Goal: Information Seeking & Learning: Learn about a topic

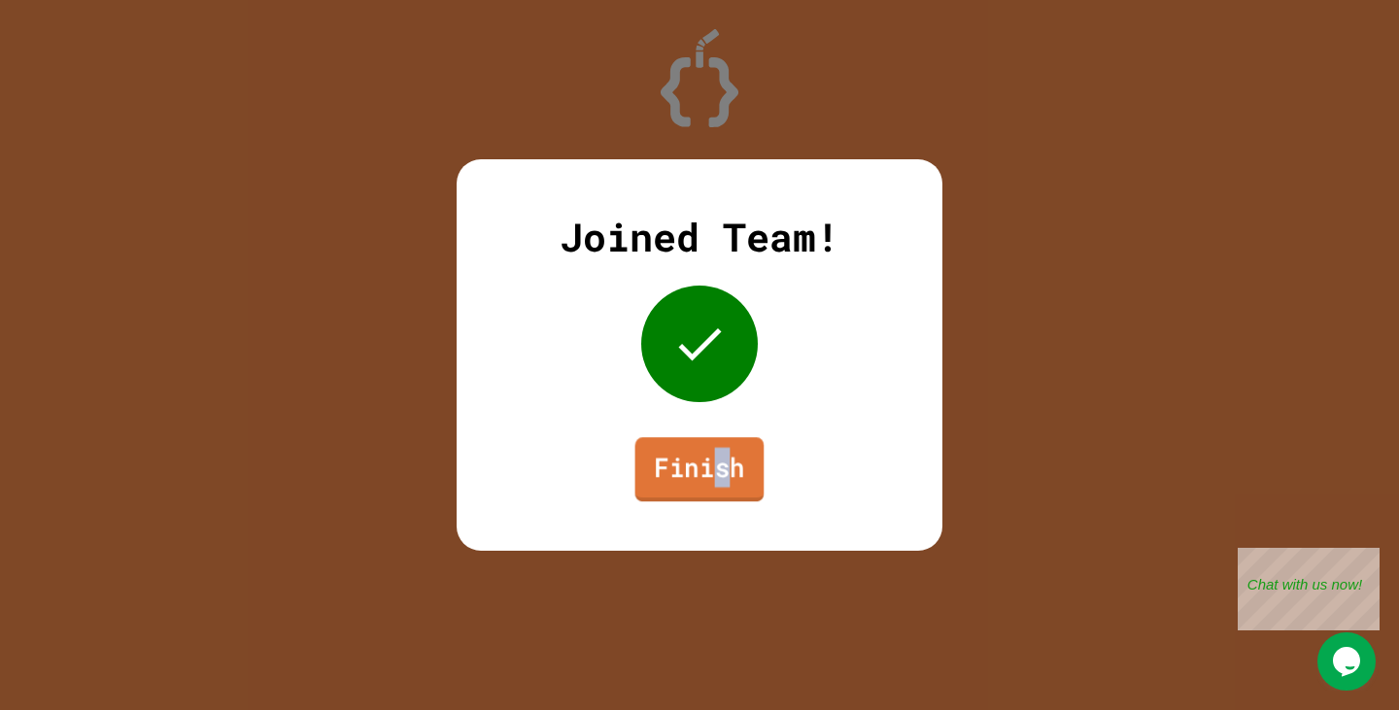
click at [725, 454] on link "Finish" at bounding box center [699, 469] width 129 height 64
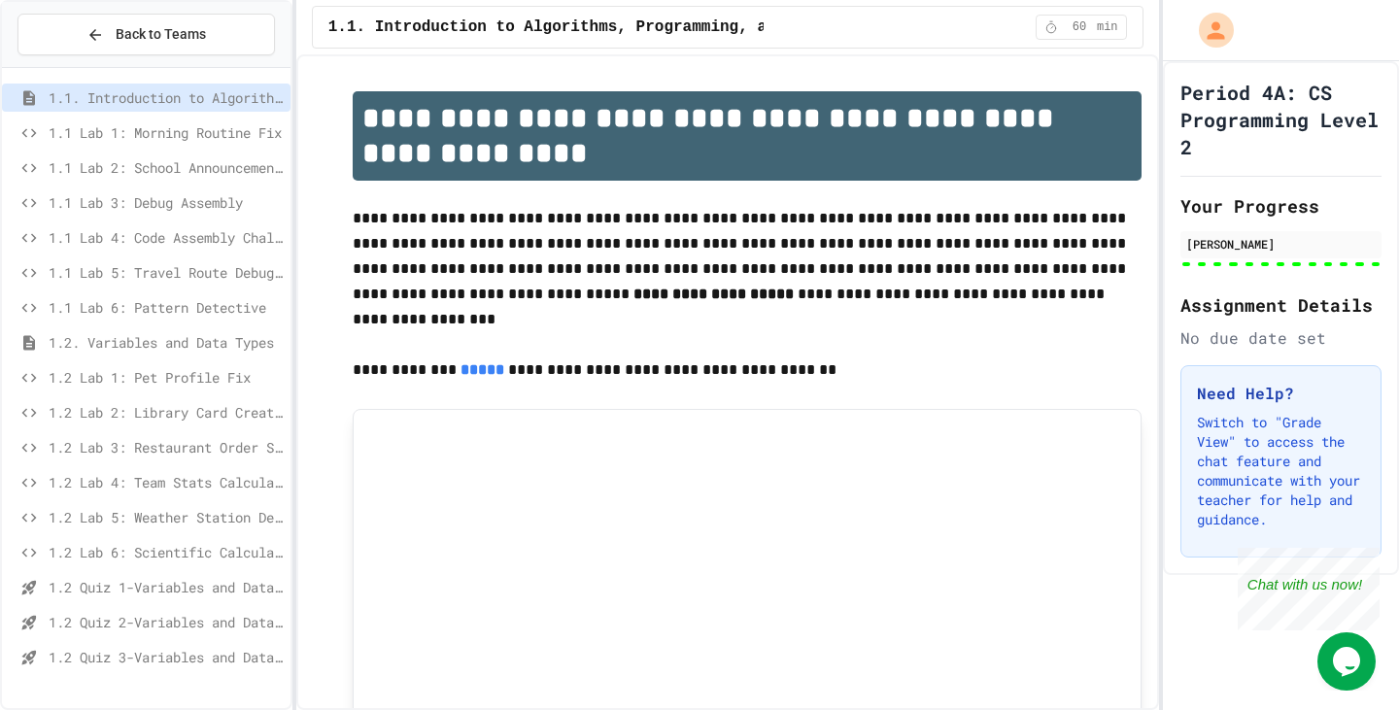
drag, startPoint x: 722, startPoint y: 460, endPoint x: 253, endPoint y: 508, distance: 471.5
click at [253, 508] on span "1.2 Lab 5: Weather Station Debugger" at bounding box center [166, 517] width 234 height 20
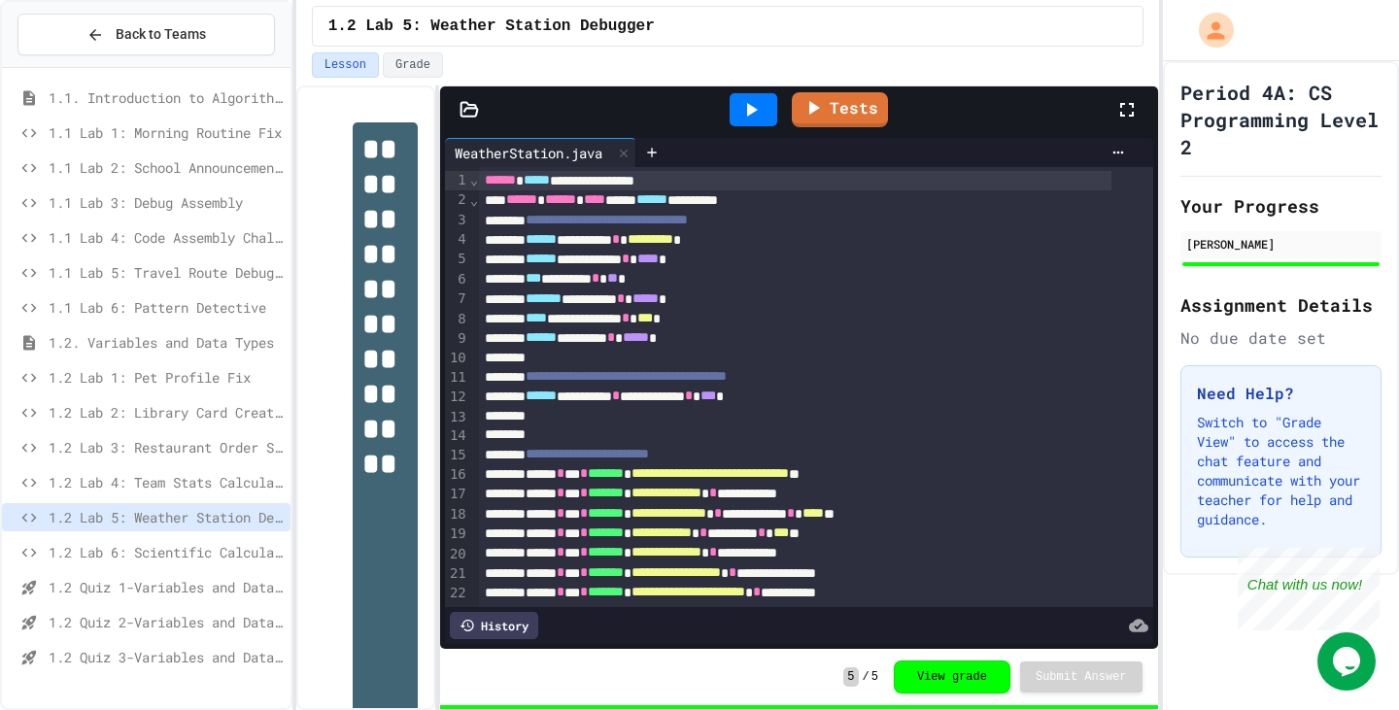
click at [252, 550] on span "1.2 Lab 6: Scientific Calculator" at bounding box center [166, 552] width 234 height 20
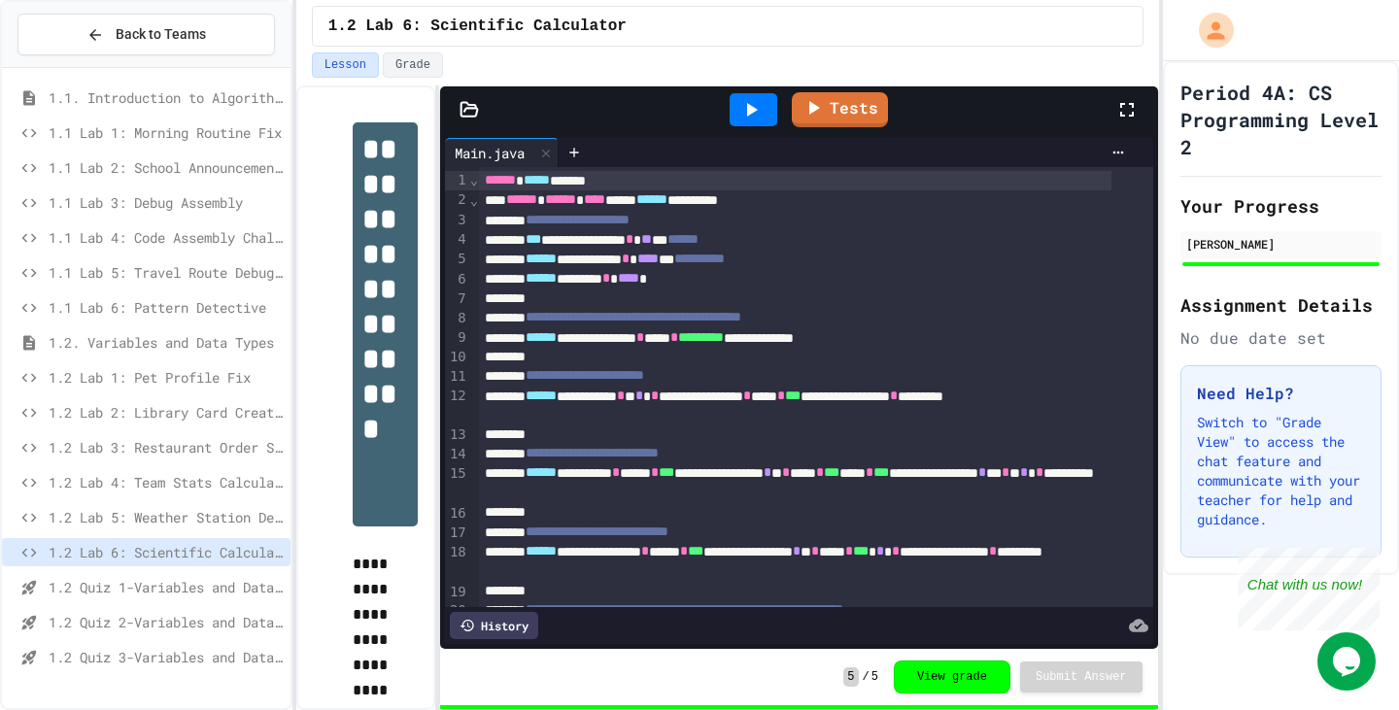
click at [242, 576] on div "1.2 Quiz 1-Variables and Data Types" at bounding box center [146, 587] width 288 height 28
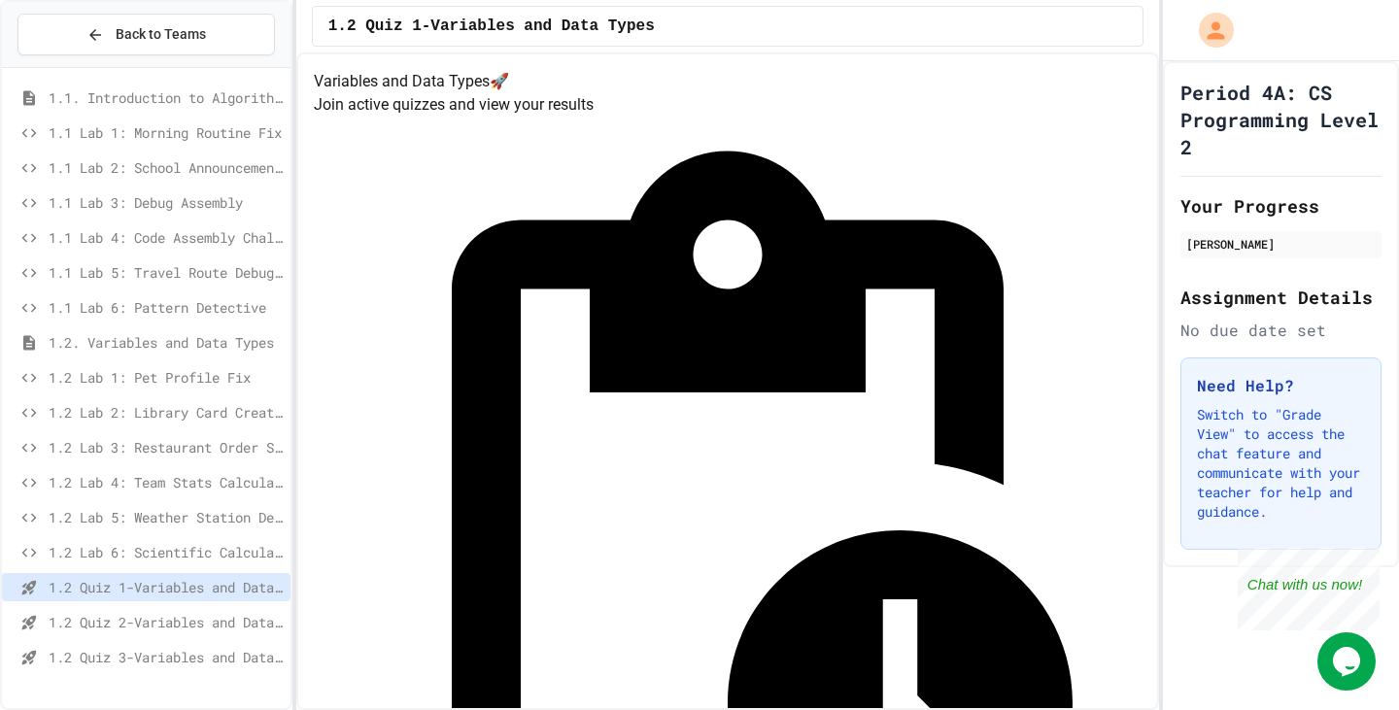
click at [103, 630] on span "1.2 Quiz 2-Variables and Data Types" at bounding box center [166, 622] width 234 height 20
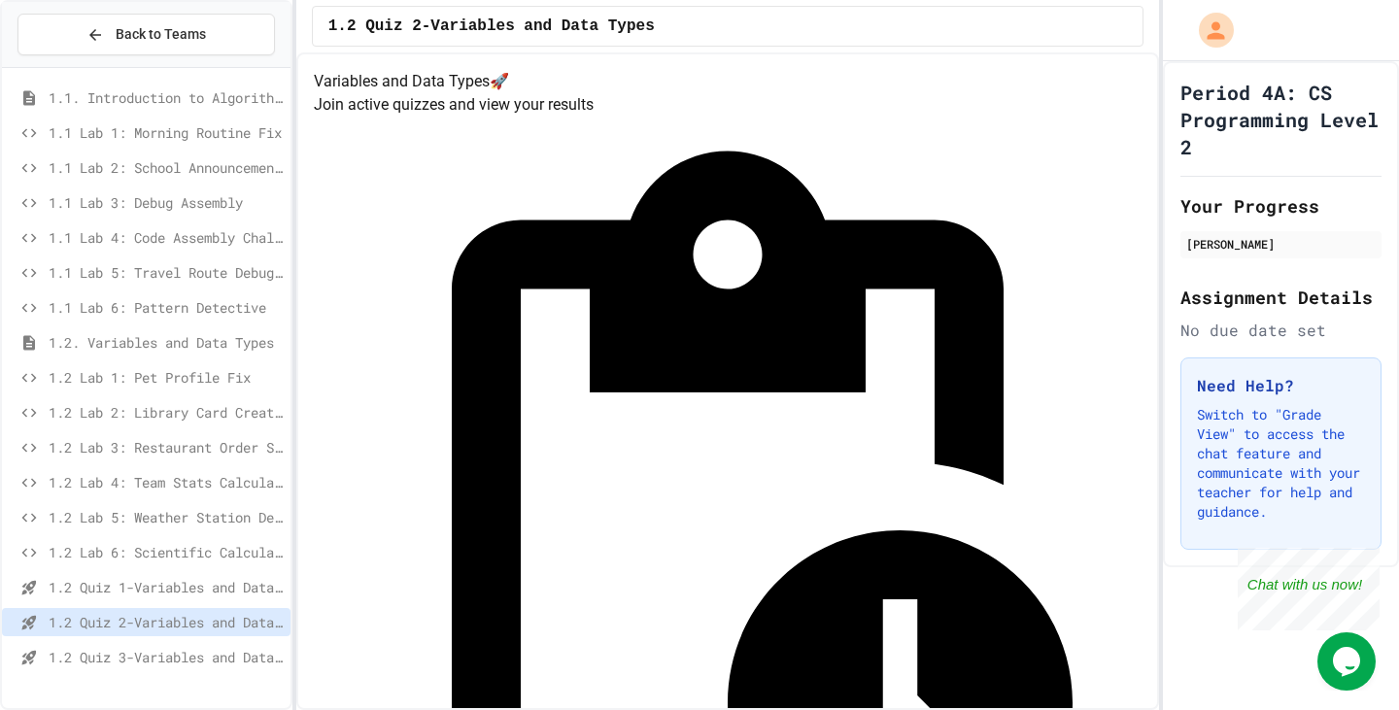
click at [182, 586] on span "1.2 Quiz 1-Variables and Data Types" at bounding box center [166, 587] width 234 height 20
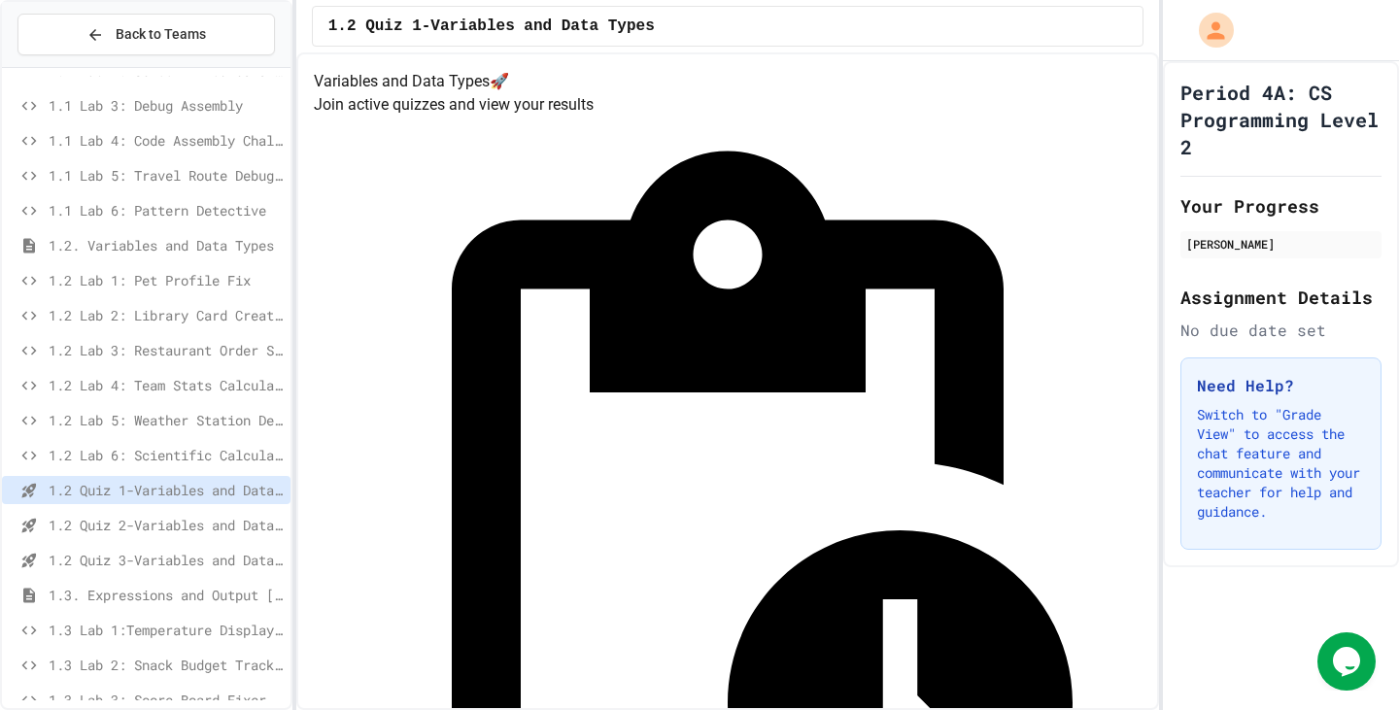
click at [156, 560] on span "1.2 Quiz 3-Variables and Data Types" at bounding box center [166, 560] width 234 height 20
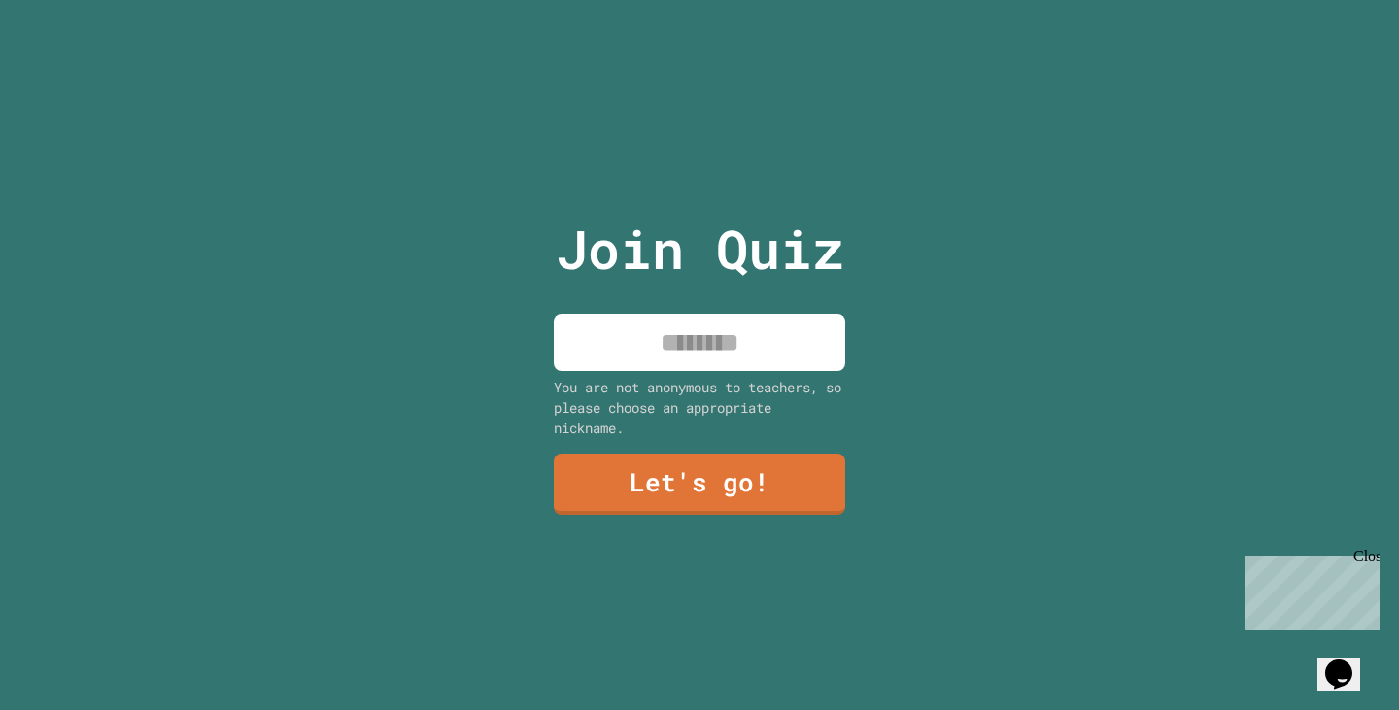
click at [774, 320] on input at bounding box center [699, 342] width 291 height 57
type input "*****"
click at [620, 500] on link "Let's go!" at bounding box center [700, 483] width 286 height 64
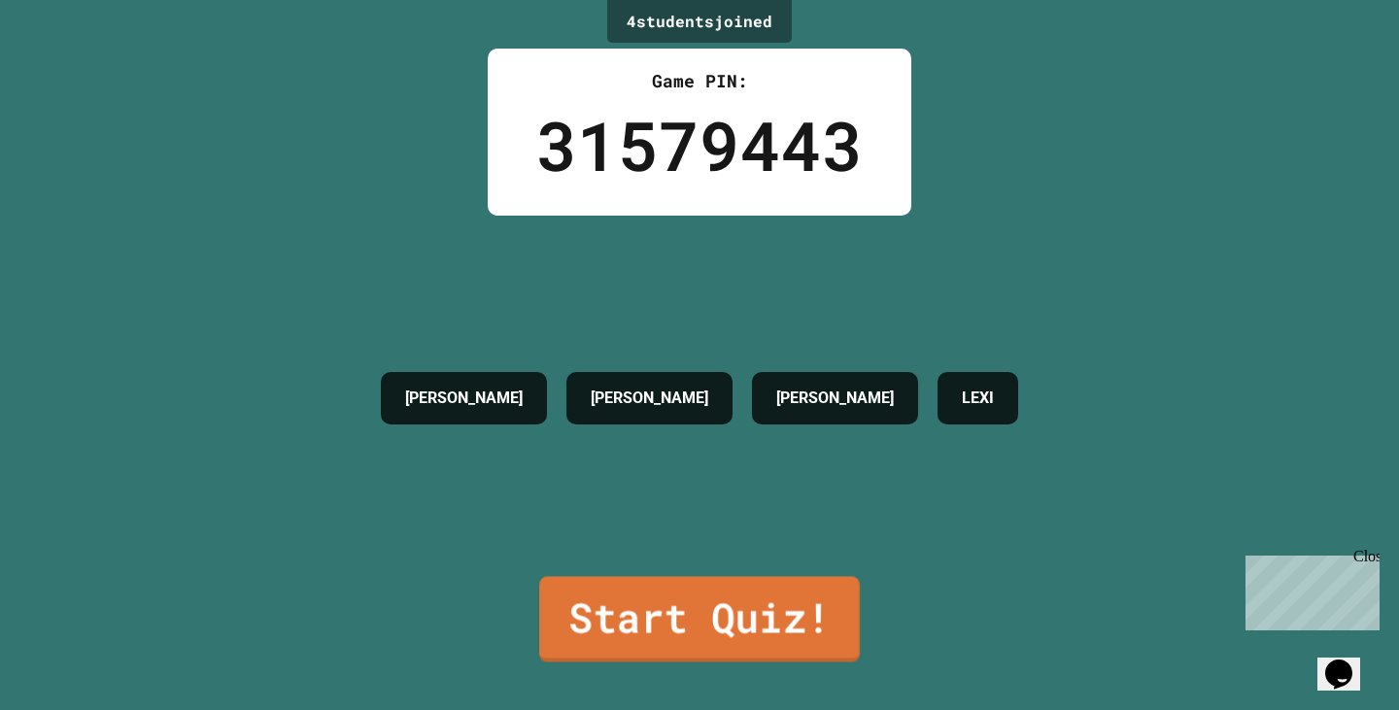
click at [669, 599] on link "Start Quiz!" at bounding box center [699, 618] width 321 height 85
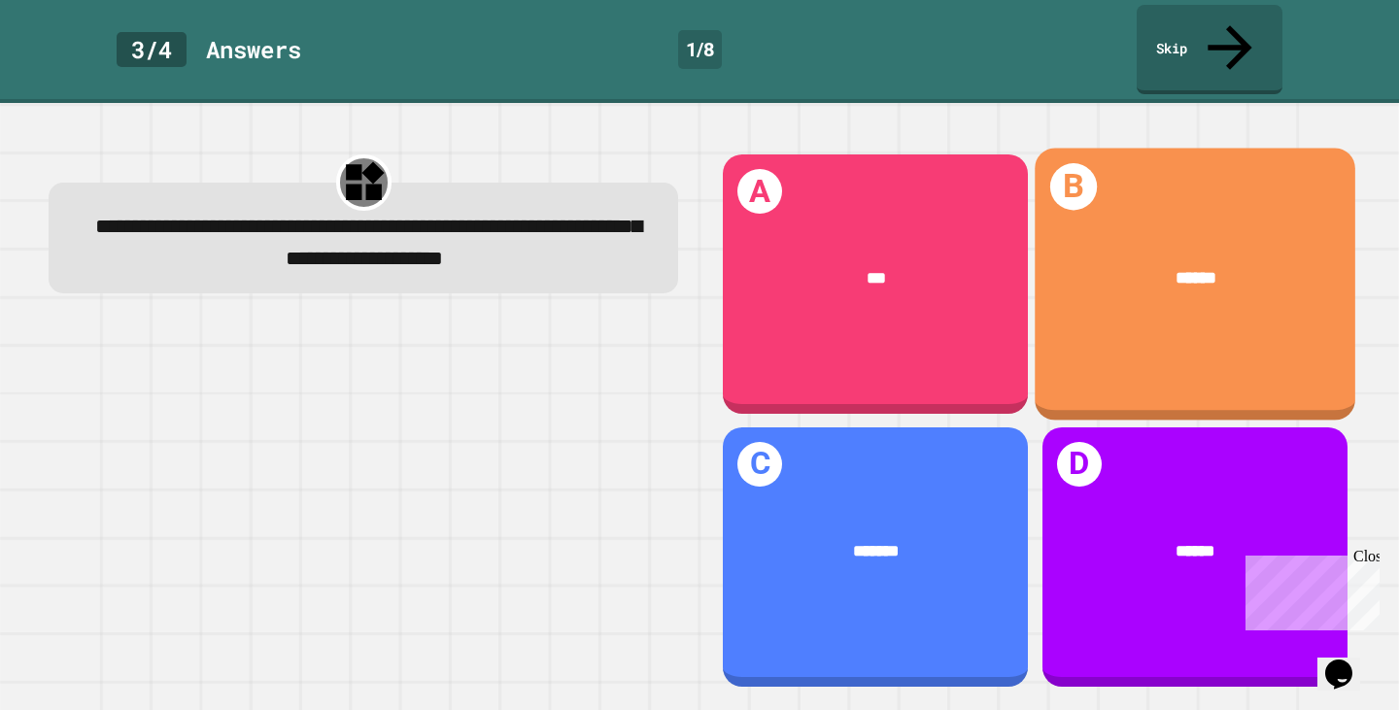
click at [1156, 230] on div "******" at bounding box center [1194, 278] width 321 height 96
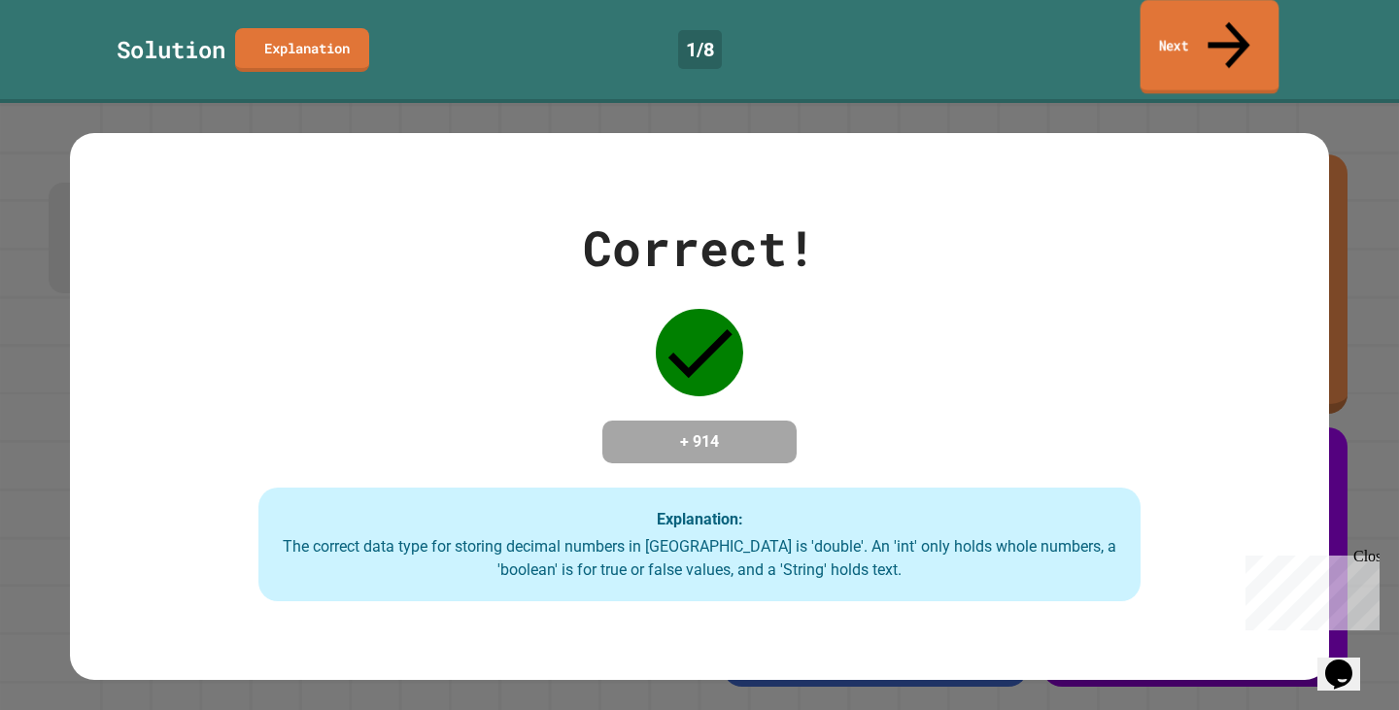
click at [1236, 16] on icon at bounding box center [1229, 45] width 63 height 69
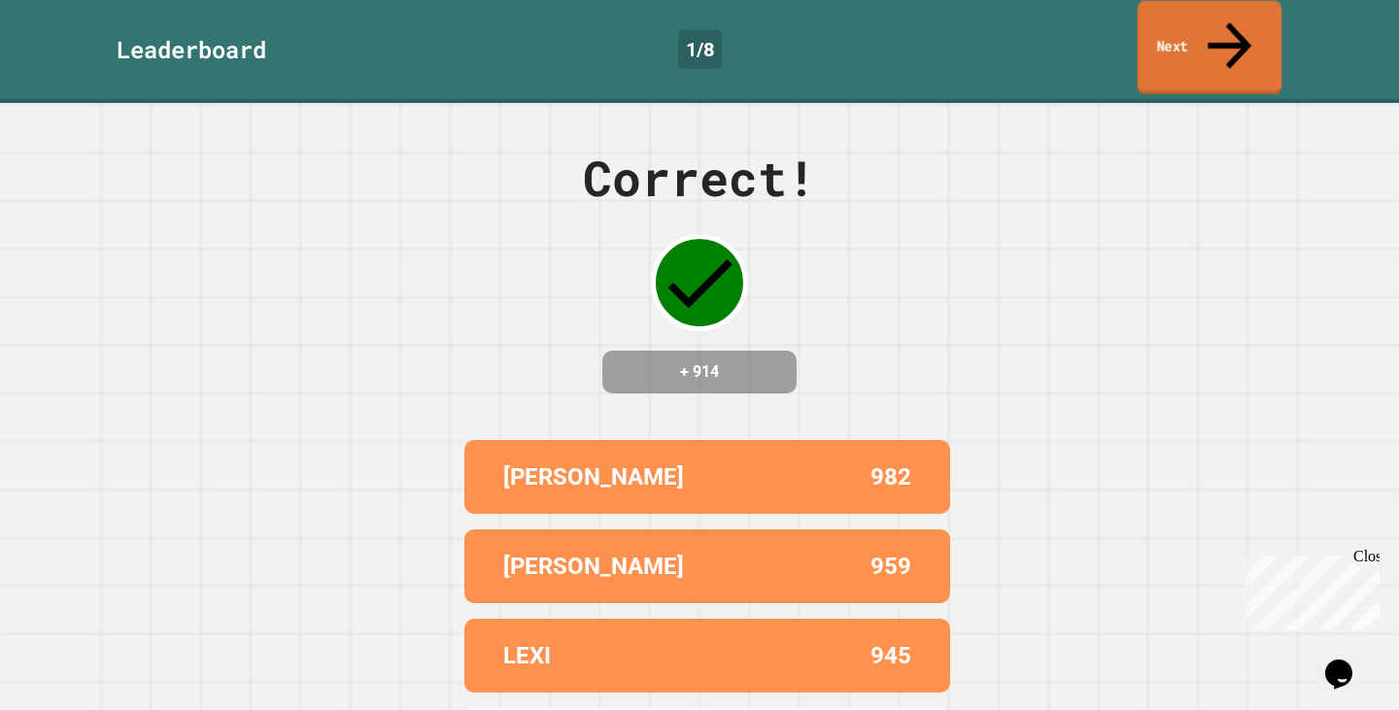
click at [1230, 38] on link "Next" at bounding box center [1209, 48] width 145 height 94
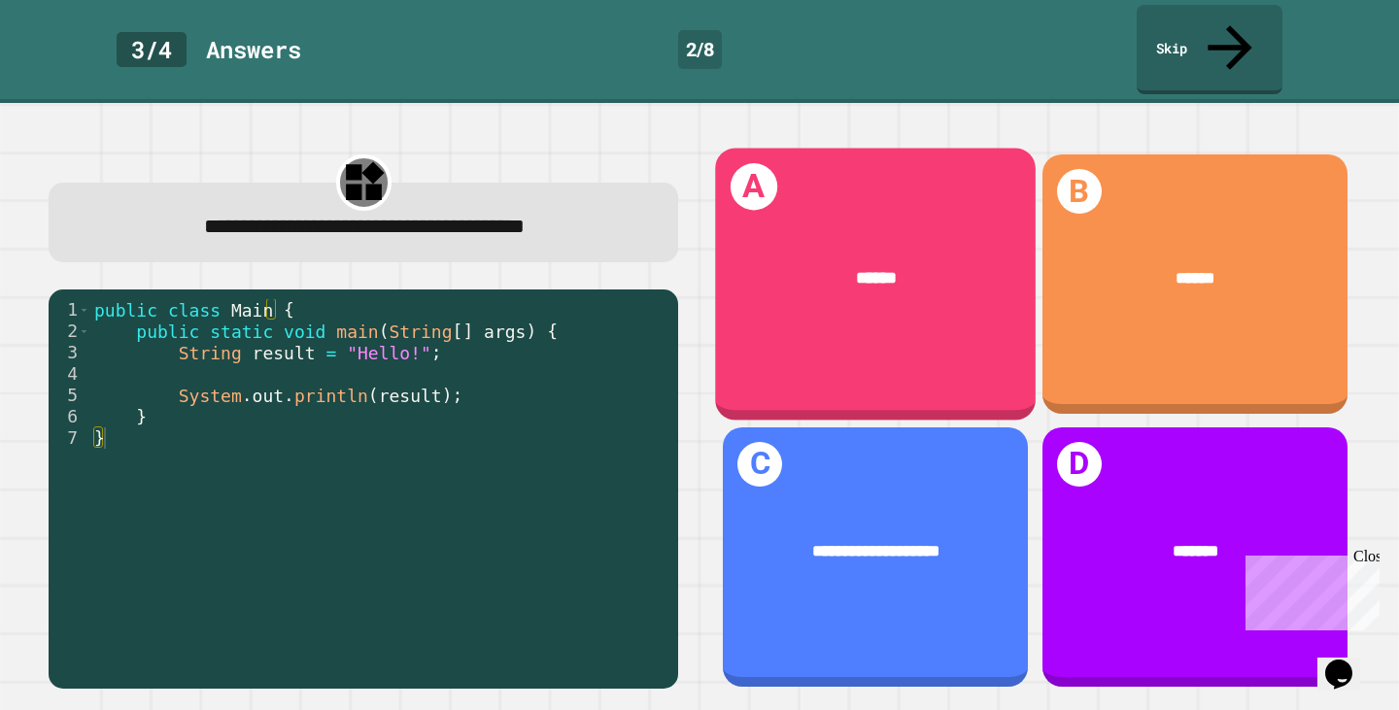
click at [880, 287] on div "A ******" at bounding box center [876, 285] width 321 height 272
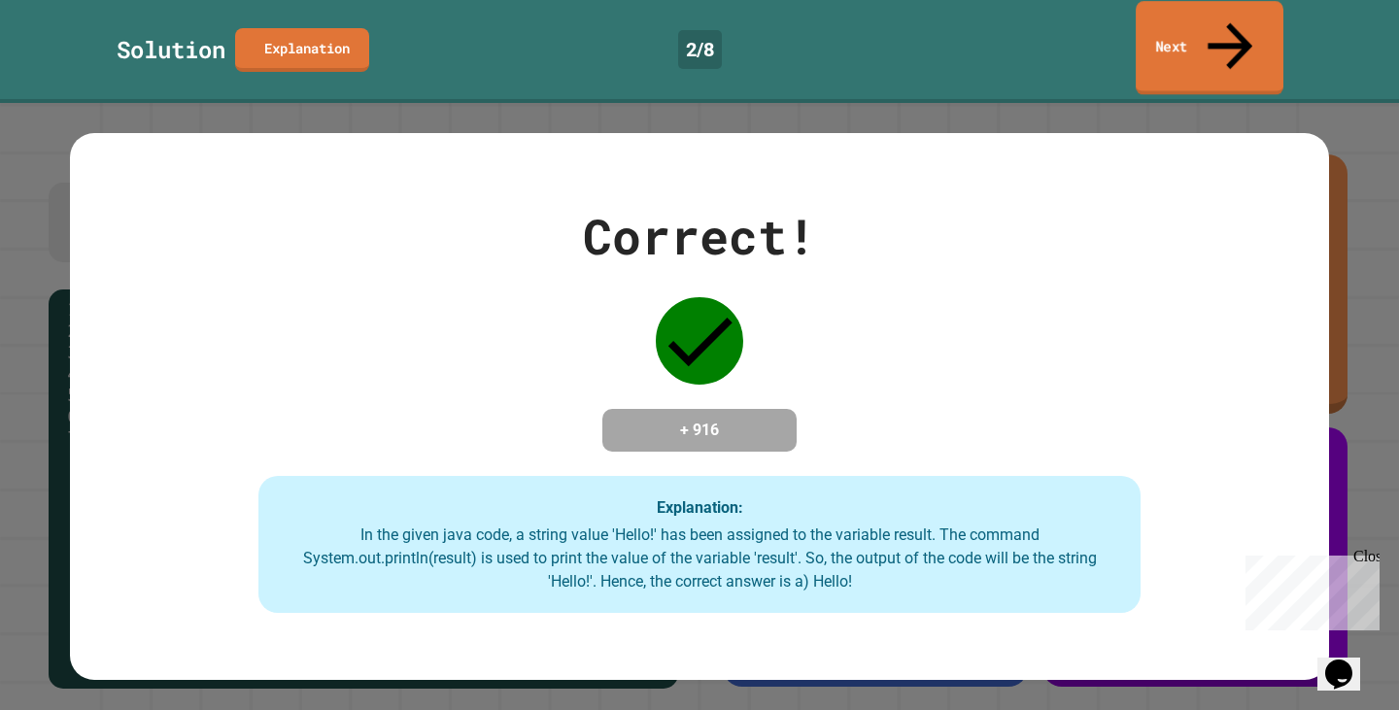
click at [1178, 19] on link "Next" at bounding box center [1209, 48] width 148 height 94
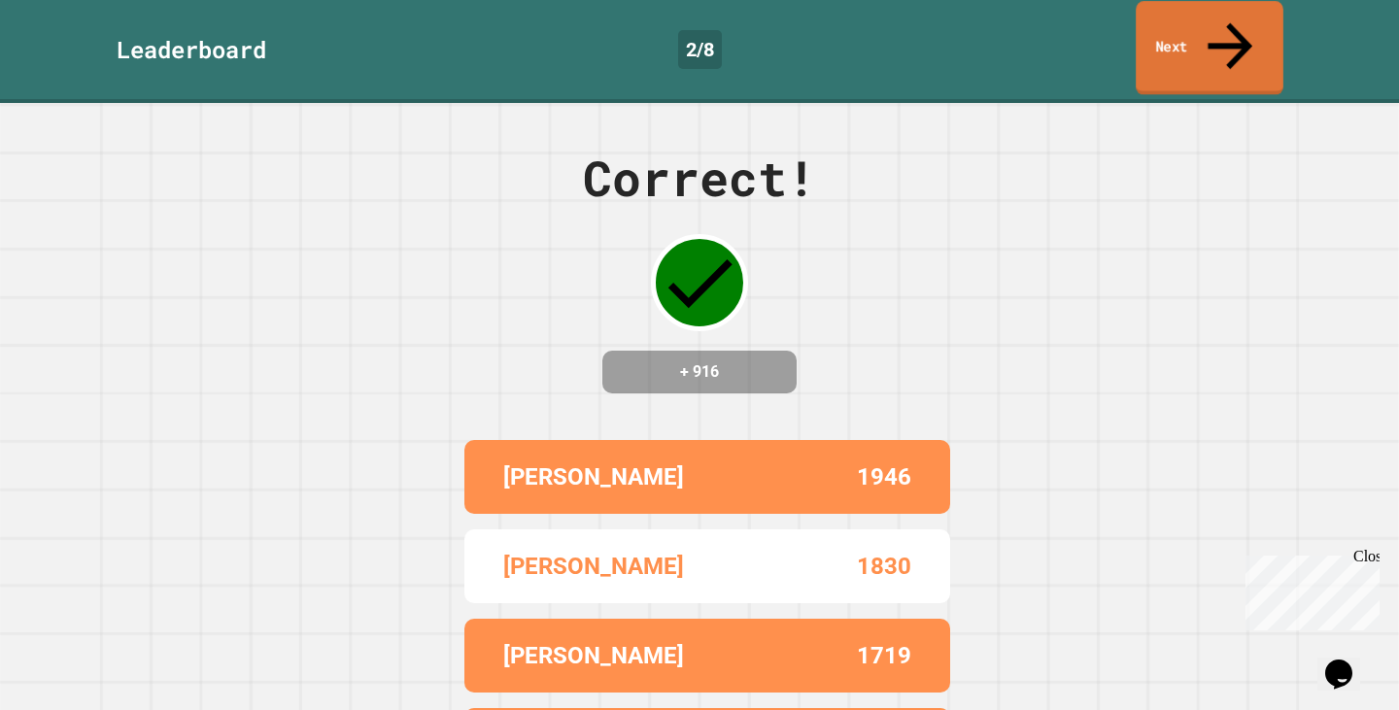
click at [1200, 25] on link "Next" at bounding box center [1209, 48] width 148 height 94
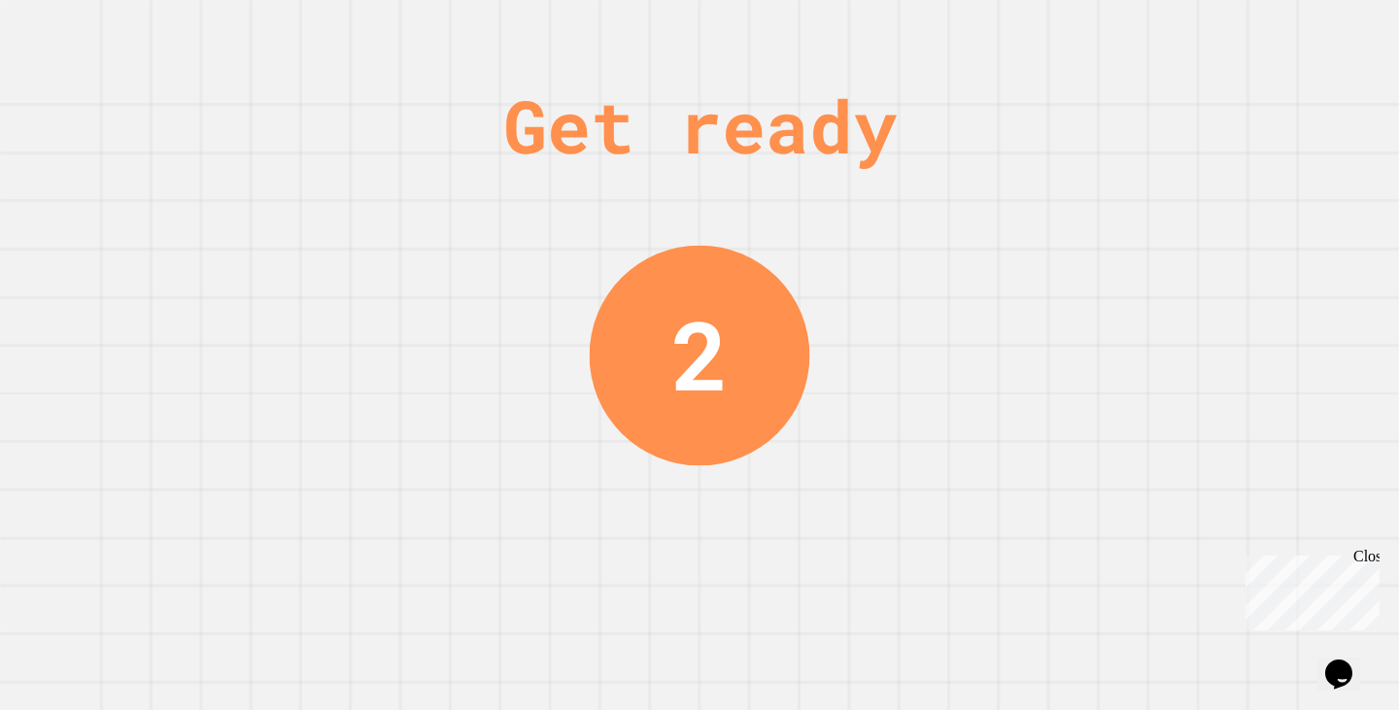
click at [1366, 553] on div "Close" at bounding box center [1365, 560] width 24 height 24
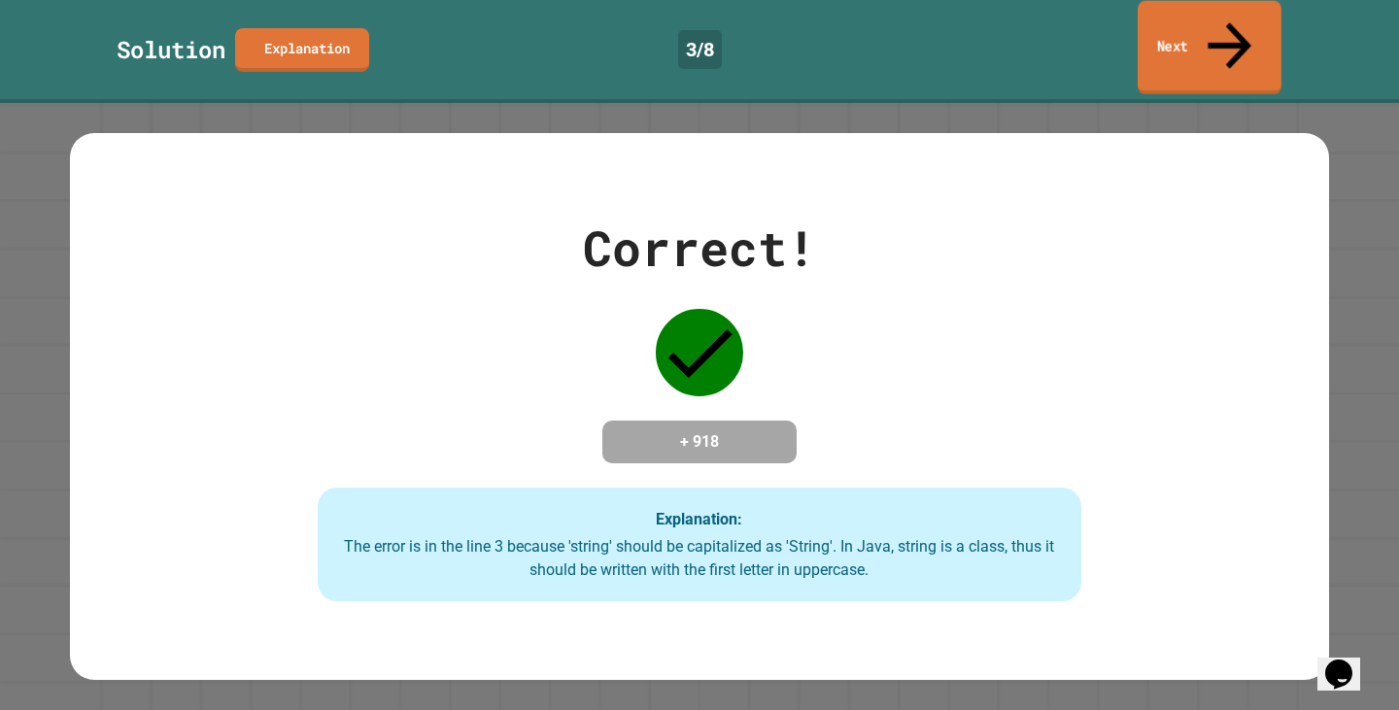
click at [1212, 11] on link "Next" at bounding box center [1209, 48] width 144 height 94
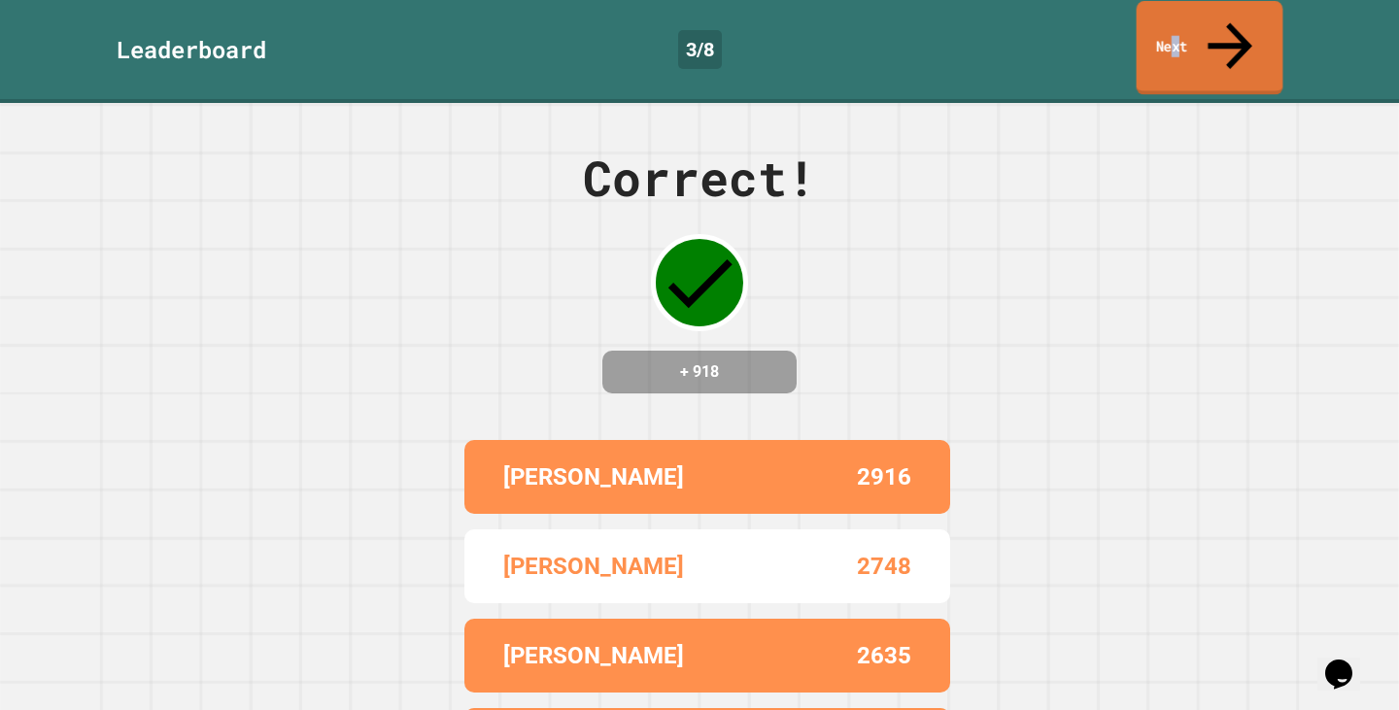
click at [1202, 9] on link "Next" at bounding box center [1209, 48] width 147 height 94
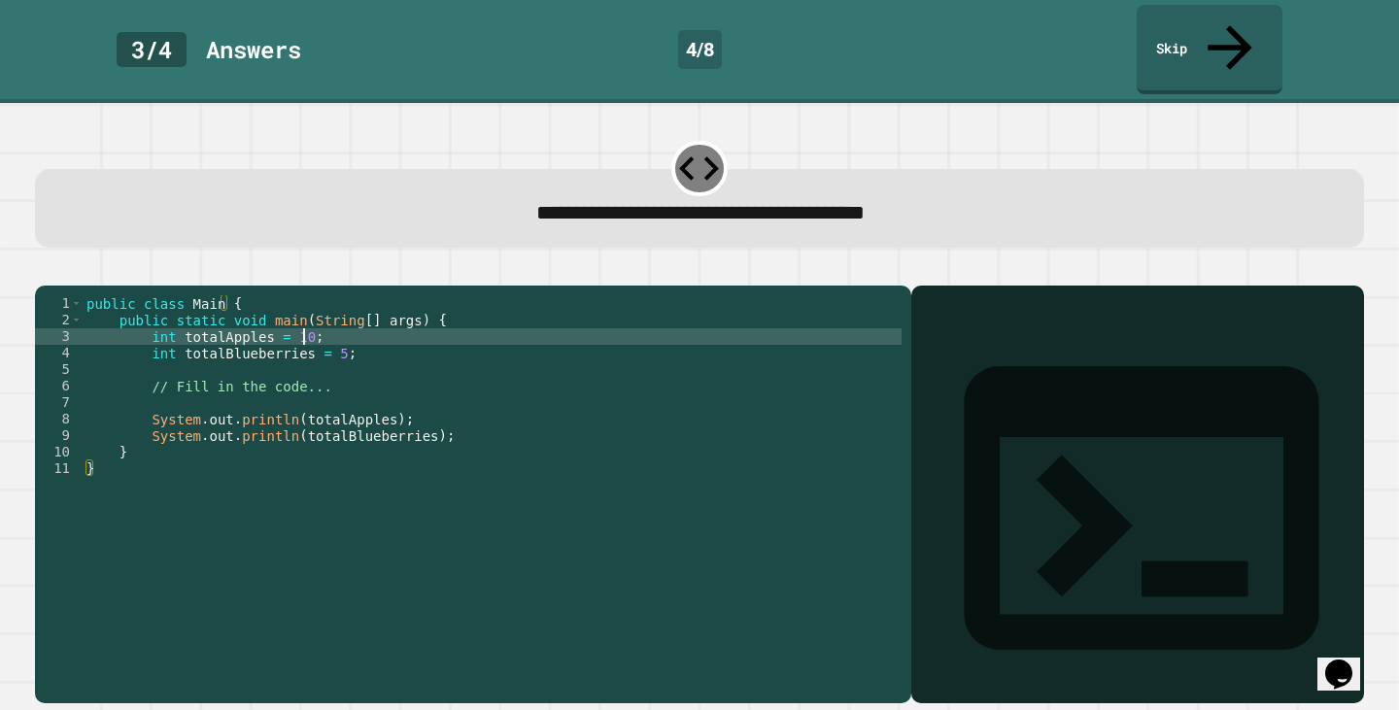
click at [302, 317] on div "public class Main { public static void main ( String [ ] args ) { int totalAppl…" at bounding box center [492, 493] width 819 height 396
click at [313, 326] on div "public class Main { public static void main ( String [ ] args ) { int totalAppl…" at bounding box center [492, 493] width 819 height 396
click at [324, 332] on div "public class Main { public static void main ( String [ ] args ) { int totalAppl…" at bounding box center [492, 493] width 819 height 396
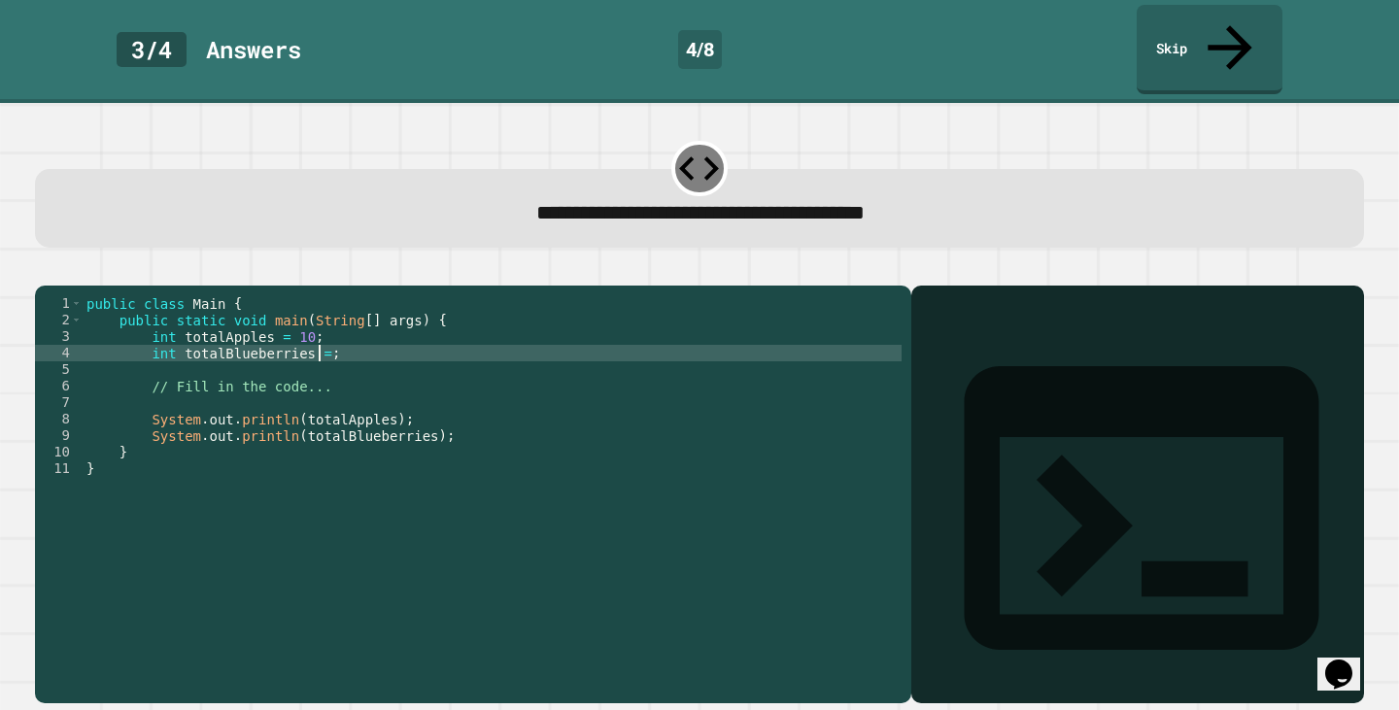
scroll to position [0, 17]
type textarea "**********"
click at [62, 274] on icon "button" at bounding box center [57, 281] width 11 height 14
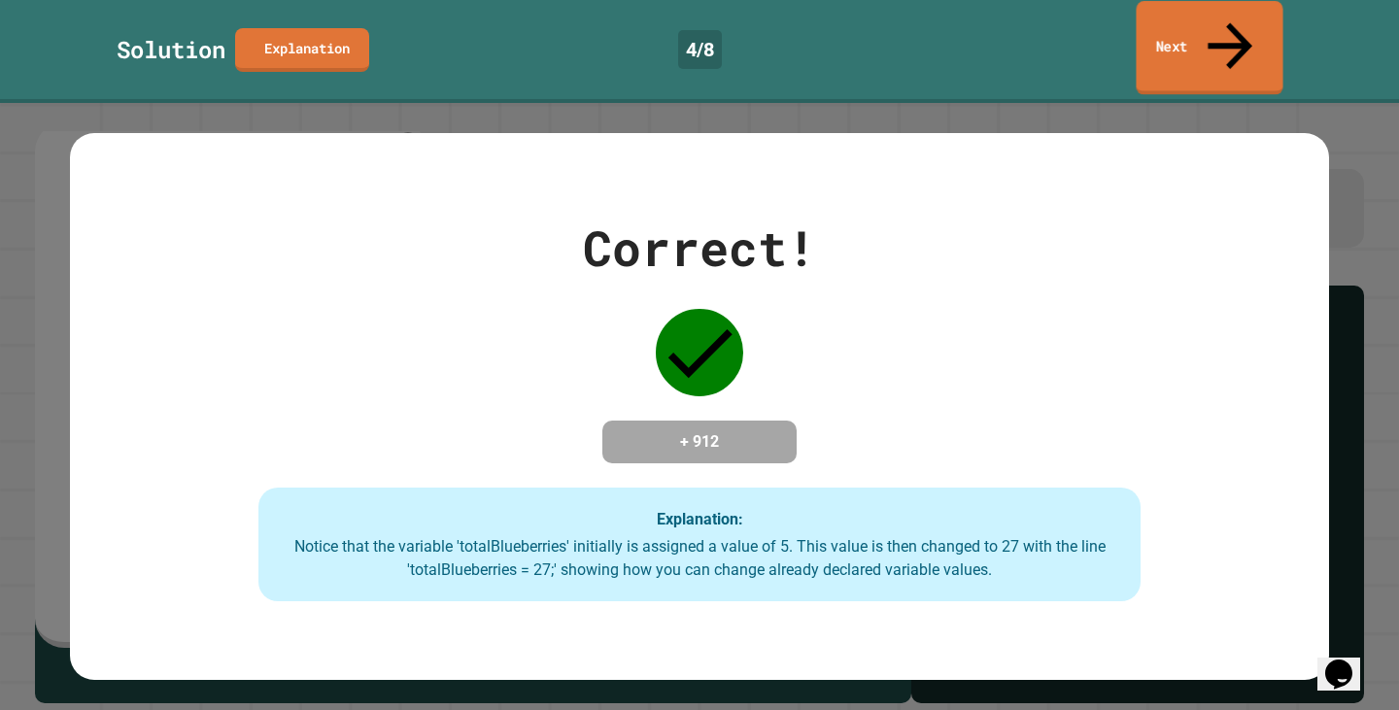
click at [1250, 21] on link "Next" at bounding box center [1208, 48] width 147 height 94
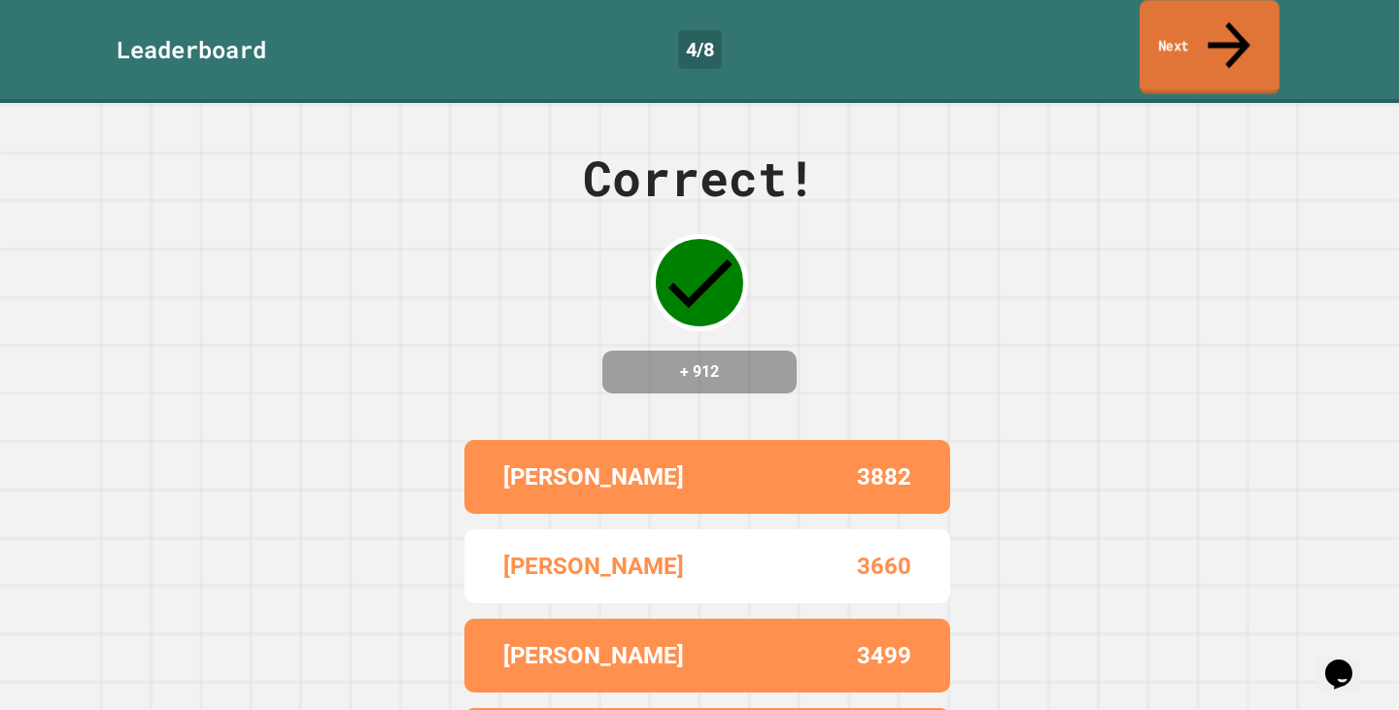
click at [1251, 20] on link "Next" at bounding box center [1209, 47] width 140 height 94
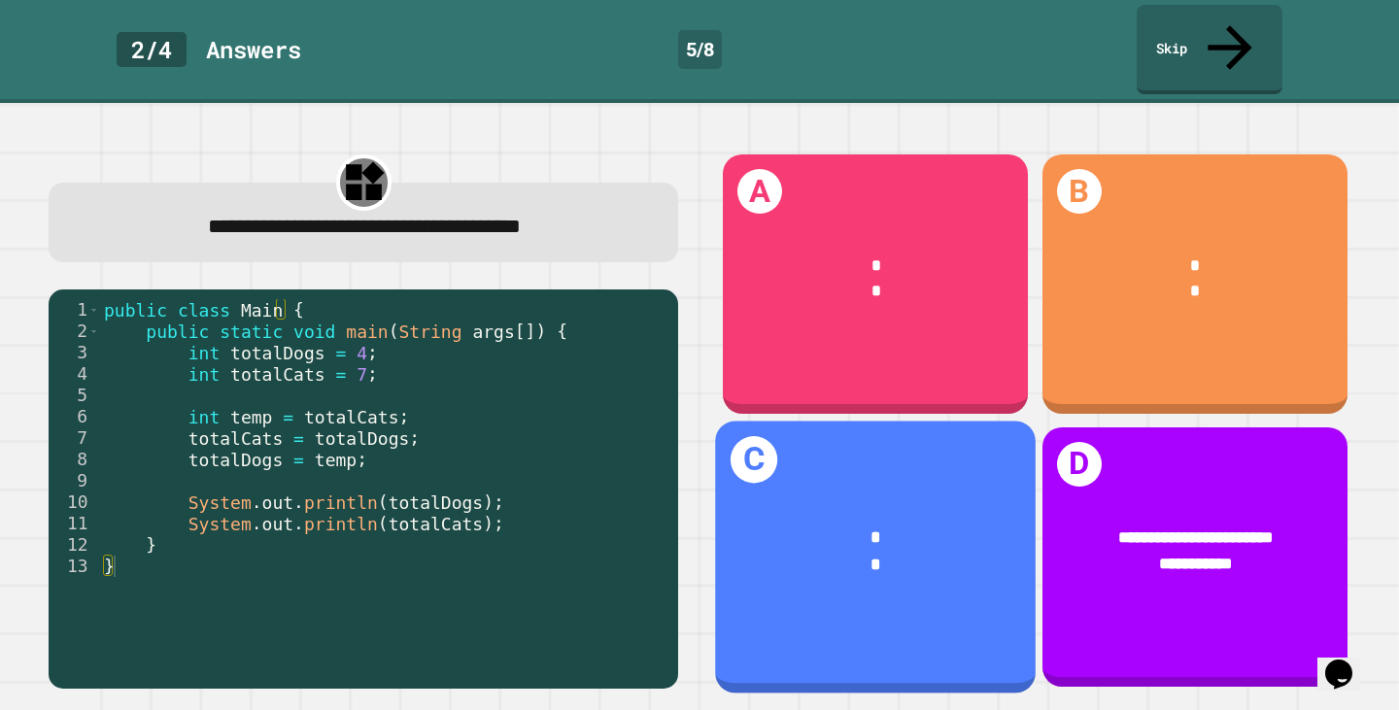
click at [931, 490] on div "* *" at bounding box center [876, 551] width 321 height 123
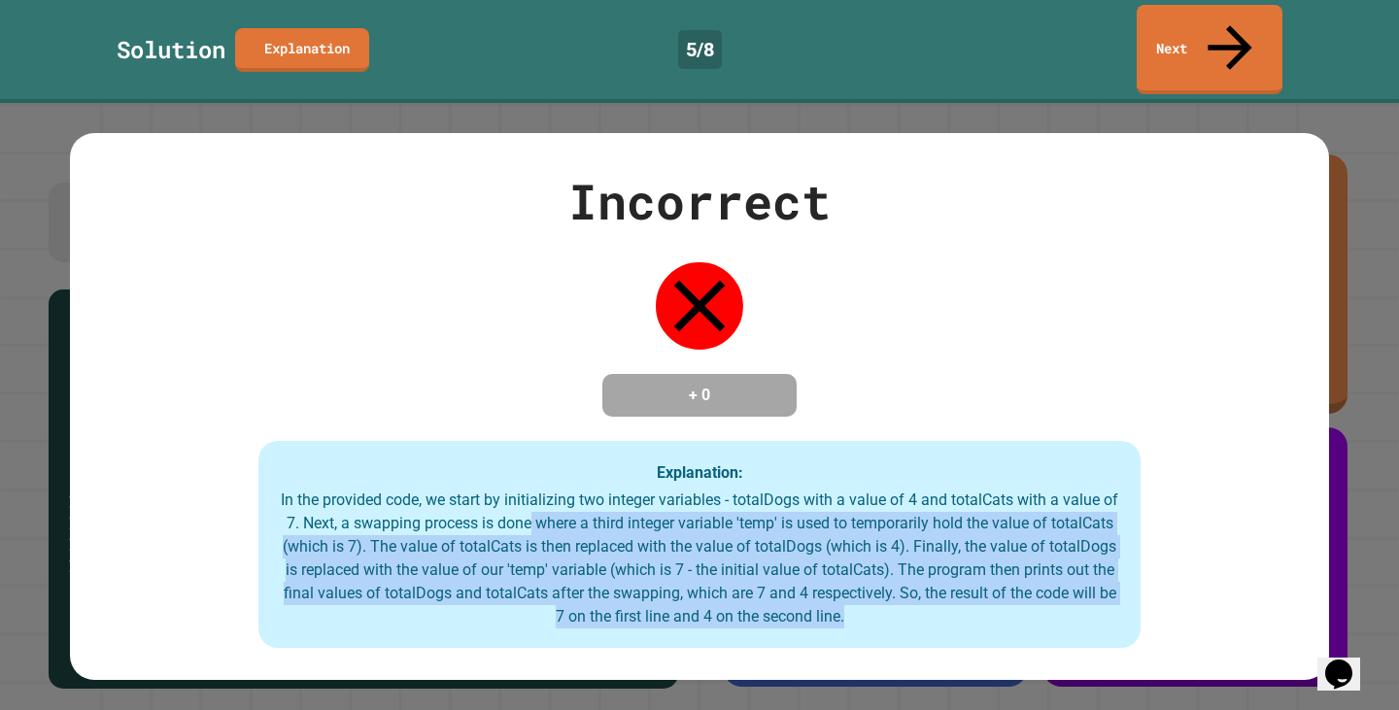
drag, startPoint x: 558, startPoint y: 495, endPoint x: 941, endPoint y: 626, distance: 404.5
click at [941, 628] on div "Incorrect + 0 Explanation: In the provided code, we start by initializing two i…" at bounding box center [699, 406] width 1259 height 547
click at [1227, 17] on icon at bounding box center [1230, 46] width 67 height 69
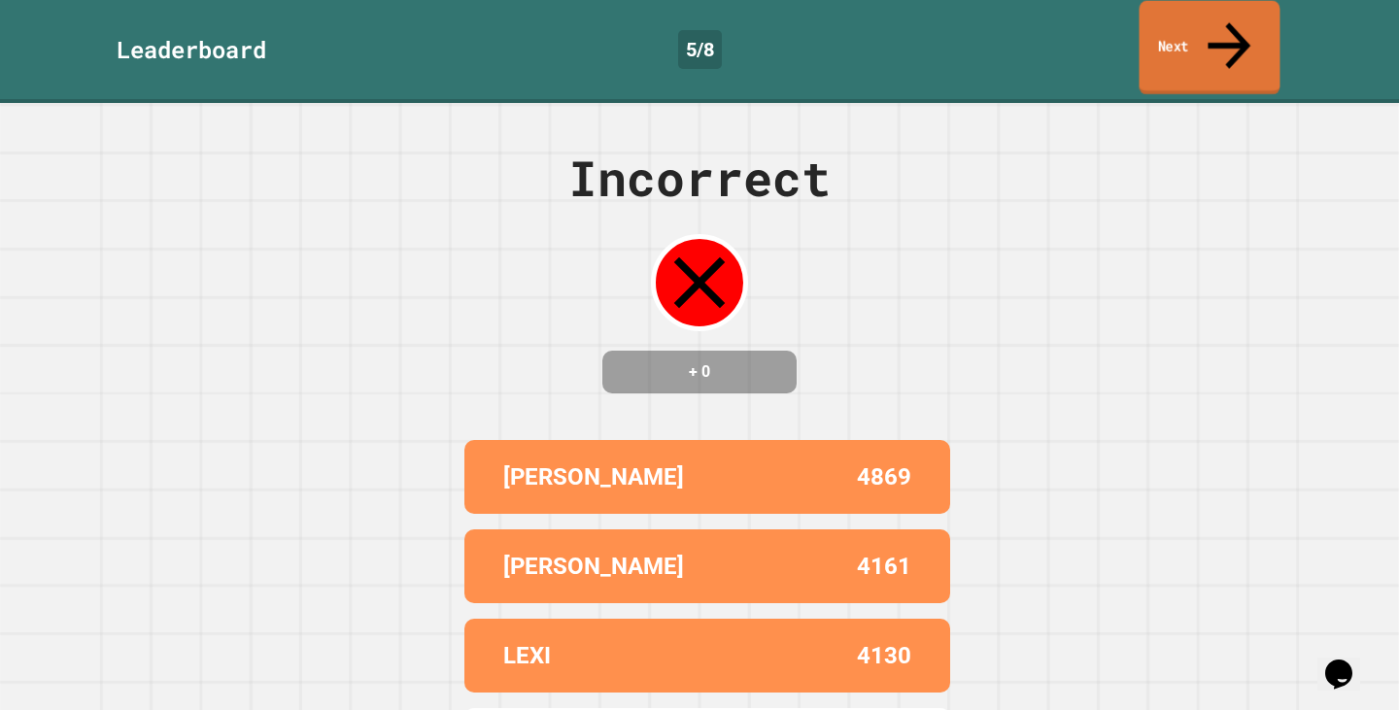
click at [1229, 22] on icon at bounding box center [1228, 45] width 43 height 47
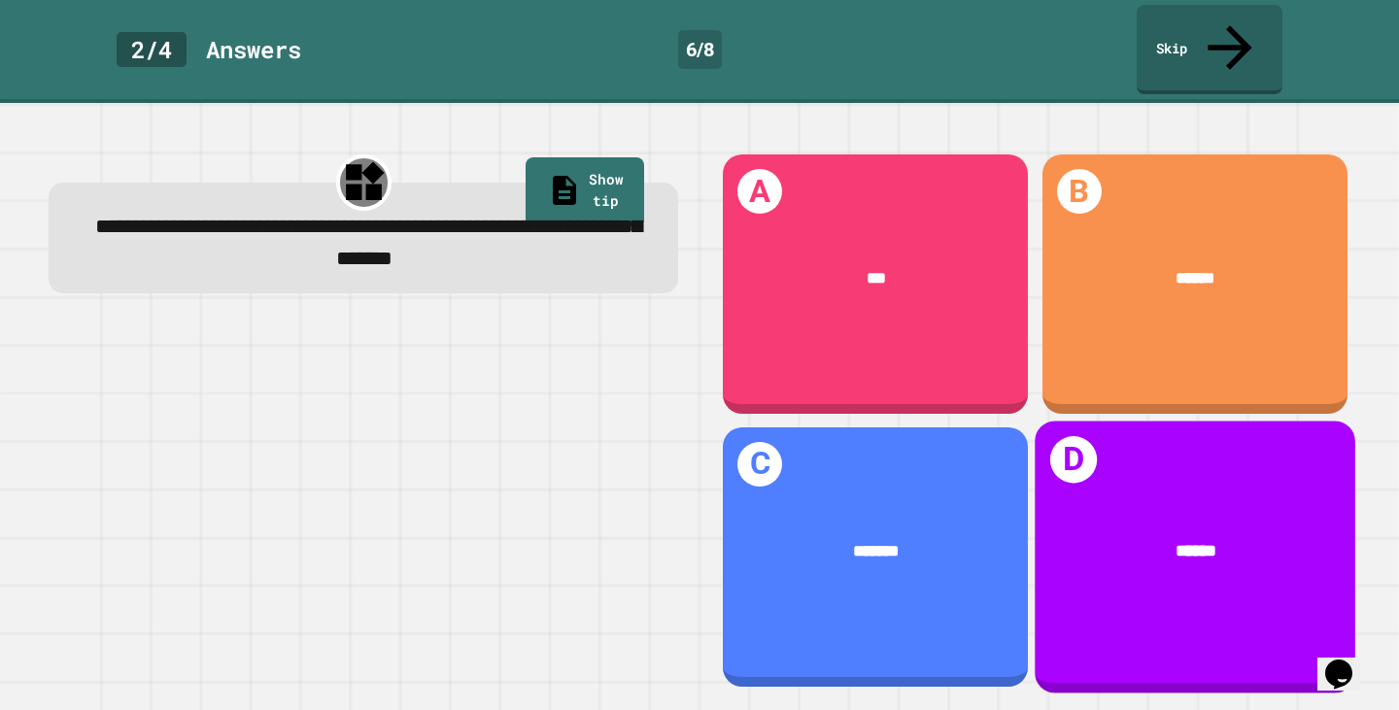
click at [1072, 436] on h1 "D" at bounding box center [1073, 459] width 47 height 47
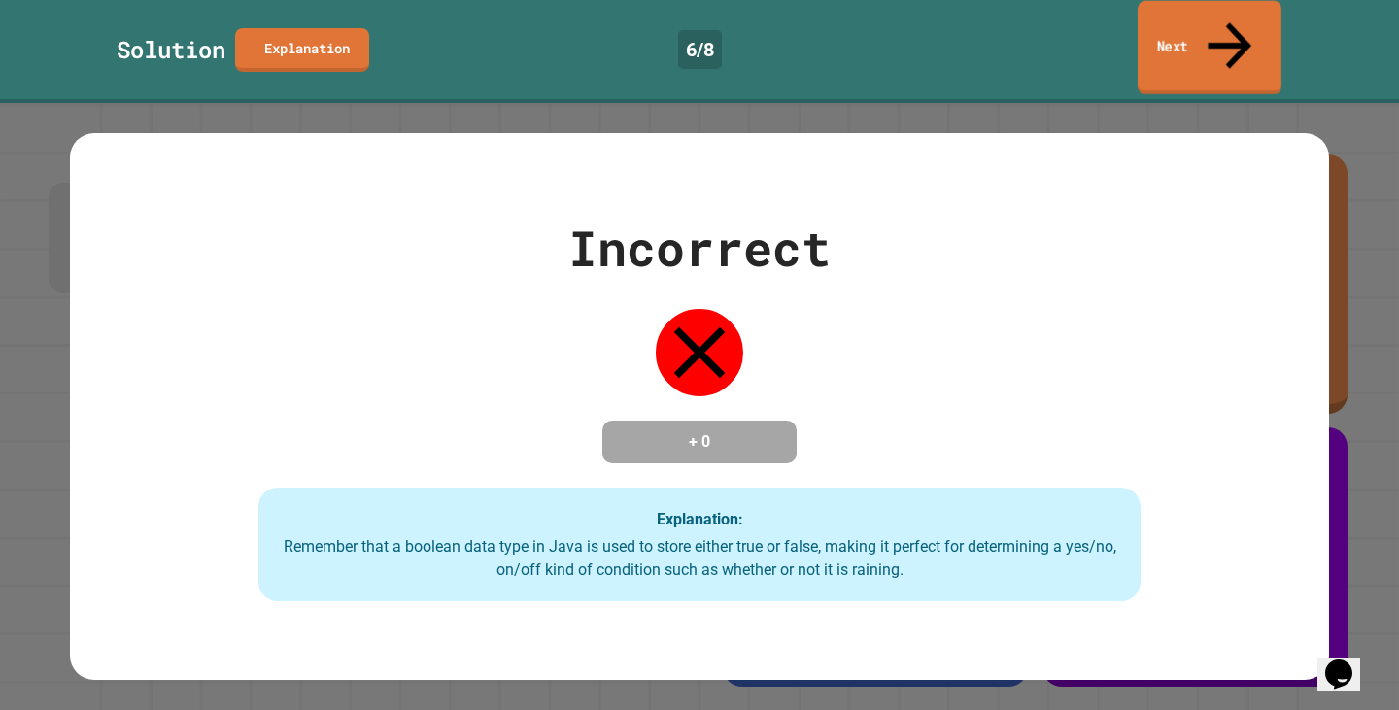
click at [1252, 15] on link "Next" at bounding box center [1209, 48] width 144 height 94
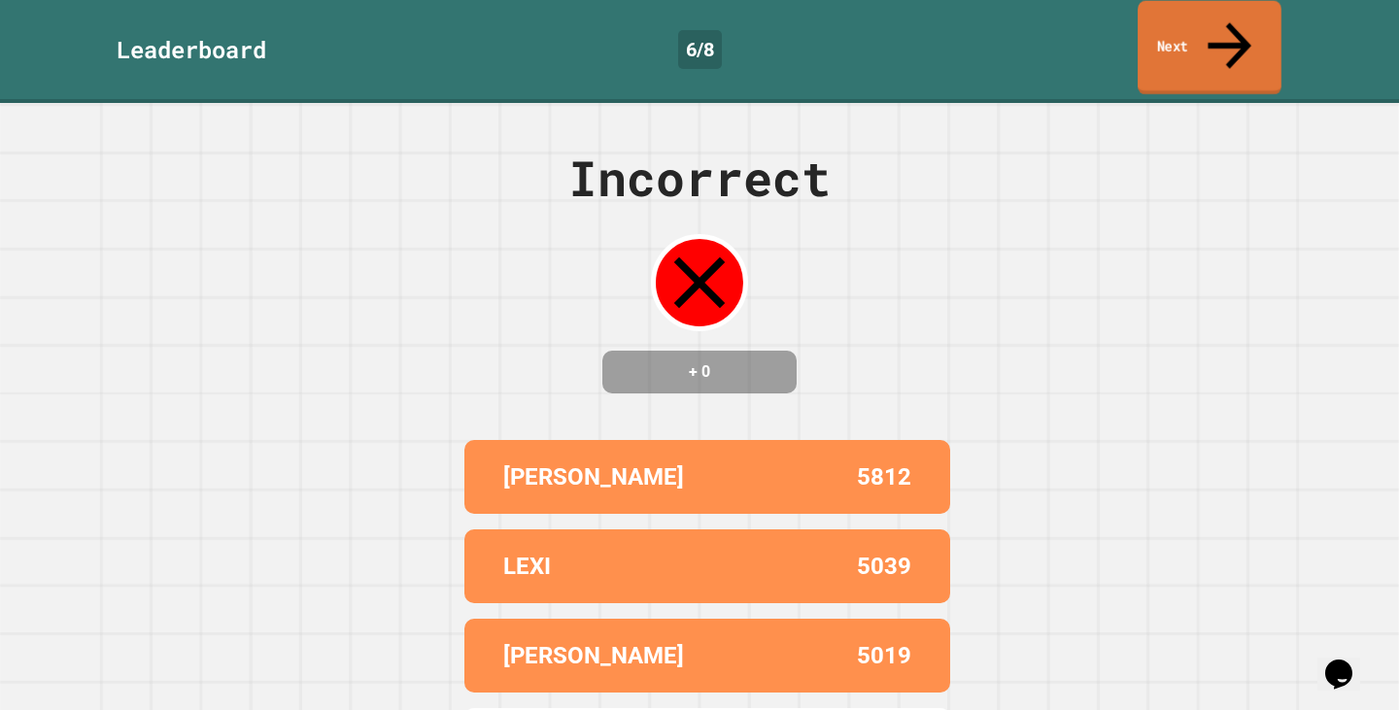
click at [1252, 15] on link "Next" at bounding box center [1209, 48] width 144 height 94
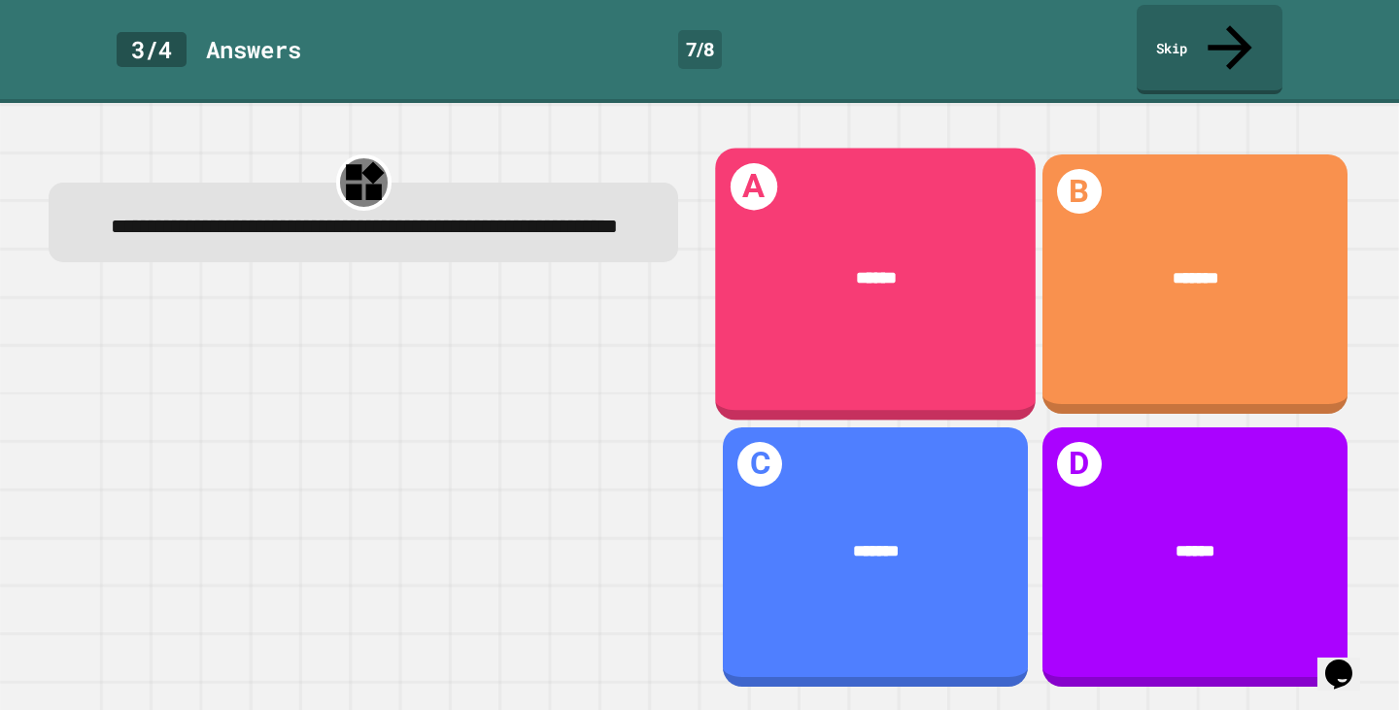
click at [790, 265] on div "******" at bounding box center [876, 278] width 250 height 27
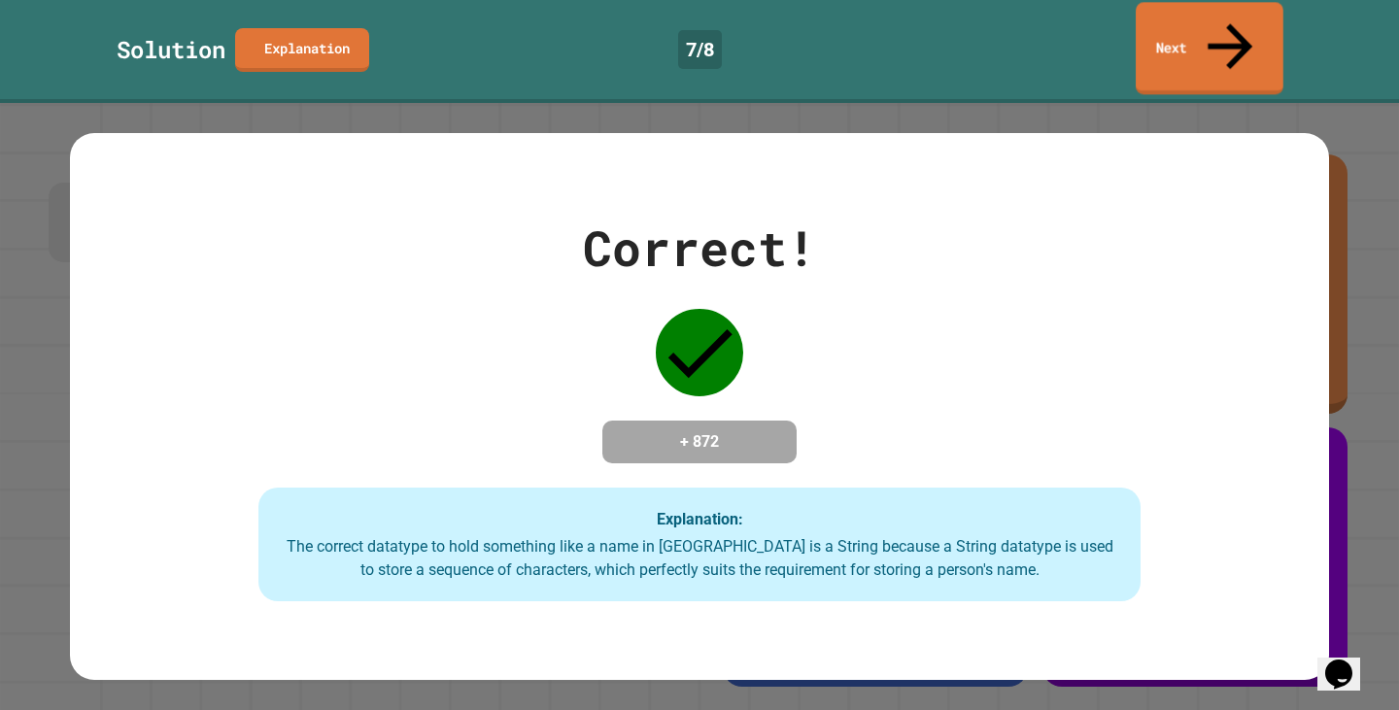
click at [1175, 47] on div "Solution Explanation 7 / 8 Next" at bounding box center [699, 49] width 1399 height 89
click at [1220, 25] on link "Next" at bounding box center [1208, 47] width 141 height 94
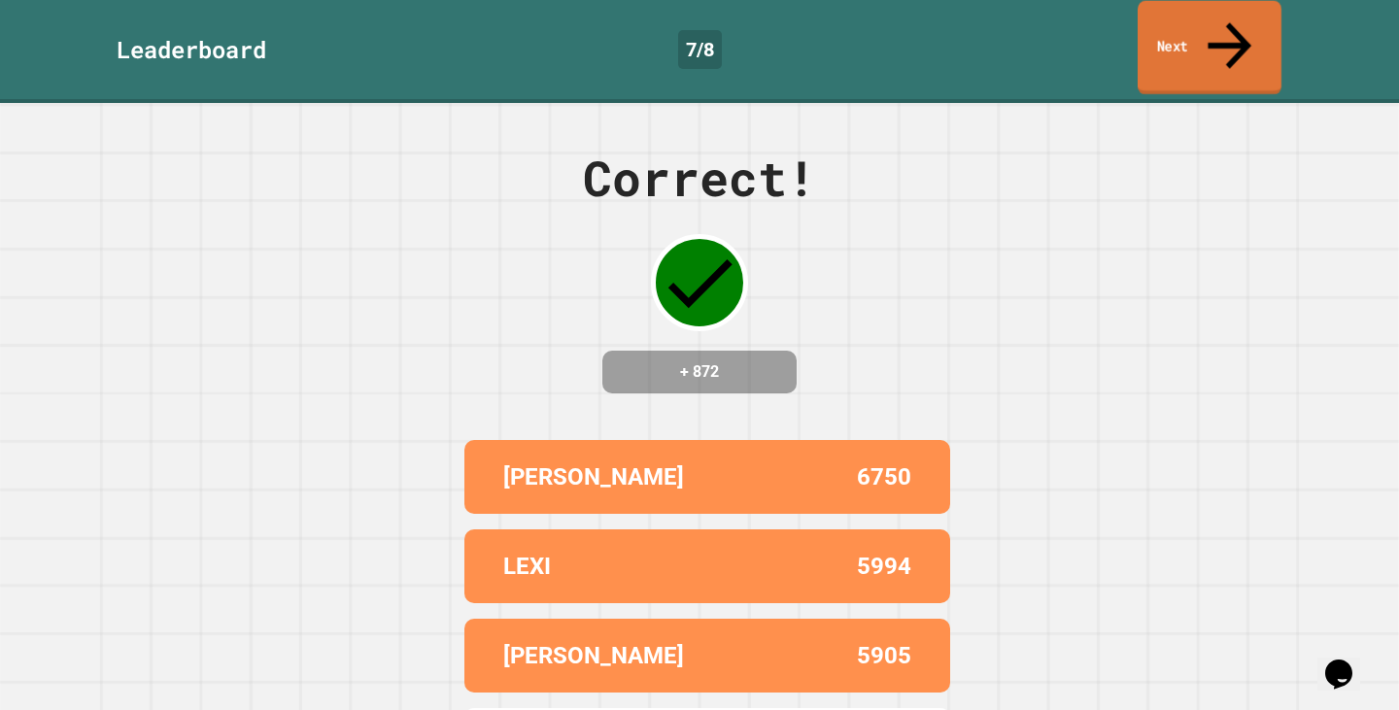
click at [1241, 43] on link "Next" at bounding box center [1209, 48] width 144 height 94
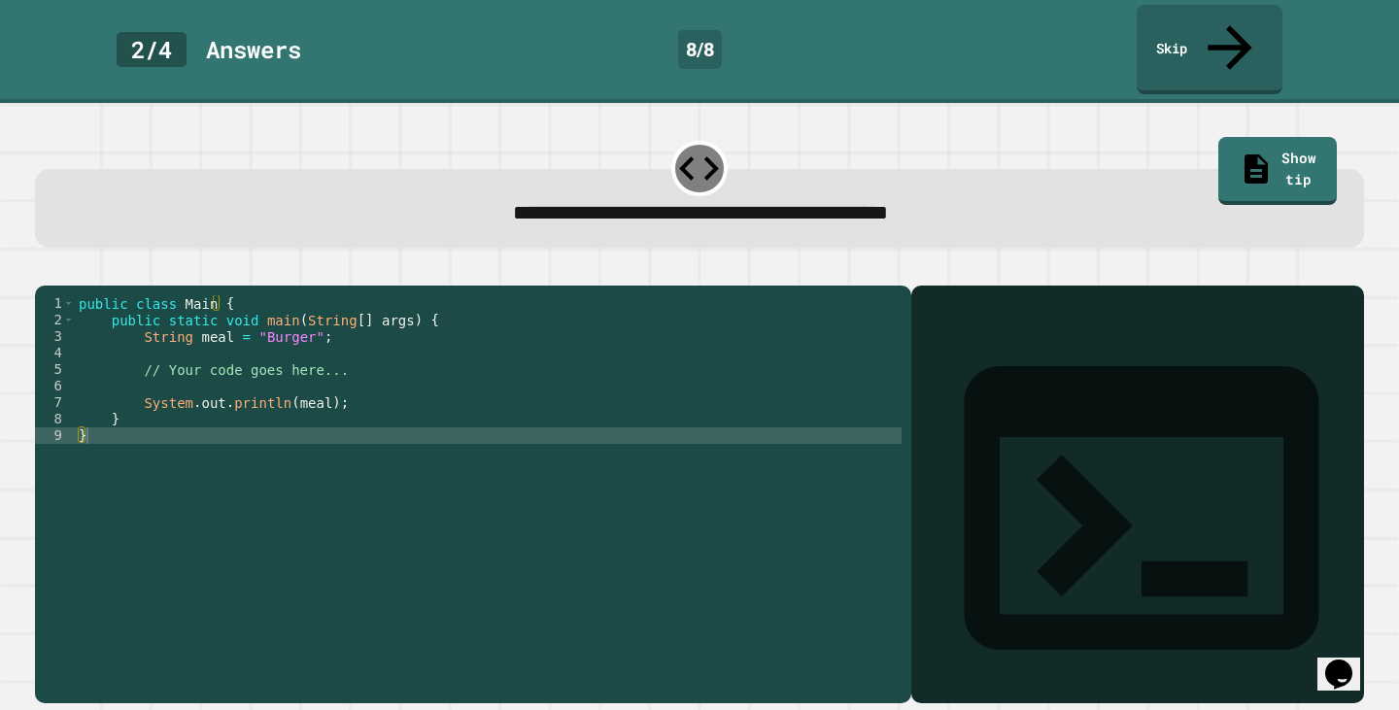
click at [279, 318] on div "public class Main { public static void main ( String [ ] args ) { String meal =…" at bounding box center [488, 493] width 827 height 396
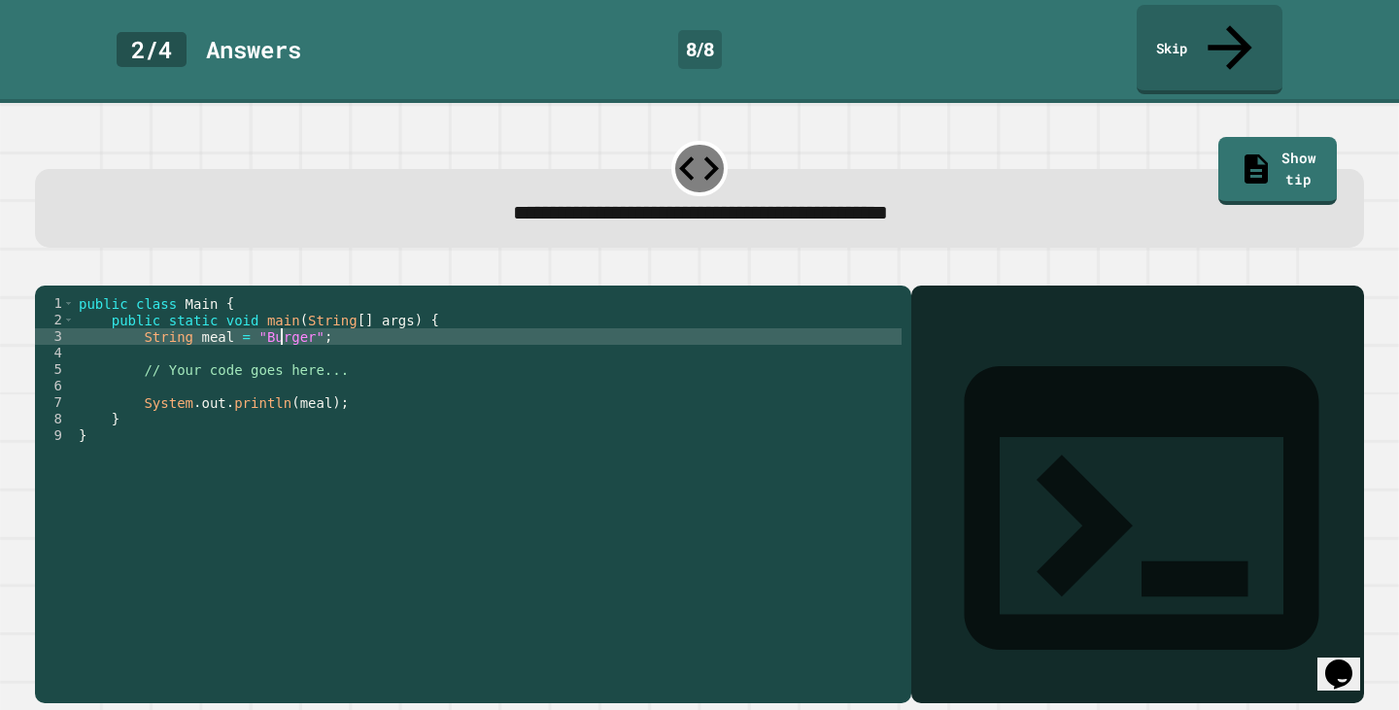
click at [277, 318] on div "public class Main { public static void main ( String [ ] args ) { String meal =…" at bounding box center [488, 493] width 827 height 396
click at [45, 269] on icon "button" at bounding box center [45, 269] width 0 height 0
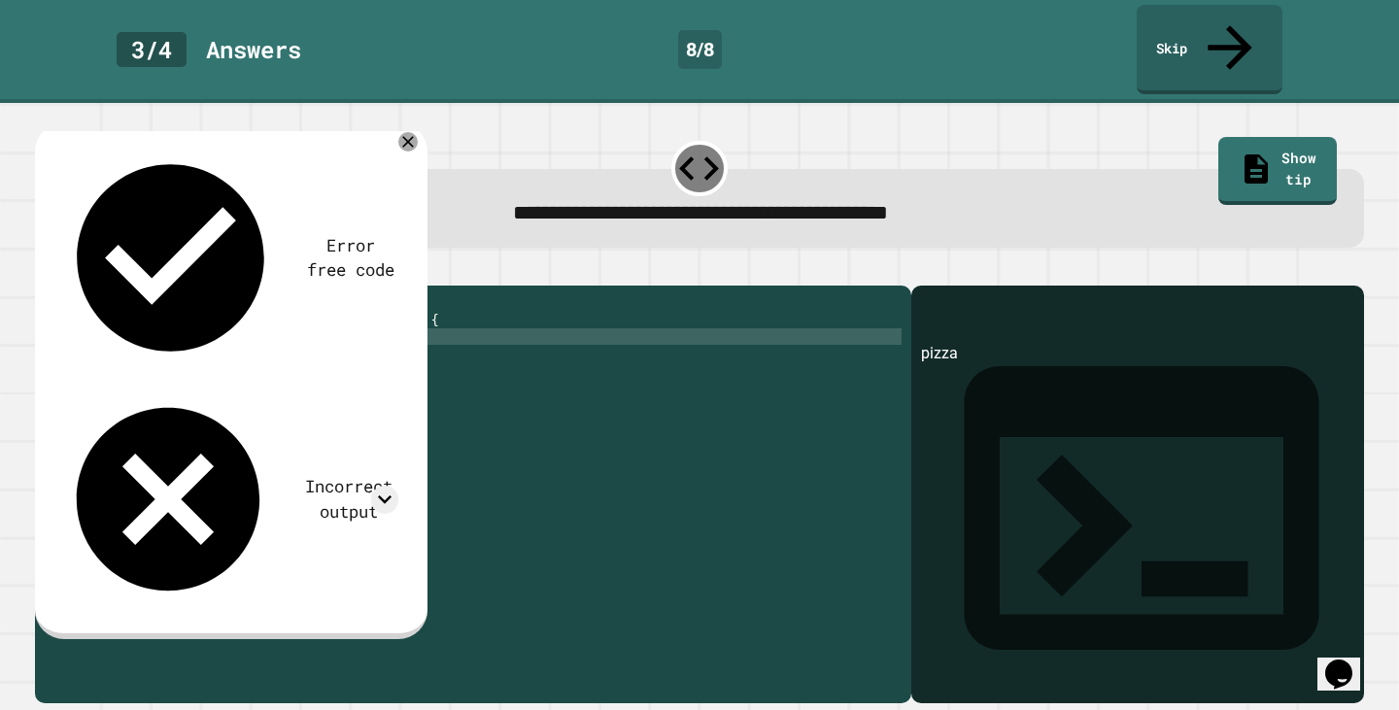
click at [247, 317] on div "public class Main { public static void main ( String [ ] args ) { String meal =…" at bounding box center [488, 493] width 827 height 396
click at [247, 320] on div "public class Main { public static void main ( String [ ] args ) { String meal =…" at bounding box center [488, 493] width 827 height 396
click at [252, 320] on div "public class Main { public static void main ( String [ ] args ) { String meal =…" at bounding box center [488, 493] width 827 height 396
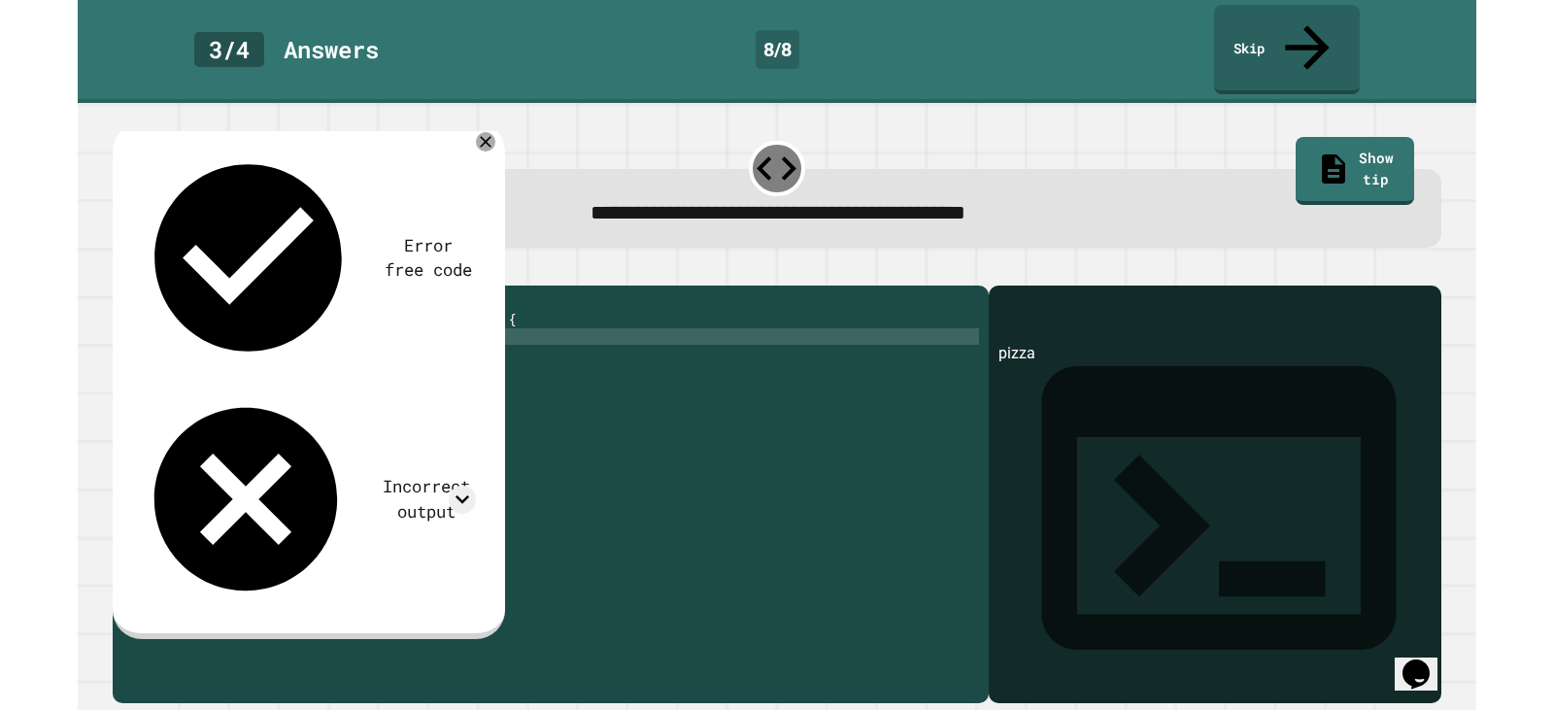
scroll to position [0, 13]
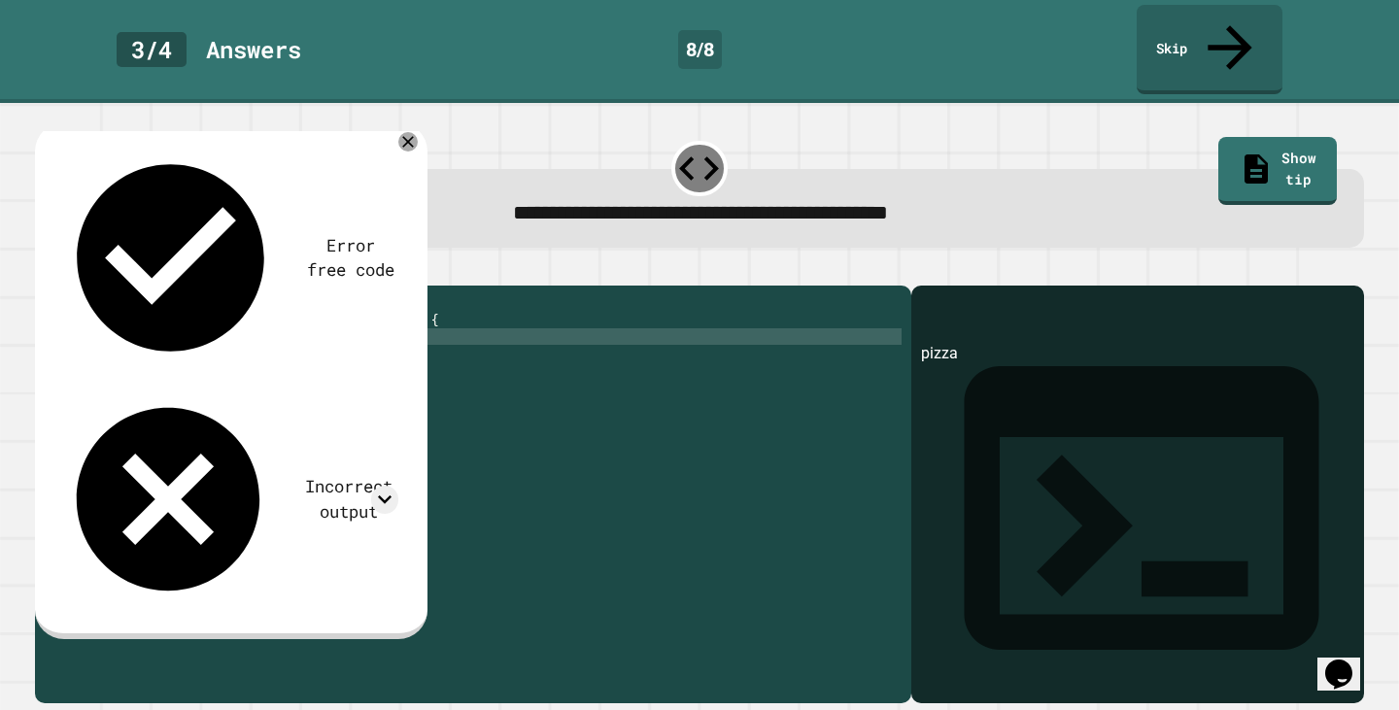
type textarea "**********"
click at [45, 269] on icon "button" at bounding box center [45, 269] width 0 height 0
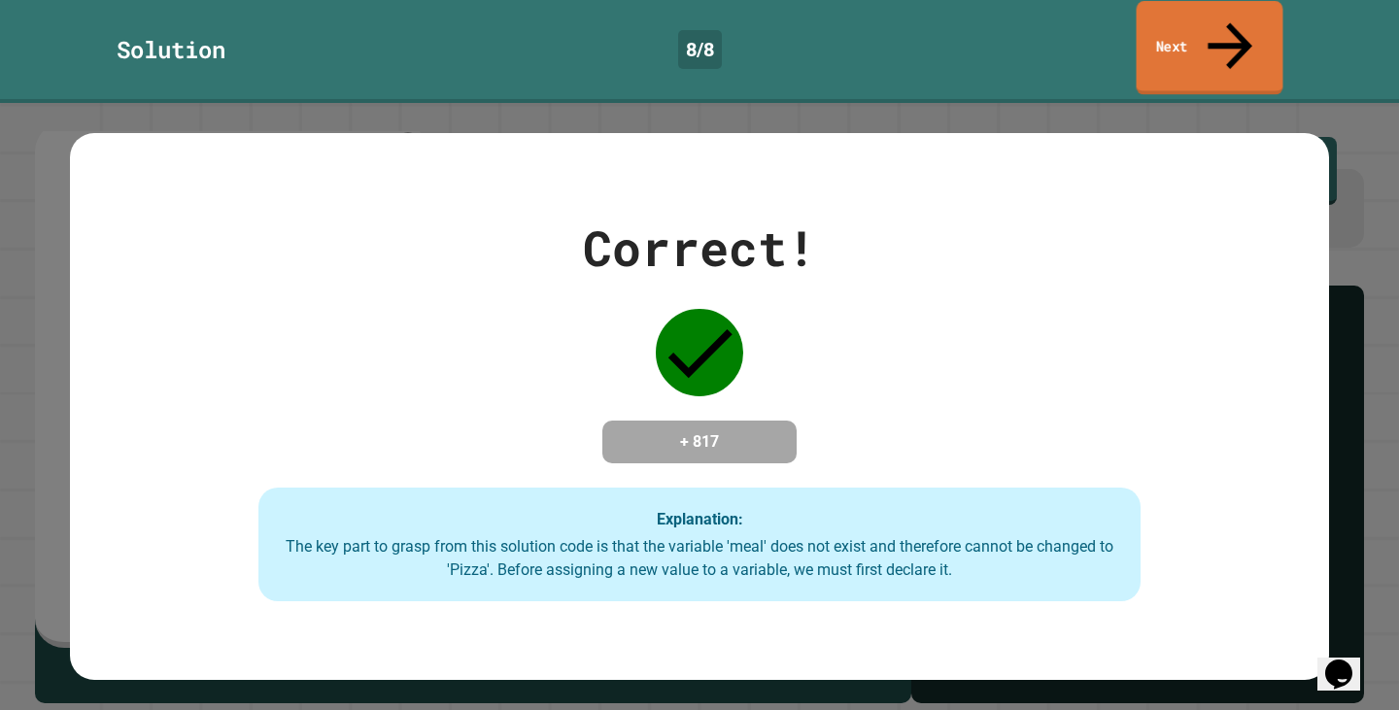
click at [1200, 16] on link "Next" at bounding box center [1209, 48] width 147 height 94
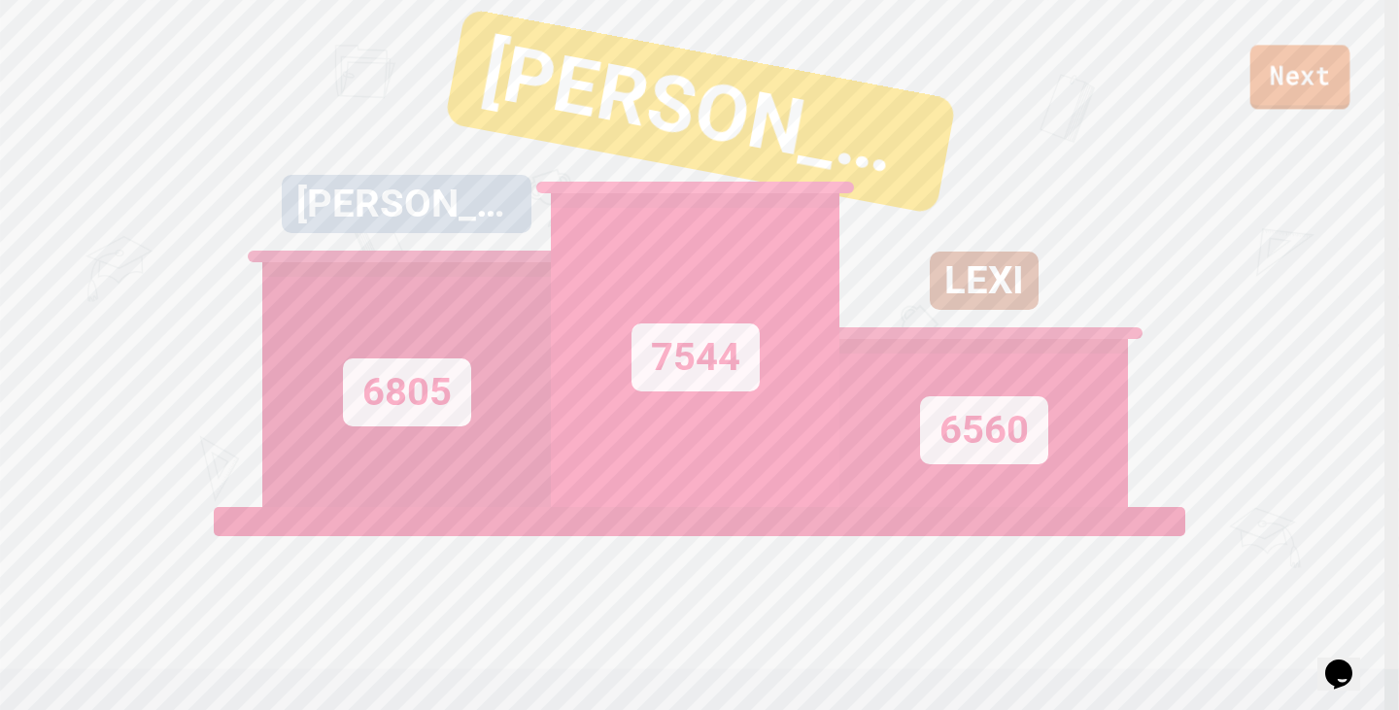
click at [1273, 86] on link "Next" at bounding box center [1300, 77] width 100 height 64
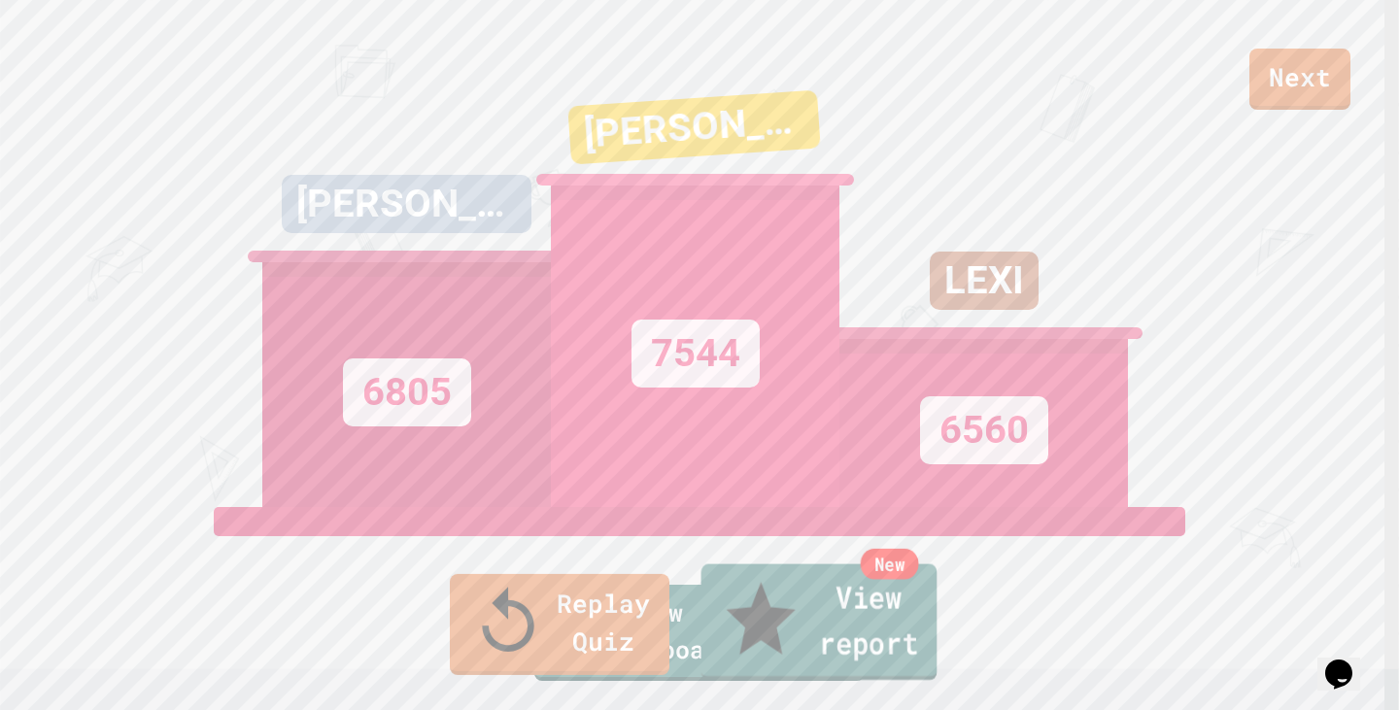
click at [811, 659] on link "New View report" at bounding box center [819, 622] width 236 height 117
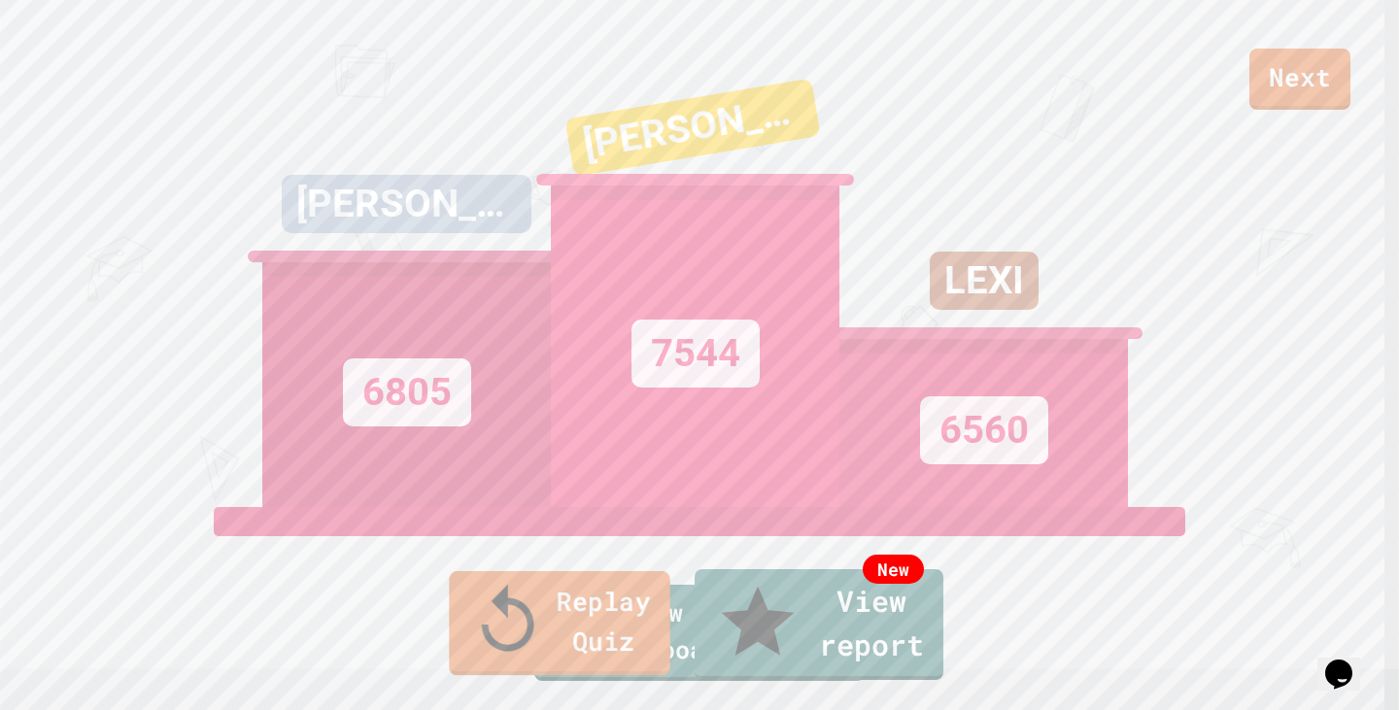
click at [588, 632] on link "Replay Quiz" at bounding box center [559, 623] width 220 height 104
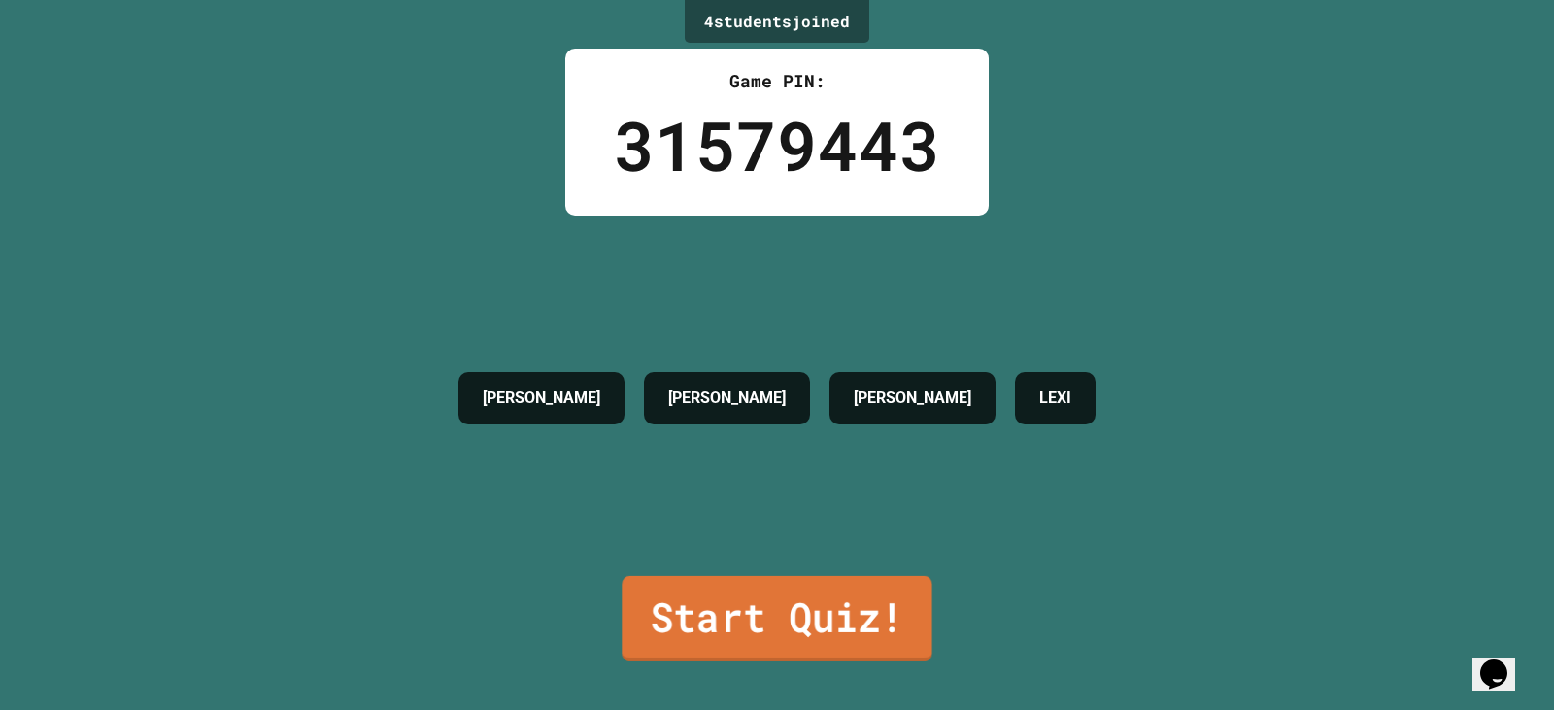
click at [791, 612] on link "Start Quiz!" at bounding box center [777, 618] width 310 height 85
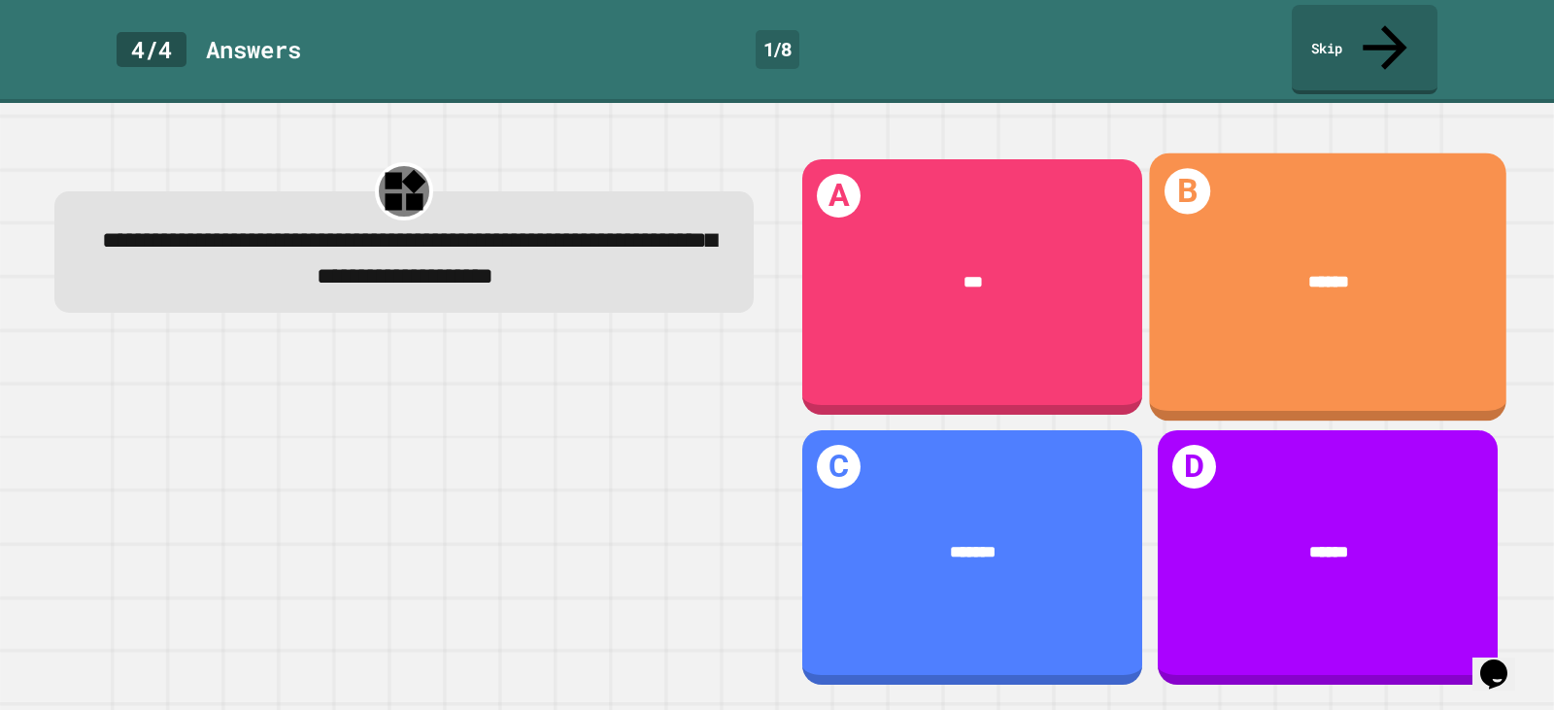
click at [1308, 234] on div "******" at bounding box center [1327, 282] width 357 height 96
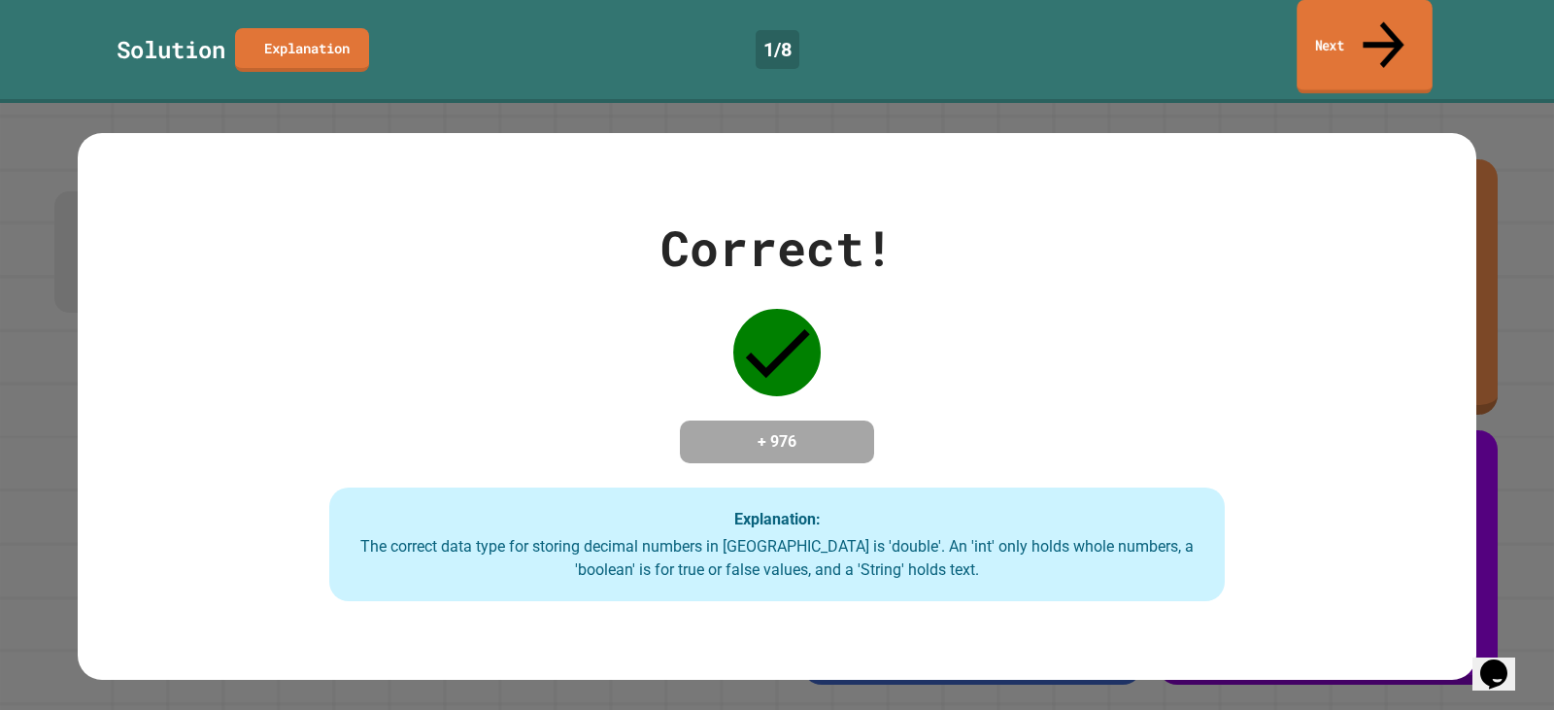
click at [1360, 19] on link "Next" at bounding box center [1365, 47] width 136 height 94
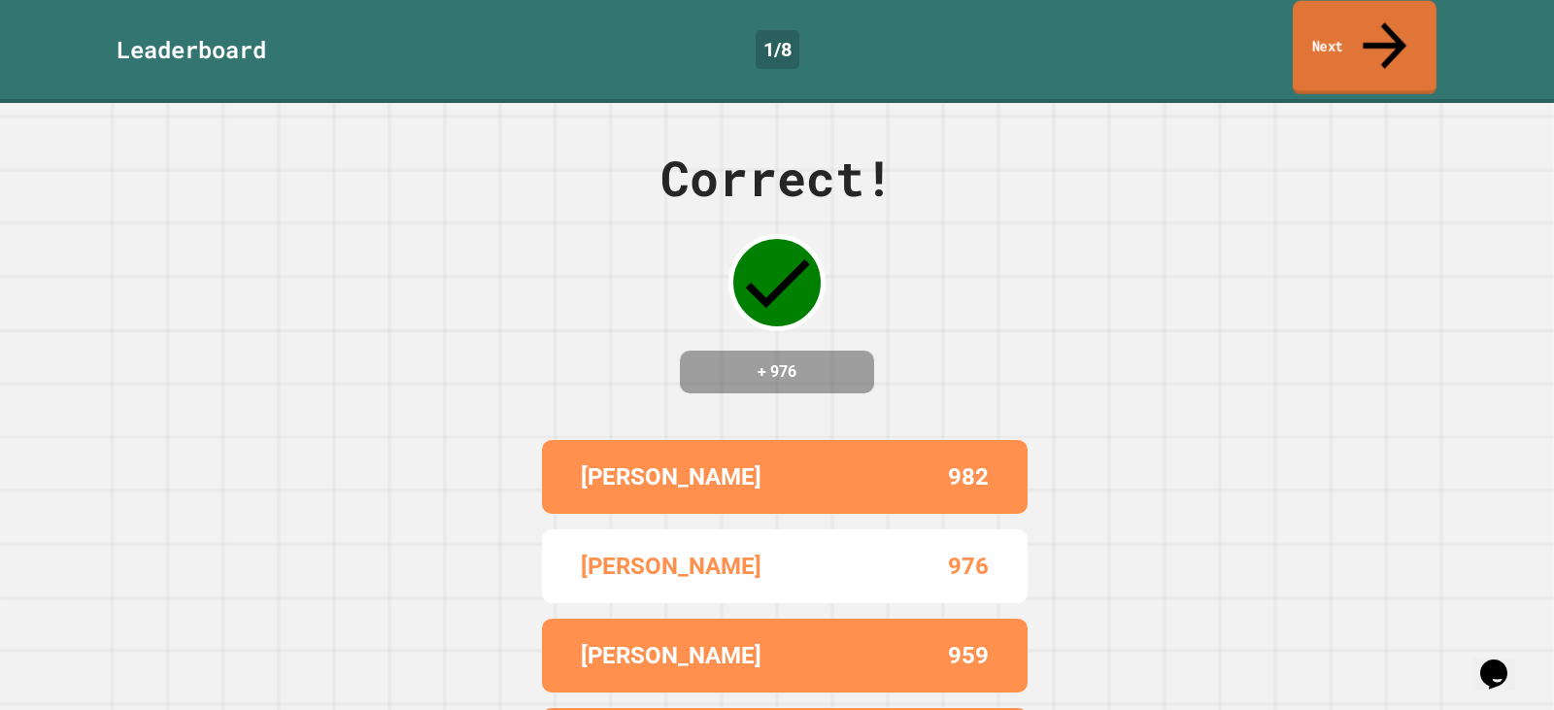
drag, startPoint x: 1388, startPoint y: 6, endPoint x: 1314, endPoint y: 76, distance: 101.7
click at [1387, 8] on link "Next" at bounding box center [1365, 48] width 144 height 94
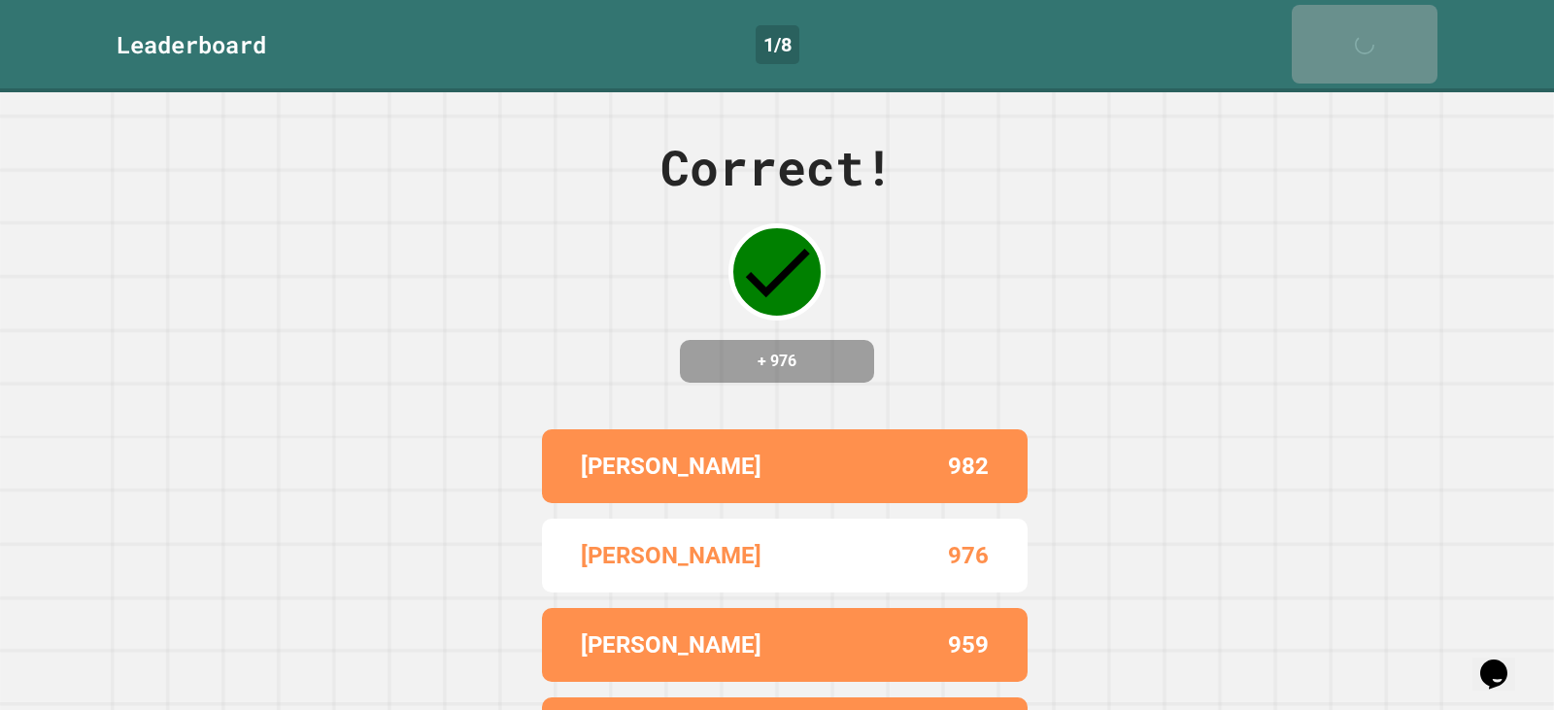
click at [1001, 298] on div "Correct! + 976 JACOB 982 ERVIN 976 KEVIN 959 LEXI 945" at bounding box center [777, 401] width 1554 height 618
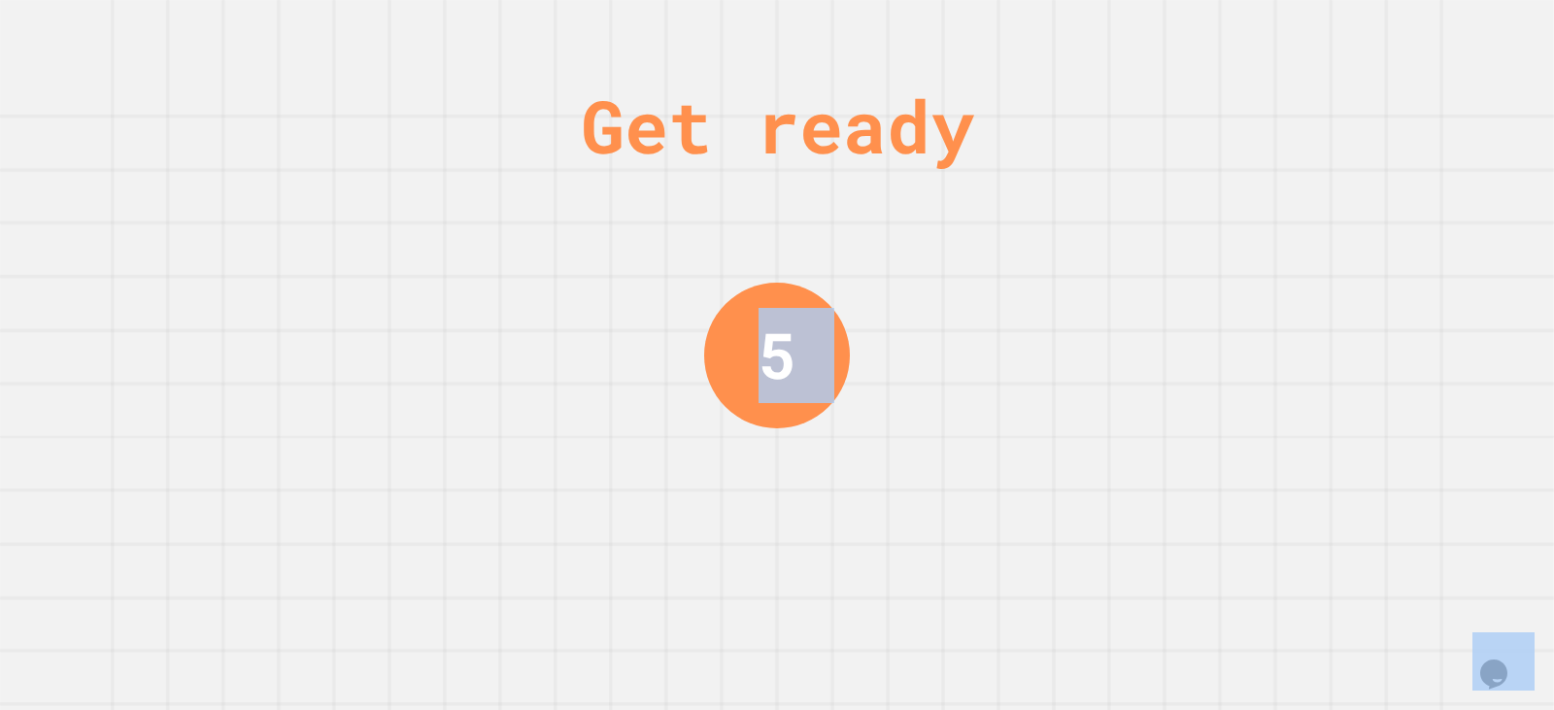
click at [1000, 297] on div "Get ready 5" at bounding box center [777, 355] width 1554 height 710
click at [987, 292] on div "Get ready 5" at bounding box center [777, 355] width 1554 height 710
click at [990, 287] on div "Get ready 5" at bounding box center [777, 355] width 1554 height 710
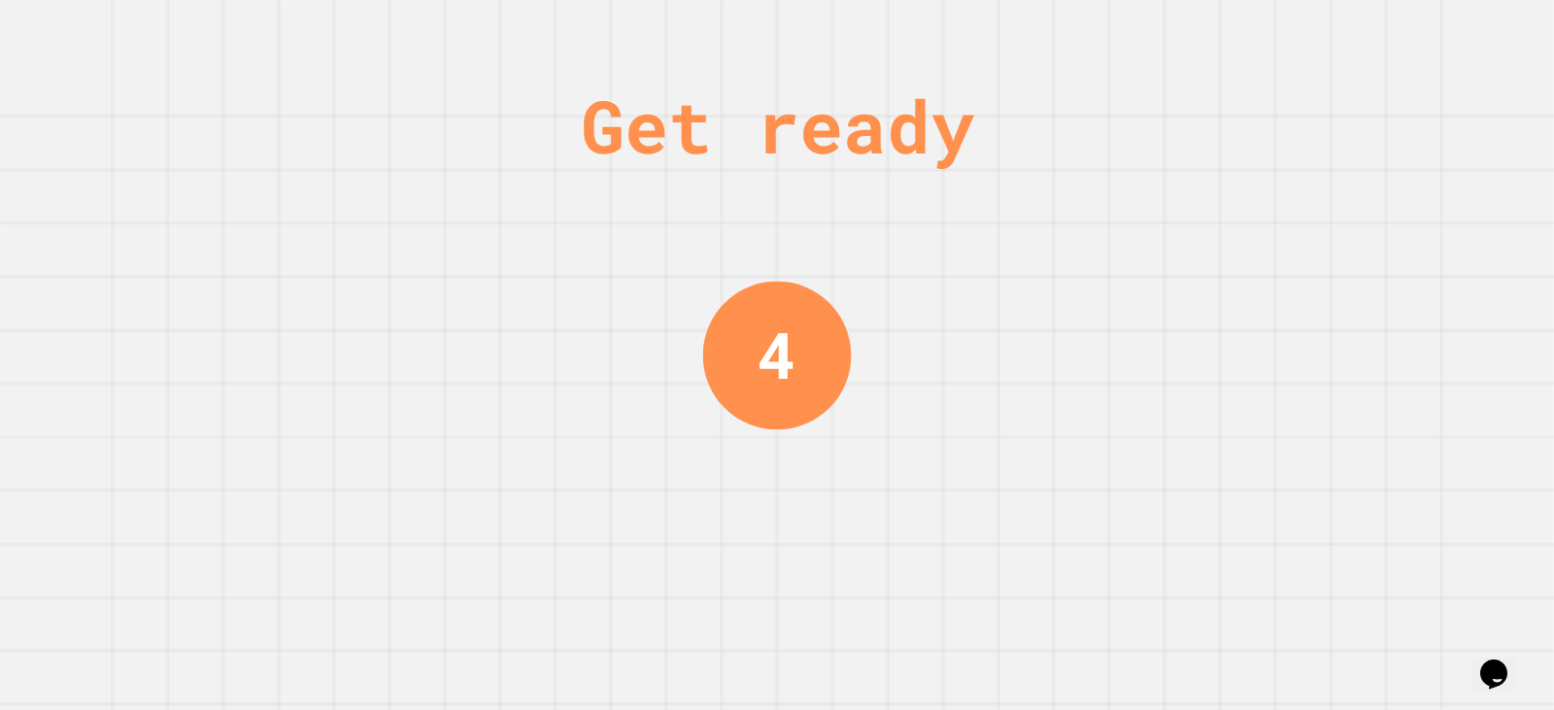
click at [992, 284] on div "Get ready 4" at bounding box center [777, 355] width 1554 height 710
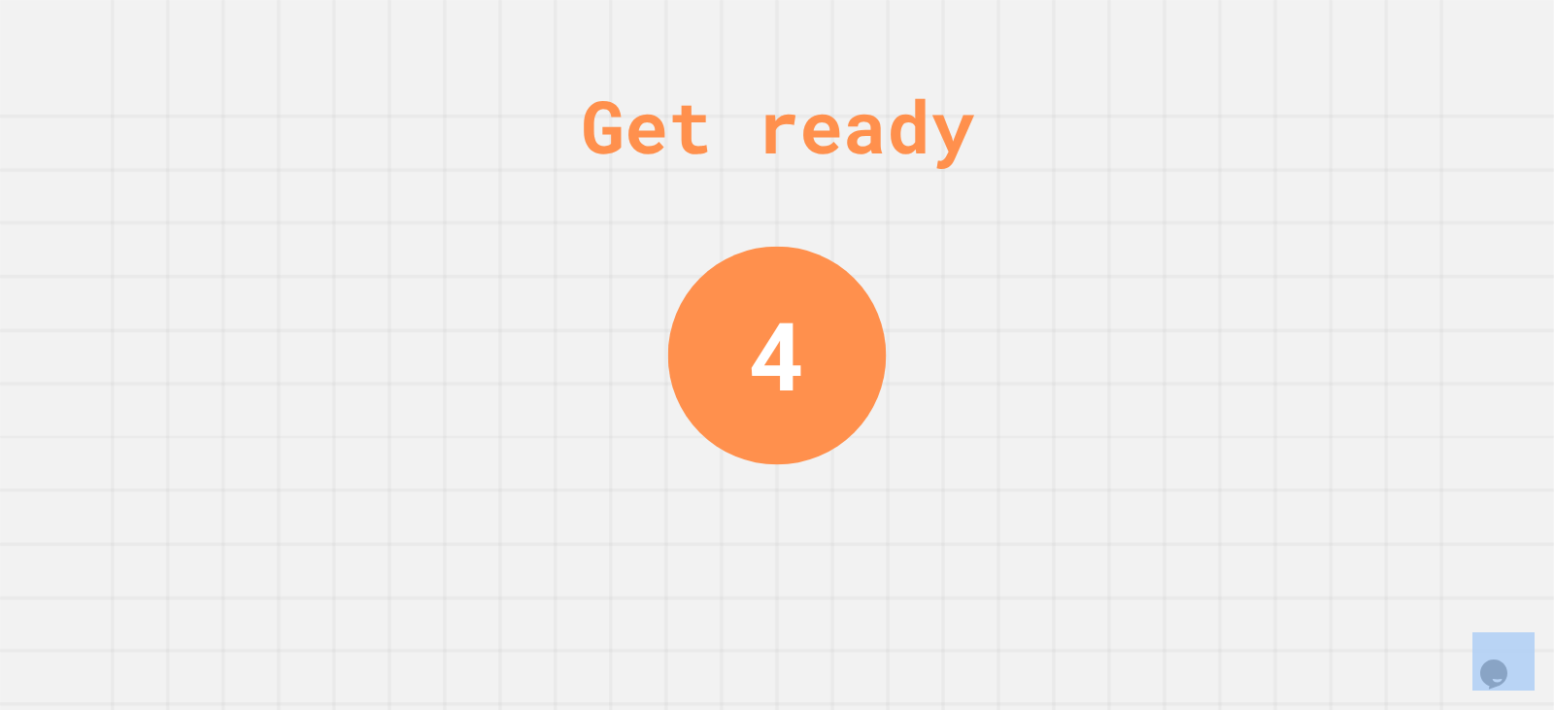
click at [992, 284] on div "Get ready 4" at bounding box center [777, 355] width 1554 height 710
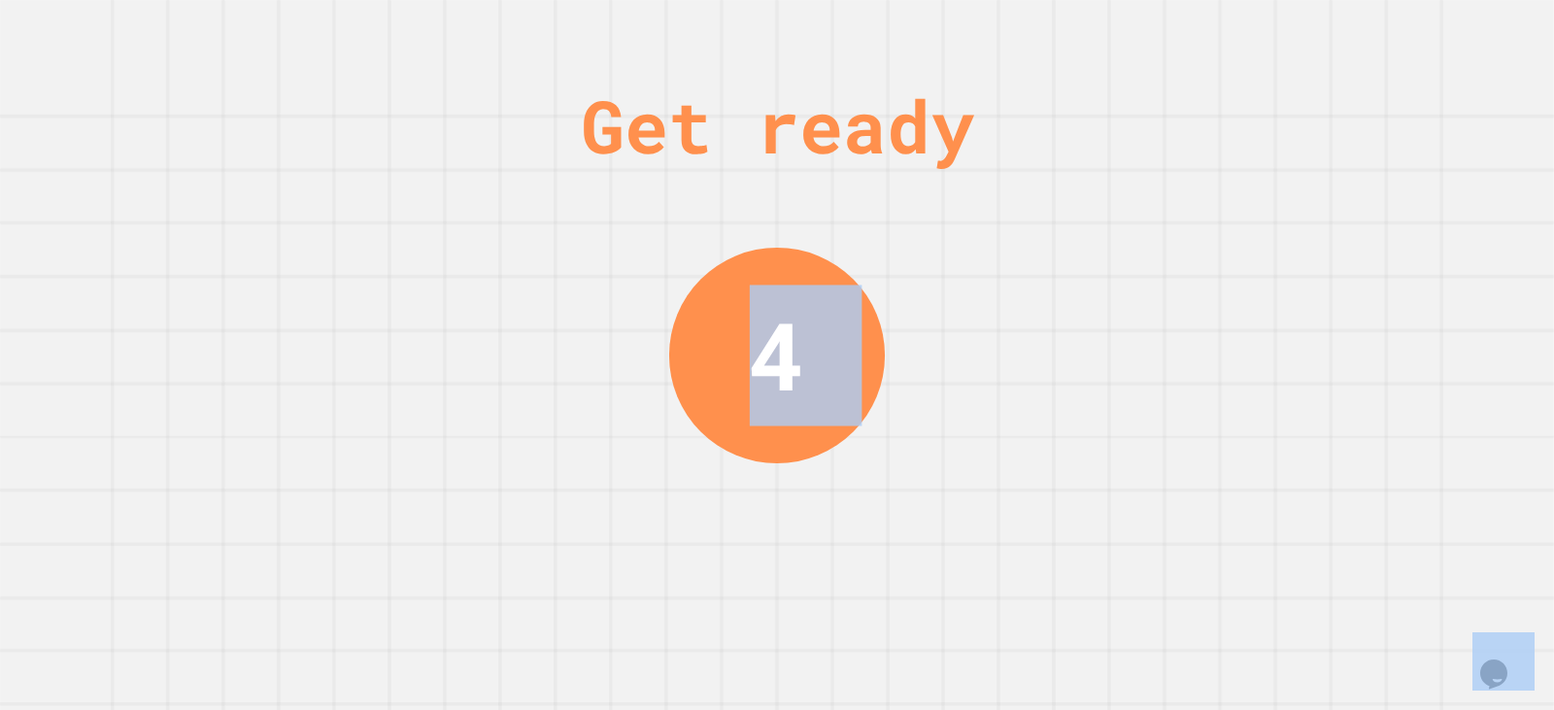
click at [993, 284] on div "Get ready 4" at bounding box center [777, 355] width 1554 height 710
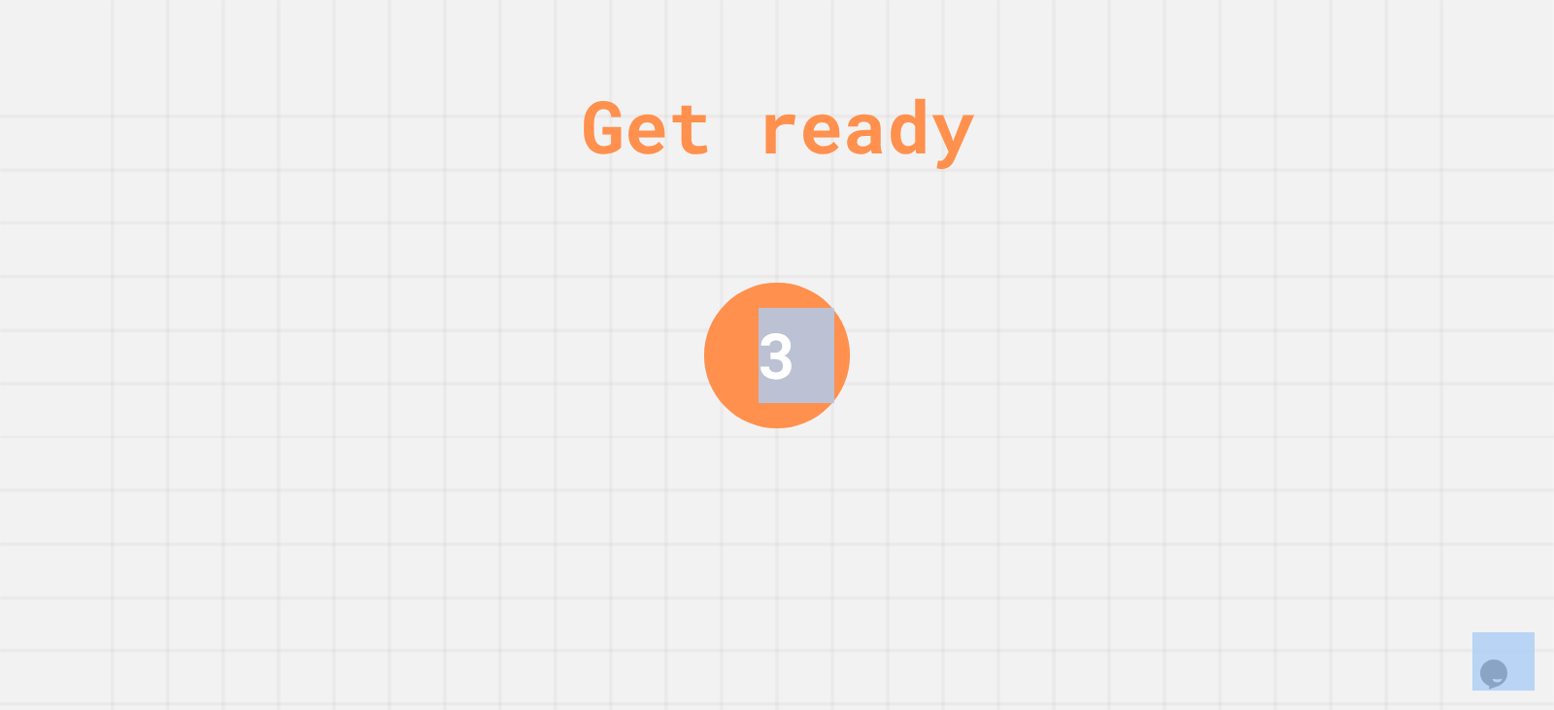
click at [993, 284] on div "Get ready 3" at bounding box center [777, 355] width 1554 height 710
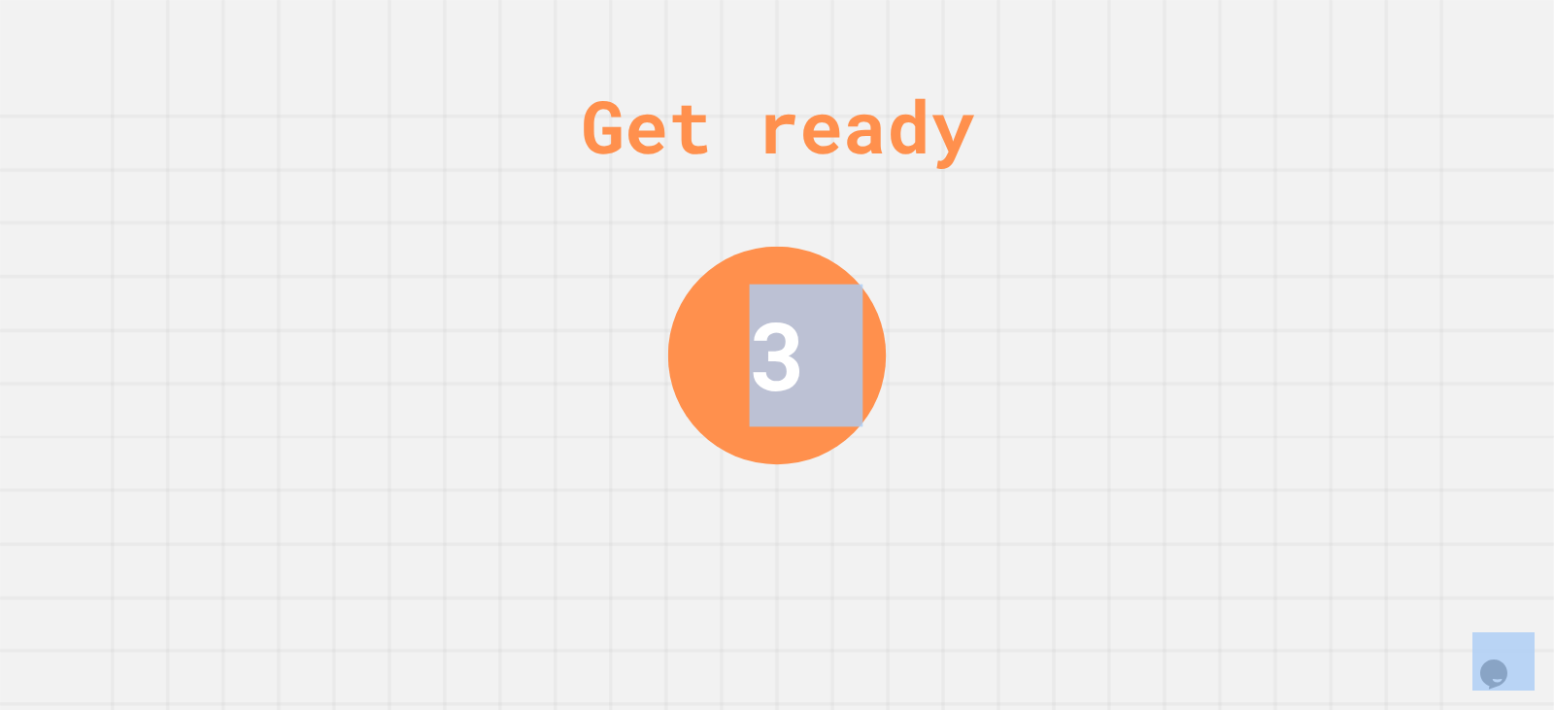
click at [993, 283] on div "Get ready 3" at bounding box center [777, 355] width 1554 height 710
click at [994, 282] on div "Get ready 3" at bounding box center [777, 355] width 1554 height 710
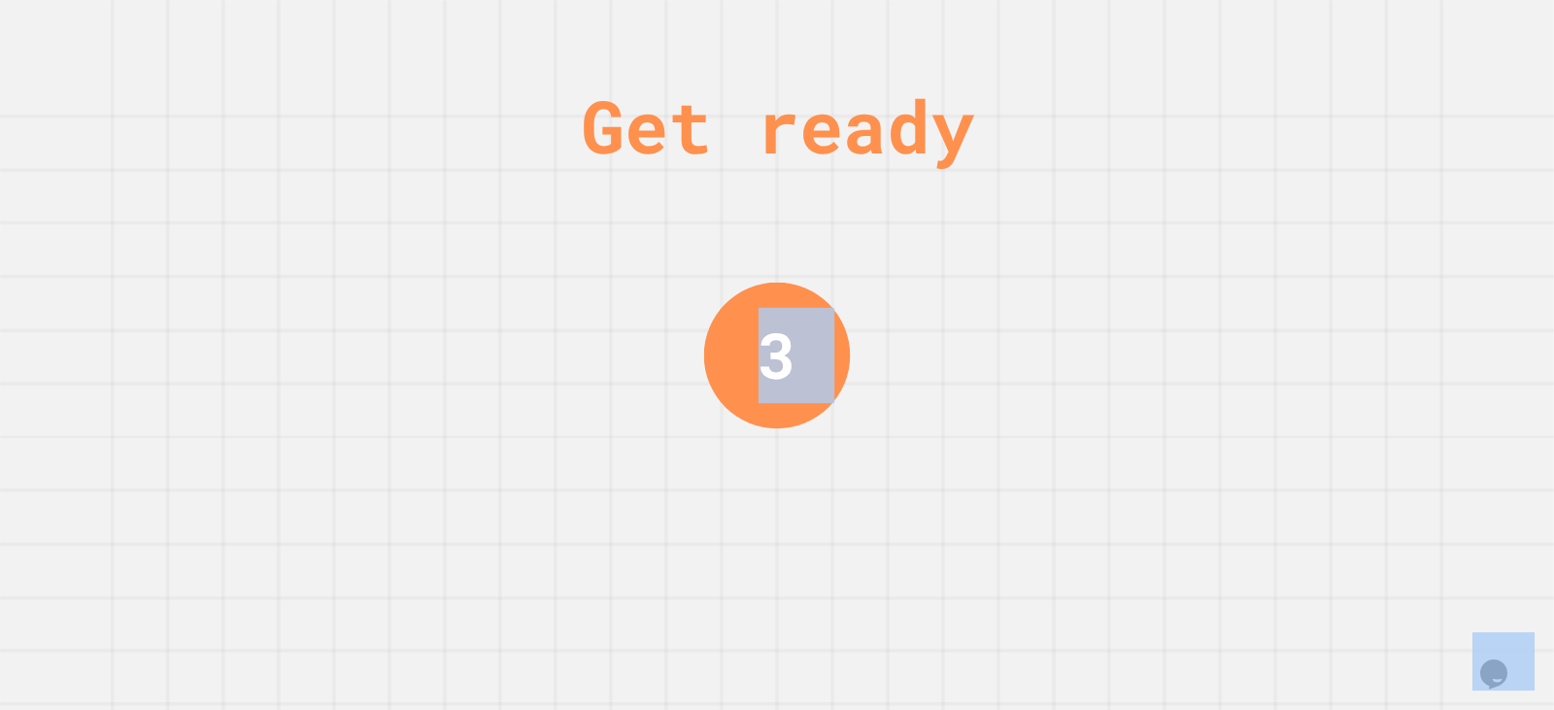
click at [995, 260] on div "Get ready 3" at bounding box center [777, 355] width 1554 height 710
click at [992, 264] on div "Get ready 2" at bounding box center [777, 355] width 1554 height 710
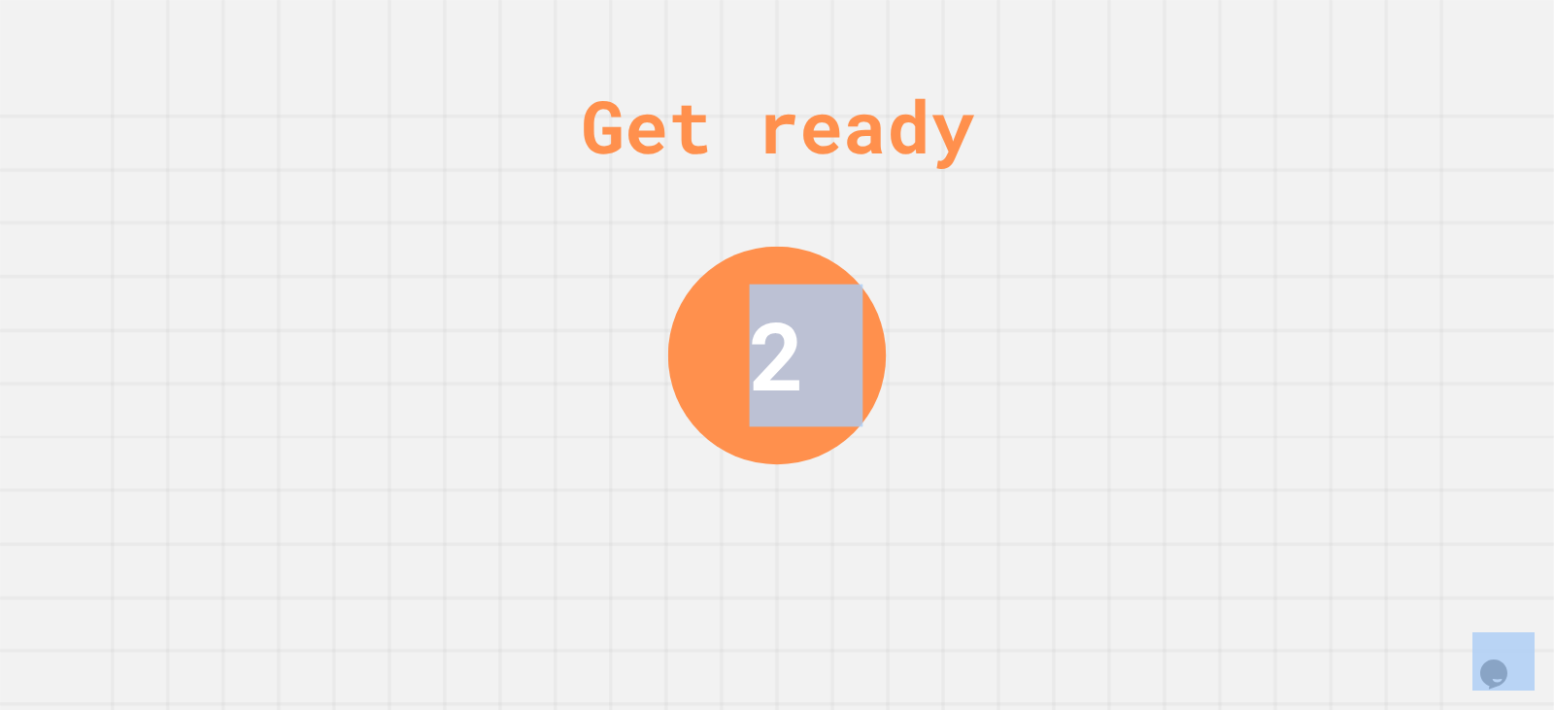
click at [986, 270] on div "Get ready 2" at bounding box center [777, 355] width 1554 height 710
click at [985, 271] on div "Get ready 2" at bounding box center [777, 355] width 1554 height 710
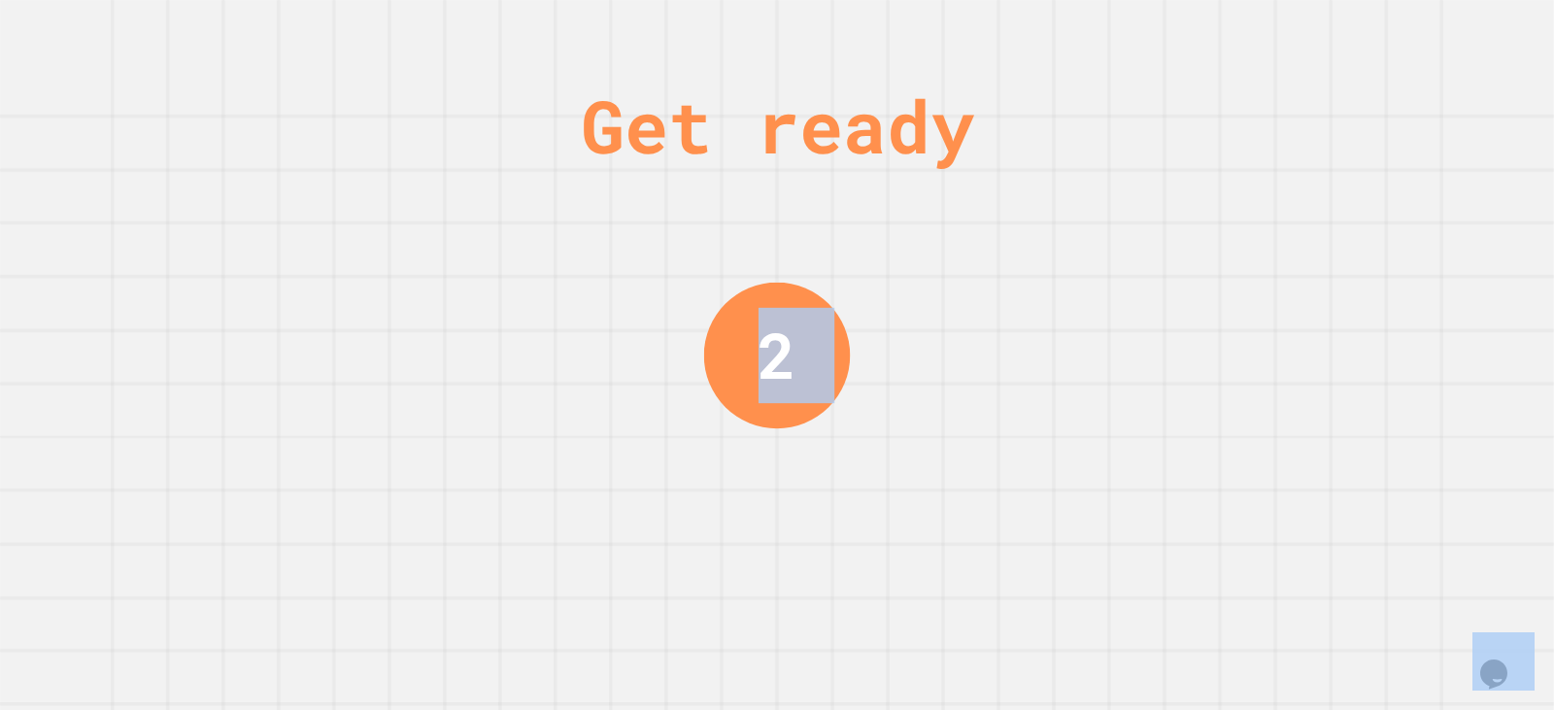
click at [985, 271] on div "Get ready 2" at bounding box center [777, 355] width 1554 height 710
click at [985, 271] on div "Get ready 1" at bounding box center [777, 355] width 1554 height 710
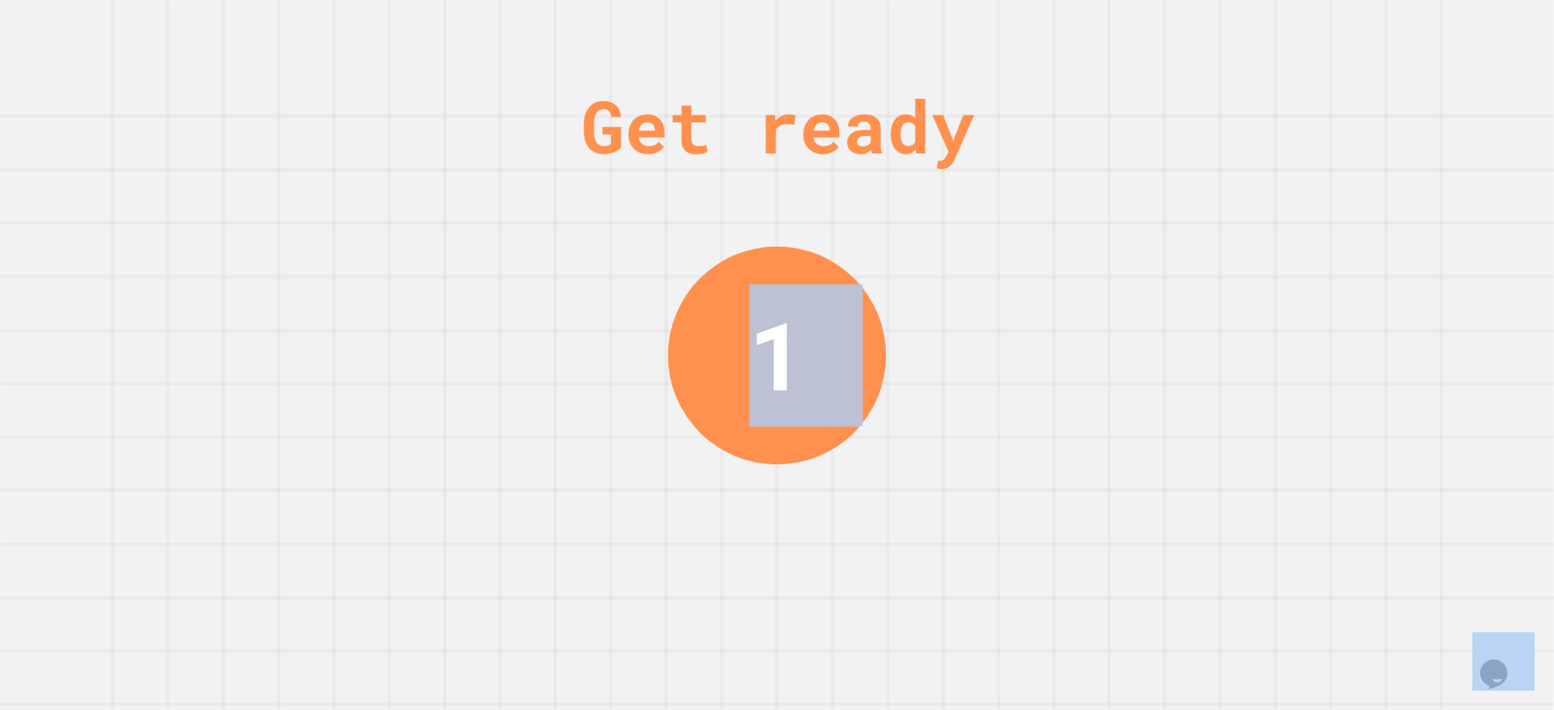
click at [985, 271] on div "Get ready 1" at bounding box center [777, 355] width 1554 height 710
click at [984, 272] on div "Get ready 1" at bounding box center [777, 355] width 1554 height 710
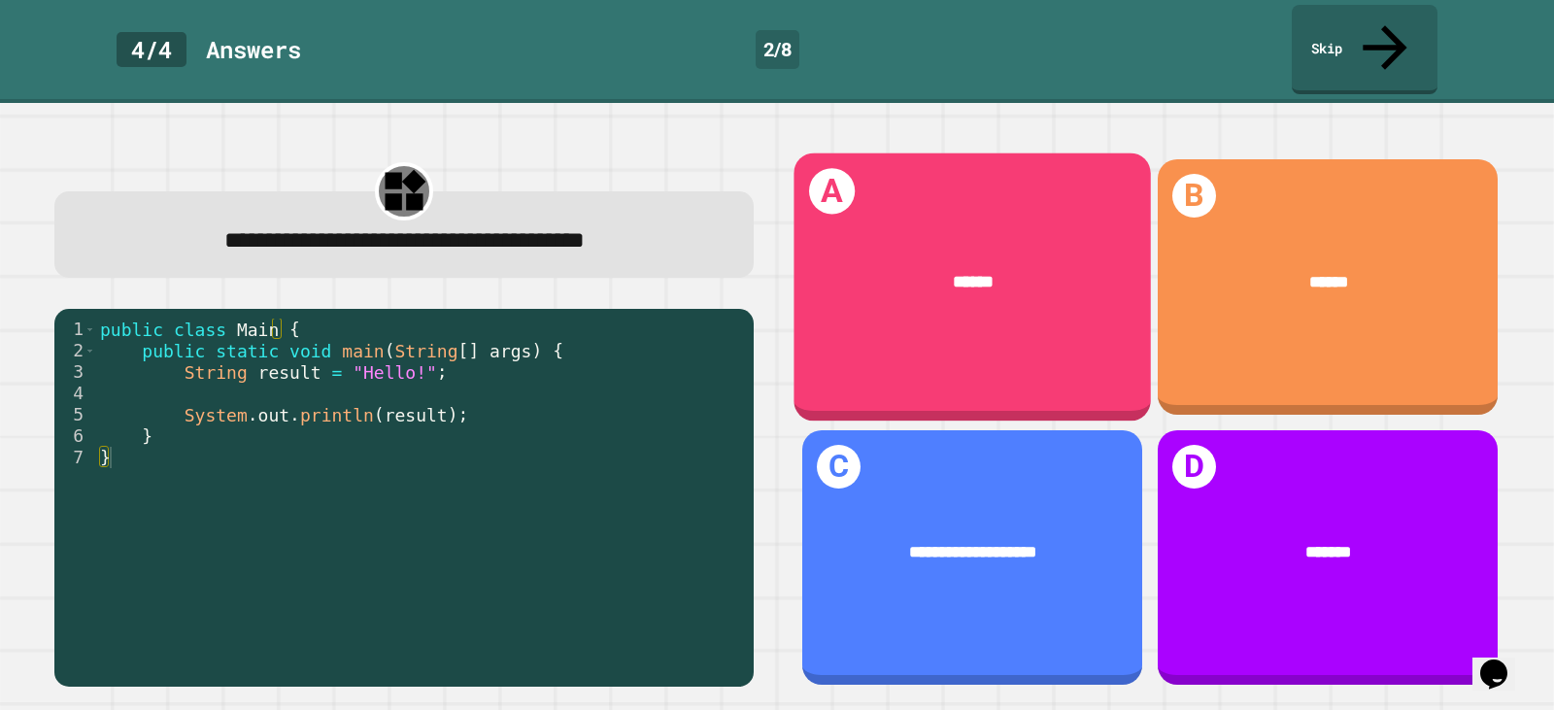
click at [983, 268] on div "******" at bounding box center [972, 281] width 287 height 26
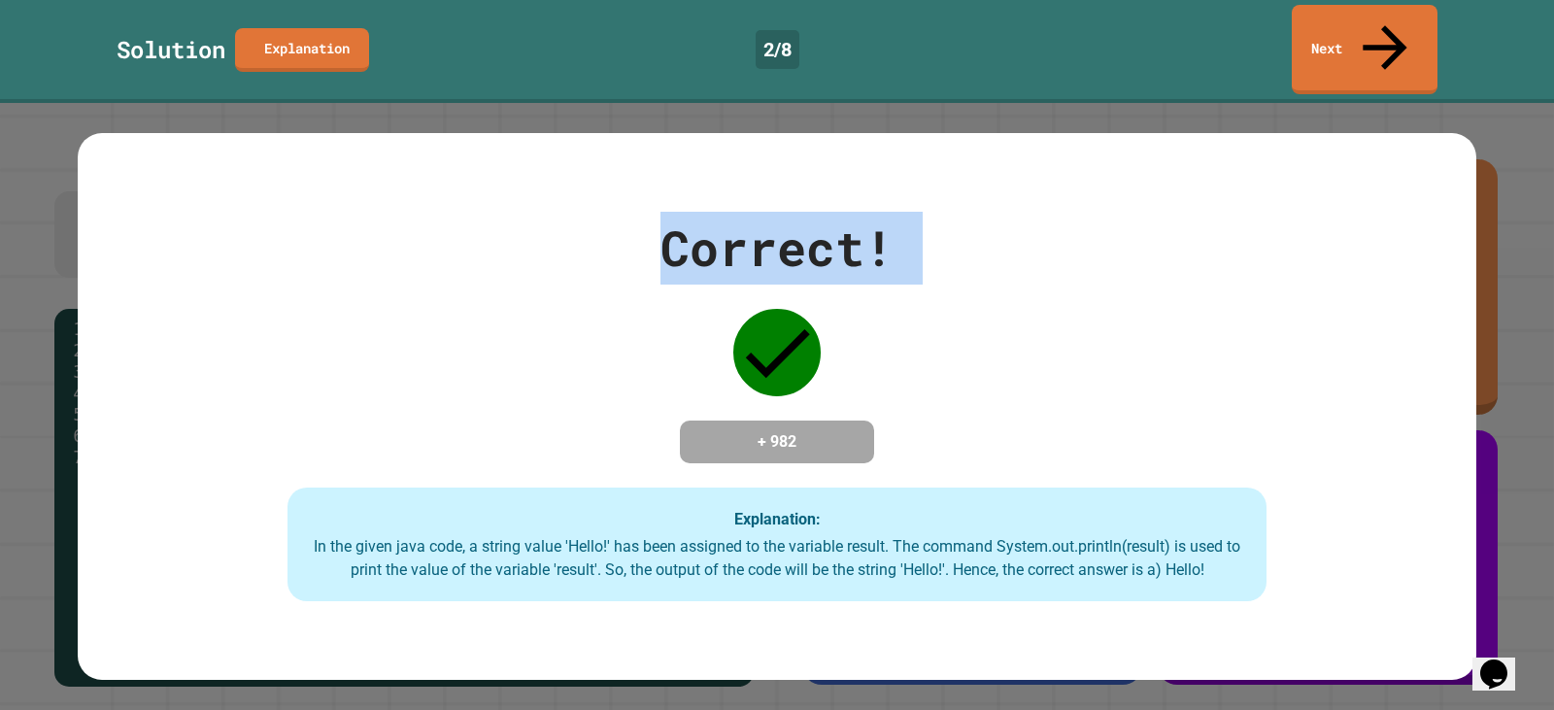
click at [983, 248] on div "Correct! + 982 Explanation: In the given java code, a string value 'Hello!' has…" at bounding box center [777, 407] width 1399 height 390
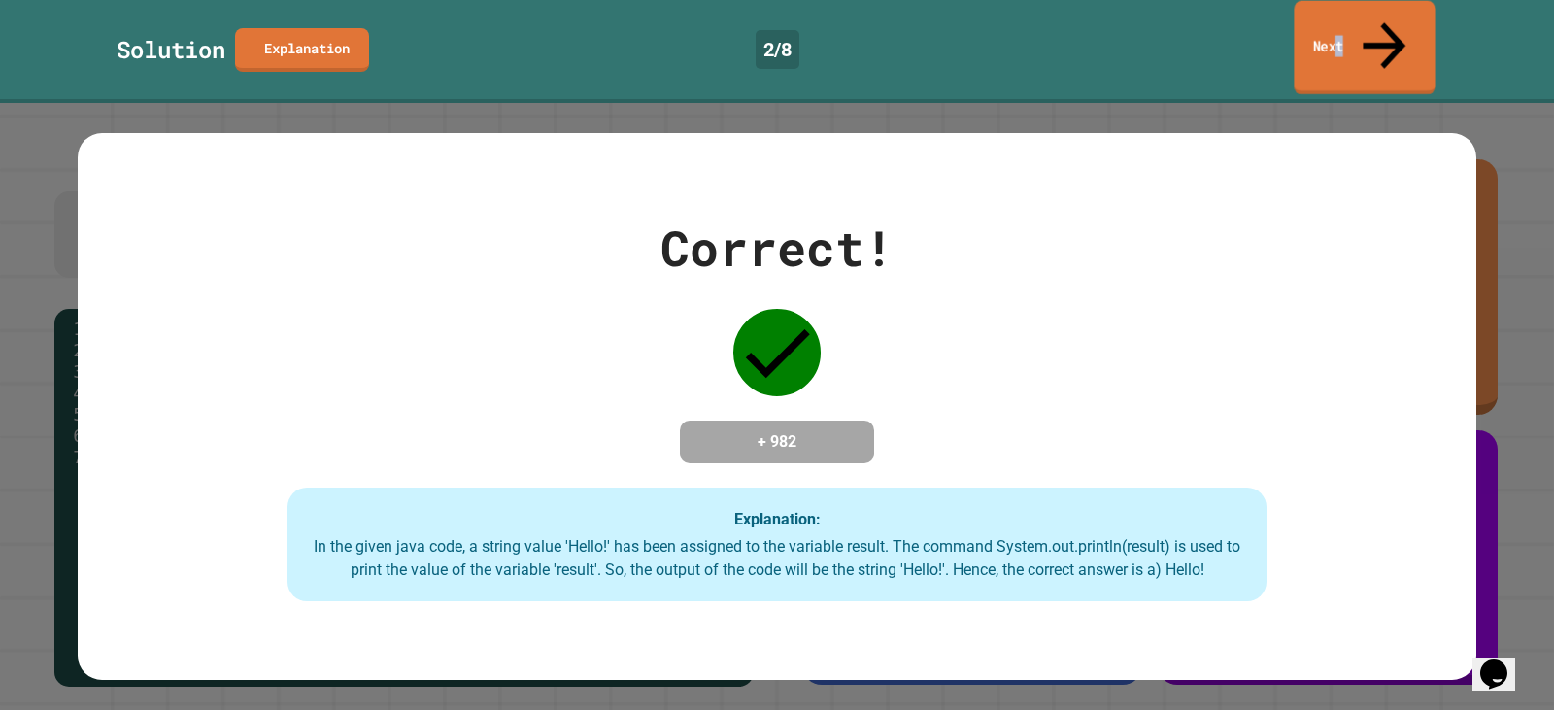
click at [1361, 16] on link "Next" at bounding box center [1364, 48] width 141 height 94
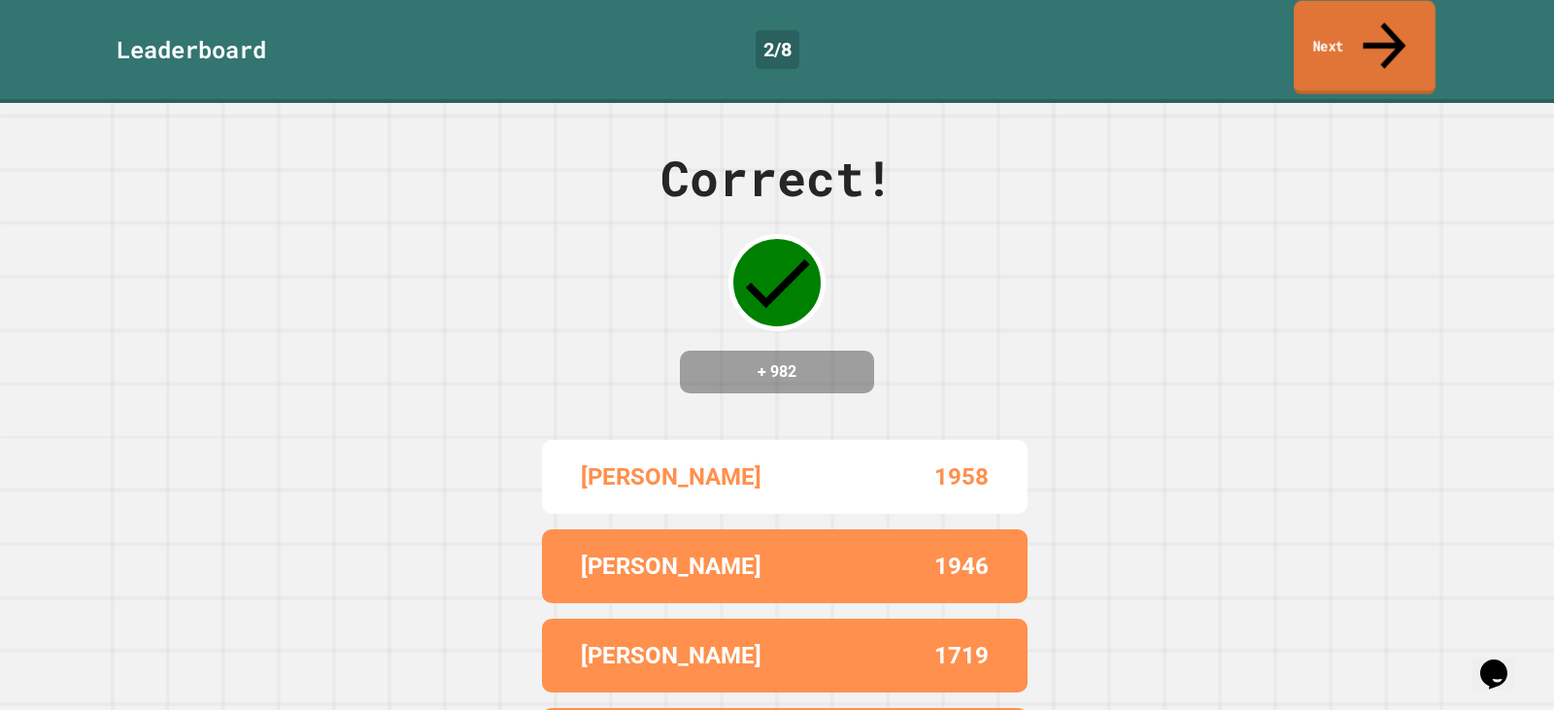
click at [1353, 26] on link "Next" at bounding box center [1365, 48] width 142 height 94
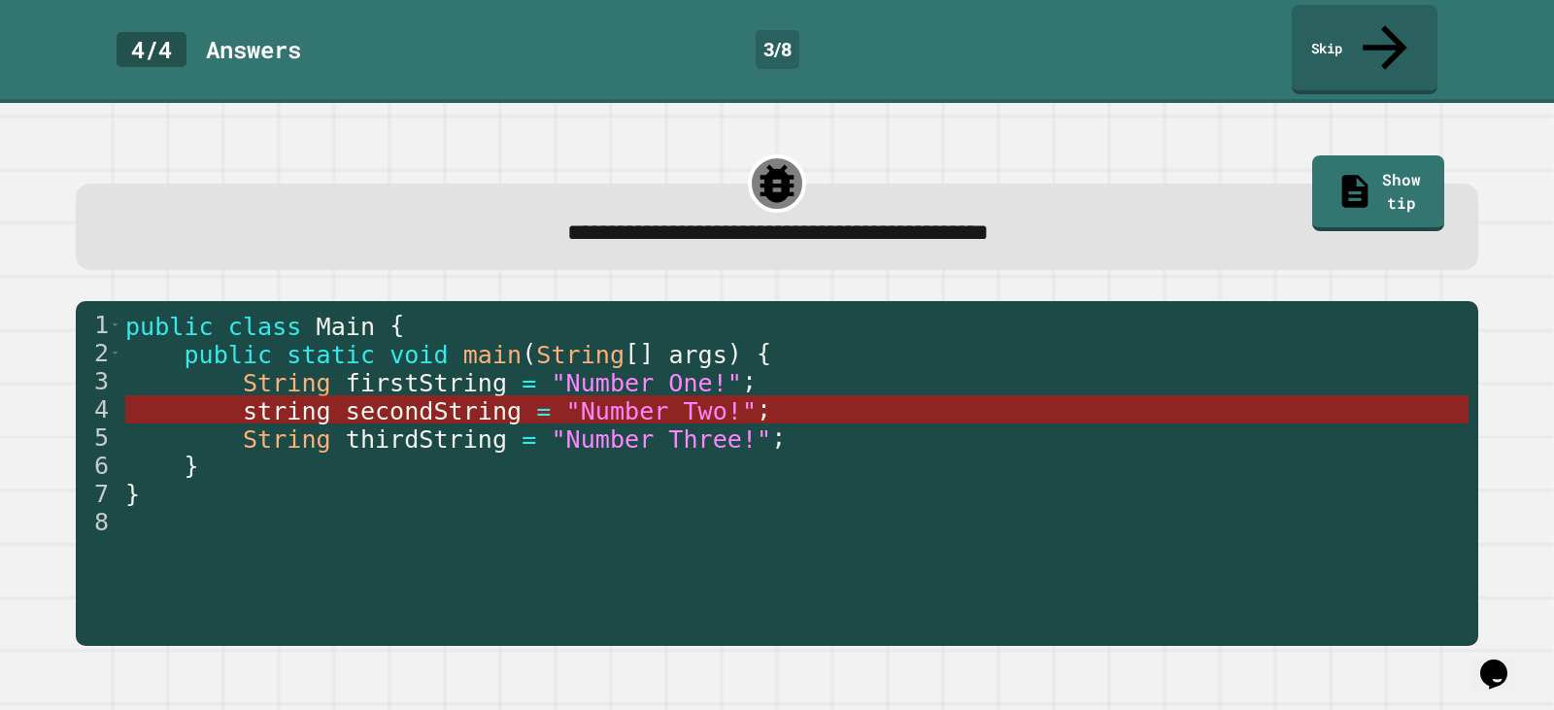
click at [566, 396] on span ""Number Two!"" at bounding box center [661, 410] width 191 height 28
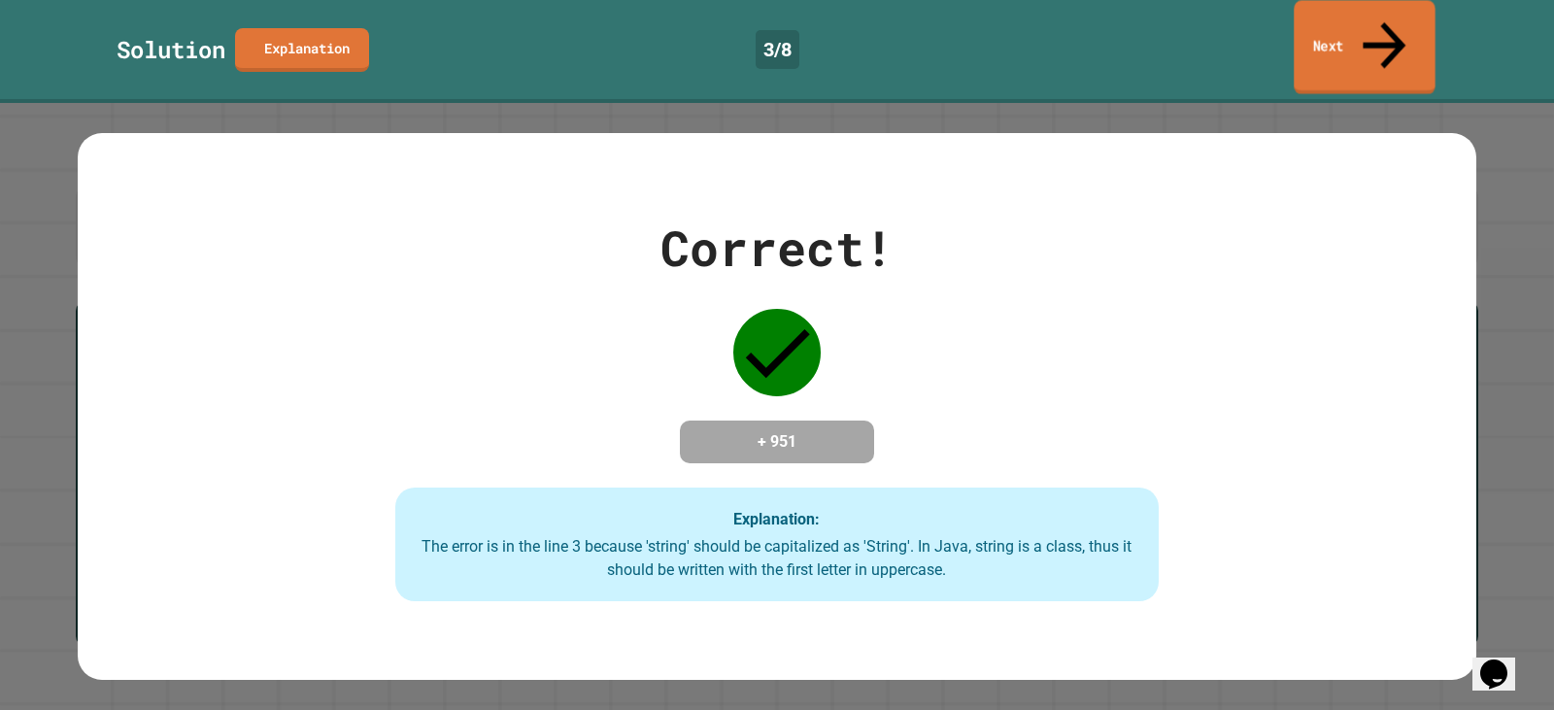
click at [1369, 25] on link "Next" at bounding box center [1364, 47] width 141 height 94
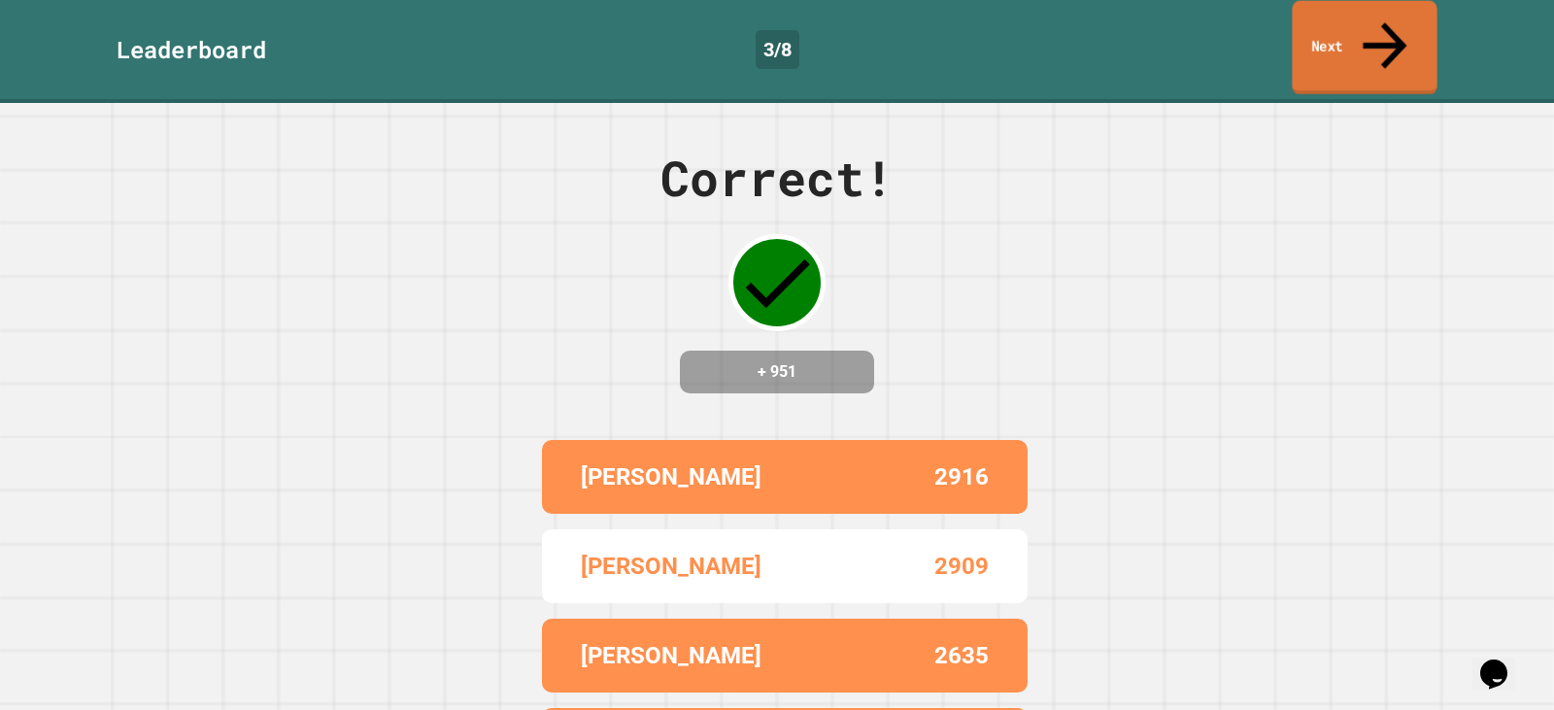
click at [1318, 30] on link "Next" at bounding box center [1364, 48] width 145 height 94
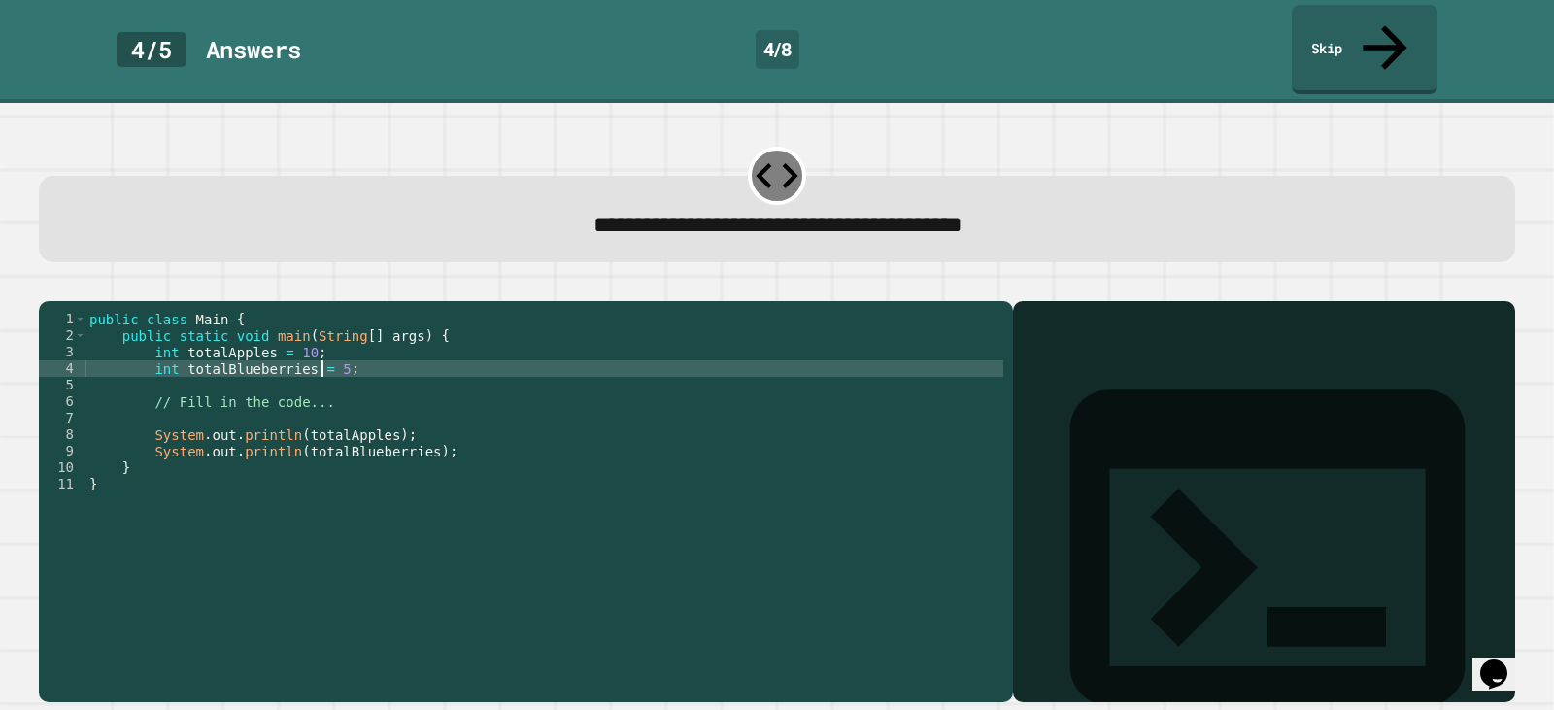
click at [323, 351] on div "public class Main { public static void main ( String [ ] args ) { int totalAppl…" at bounding box center [544, 501] width 918 height 380
type textarea "**********"
click at [49, 285] on button "button" at bounding box center [49, 285] width 0 height 0
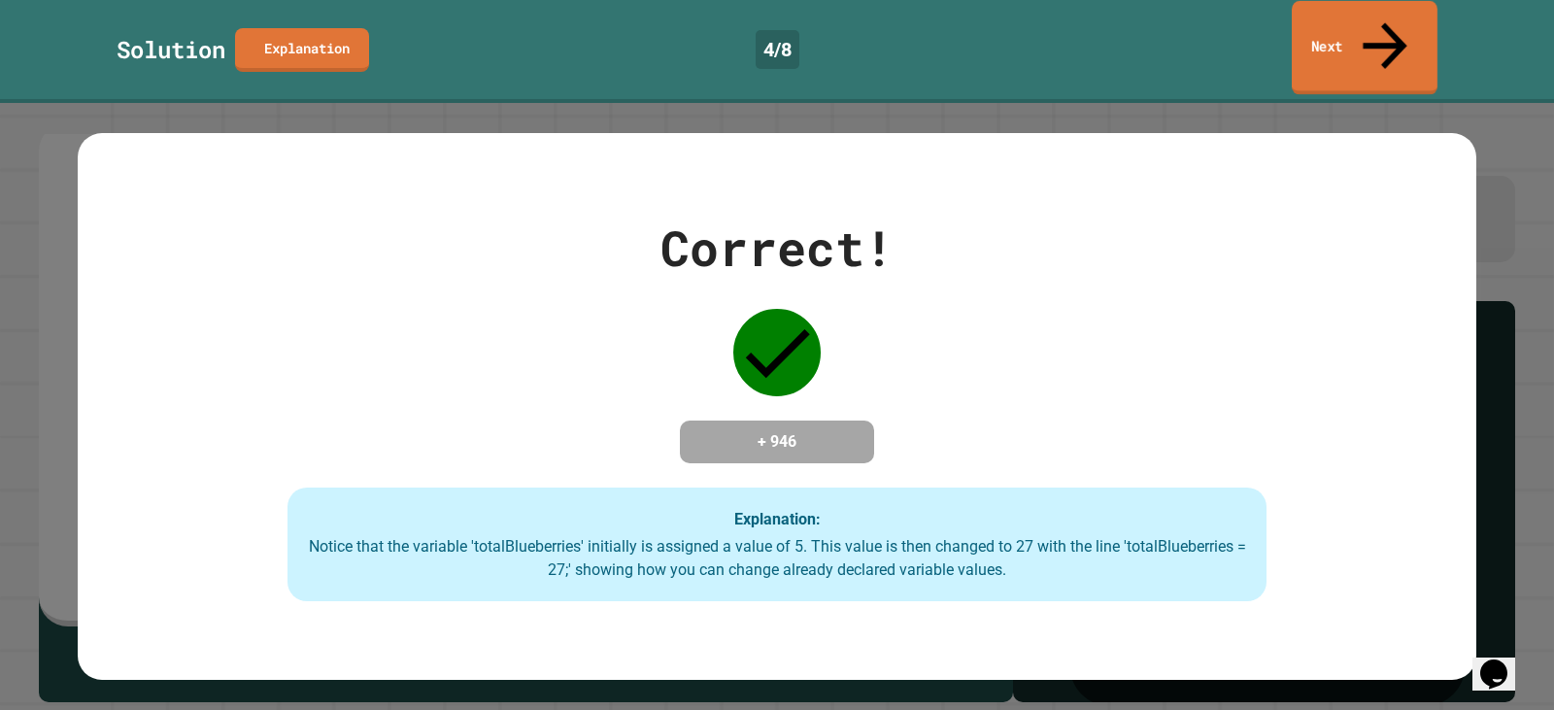
drag, startPoint x: 1364, startPoint y: 27, endPoint x: 1360, endPoint y: 37, distance: 10.5
click at [1365, 27] on link "Next" at bounding box center [1365, 48] width 146 height 94
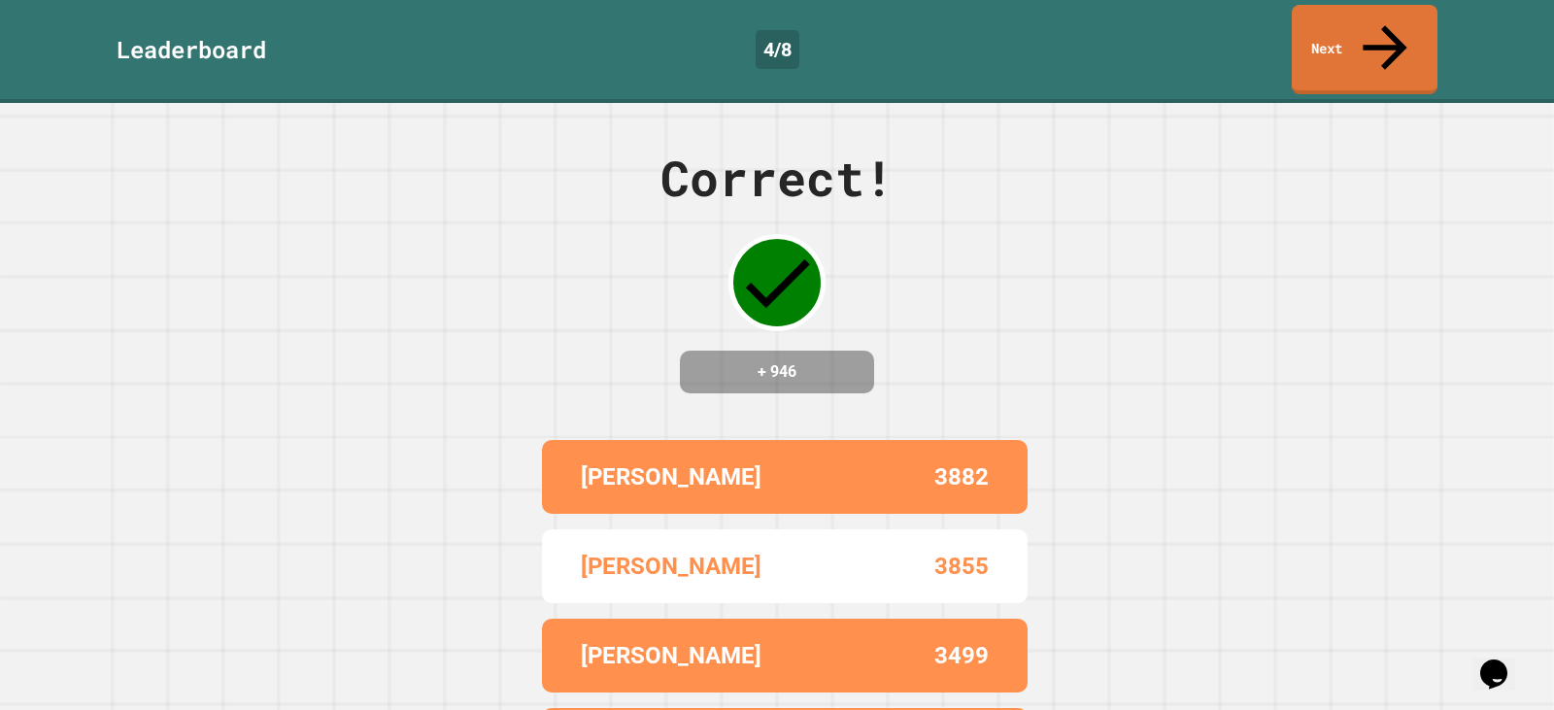
click at [1348, 0] on div "Leaderboard 4 / 8 Next" at bounding box center [777, 51] width 1554 height 103
click at [1346, 15] on link "Next" at bounding box center [1365, 48] width 146 height 94
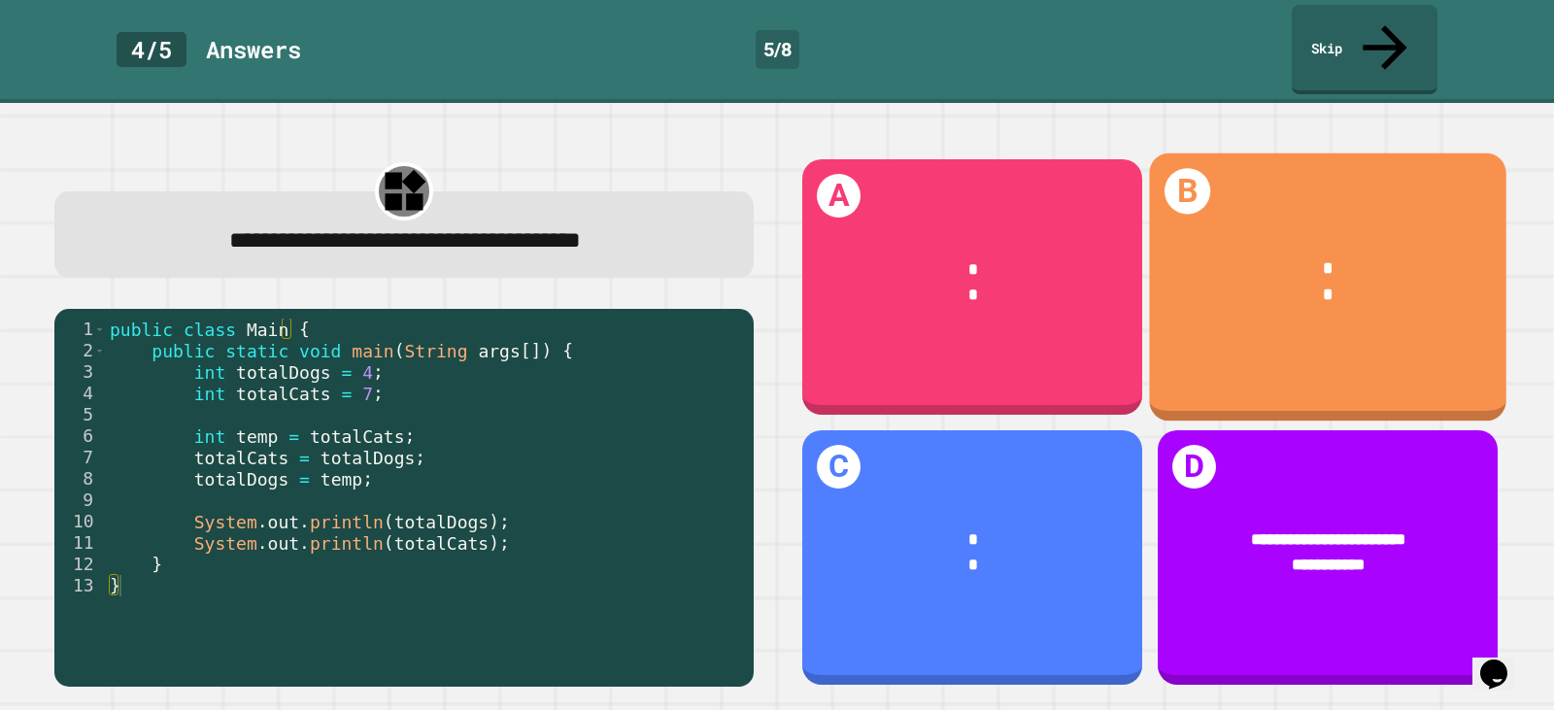
click at [1294, 282] on div "*" at bounding box center [1328, 295] width 287 height 26
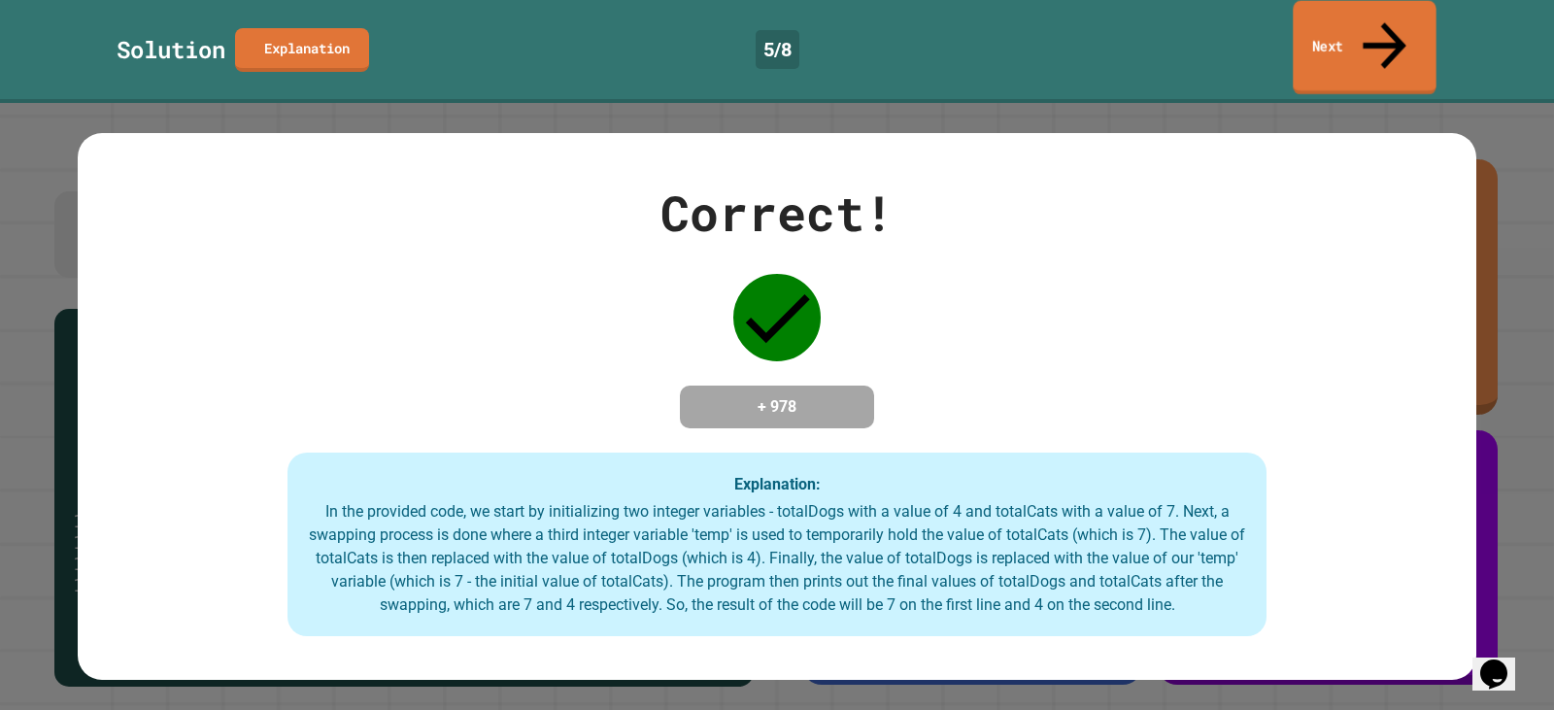
click at [1340, 26] on link "Next" at bounding box center [1364, 48] width 143 height 94
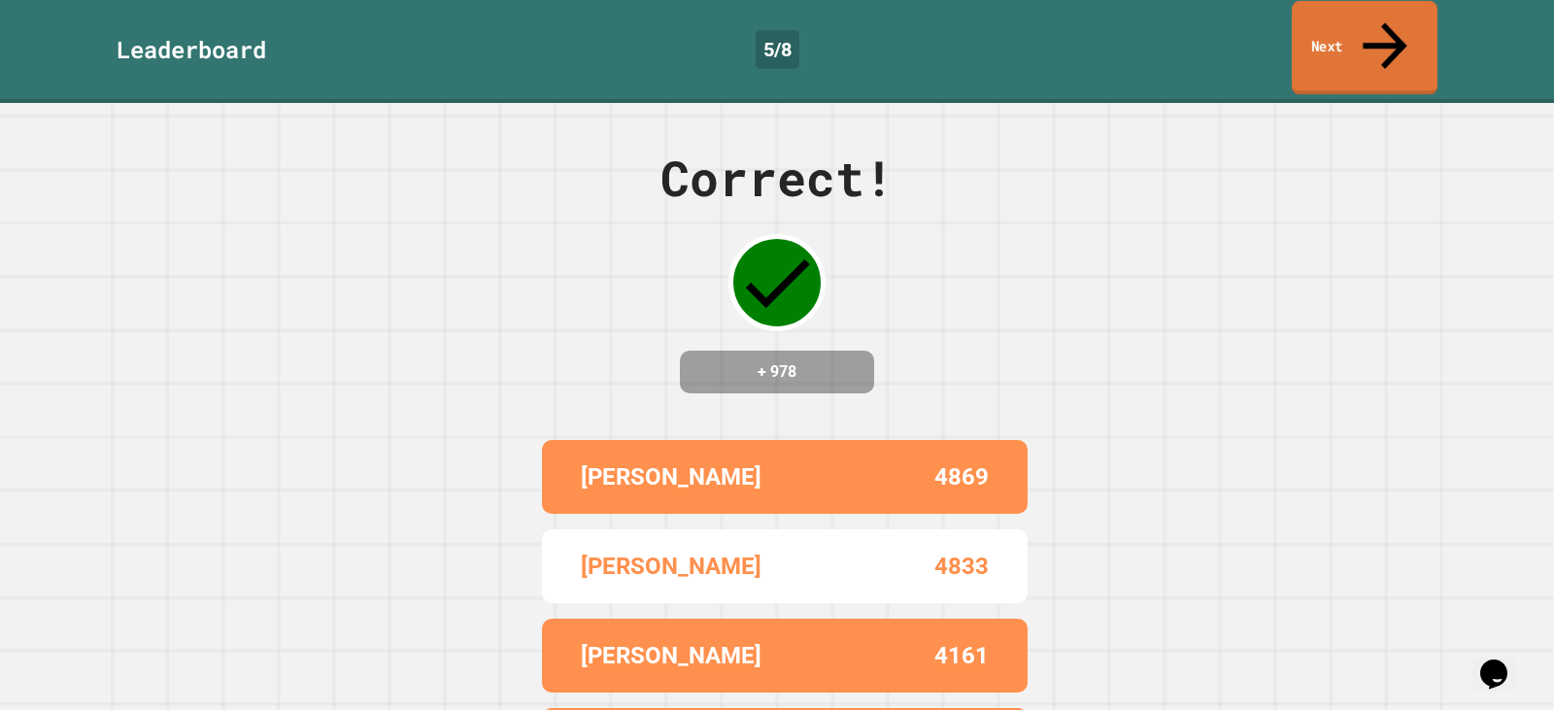
click at [1351, 33] on link "Next" at bounding box center [1365, 48] width 146 height 94
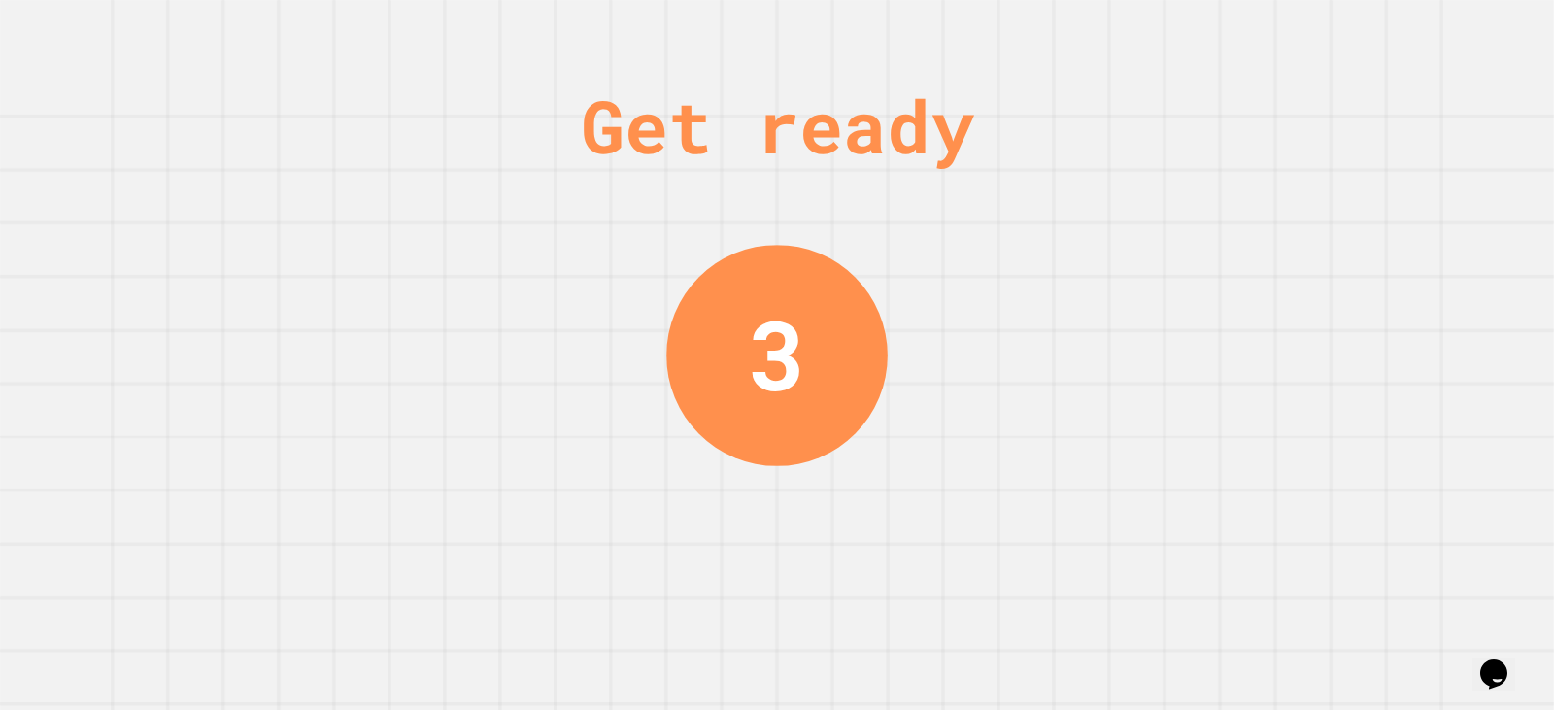
click at [910, 494] on div "Get ready 3" at bounding box center [777, 355] width 1554 height 710
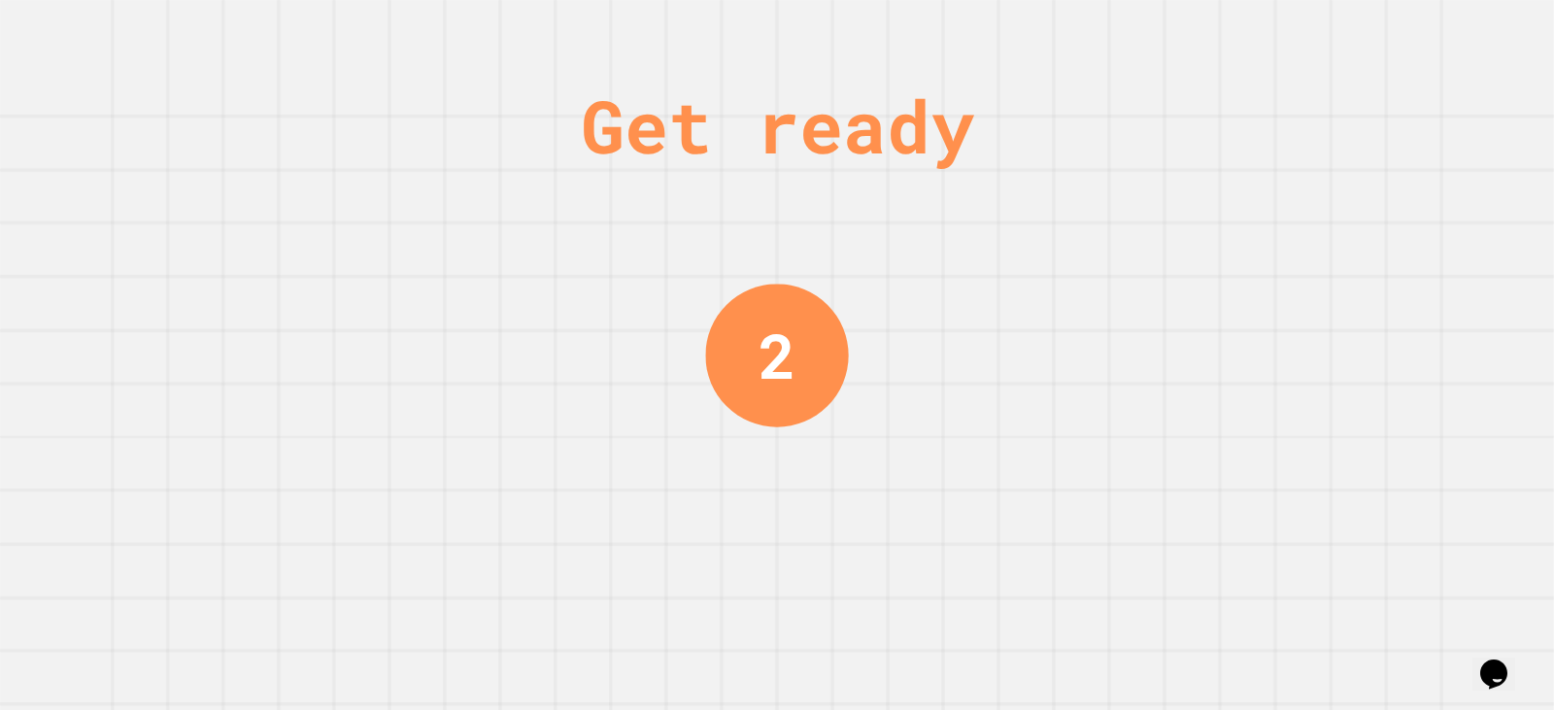
drag, startPoint x: 930, startPoint y: 498, endPoint x: 956, endPoint y: 483, distance: 29.6
click at [934, 493] on div "Get ready 2" at bounding box center [777, 355] width 1554 height 710
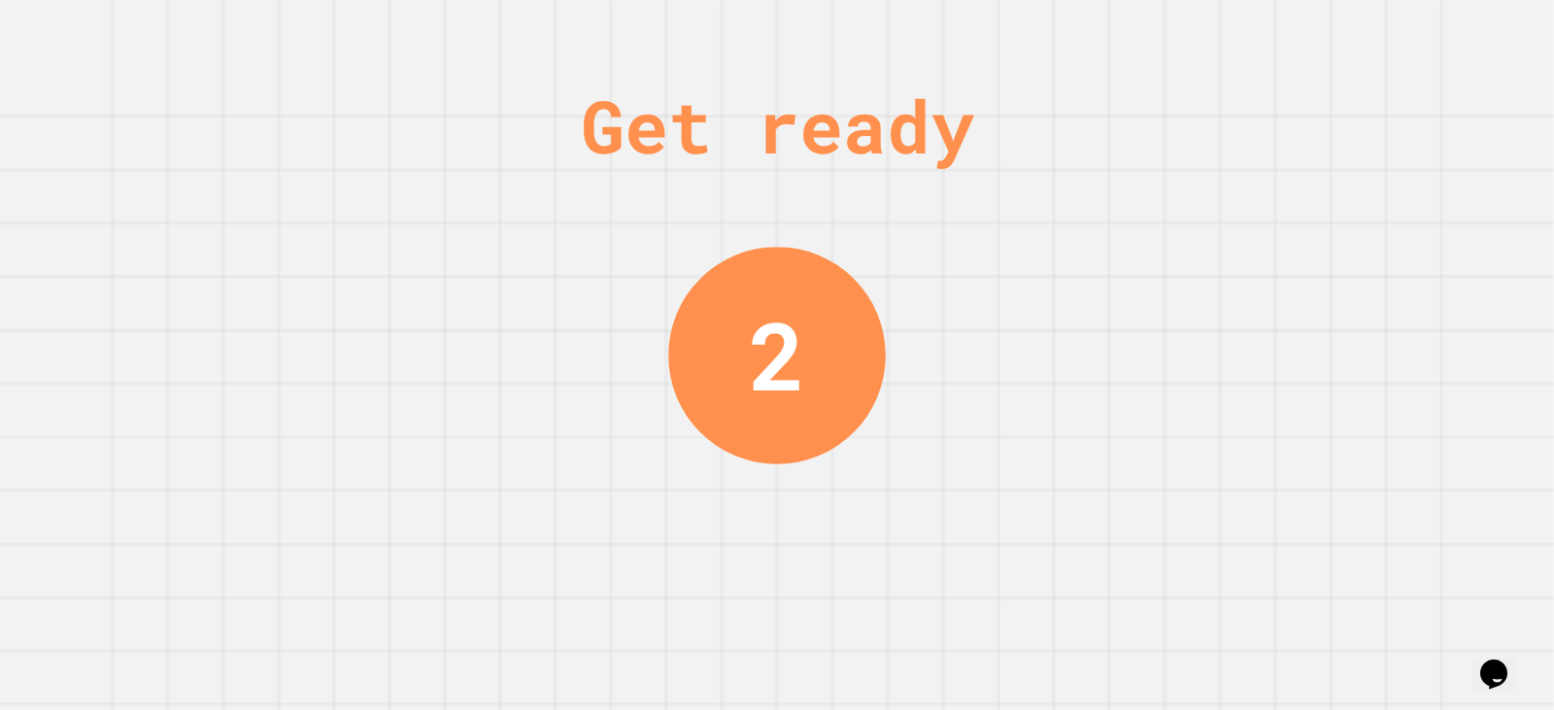
drag, startPoint x: 956, startPoint y: 483, endPoint x: 965, endPoint y: 472, distance: 14.4
click at [960, 479] on div "Get ready 2" at bounding box center [777, 355] width 1554 height 710
click at [968, 472] on div "Get ready 2" at bounding box center [777, 355] width 1554 height 710
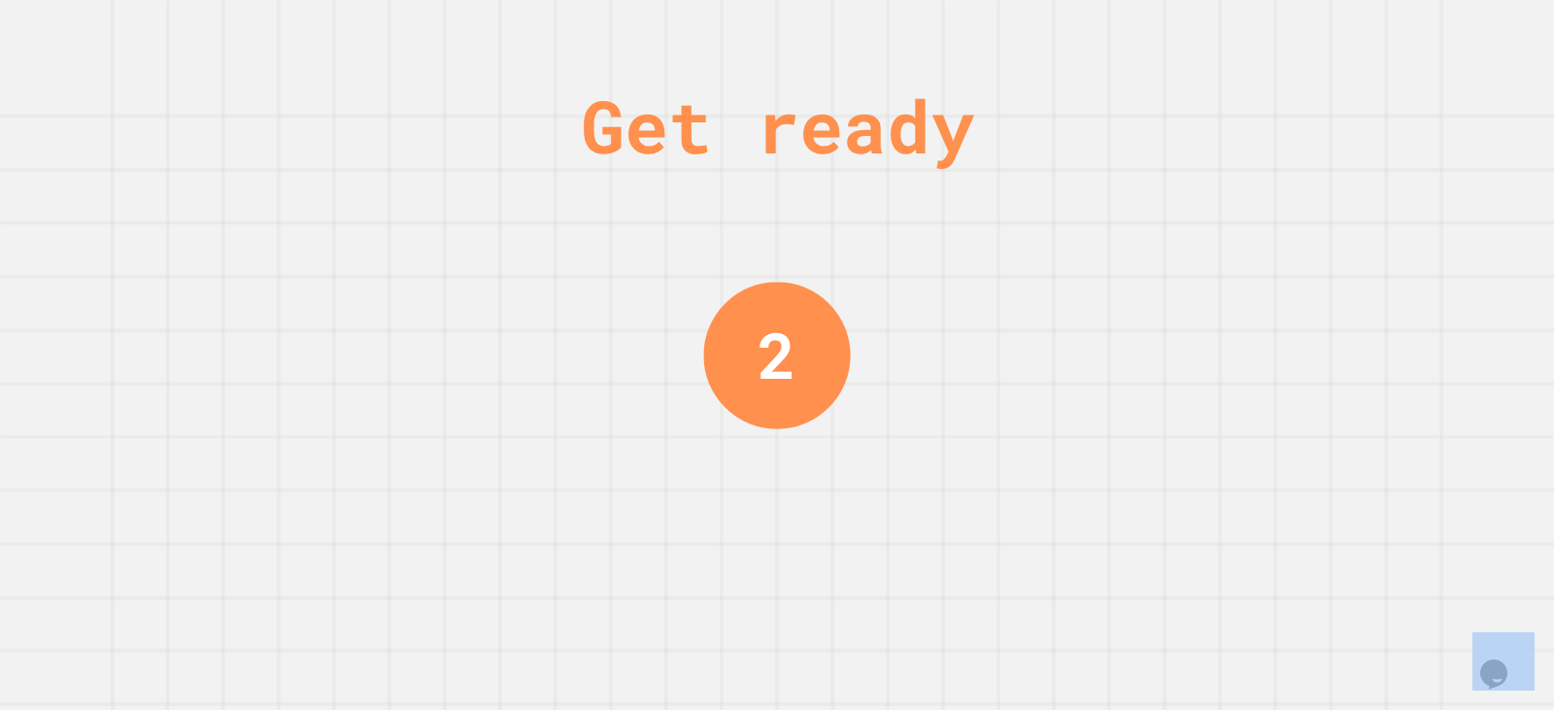
click at [972, 472] on div "Get ready 2" at bounding box center [777, 355] width 1554 height 710
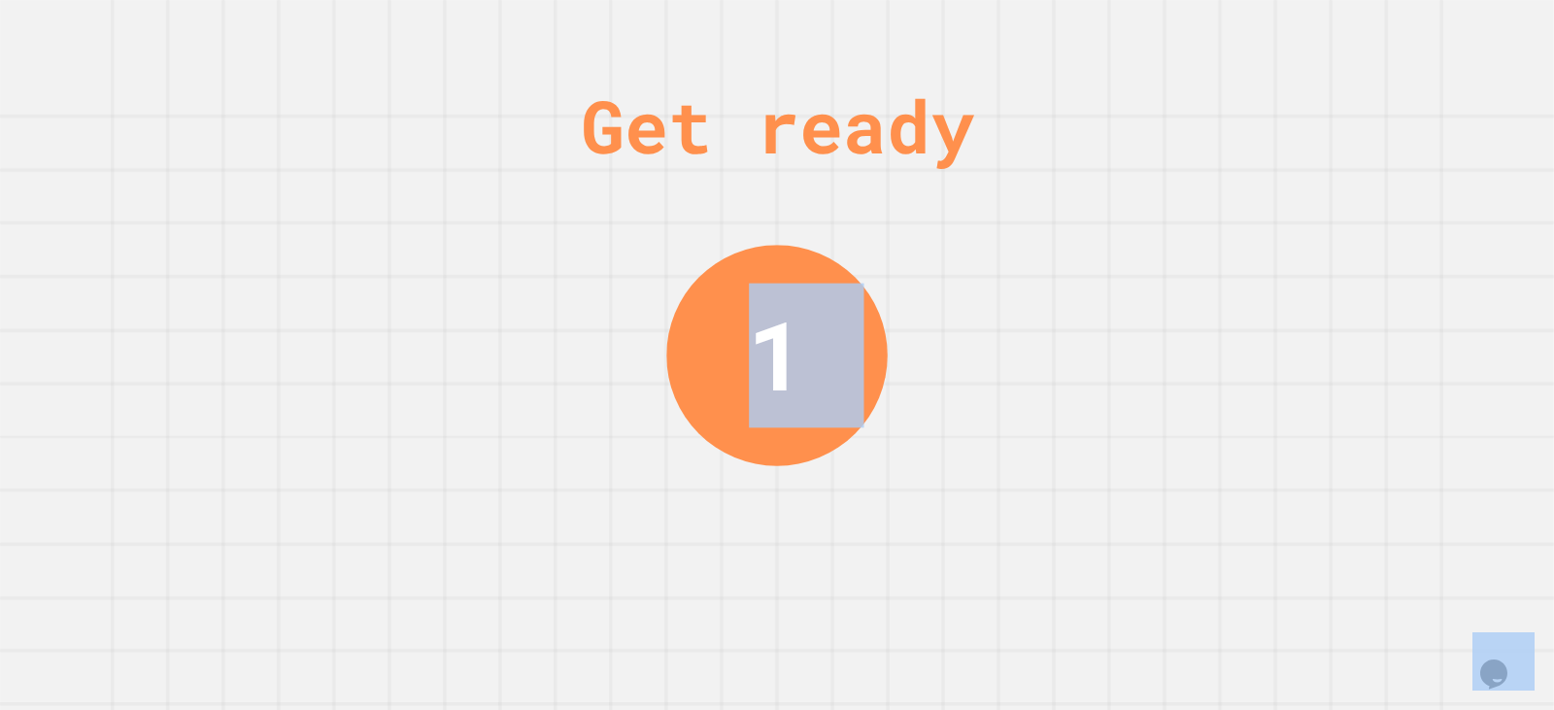
click at [976, 472] on div "Get ready 1" at bounding box center [777, 355] width 1554 height 710
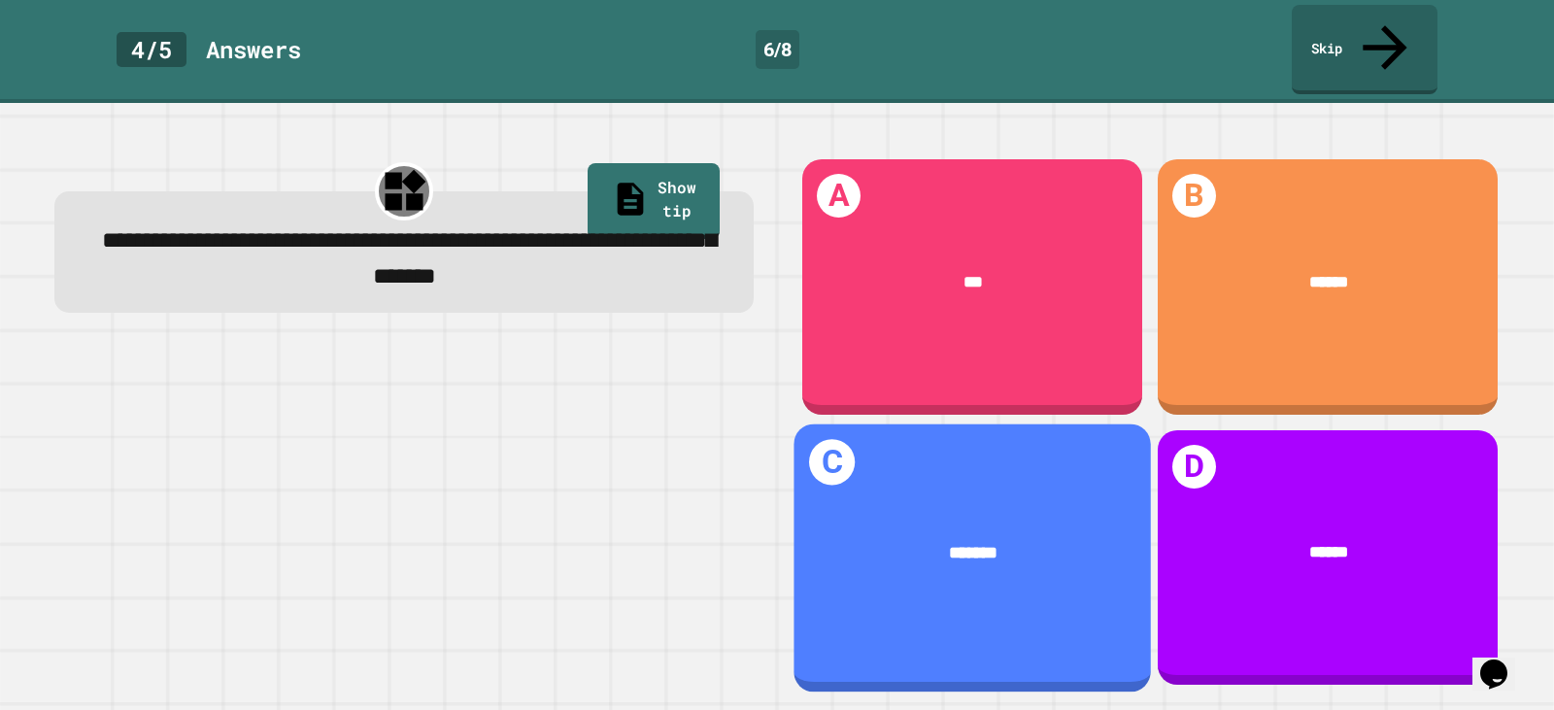
click at [976, 504] on div "*******" at bounding box center [971, 552] width 357 height 96
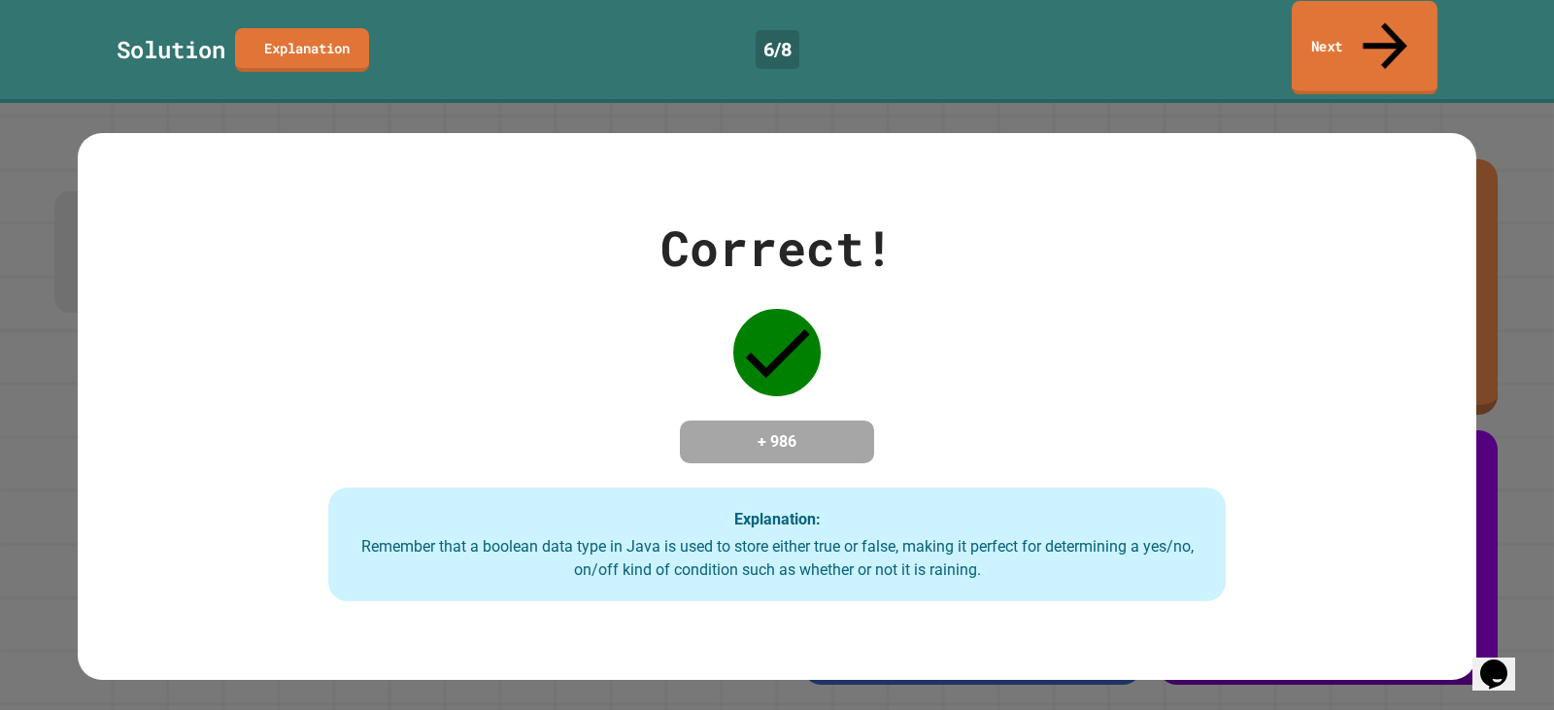
click at [1381, 25] on icon at bounding box center [1385, 45] width 66 height 69
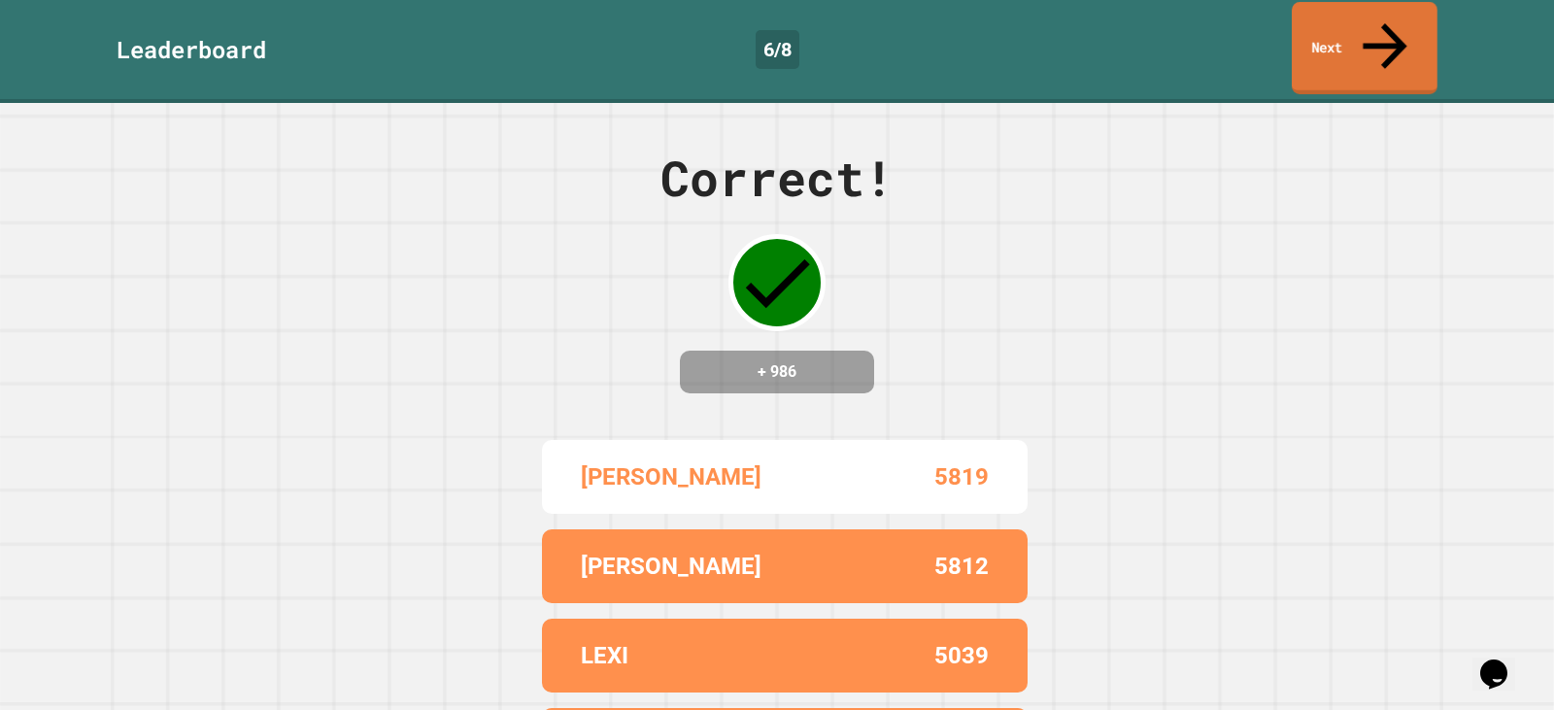
click at [1340, 18] on link "Next" at bounding box center [1365, 48] width 146 height 92
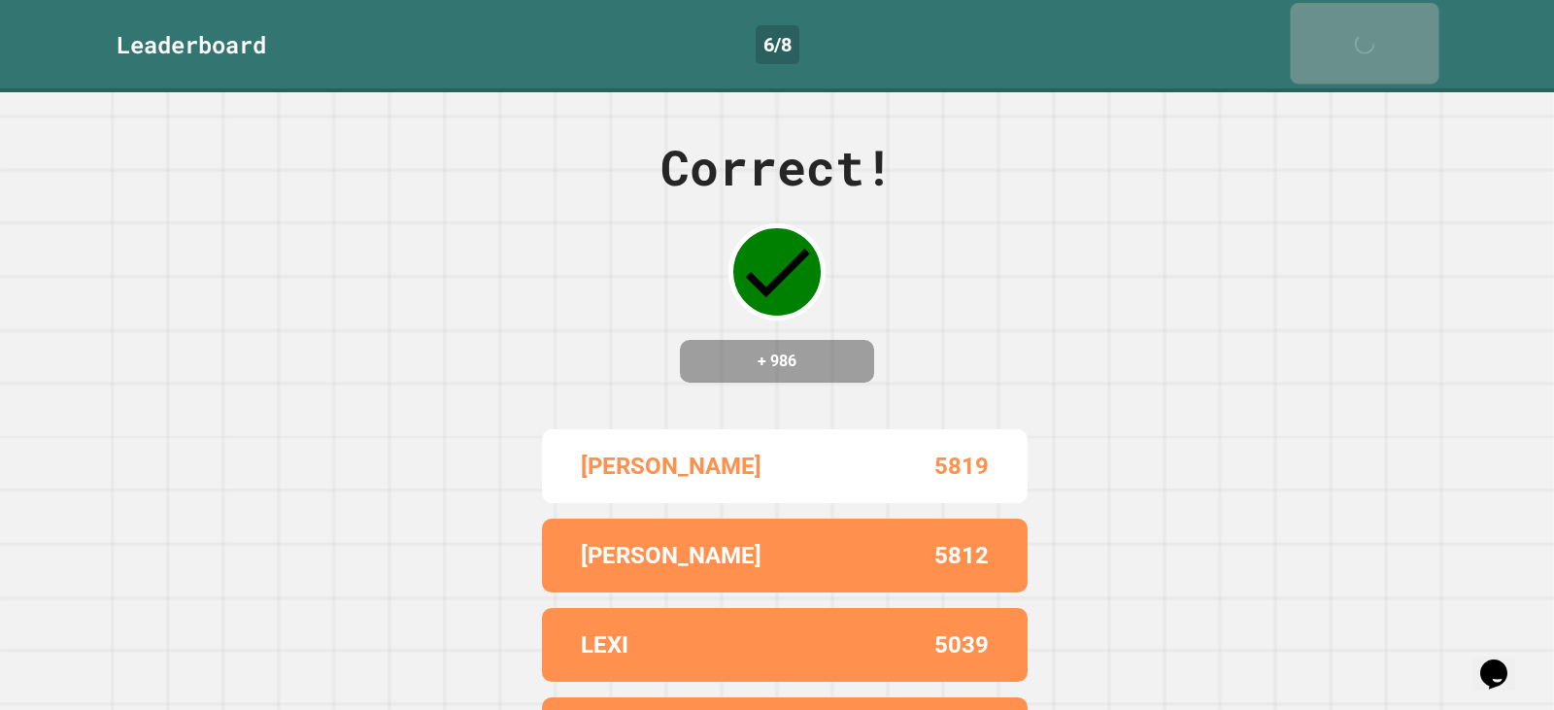
click at [1339, 23] on div "Next" at bounding box center [1364, 43] width 50 height 61
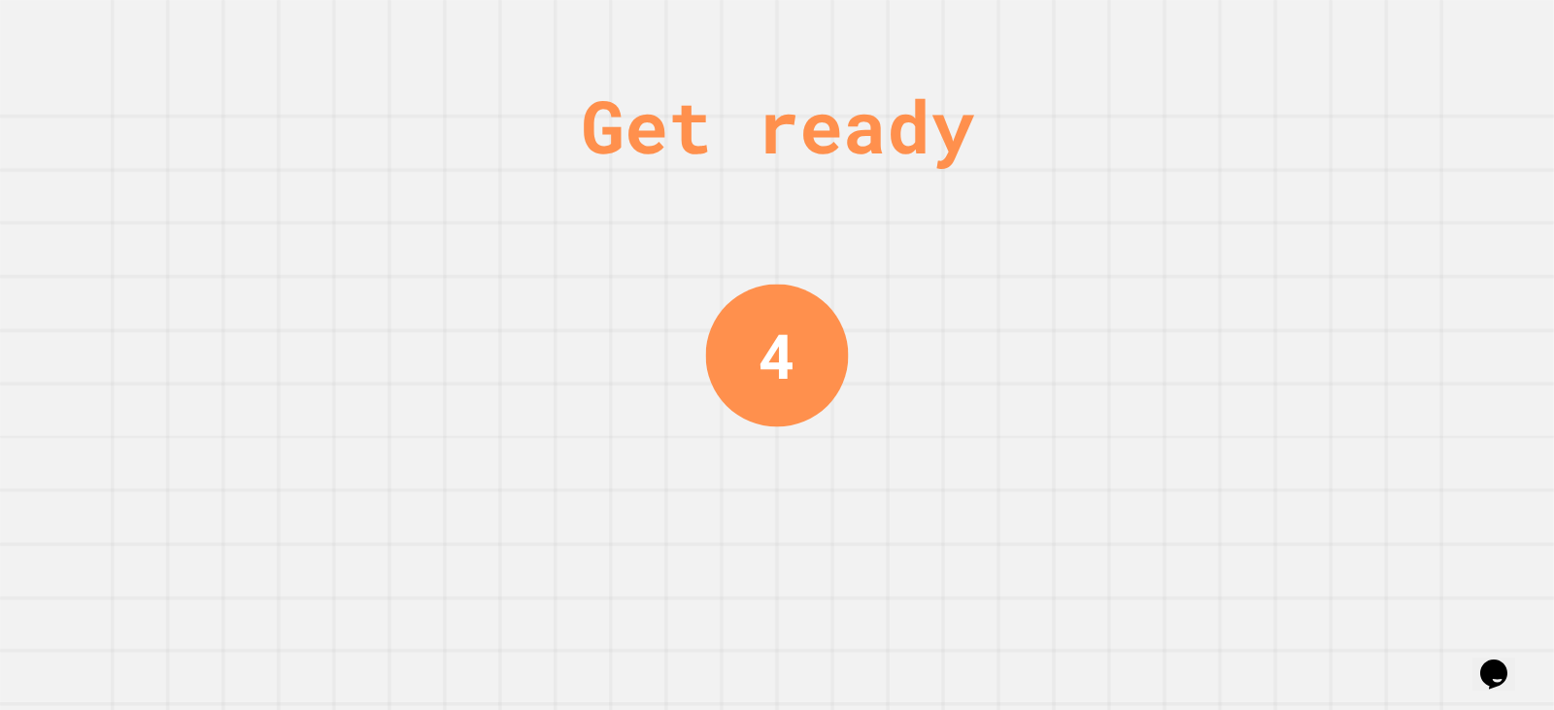
click at [924, 263] on div "Get ready 4" at bounding box center [777, 355] width 1554 height 710
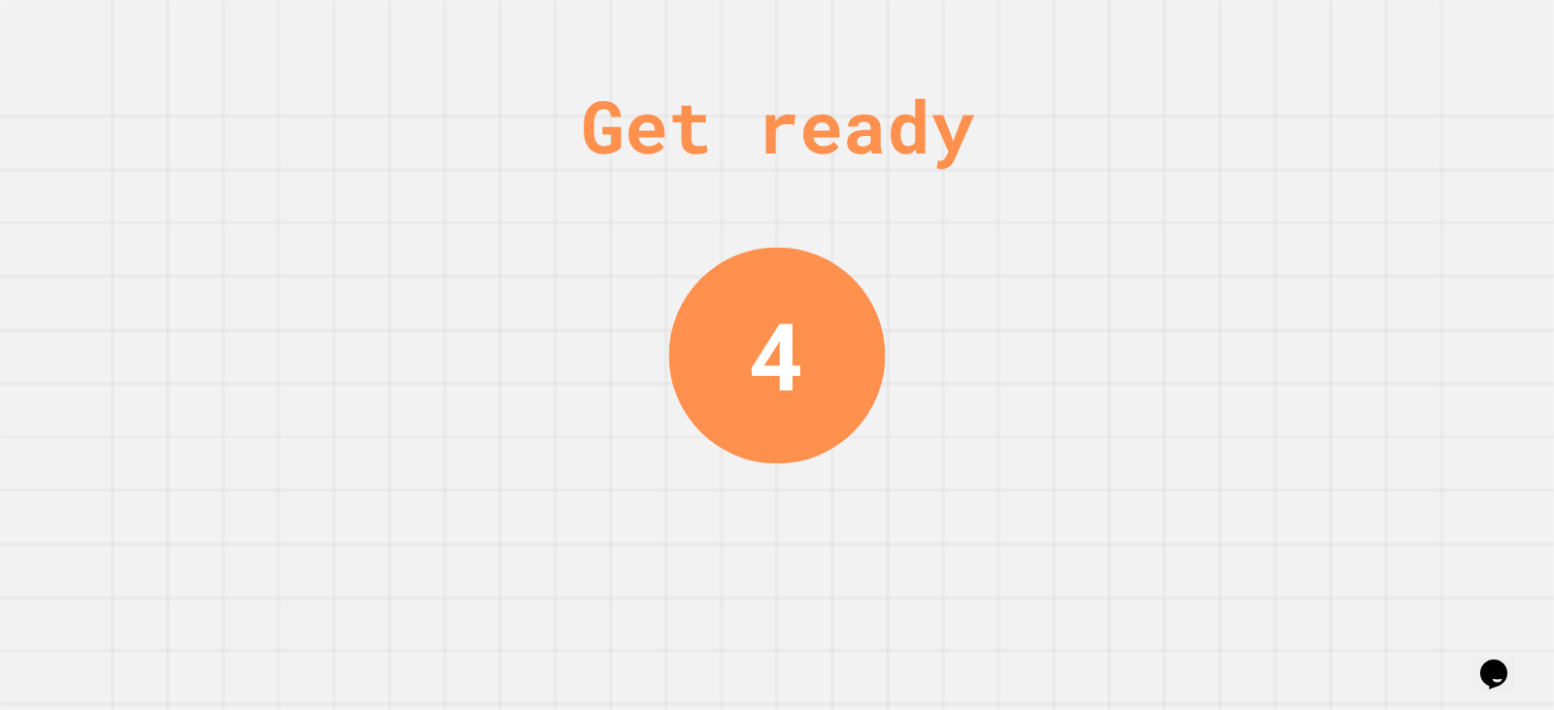
click at [924, 263] on div "Get ready 4" at bounding box center [777, 355] width 1554 height 710
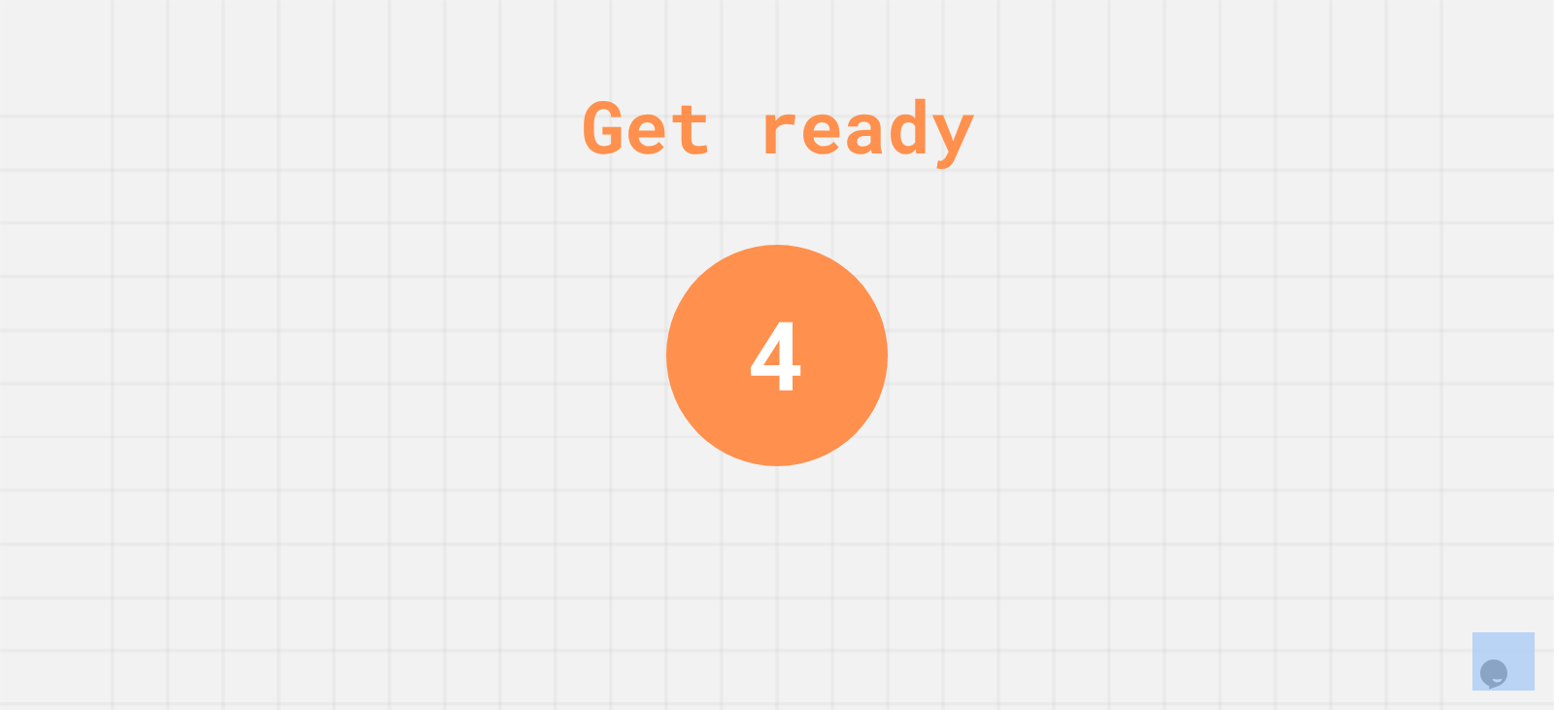
click at [924, 263] on div "Get ready 4" at bounding box center [777, 355] width 1554 height 710
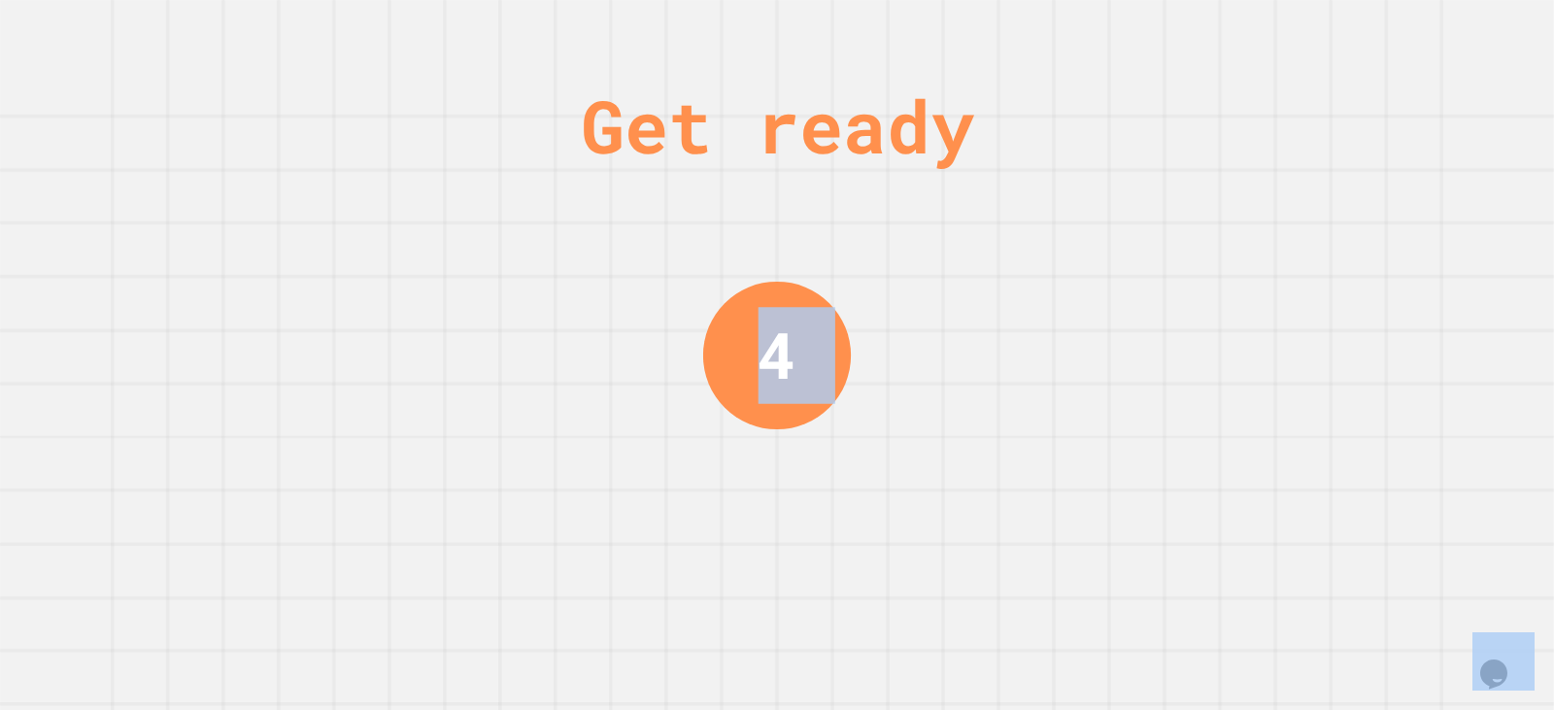
click at [926, 263] on div "Get ready 4" at bounding box center [777, 355] width 1554 height 710
click at [926, 263] on div "Get ready 3" at bounding box center [777, 355] width 1554 height 710
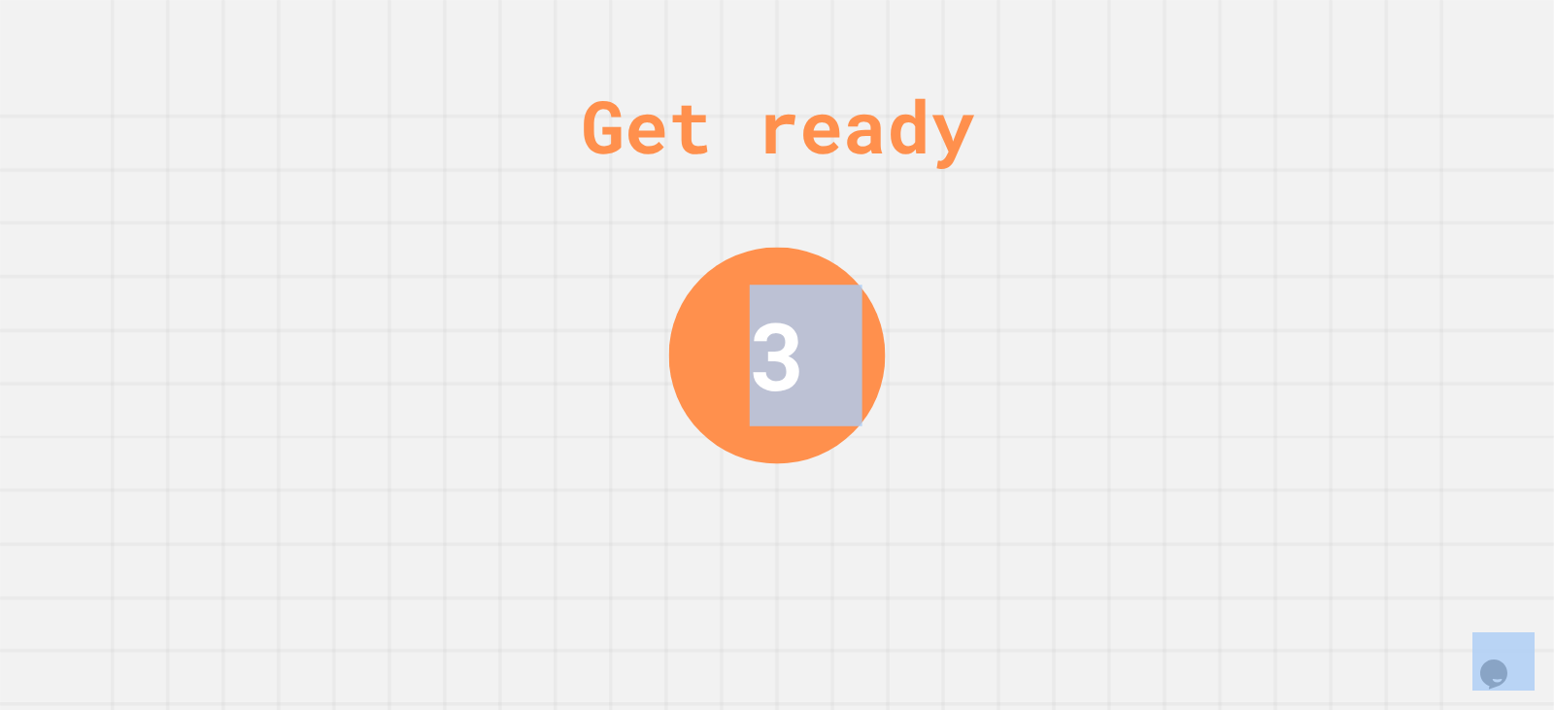
click at [926, 263] on div "Get ready 3" at bounding box center [777, 355] width 1554 height 710
click at [927, 267] on div "Get ready 3" at bounding box center [777, 355] width 1554 height 710
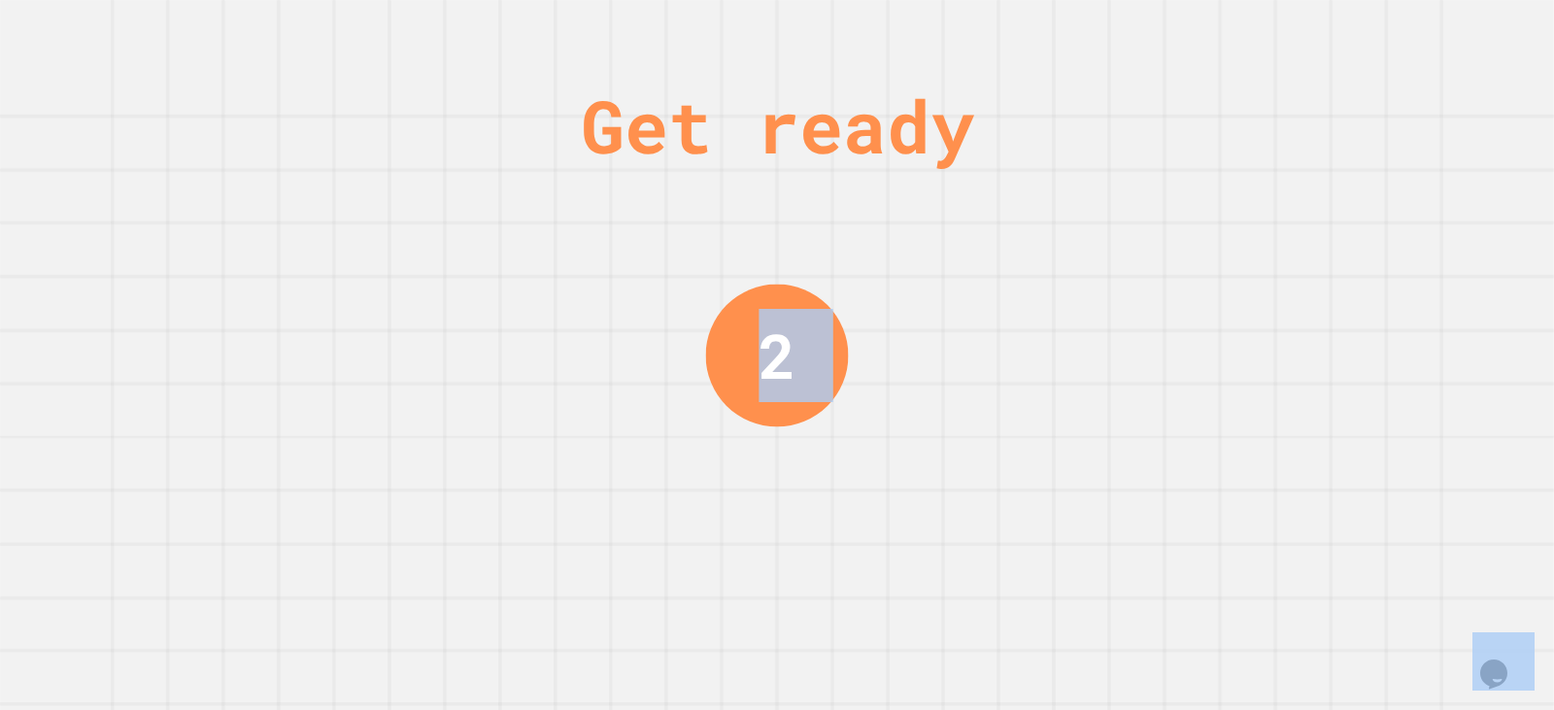
click at [927, 273] on div "Get ready 2" at bounding box center [777, 355] width 1554 height 710
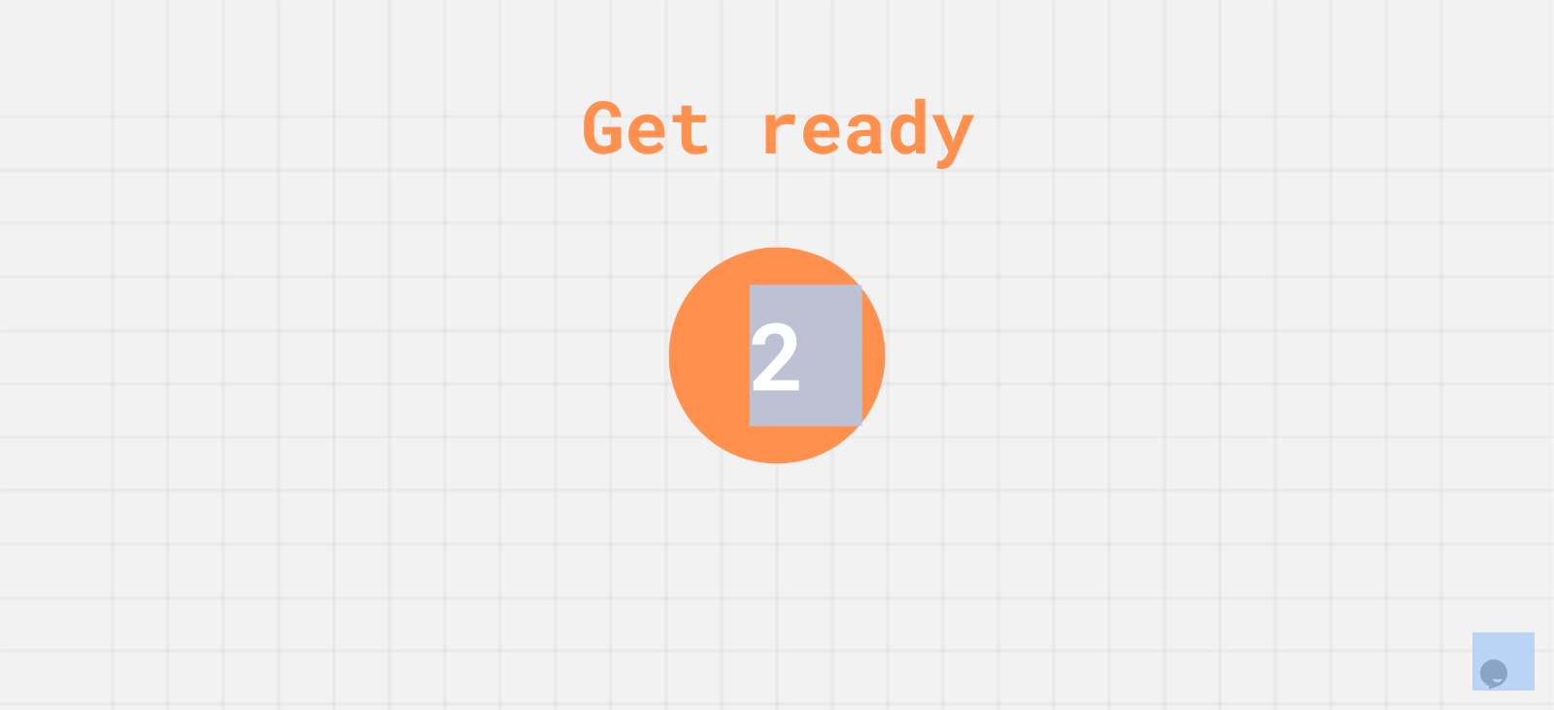
click at [927, 276] on div "Get ready 2" at bounding box center [777, 355] width 1554 height 710
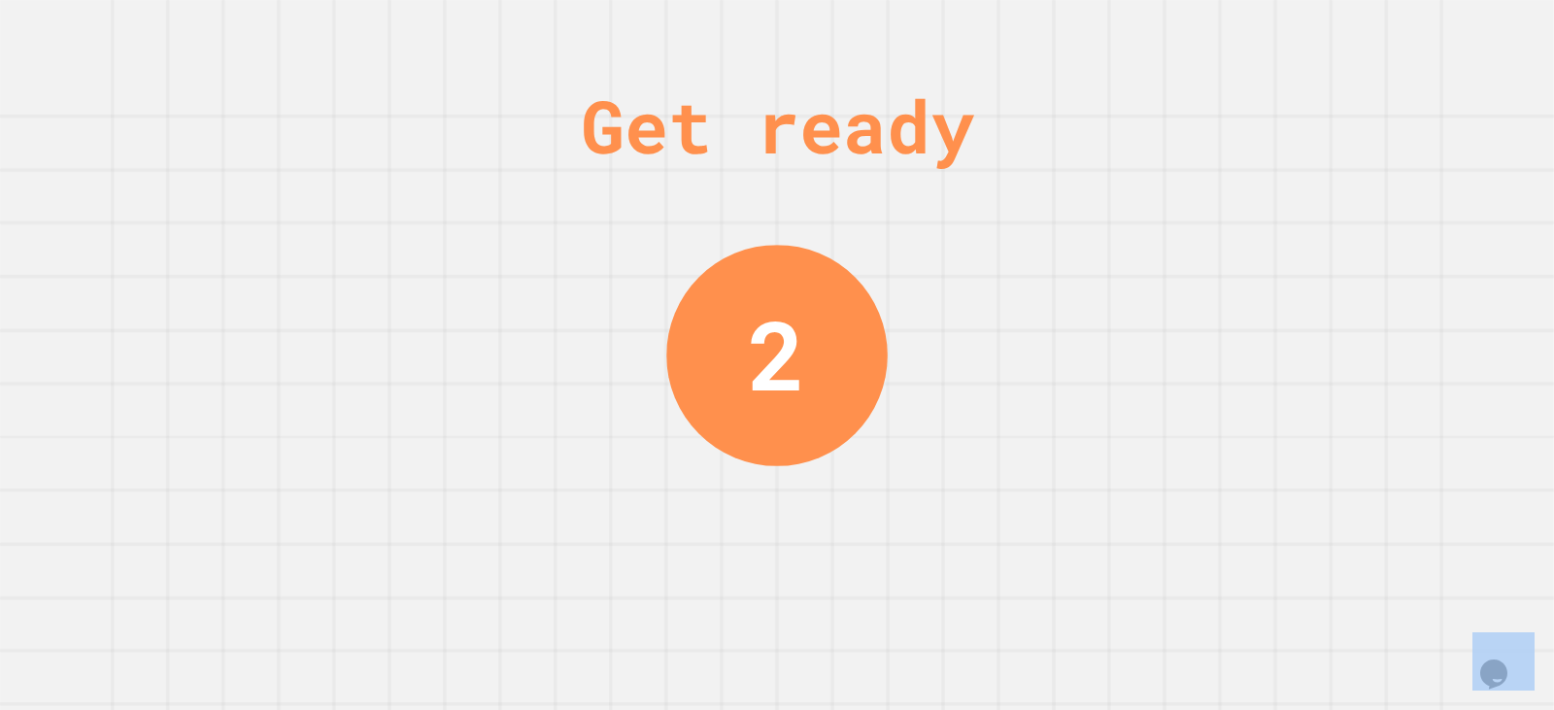
click at [927, 276] on div "Get ready 2" at bounding box center [777, 355] width 1554 height 710
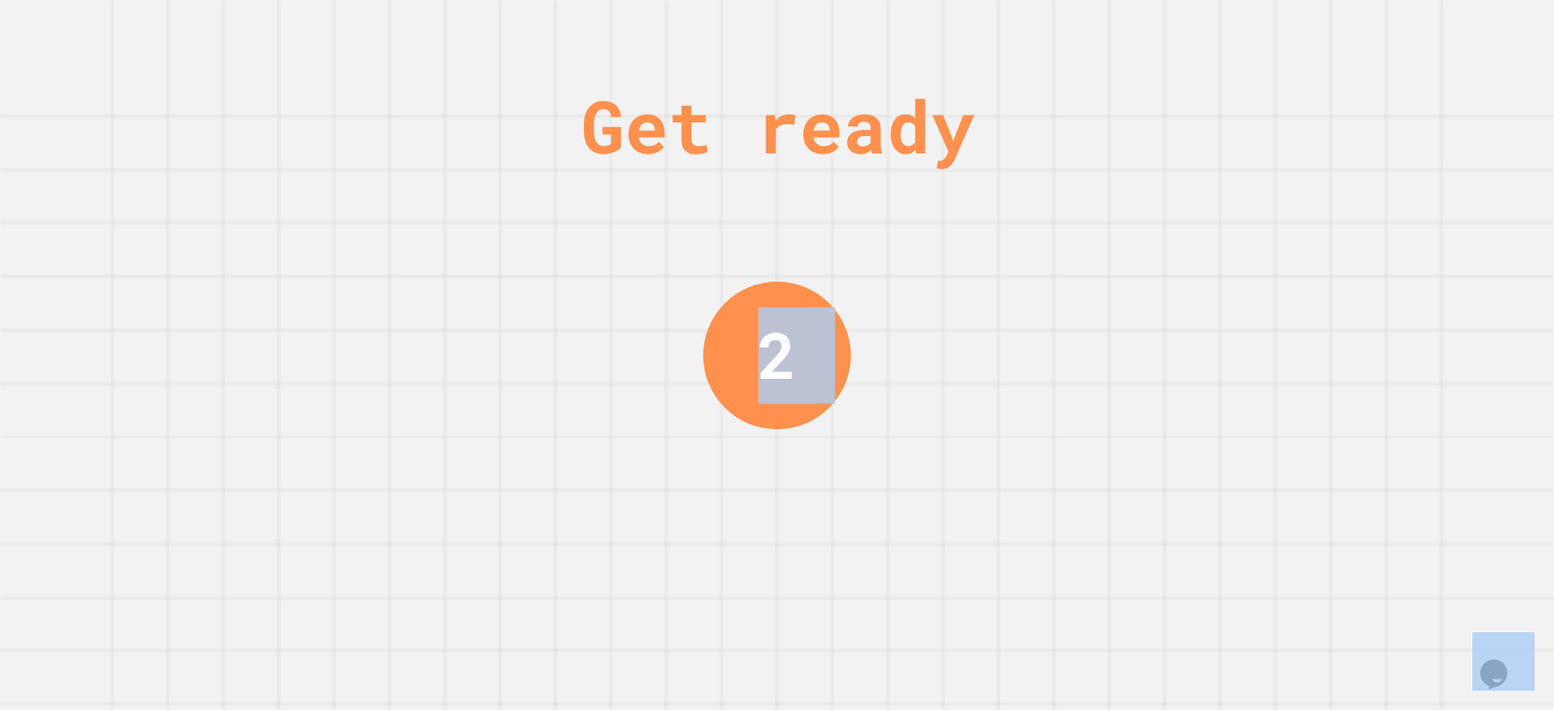
click at [927, 276] on div "Get ready 2" at bounding box center [777, 355] width 1554 height 710
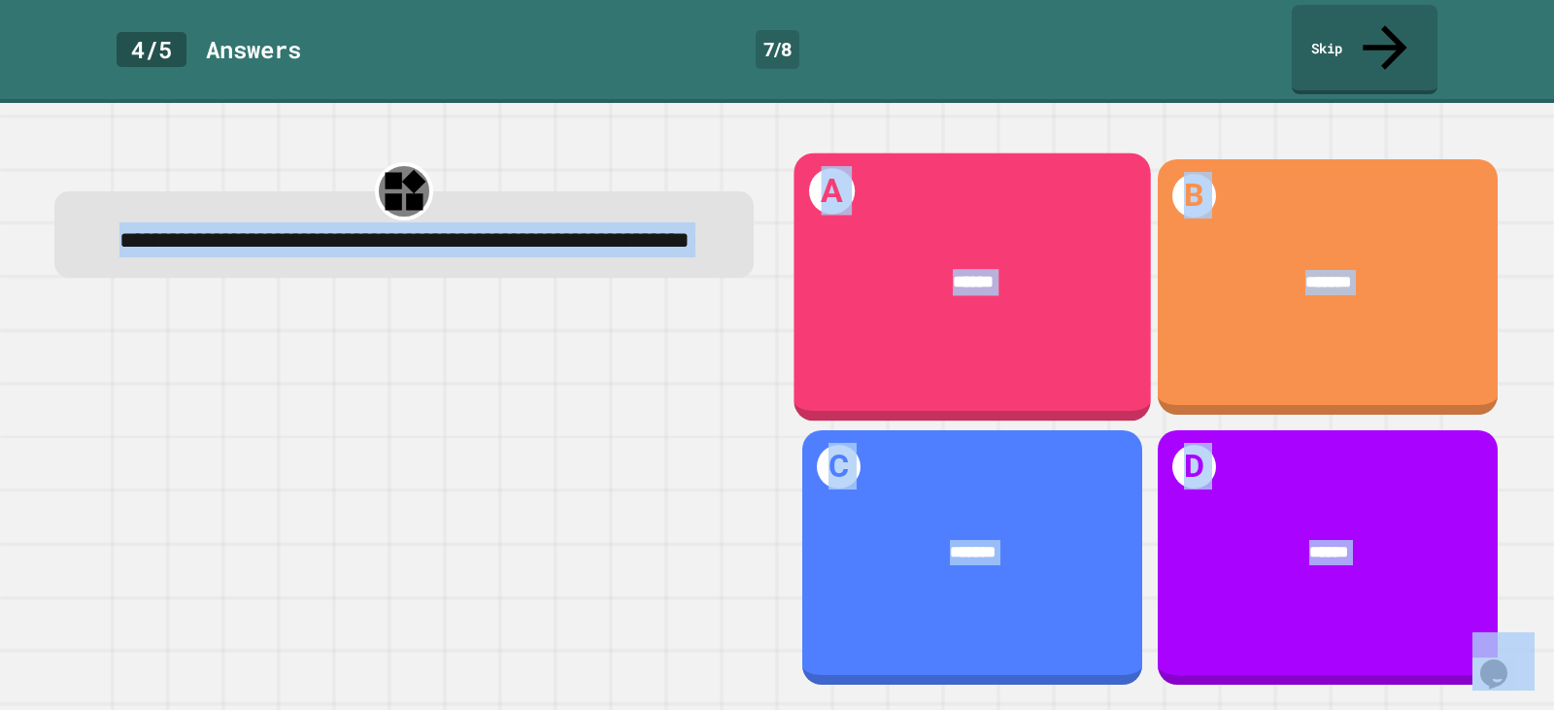
click at [922, 295] on div "A ******" at bounding box center [971, 286] width 357 height 268
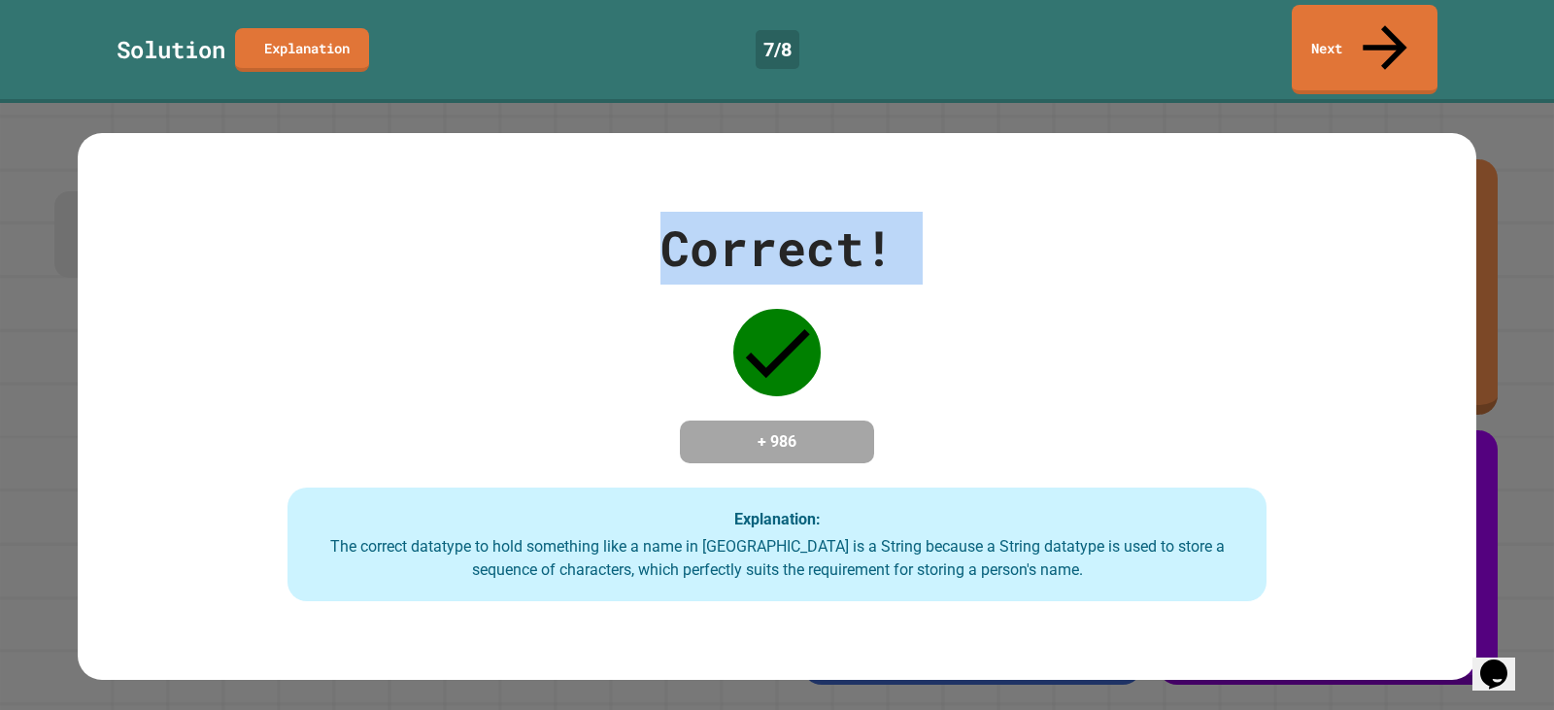
click at [922, 295] on div "Correct! + 986 Explanation: The correct datatype to hold something like a name …" at bounding box center [777, 407] width 1399 height 390
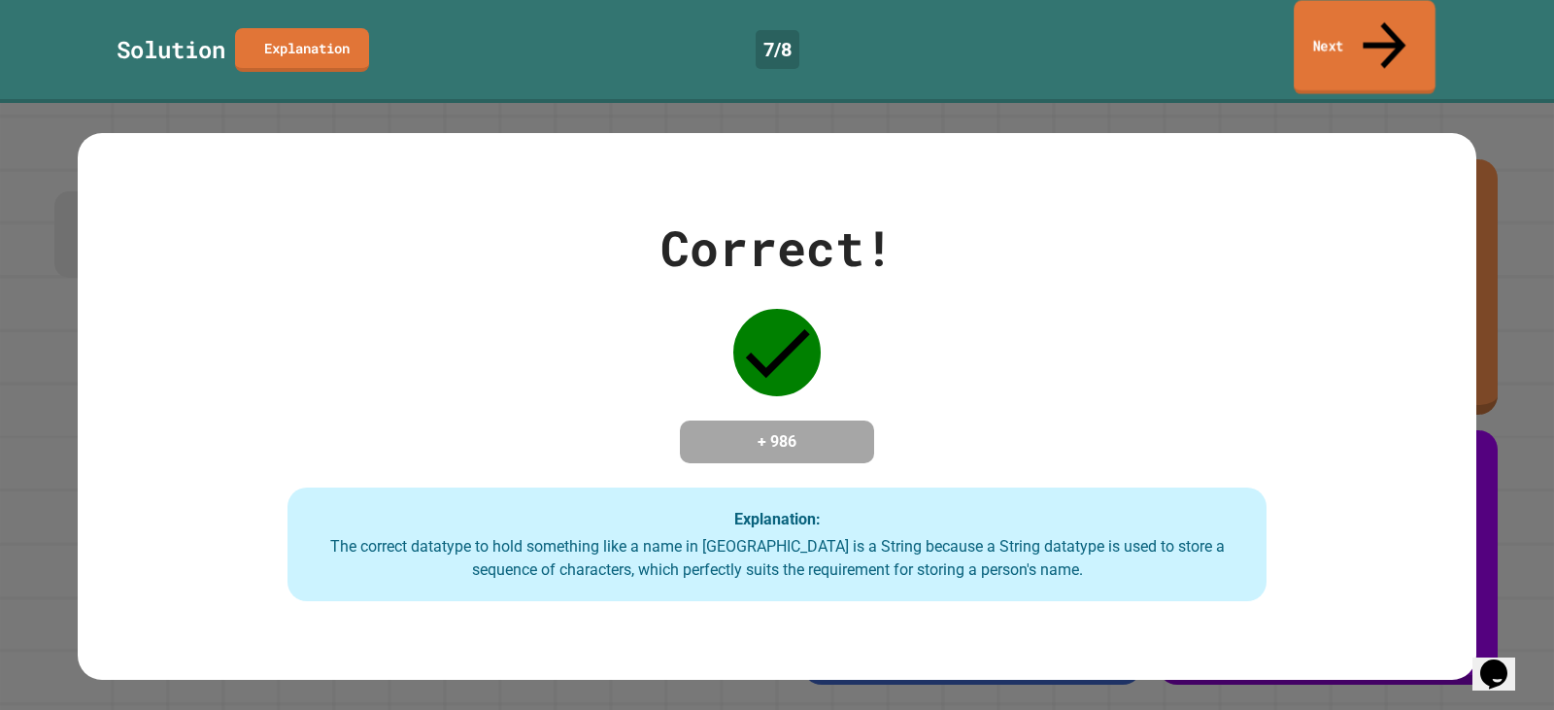
click at [1333, 22] on link "Next" at bounding box center [1365, 47] width 142 height 94
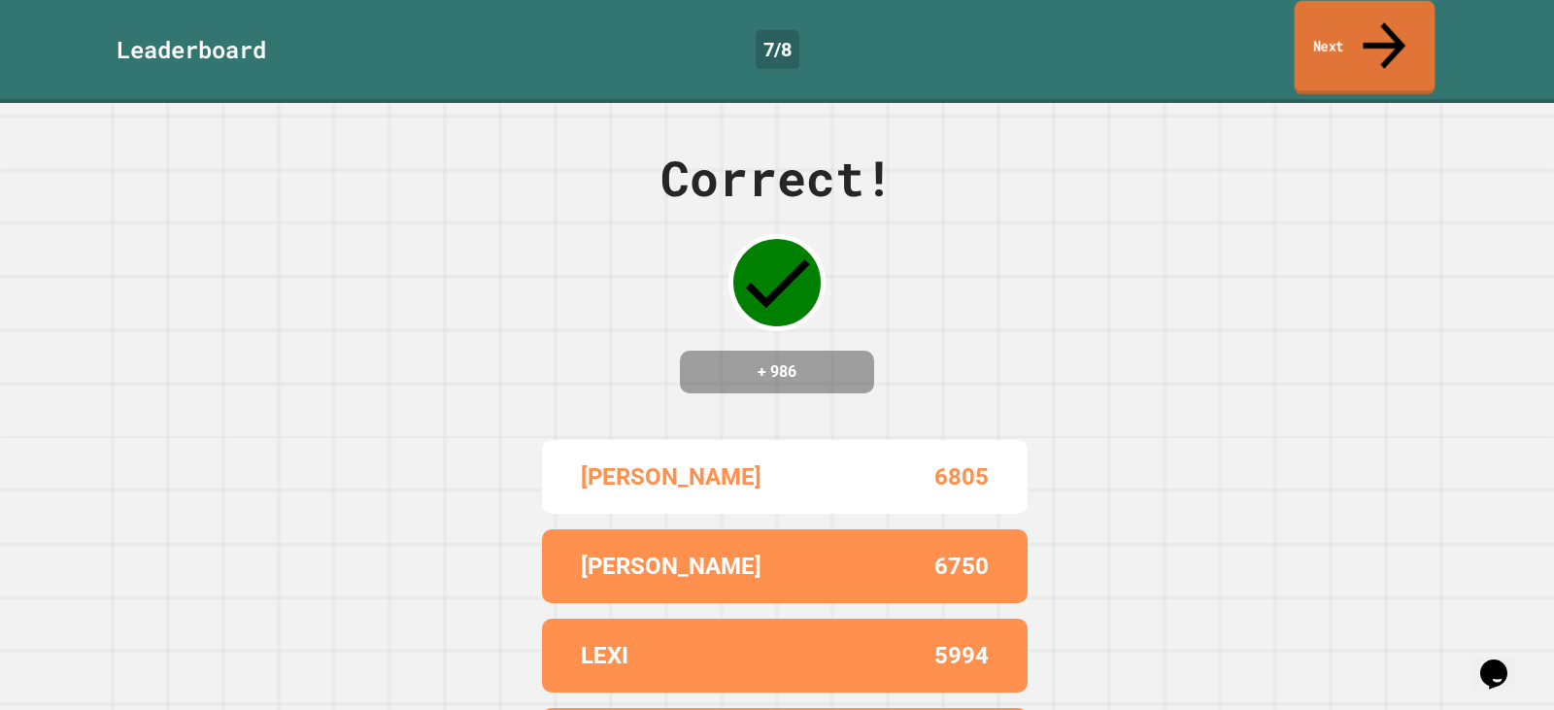
click at [1335, 24] on link "Next" at bounding box center [1365, 48] width 141 height 94
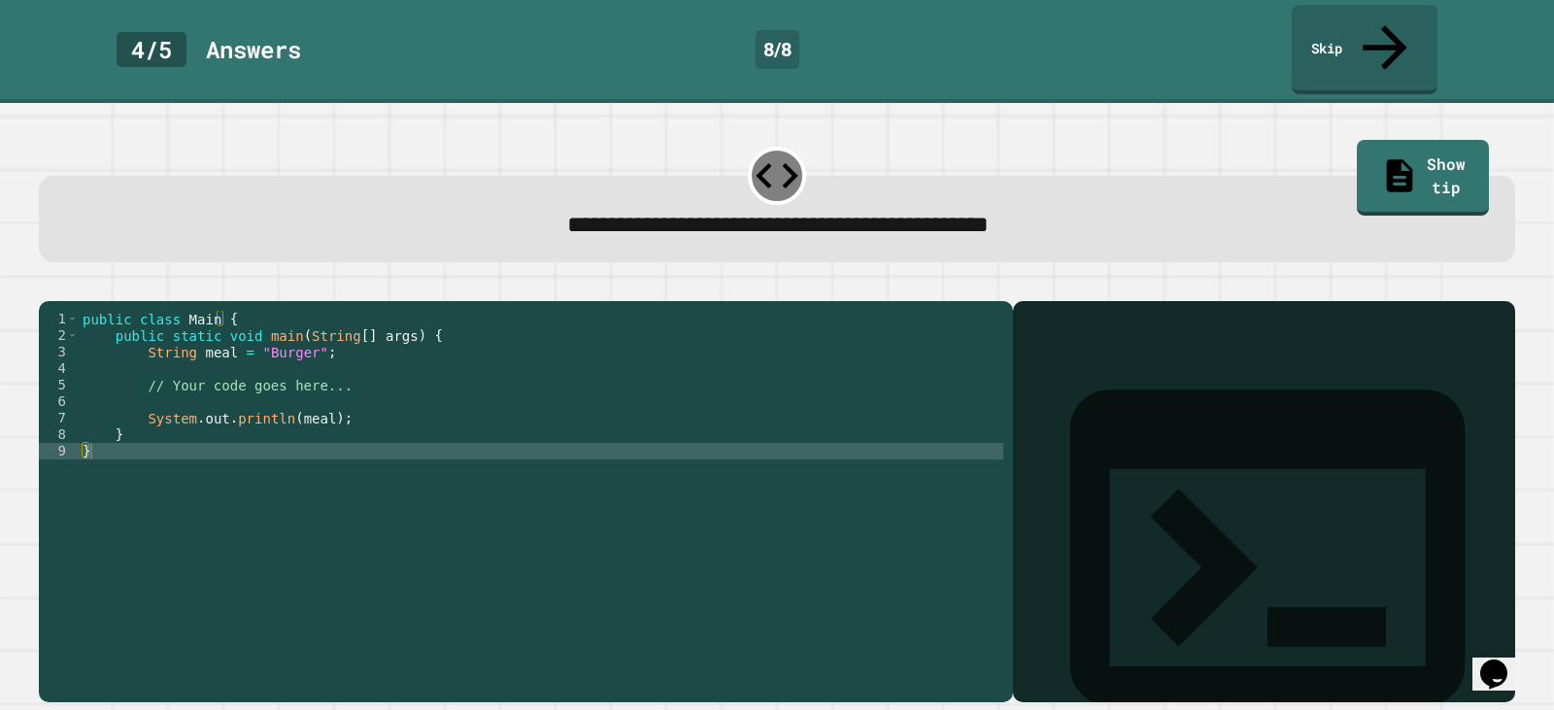
click at [278, 334] on div "public class Main { public static void main ( String [ ] args ) { String meal =…" at bounding box center [541, 501] width 925 height 380
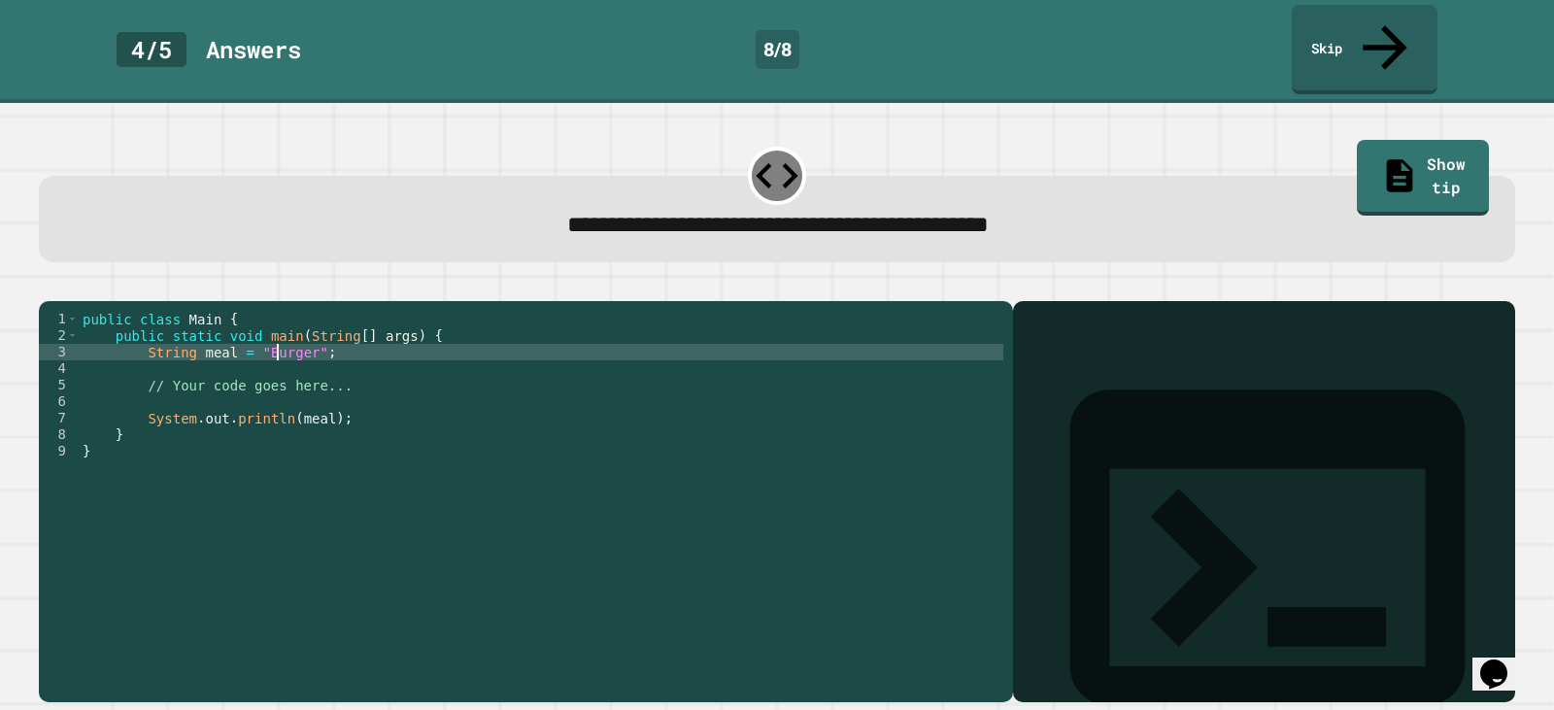
click at [278, 334] on div "public class Main { public static void main ( String [ ] args ) { String meal =…" at bounding box center [541, 501] width 925 height 380
type textarea "**********"
click at [49, 285] on button "button" at bounding box center [49, 285] width 0 height 0
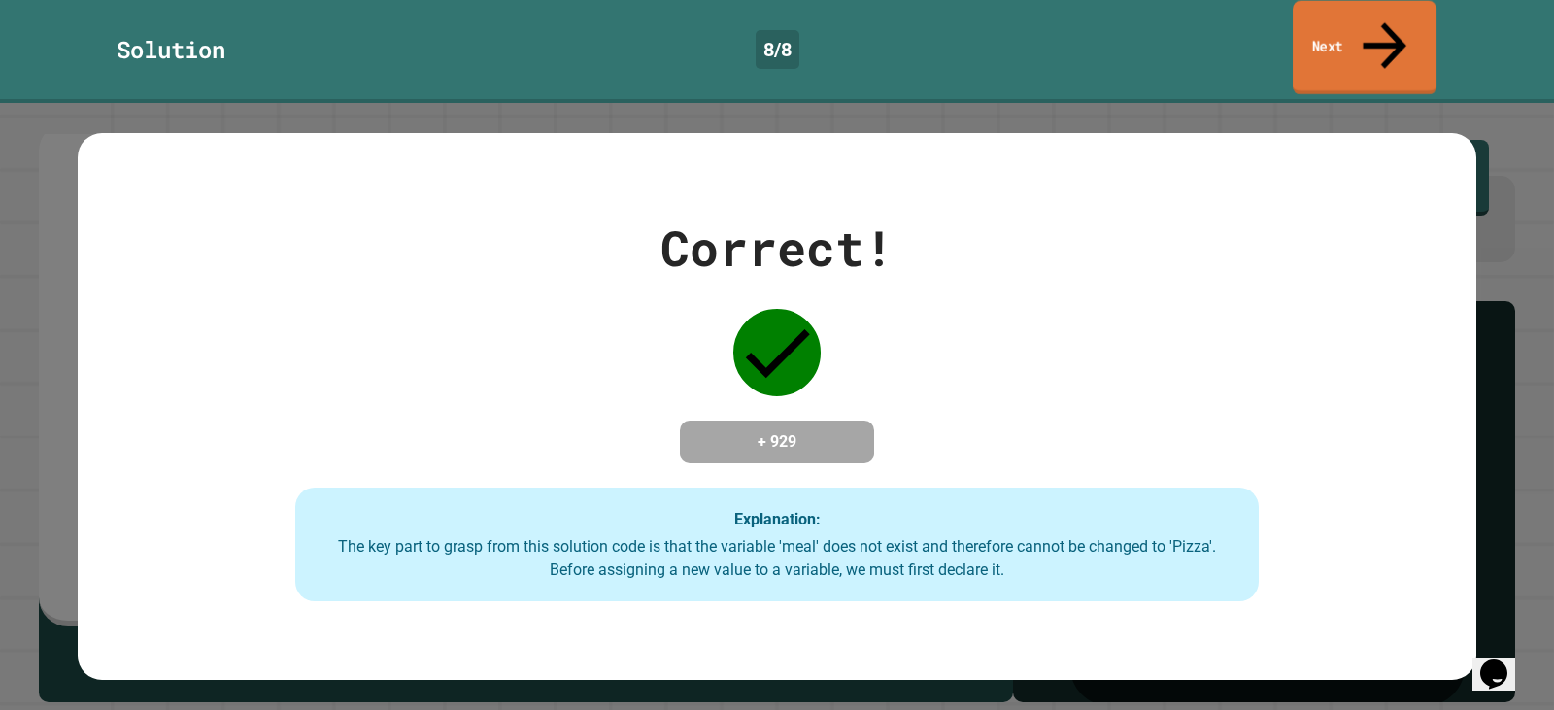
click at [1351, 17] on link "Next" at bounding box center [1365, 48] width 144 height 94
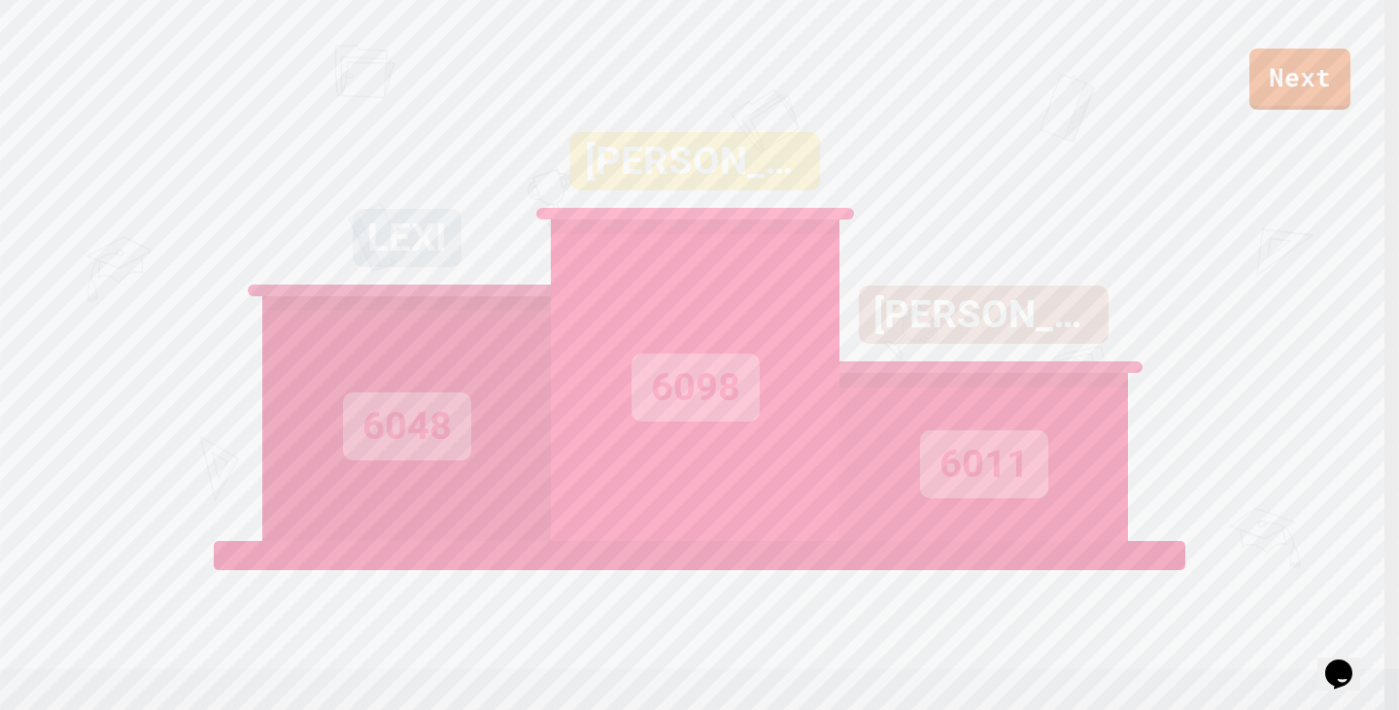
click at [1288, 116] on div "Next LEXI 6048 KEVIN 6098 LOGAN 6011 View leaderboard" at bounding box center [699, 355] width 1399 height 710
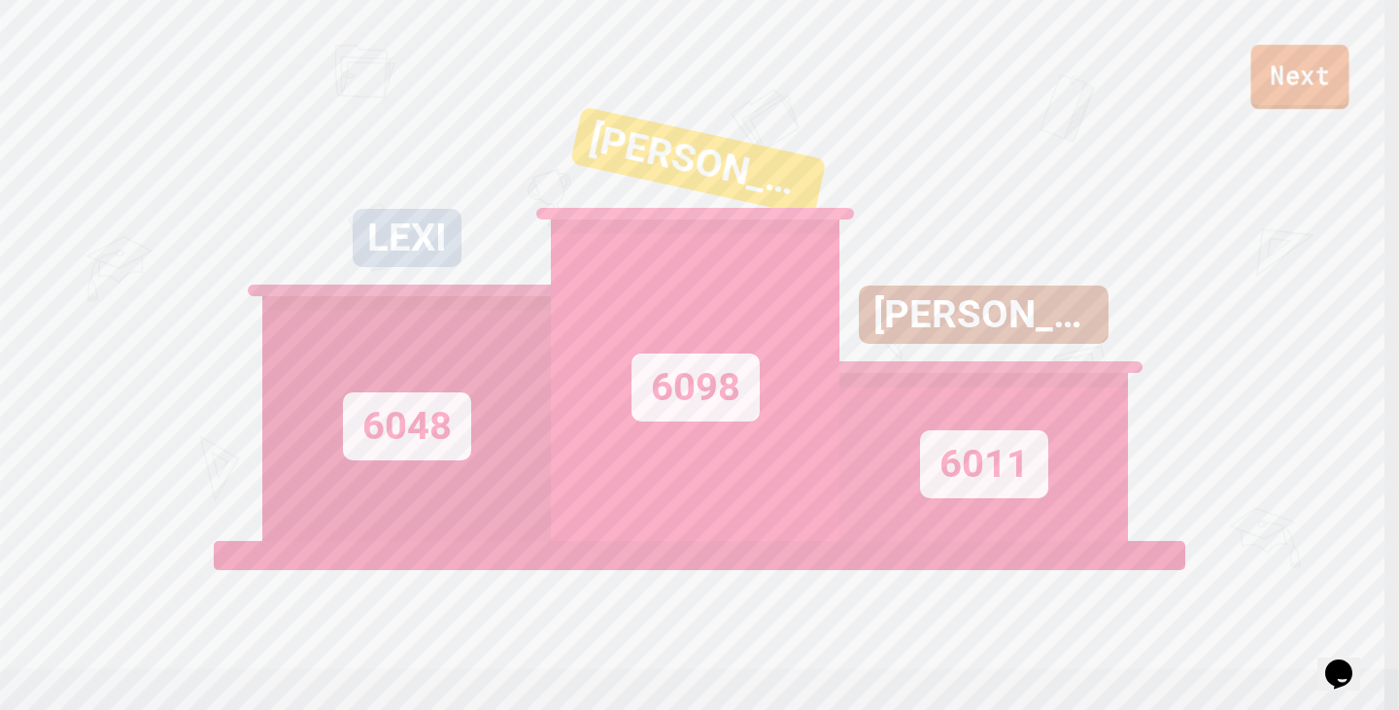
click at [1302, 79] on link "Next" at bounding box center [1299, 77] width 98 height 64
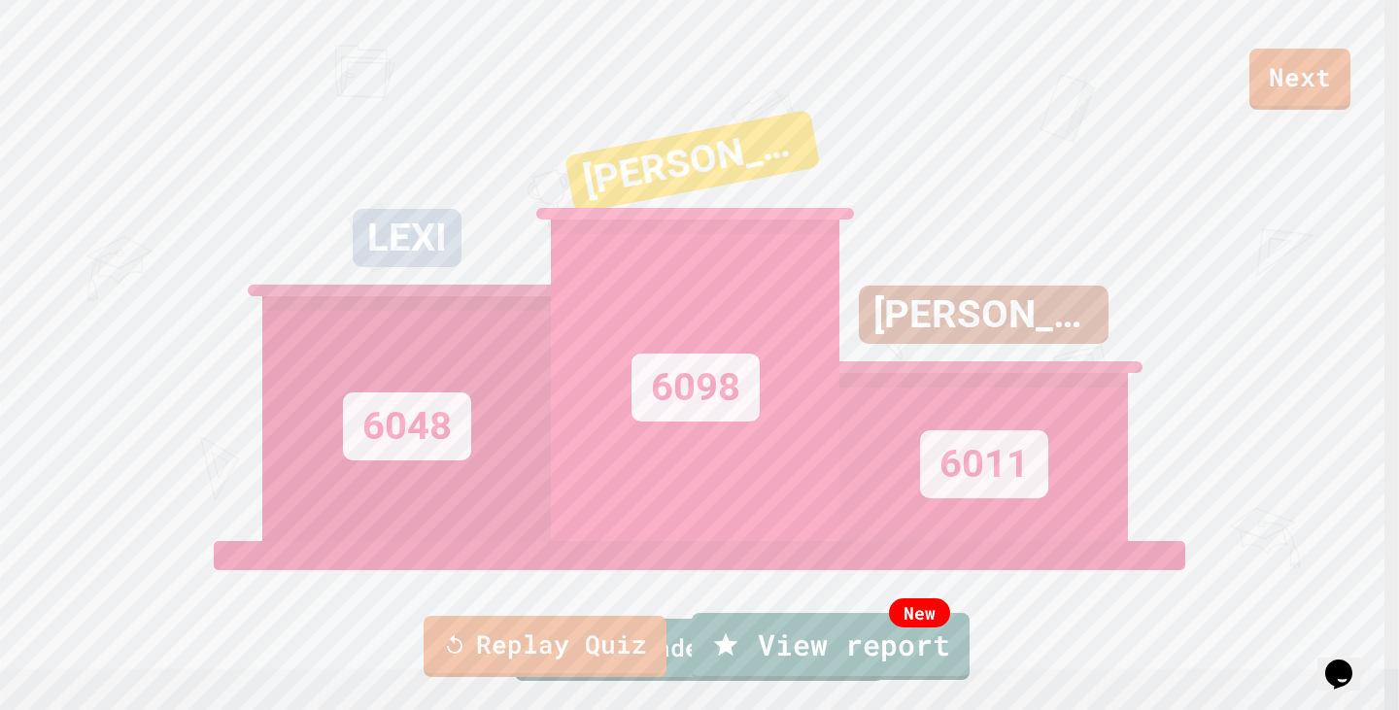
drag, startPoint x: 850, startPoint y: 392, endPoint x: 1158, endPoint y: 400, distance: 308.0
click at [732, 643] on icon at bounding box center [727, 641] width 24 height 24
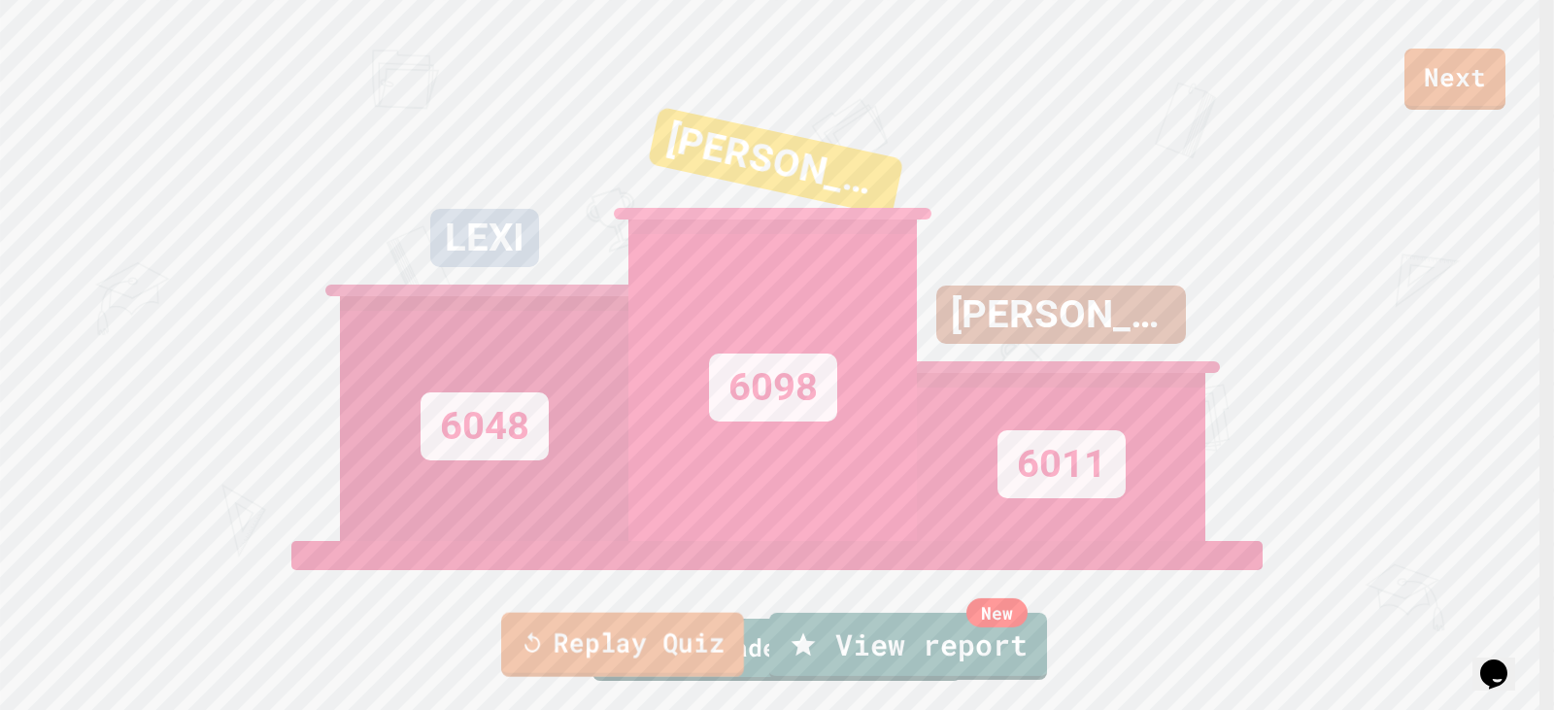
click at [658, 631] on link "Replay Quiz" at bounding box center [622, 645] width 243 height 64
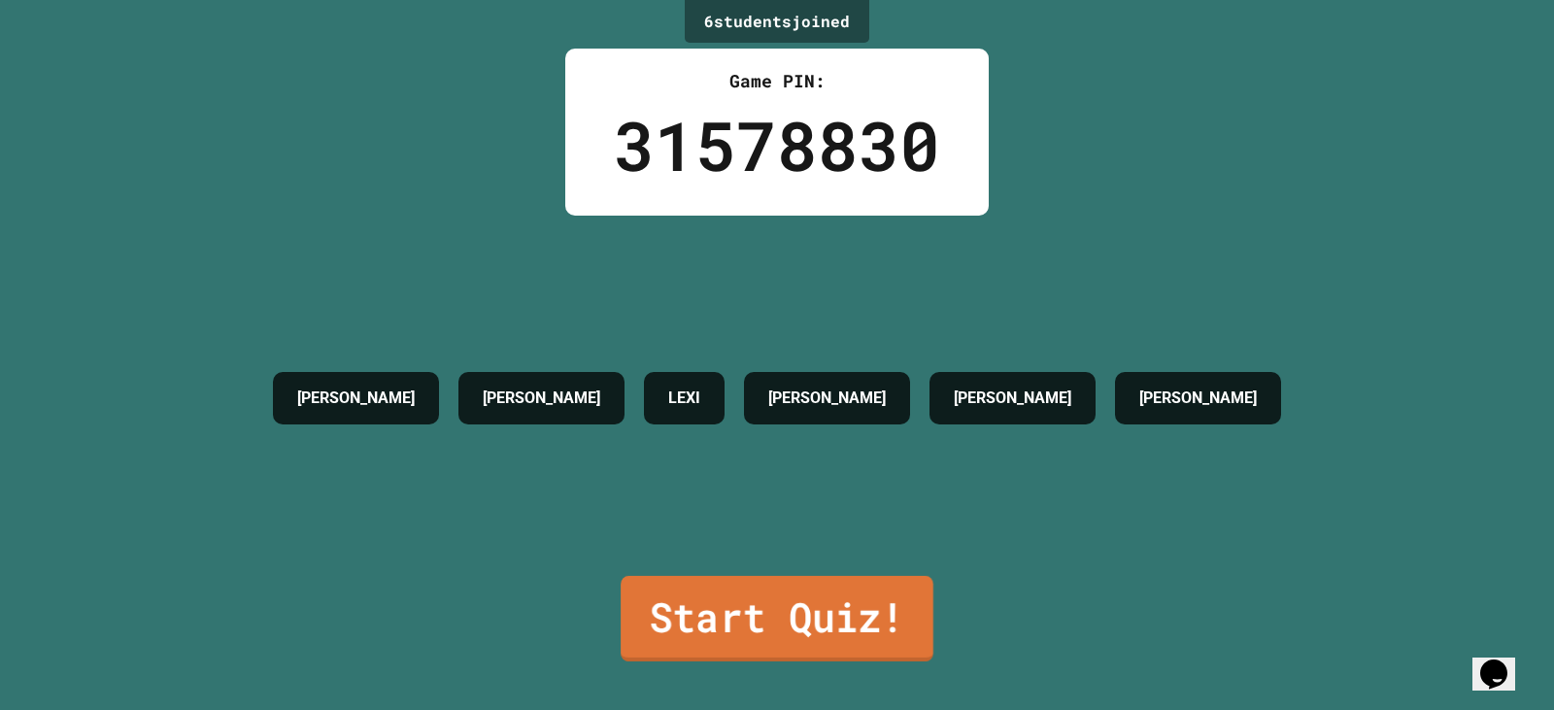
click at [725, 596] on link "Start Quiz!" at bounding box center [777, 618] width 313 height 85
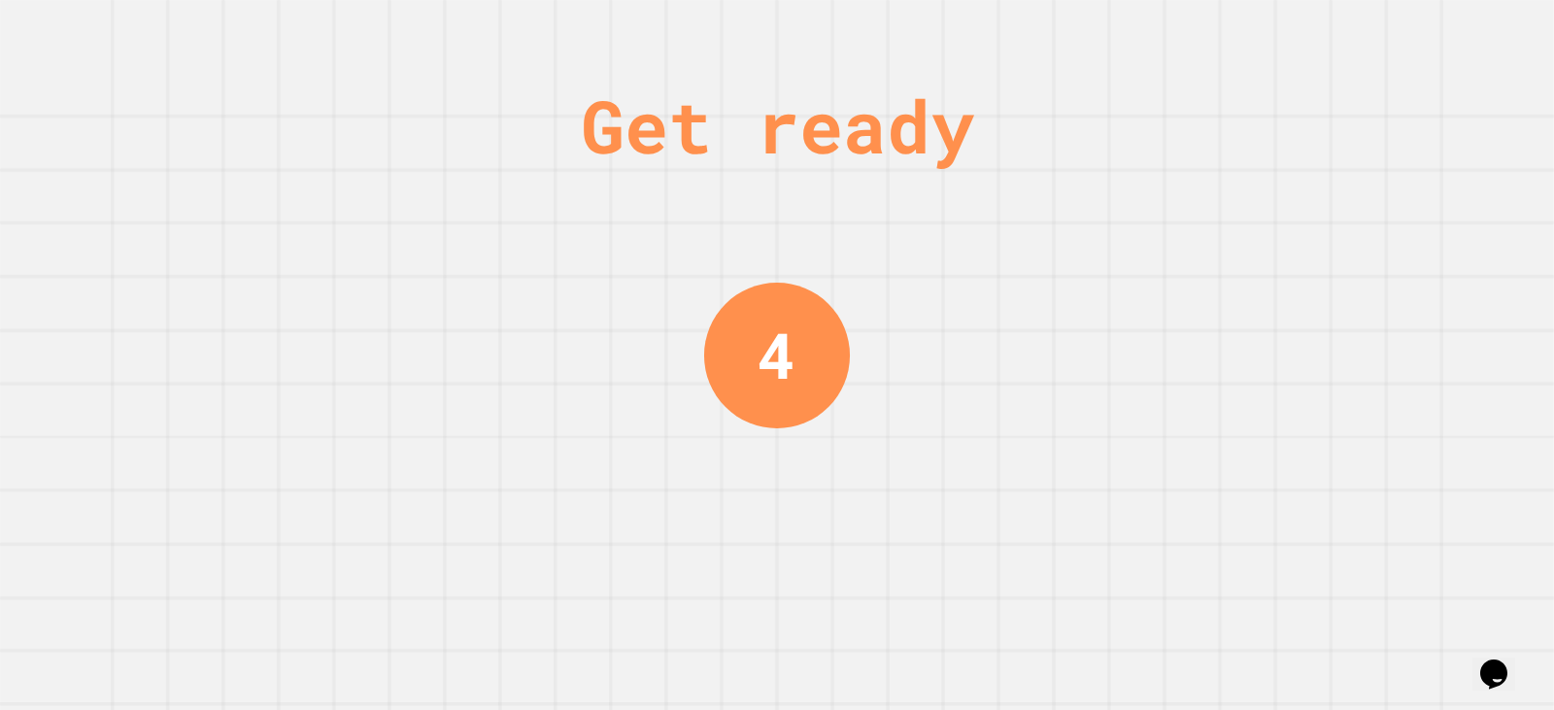
click at [983, 265] on div "Get ready 4" at bounding box center [777, 355] width 1554 height 710
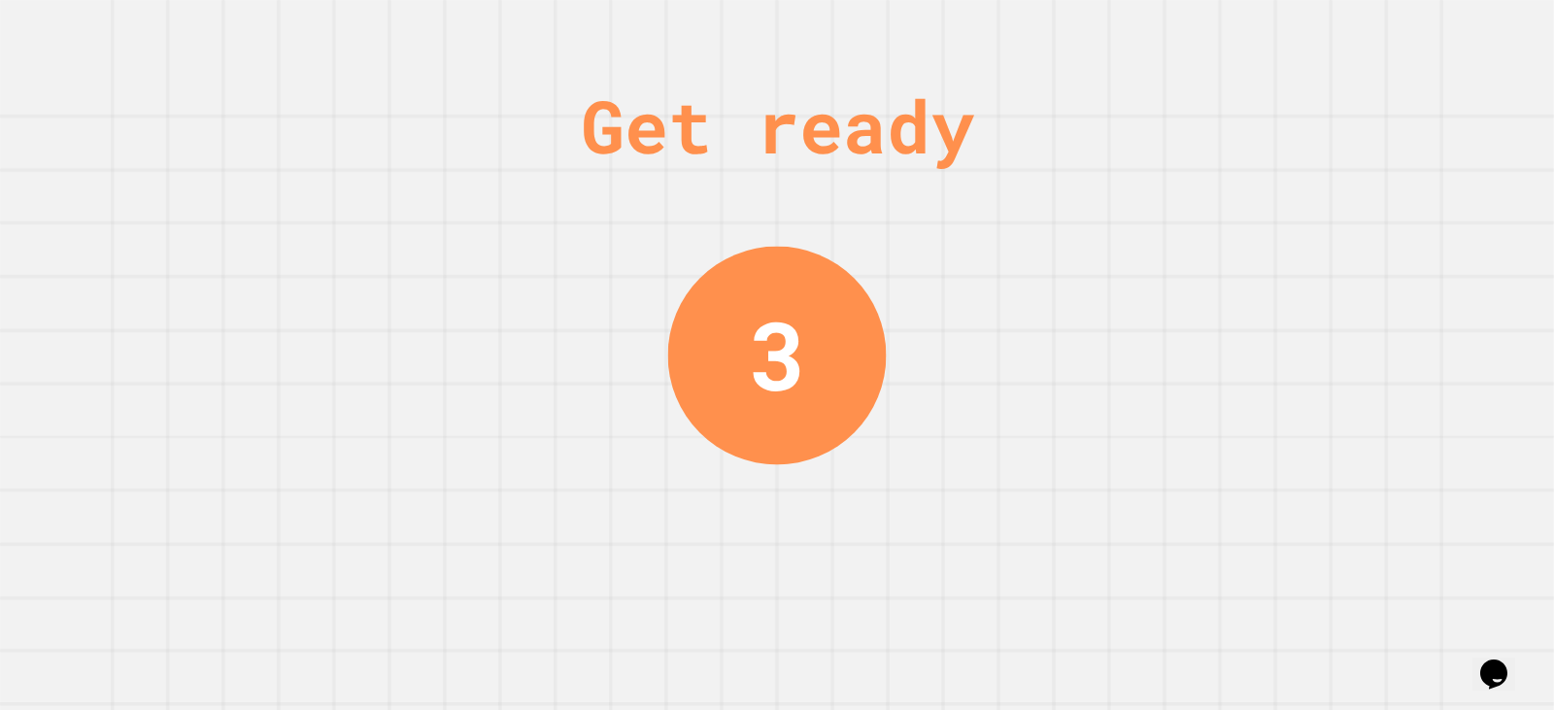
click at [1000, 276] on div "Get ready 3" at bounding box center [777, 355] width 1554 height 710
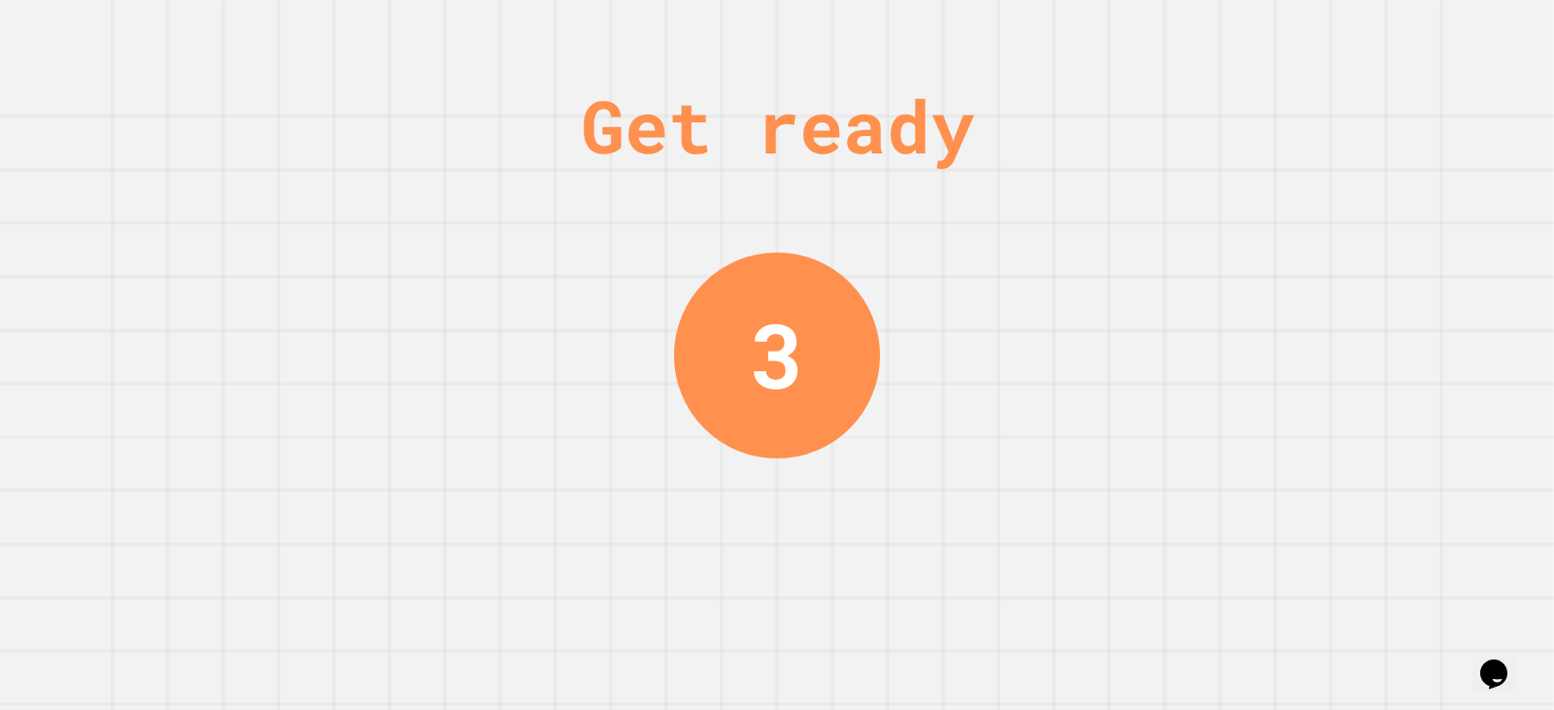
click at [996, 270] on div "Get ready 3" at bounding box center [777, 355] width 1554 height 710
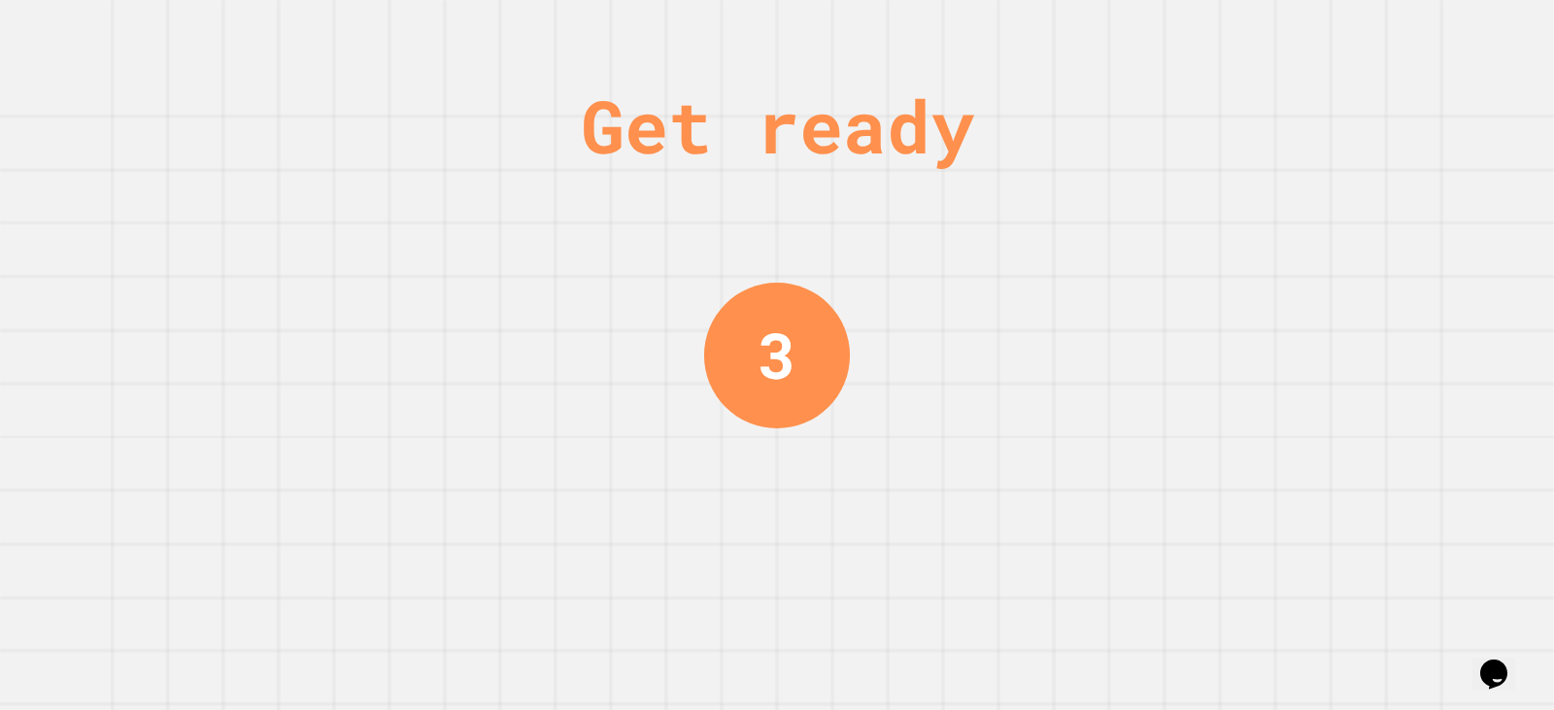
click at [1005, 251] on div "Get ready 3" at bounding box center [777, 355] width 1554 height 710
drag, startPoint x: 996, startPoint y: 252, endPoint x: 1000, endPoint y: 241, distance: 11.4
click at [996, 253] on div "Get ready 2" at bounding box center [777, 355] width 1554 height 710
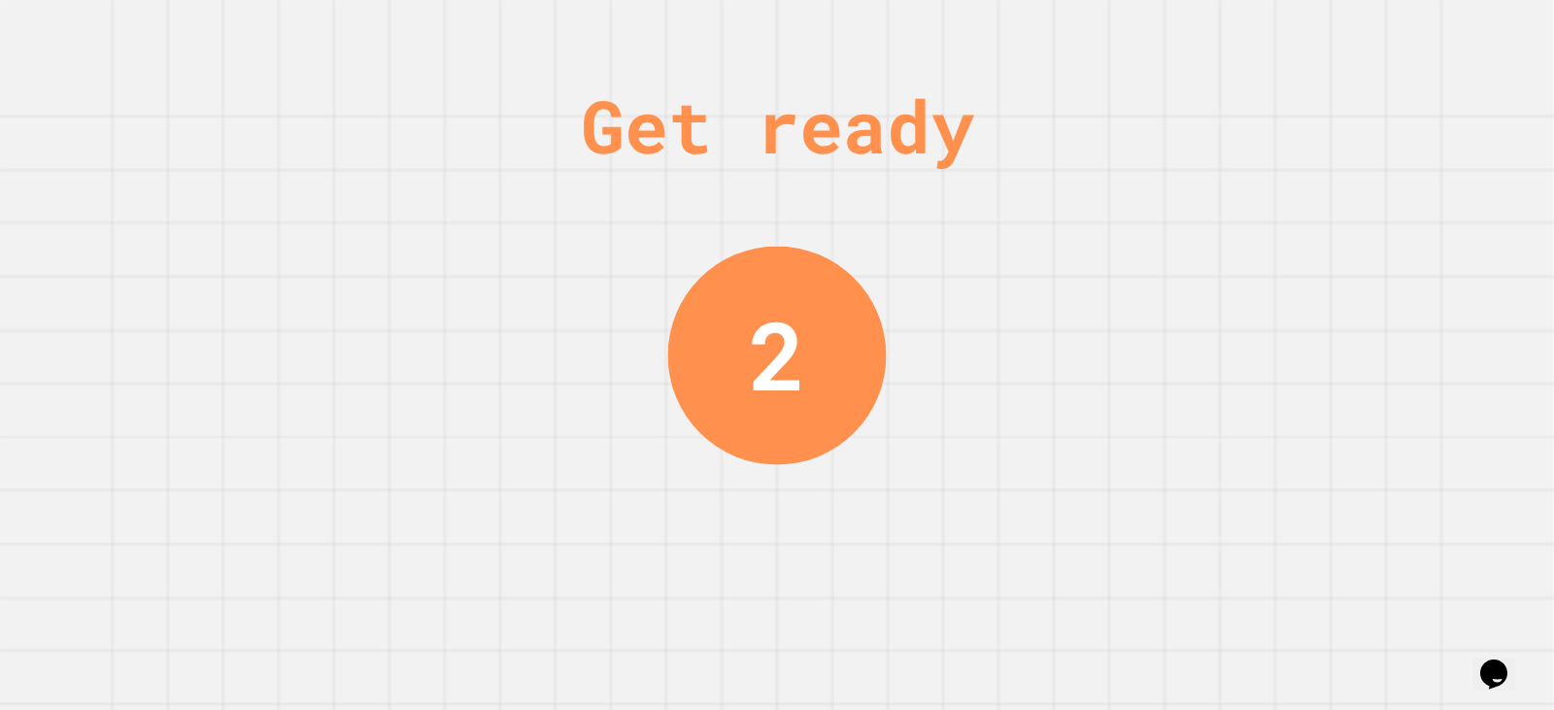
click at [1001, 239] on div "Get ready 2" at bounding box center [777, 355] width 1554 height 710
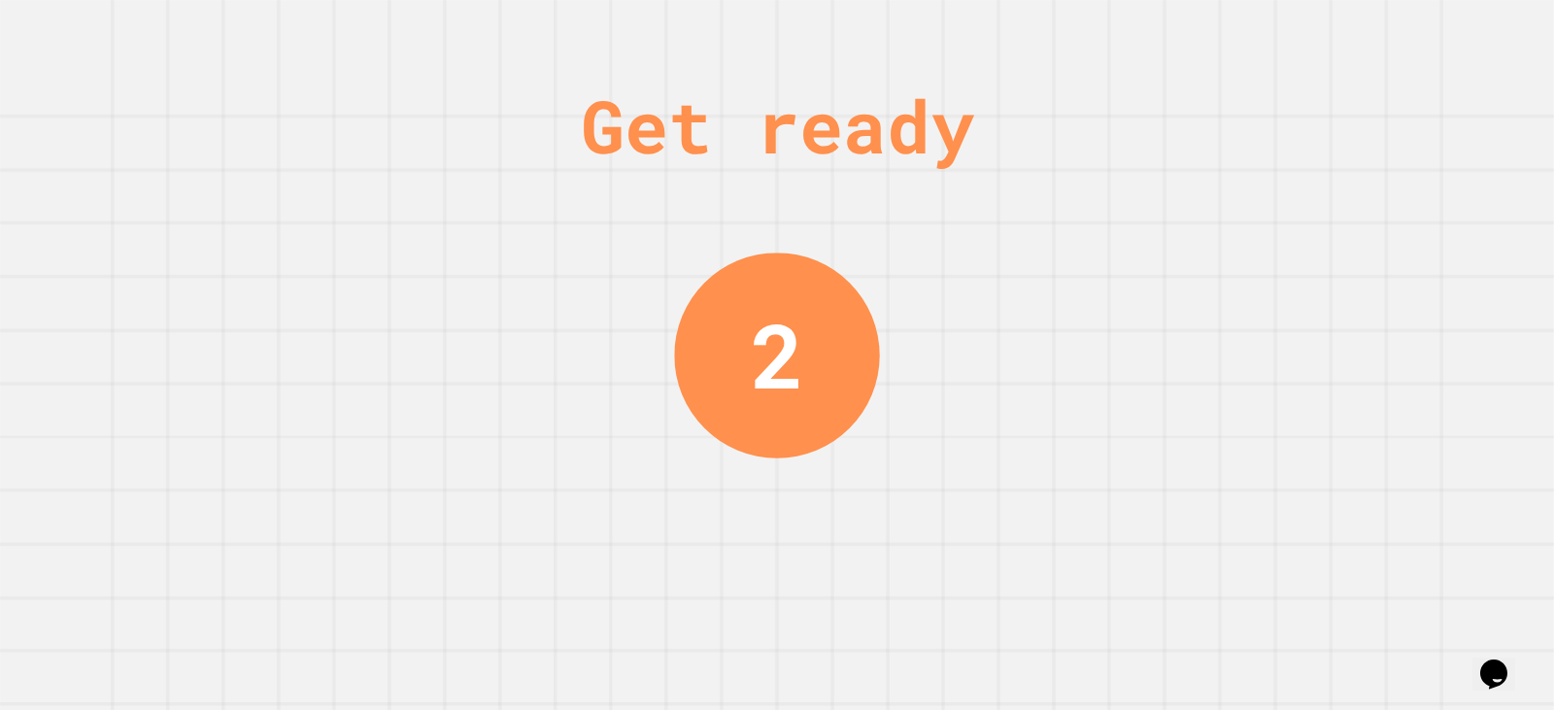
click at [1003, 234] on div "Get ready 2" at bounding box center [777, 355] width 1554 height 710
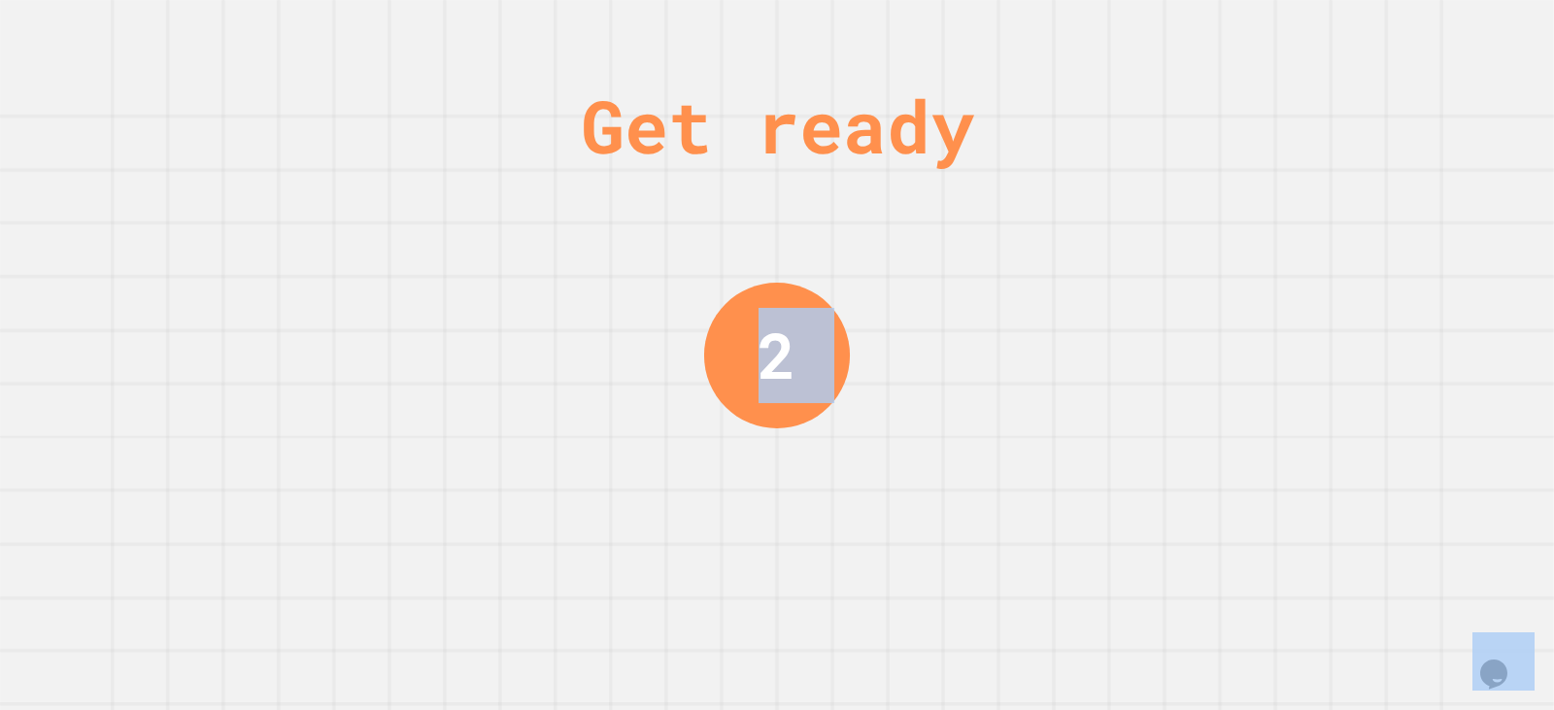
click at [1004, 234] on div "Get ready 2" at bounding box center [777, 355] width 1554 height 710
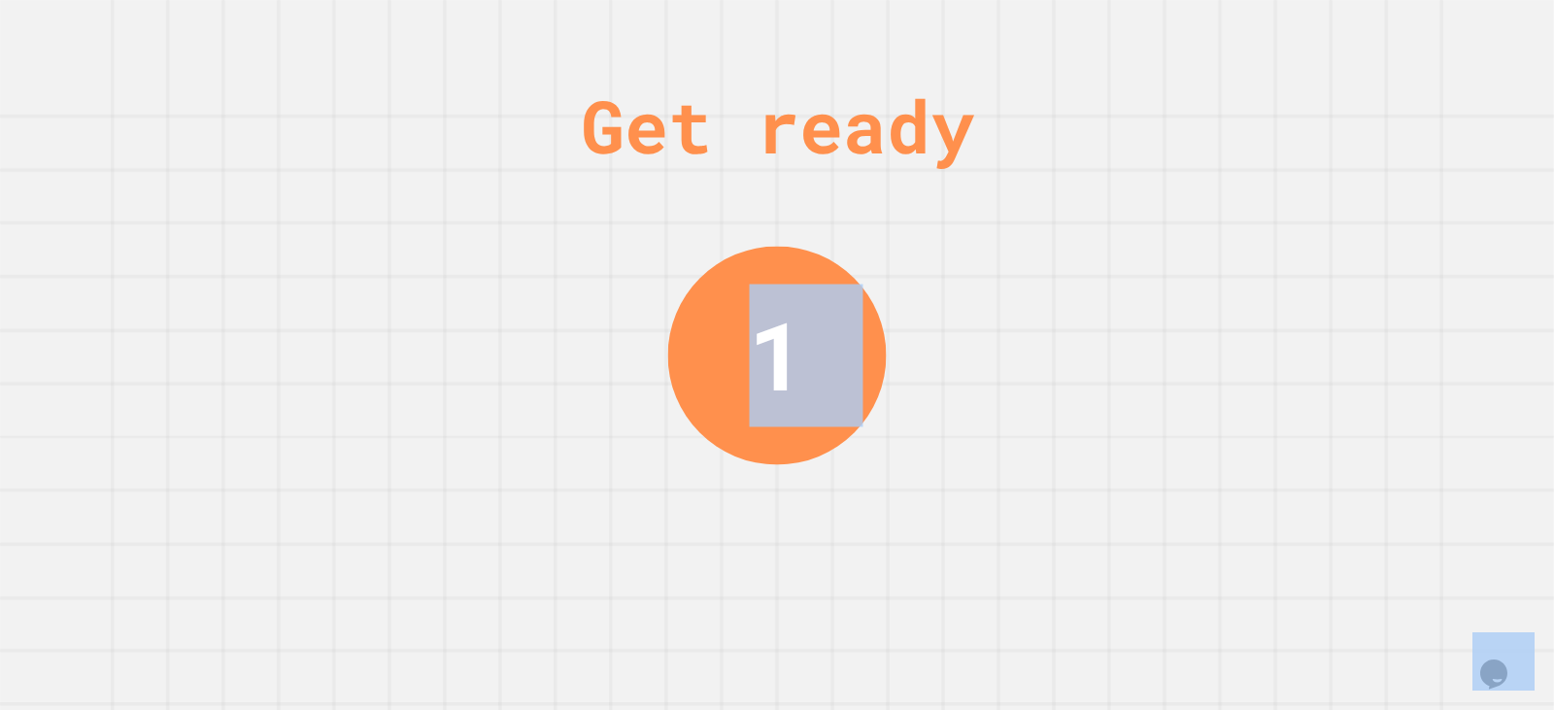
click at [1004, 233] on div "Get ready 1" at bounding box center [777, 355] width 1554 height 710
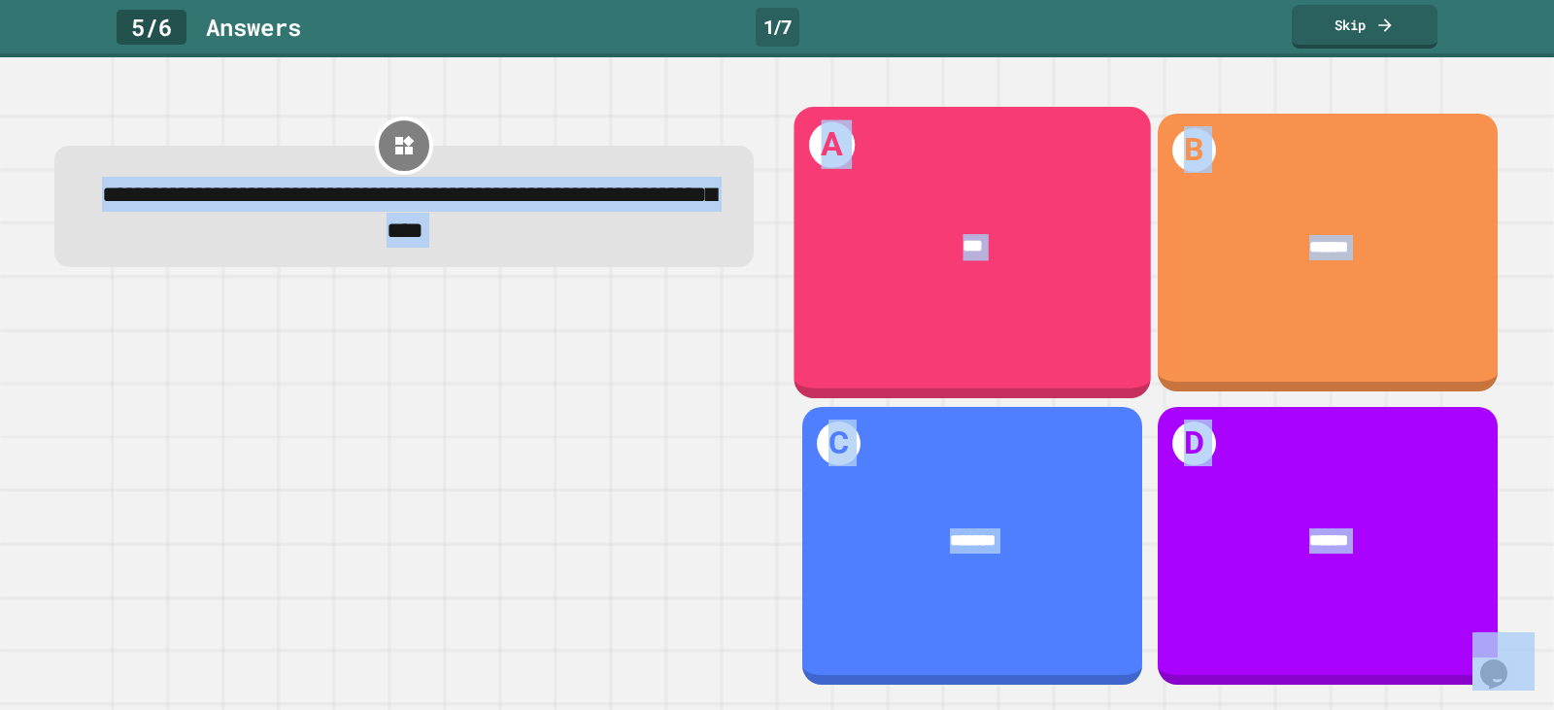
drag, startPoint x: 1002, startPoint y: 238, endPoint x: 1000, endPoint y: 257, distance: 19.5
click at [1000, 257] on div "***" at bounding box center [971, 247] width 357 height 96
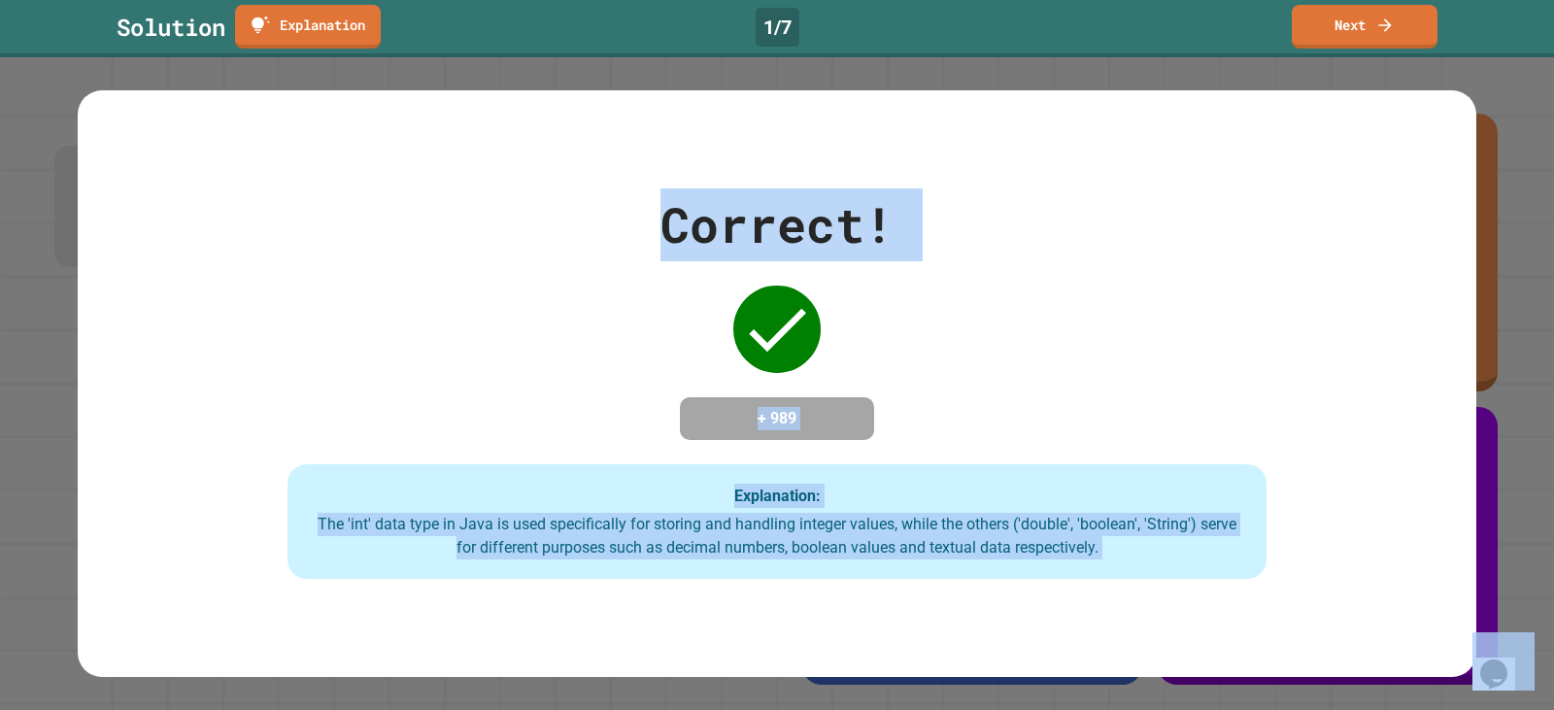
click at [1215, 143] on div "Correct! + 989 Explanation: The 'int' data type in Java is used specifically fo…" at bounding box center [777, 384] width 1399 height 588
click at [634, 251] on div "Correct! + 989 Explanation: The 'int' data type in Java is used specifically fo…" at bounding box center [777, 383] width 1399 height 390
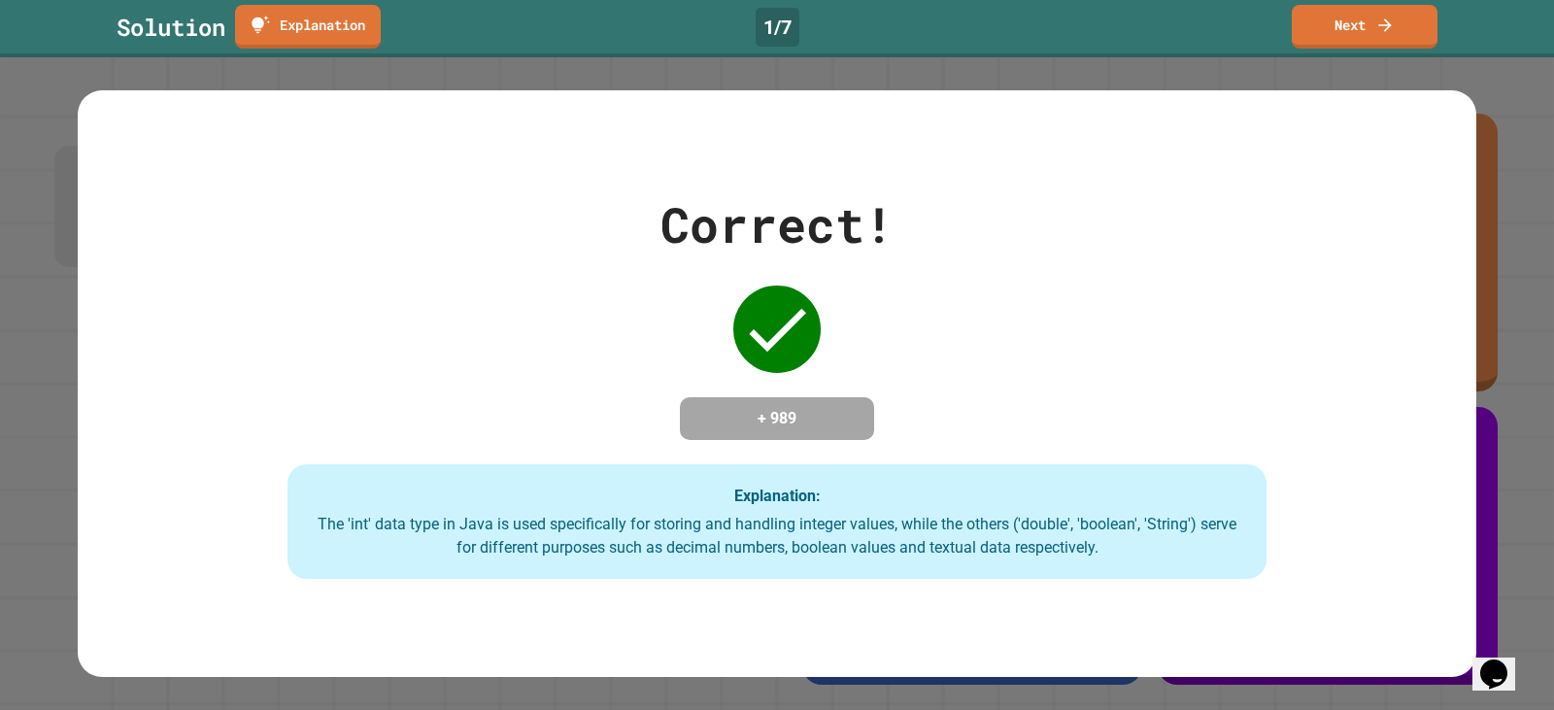
click at [637, 260] on div "Correct! + 989 Explanation: The 'int' data type in Java is used specifically fo…" at bounding box center [777, 383] width 1399 height 390
click at [1305, 12] on link "Next" at bounding box center [1365, 25] width 148 height 46
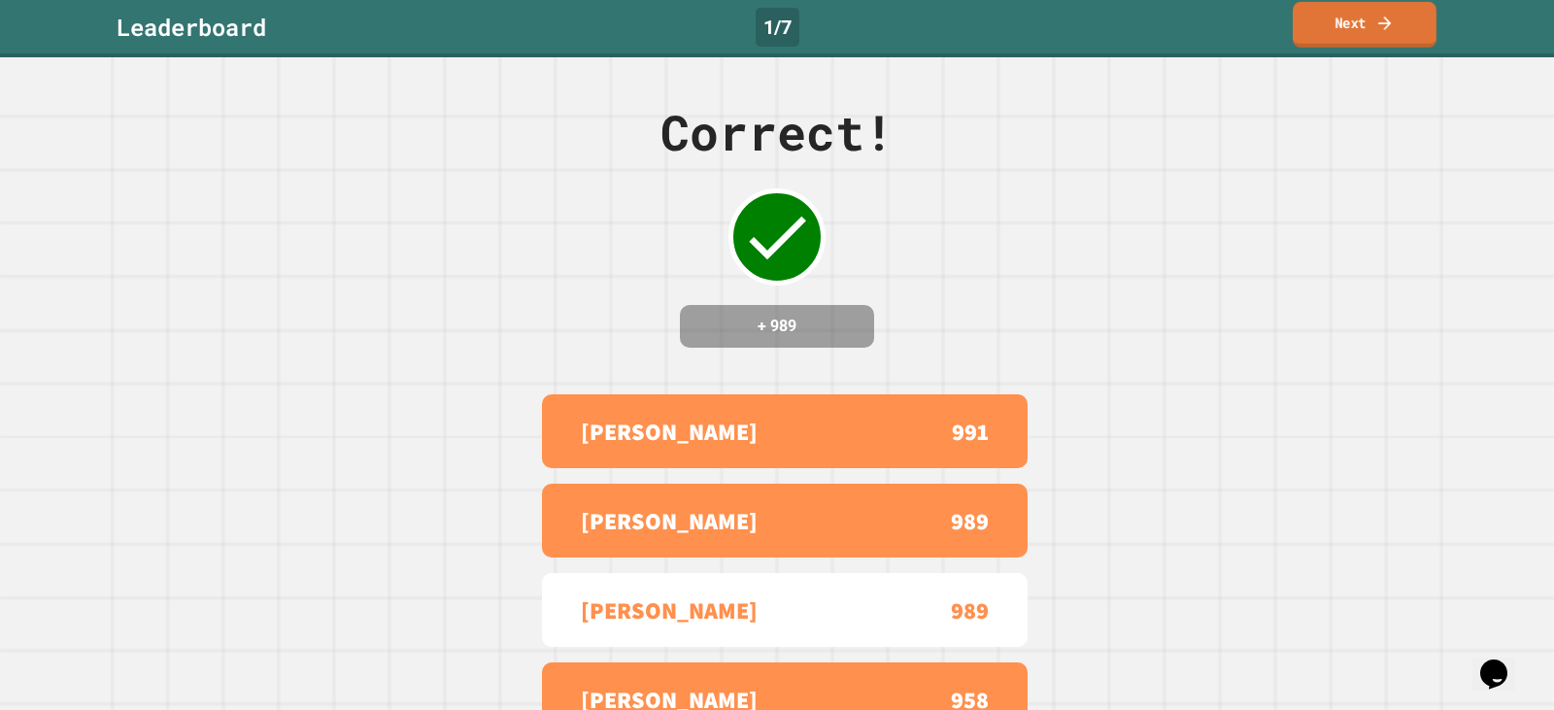
click at [1362, 19] on link "Next" at bounding box center [1365, 25] width 144 height 46
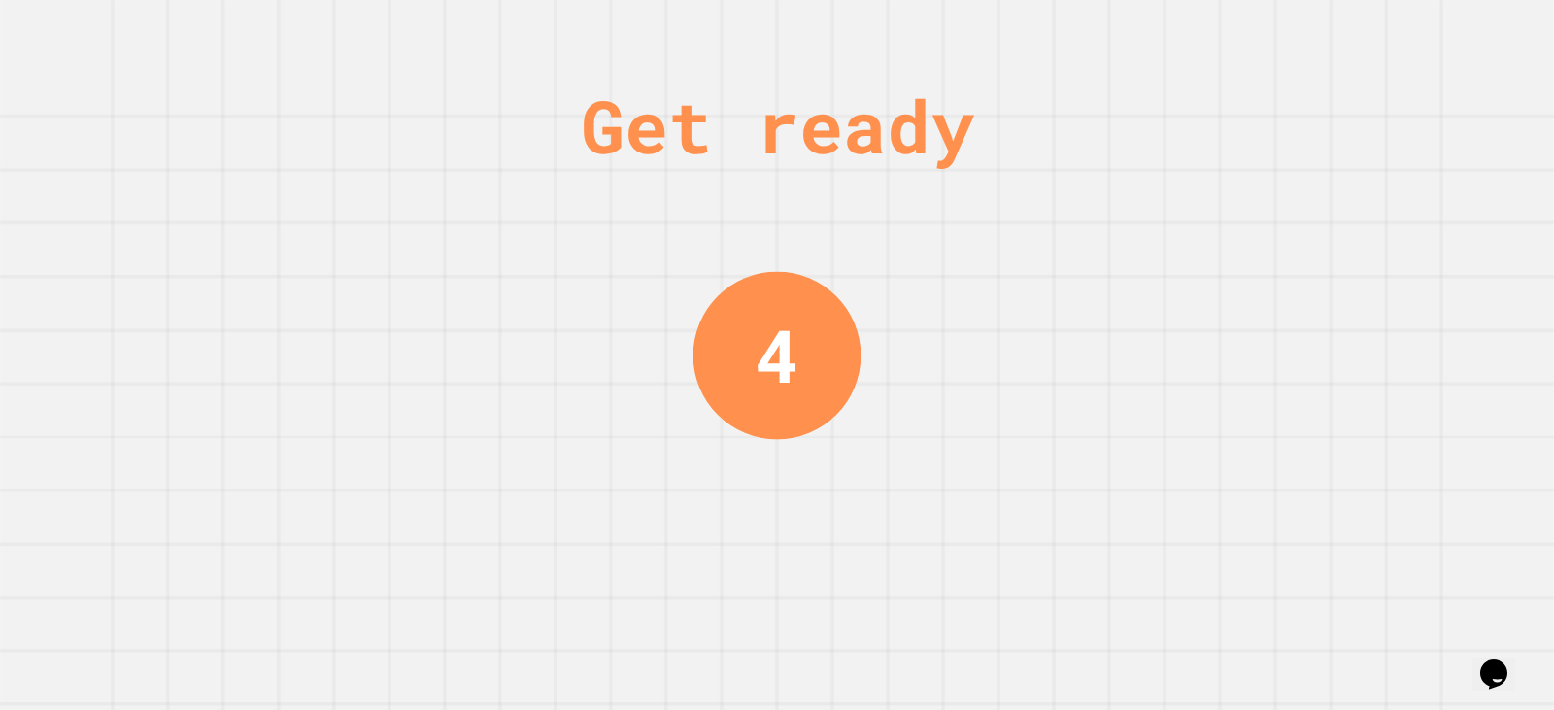
click at [1296, 213] on div "Get ready 4" at bounding box center [777, 355] width 1554 height 710
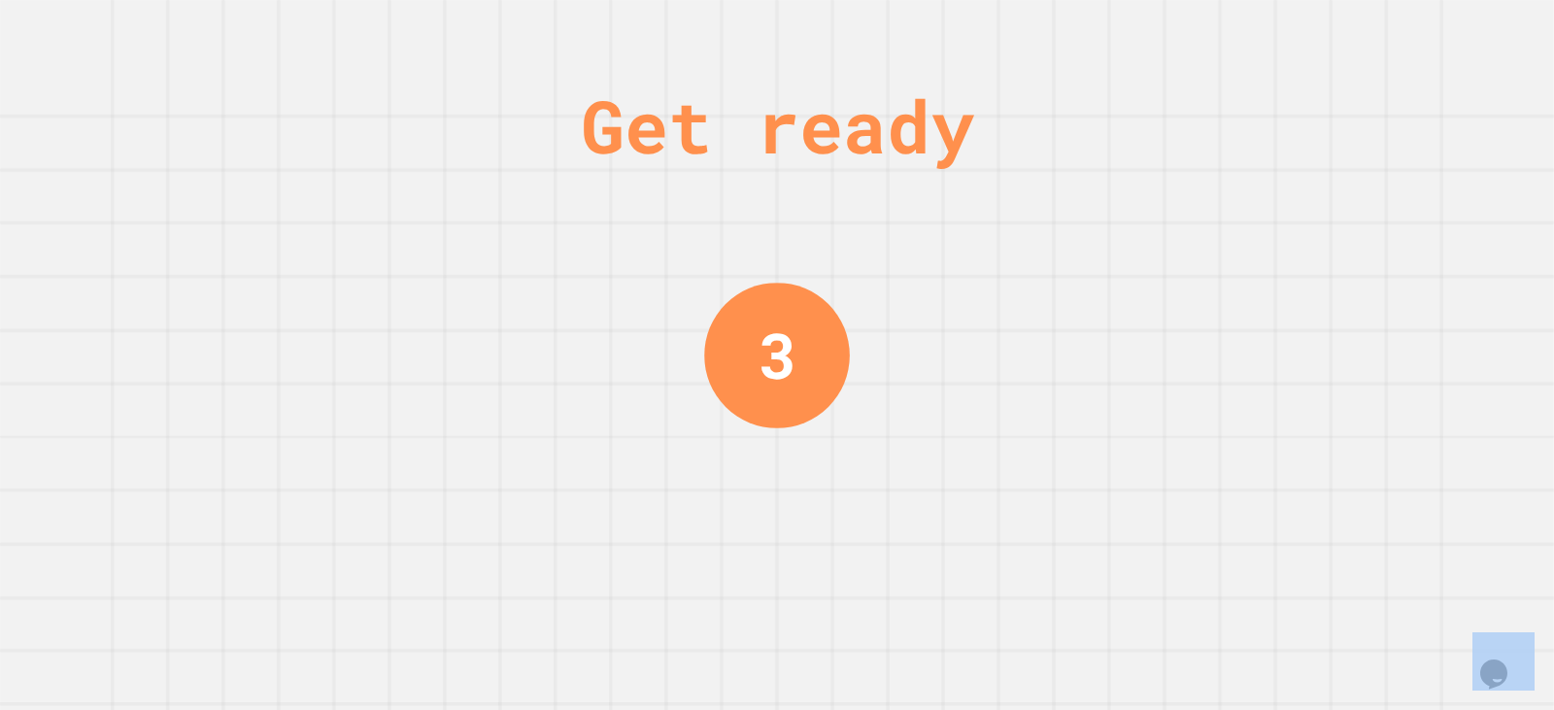
click at [1296, 216] on div "Get ready 3" at bounding box center [777, 355] width 1554 height 710
click at [1304, 208] on div "Get ready 3" at bounding box center [777, 355] width 1554 height 710
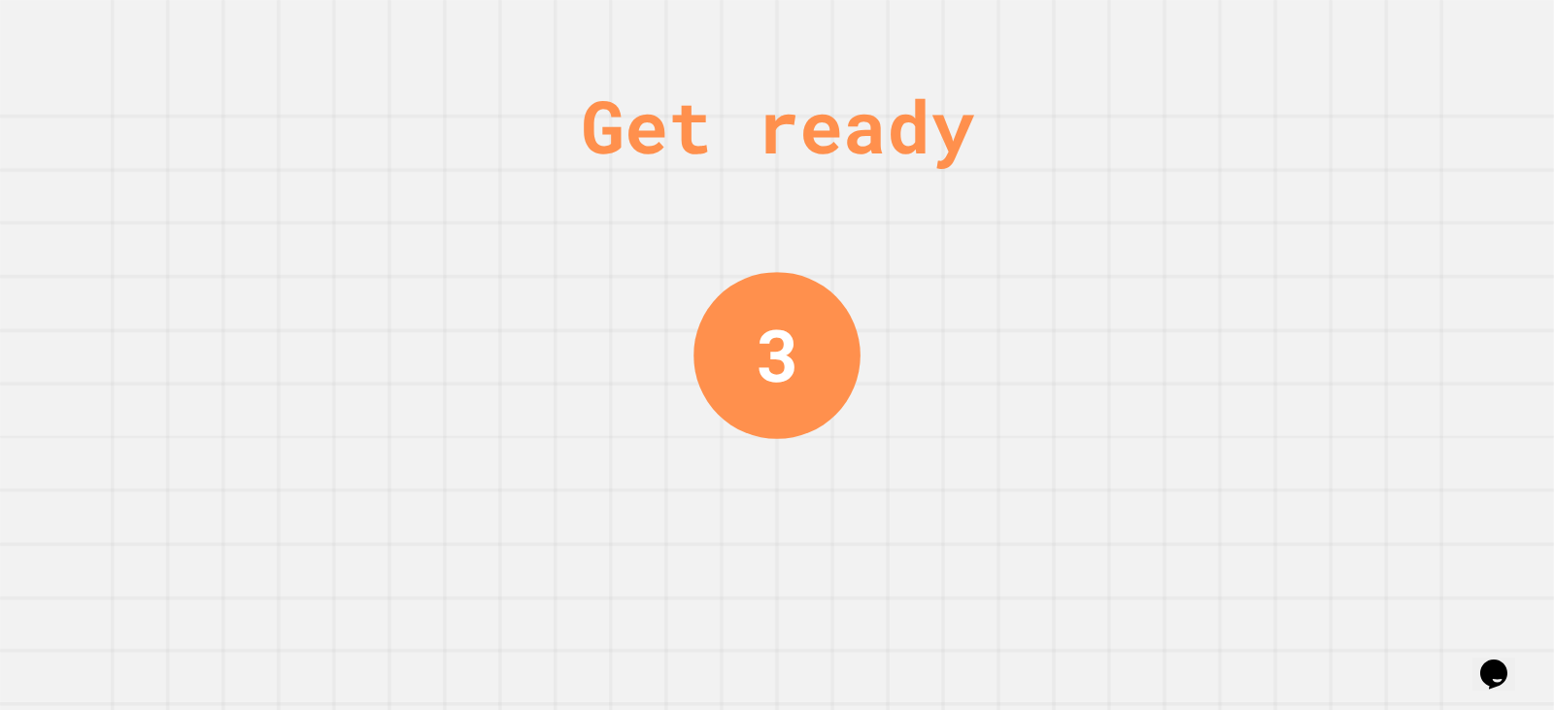
drag, startPoint x: 1307, startPoint y: 204, endPoint x: 1304, endPoint y: 180, distance: 24.5
click at [1308, 196] on div "Get ready 3" at bounding box center [777, 355] width 1554 height 710
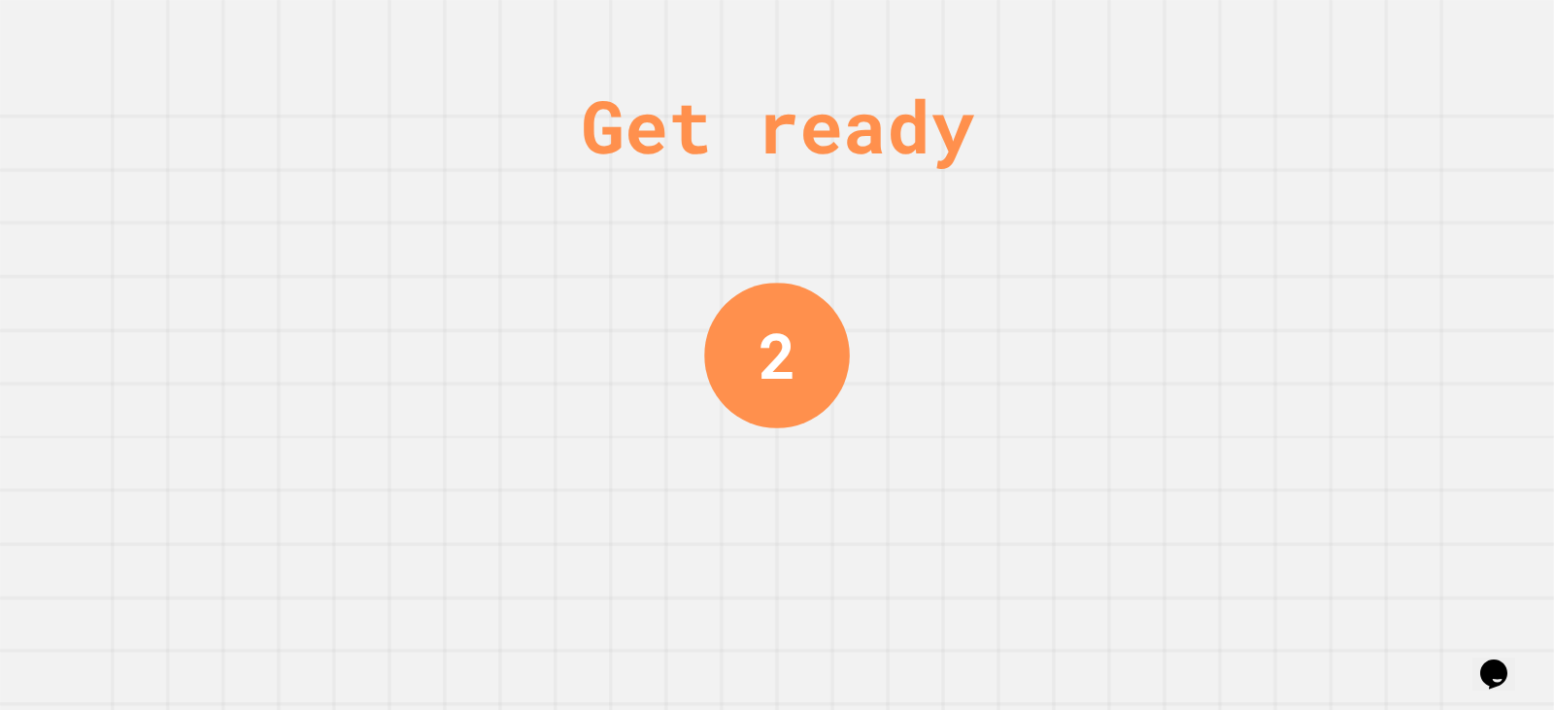
click at [1299, 164] on div "Get ready 2" at bounding box center [777, 355] width 1554 height 710
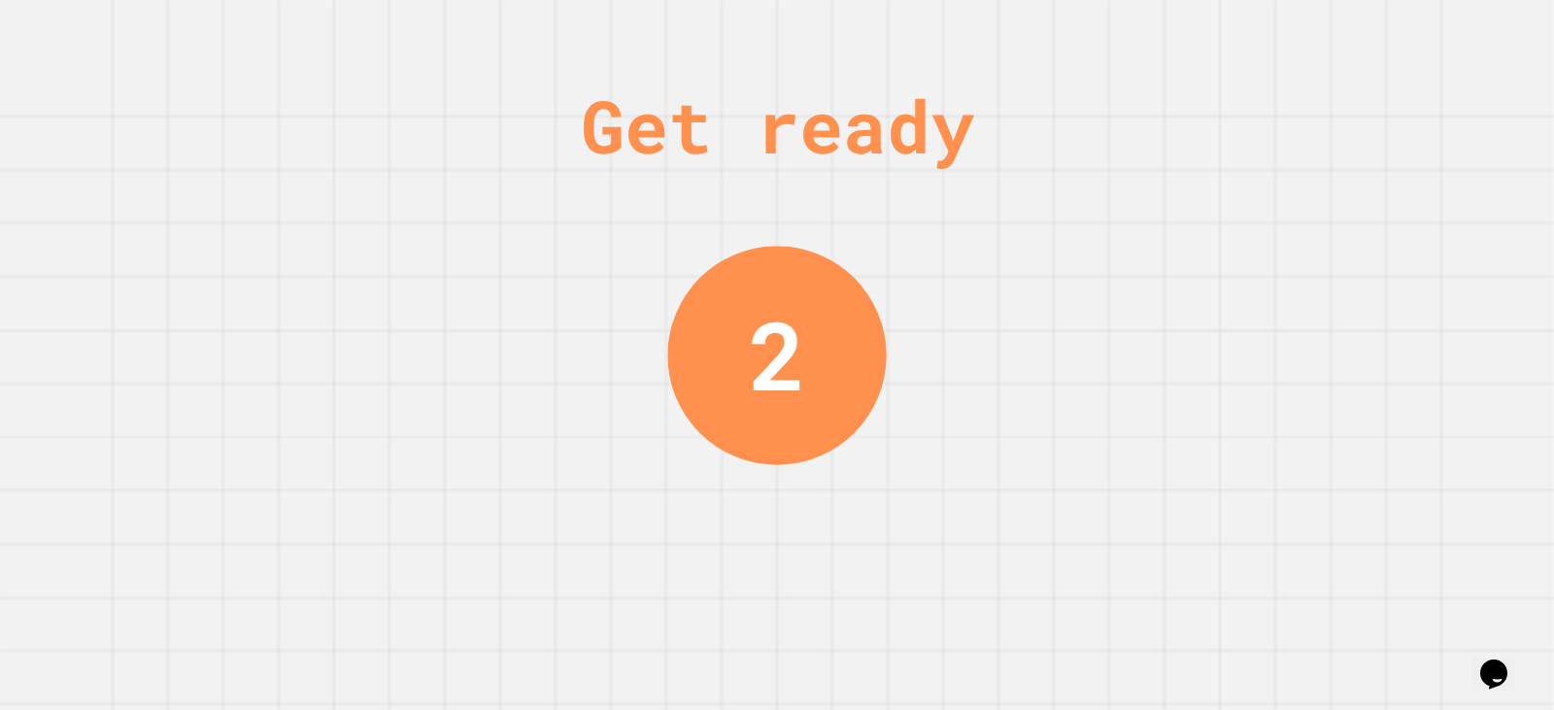
click at [1297, 180] on div "Get ready 2" at bounding box center [777, 355] width 1554 height 710
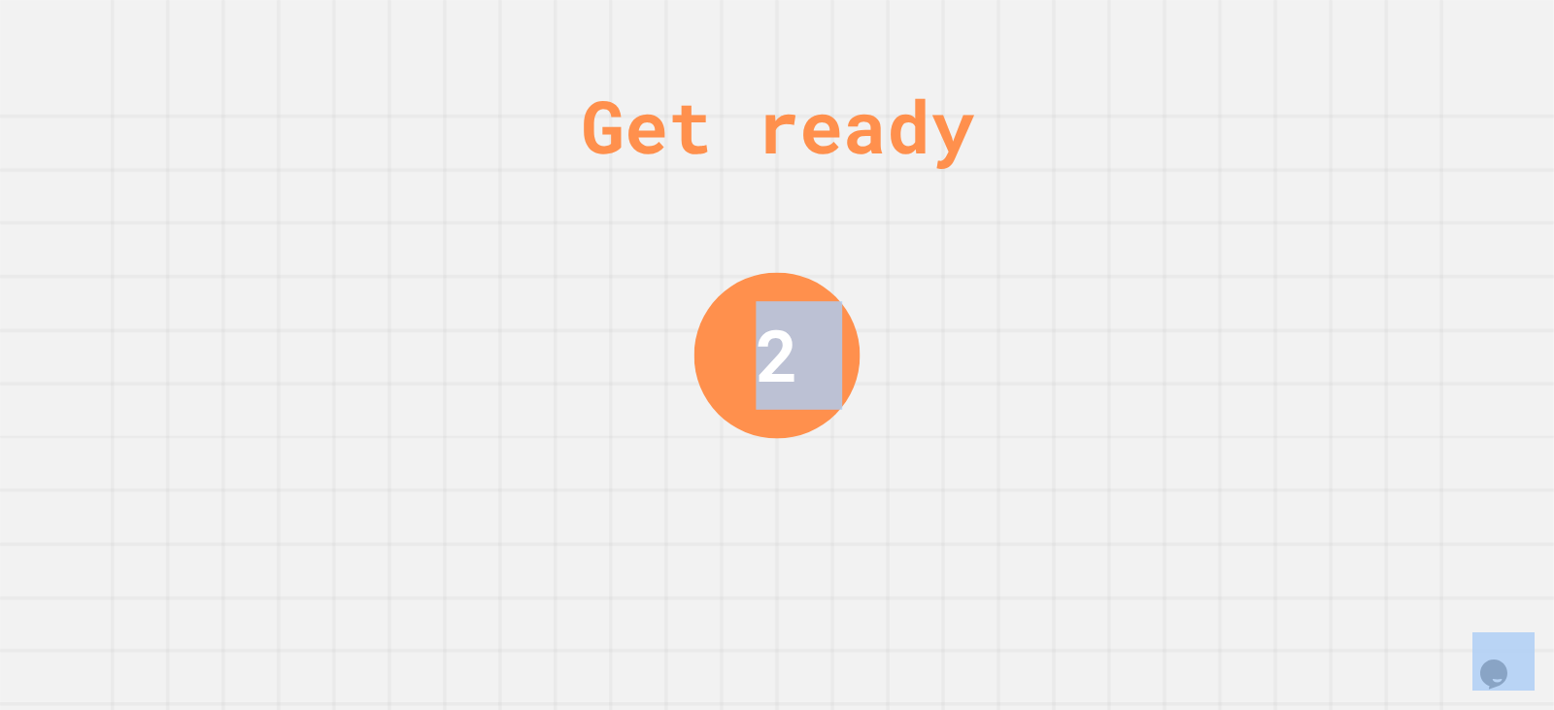
click at [1297, 180] on div "Get ready 2" at bounding box center [777, 355] width 1554 height 710
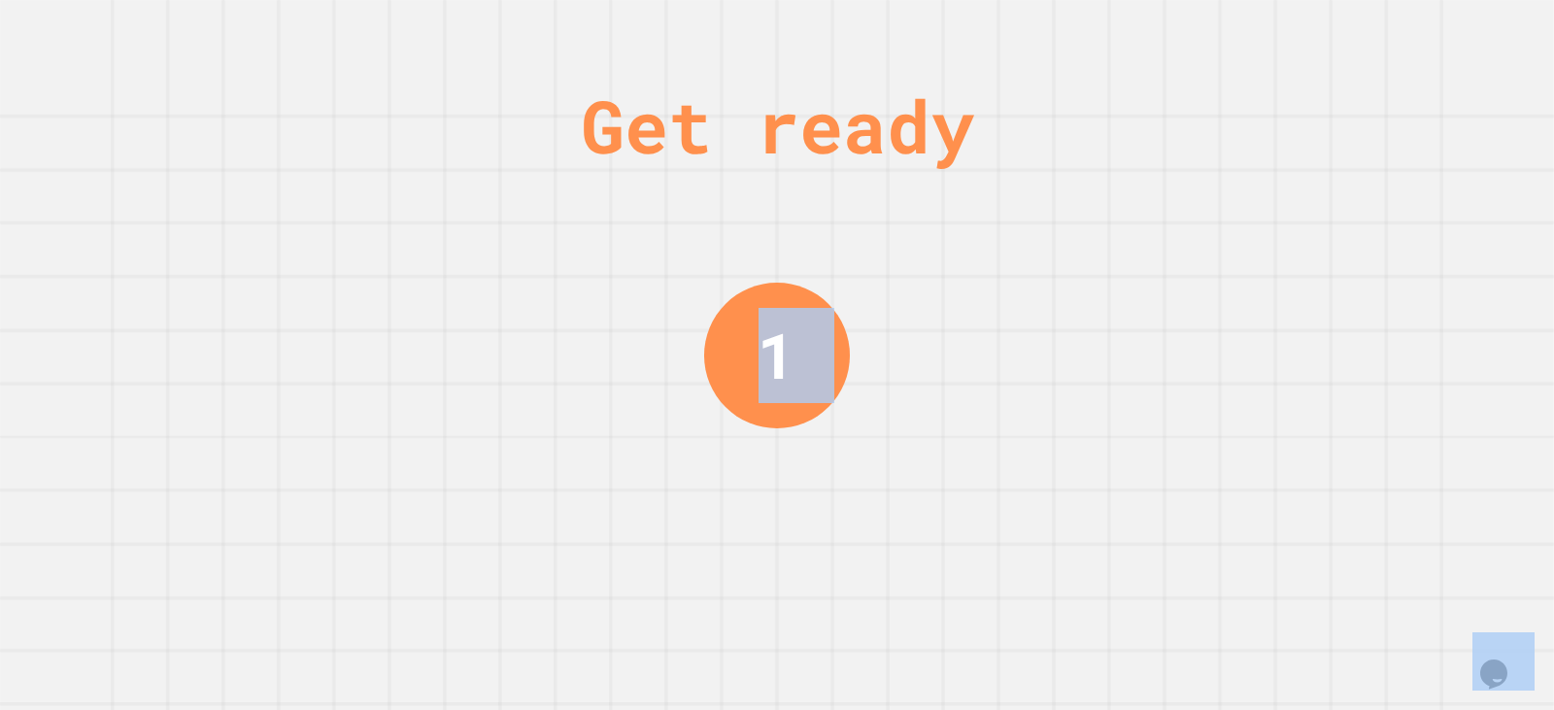
click at [1297, 179] on div "Get ready 1" at bounding box center [777, 355] width 1554 height 710
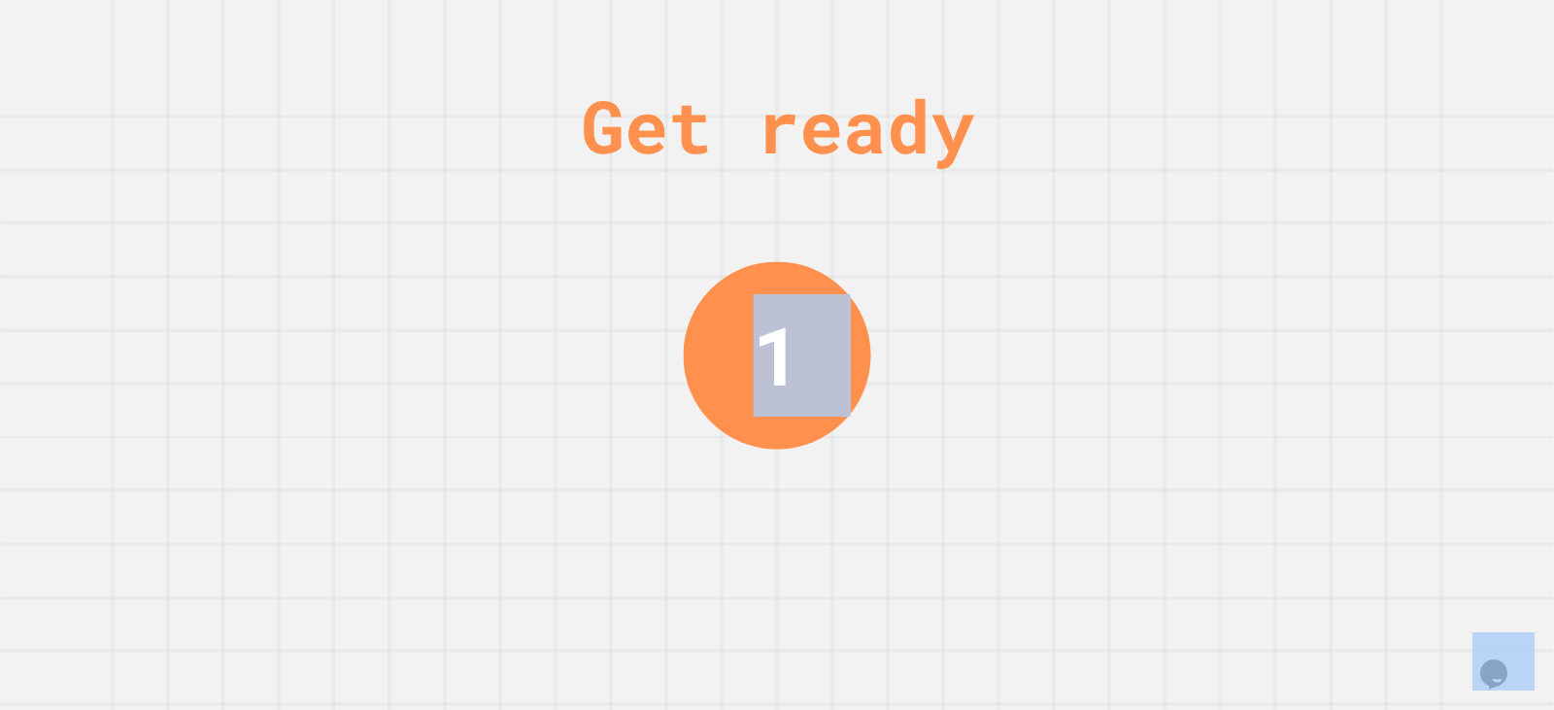
click at [1298, 179] on div "Get ready 1" at bounding box center [777, 355] width 1554 height 710
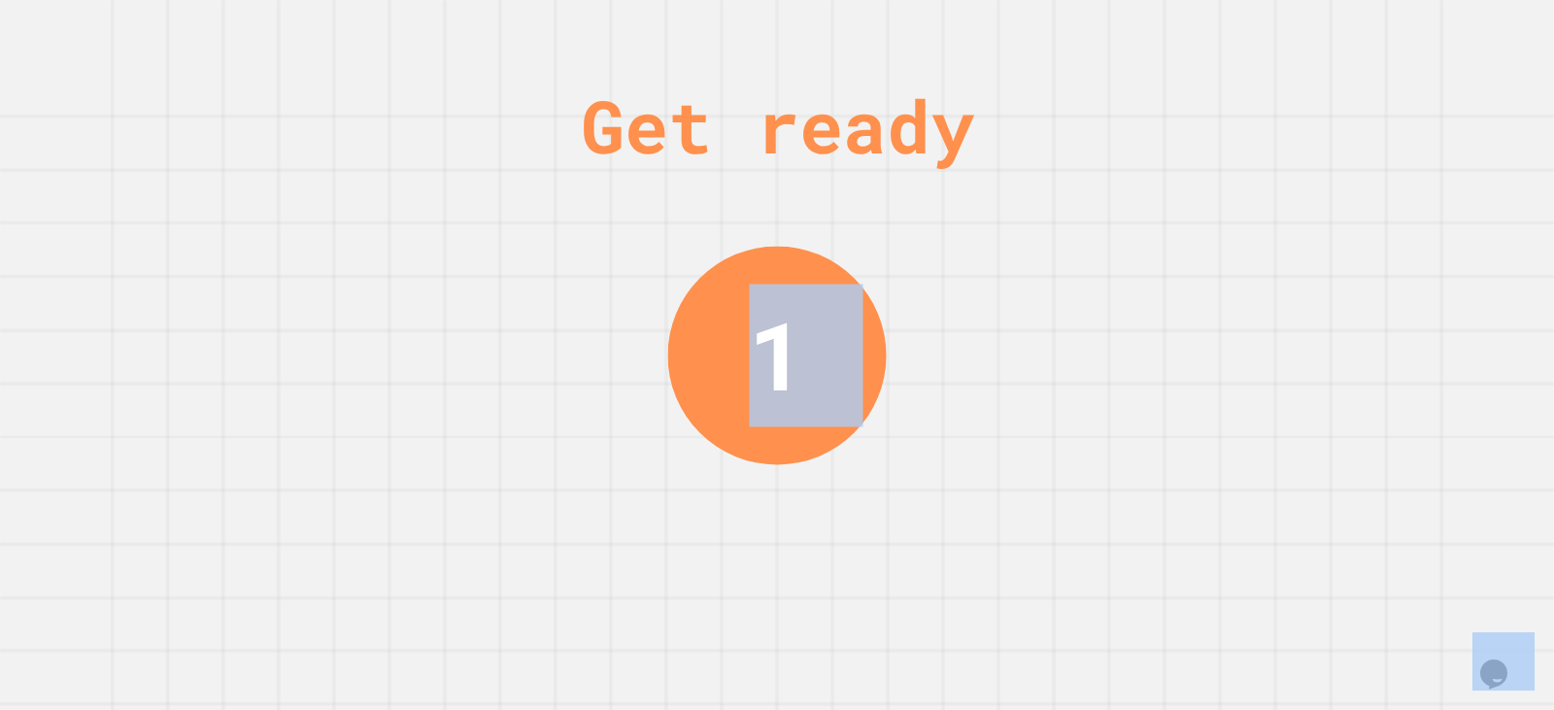
click at [1299, 170] on div "Get ready 1" at bounding box center [777, 355] width 1554 height 710
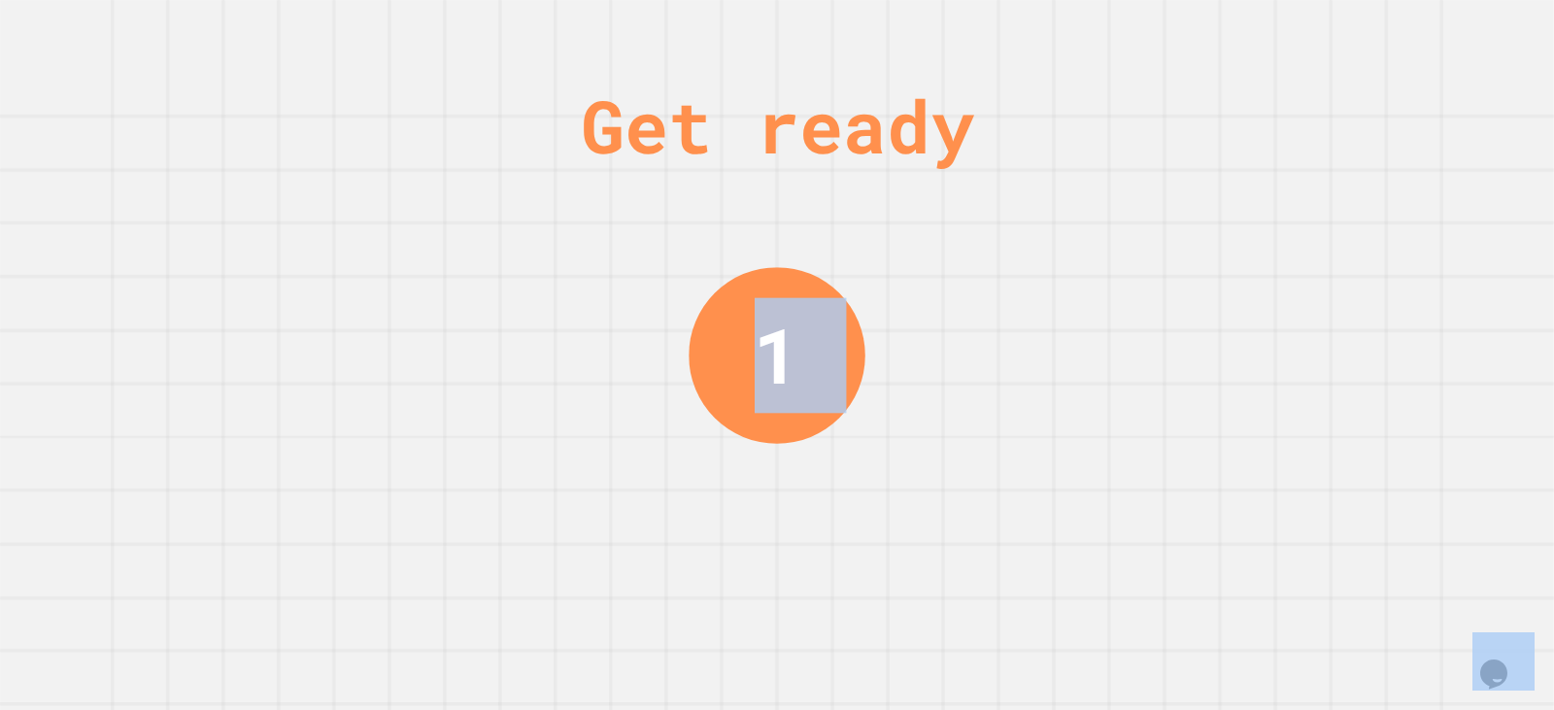
click at [1300, 174] on div "Get ready 1" at bounding box center [777, 355] width 1554 height 710
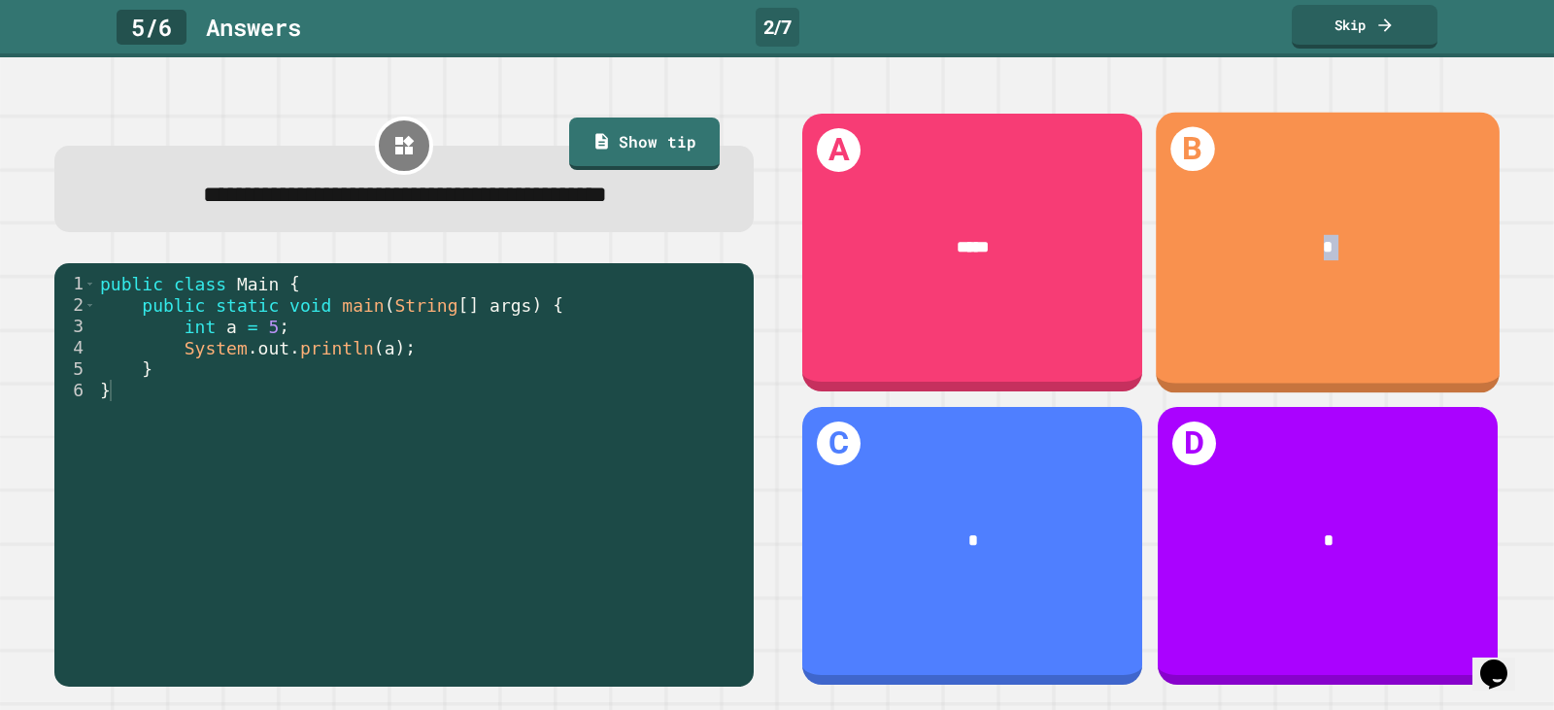
click at [1299, 174] on div "B *" at bounding box center [1328, 252] width 344 height 281
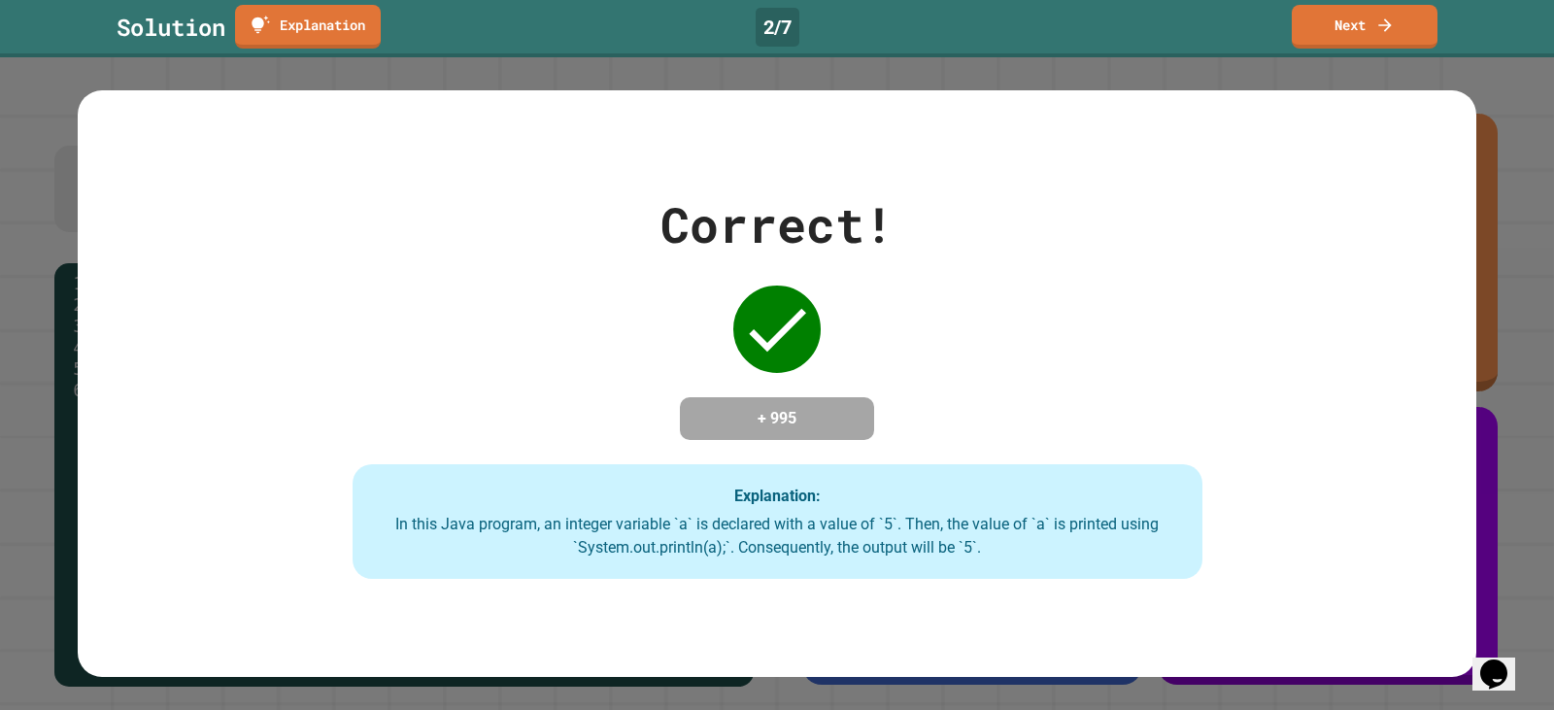
click at [1250, 160] on div "Correct! + 995 Explanation: In this Java program, an integer variable `a` is de…" at bounding box center [777, 384] width 1399 height 588
click at [1398, 27] on link "Next" at bounding box center [1365, 25] width 144 height 46
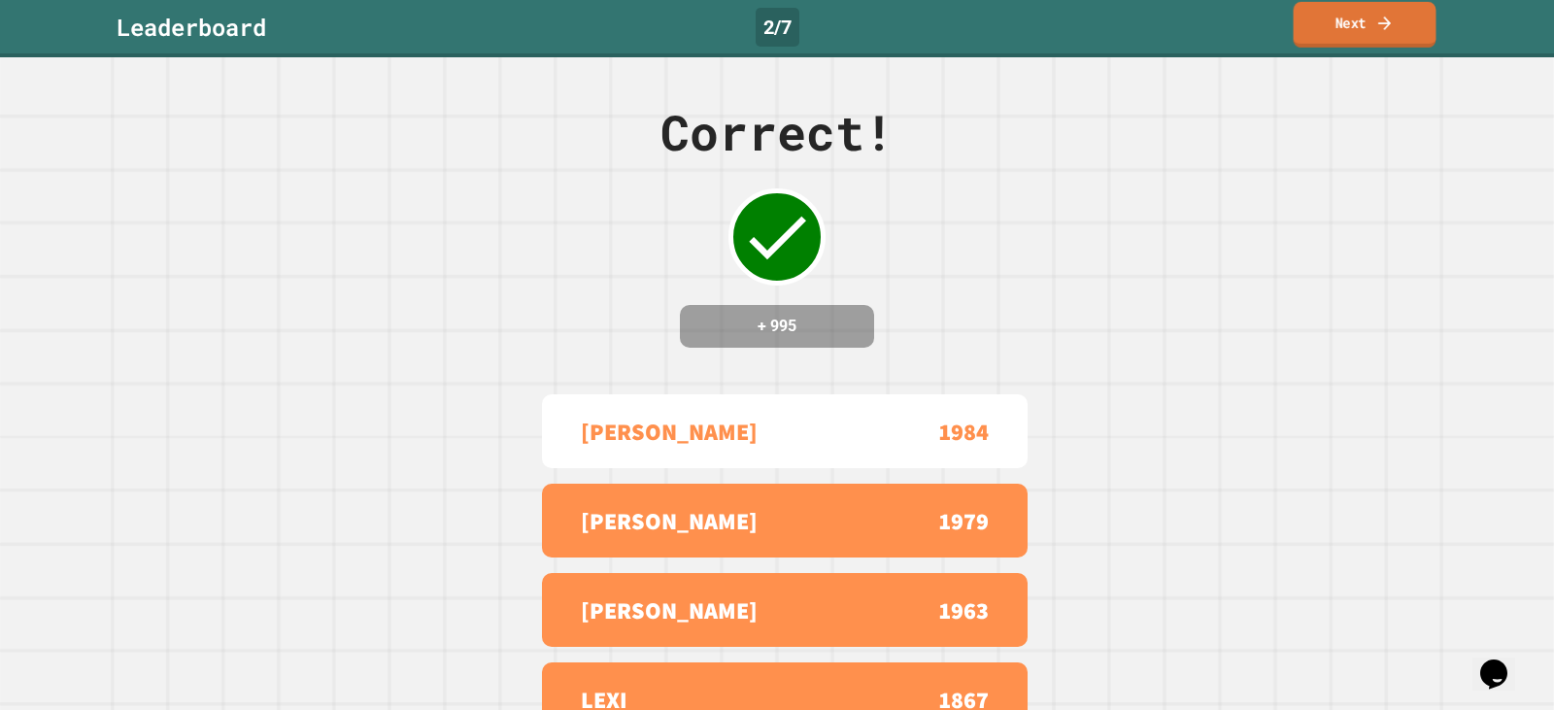
click at [1397, 29] on link "Next" at bounding box center [1365, 25] width 143 height 46
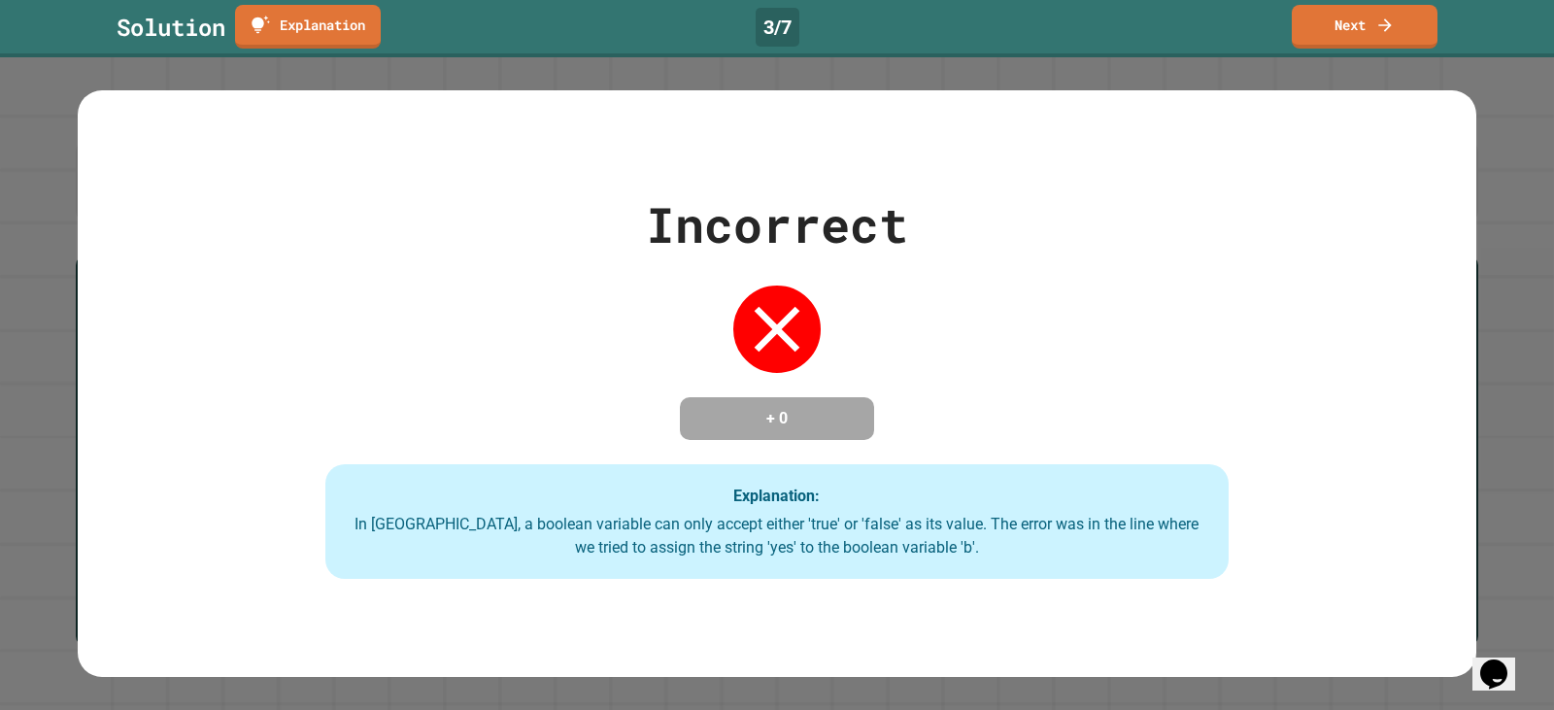
click at [634, 362] on div "Incorrect + 0 Explanation: In Java, a boolean variable can only accept either '…" at bounding box center [777, 383] width 1291 height 390
click at [1147, 261] on div "Incorrect + 0 Explanation: In Java, a boolean variable can only accept either '…" at bounding box center [777, 383] width 1291 height 390
click at [1336, 35] on link "Next" at bounding box center [1365, 25] width 144 height 46
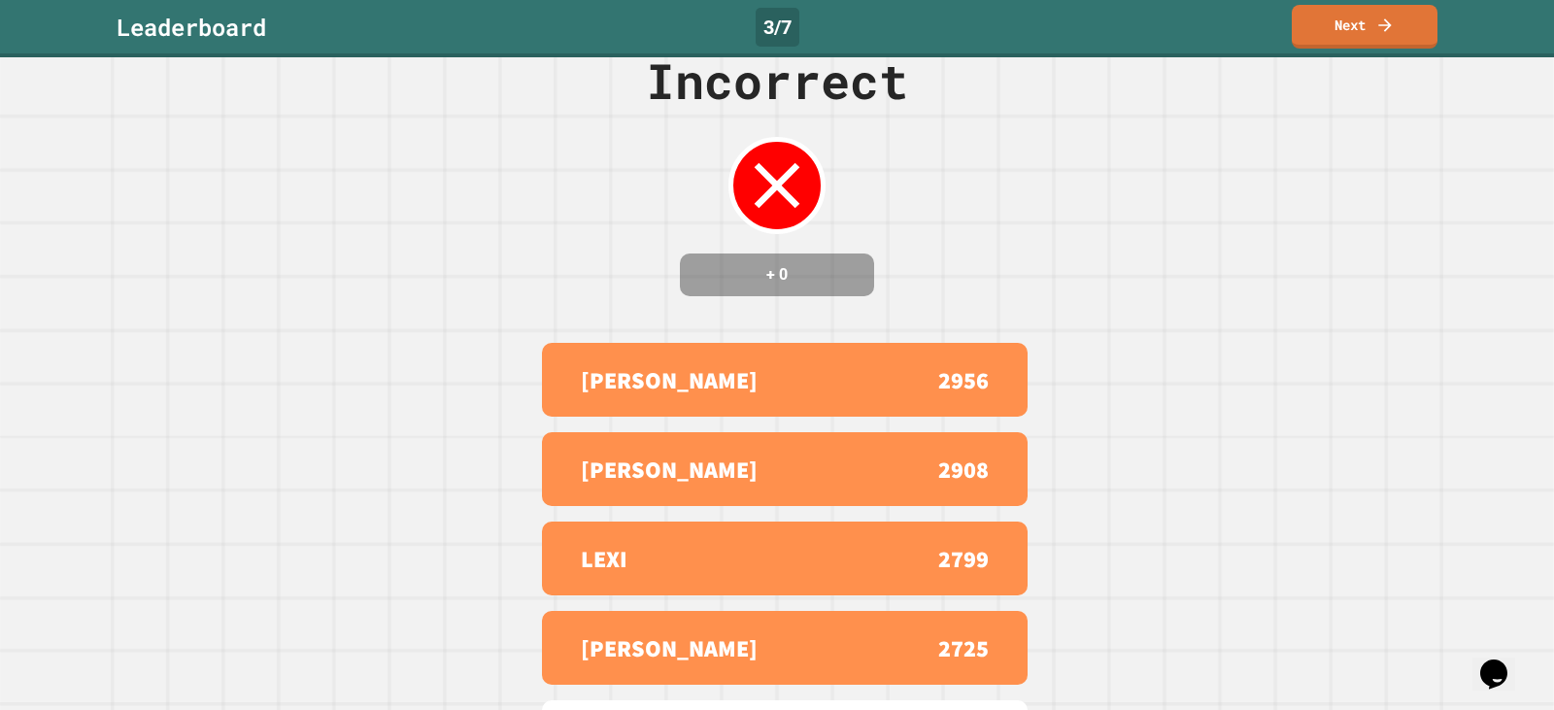
scroll to position [97, 0]
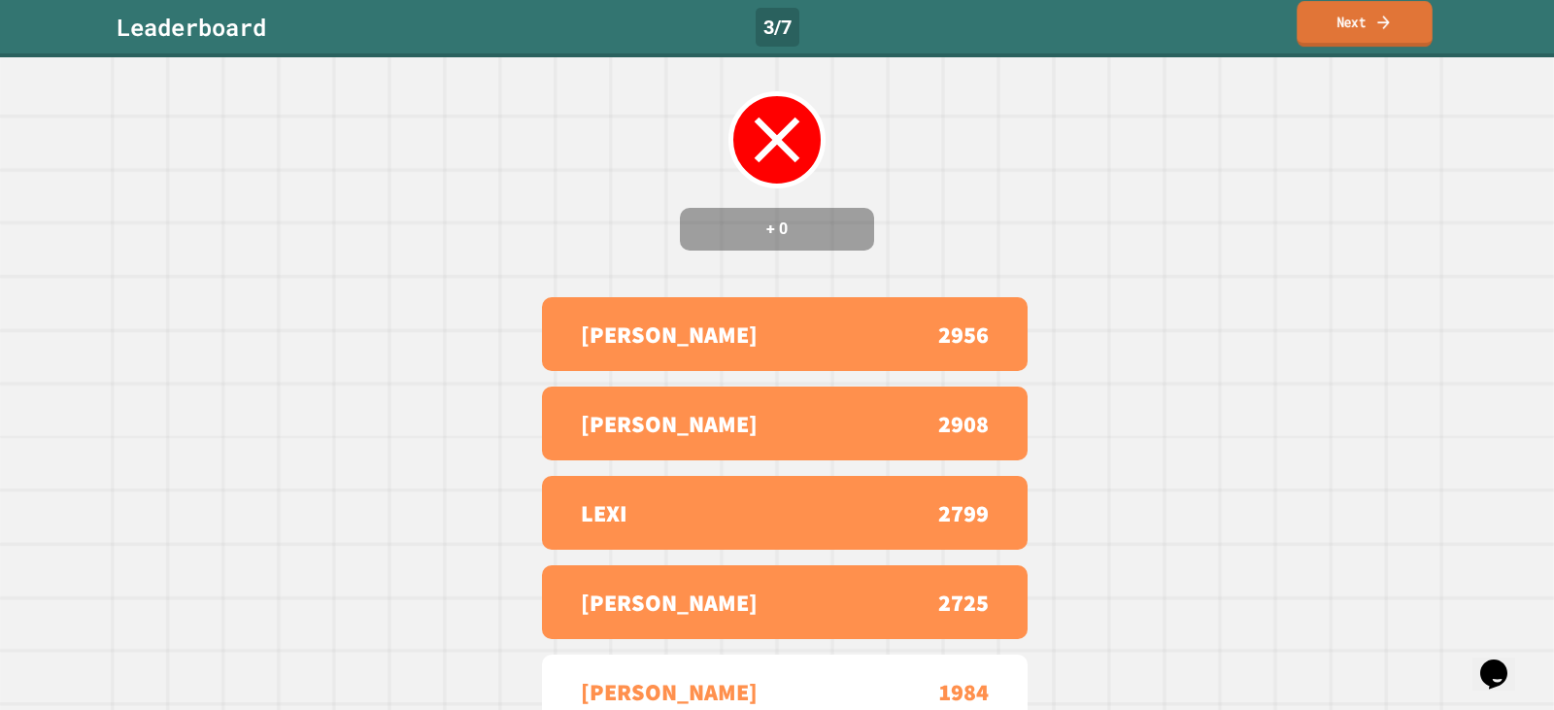
click at [1359, 34] on link "Next" at bounding box center [1364, 24] width 135 height 46
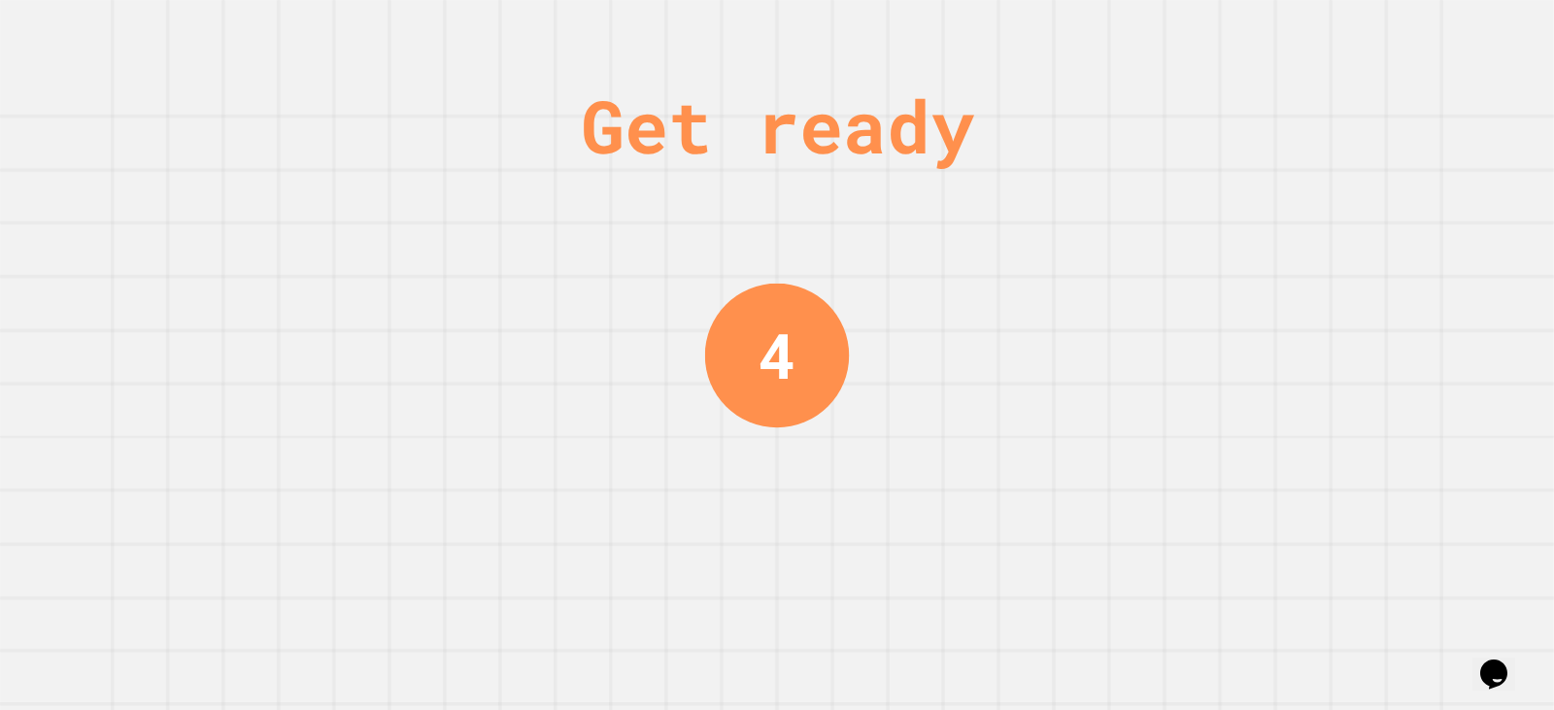
scroll to position [0, 0]
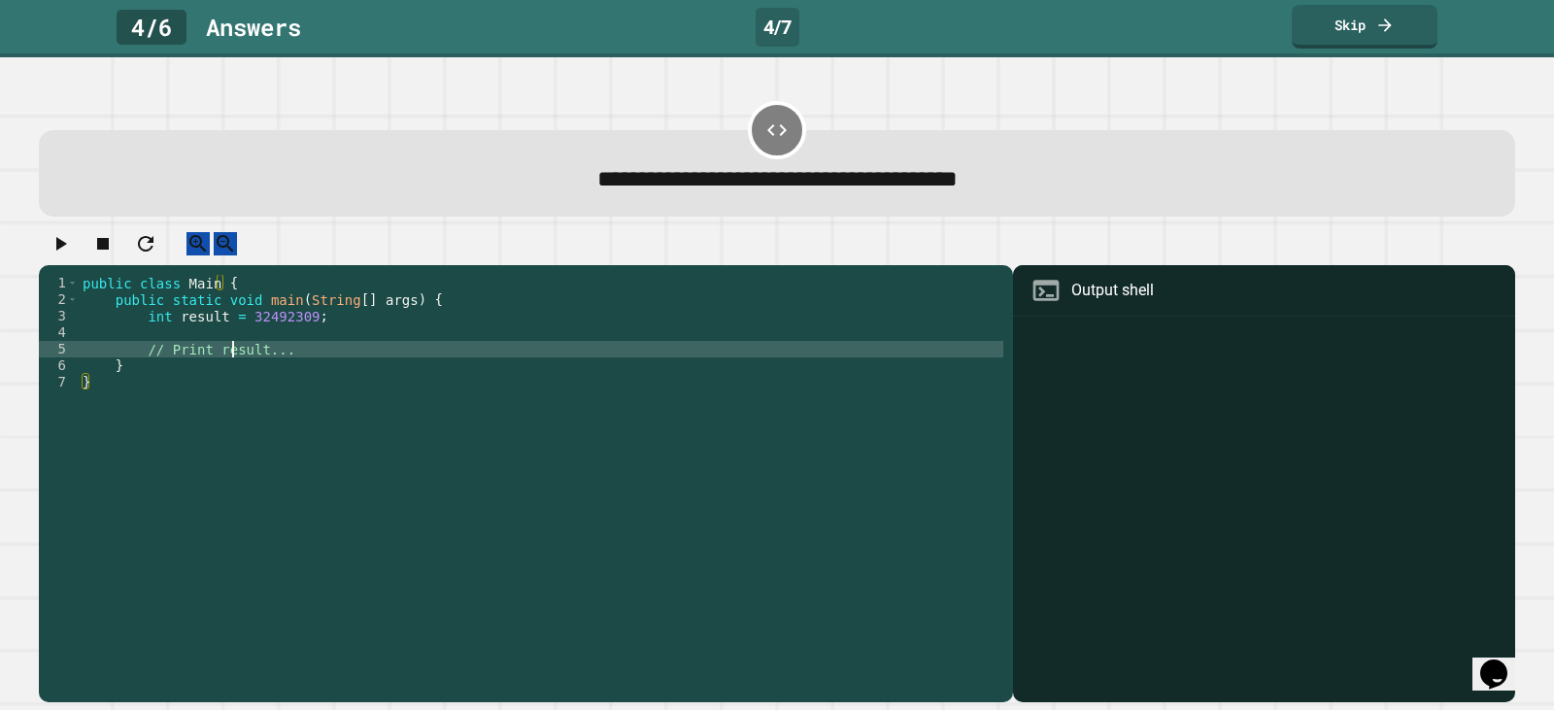
click at [229, 362] on div "public class Main { public static void main ( String [ ] args ) { int result = …" at bounding box center [541, 465] width 925 height 380
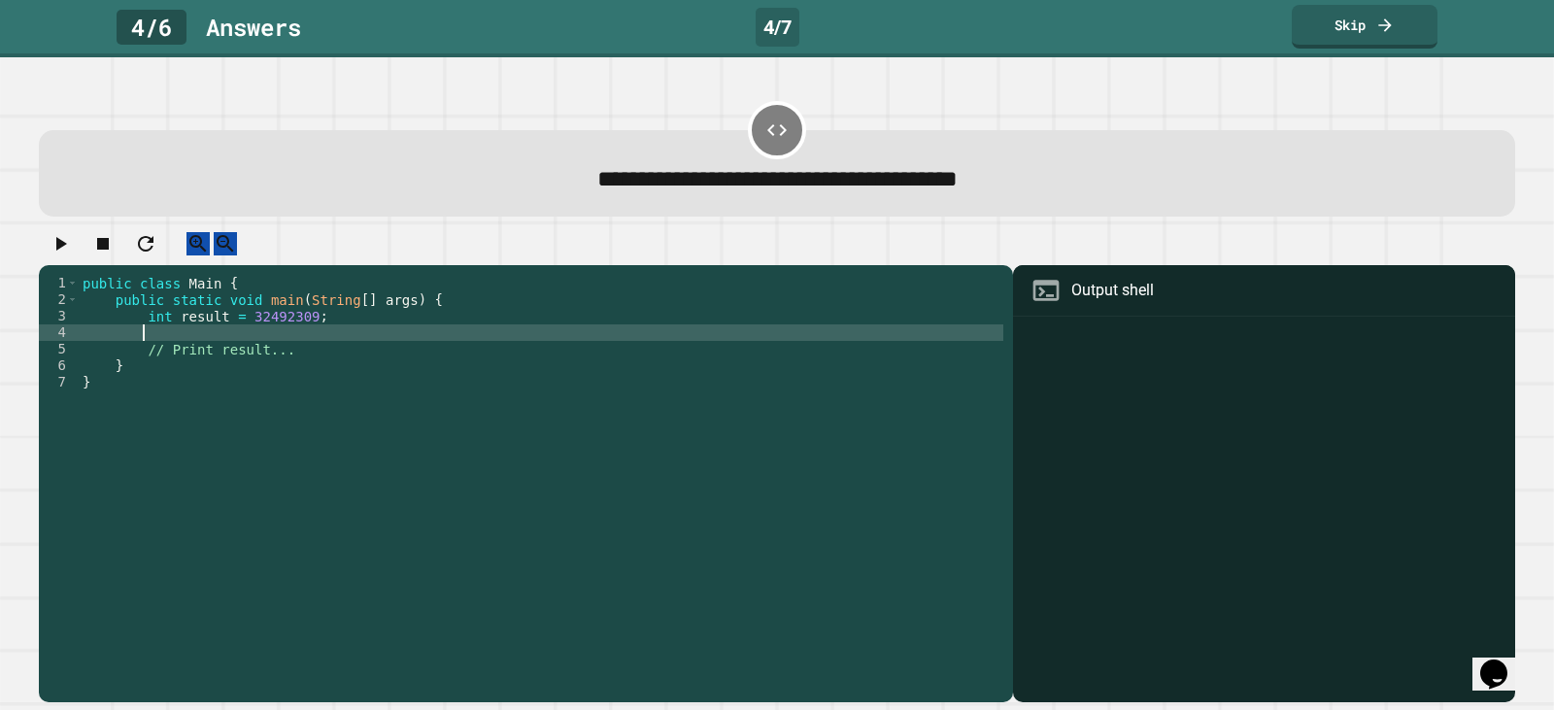
click at [223, 357] on div "public class Main { public static void main ( String [ ] args ) { int result = …" at bounding box center [541, 465] width 925 height 380
click at [381, 351] on div "public class Main { public static void main ( String [ ] args ) { int result = …" at bounding box center [541, 465] width 925 height 380
click at [463, 421] on div "public class Main { public static void main ( String [ ] args ) { int result = …" at bounding box center [541, 465] width 925 height 380
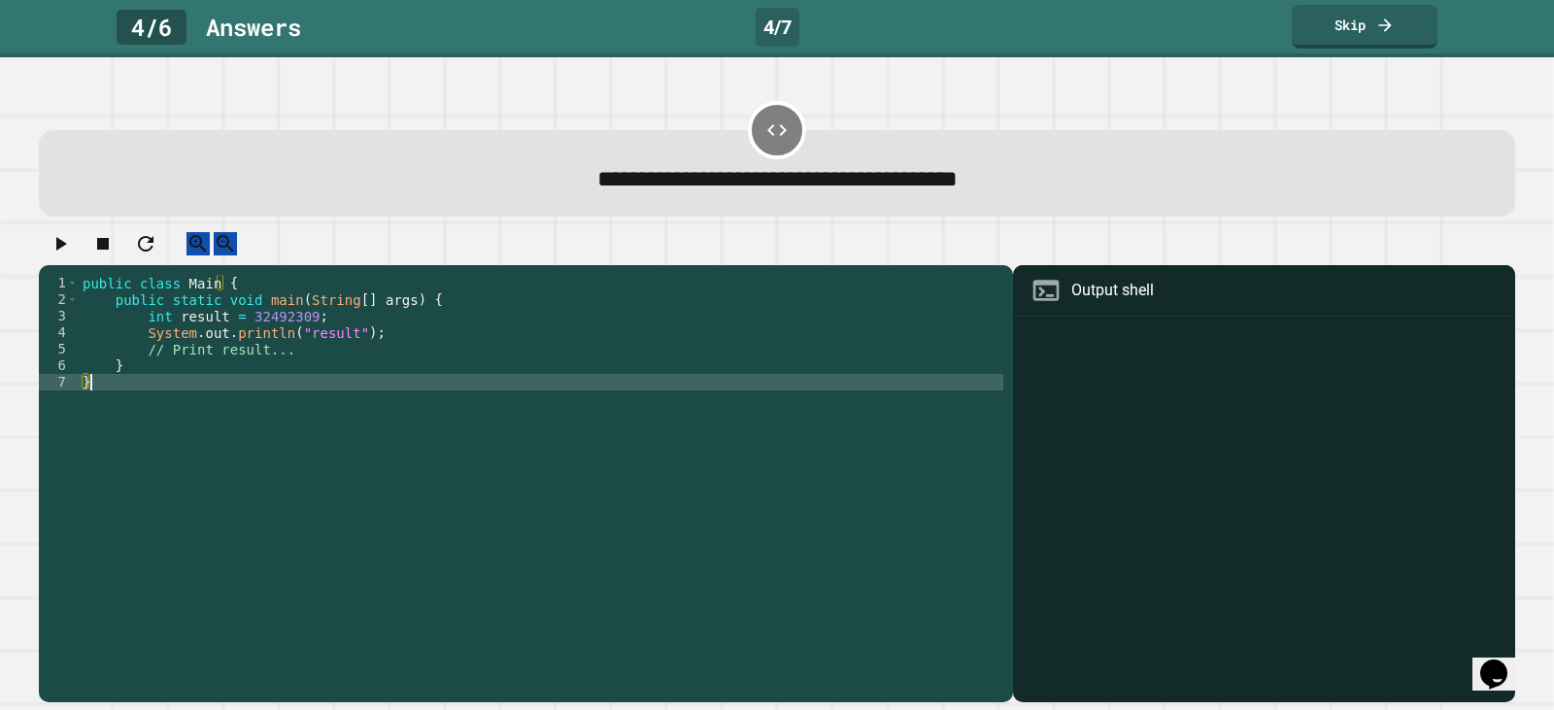
scroll to position [0, 0]
click at [66, 251] on icon "button" at bounding box center [61, 244] width 11 height 14
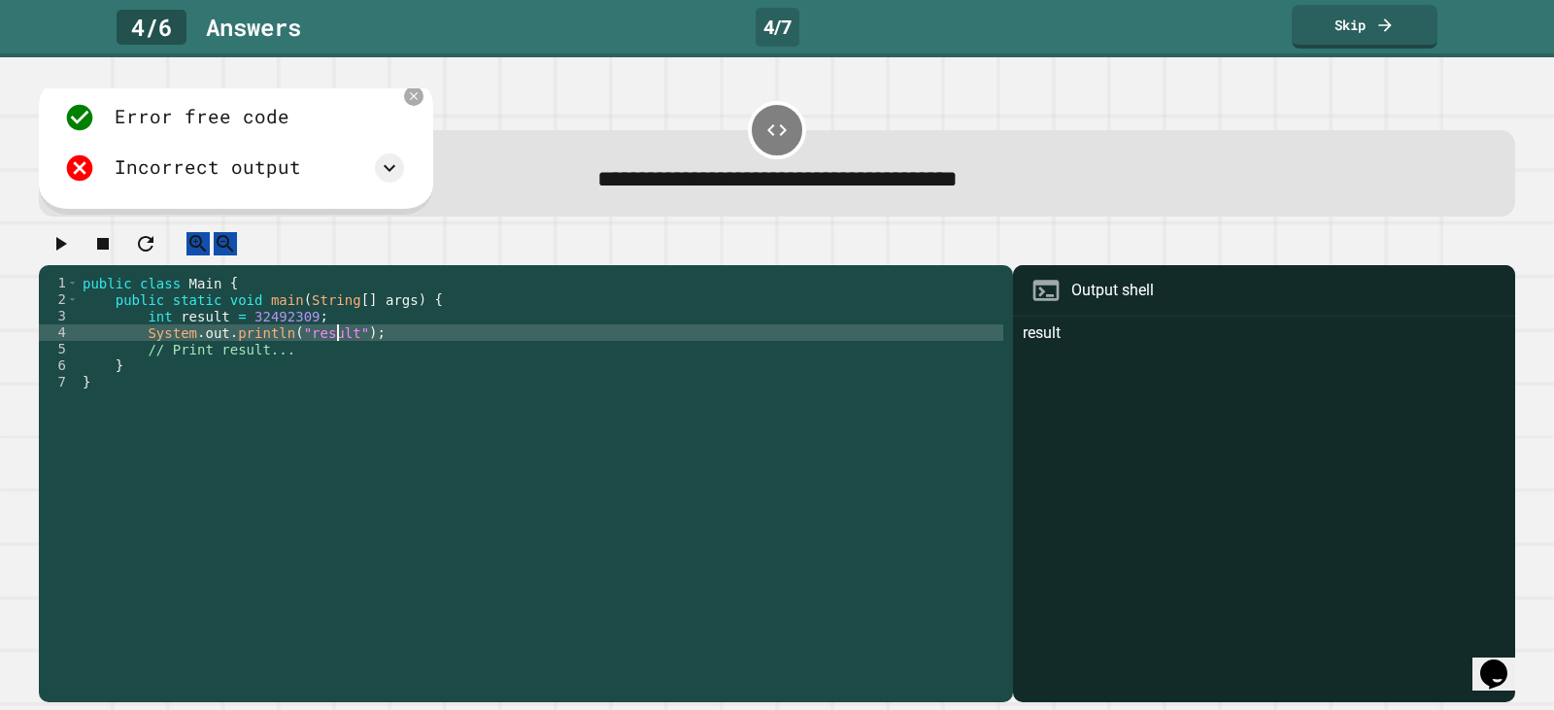
click at [334, 350] on div "public class Main { public static void main ( String [ ] args ) { int result = …" at bounding box center [541, 465] width 925 height 380
type textarea "**********"
click at [60, 248] on icon "button" at bounding box center [60, 243] width 23 height 23
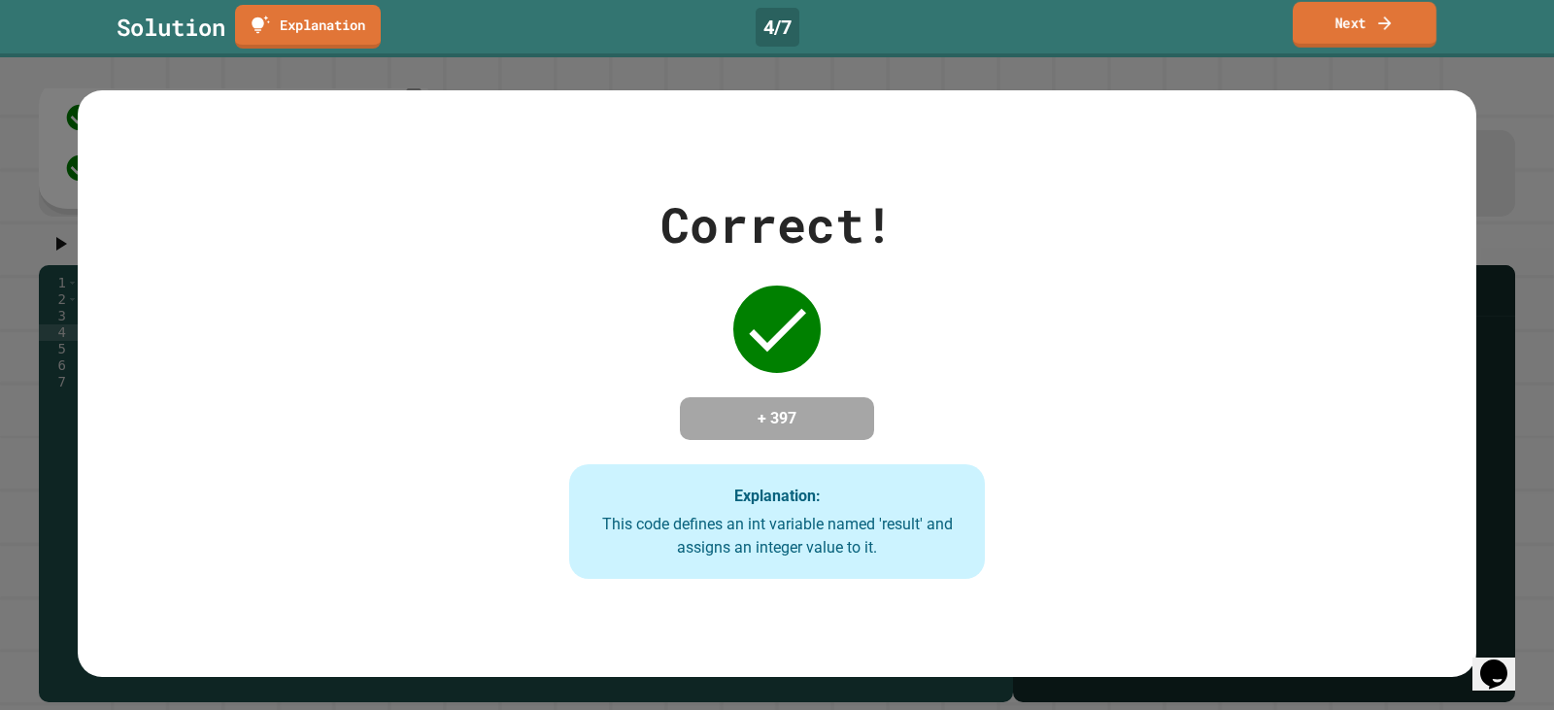
click at [1383, 9] on link "Next" at bounding box center [1365, 25] width 144 height 46
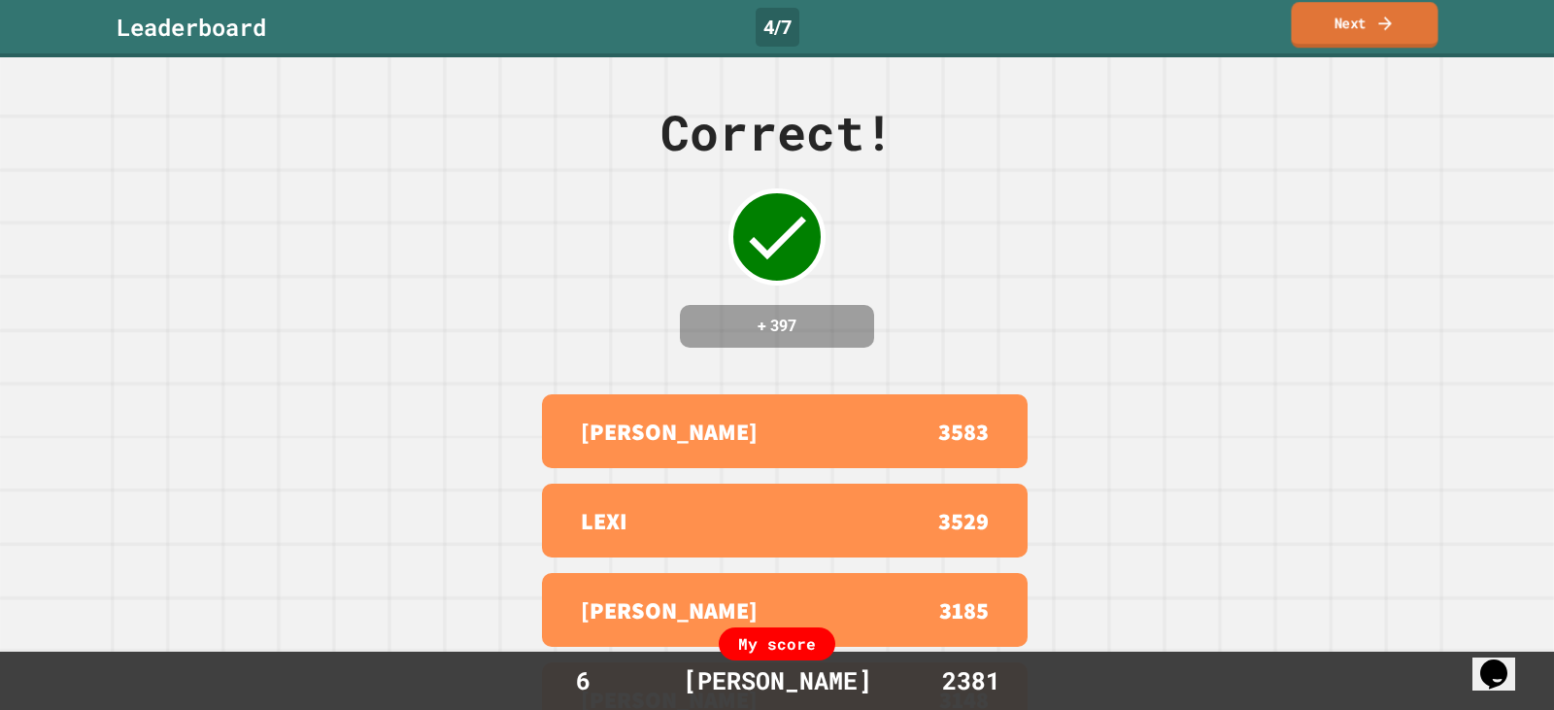
click at [1398, 27] on link "Next" at bounding box center [1364, 25] width 147 height 46
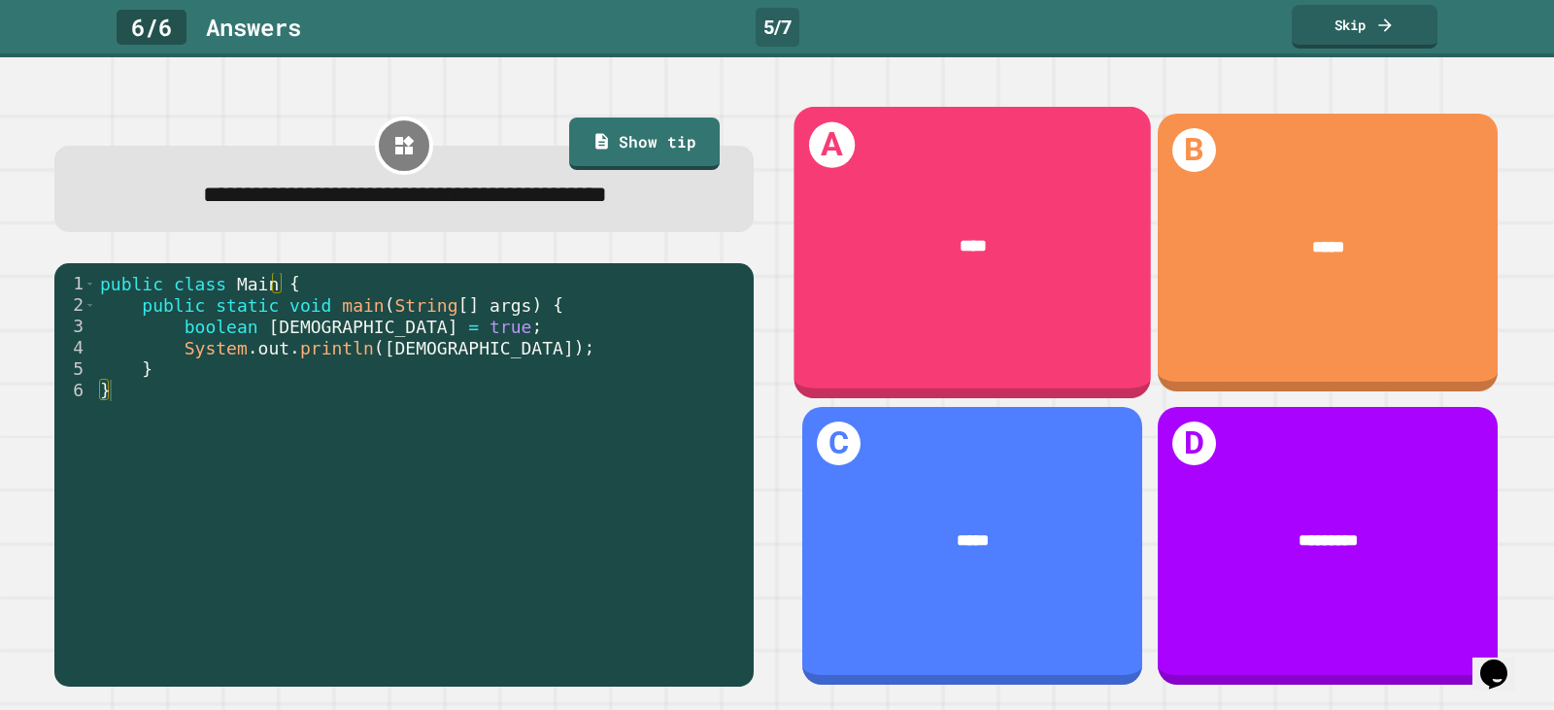
click at [885, 218] on div "****" at bounding box center [971, 247] width 357 height 96
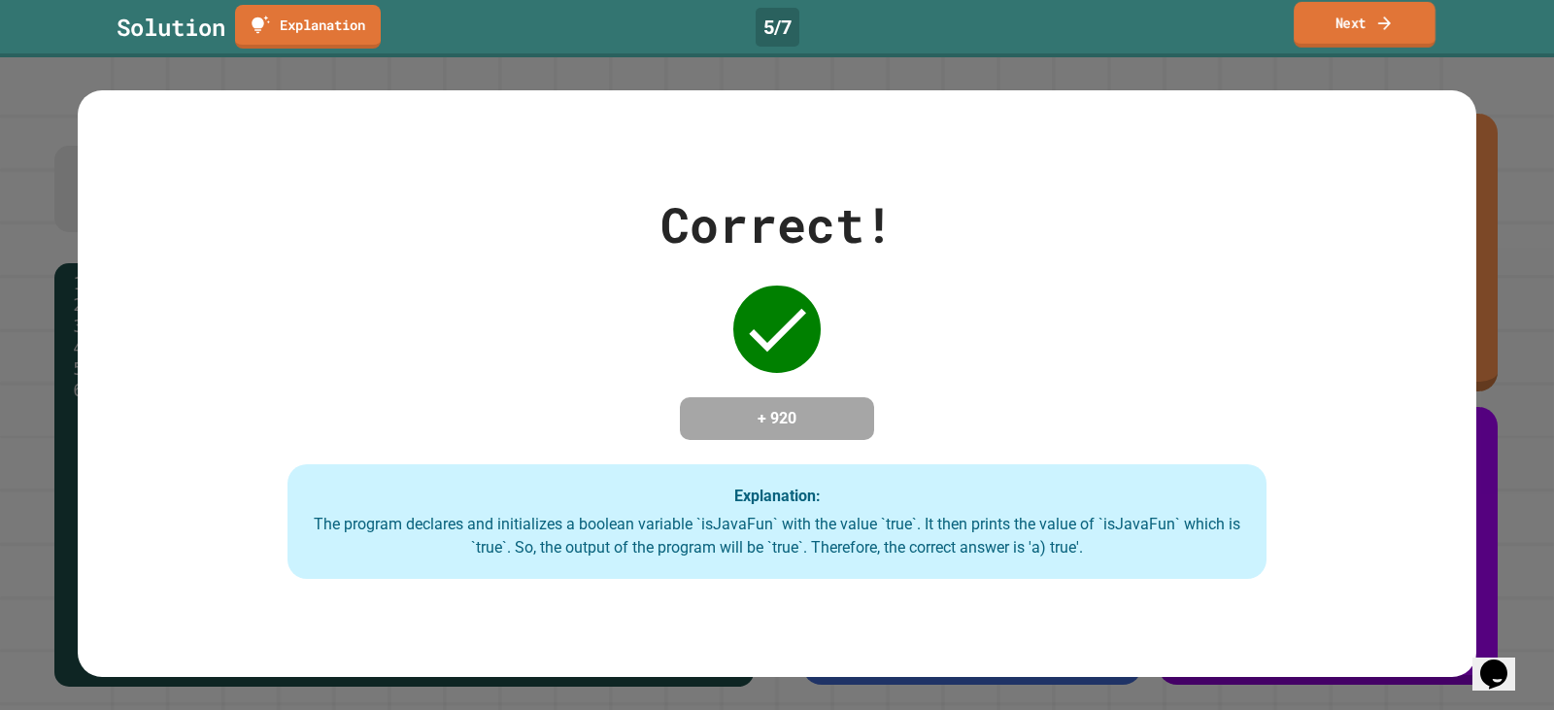
click at [1337, 28] on link "Next" at bounding box center [1365, 25] width 142 height 46
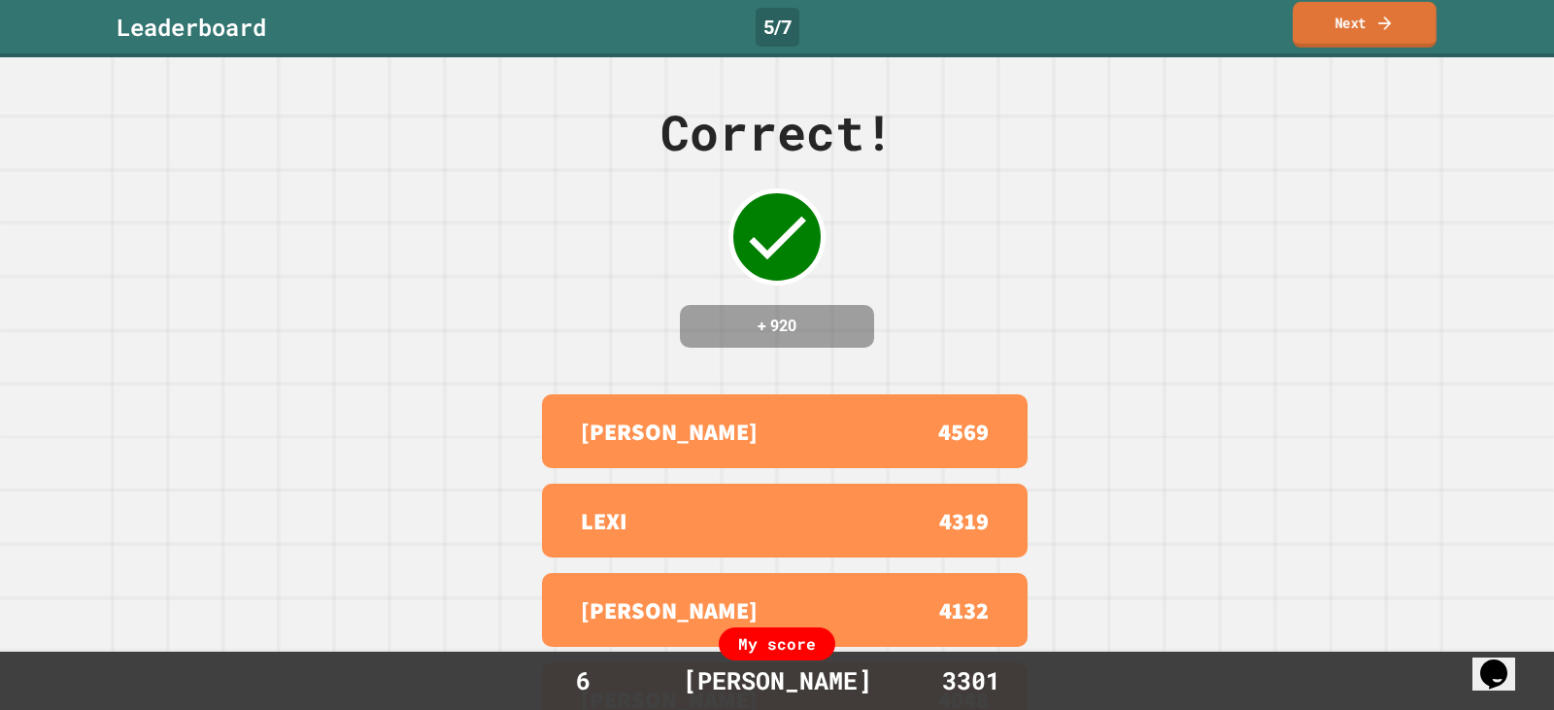
click at [1368, 17] on link "Next" at bounding box center [1365, 25] width 144 height 46
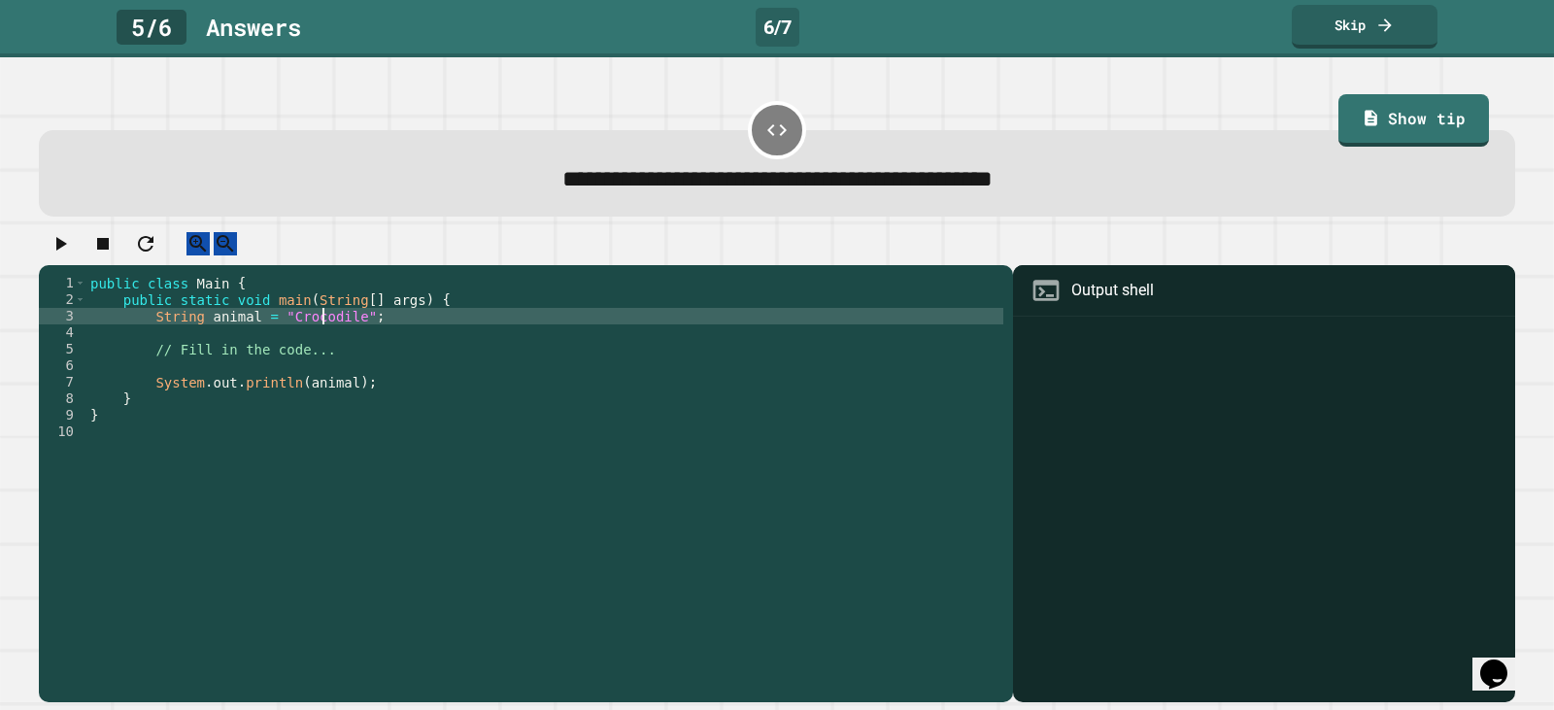
click at [323, 333] on div "public class Main { public static void main ( String [ ] args ) { String animal…" at bounding box center [544, 465] width 917 height 380
type textarea "**********"
click at [62, 255] on icon "button" at bounding box center [60, 243] width 23 height 23
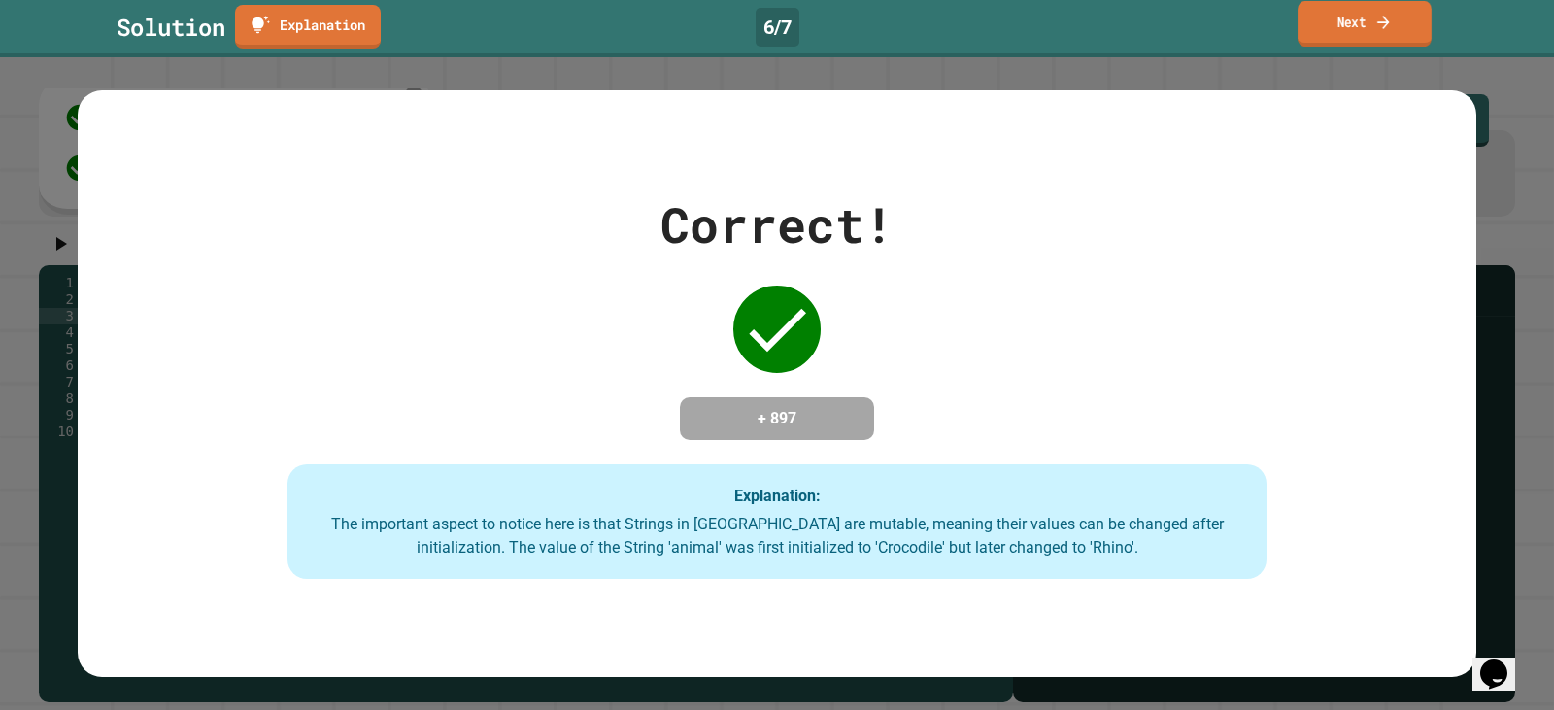
click at [1376, 31] on icon at bounding box center [1382, 22] width 17 height 20
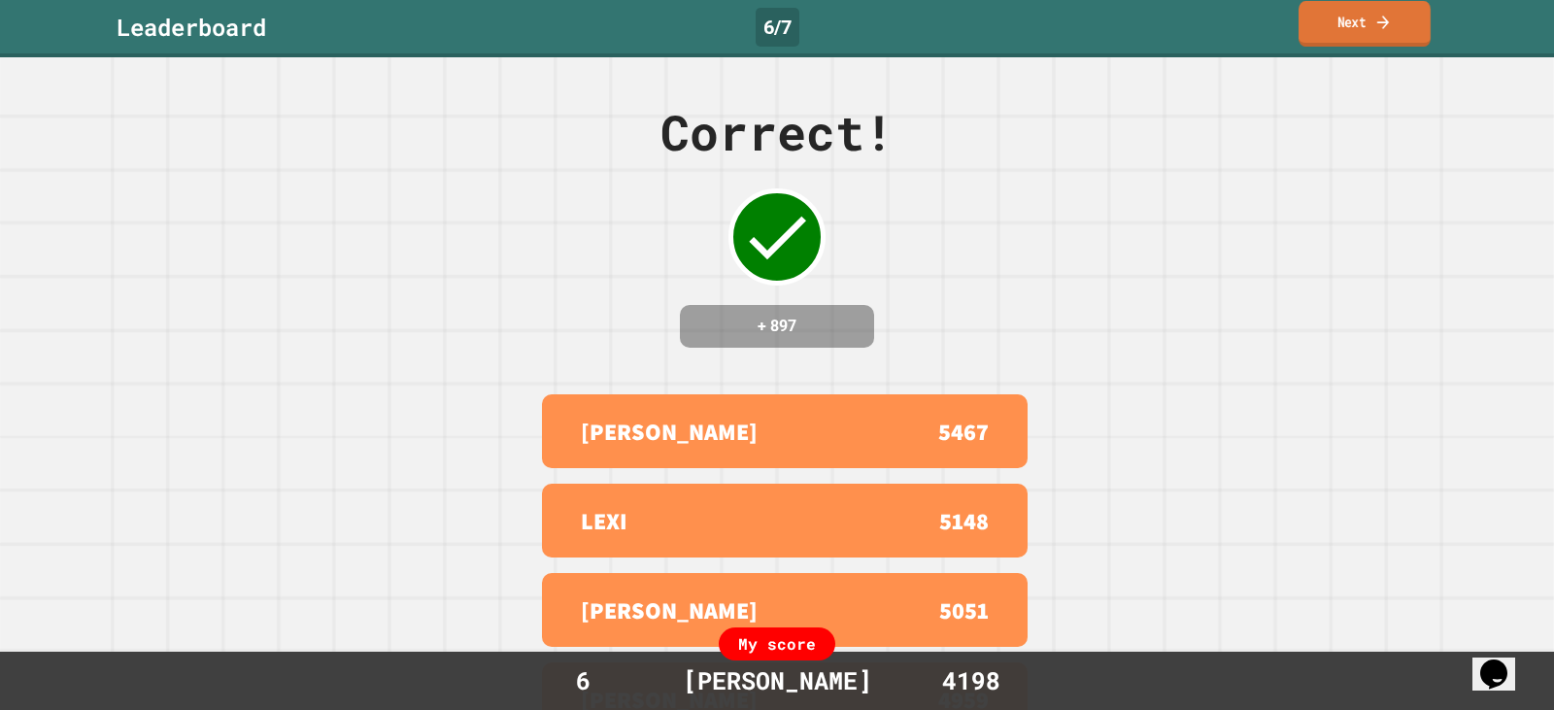
click at [1372, 17] on link "Next" at bounding box center [1365, 24] width 132 height 46
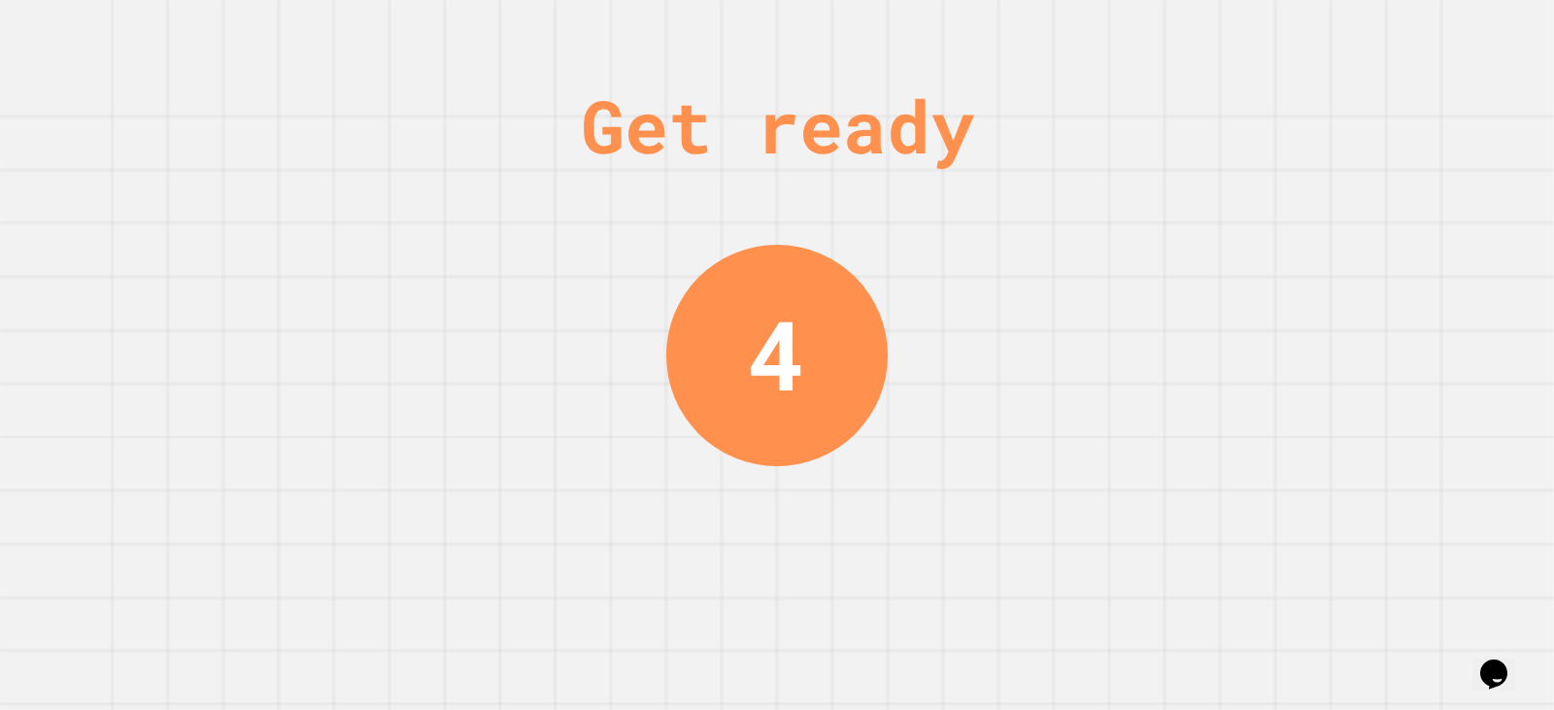
drag, startPoint x: 1034, startPoint y: 503, endPoint x: 1032, endPoint y: 513, distance: 9.9
click at [1033, 512] on div "Get ready 4" at bounding box center [777, 355] width 1554 height 710
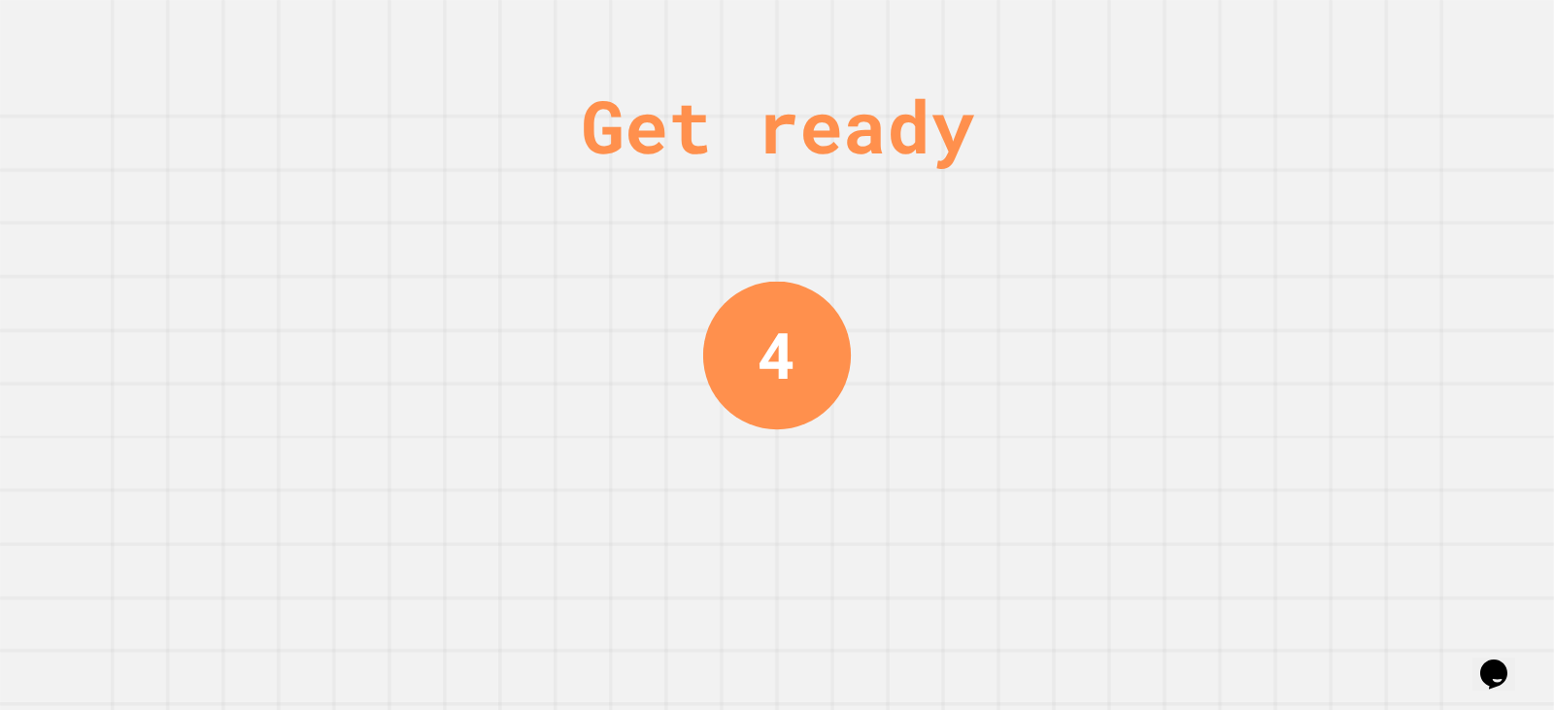
click at [1031, 513] on div "Get ready 4" at bounding box center [777, 355] width 1554 height 710
click at [1029, 495] on div "Get ready 4" at bounding box center [777, 355] width 1554 height 710
click at [1029, 495] on div "Get ready 3" at bounding box center [777, 355] width 1554 height 710
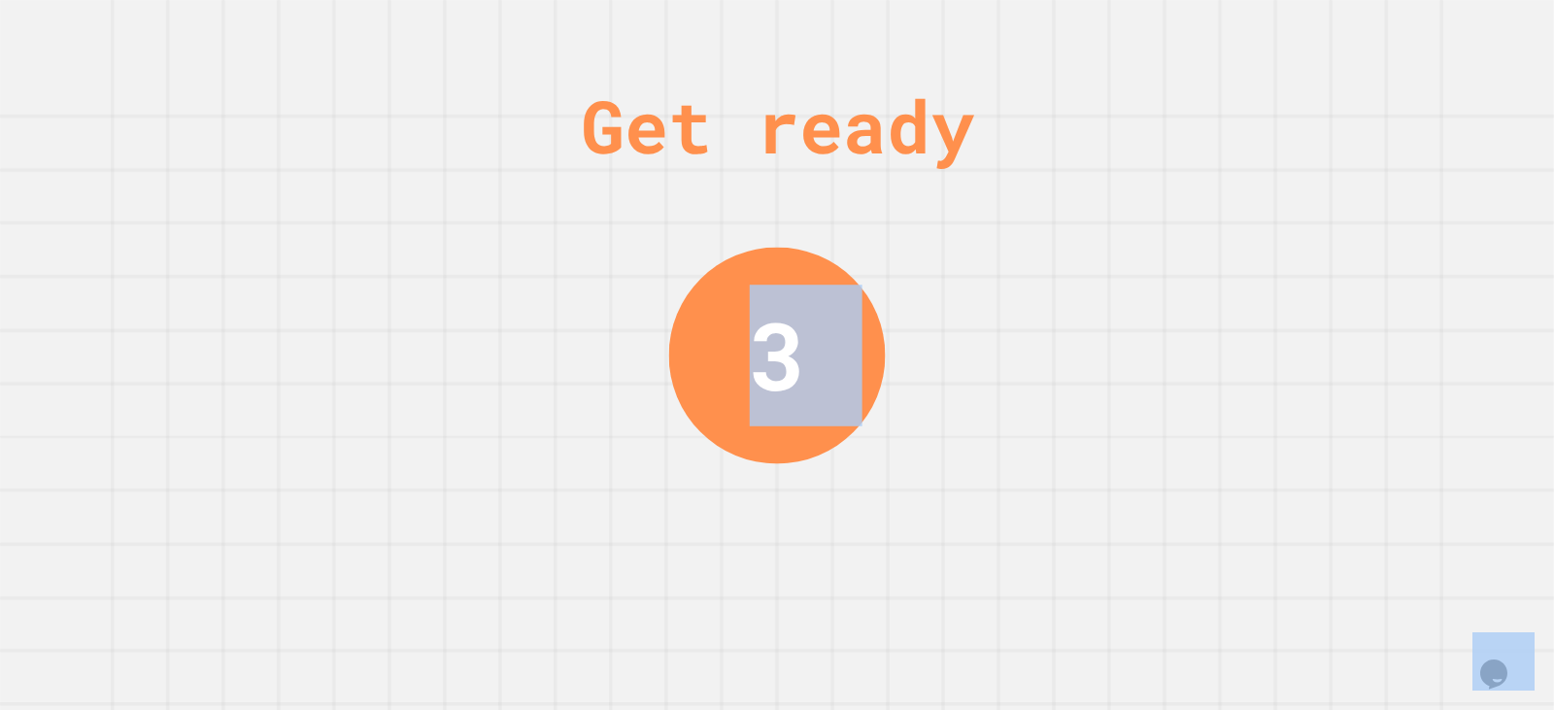
click at [1029, 495] on div "Get ready 3" at bounding box center [777, 355] width 1554 height 710
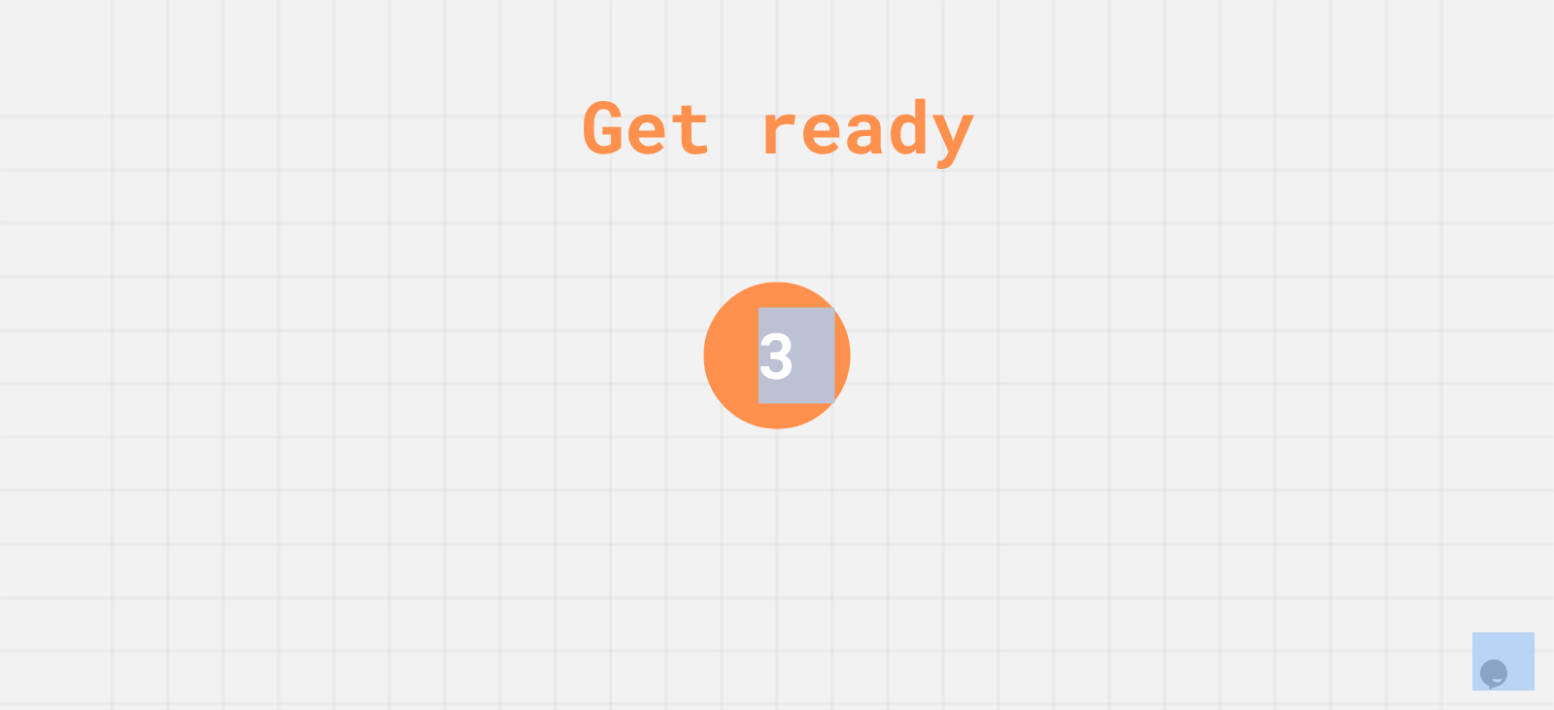
click at [1029, 495] on div "Get ready 3" at bounding box center [777, 355] width 1554 height 710
click at [1029, 495] on div "Get ready 2" at bounding box center [777, 355] width 1554 height 710
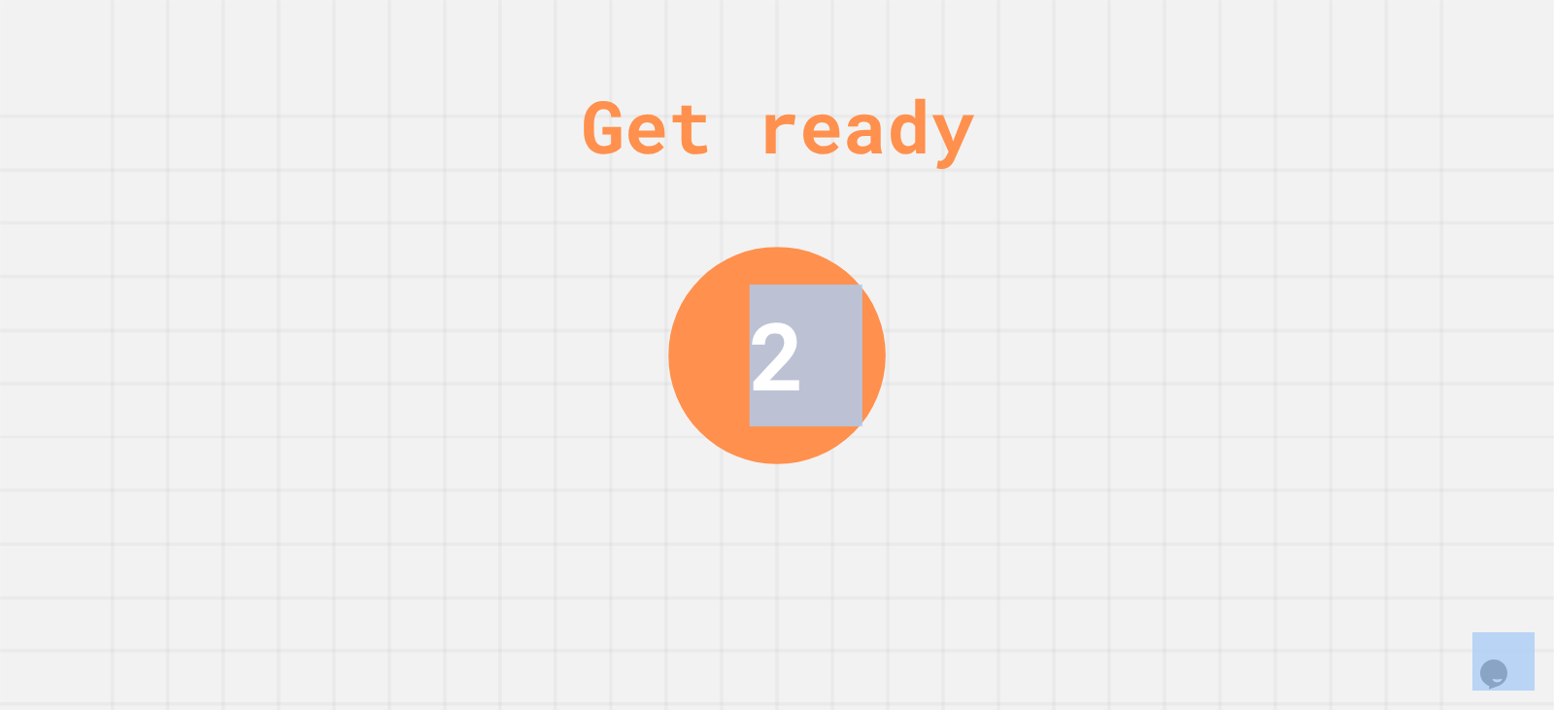
click at [1029, 495] on div "Get ready 2" at bounding box center [777, 355] width 1554 height 710
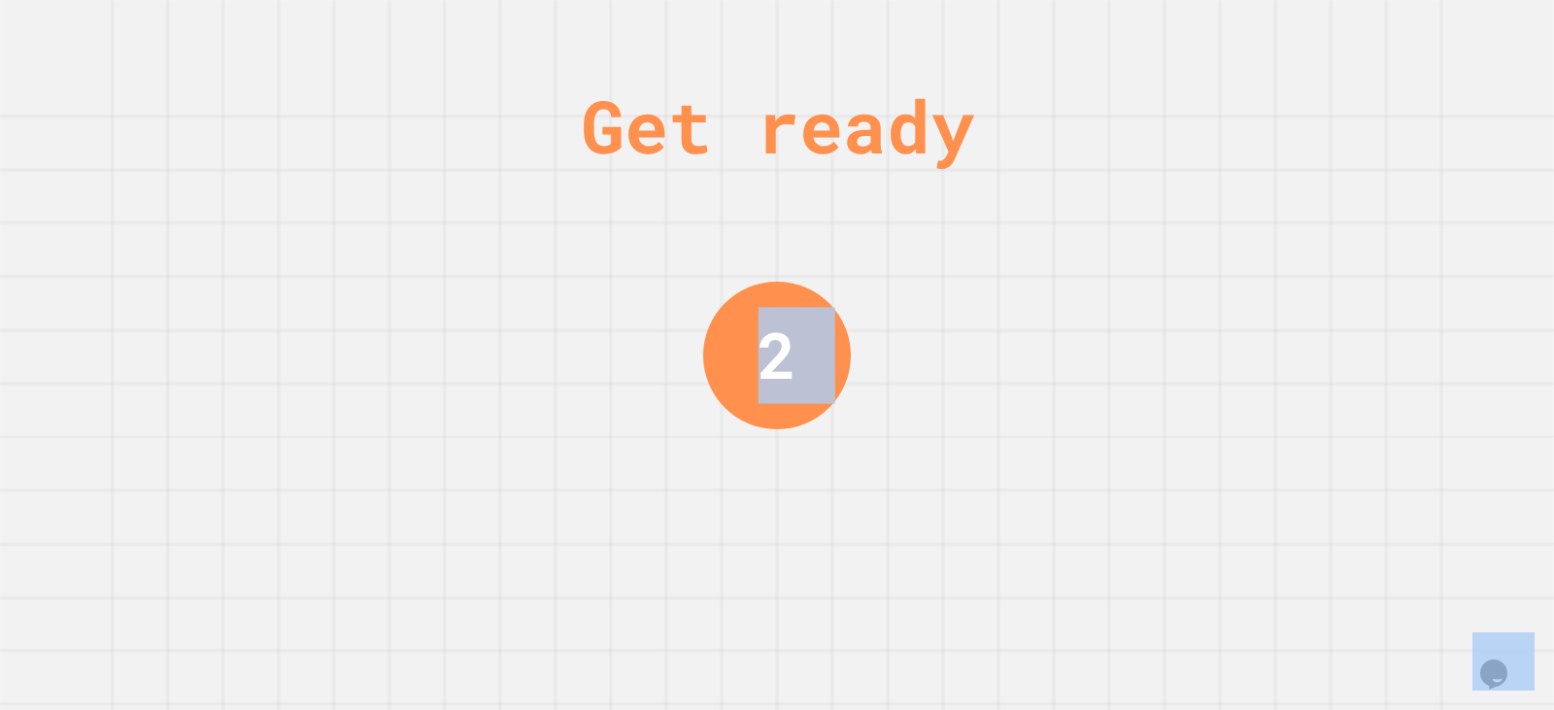
click at [1029, 495] on div "Get ready 2" at bounding box center [777, 355] width 1554 height 710
click at [1029, 495] on div "Get ready 1" at bounding box center [777, 355] width 1554 height 710
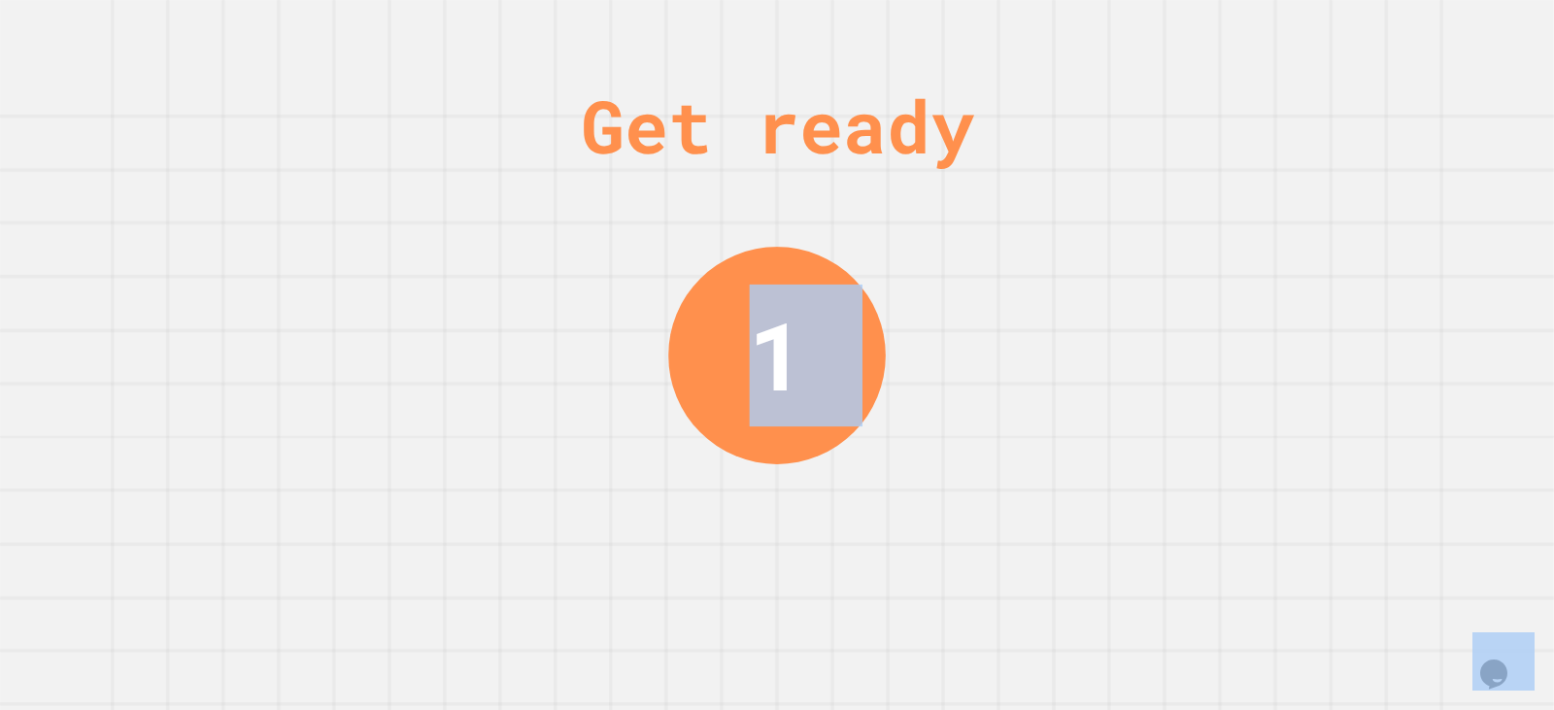
click at [1029, 495] on div "Get ready 1" at bounding box center [777, 355] width 1554 height 710
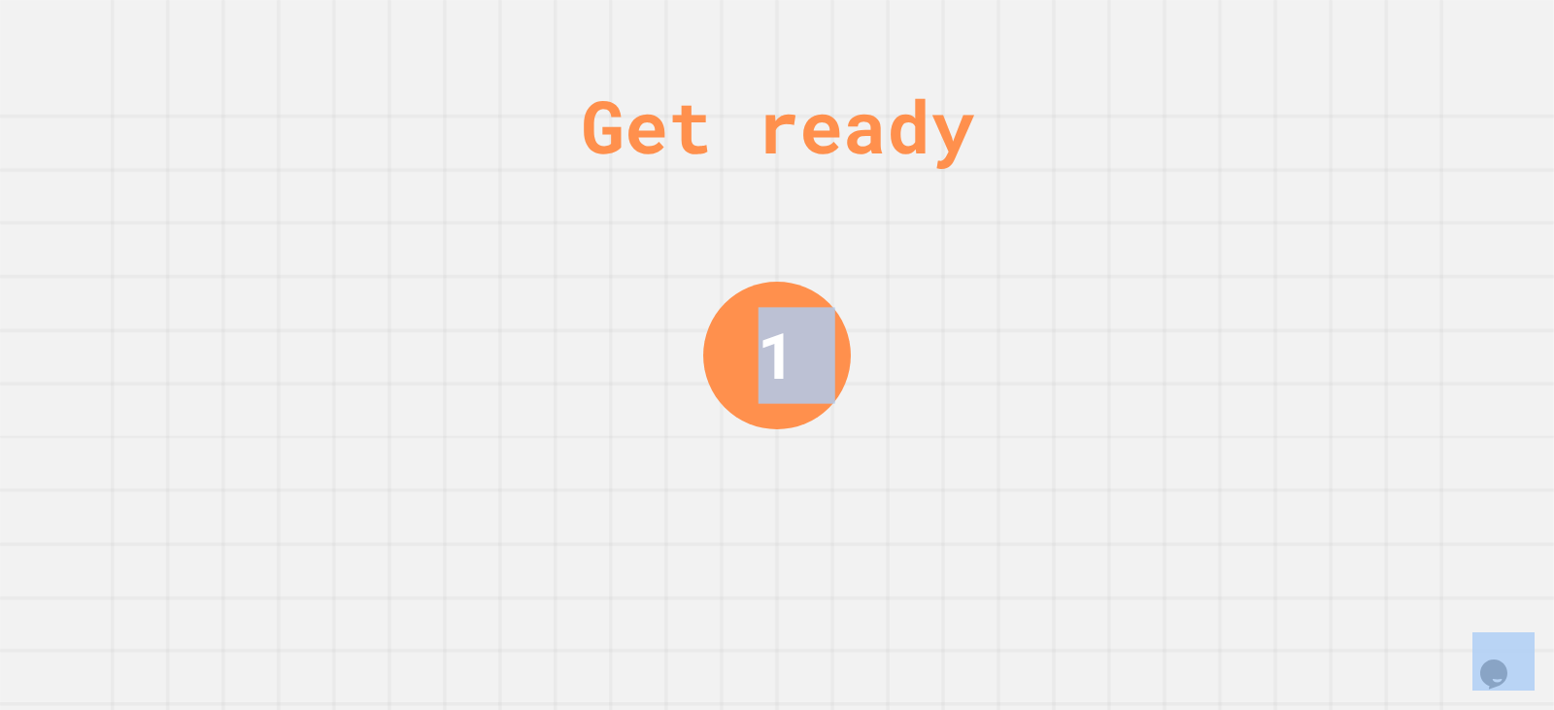
click at [1029, 495] on div "Get ready 1" at bounding box center [777, 355] width 1554 height 710
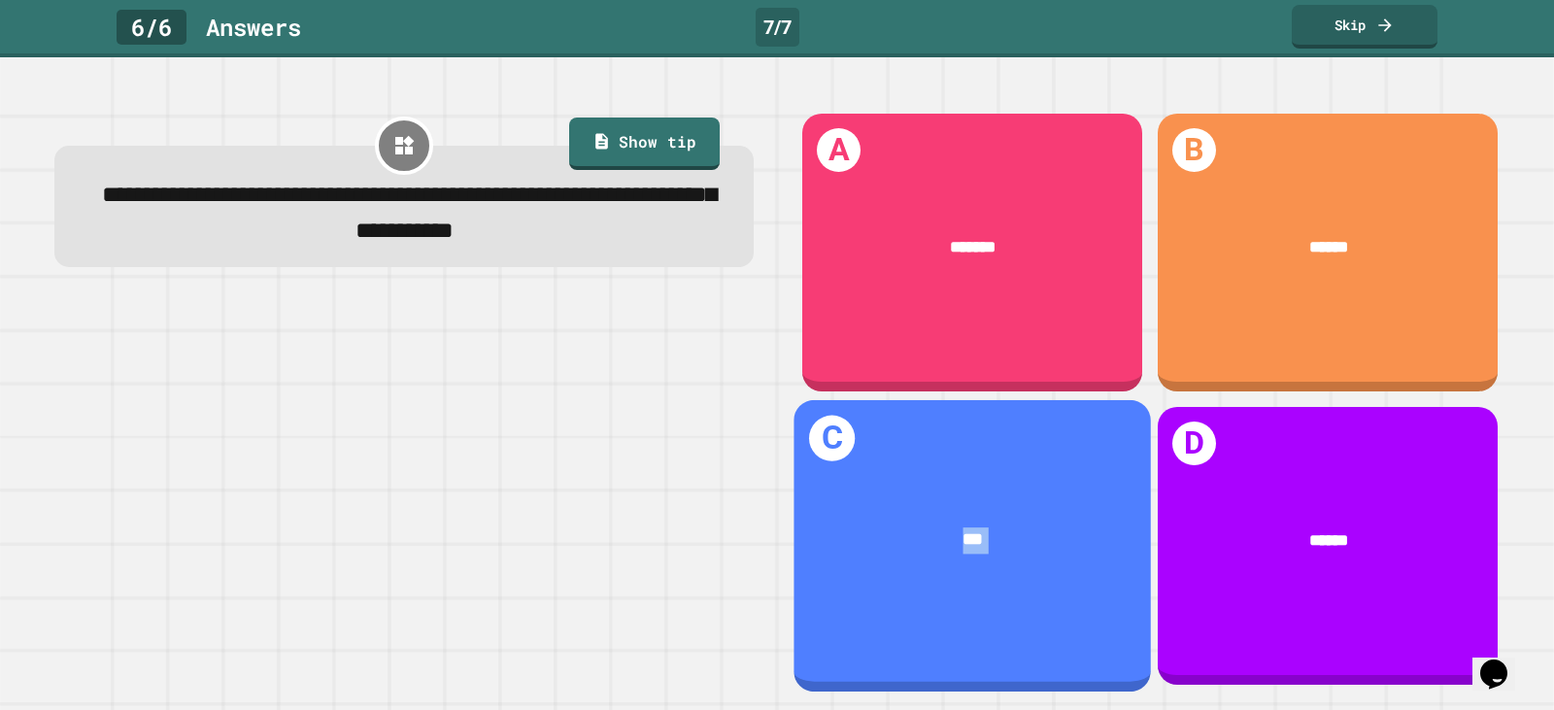
click at [1029, 494] on div "***" at bounding box center [971, 540] width 357 height 96
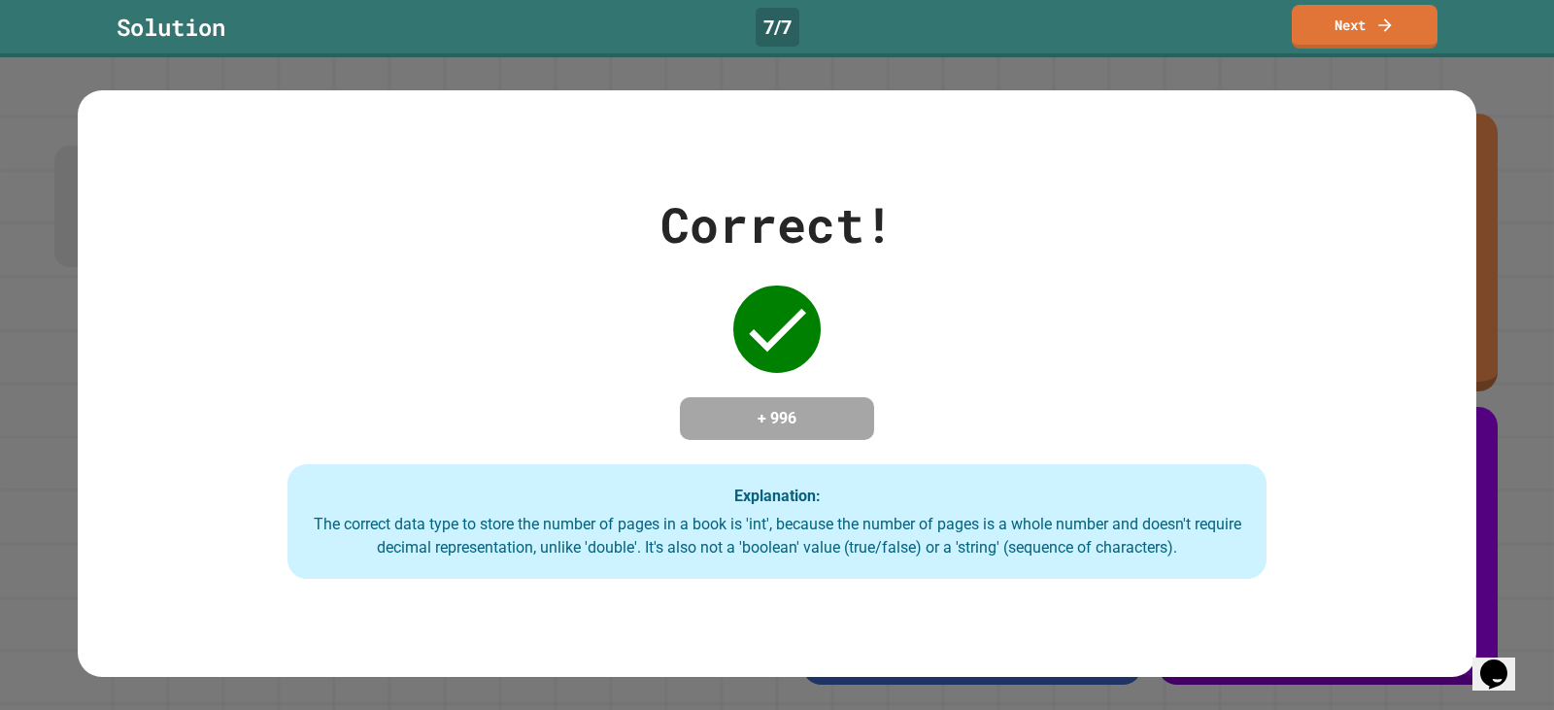
click at [1029, 494] on div "Explanation: The correct data type to store the number of pages in a book is 'i…" at bounding box center [776, 521] width 979 height 115
drag, startPoint x: 1142, startPoint y: 95, endPoint x: 1162, endPoint y: 92, distance: 19.6
click at [1142, 97] on div "Correct! + 996 Explanation: The correct data type to store the number of pages …" at bounding box center [777, 384] width 1399 height 588
click at [1363, 26] on link "Next" at bounding box center [1365, 25] width 144 height 46
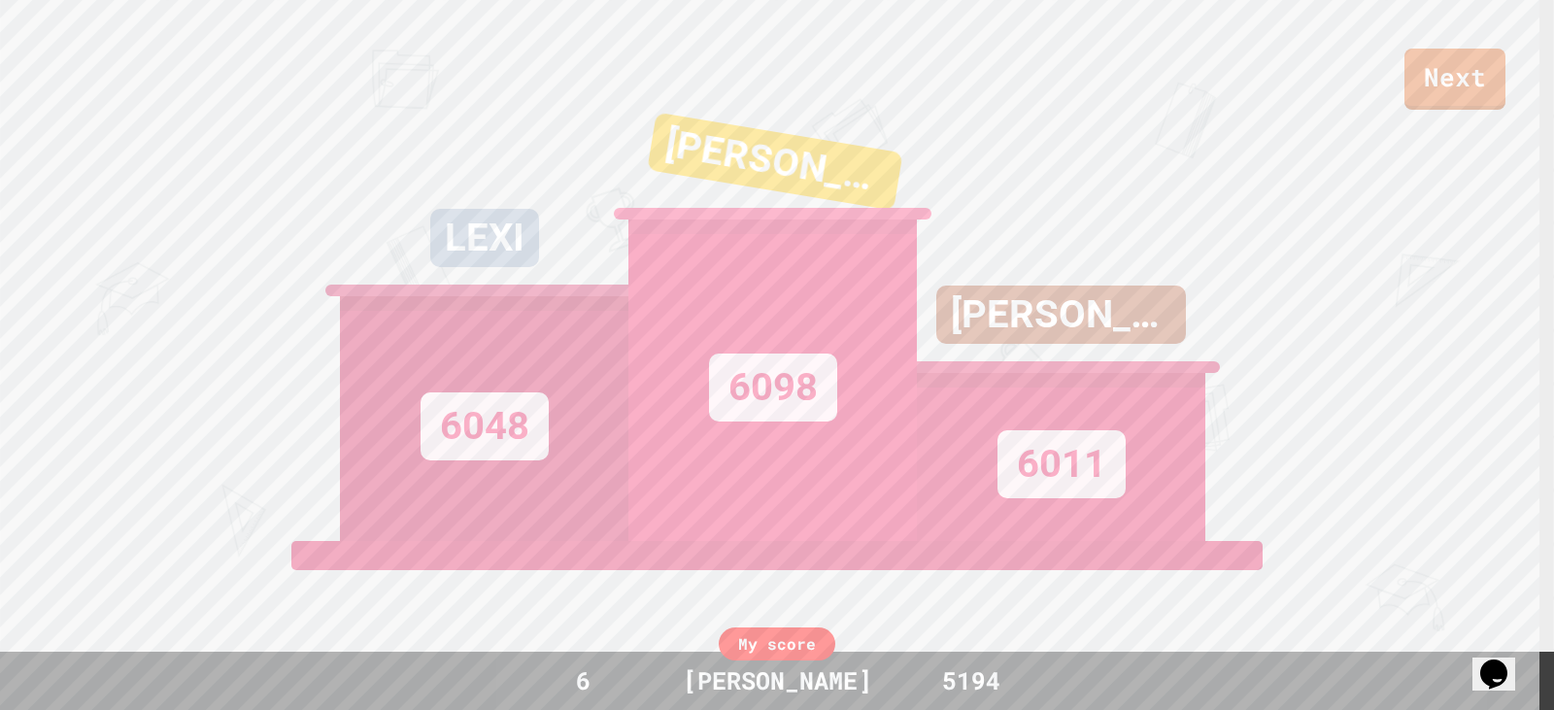
click at [887, 653] on div "My score 6 ERVIN 5194" at bounding box center [777, 681] width 1554 height 58
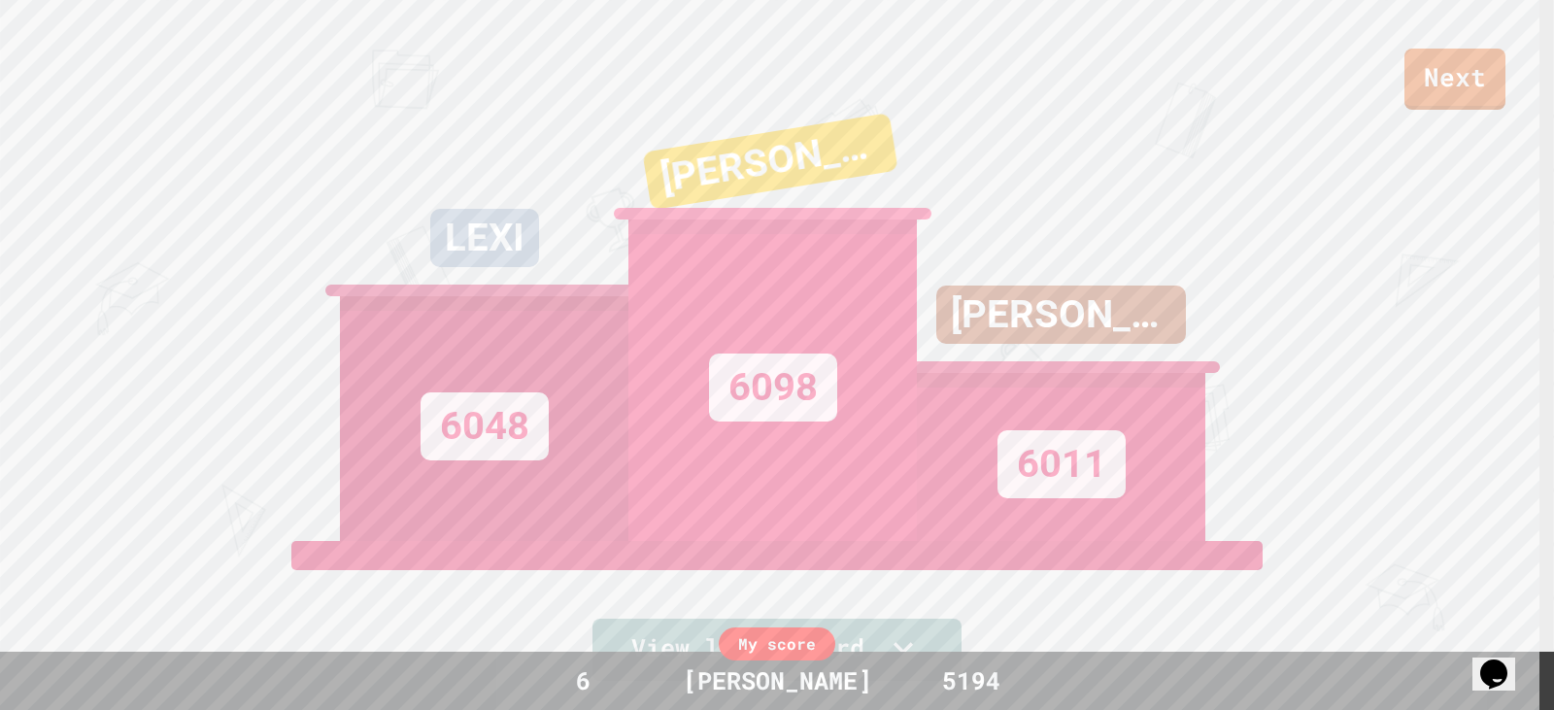
click at [803, 650] on div "My score" at bounding box center [777, 643] width 117 height 33
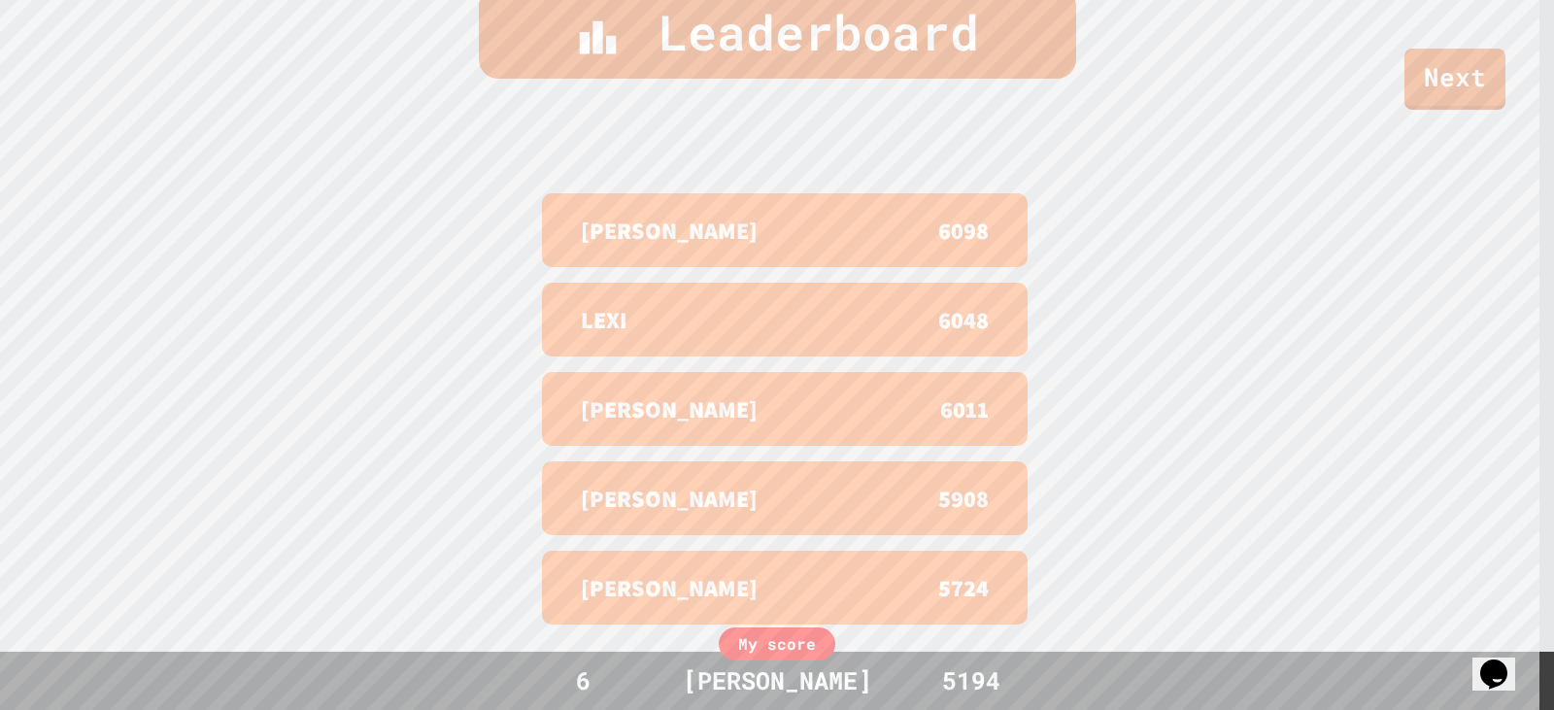
scroll to position [809, 0]
click at [787, 644] on div "My score" at bounding box center [777, 643] width 117 height 33
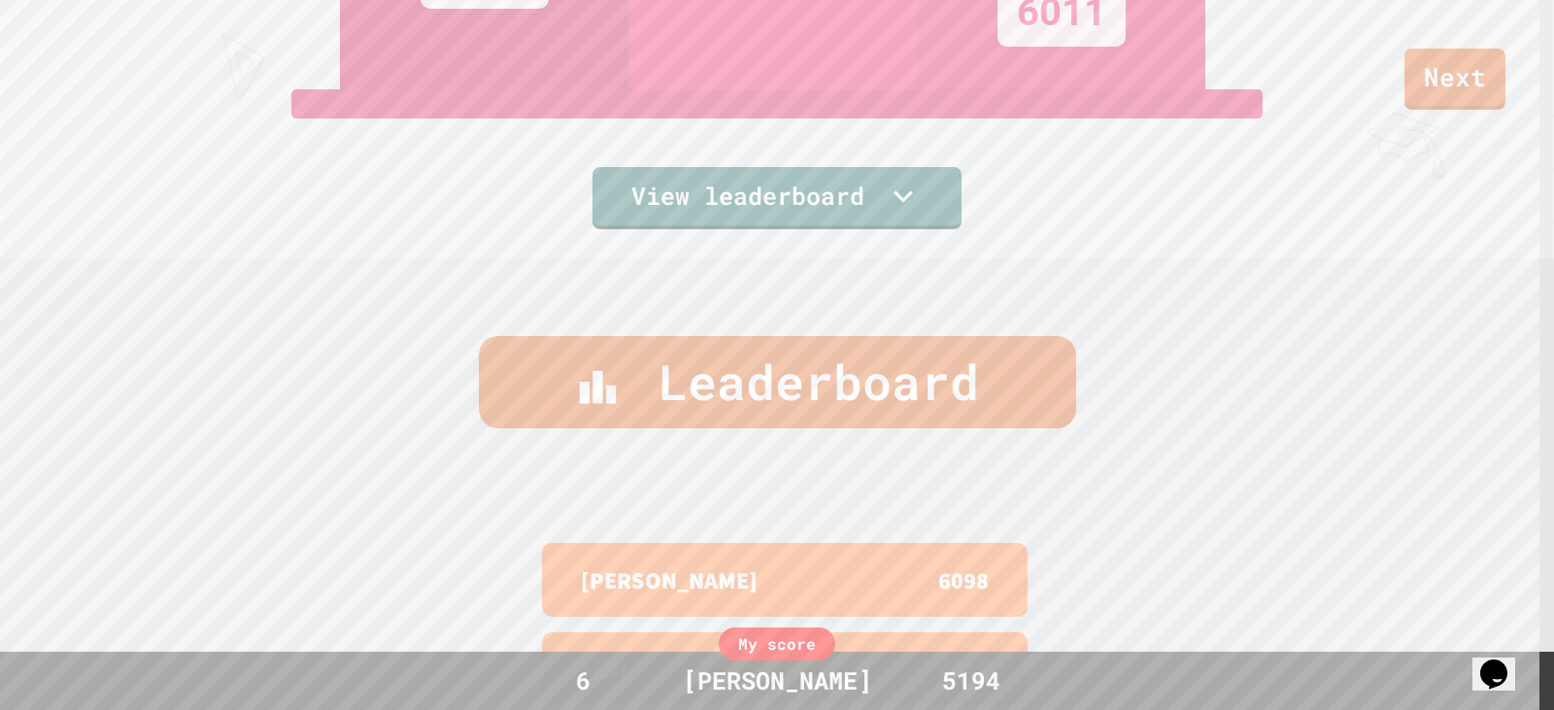
scroll to position [421, 0]
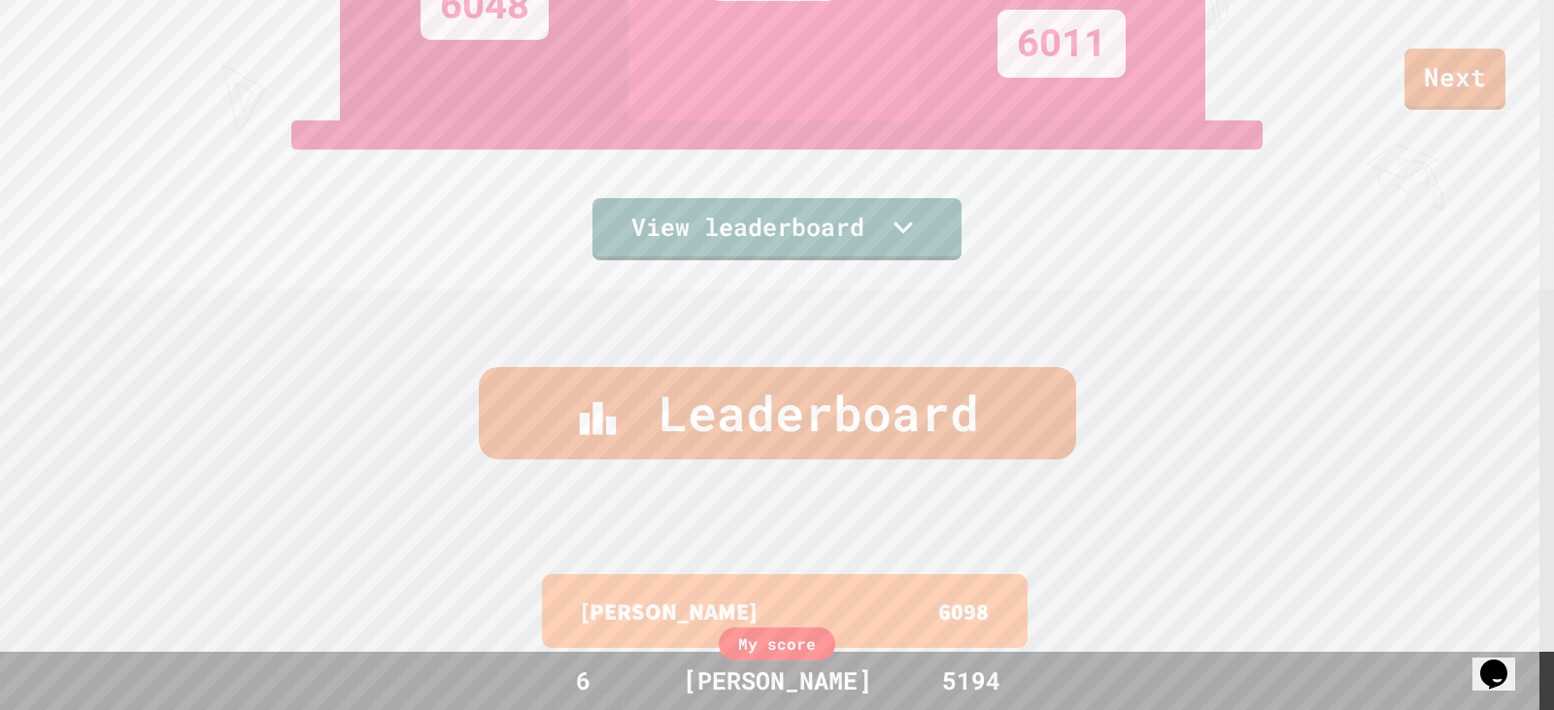
click at [888, 393] on div "Leaderboard" at bounding box center [777, 413] width 597 height 92
click at [903, 201] on link "View leaderboard" at bounding box center [778, 227] width 376 height 65
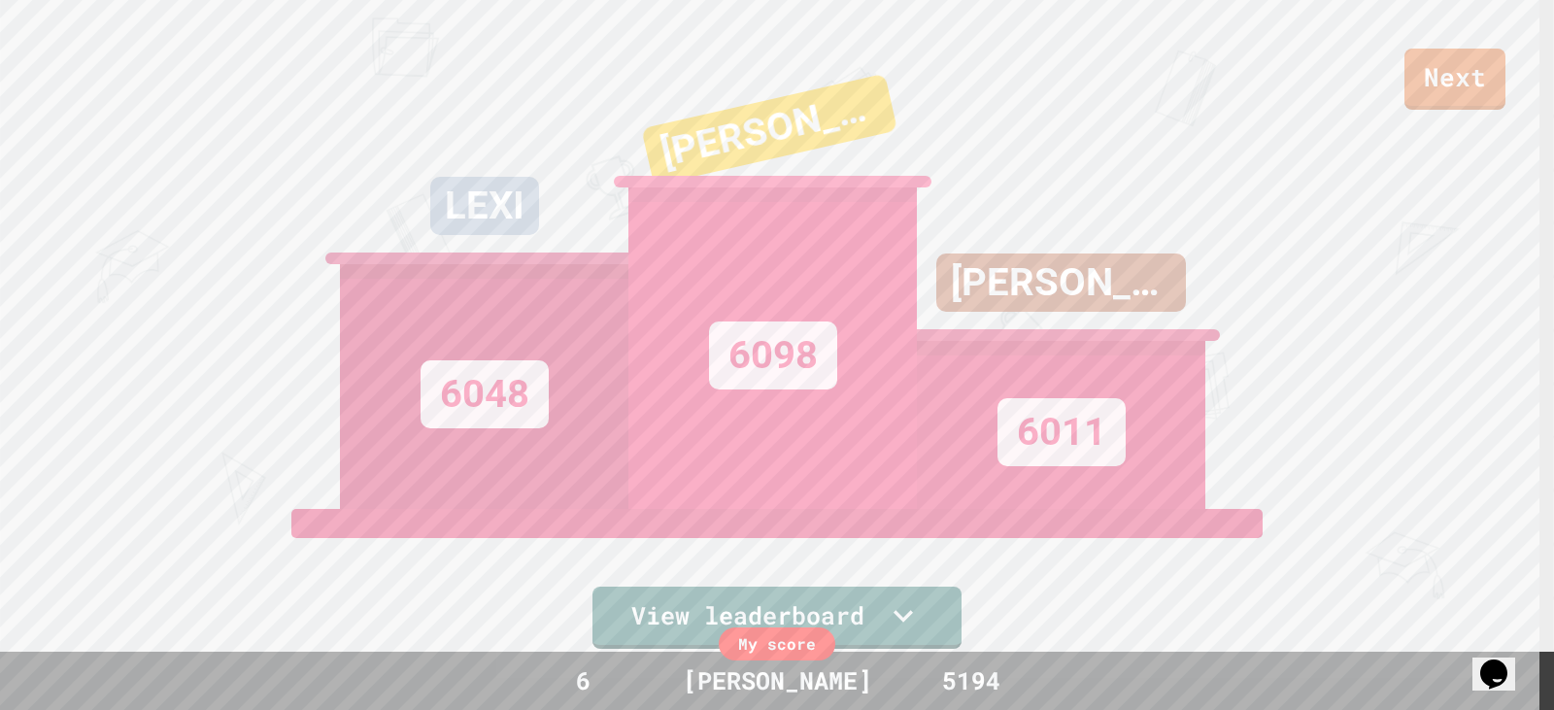
scroll to position [0, 0]
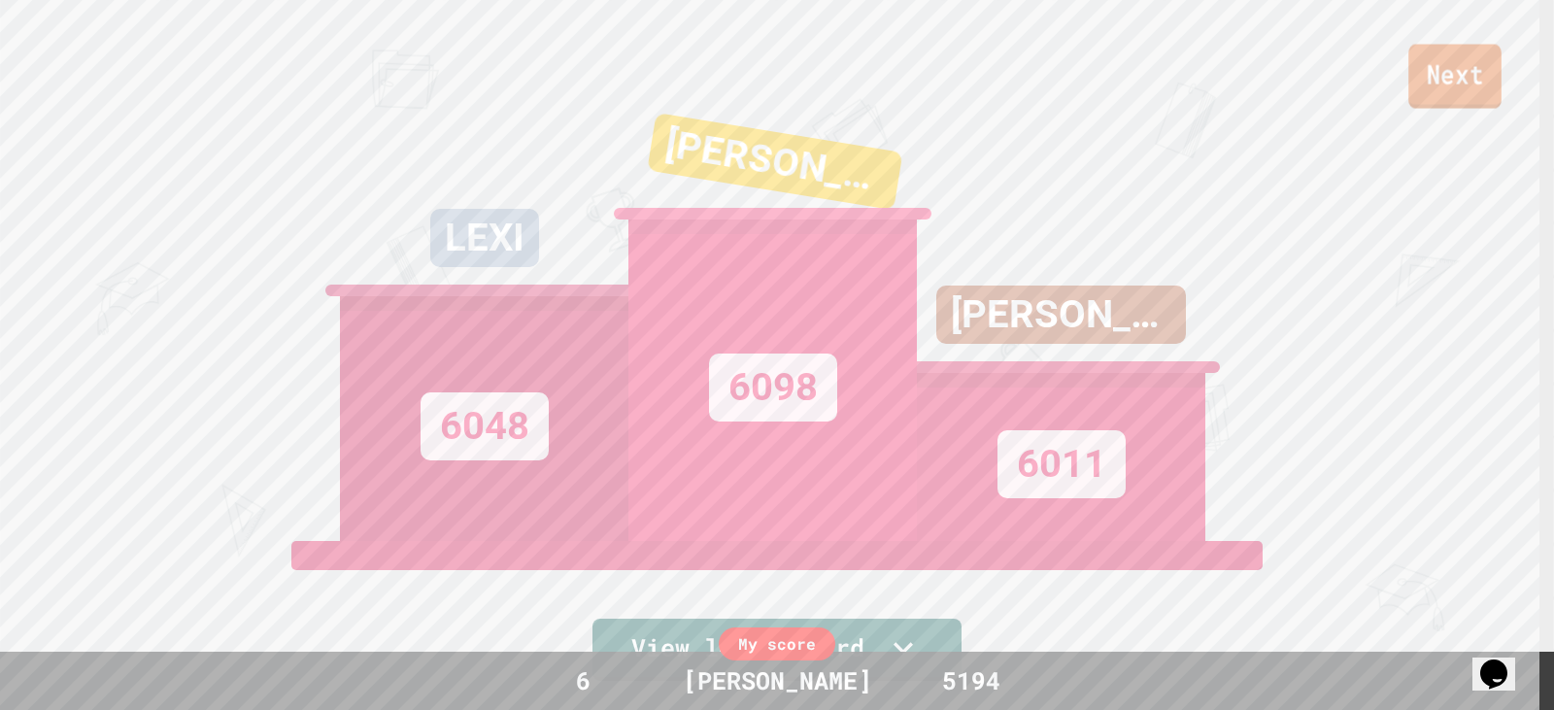
click at [1398, 83] on link "Next" at bounding box center [1454, 77] width 93 height 64
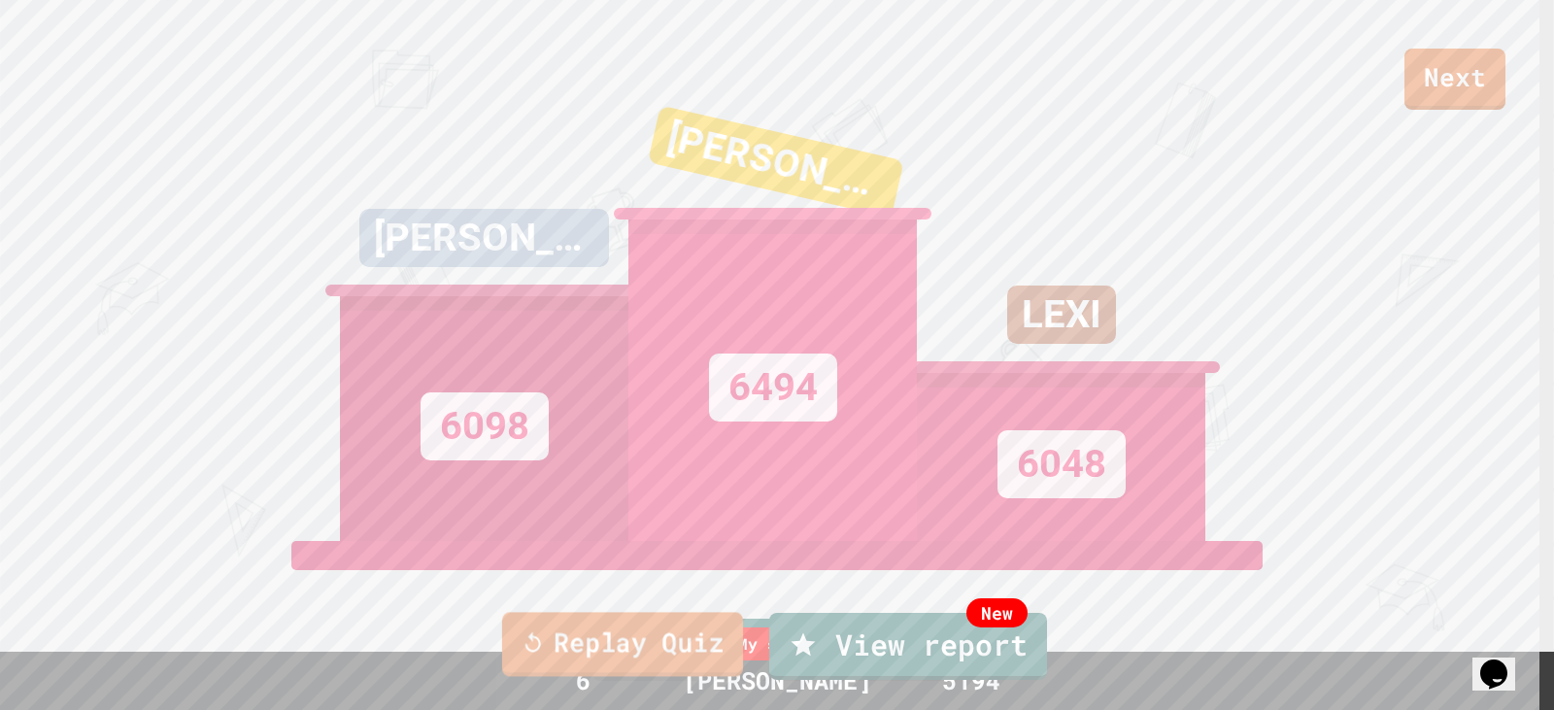
click at [595, 642] on link "Replay Quiz" at bounding box center [622, 644] width 241 height 64
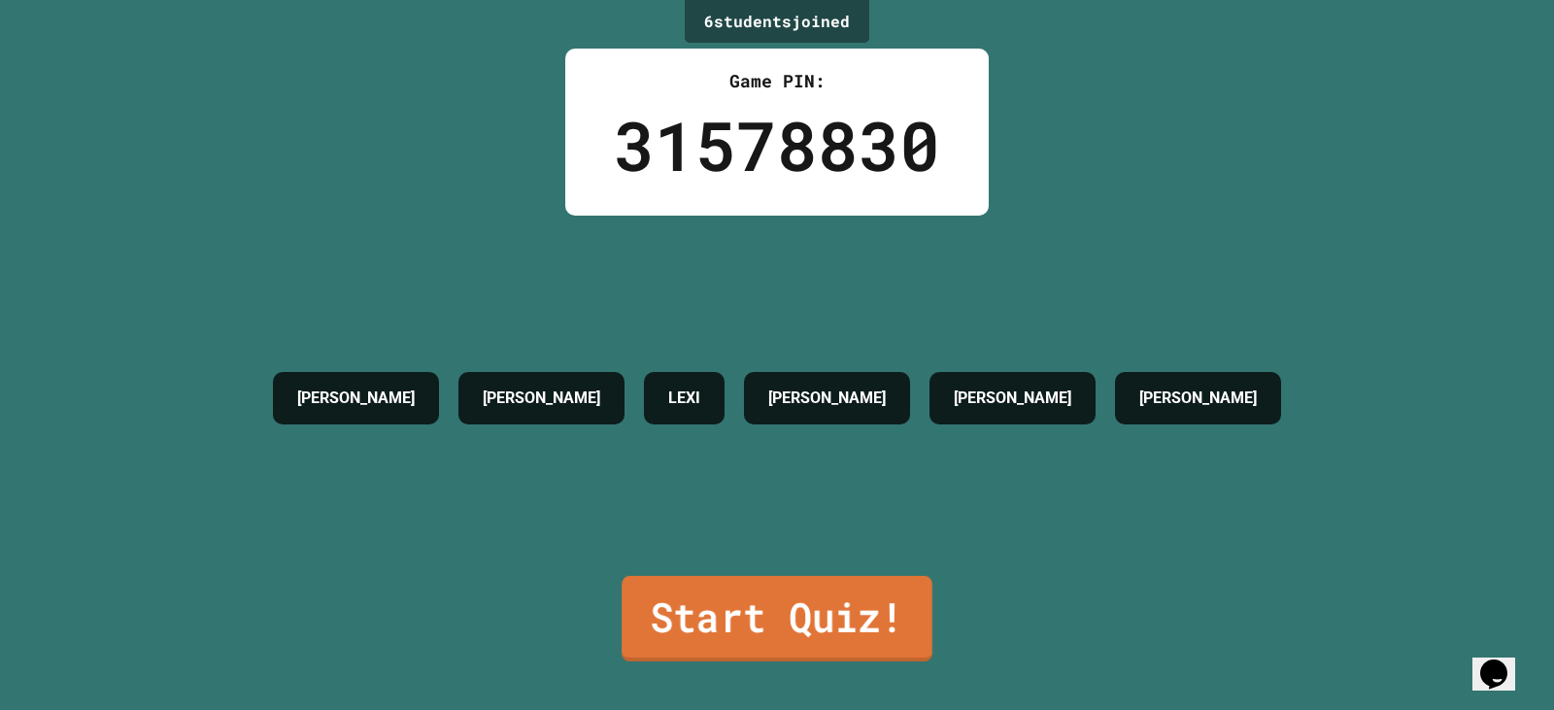
click at [796, 605] on link "Start Quiz!" at bounding box center [777, 618] width 311 height 85
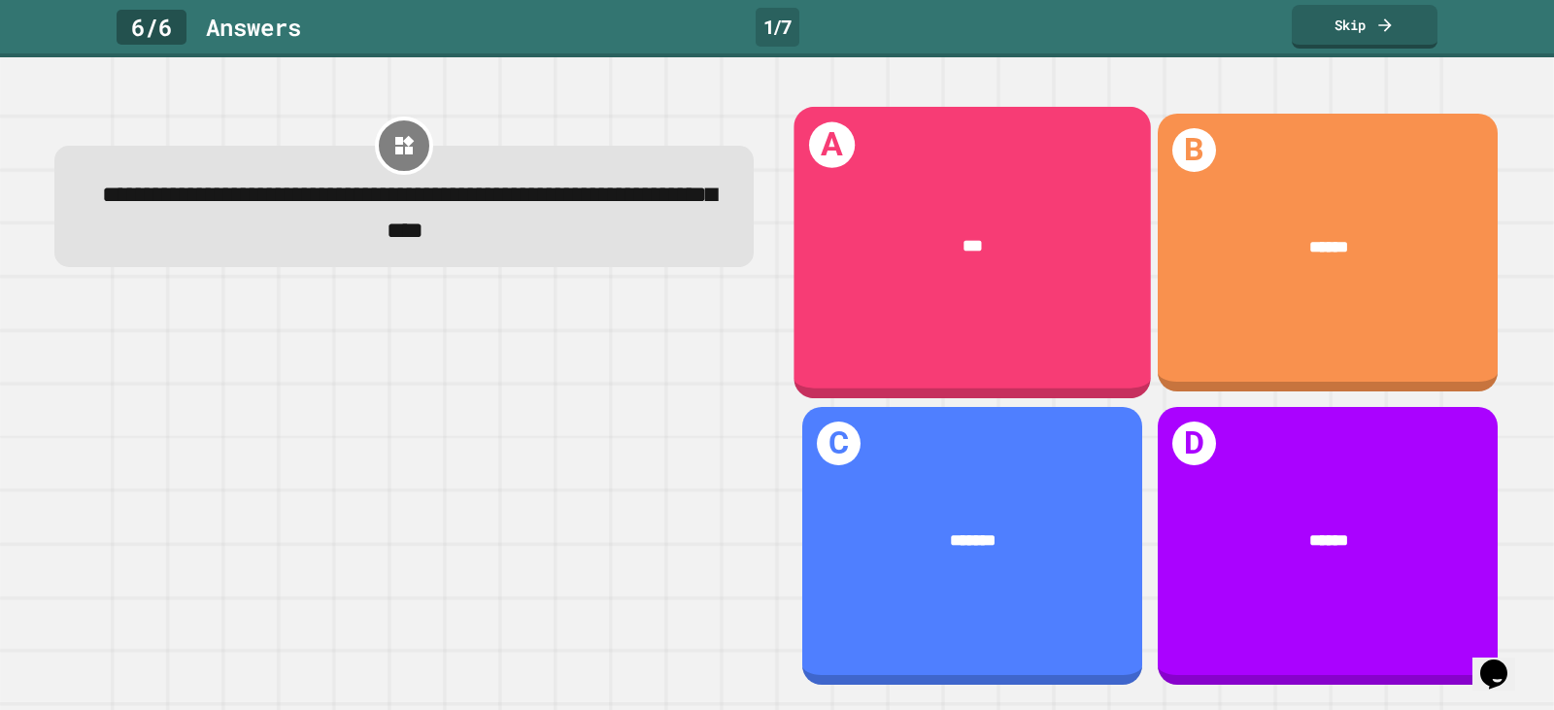
click at [1058, 234] on div "***" at bounding box center [972, 247] width 287 height 26
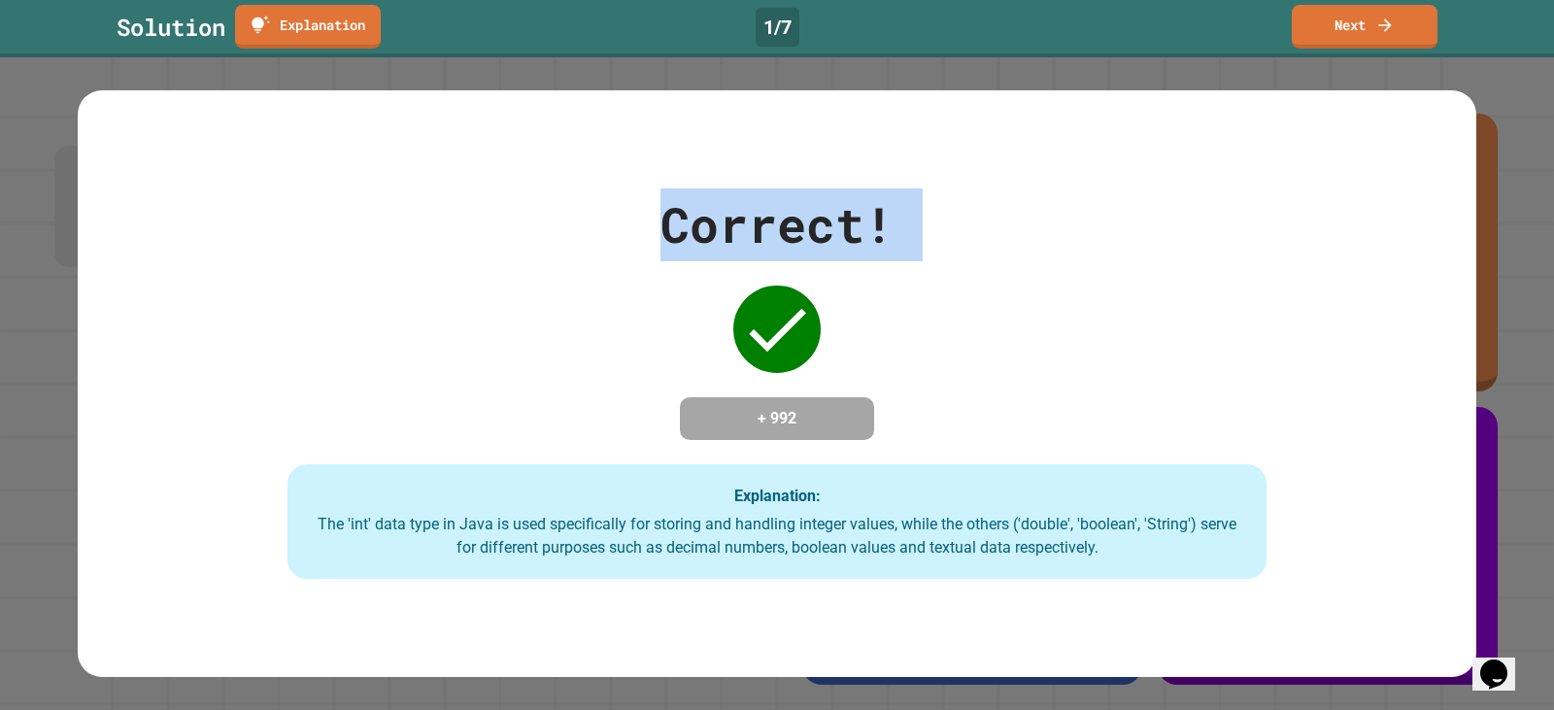
click at [1058, 230] on div "Correct! + 992 Explanation: The 'int' data type in Java is used specifically fo…" at bounding box center [777, 383] width 1399 height 390
click at [1217, 85] on div "Correct! + 992 Explanation: The 'int' data type in Java is used specifically fo…" at bounding box center [777, 383] width 1554 height 653
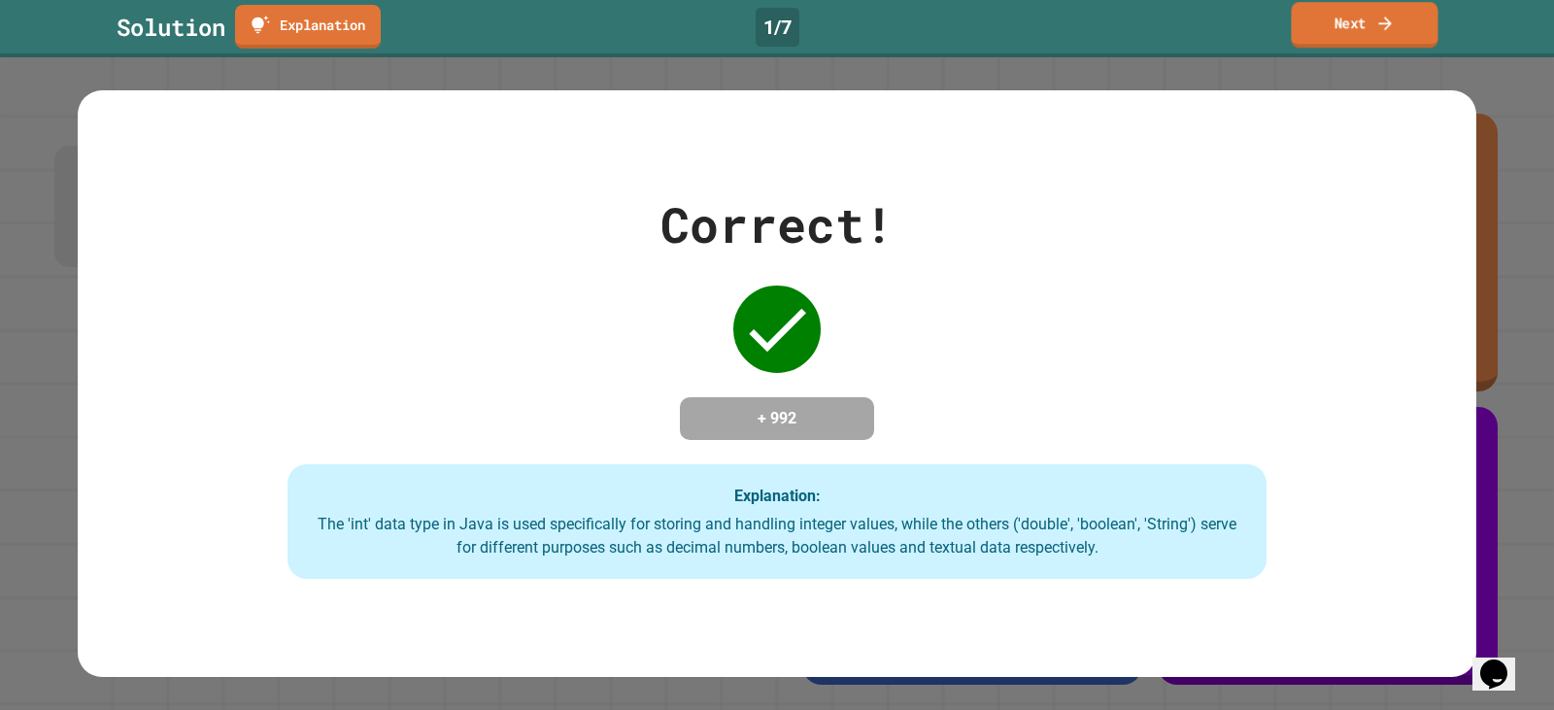
click at [1371, 29] on link "Next" at bounding box center [1364, 25] width 147 height 46
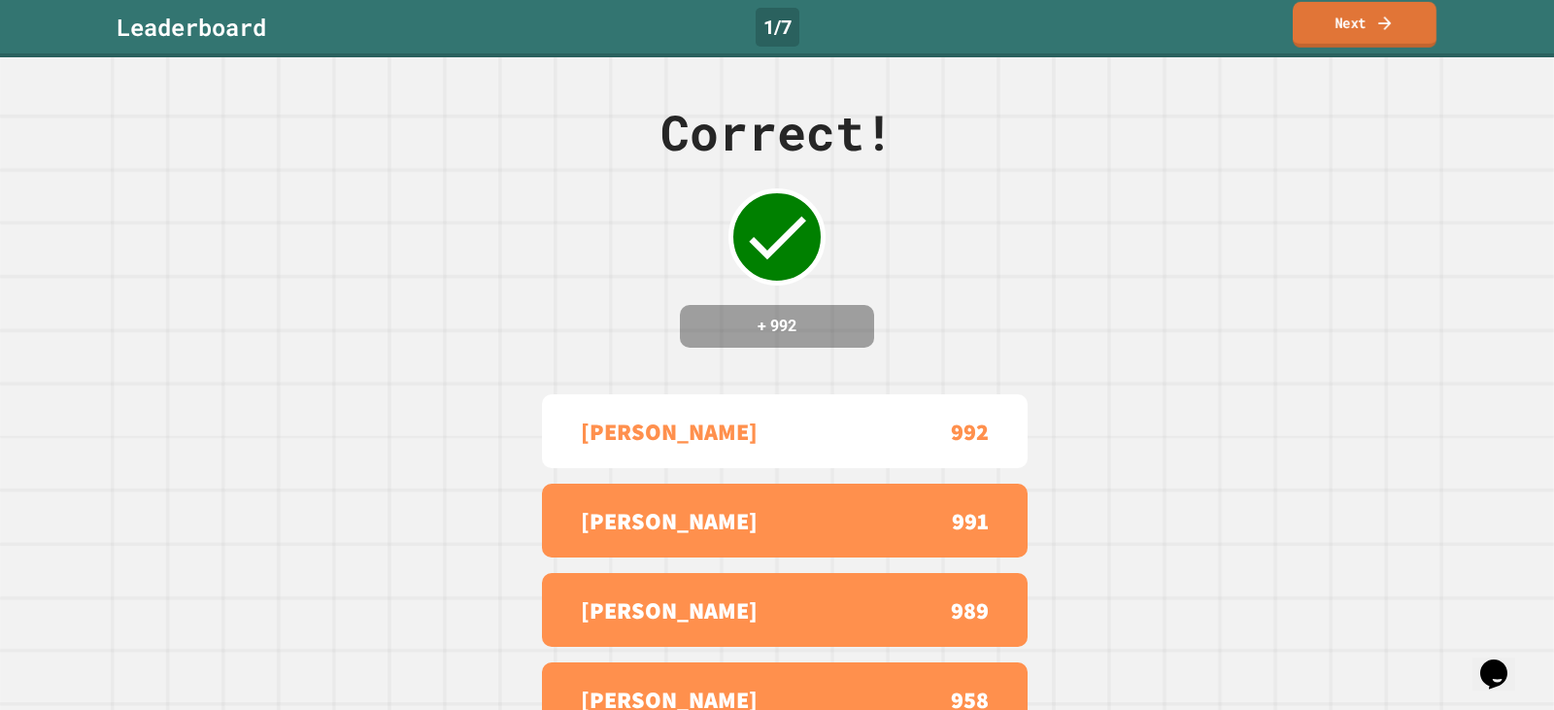
click at [1342, 21] on link "Next" at bounding box center [1365, 25] width 144 height 46
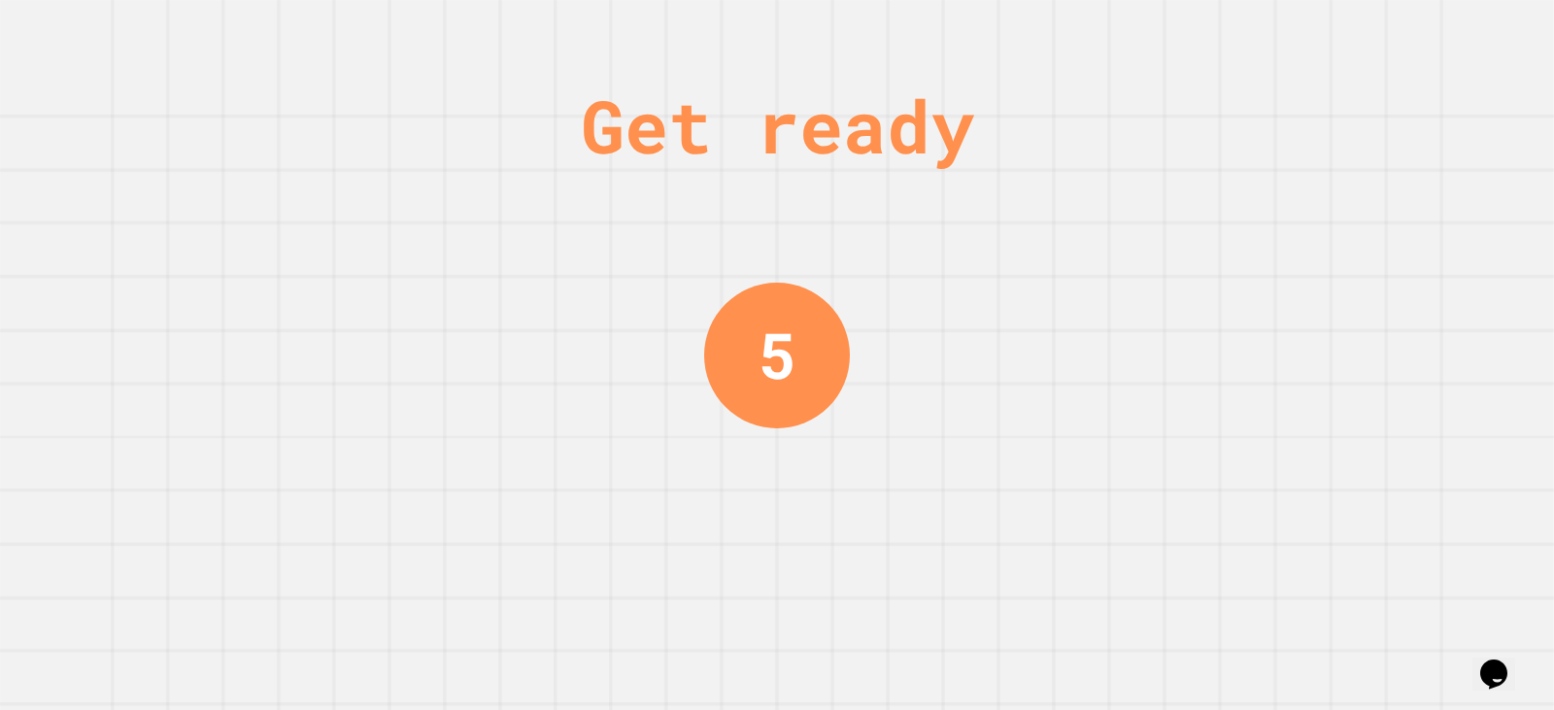
click at [1288, 247] on div "Get ready 5" at bounding box center [777, 355] width 1554 height 710
click at [1291, 239] on div "Get ready 5" at bounding box center [777, 355] width 1554 height 710
click at [1291, 238] on div "Get ready 5" at bounding box center [777, 355] width 1554 height 710
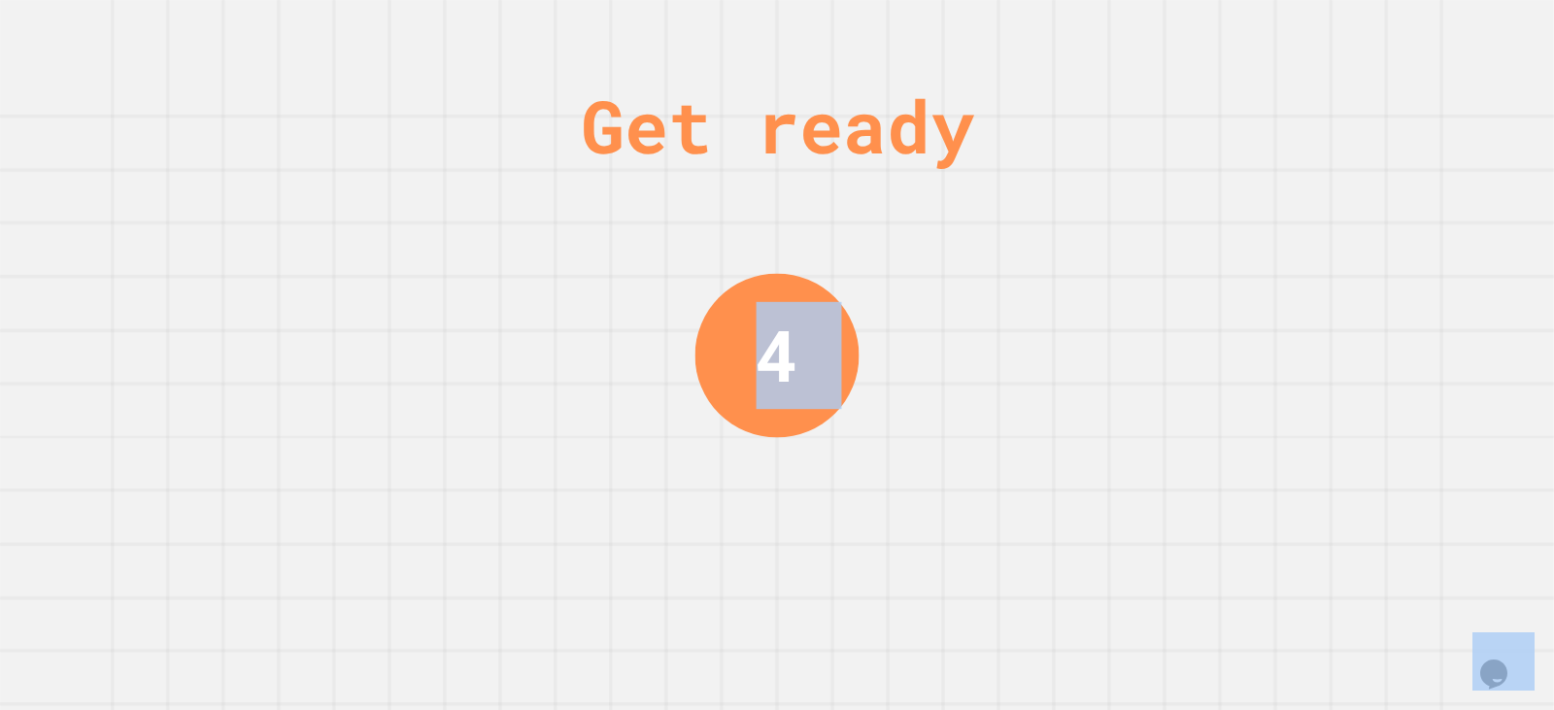
click at [1294, 229] on div "Get ready 4" at bounding box center [777, 355] width 1554 height 710
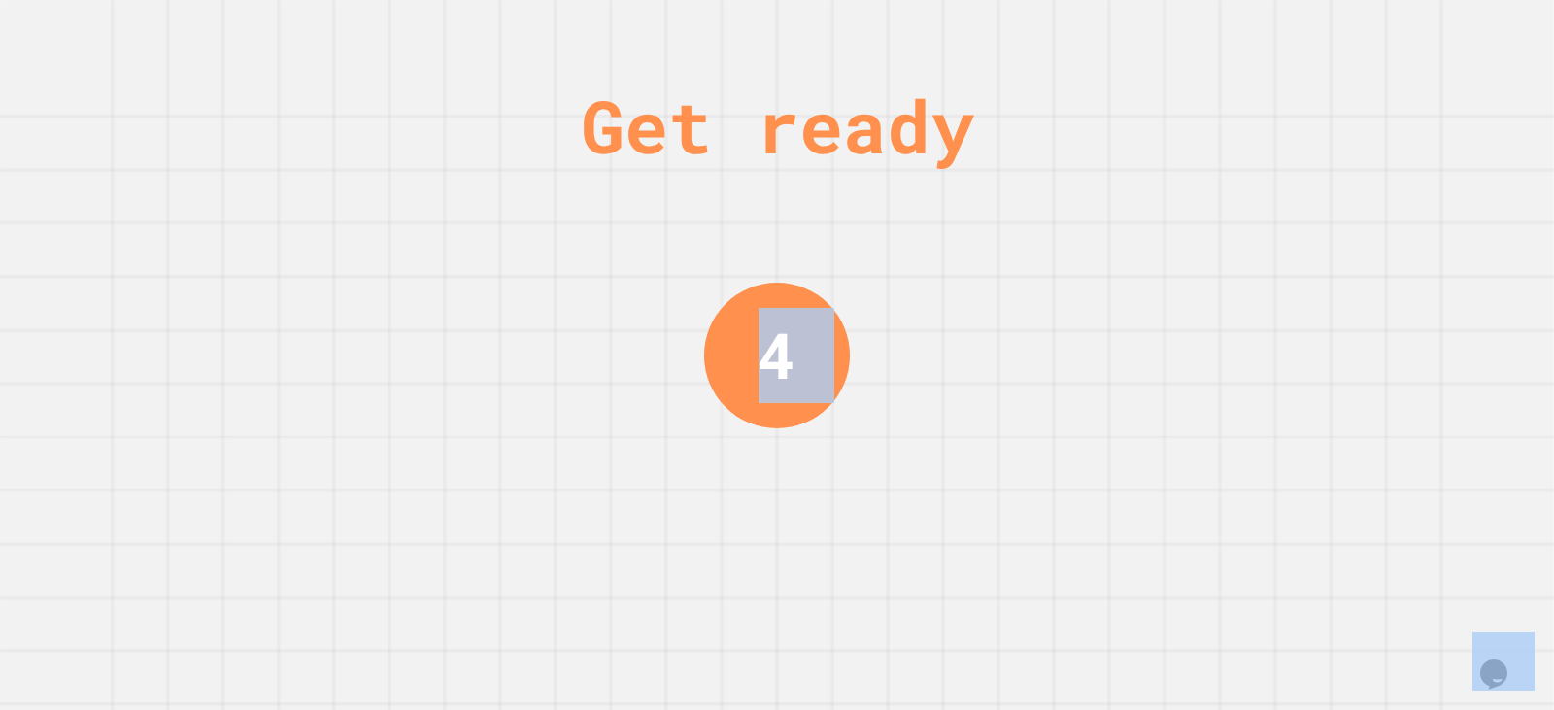
click at [1269, 225] on div "Get ready 4" at bounding box center [777, 355] width 1554 height 710
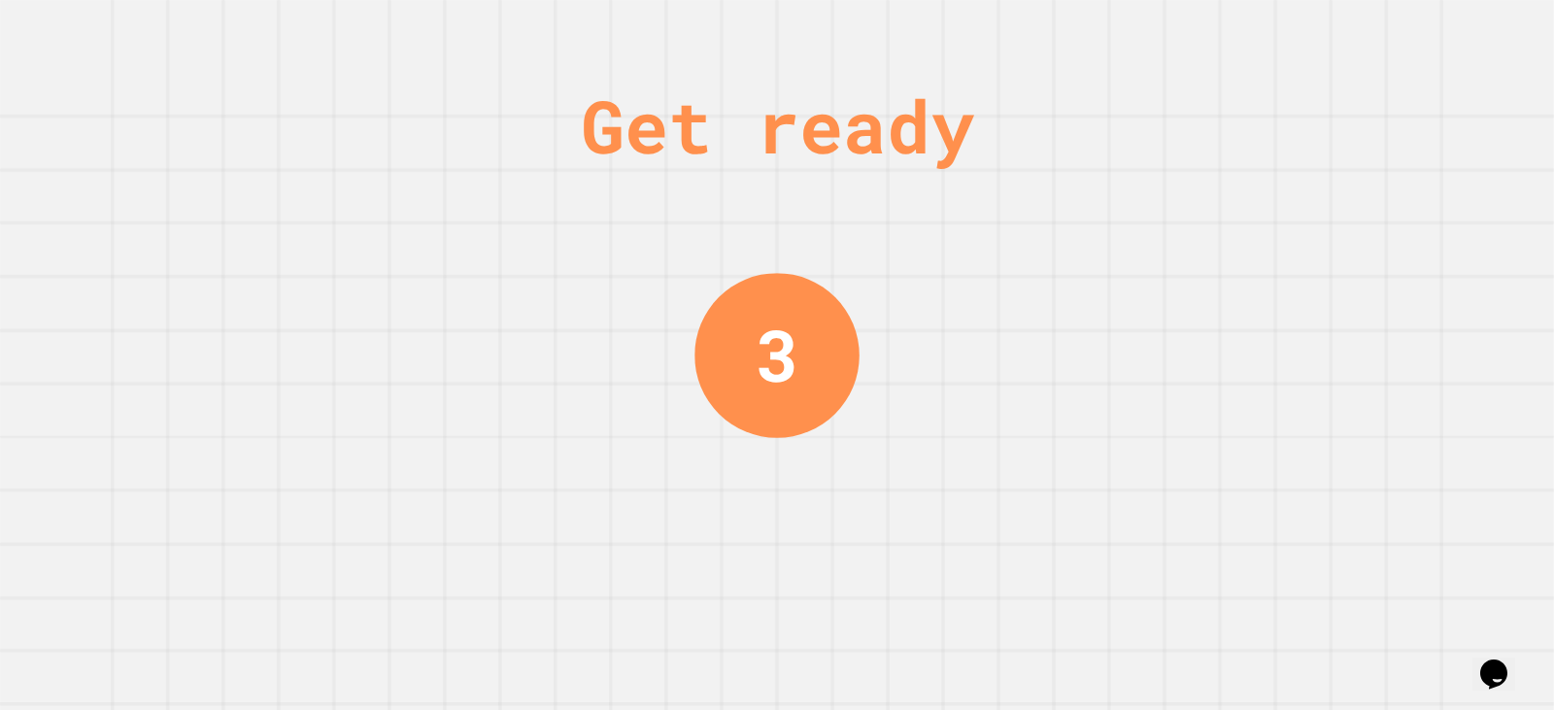
click at [1269, 216] on div "Get ready 3" at bounding box center [777, 355] width 1554 height 710
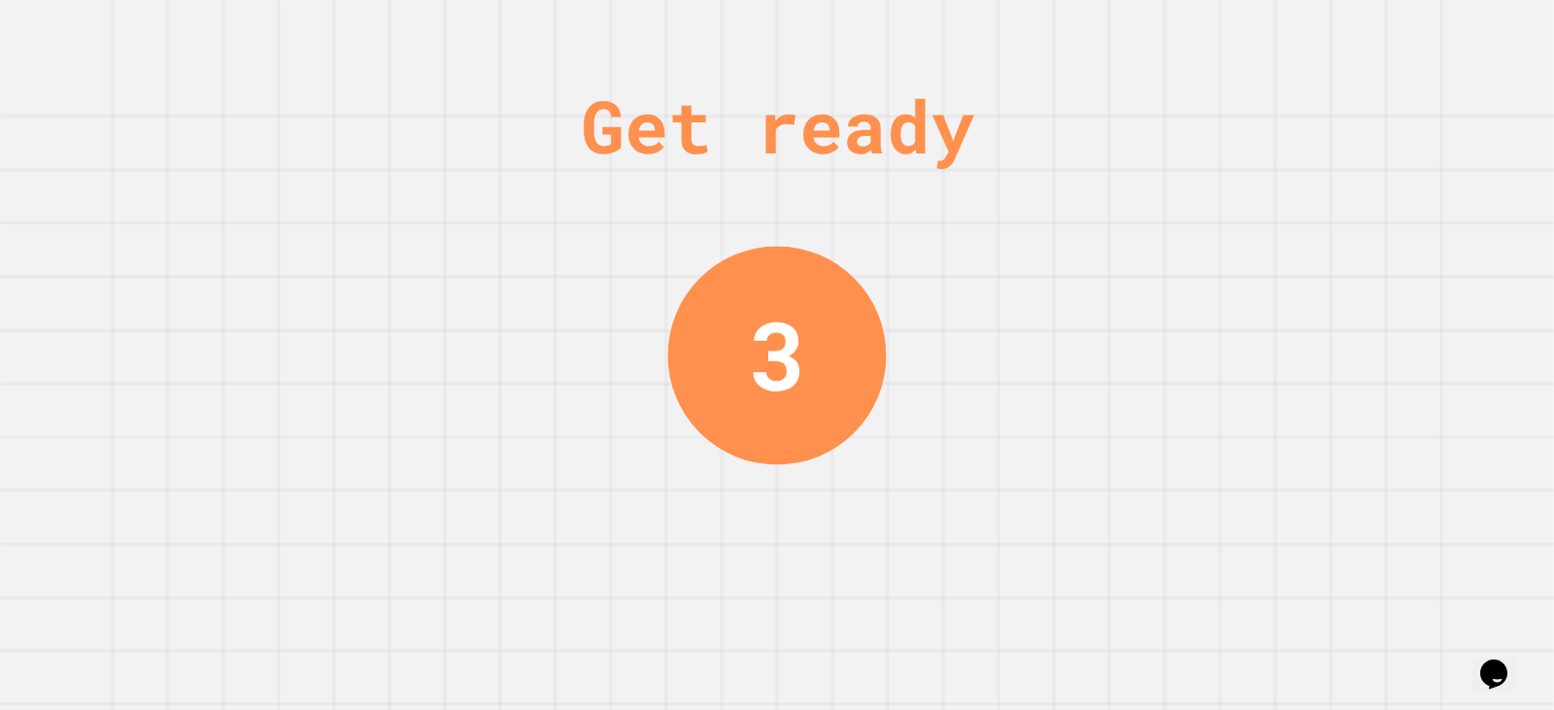
click at [1275, 206] on div "Get ready 3" at bounding box center [777, 355] width 1554 height 710
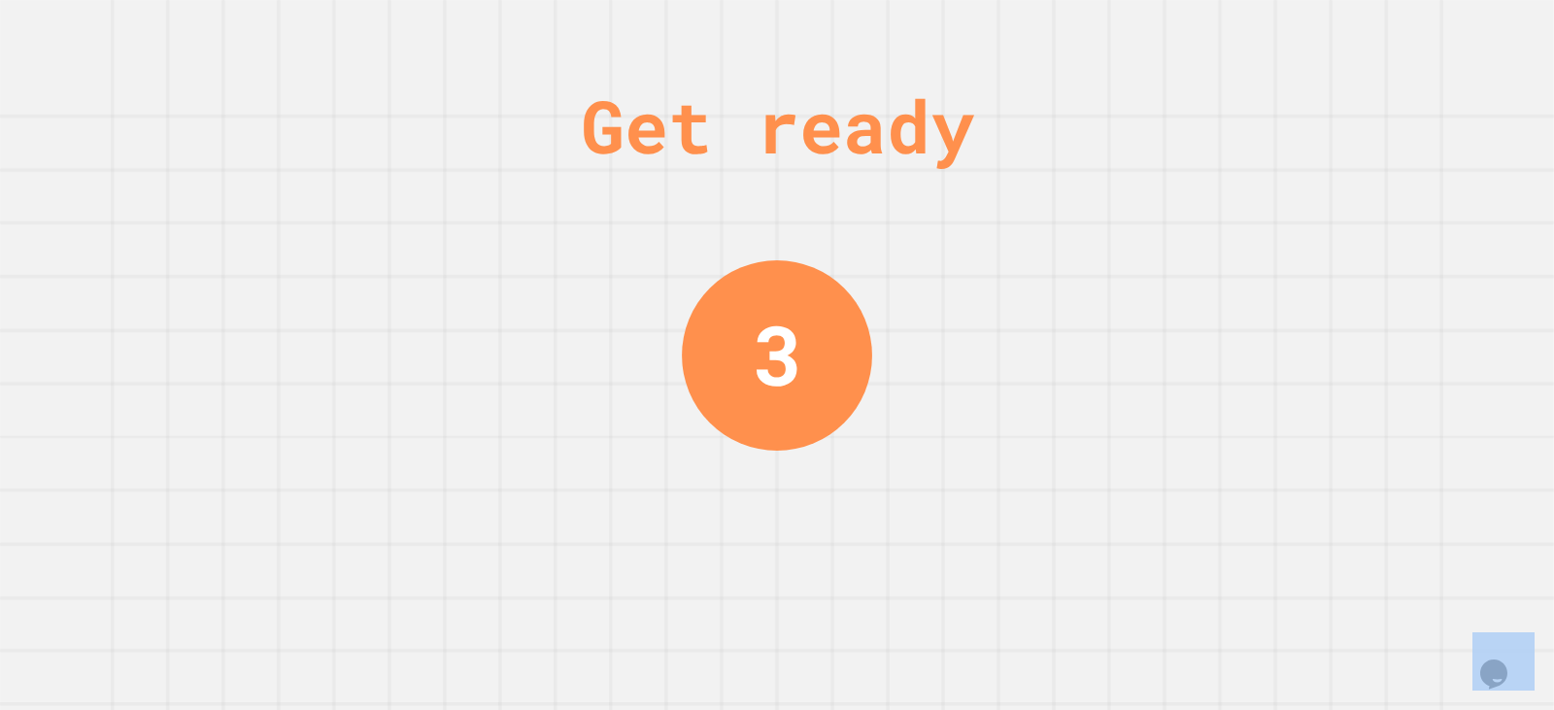
click at [1275, 206] on div "Get ready 3" at bounding box center [777, 355] width 1554 height 710
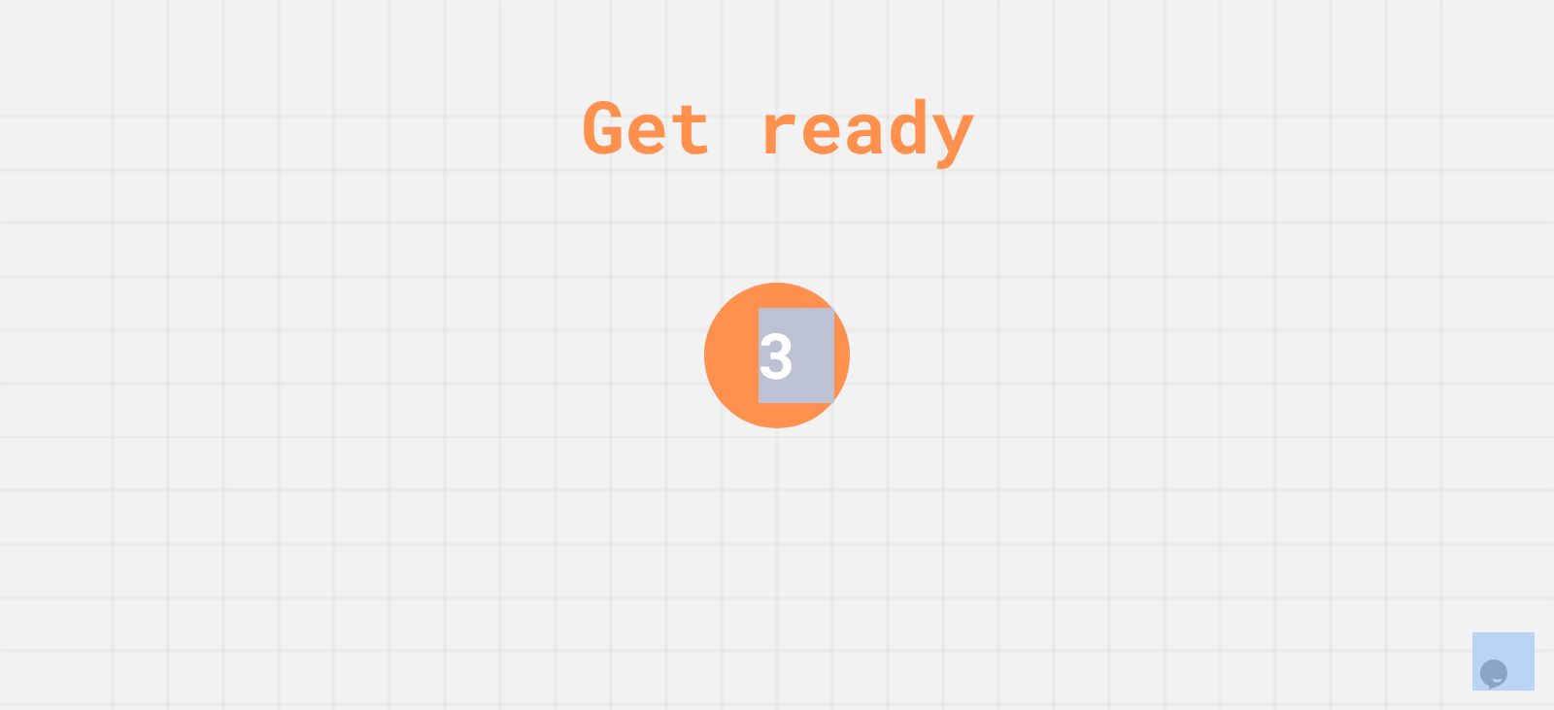
click at [1275, 210] on div "Get ready 3" at bounding box center [777, 355] width 1554 height 710
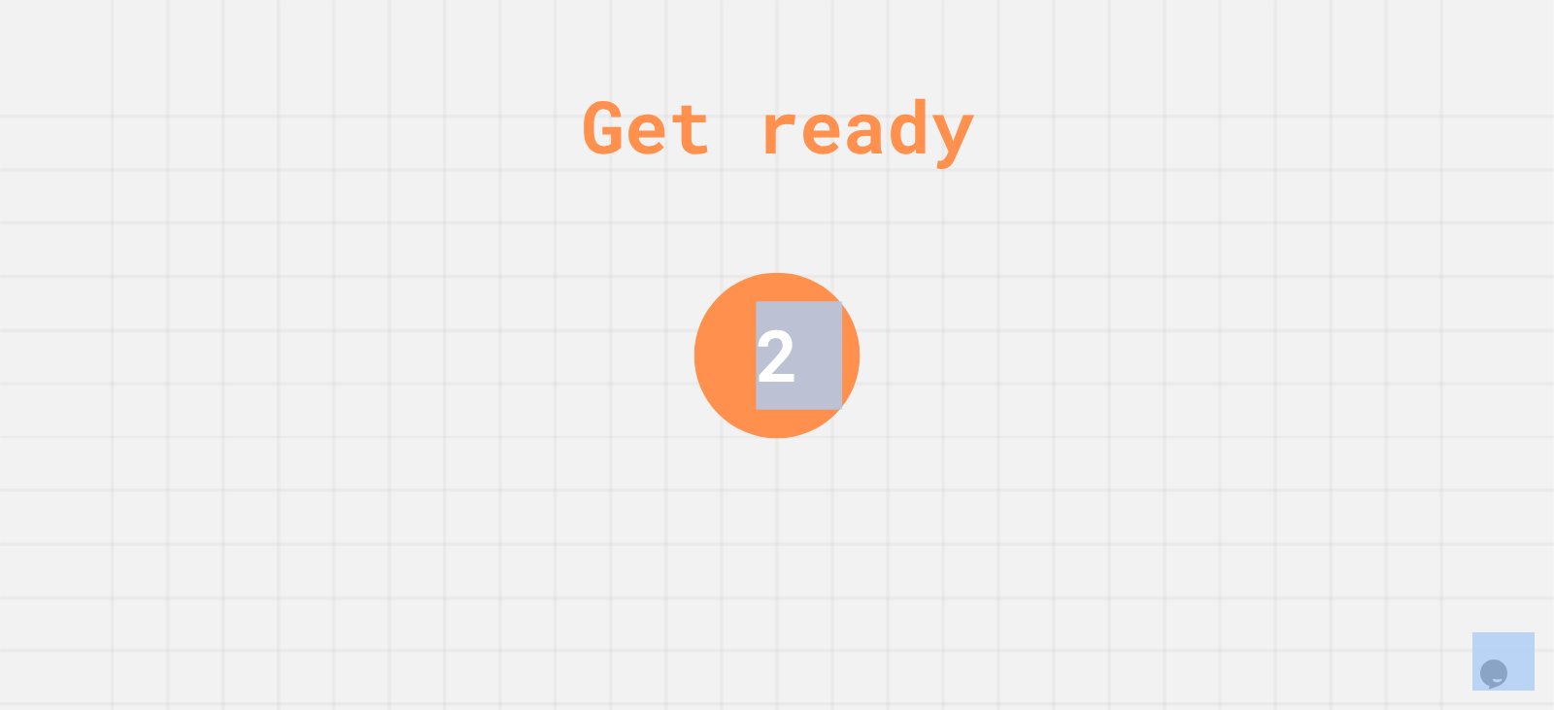
click at [1275, 210] on div "Get ready 2" at bounding box center [777, 355] width 1554 height 710
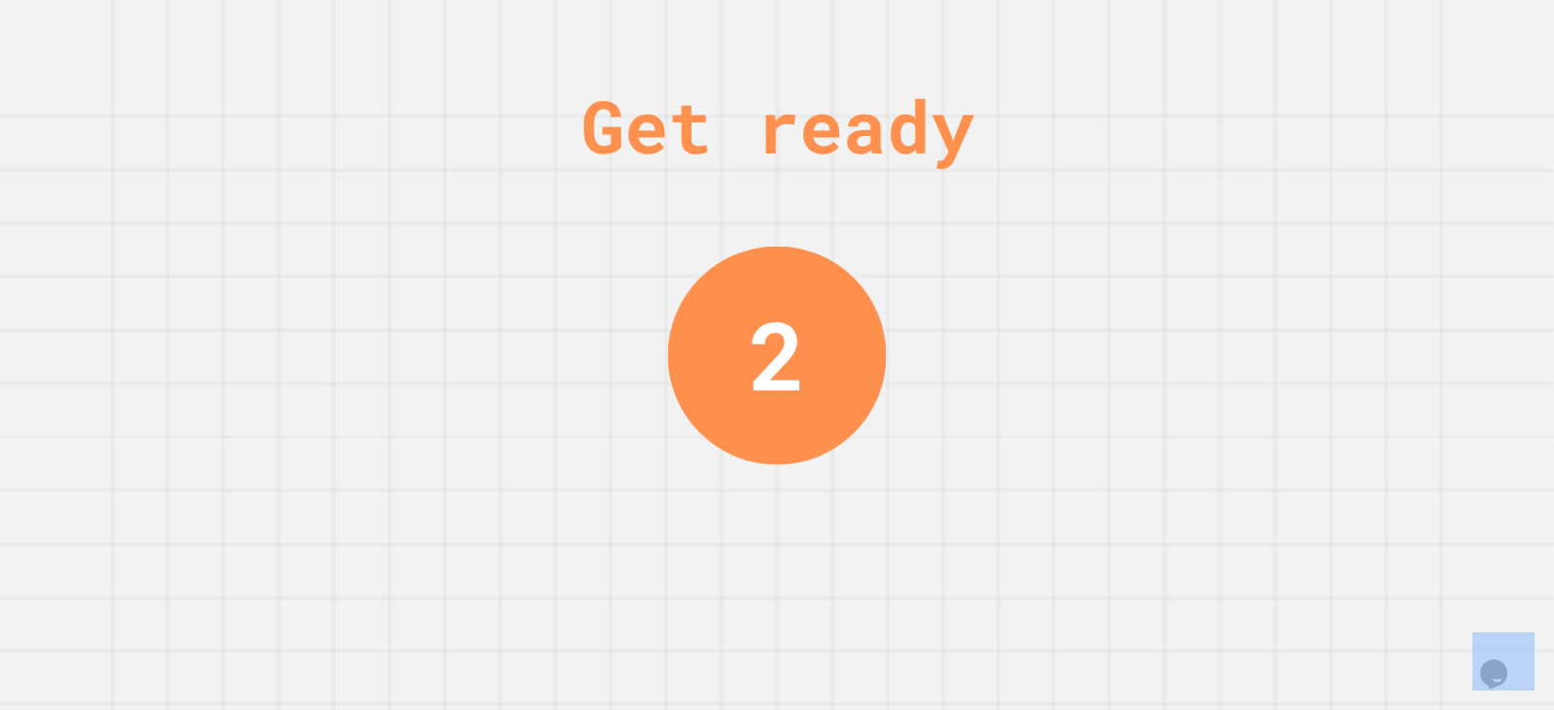
click at [1274, 210] on div "Get ready 2" at bounding box center [777, 355] width 1554 height 710
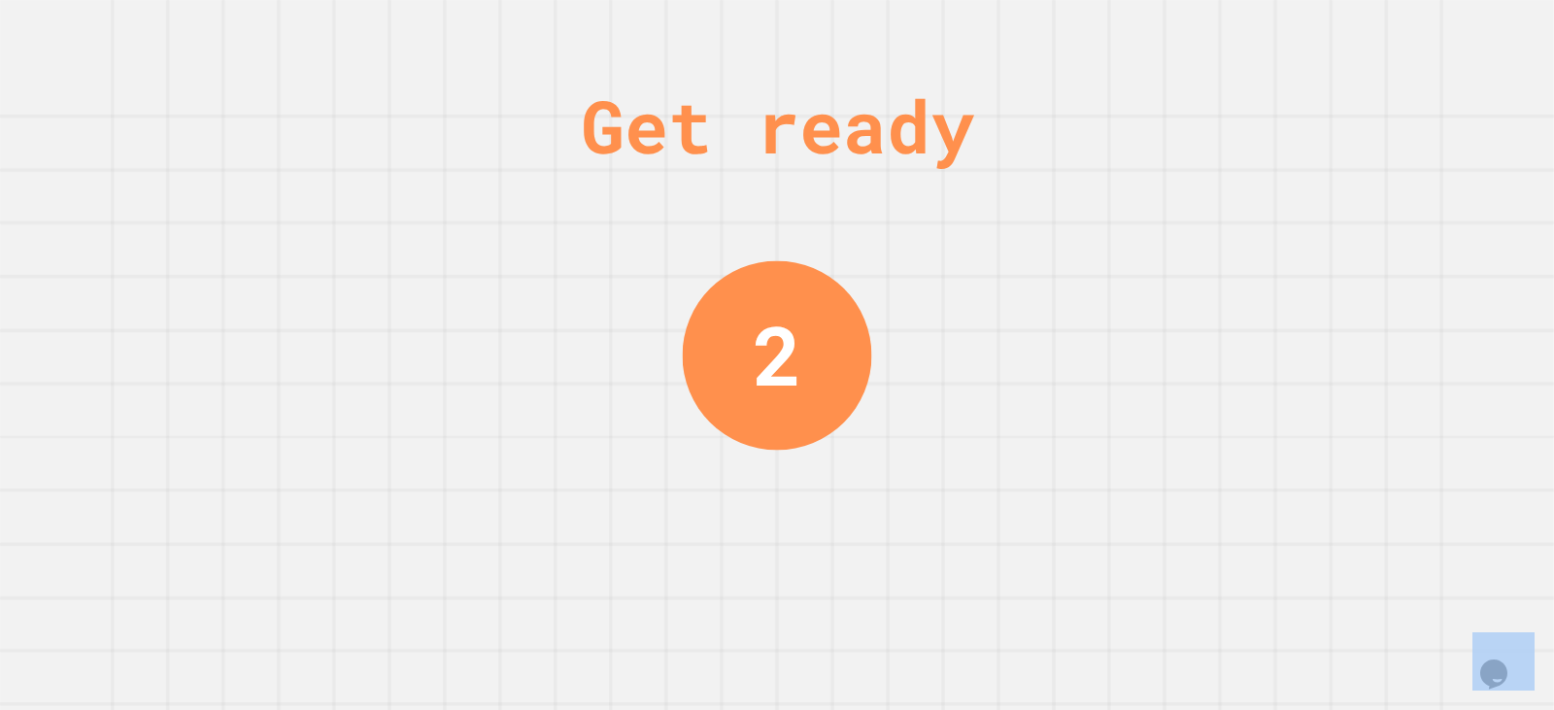
click at [1271, 213] on div "Get ready 2" at bounding box center [777, 355] width 1554 height 710
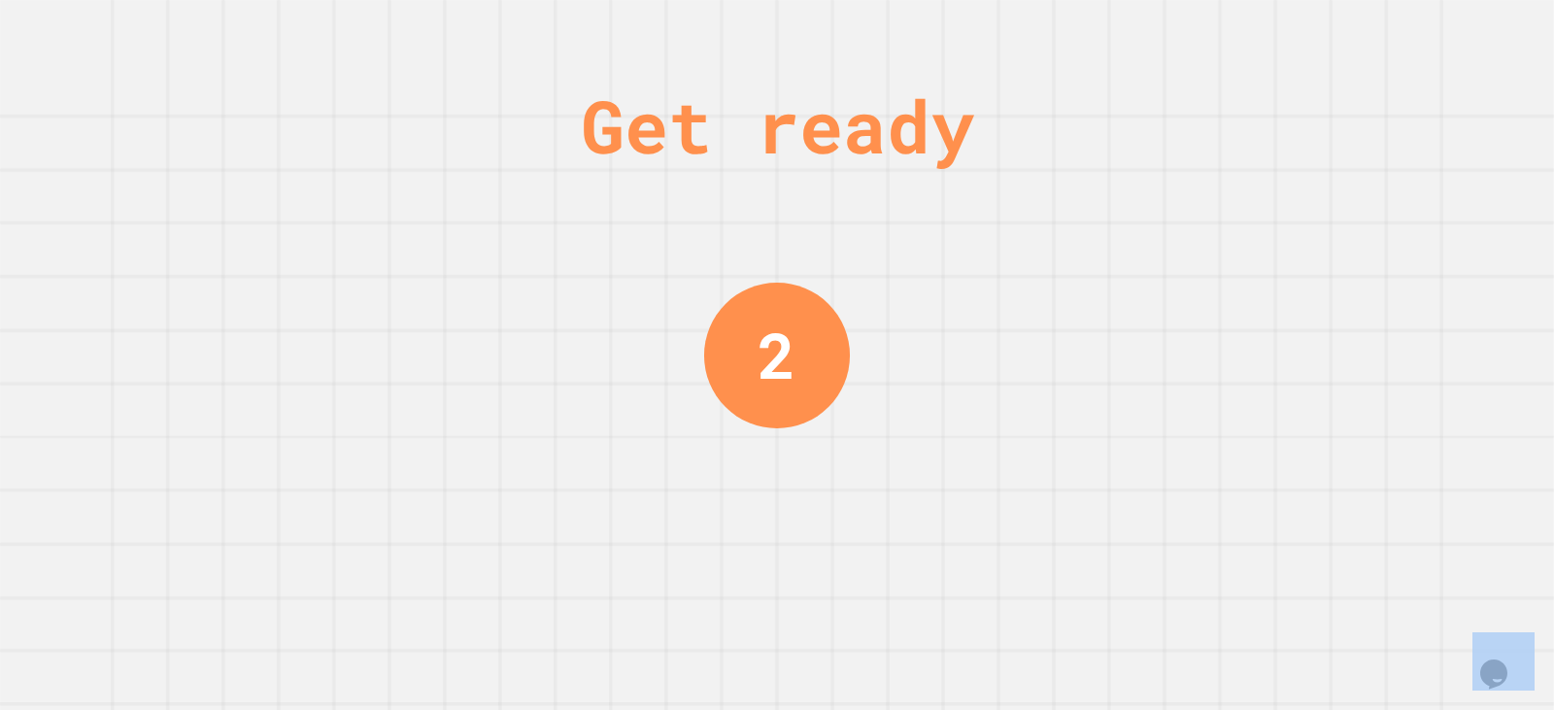
click at [1271, 213] on div "Get ready 2" at bounding box center [777, 355] width 1554 height 710
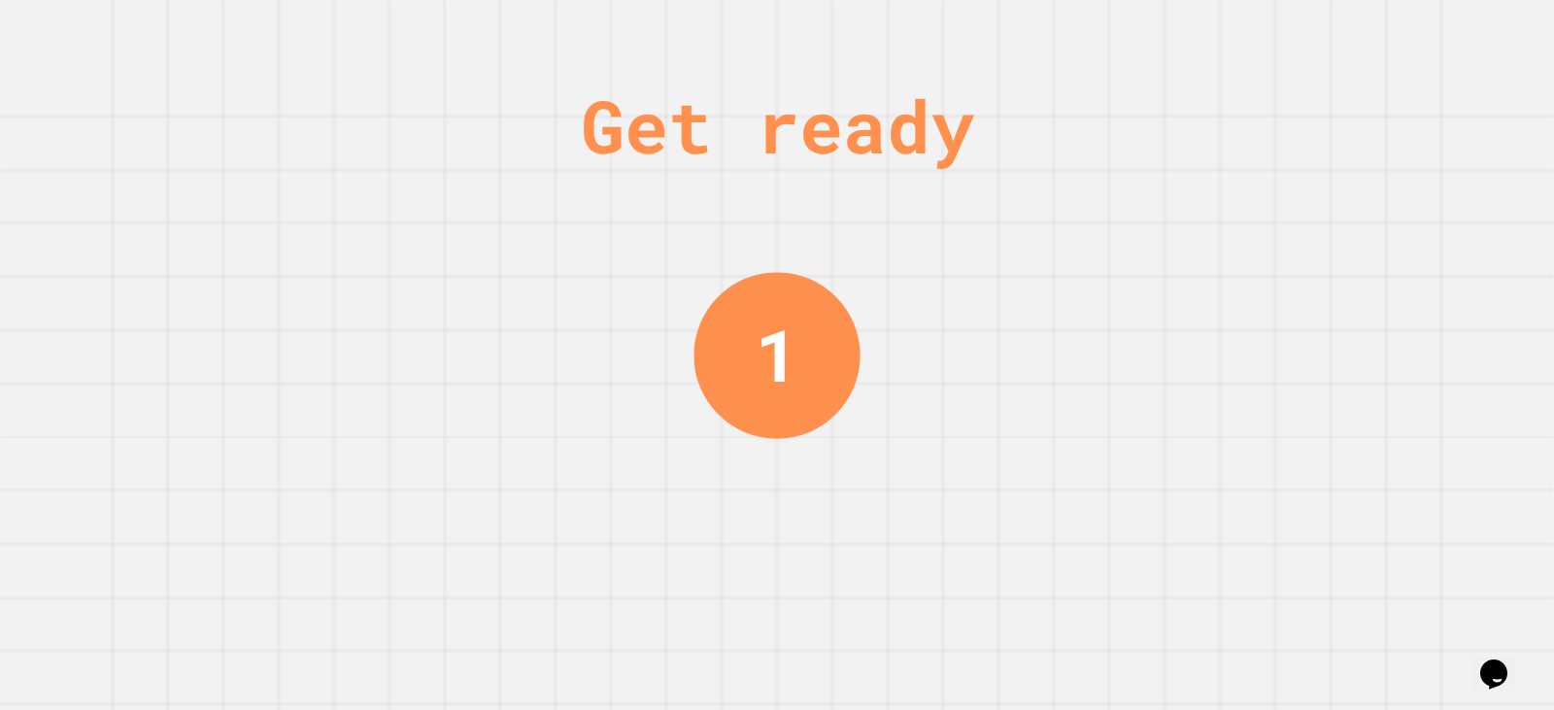
click at [1269, 216] on div "Get ready 1" at bounding box center [777, 355] width 1554 height 710
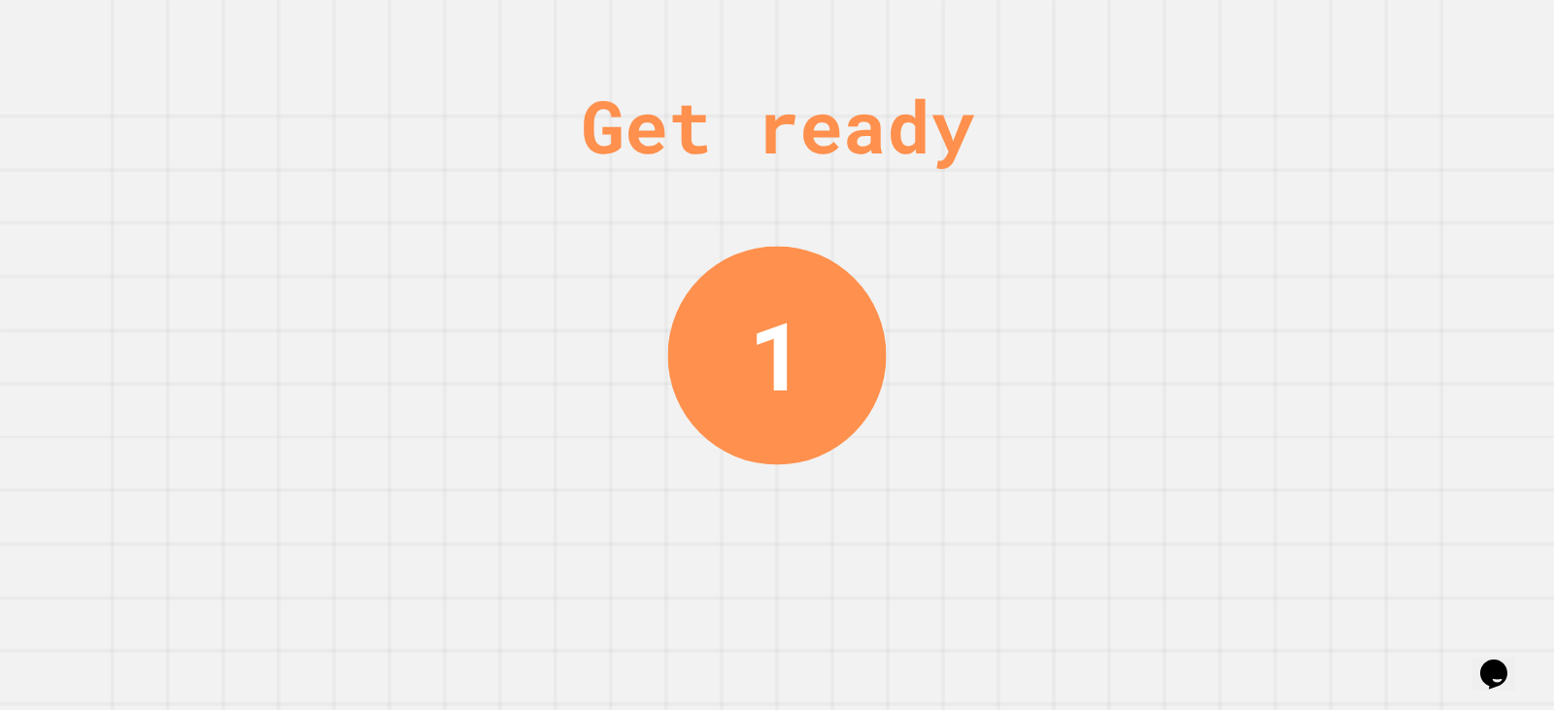
click at [1268, 214] on div "Get ready 1" at bounding box center [777, 355] width 1554 height 710
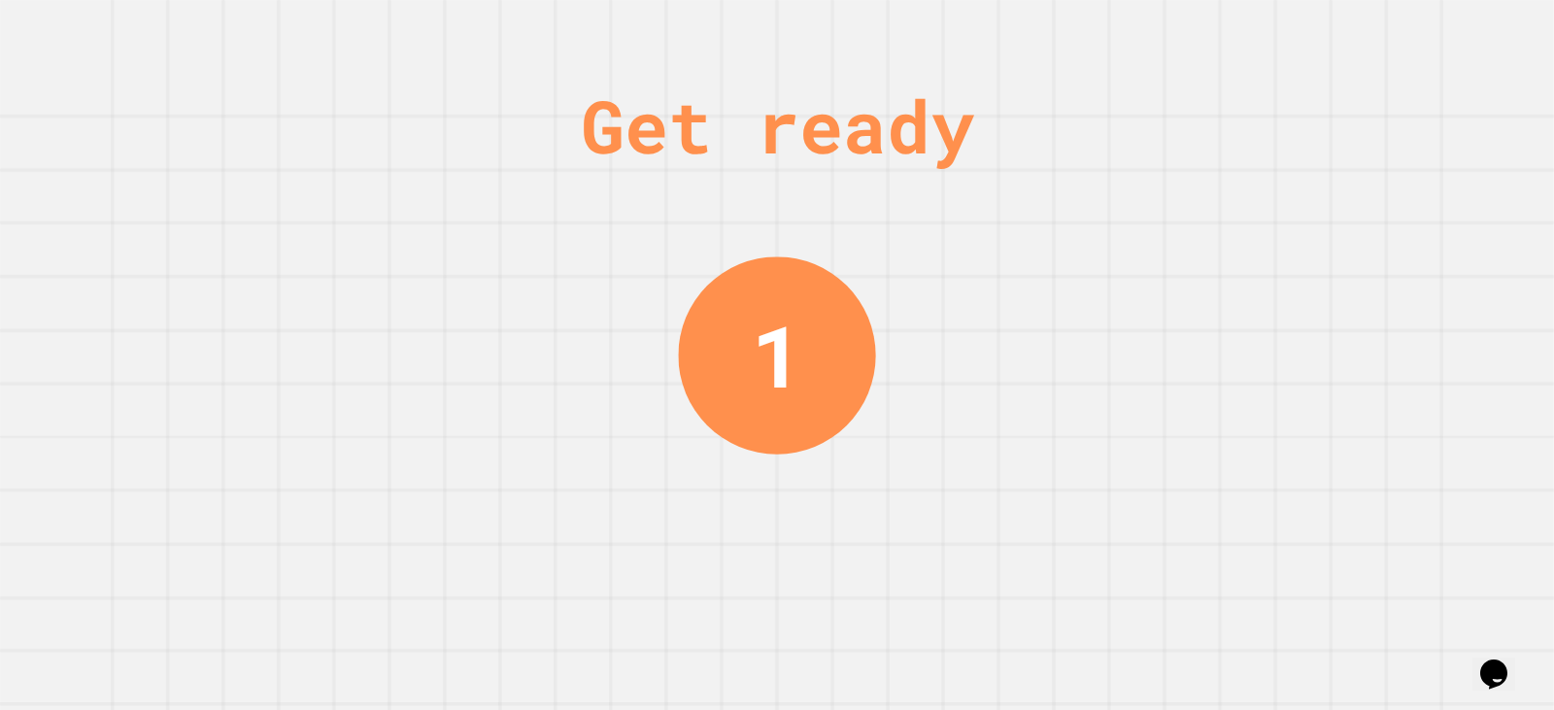
click at [1268, 214] on div "Get ready 1" at bounding box center [777, 355] width 1554 height 710
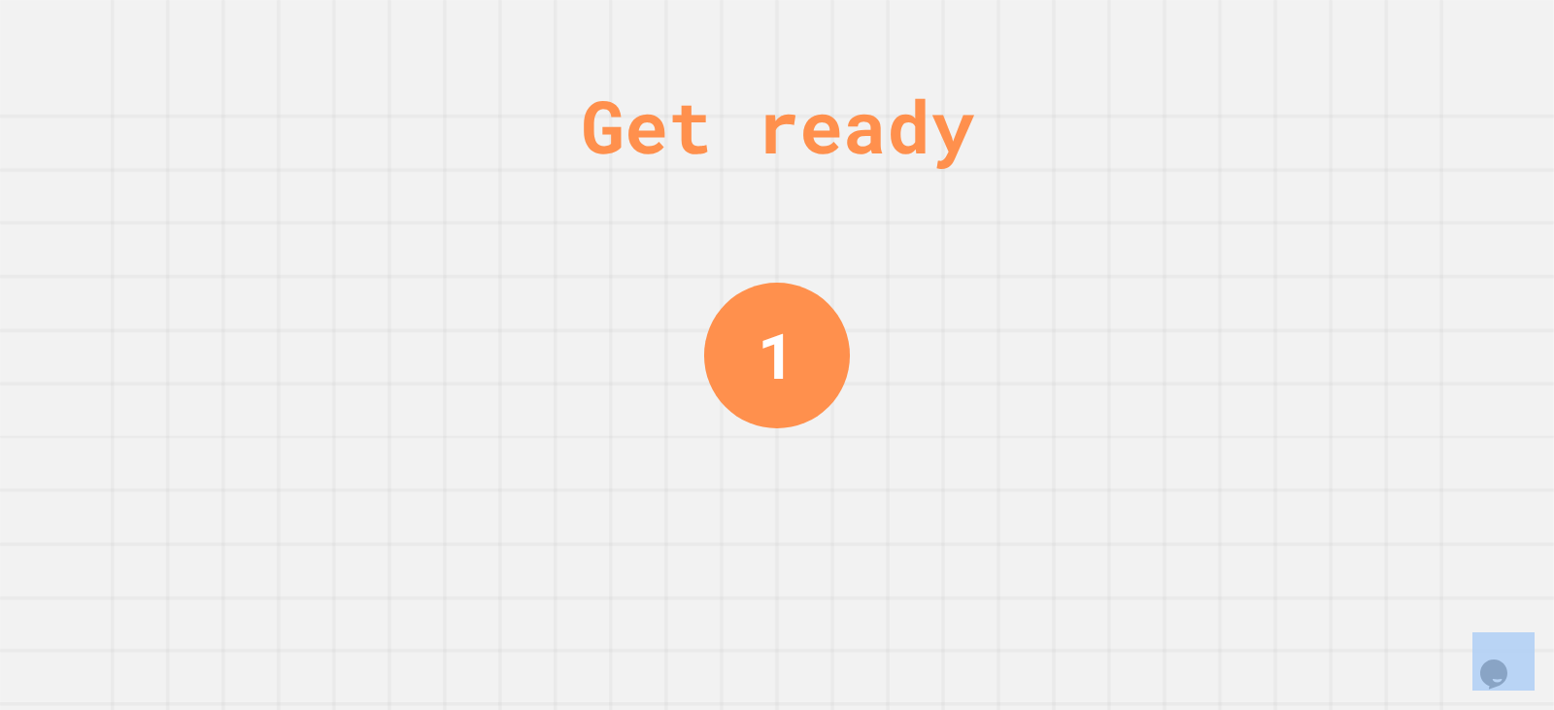
click at [1267, 216] on div "Get ready 1" at bounding box center [777, 355] width 1554 height 710
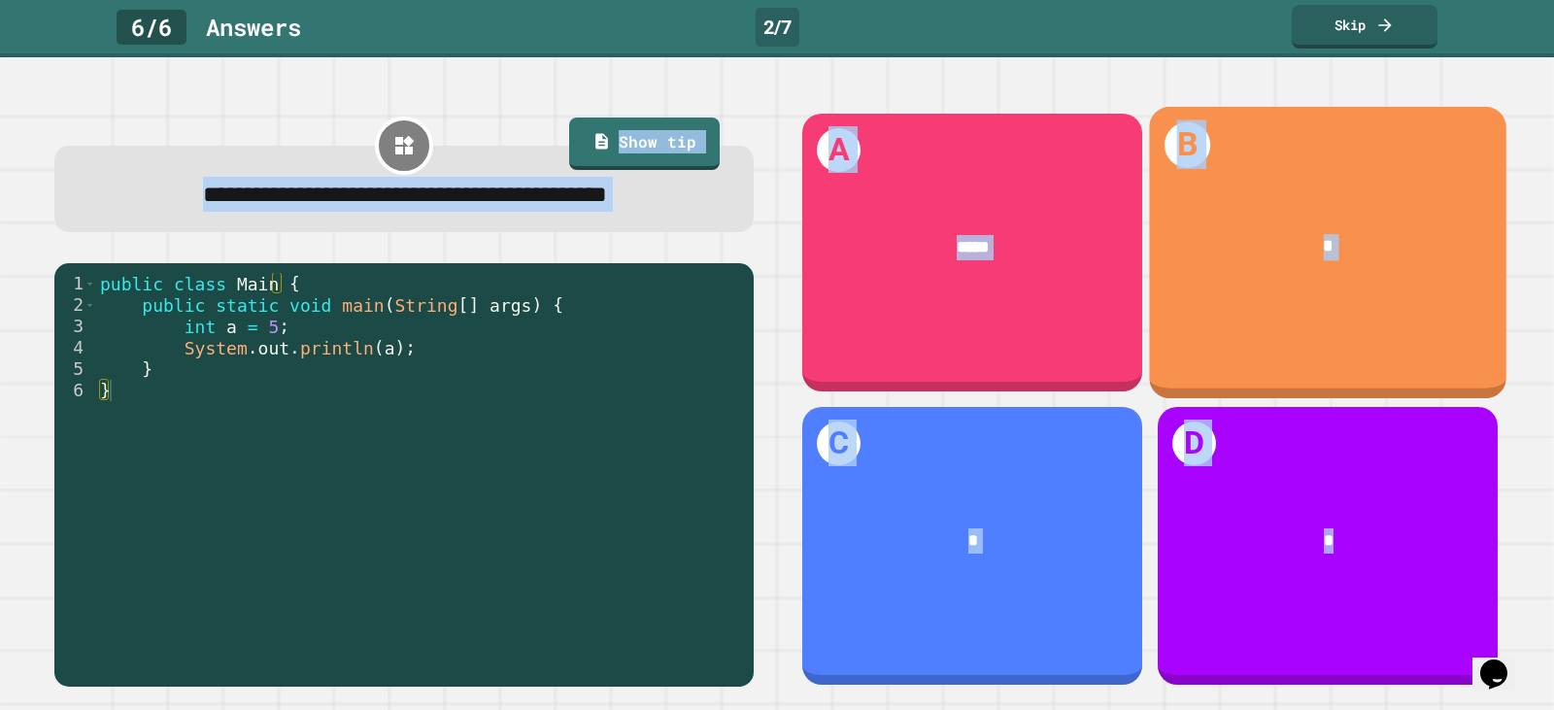
click at [1267, 216] on div "*" at bounding box center [1327, 247] width 357 height 96
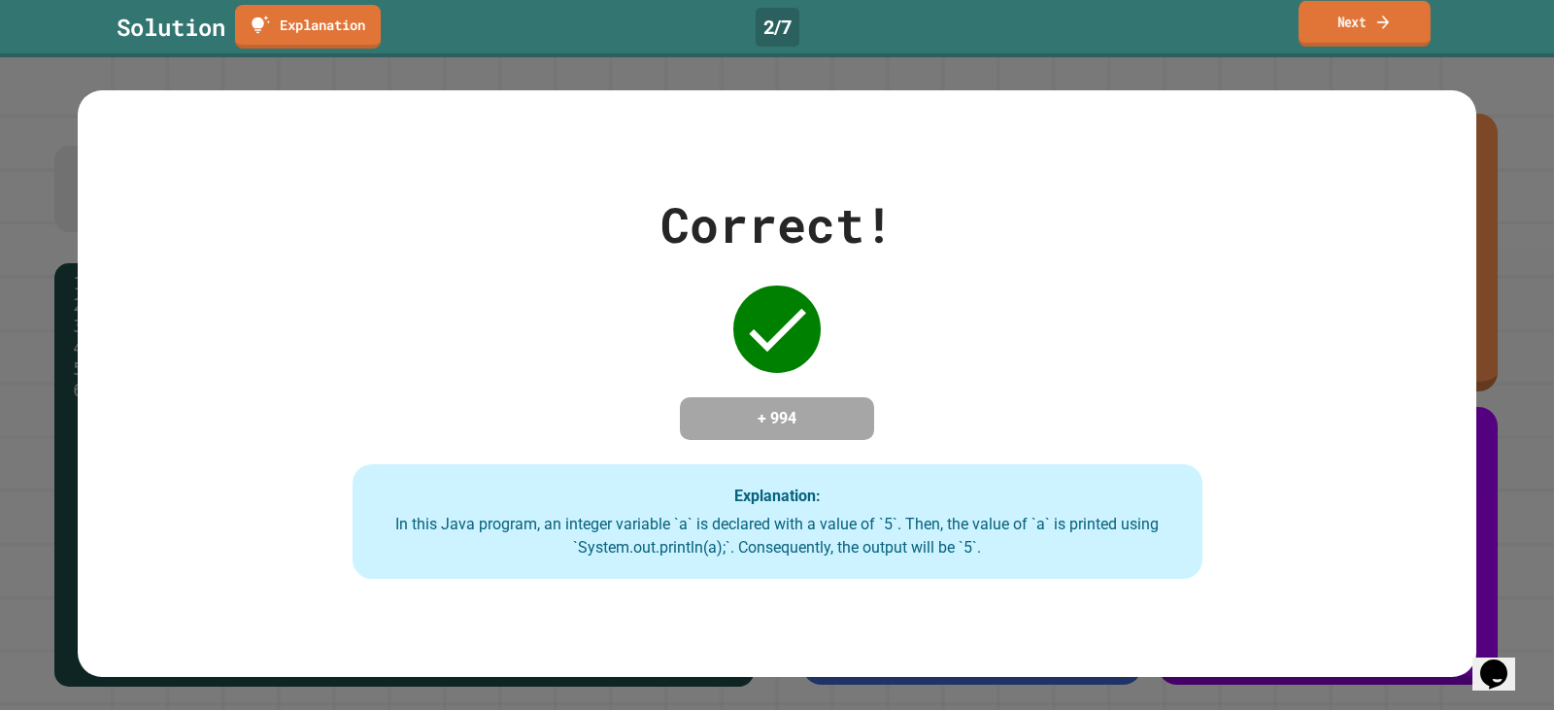
click at [1384, 47] on link "Next" at bounding box center [1365, 24] width 132 height 46
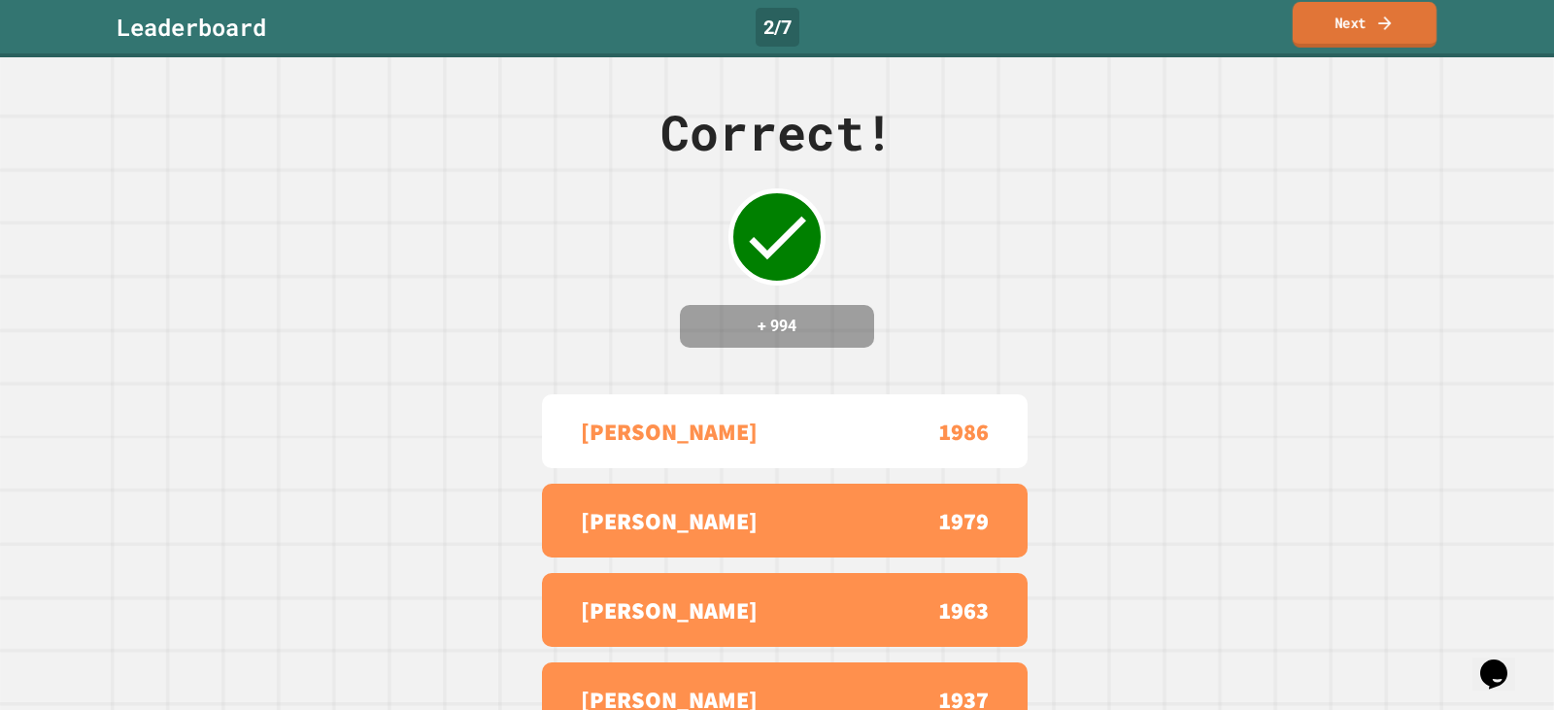
click at [1384, 36] on link "Next" at bounding box center [1365, 25] width 144 height 46
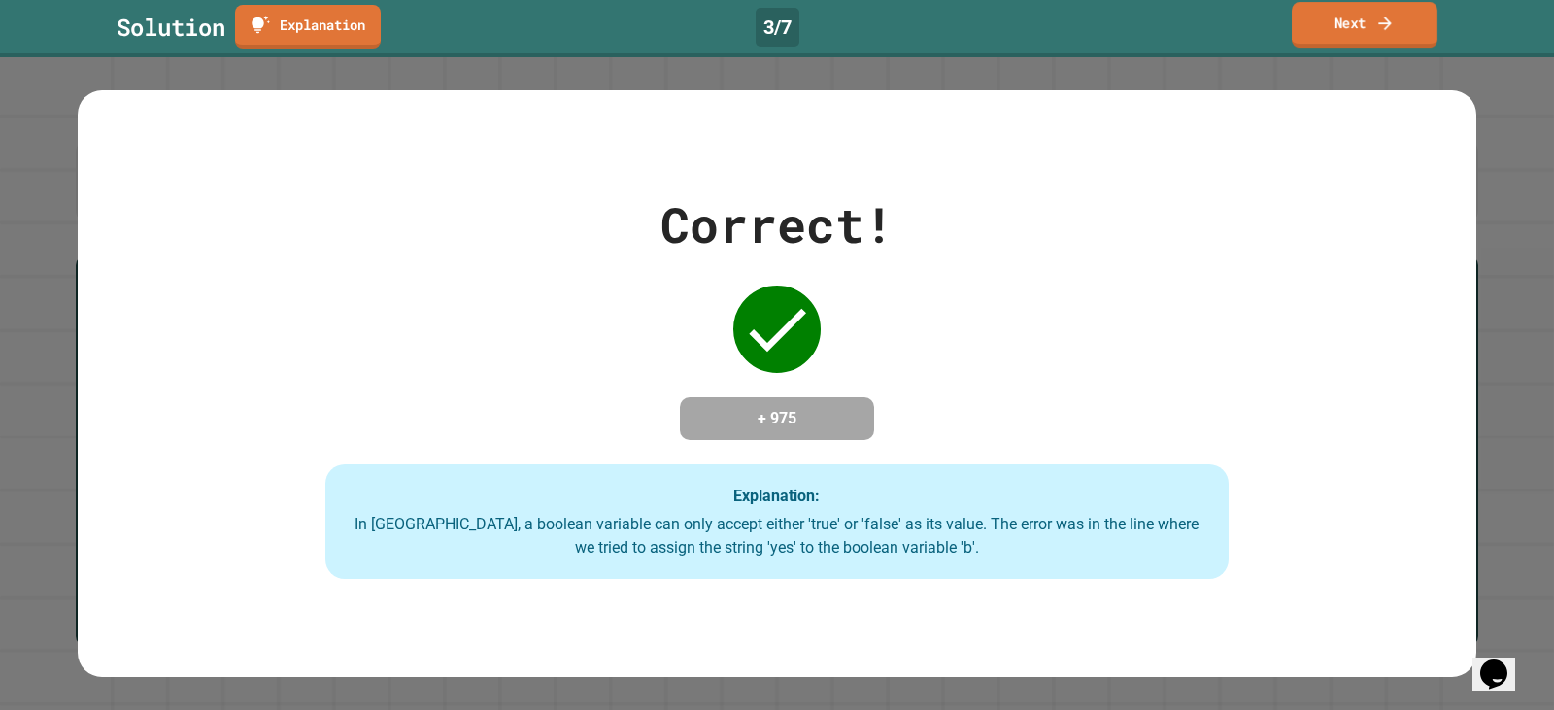
click at [1333, 31] on link "Next" at bounding box center [1365, 25] width 146 height 46
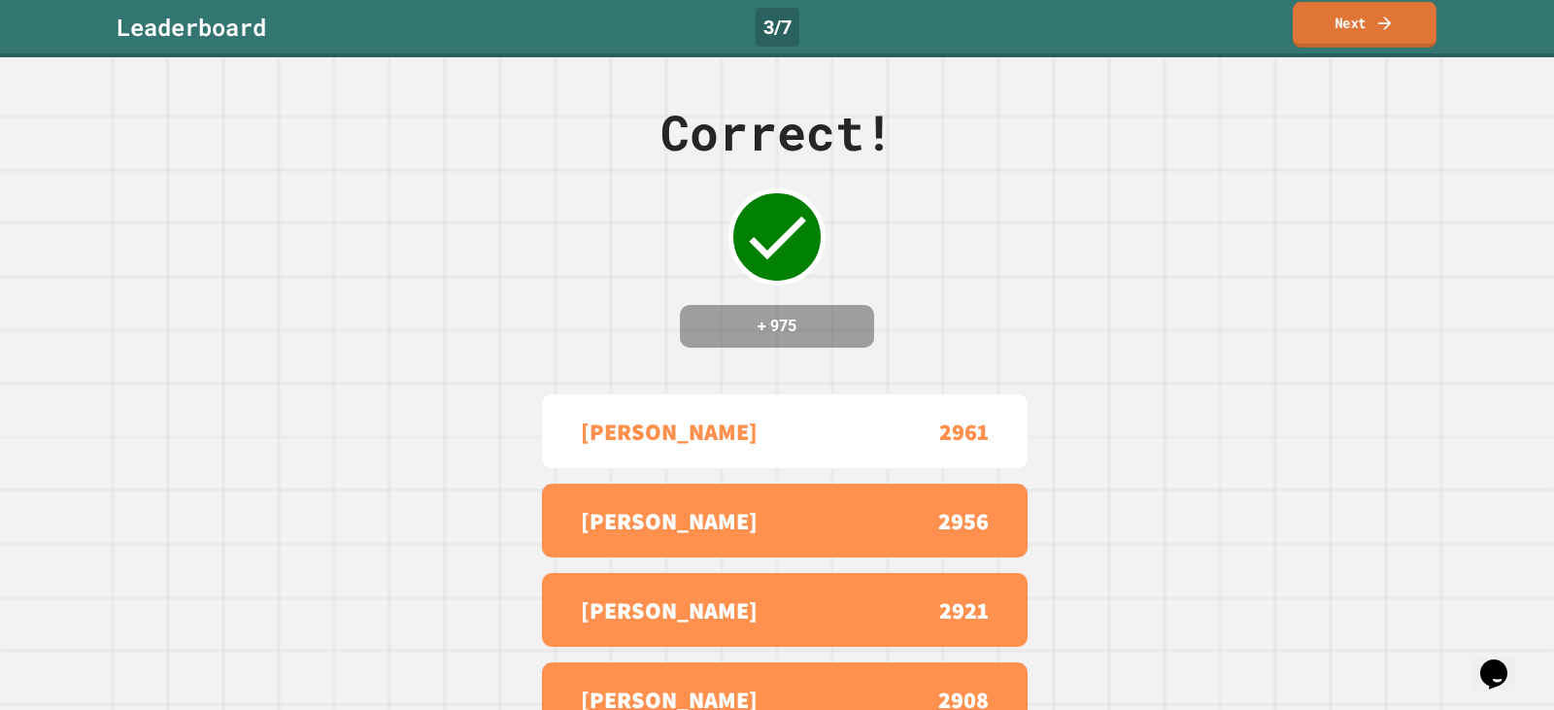
click at [1351, 44] on link "Next" at bounding box center [1365, 25] width 144 height 46
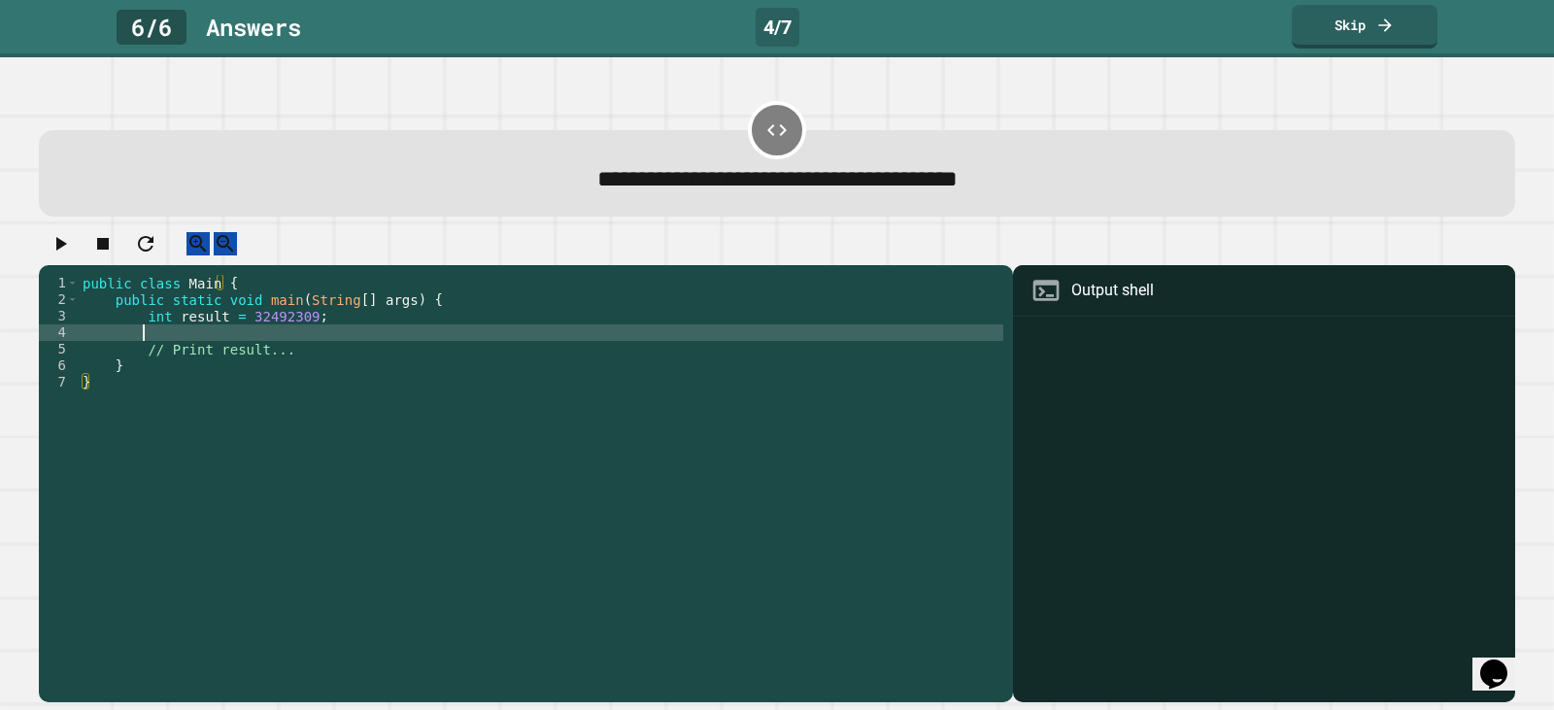
click at [193, 350] on div "public class Main { public static void main ( String [ ] args ) { int result = …" at bounding box center [541, 465] width 925 height 380
click at [353, 360] on div "public class Main { public static void main ( String [ ] args ) { int result = …" at bounding box center [541, 465] width 925 height 380
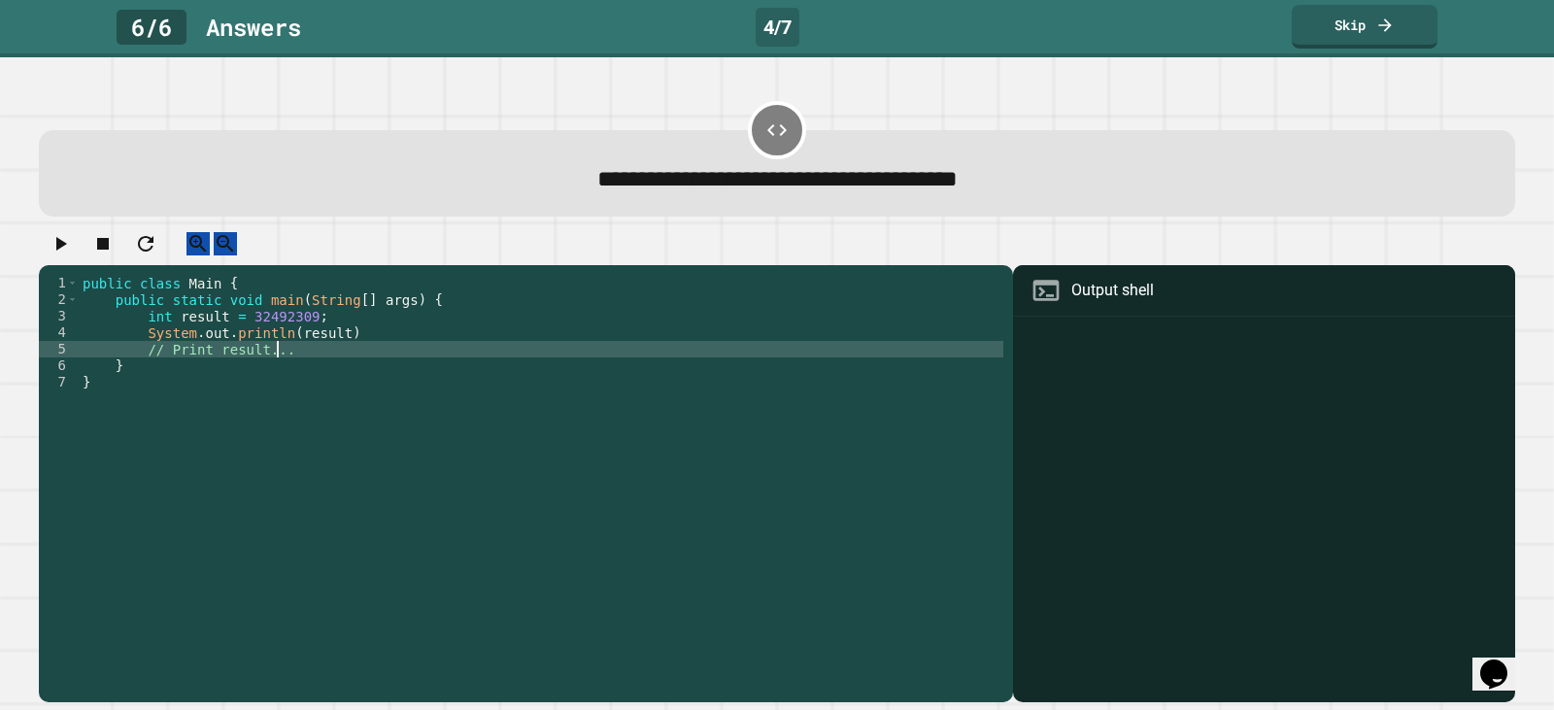
scroll to position [0, 13]
click at [349, 352] on div "public class Main { public static void main ( String [ ] args ) { int result = …" at bounding box center [541, 465] width 925 height 380
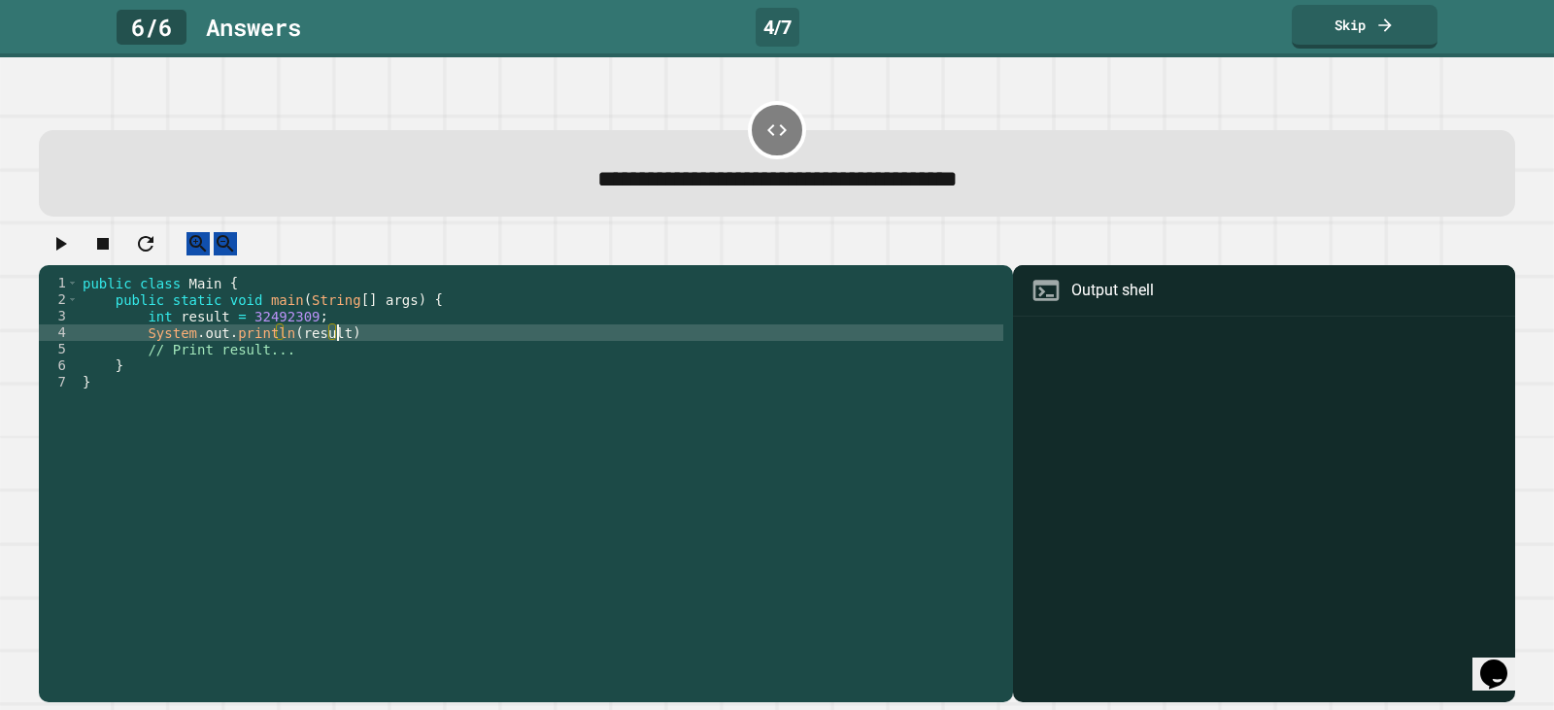
scroll to position [0, 17]
type textarea "**********"
click at [60, 249] on icon "button" at bounding box center [60, 243] width 23 height 23
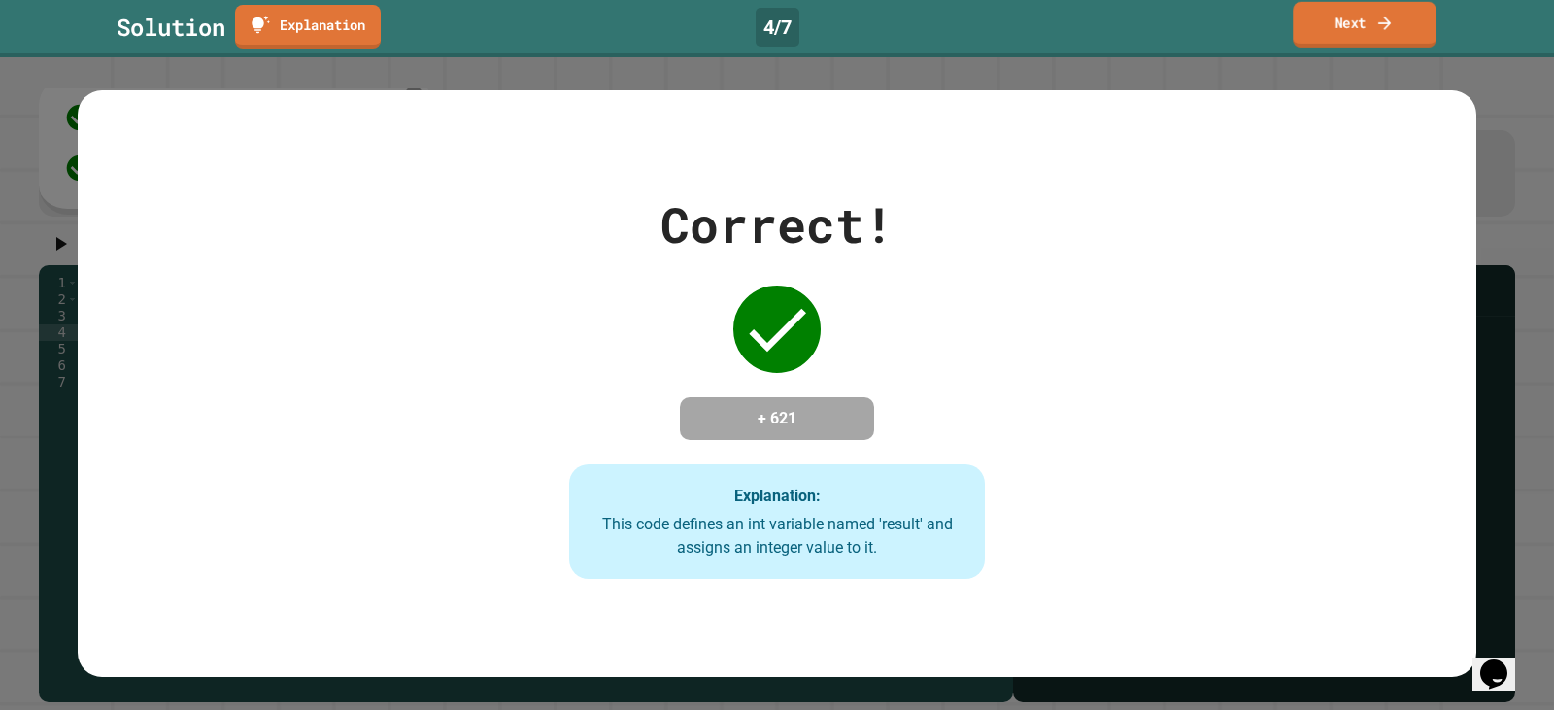
click at [1357, 5] on link "Next" at bounding box center [1365, 25] width 144 height 46
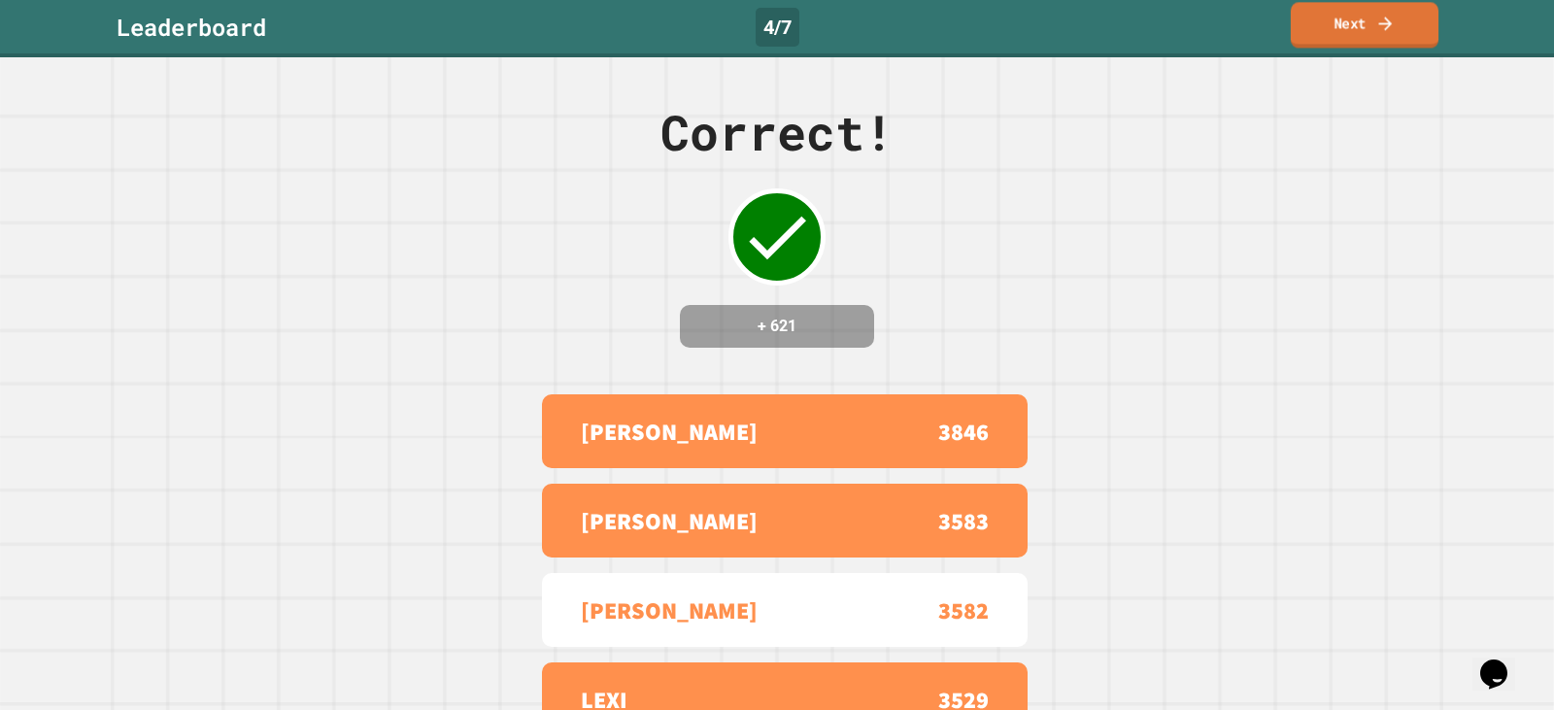
click at [1346, 15] on link "Next" at bounding box center [1365, 25] width 148 height 46
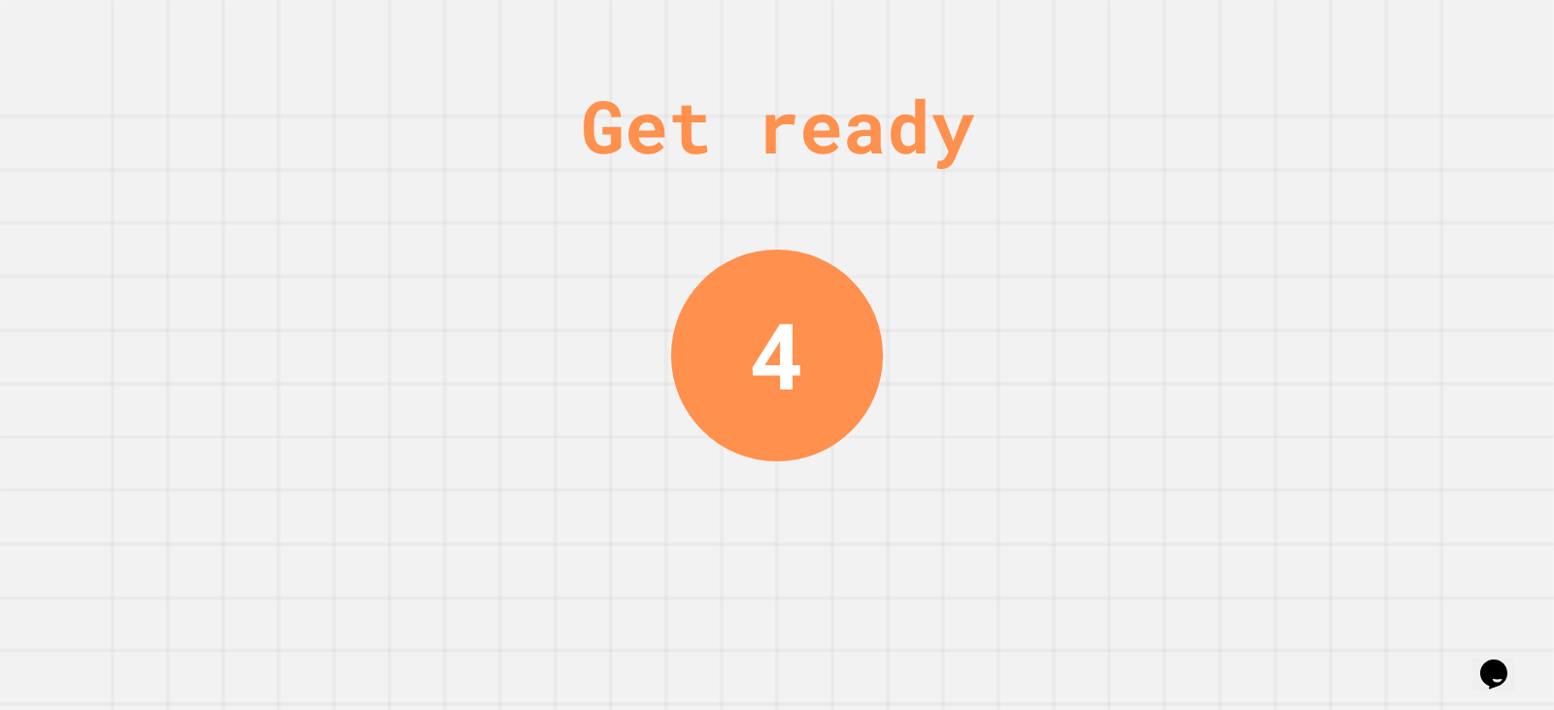
drag, startPoint x: 1006, startPoint y: 226, endPoint x: 995, endPoint y: 219, distance: 13.5
click at [1003, 225] on div "Get ready 4" at bounding box center [777, 355] width 1554 height 710
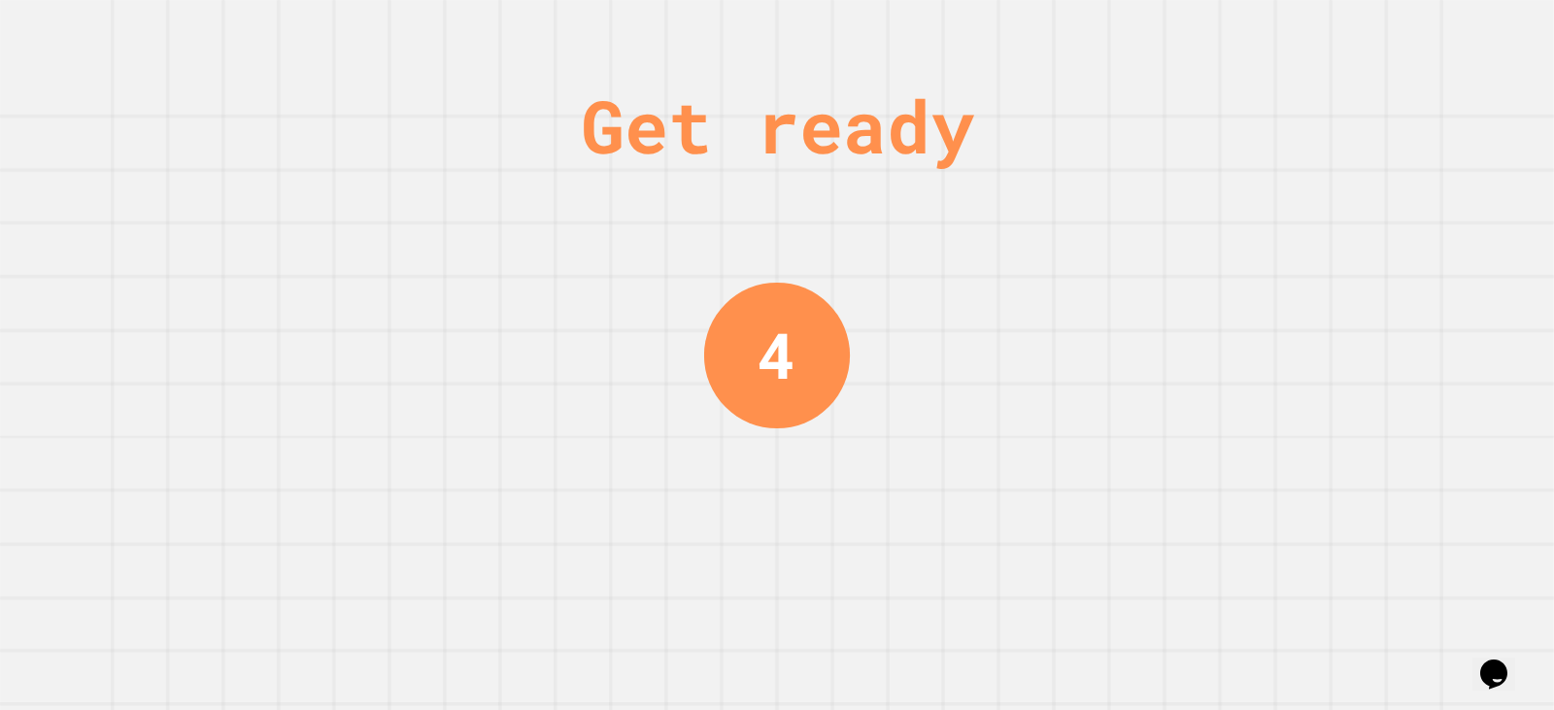
click at [993, 217] on div "Get ready 4" at bounding box center [777, 355] width 1554 height 710
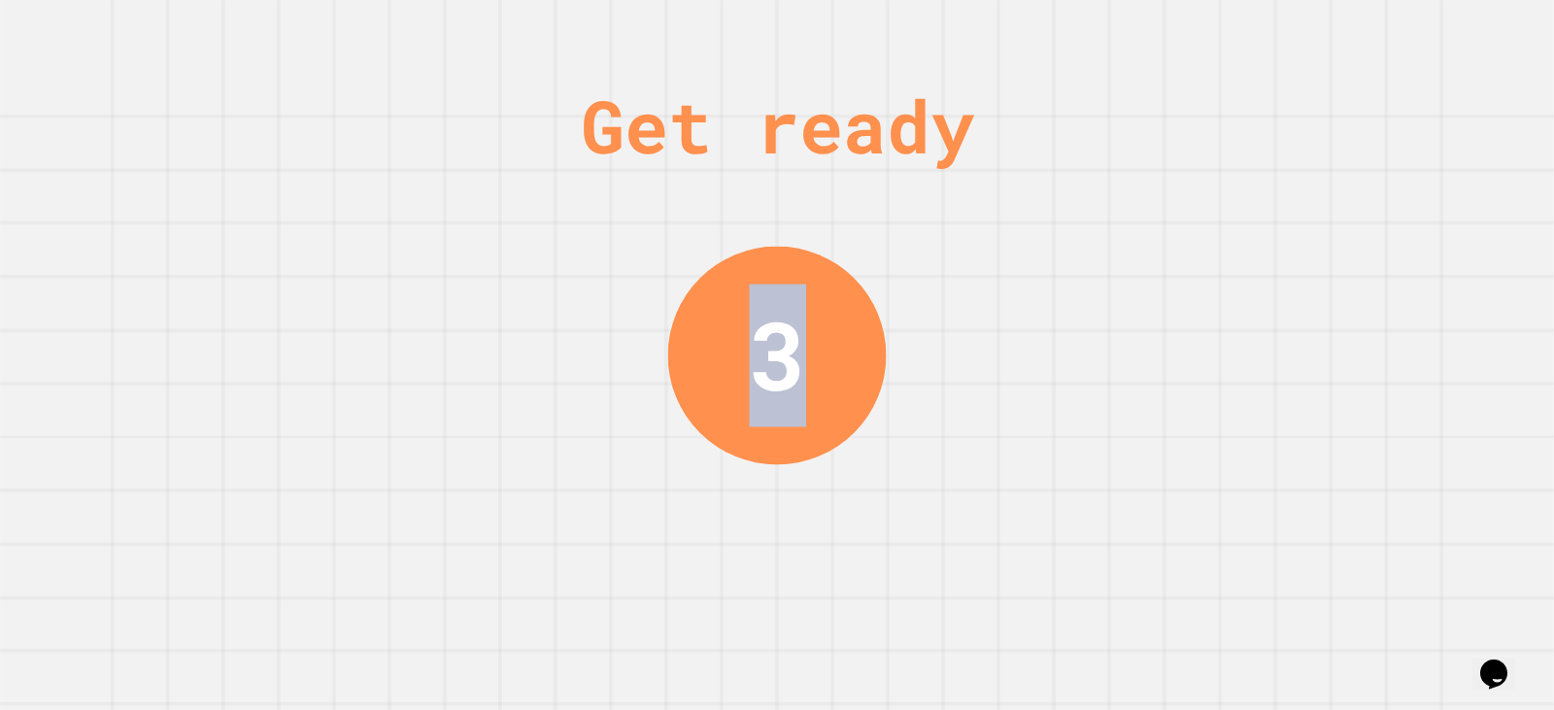
click at [979, 182] on div "Get ready 3" at bounding box center [777, 355] width 1554 height 710
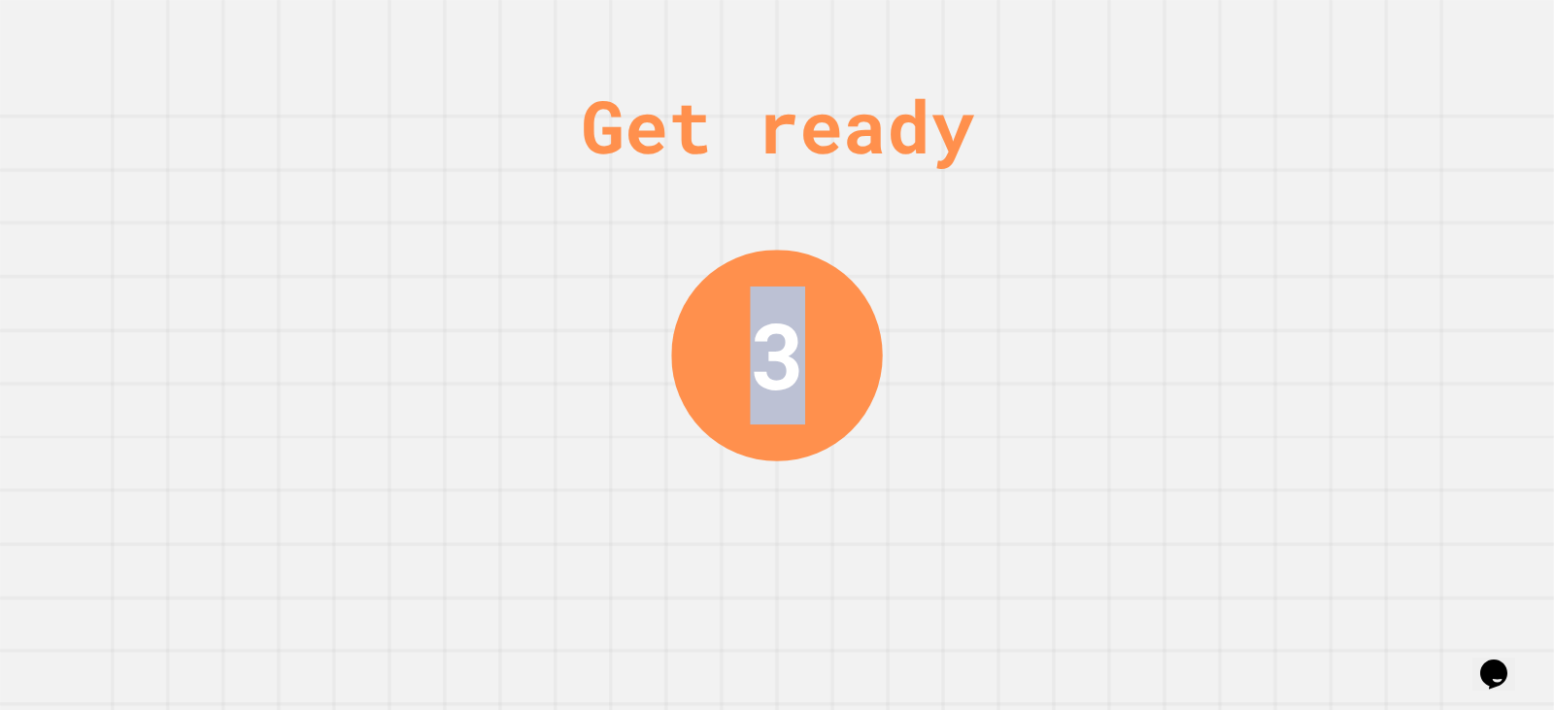
click at [974, 181] on div "Get ready" at bounding box center [777, 126] width 393 height 110
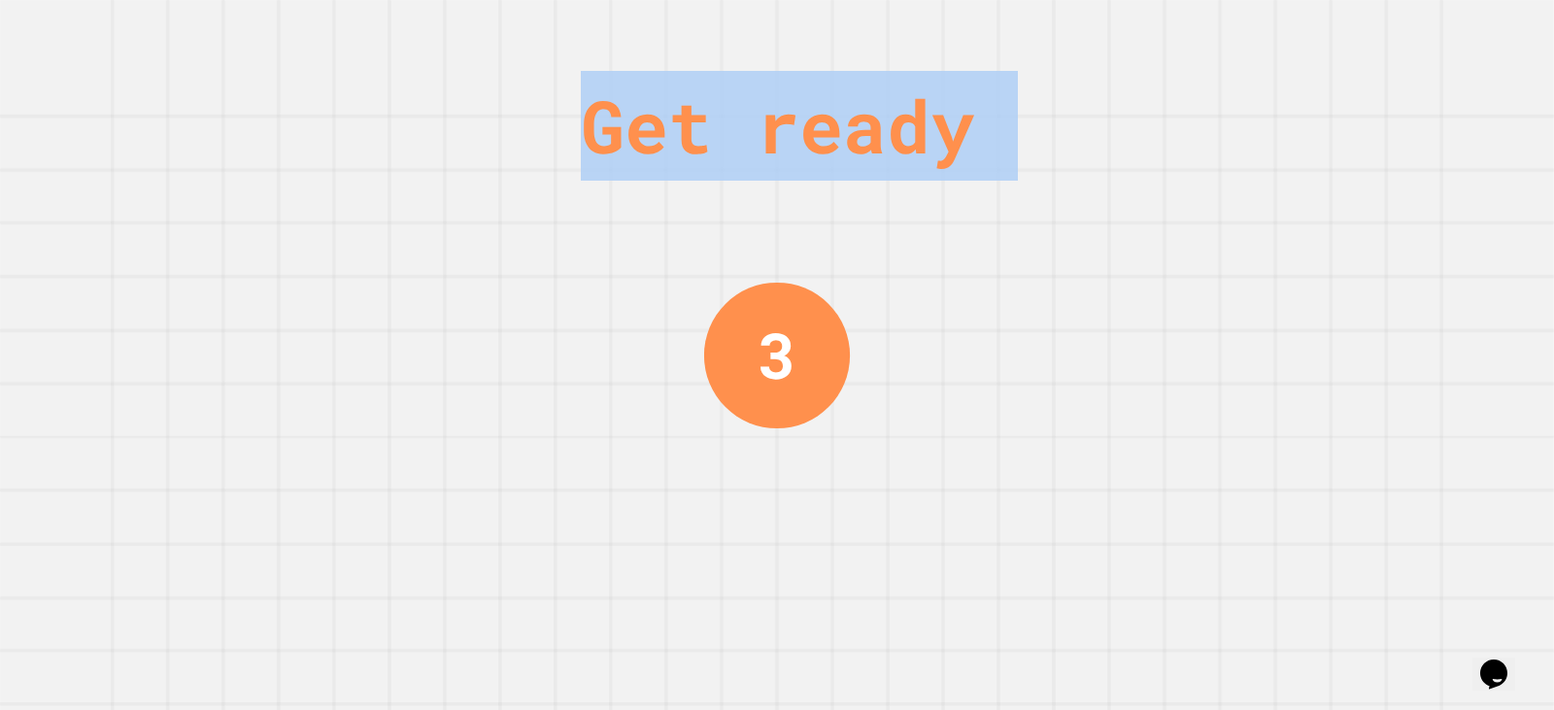
click at [974, 181] on div "Get ready" at bounding box center [777, 126] width 393 height 110
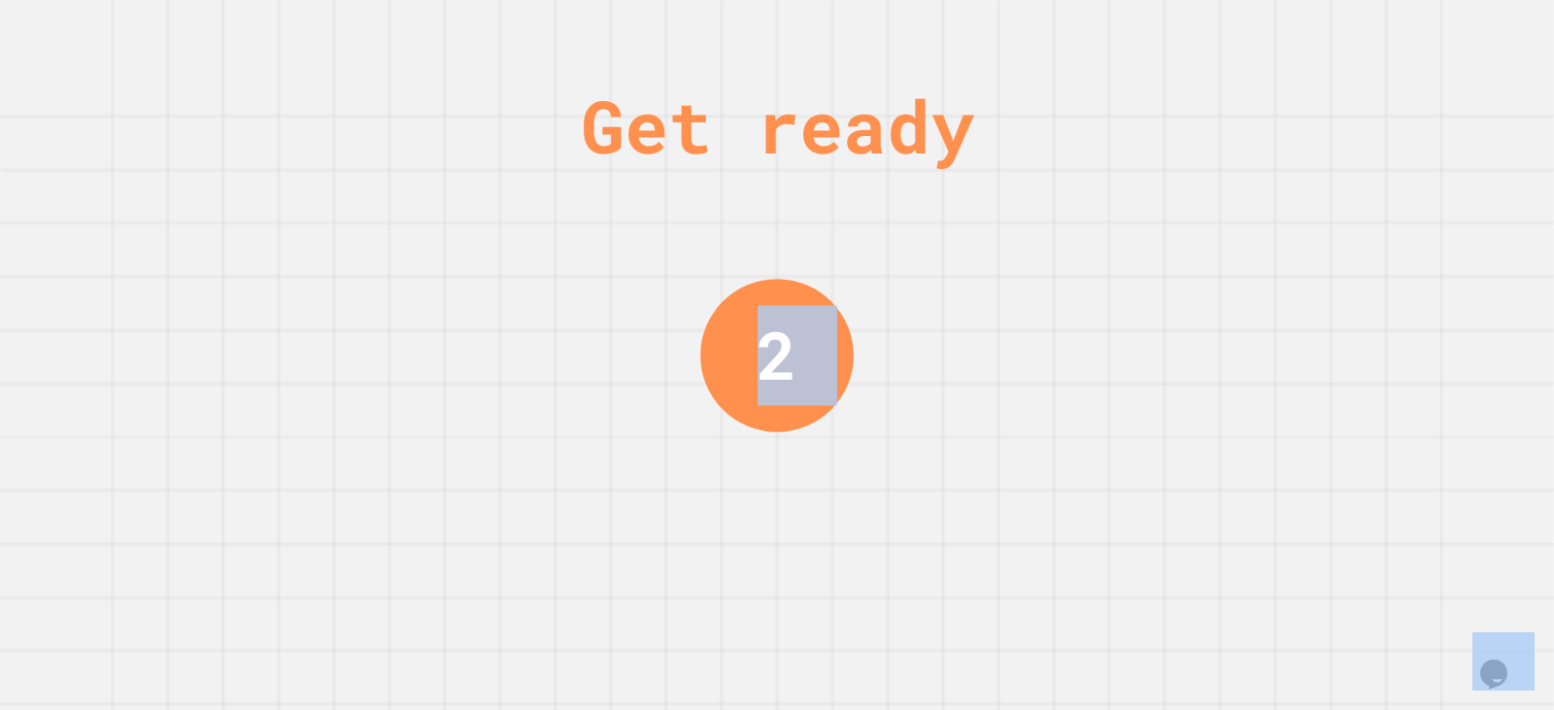
click at [978, 185] on div "Get ready 2" at bounding box center [777, 355] width 1554 height 710
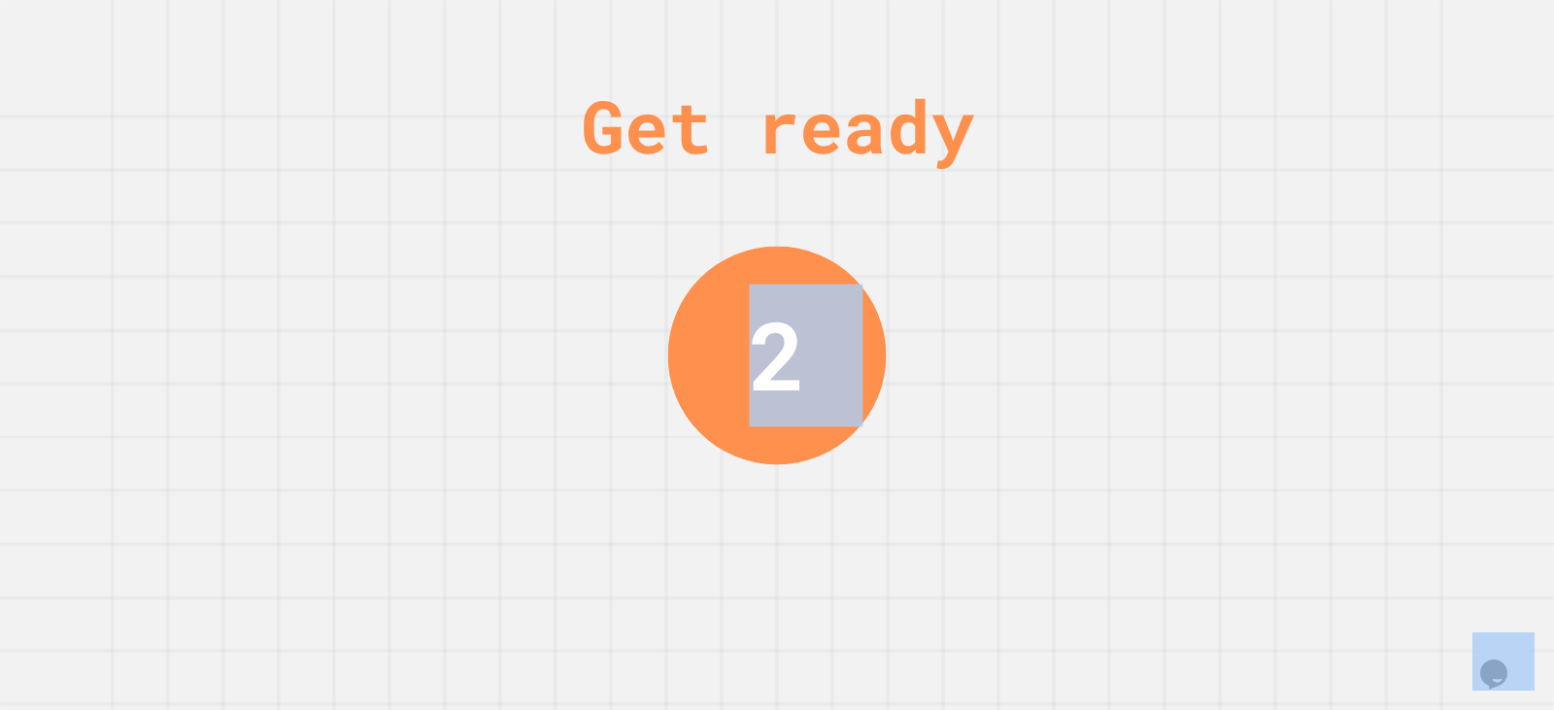
click at [978, 185] on div "Get ready 2" at bounding box center [777, 355] width 1554 height 710
click at [978, 186] on div "Get ready 2" at bounding box center [777, 355] width 1554 height 710
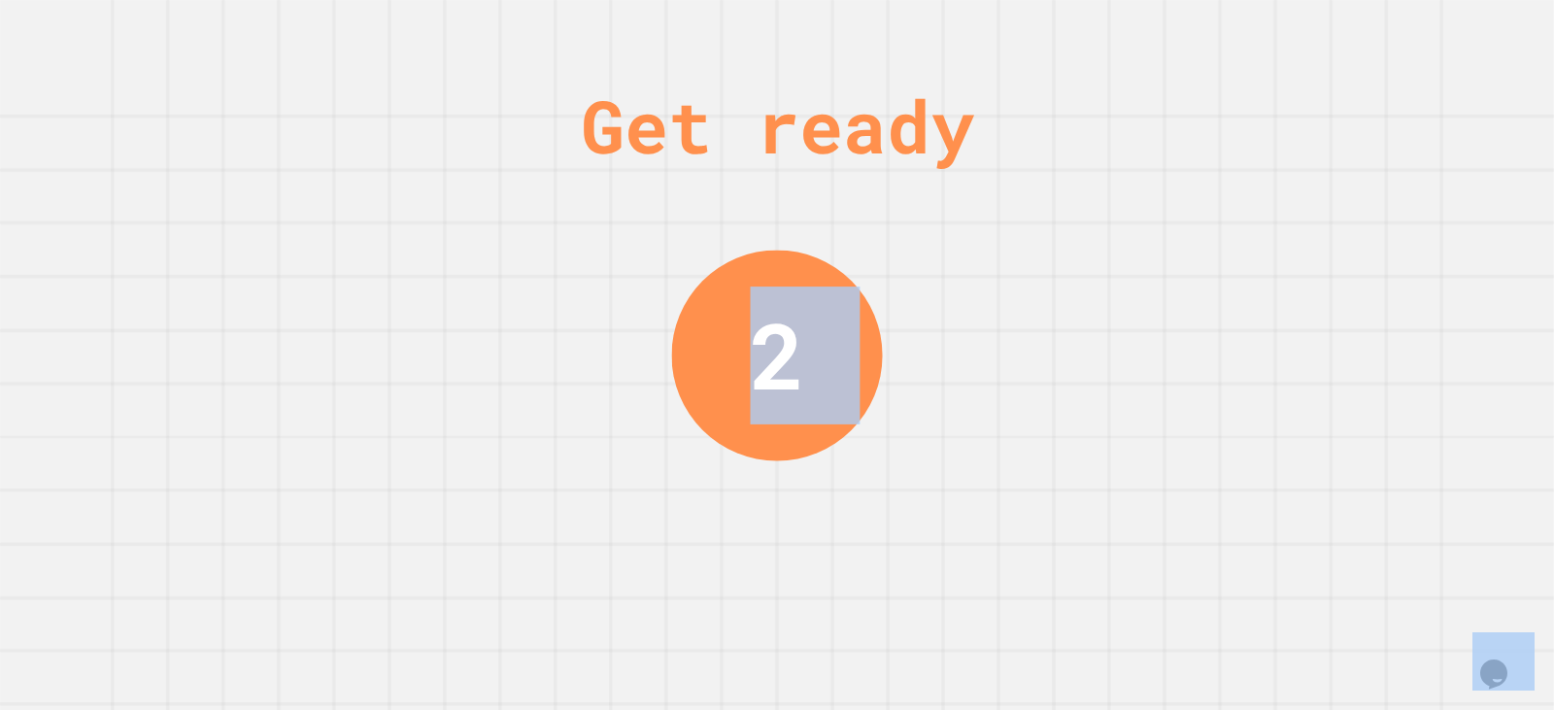
click at [978, 186] on div "Get ready 2" at bounding box center [777, 355] width 1554 height 710
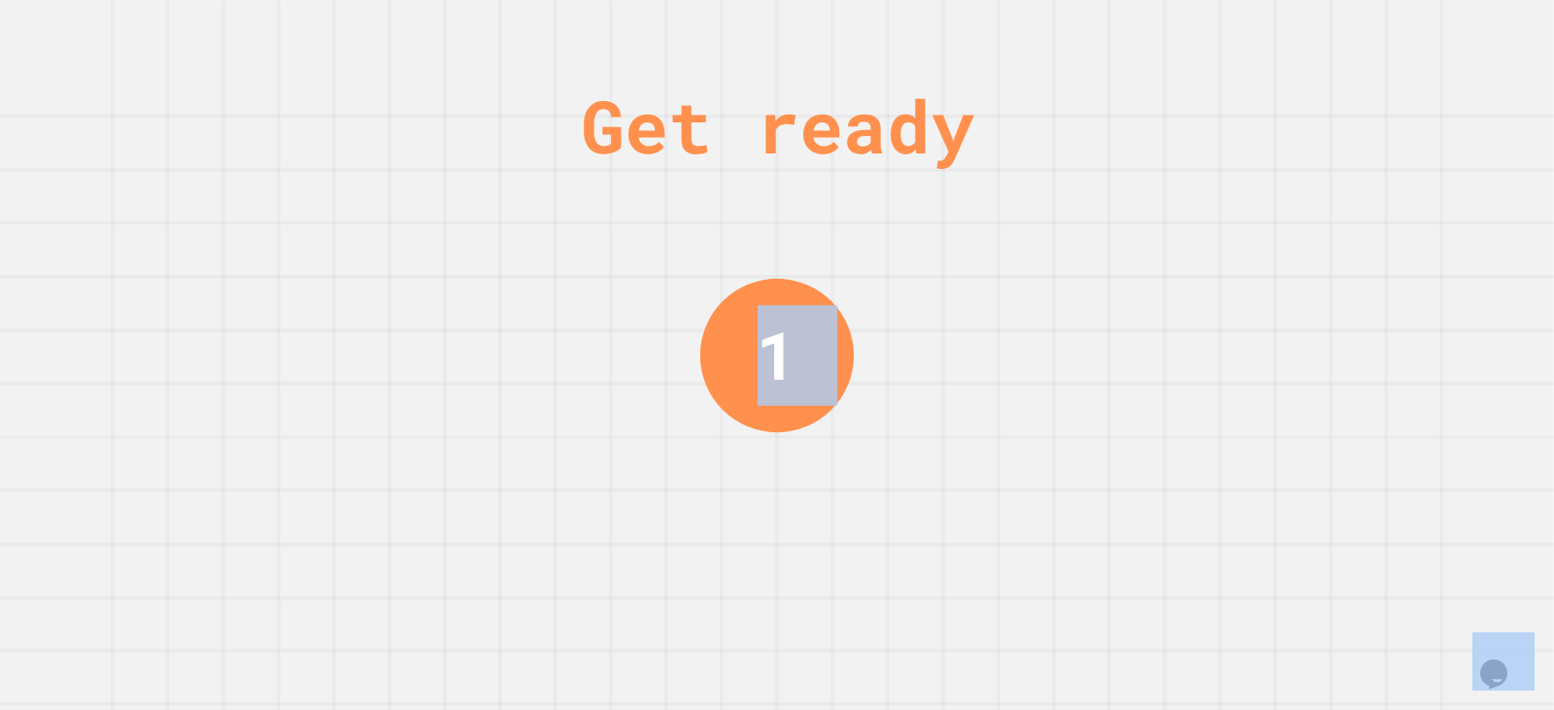
click at [978, 186] on div "Get ready 1" at bounding box center [777, 355] width 1554 height 710
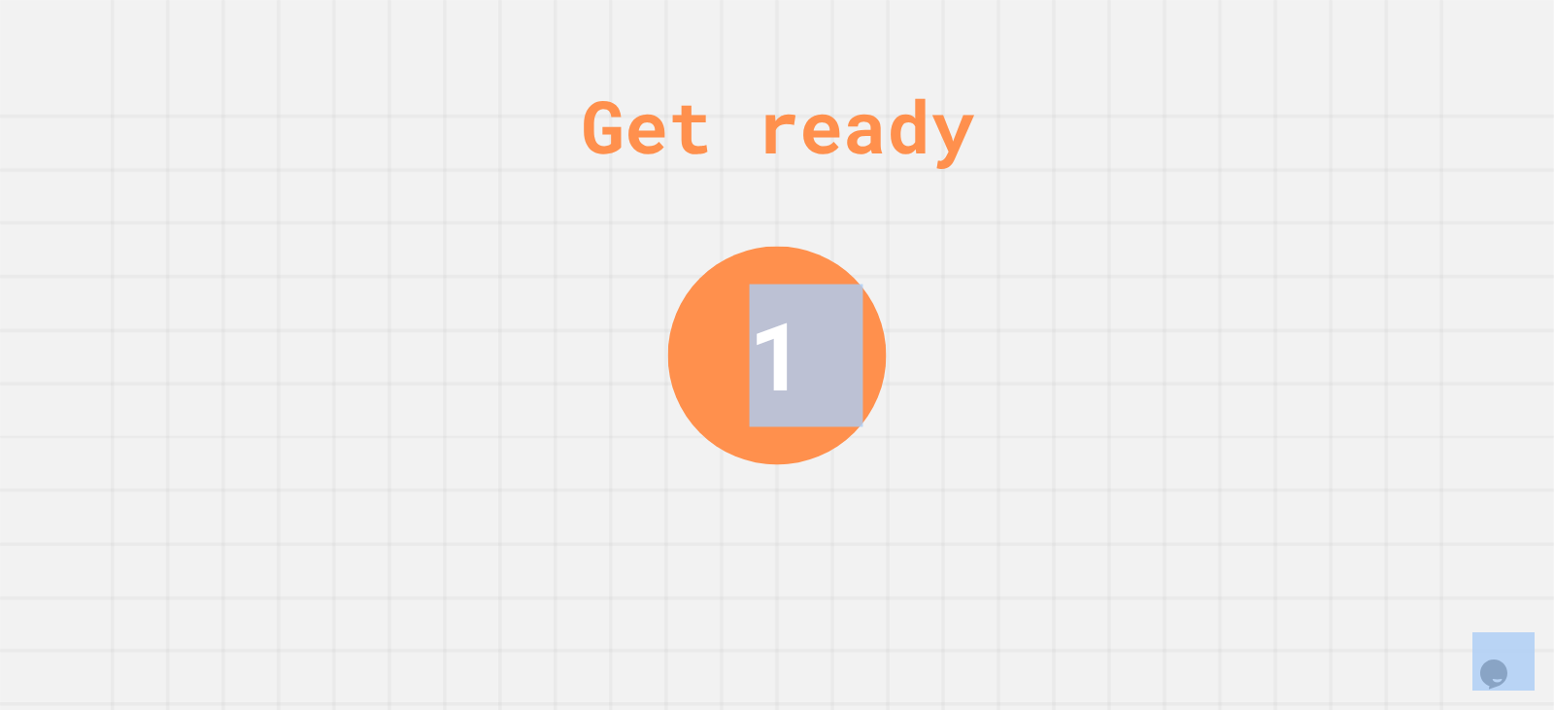
drag, startPoint x: 978, startPoint y: 186, endPoint x: 990, endPoint y: 198, distance: 17.2
click at [979, 186] on div "Get ready 1" at bounding box center [777, 355] width 1554 height 710
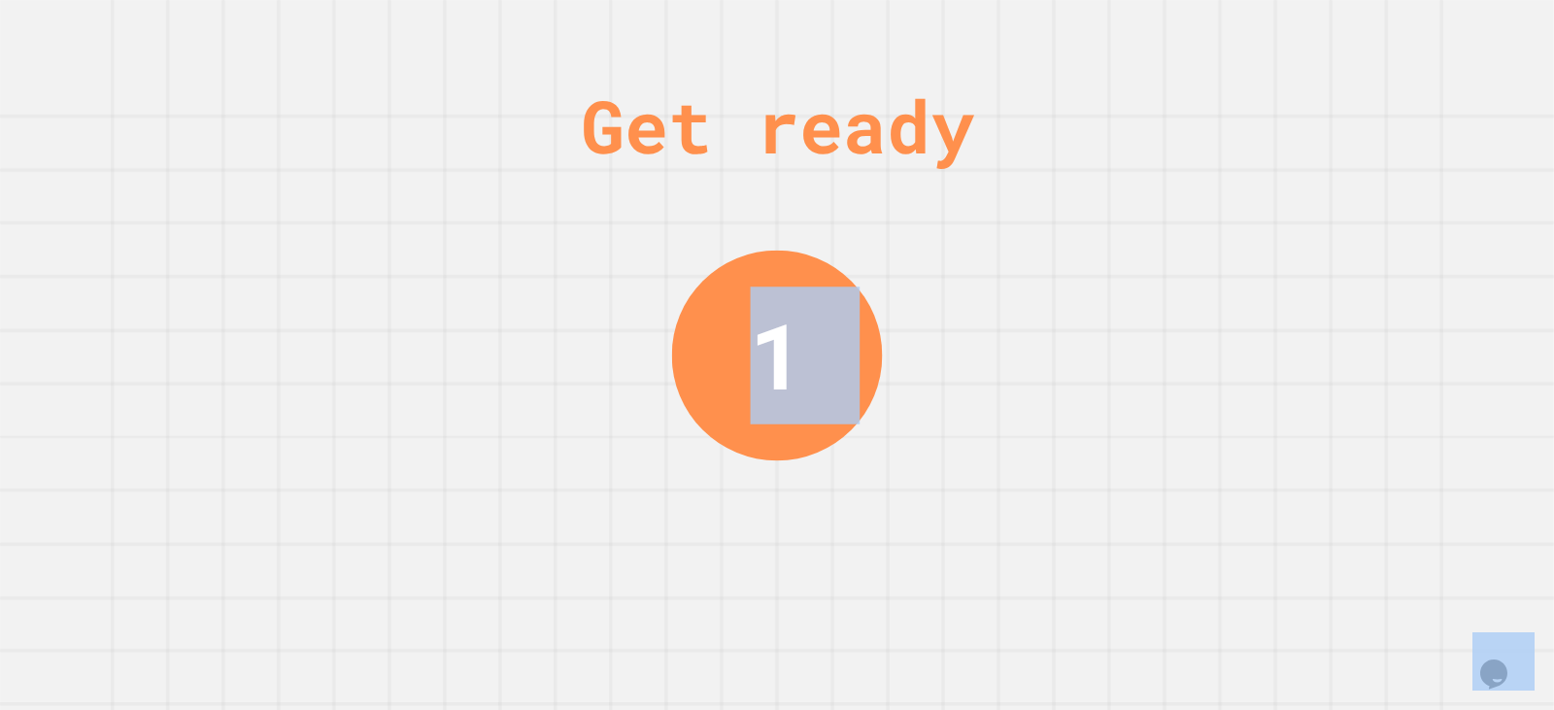
click at [990, 198] on div "Get ready 1" at bounding box center [777, 355] width 1554 height 710
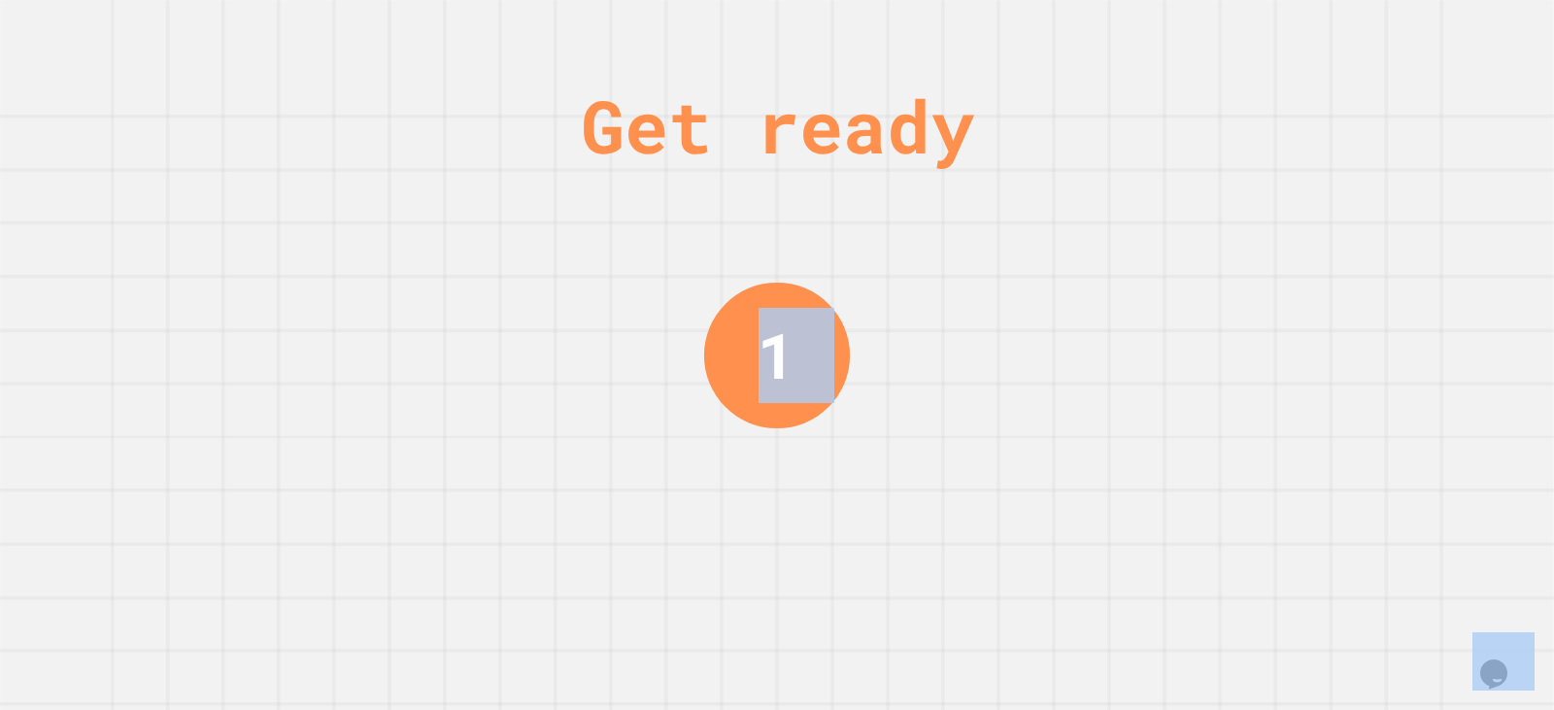
click at [990, 198] on div "Get ready 1" at bounding box center [777, 355] width 1554 height 710
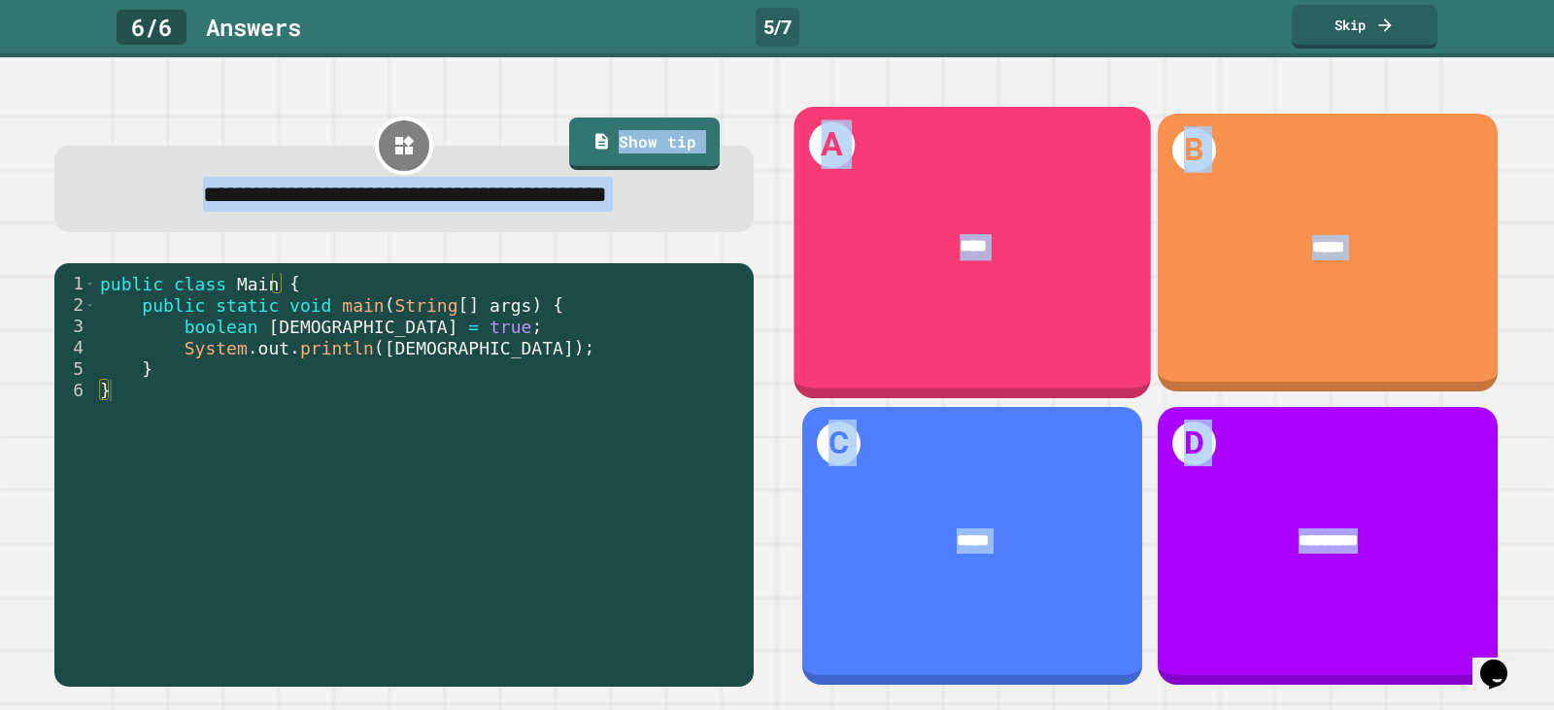
click at [990, 199] on div "****" at bounding box center [971, 247] width 357 height 96
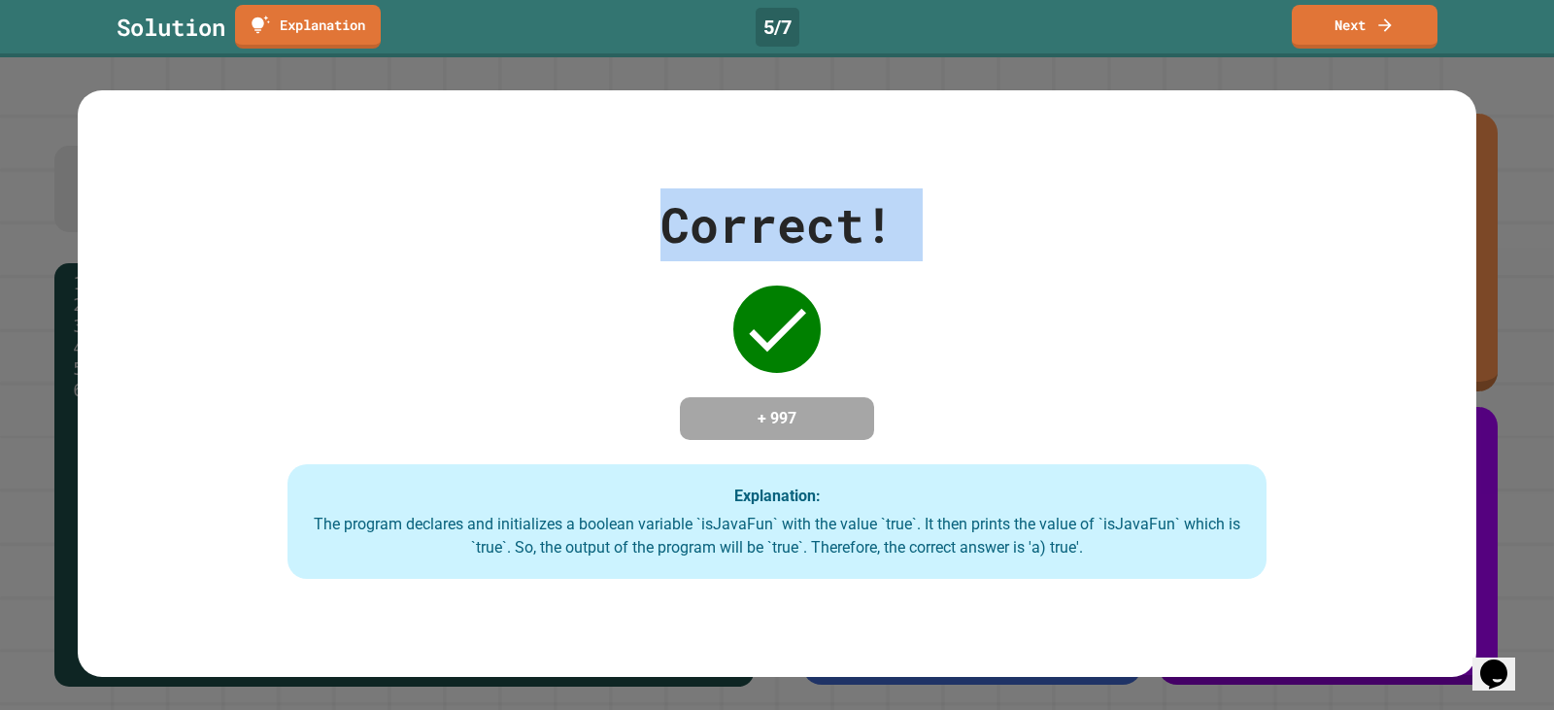
click at [990, 198] on div "Correct! + 997 Explanation: The program declares and initializes a boolean vari…" at bounding box center [777, 383] width 1399 height 390
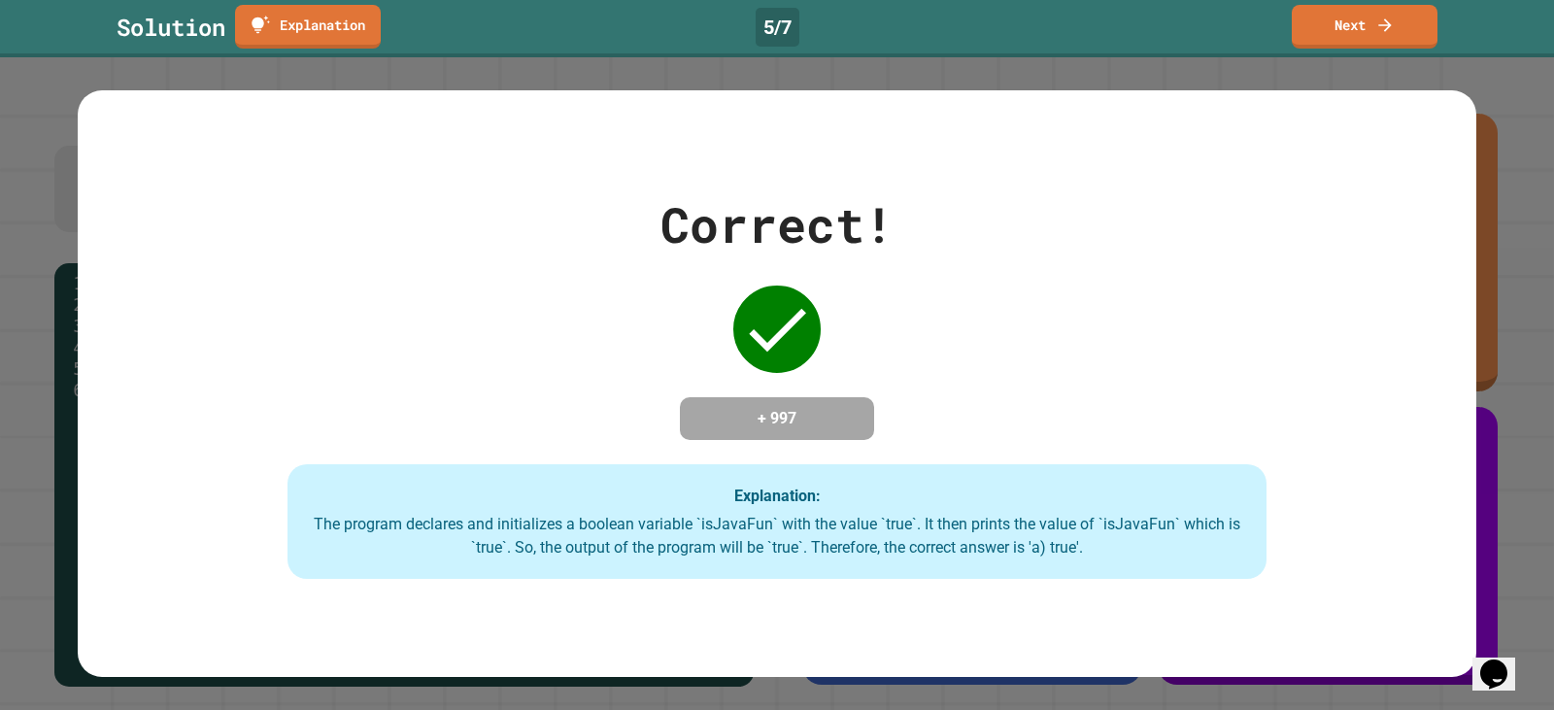
drag, startPoint x: 1333, startPoint y: 68, endPoint x: 1323, endPoint y: 86, distance: 21.3
click at [1332, 78] on div "Correct! + 997 Explanation: The program declares and initializes a boolean vari…" at bounding box center [777, 383] width 1554 height 653
click at [1356, 21] on link "Next" at bounding box center [1364, 25] width 141 height 46
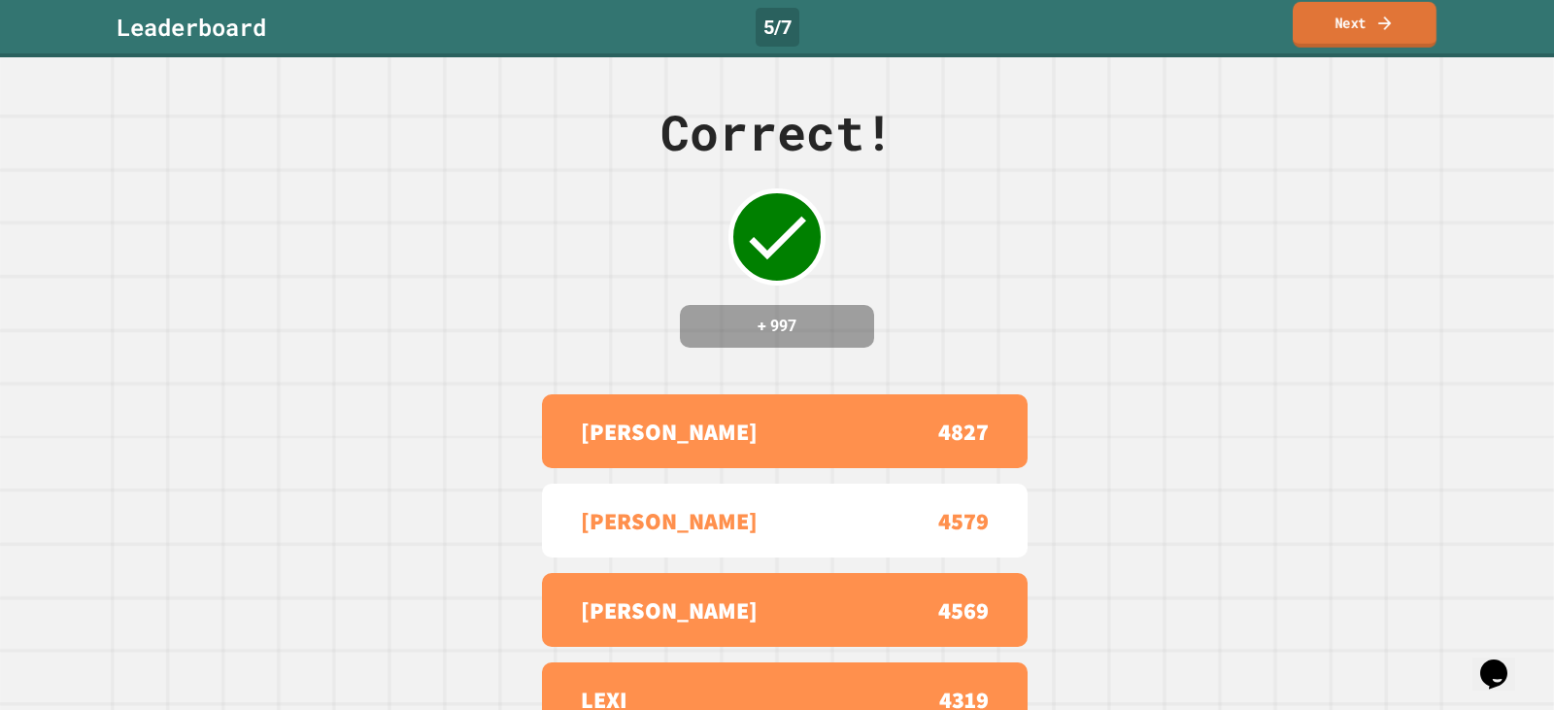
click at [1360, 47] on link "Next" at bounding box center [1365, 25] width 144 height 46
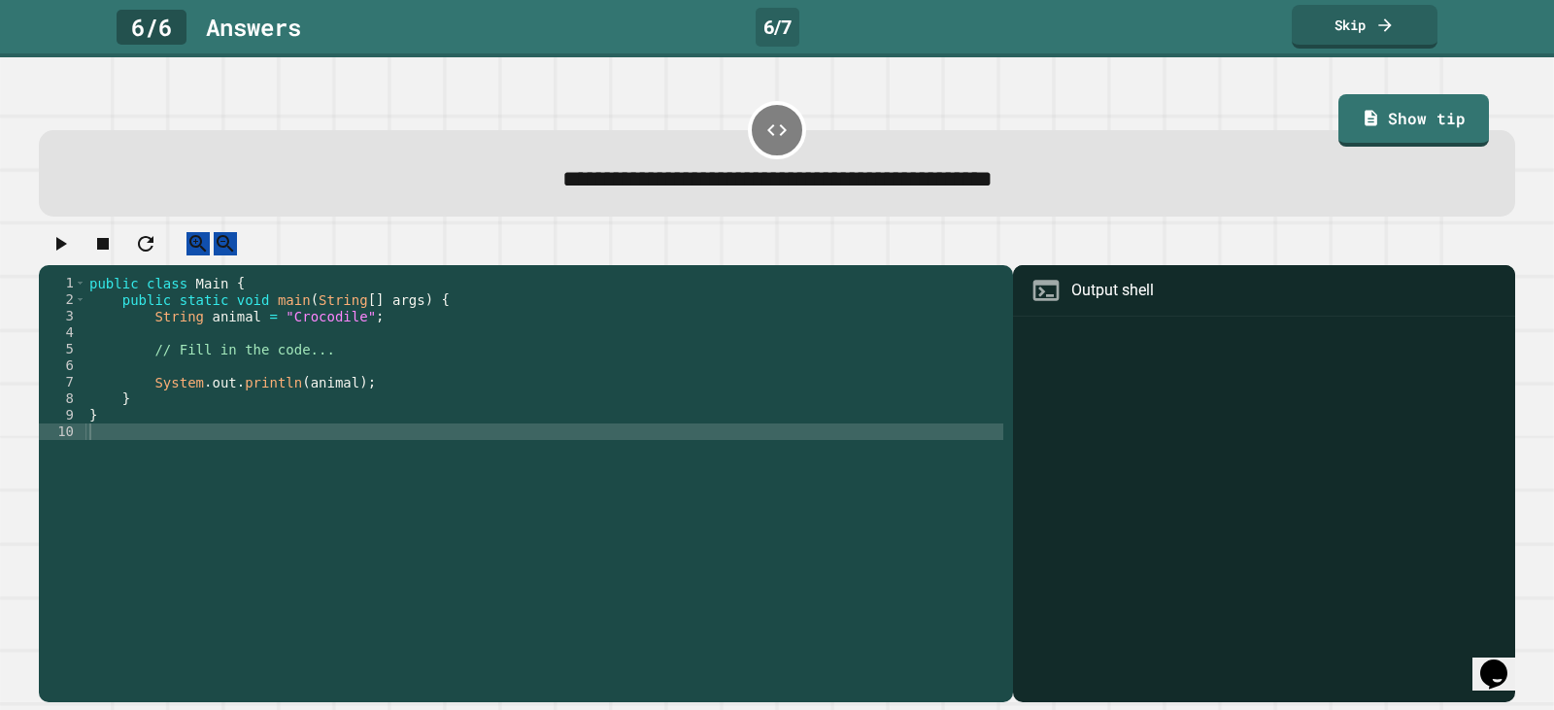
click at [324, 341] on div "public class Main { public static void main ( String [ ] args ) { String animal…" at bounding box center [544, 465] width 918 height 380
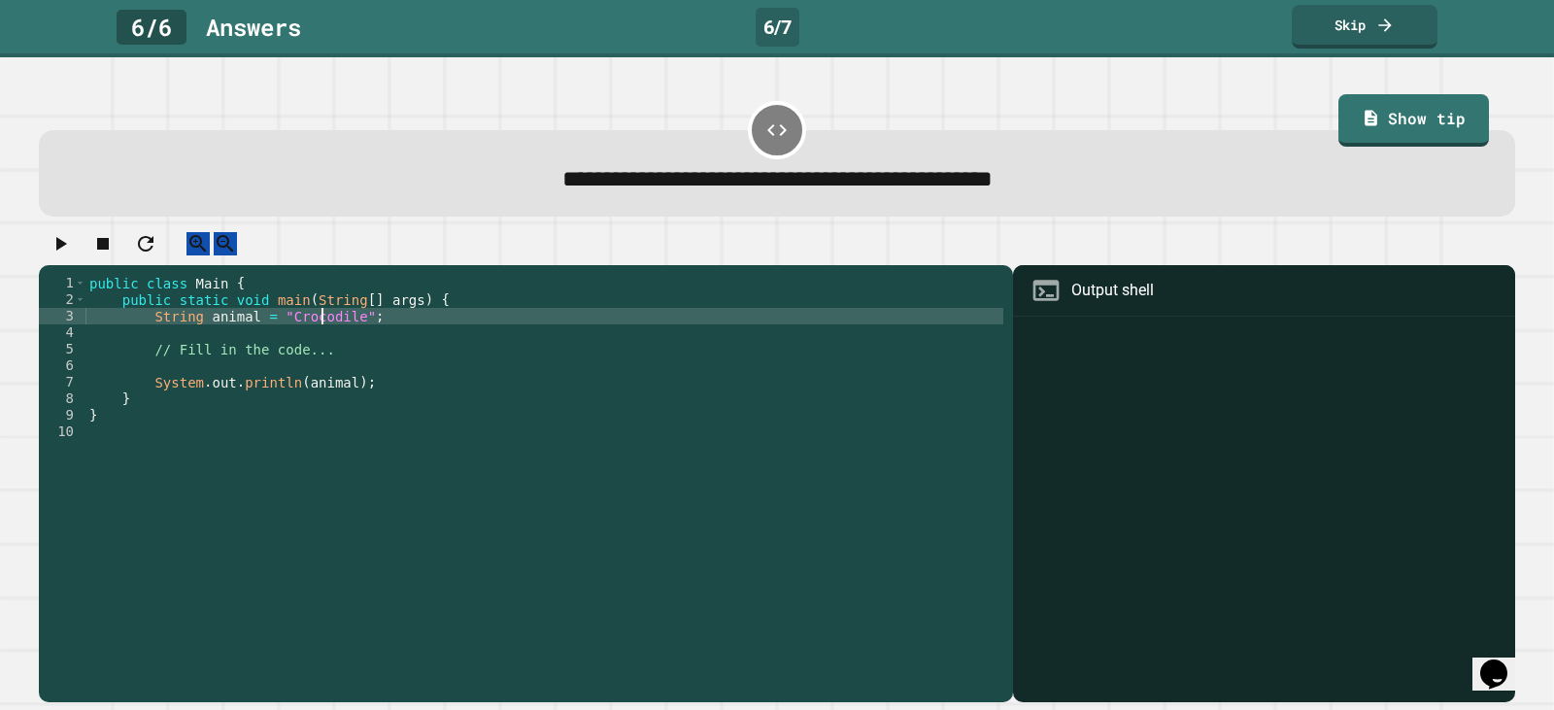
click at [324, 341] on div "public class Main { public static void main ( String [ ] args ) { String animal…" at bounding box center [544, 465] width 918 height 380
type textarea "**********"
click at [71, 242] on button "button" at bounding box center [60, 244] width 23 height 24
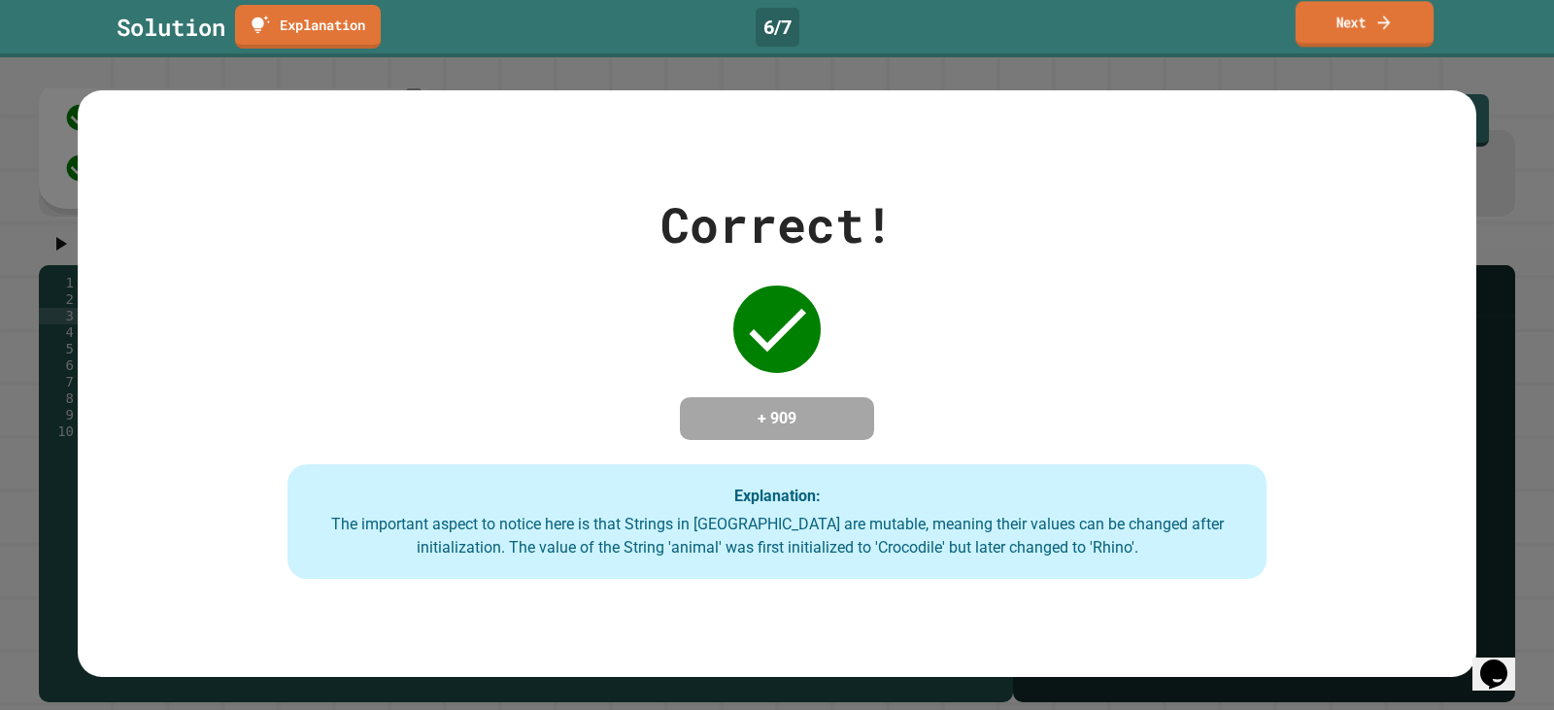
click at [1375, 19] on icon at bounding box center [1383, 22] width 18 height 20
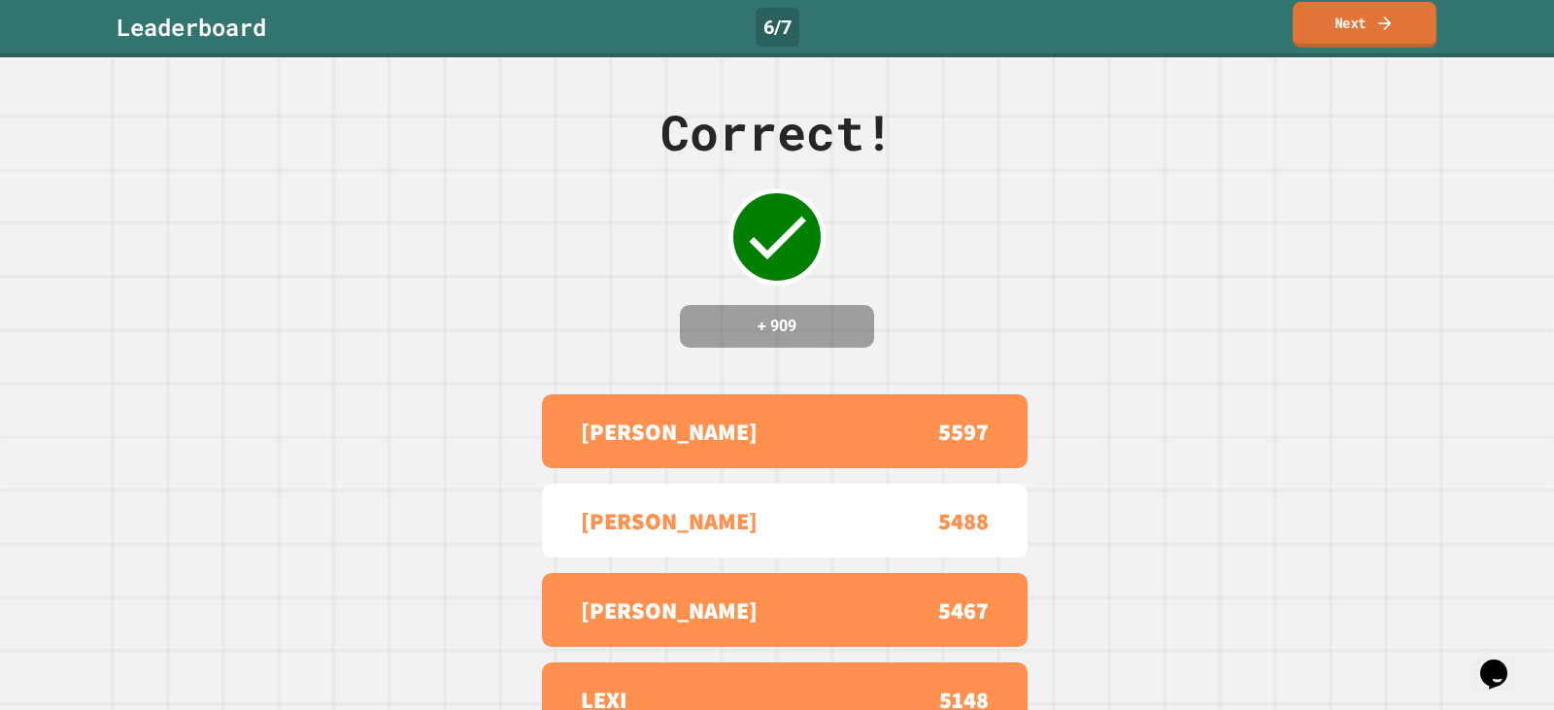
click at [1334, 22] on link "Next" at bounding box center [1365, 25] width 144 height 46
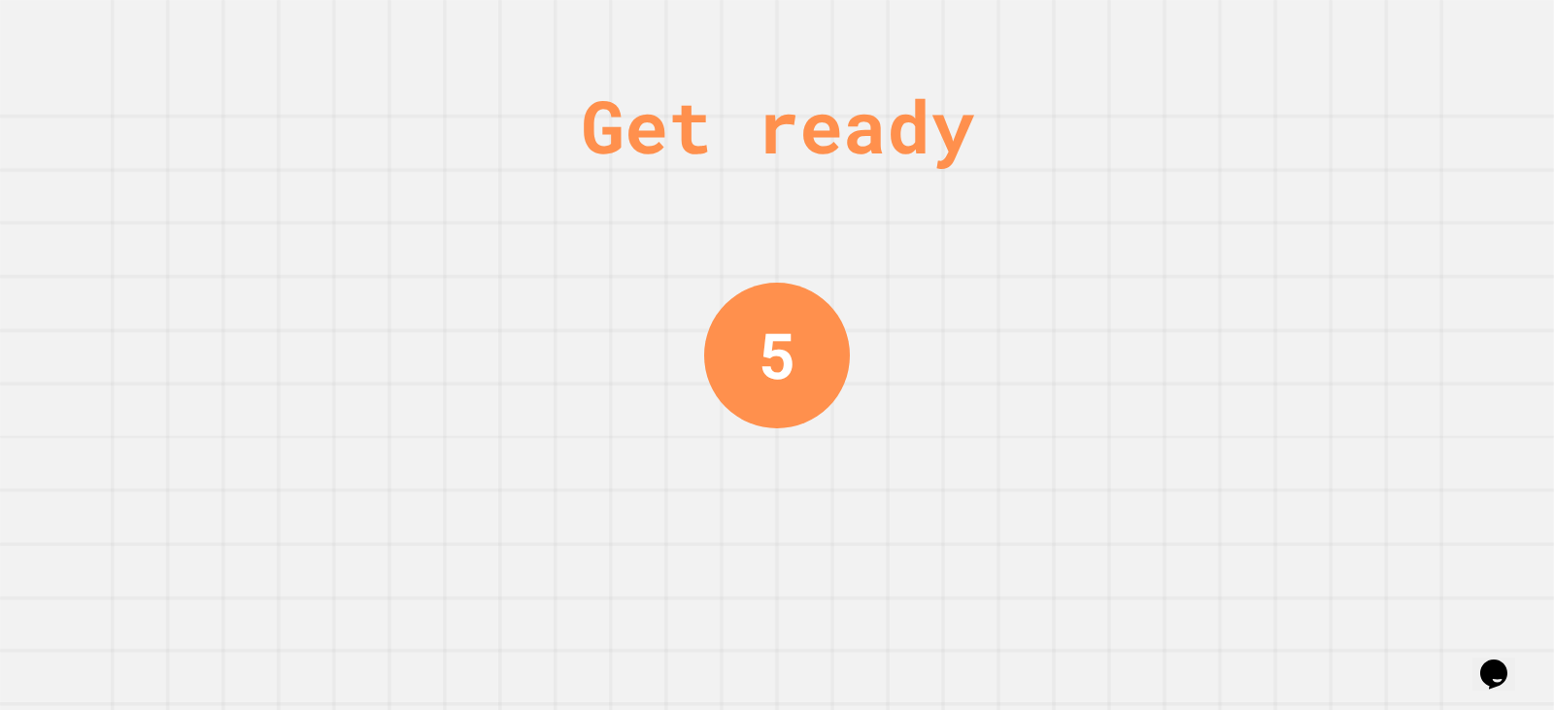
click at [1066, 568] on div "Get ready 5" at bounding box center [777, 355] width 1554 height 710
click at [1066, 569] on div "Get ready 5" at bounding box center [777, 355] width 1554 height 710
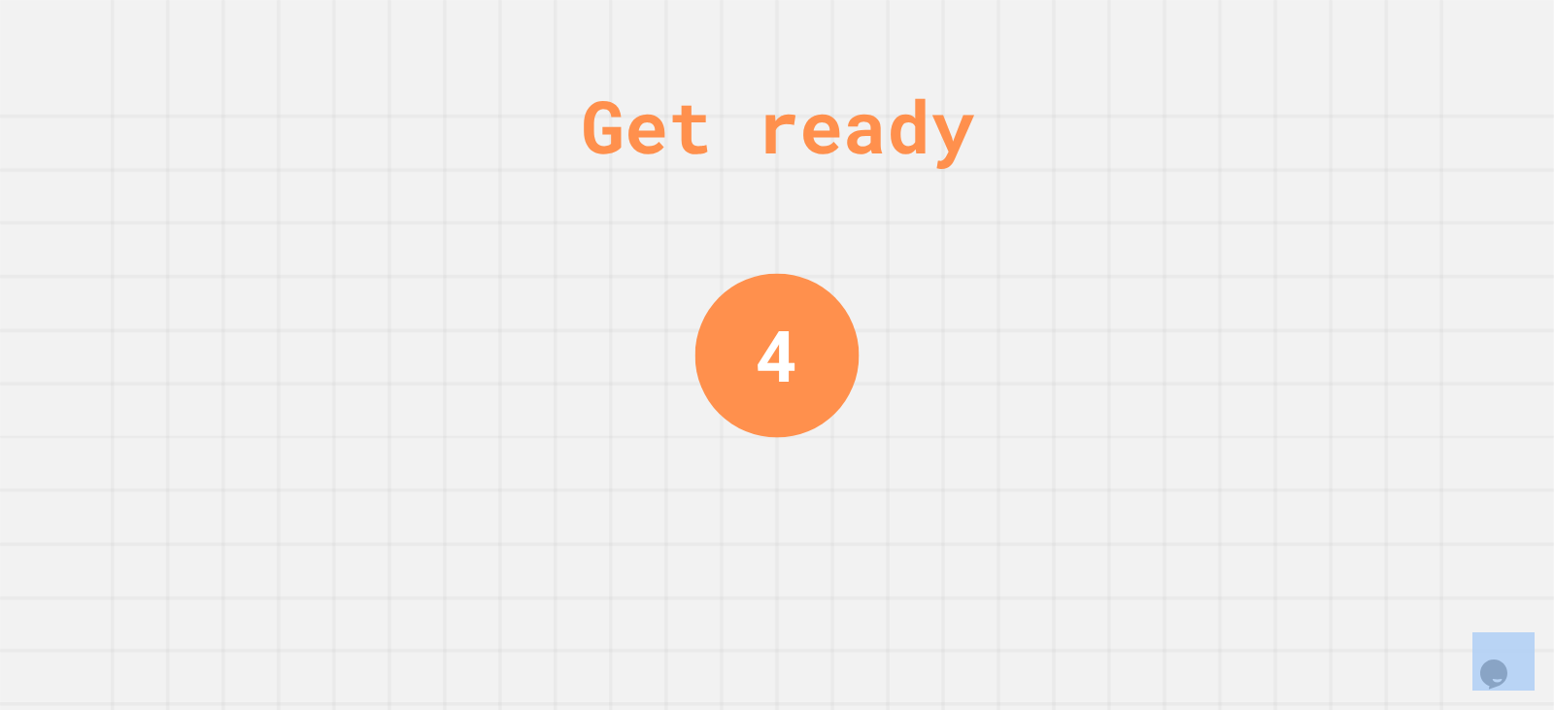
drag, startPoint x: 1063, startPoint y: 571, endPoint x: 1050, endPoint y: 573, distance: 13.7
click at [1061, 573] on div "Get ready 4" at bounding box center [777, 355] width 1554 height 710
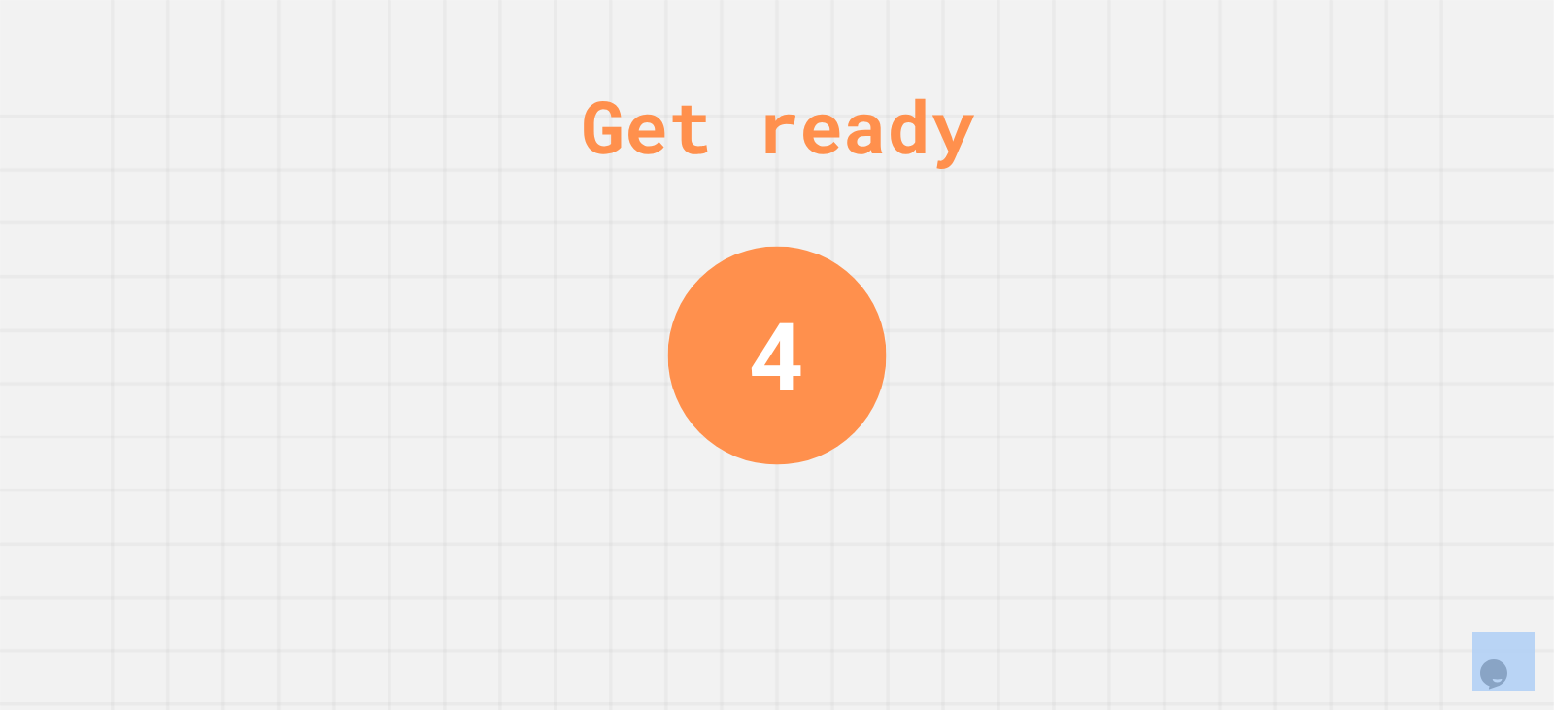
click at [1050, 573] on div "Get ready 4" at bounding box center [777, 355] width 1554 height 710
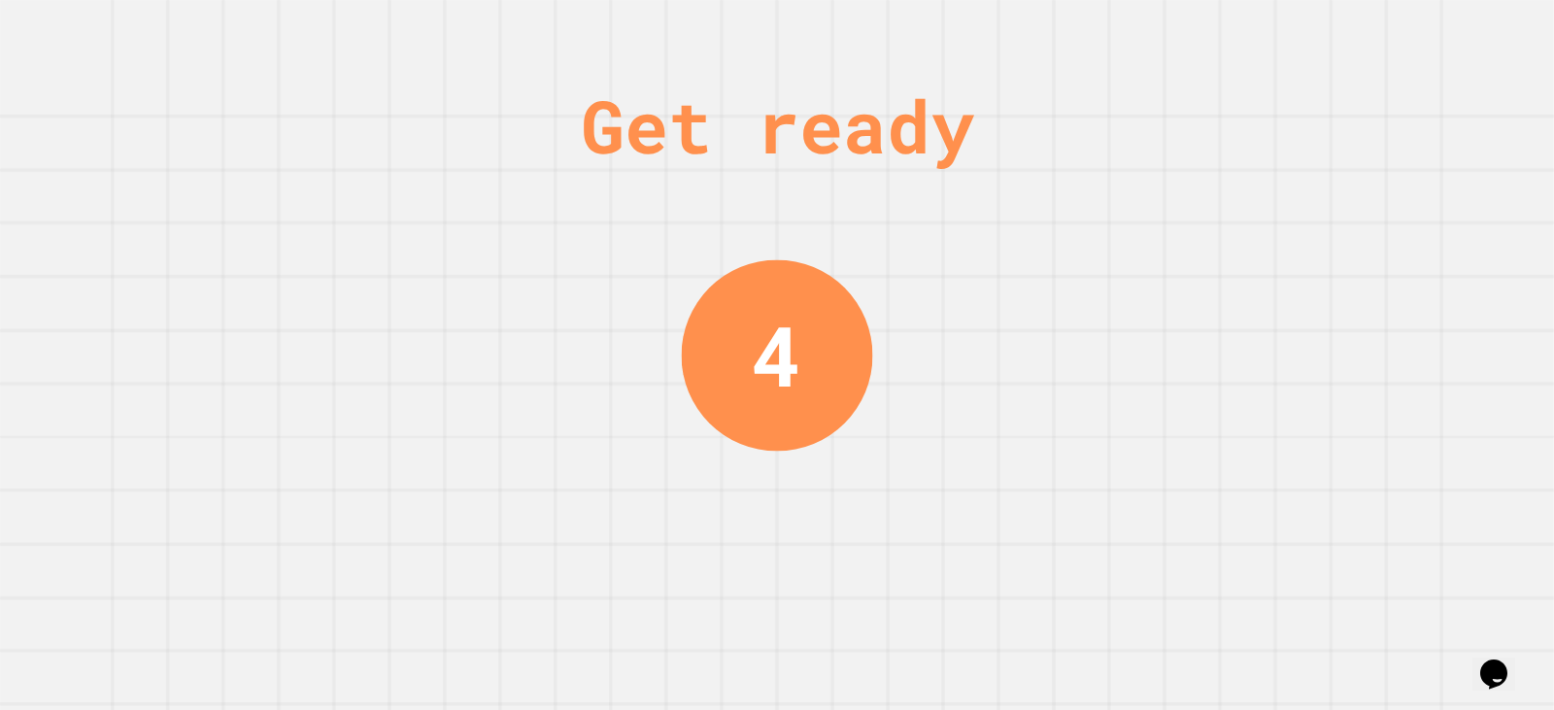
click at [1038, 569] on div "Get ready 4" at bounding box center [777, 355] width 1554 height 710
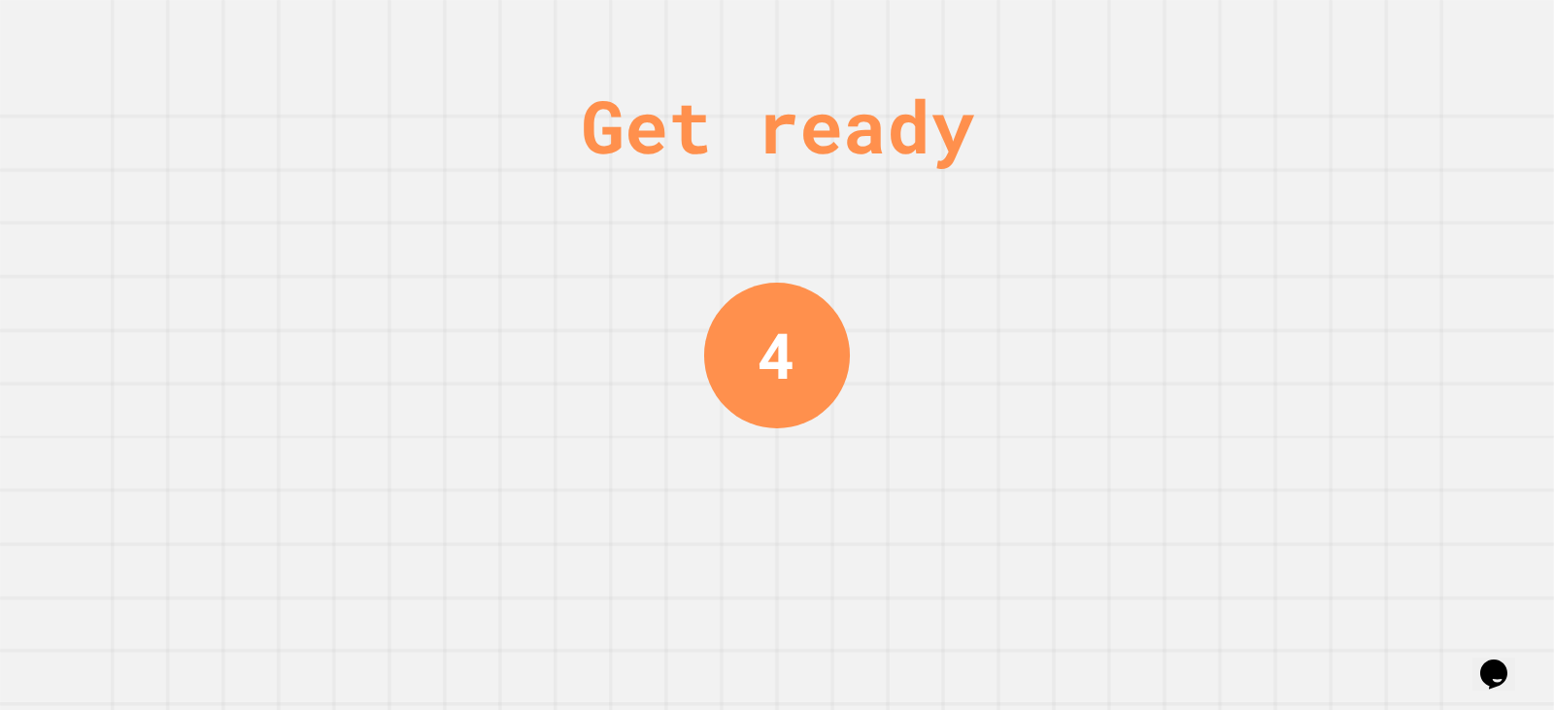
click at [1021, 562] on div "Get ready 4" at bounding box center [777, 355] width 1554 height 710
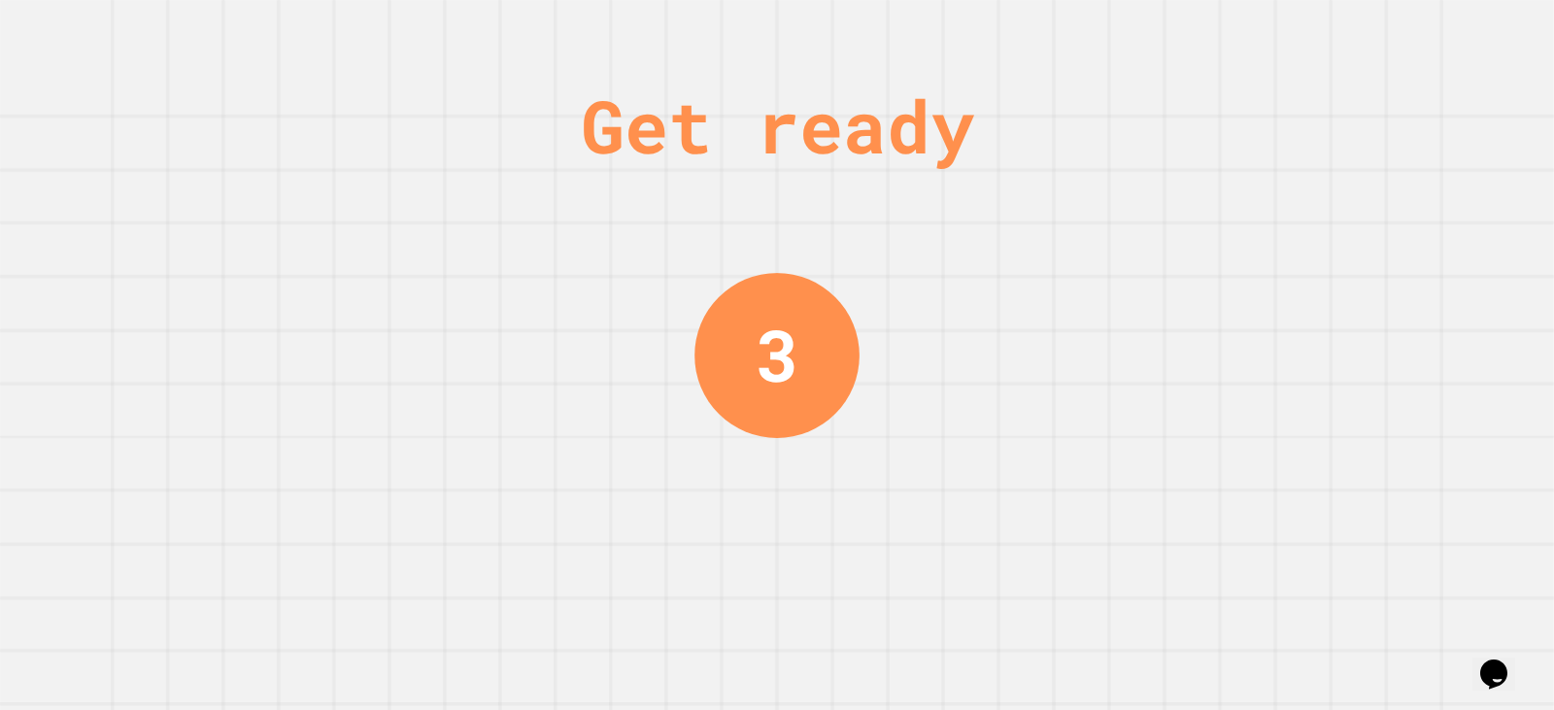
click at [1013, 522] on div "Get ready 3" at bounding box center [777, 355] width 1554 height 710
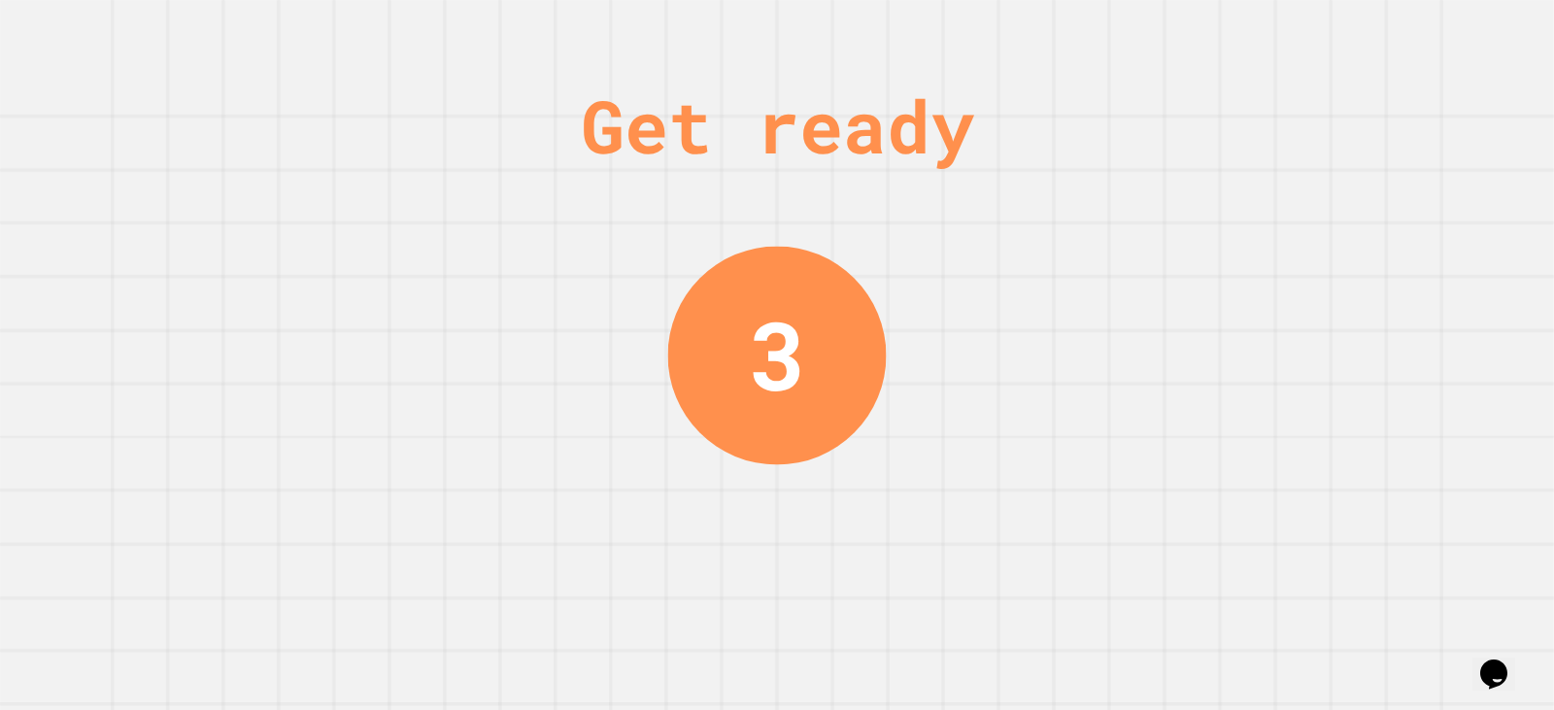
click at [1013, 519] on div "Get ready 3" at bounding box center [777, 355] width 1554 height 710
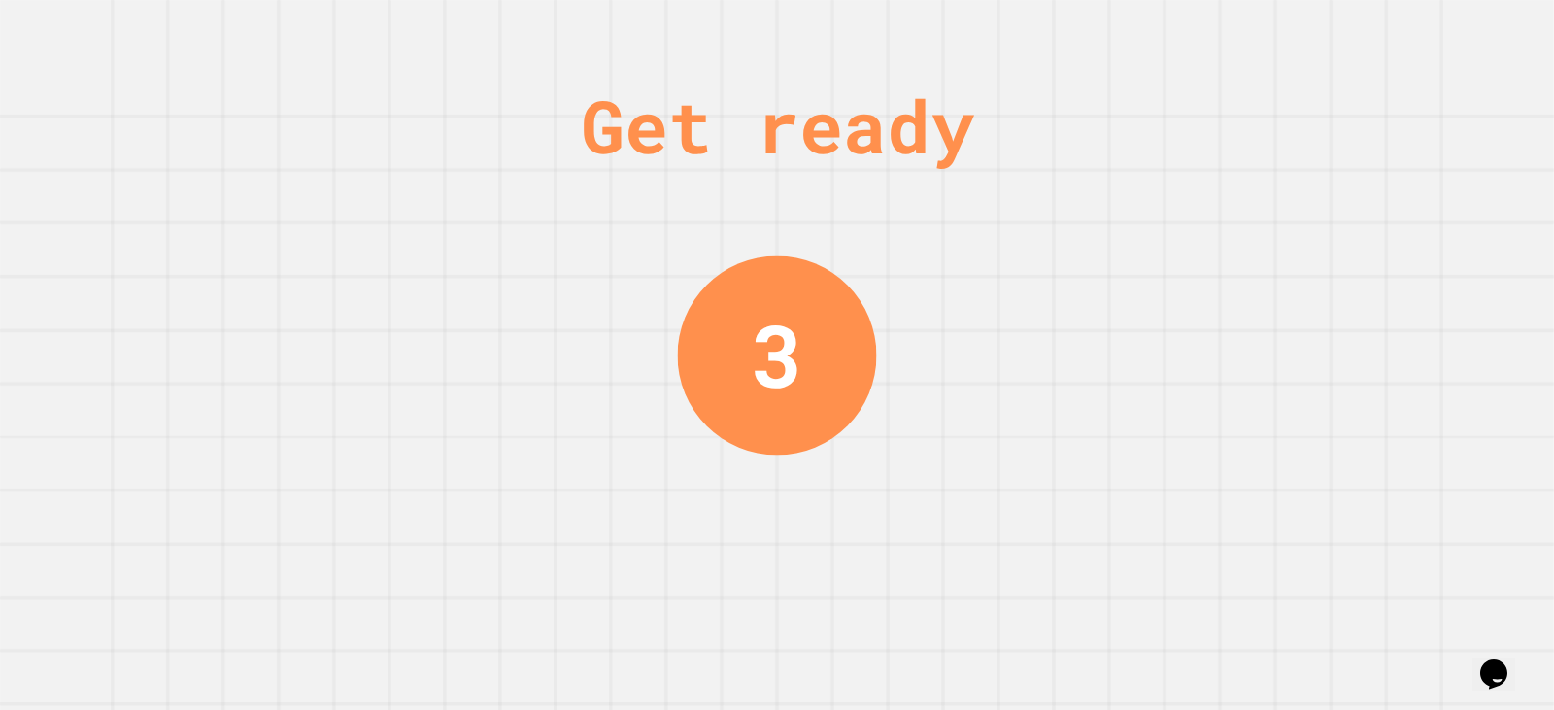
click at [1005, 507] on div "Get ready 3" at bounding box center [777, 355] width 1554 height 710
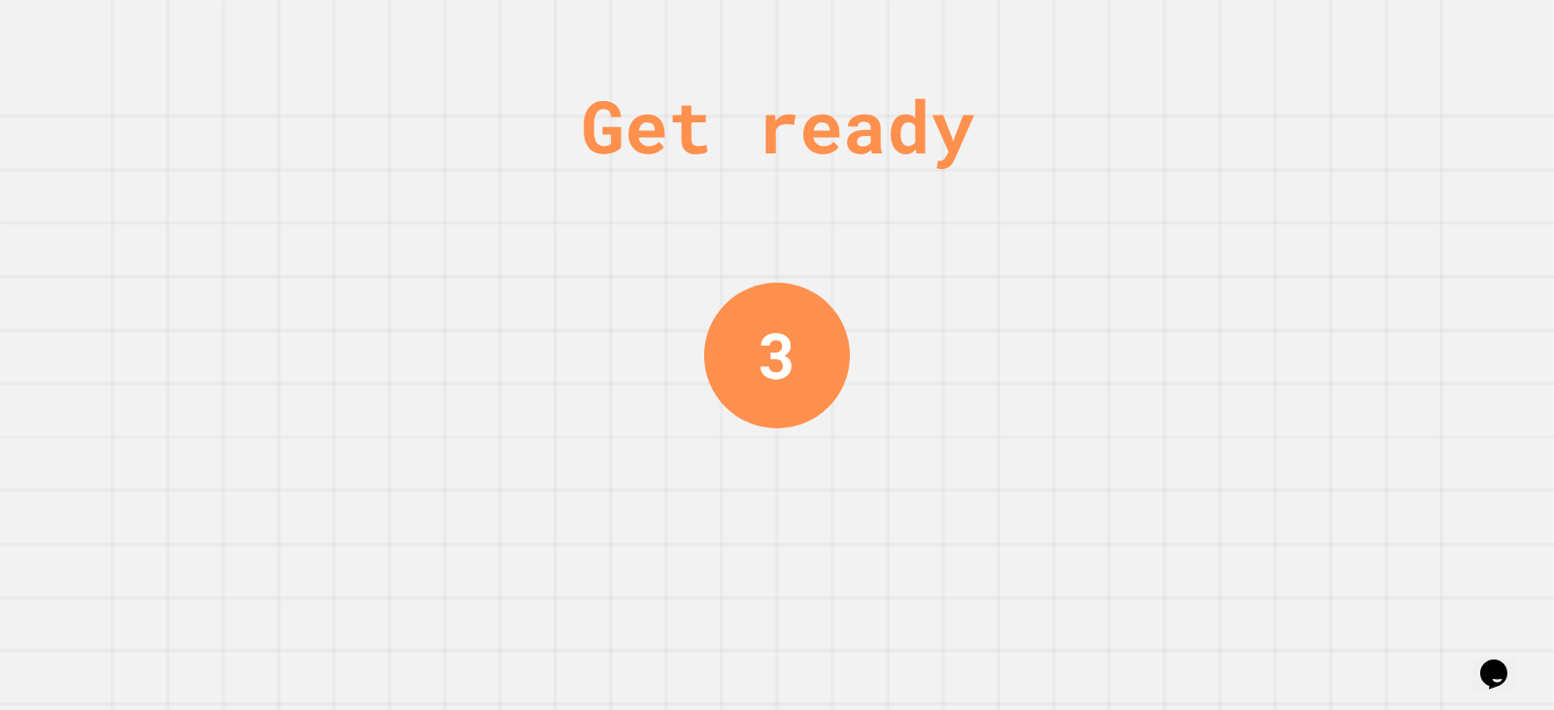
click at [1003, 495] on div "Get ready 3" at bounding box center [777, 355] width 1554 height 710
click at [1001, 481] on div "Get ready 2" at bounding box center [777, 355] width 1554 height 710
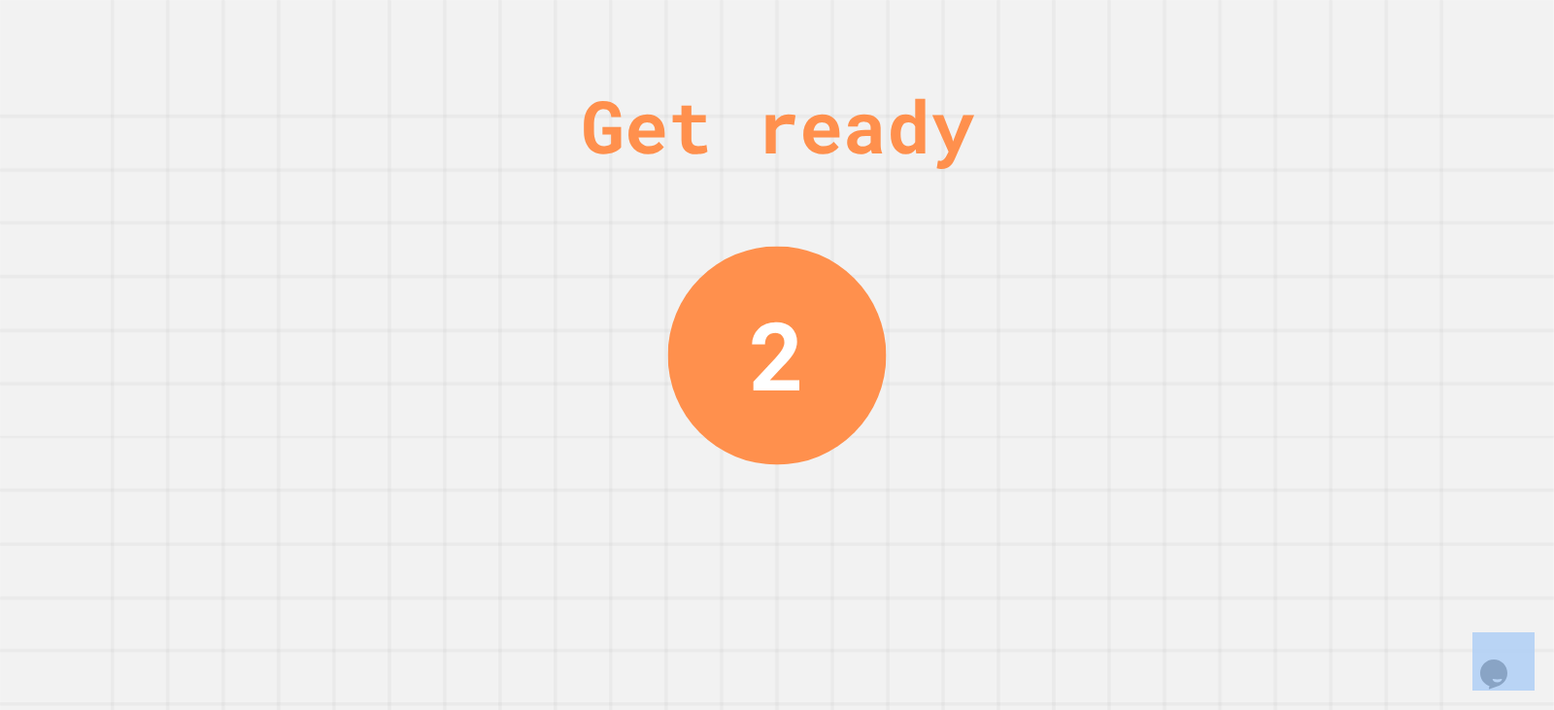
click at [1000, 489] on div "Get ready 2" at bounding box center [777, 355] width 1554 height 710
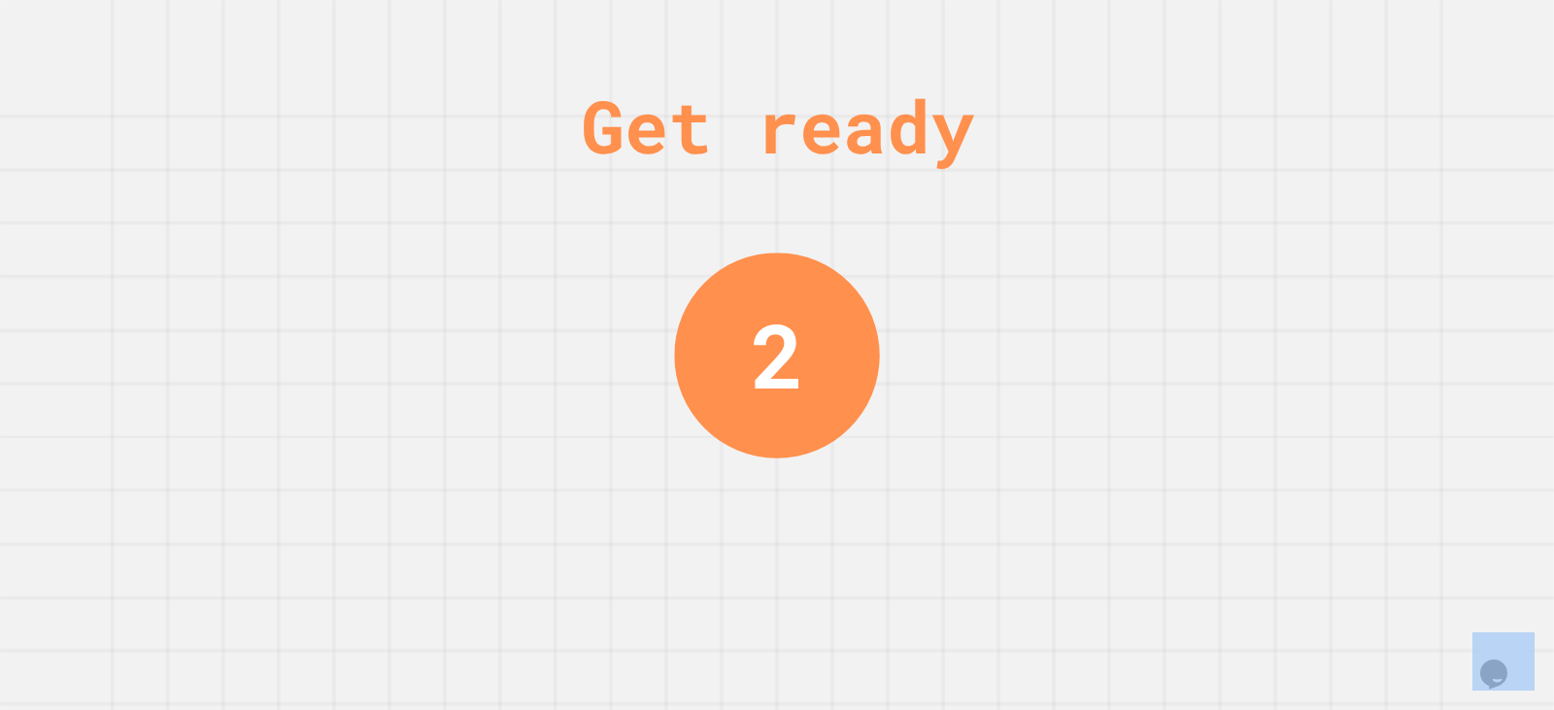
click at [1000, 489] on div "Get ready 2" at bounding box center [777, 355] width 1554 height 710
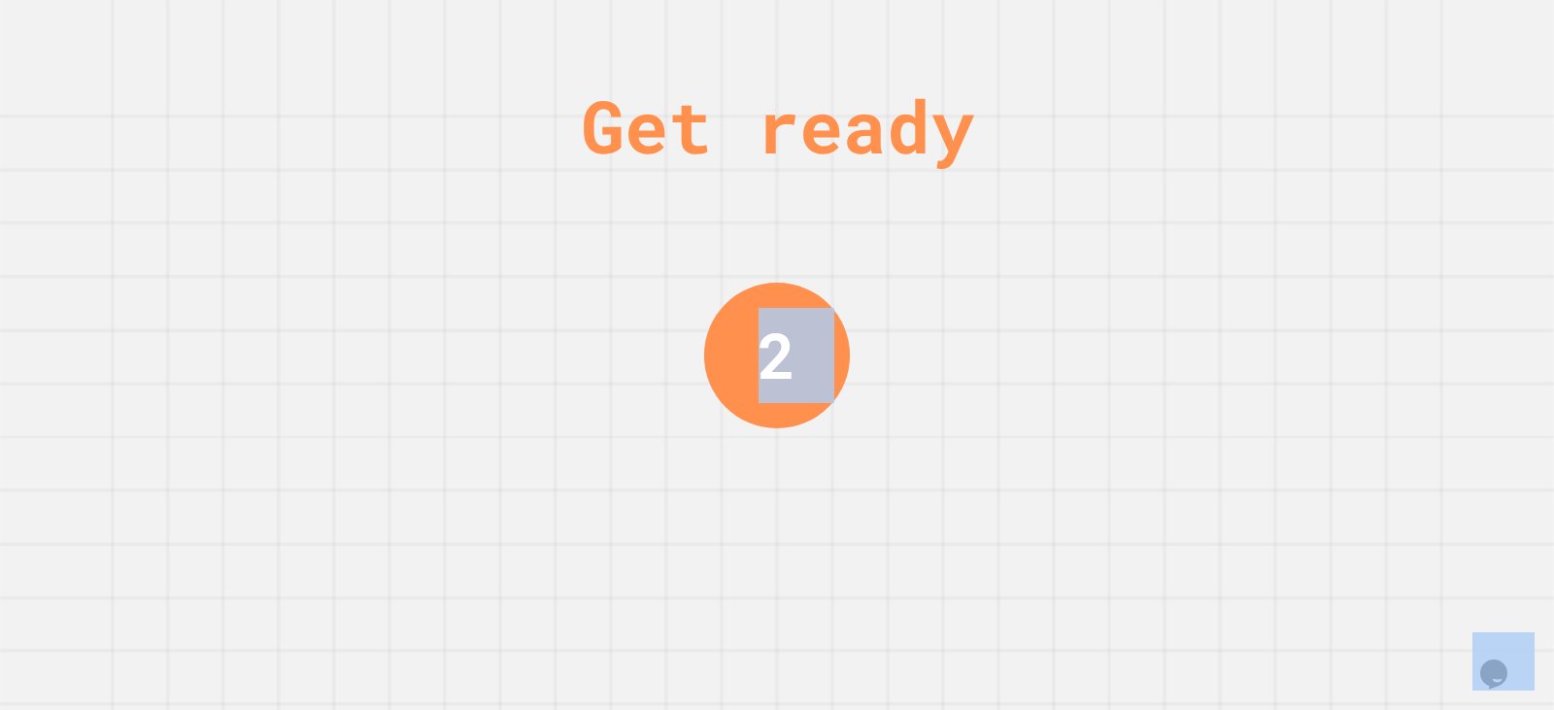
click at [1000, 489] on div "Get ready 2" at bounding box center [777, 355] width 1554 height 710
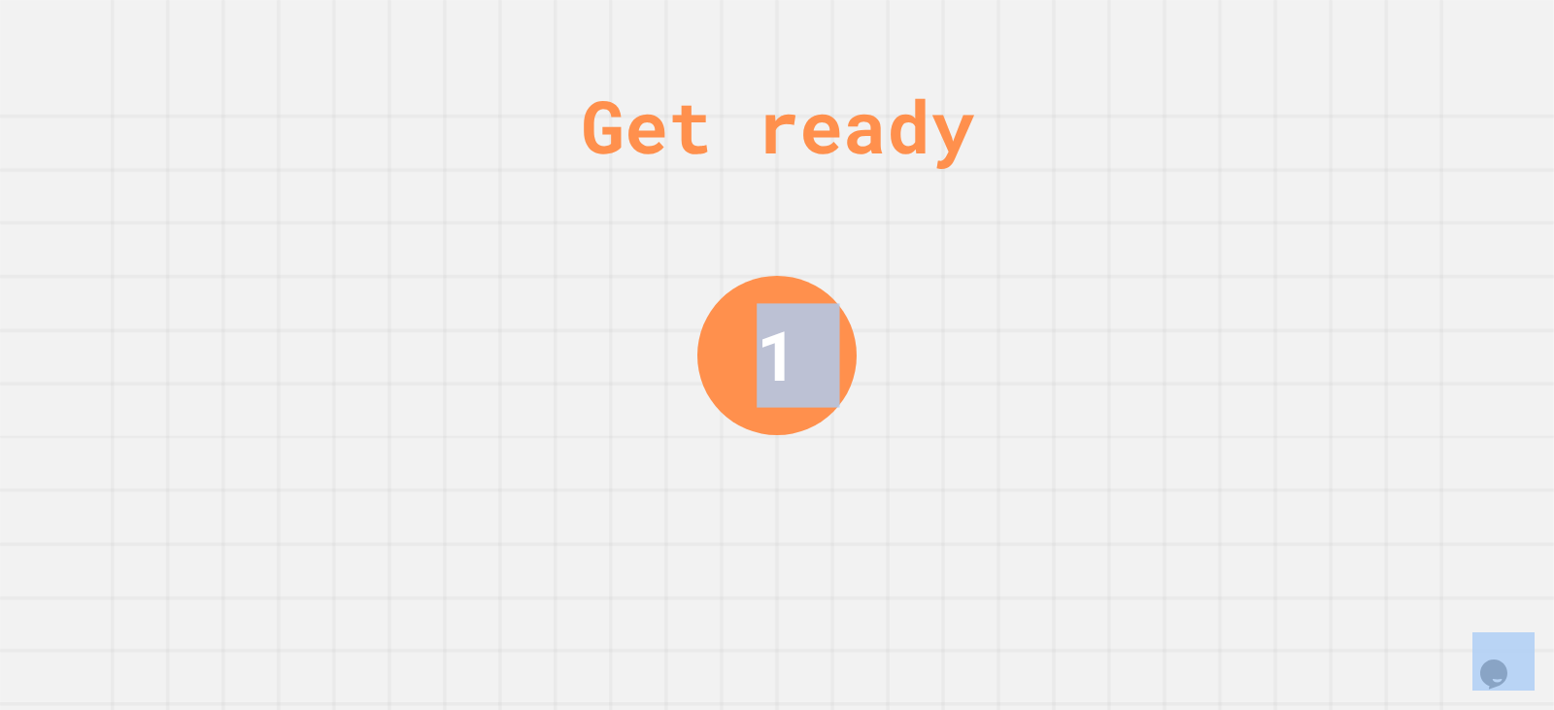
click at [1000, 489] on div "Get ready 1" at bounding box center [777, 355] width 1554 height 710
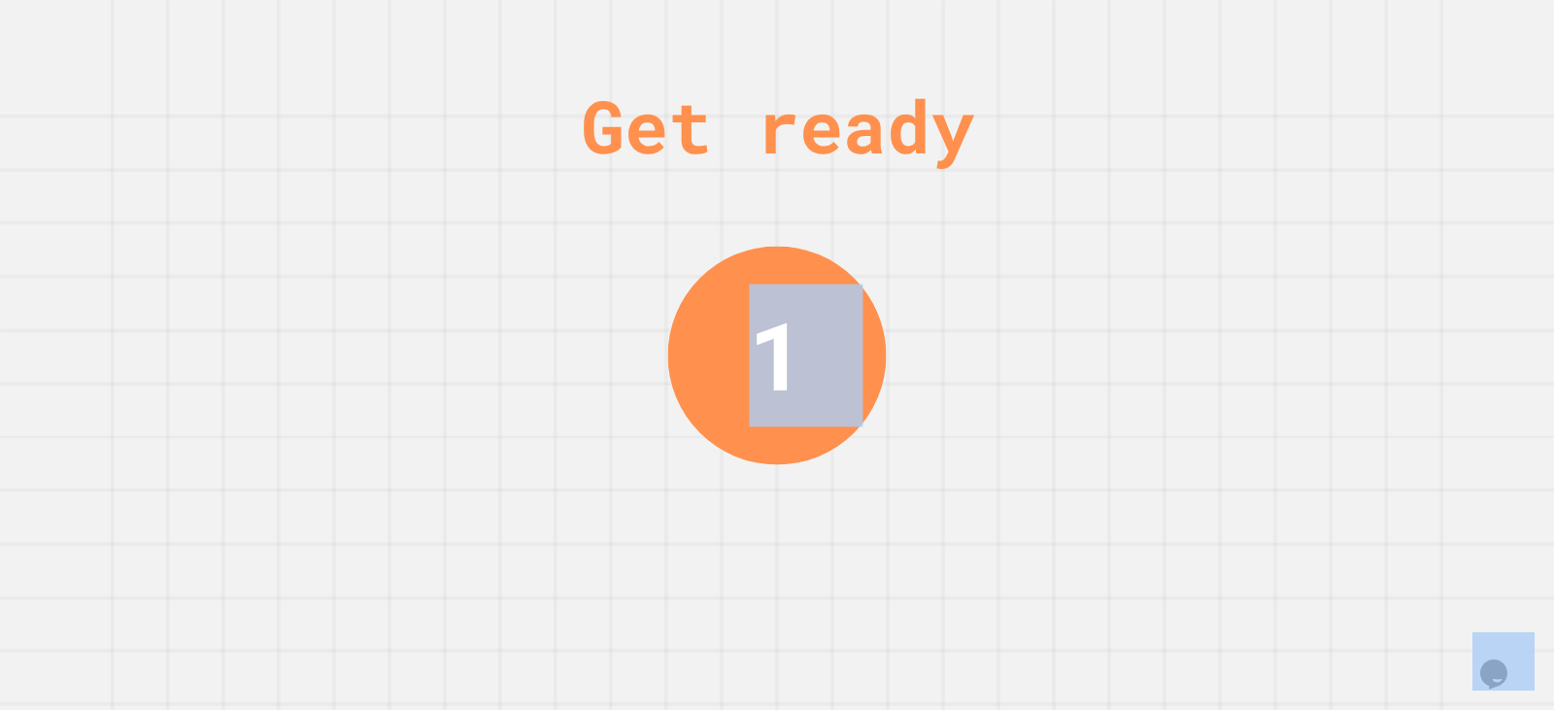
click at [1000, 489] on div "Get ready 1" at bounding box center [777, 355] width 1554 height 710
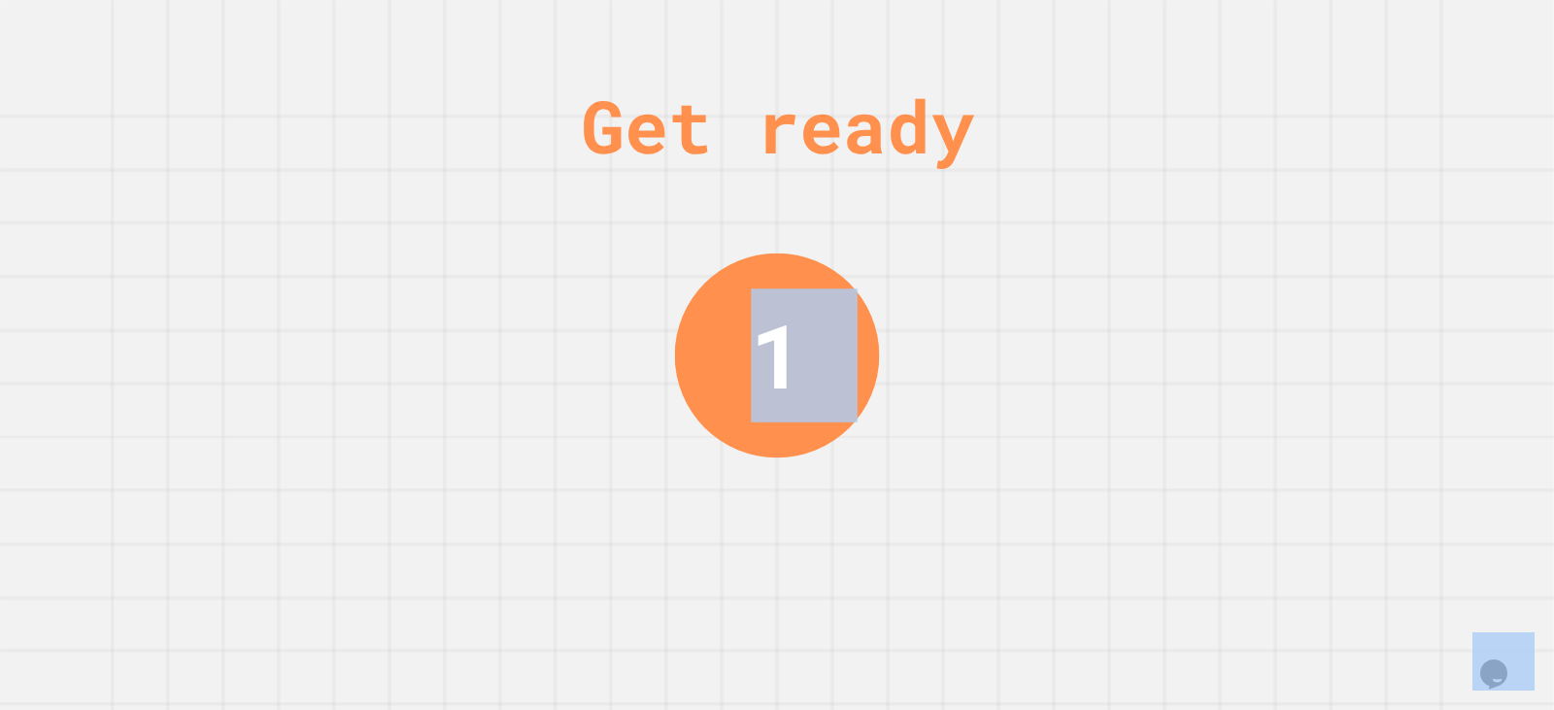
click at [1000, 495] on div "Get ready 1" at bounding box center [777, 355] width 1554 height 710
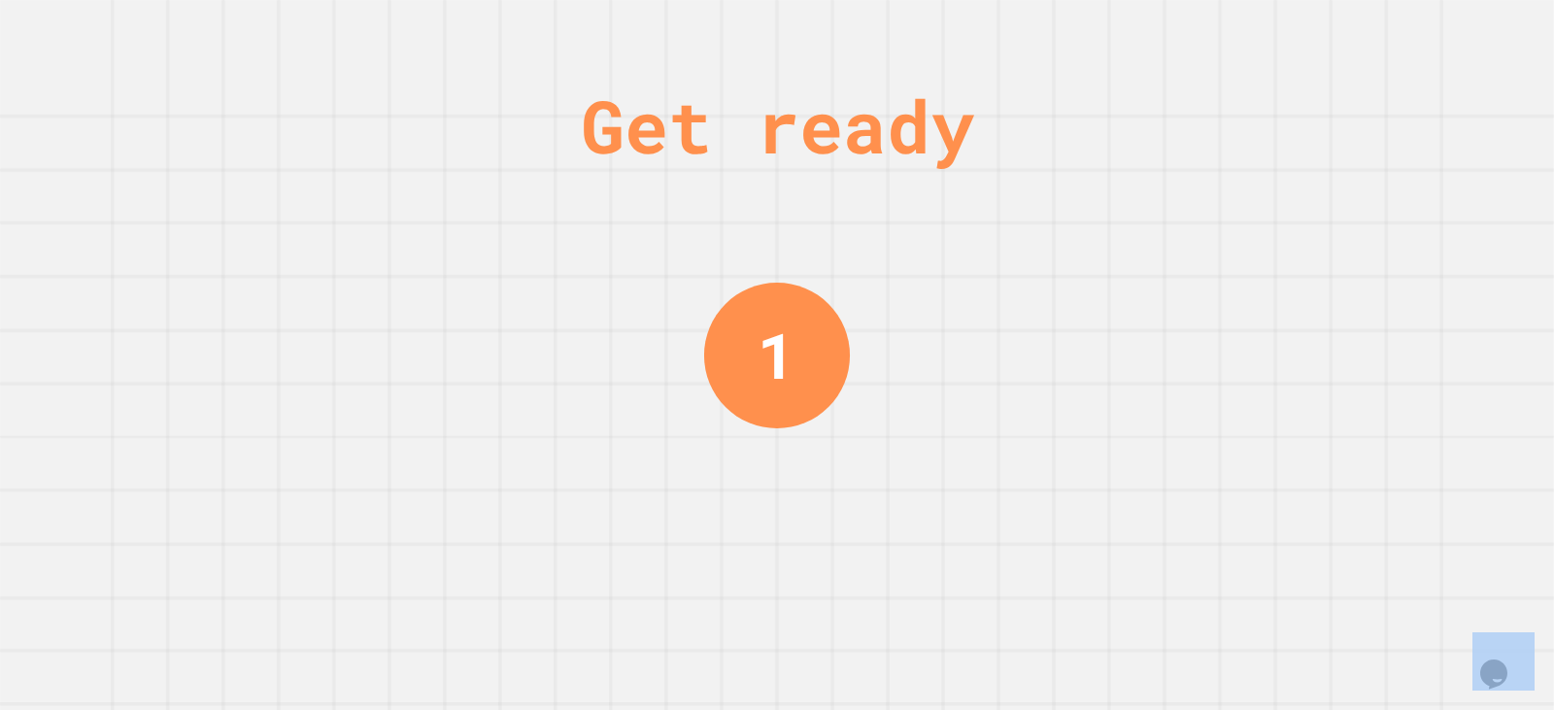
click at [1000, 495] on div "Get ready 1" at bounding box center [777, 355] width 1554 height 710
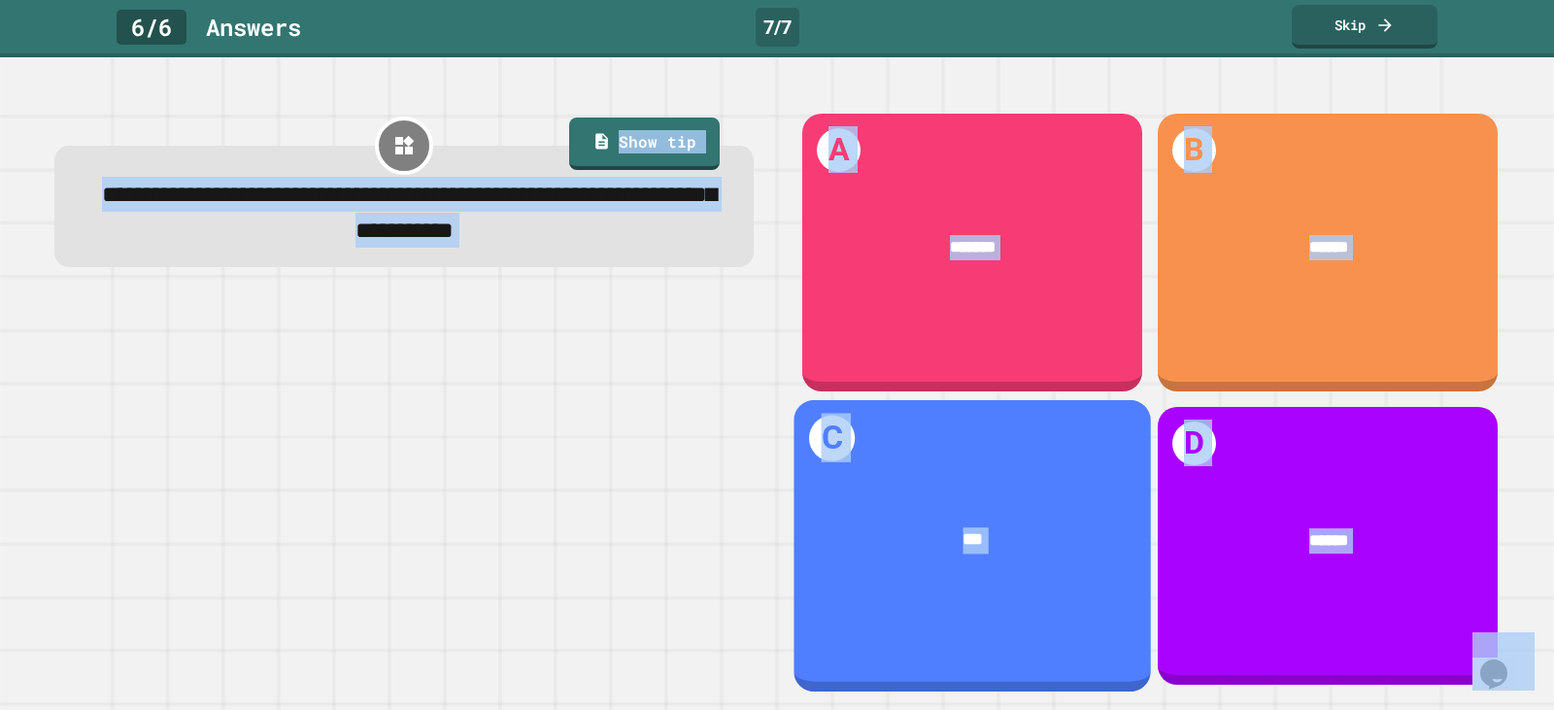
click at [1002, 527] on div "***" at bounding box center [972, 540] width 287 height 26
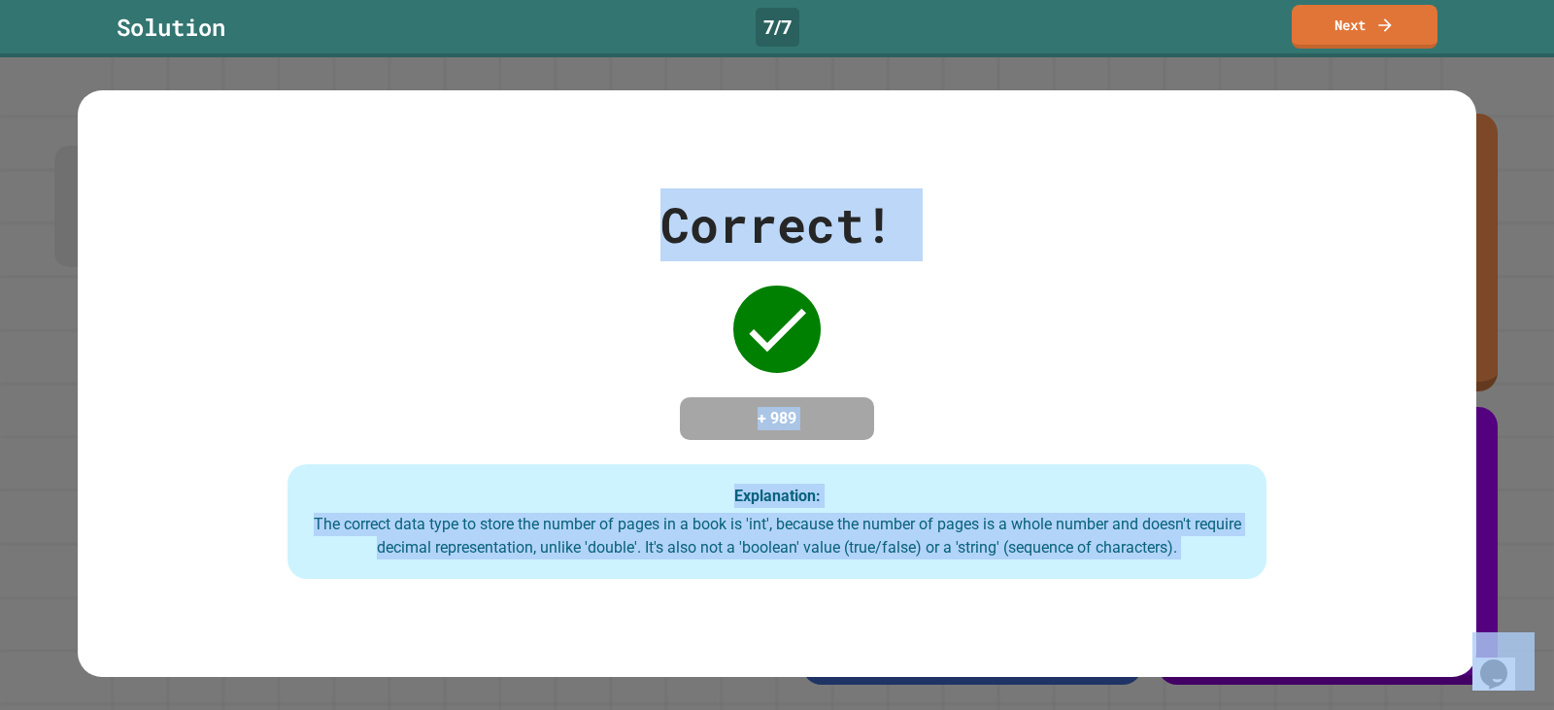
click at [1003, 513] on div "Explanation: The correct data type to store the number of pages in a book is 'i…" at bounding box center [776, 521] width 979 height 115
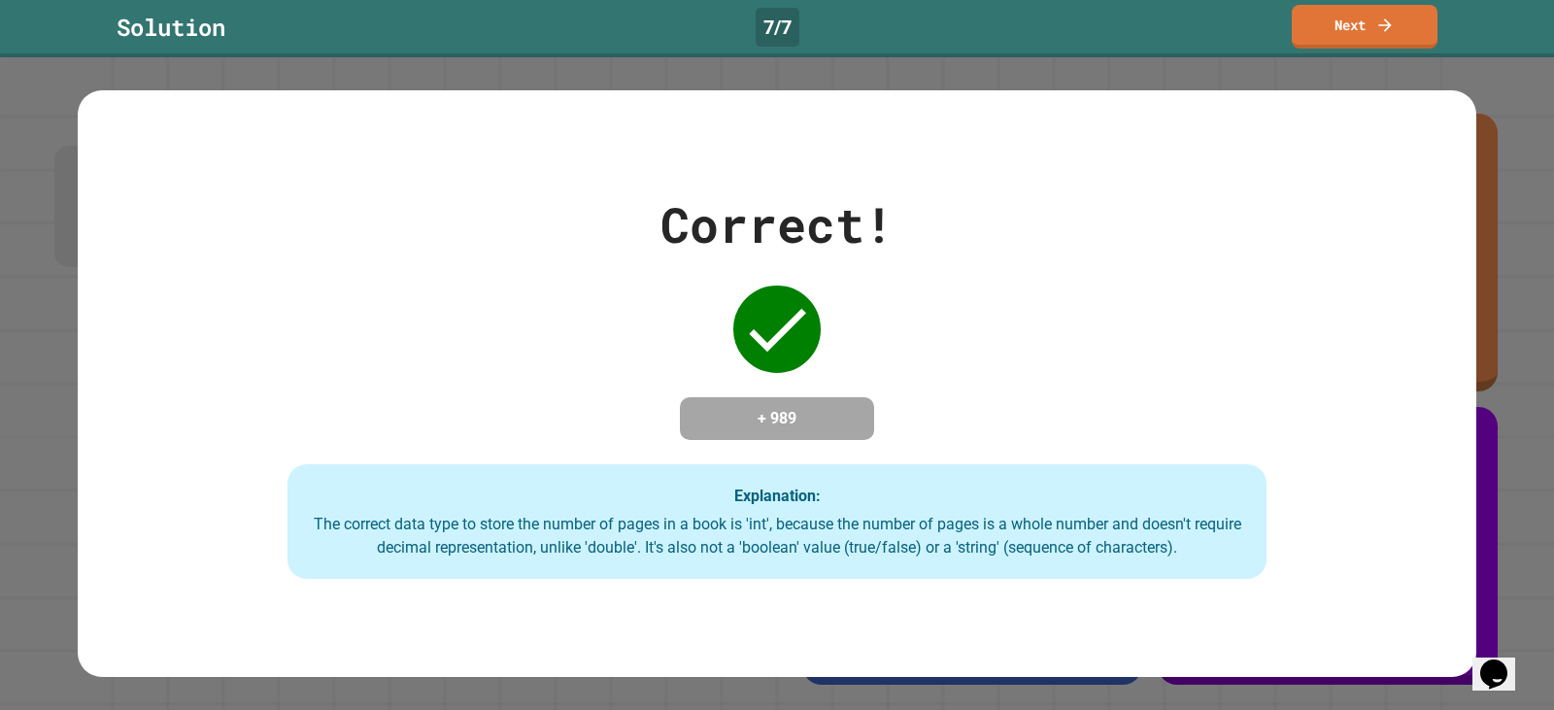
drag, startPoint x: 1297, startPoint y: 135, endPoint x: 1318, endPoint y: 116, distance: 28.9
click at [1301, 133] on div "Correct! + 989 Explanation: The correct data type to store the number of pages …" at bounding box center [777, 384] width 1399 height 588
click at [1360, 41] on link "Next" at bounding box center [1364, 24] width 135 height 46
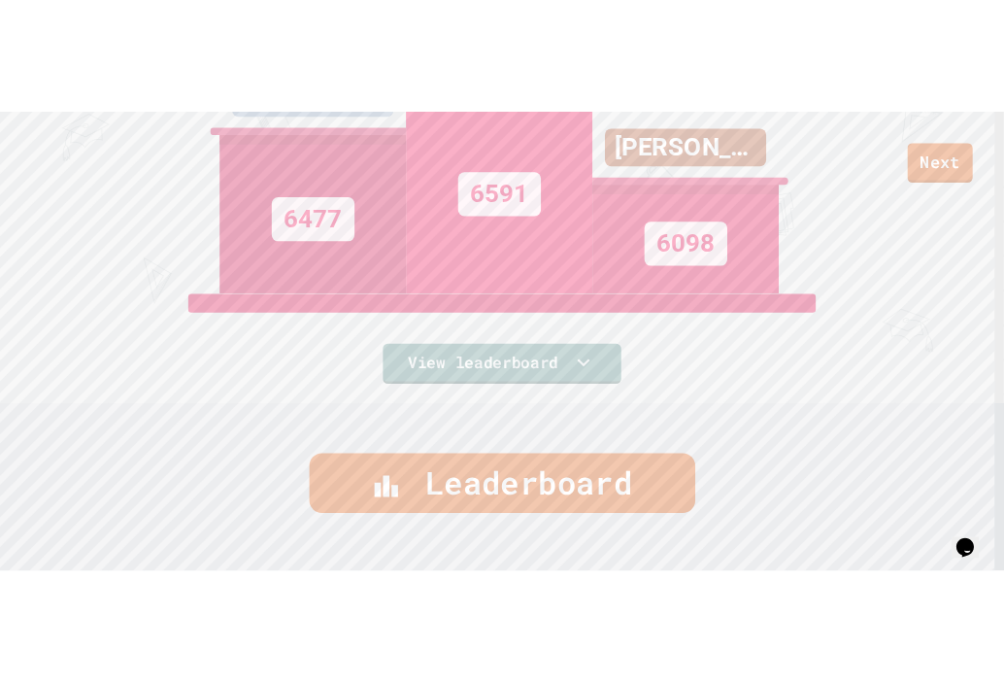
scroll to position [226, 0]
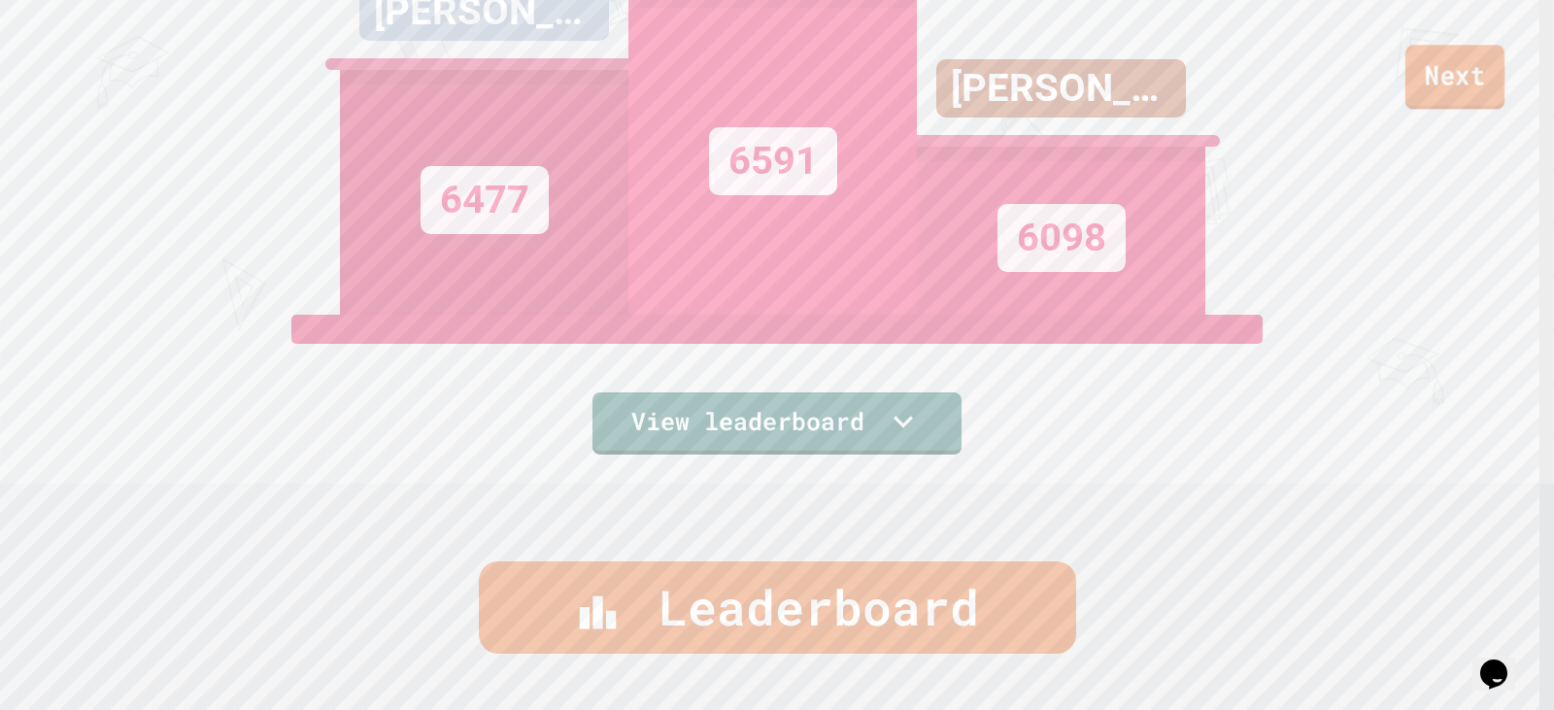
click at [1398, 102] on link "Next" at bounding box center [1454, 77] width 99 height 64
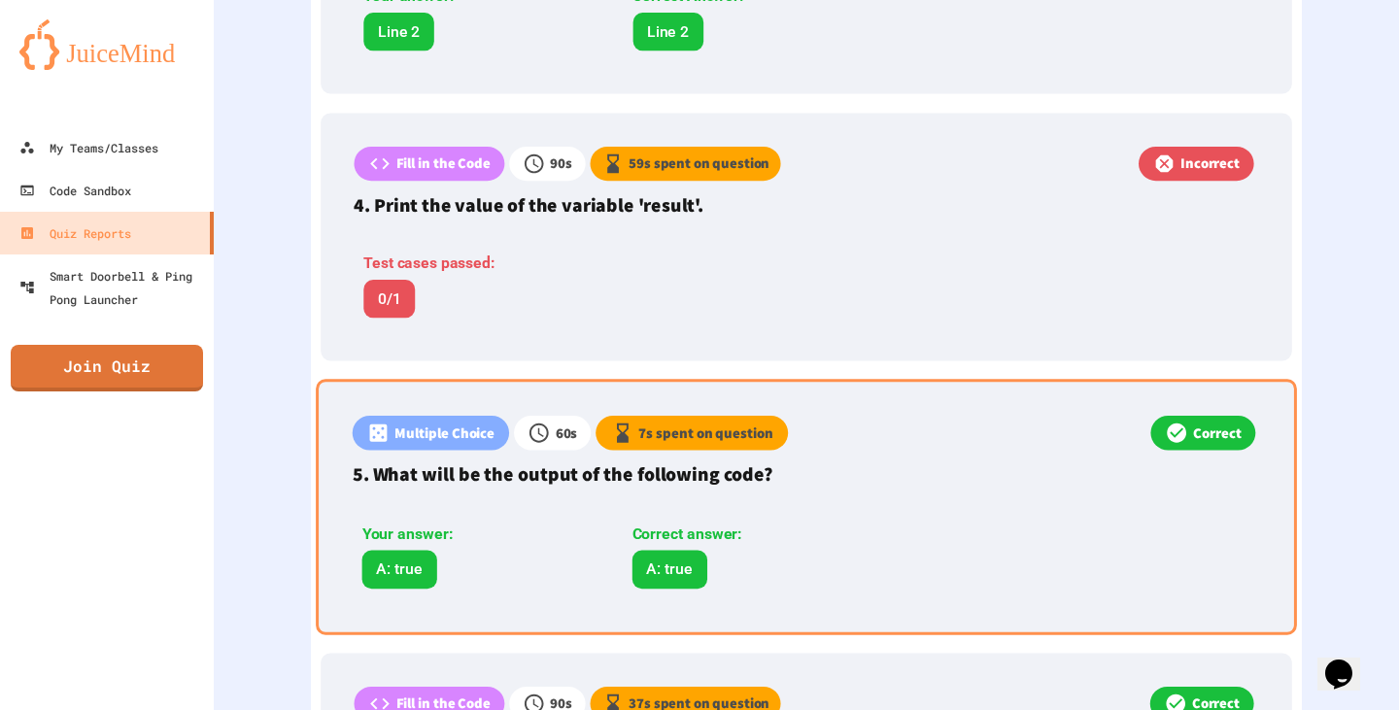
scroll to position [1360, 0]
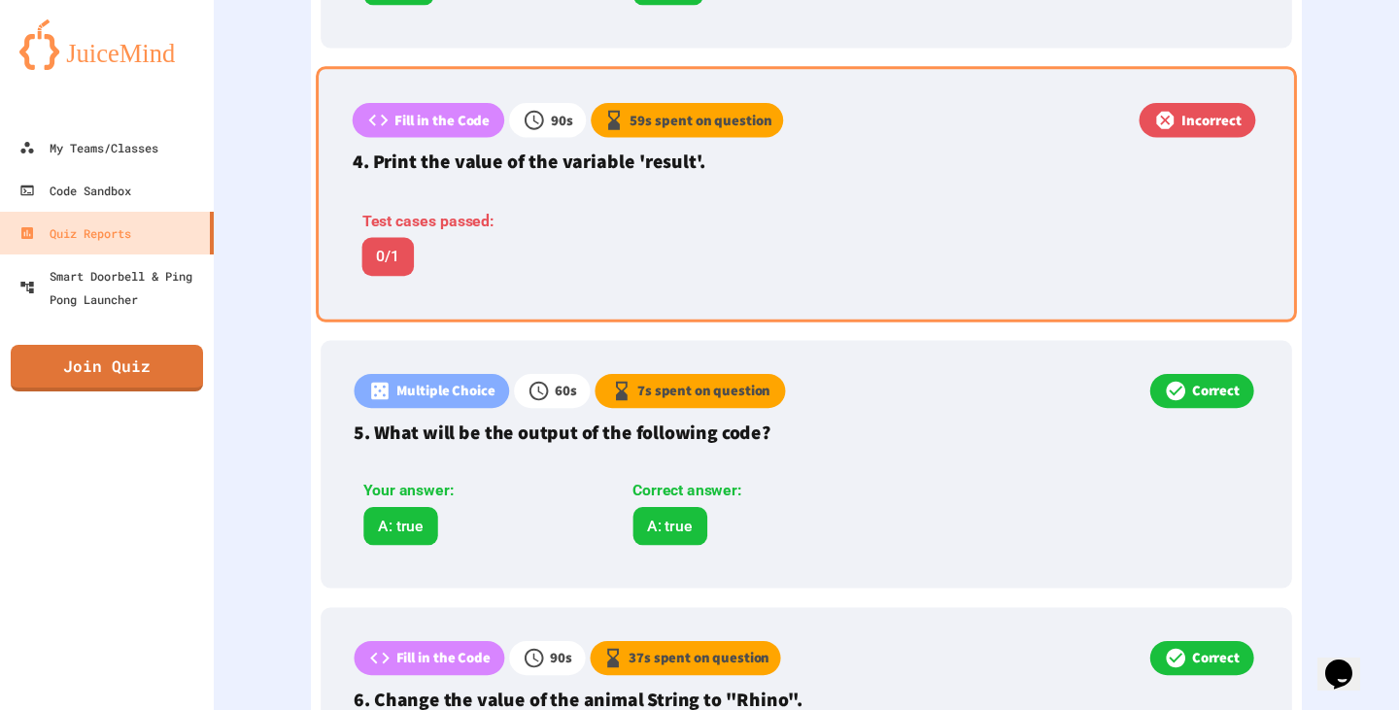
click at [467, 281] on div "Test cases passed: 0/1" at bounding box center [625, 237] width 545 height 95
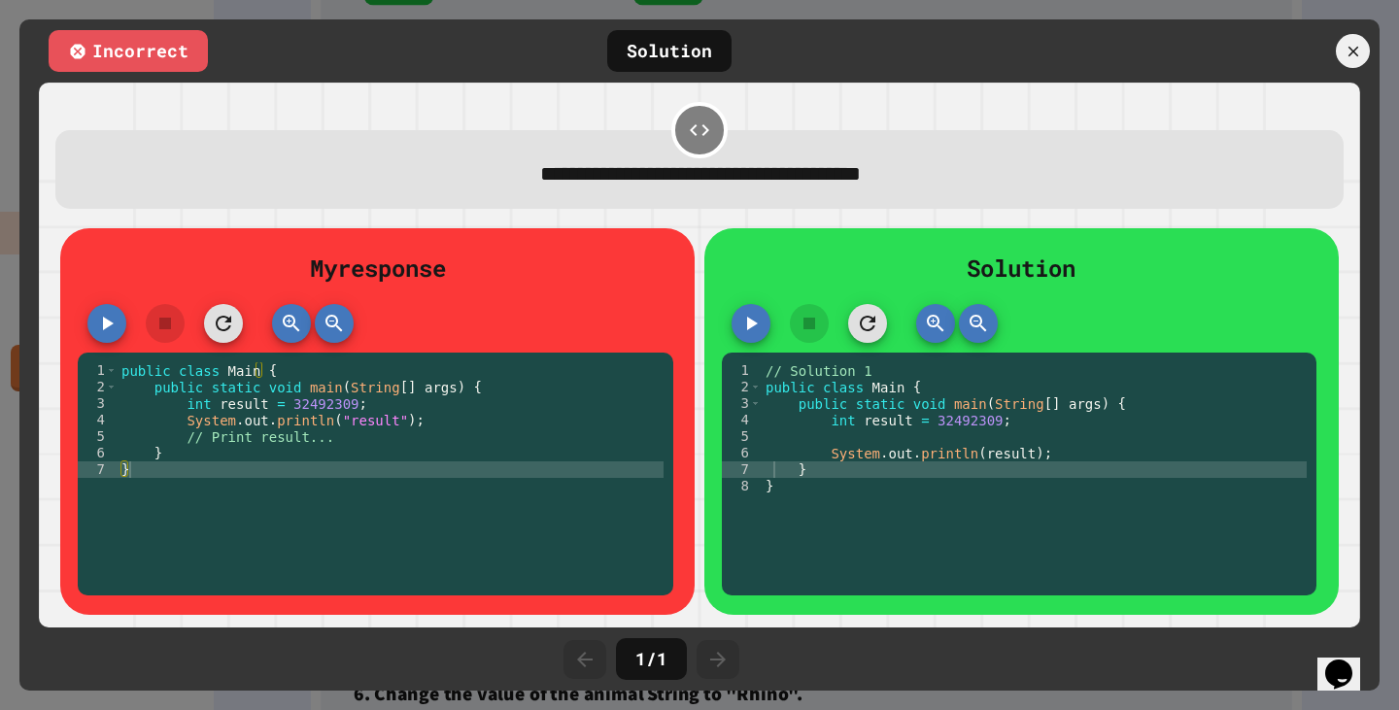
click at [945, 425] on div "// Solution 1 public class Main { public static void main ( String [ ] args ) {…" at bounding box center [1034, 477] width 546 height 231
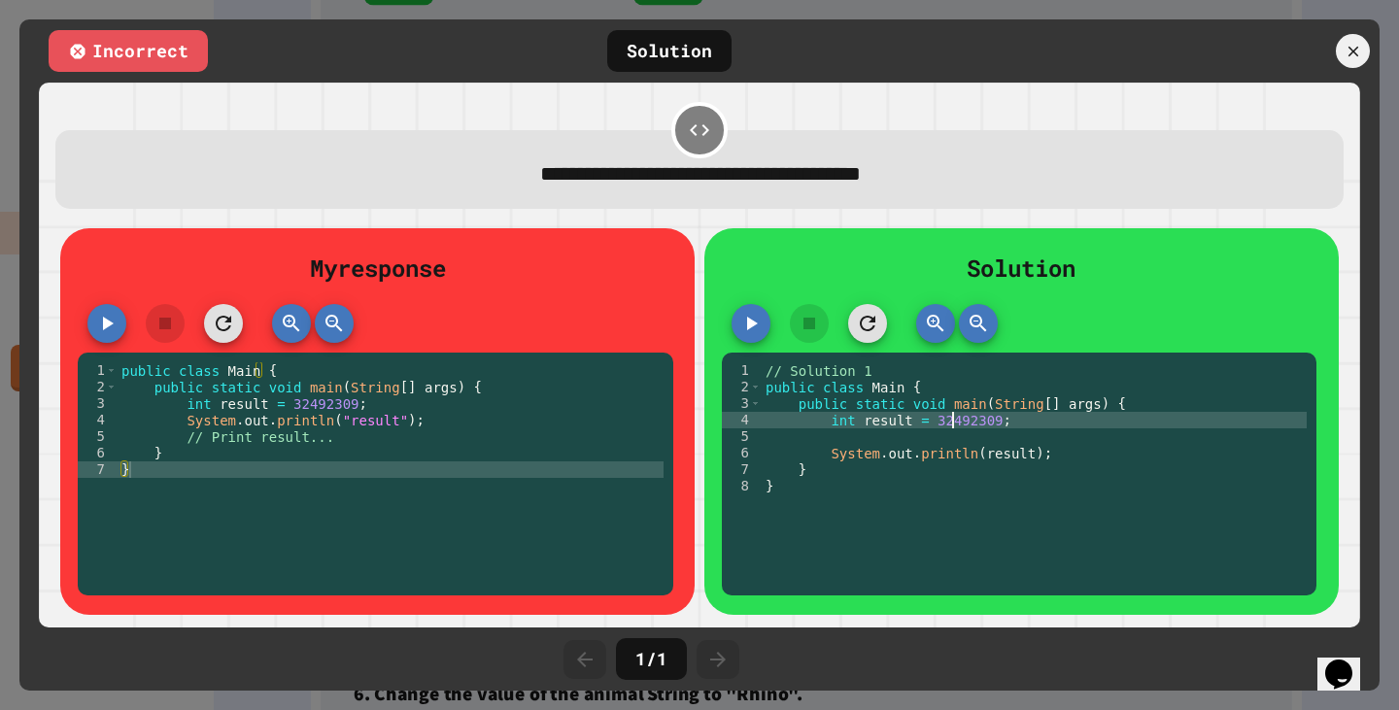
click at [945, 425] on div "// Solution 1 public class Main { public static void main ( String [ ] args ) {…" at bounding box center [1034, 477] width 546 height 231
click at [787, 401] on div "// Solution 1 public class Main { public static void main ( String [ ] args ) {…" at bounding box center [1034, 477] width 546 height 231
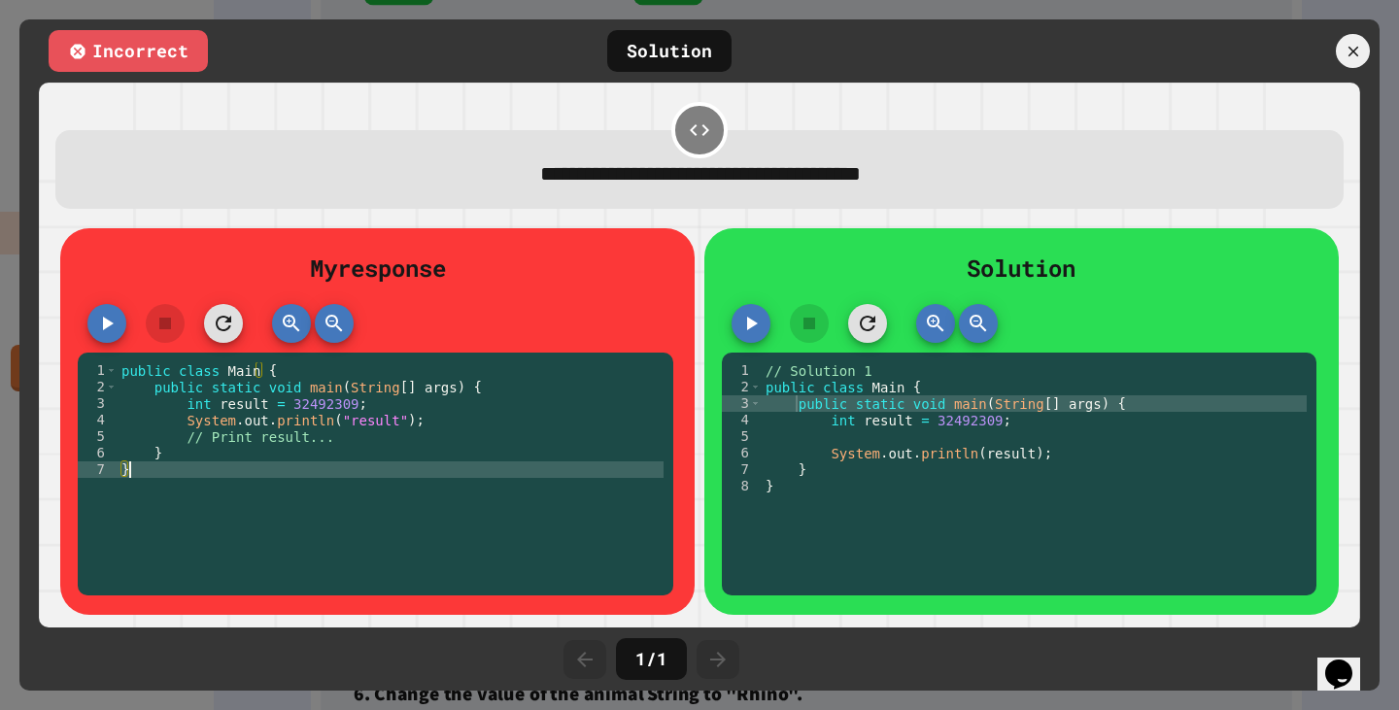
click at [332, 486] on div "public class Main { public static void main ( String [ ] args ) { int result = …" at bounding box center [391, 477] width 546 height 231
click at [331, 484] on div "public class Main { public static void main ( String [ ] args ) { int result = …" at bounding box center [391, 477] width 546 height 231
click at [1351, 52] on icon at bounding box center [1352, 51] width 13 height 13
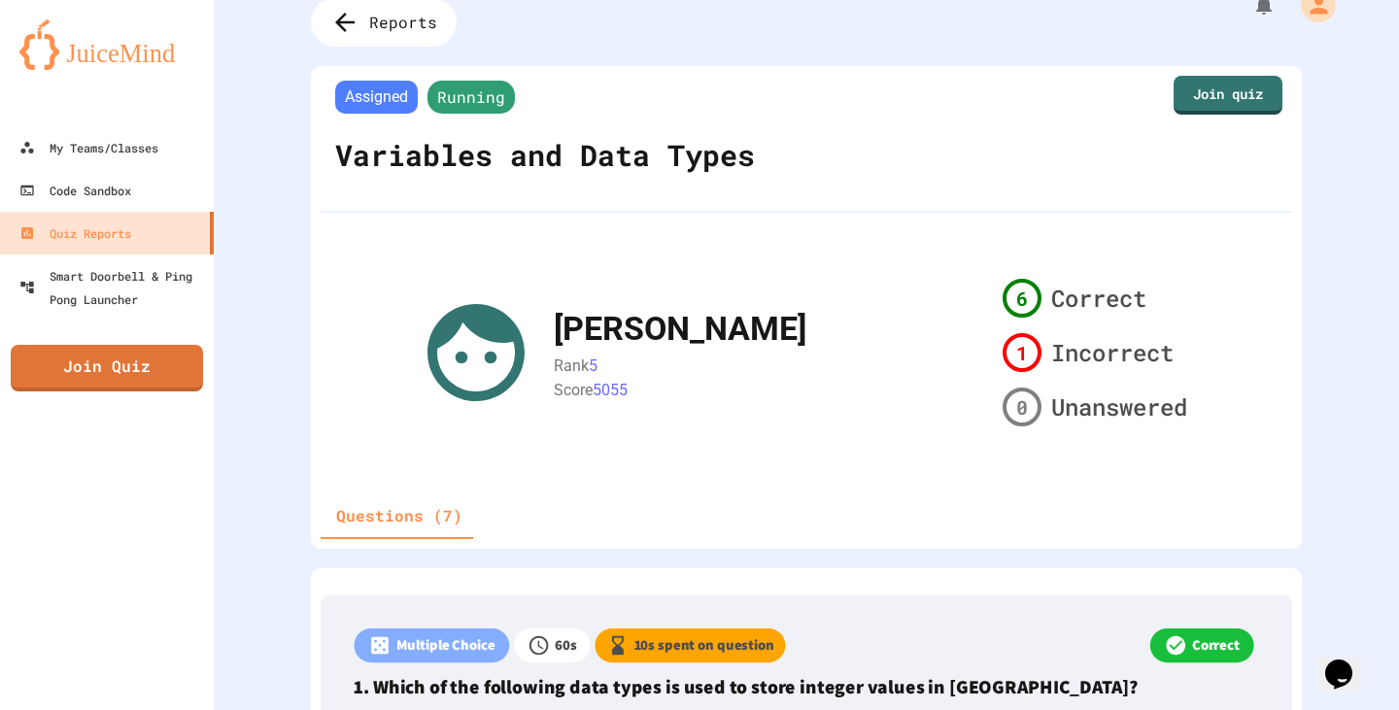
scroll to position [0, 0]
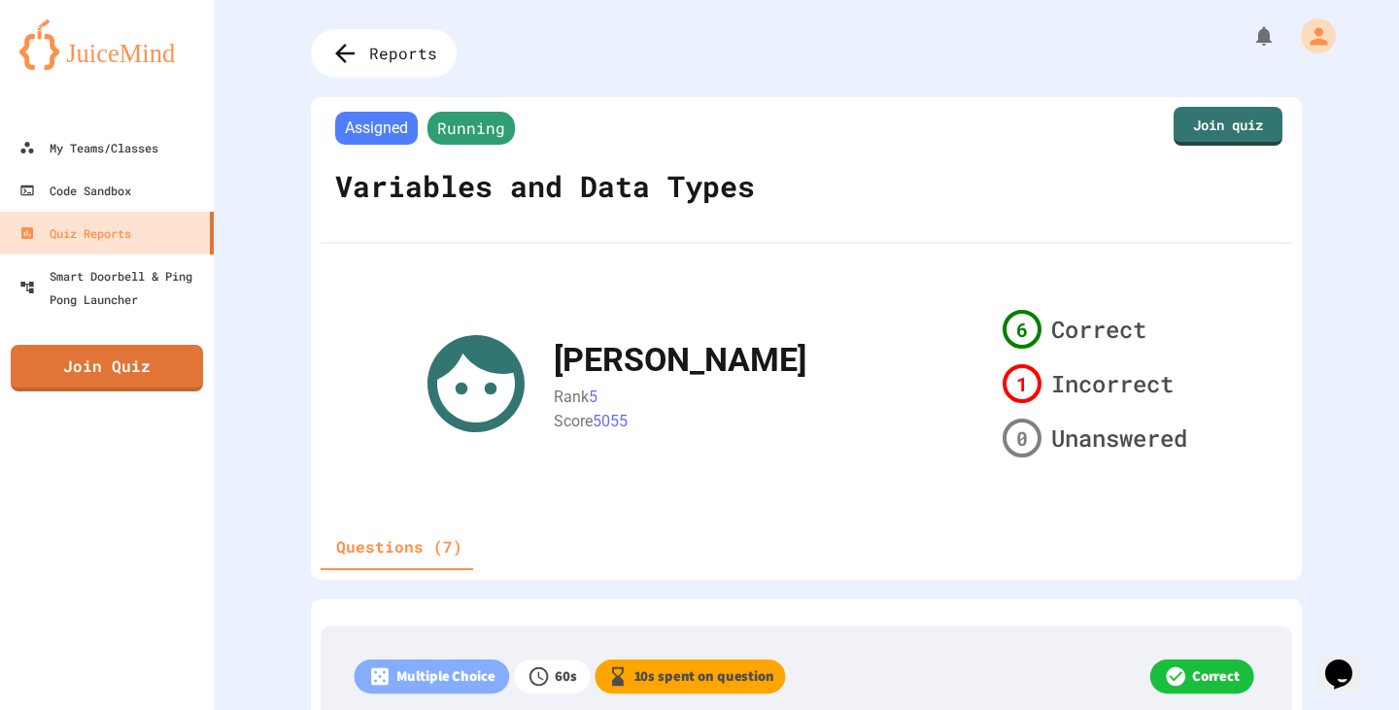
click at [462, 445] on div "[PERSON_NAME] Rank 5 Score 5055 6 Correct 1 Incorrect 0 Unanswered" at bounding box center [806, 383] width 777 height 163
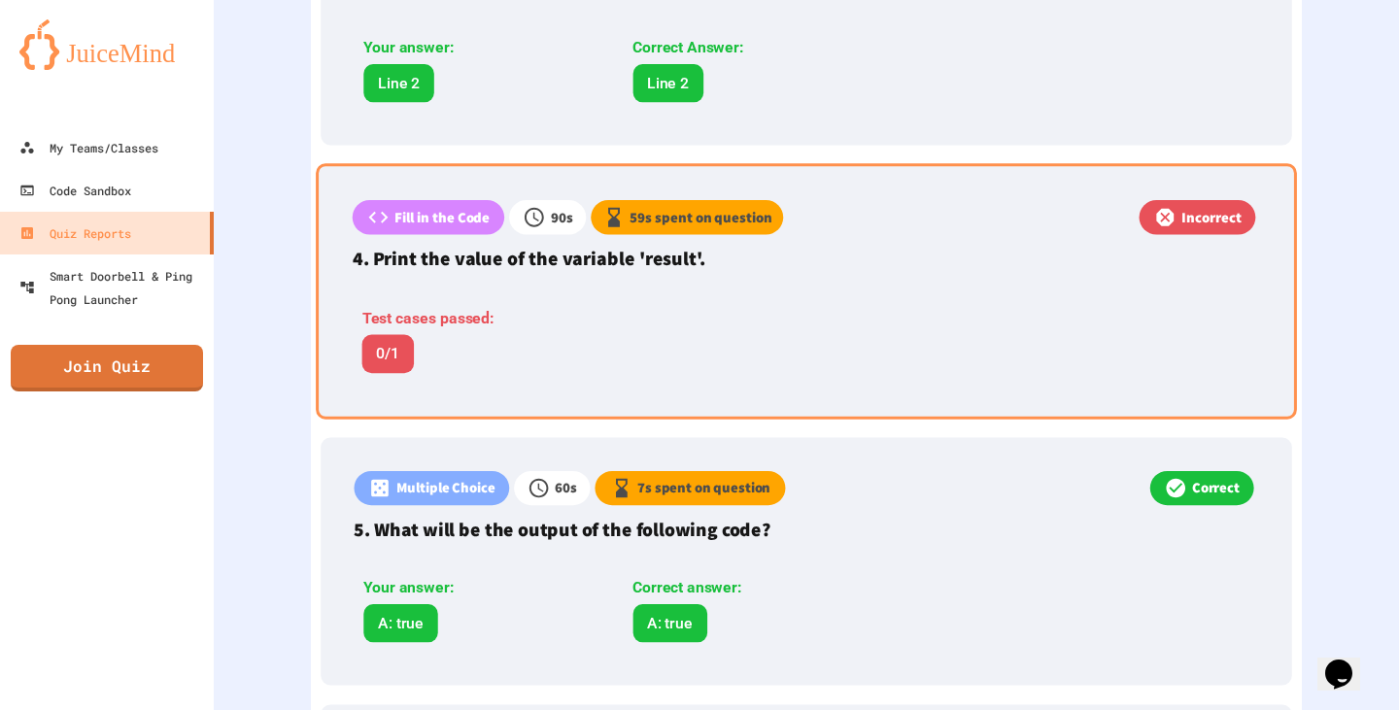
scroll to position [1261, 0]
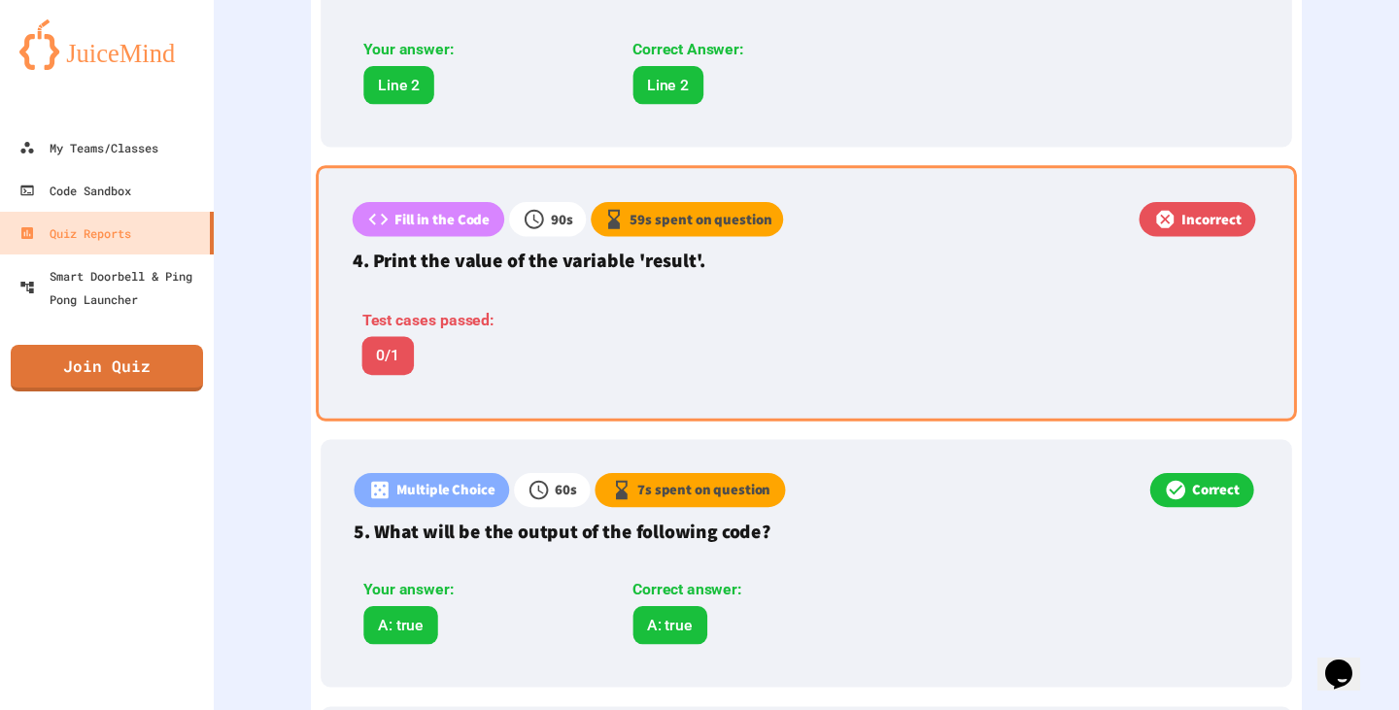
click at [843, 237] on div "Incorrect" at bounding box center [1021, 222] width 477 height 40
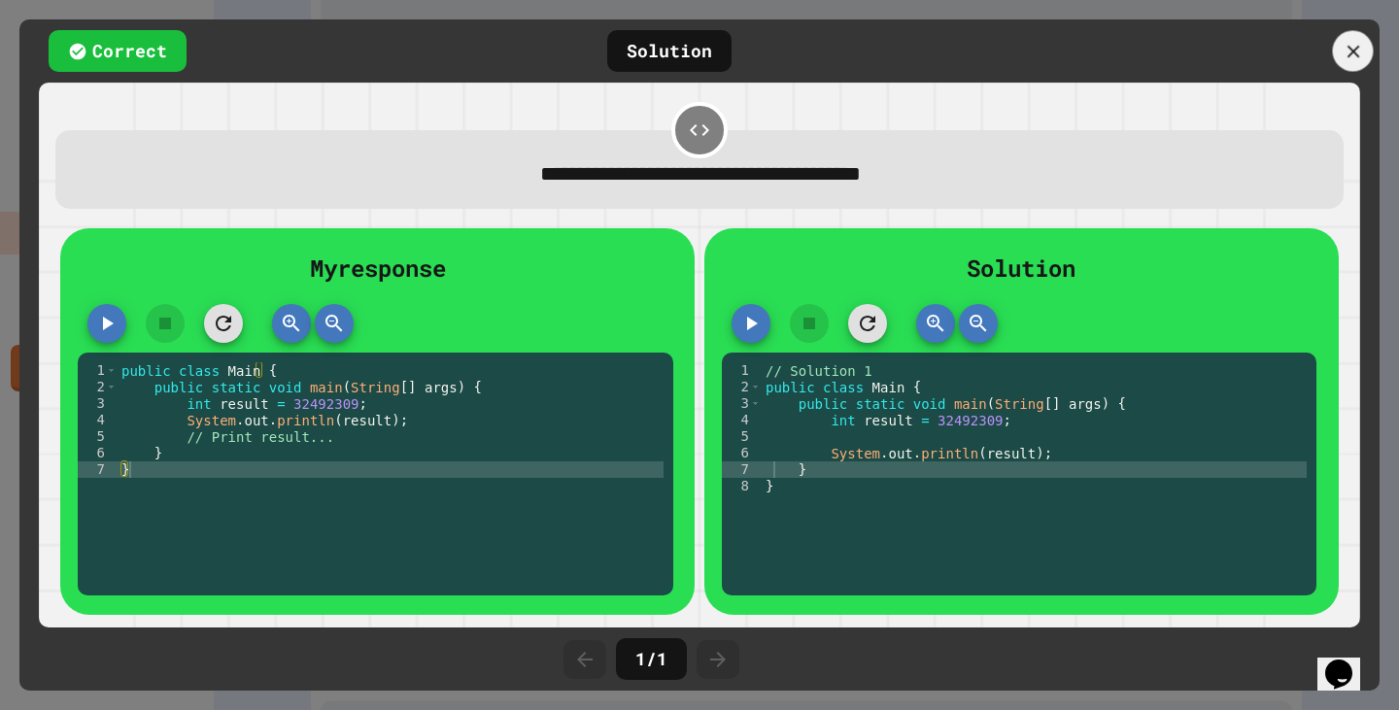
click at [1364, 42] on div at bounding box center [1353, 51] width 41 height 41
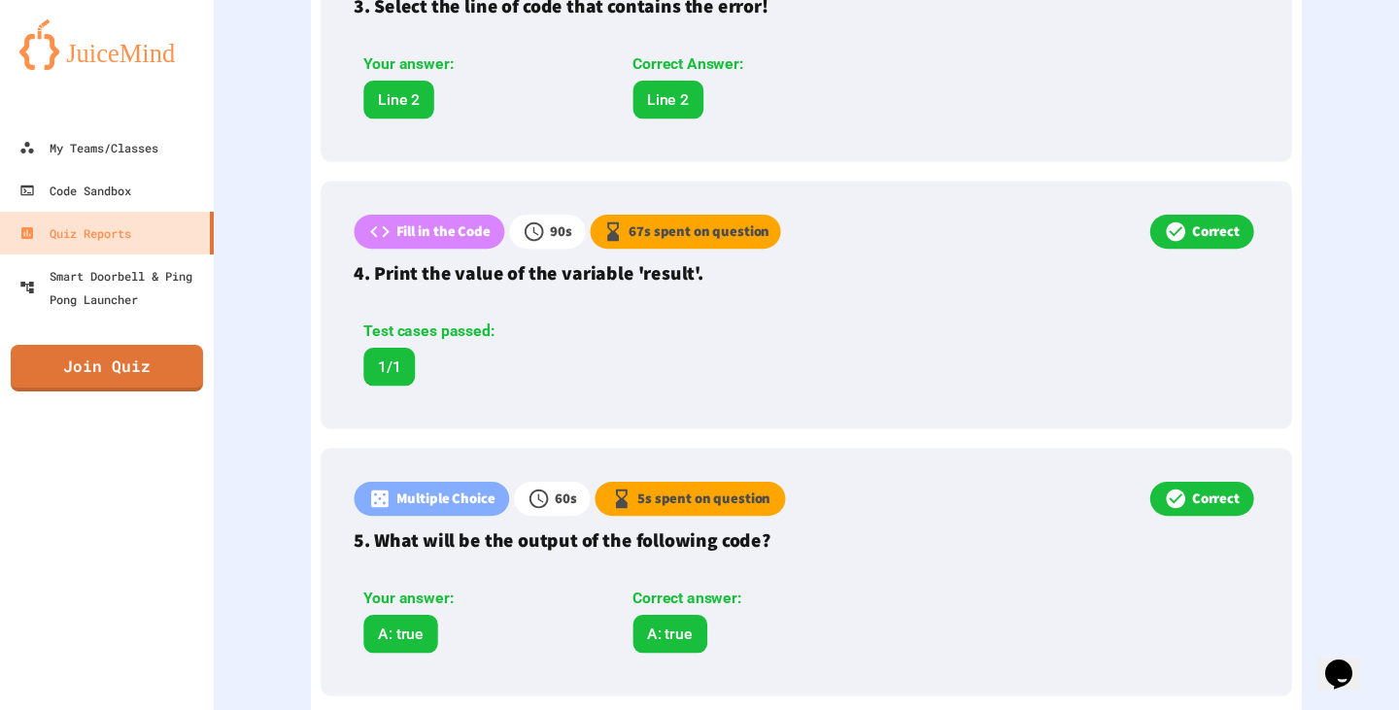
scroll to position [1263, 0]
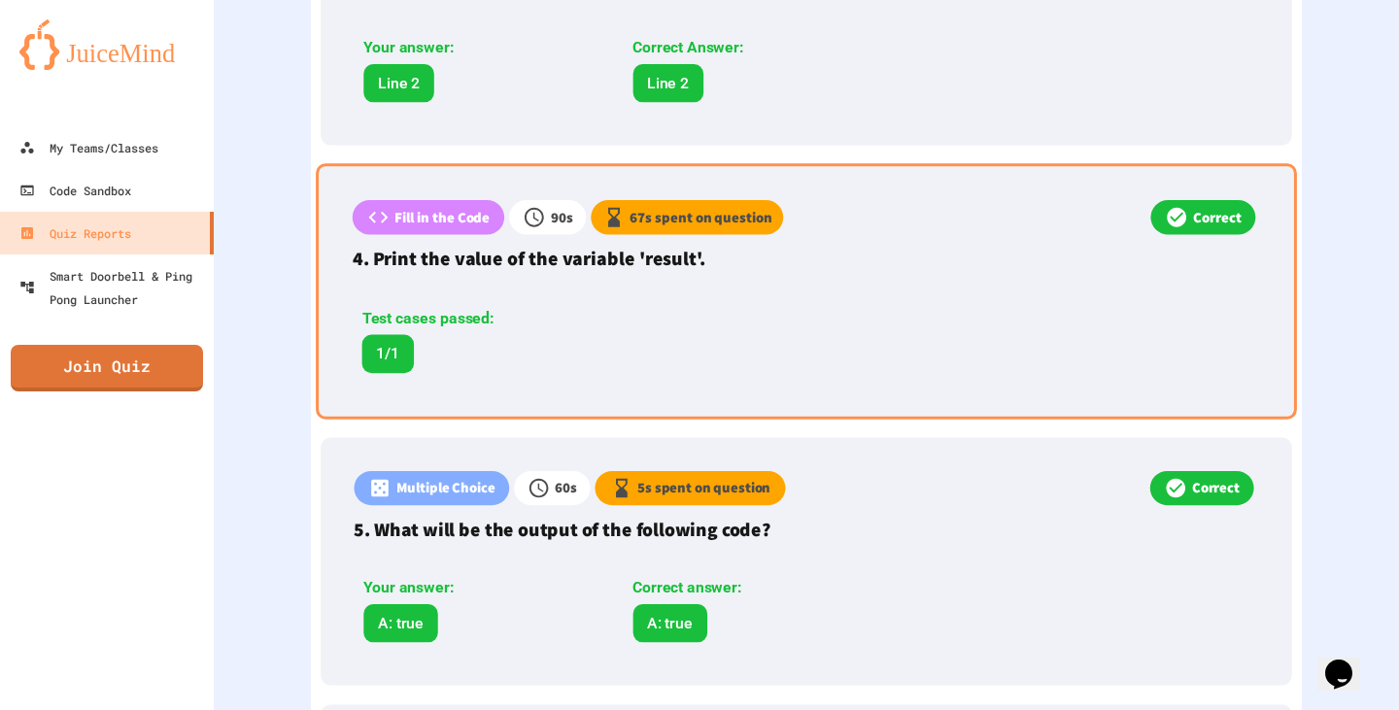
click at [456, 313] on div "Test cases passed:" at bounding box center [484, 318] width 244 height 23
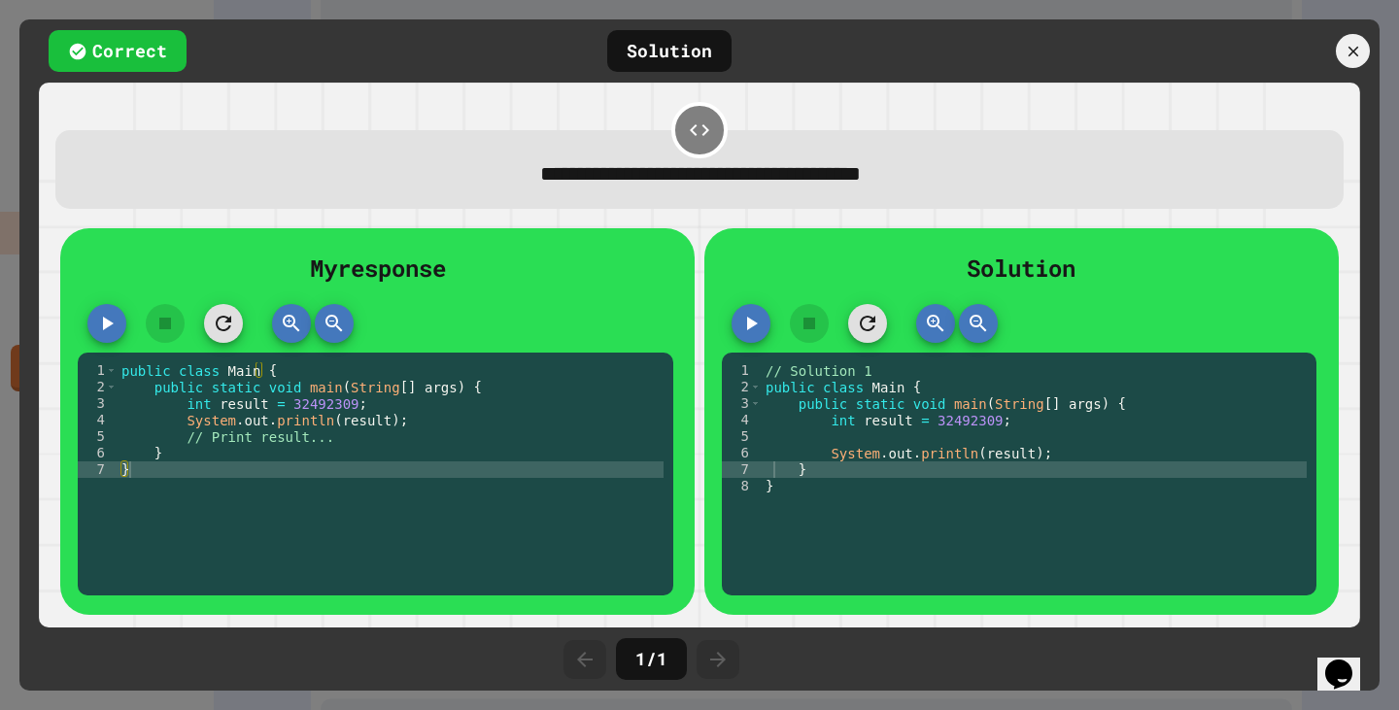
click at [1335, 42] on div at bounding box center [1272, 51] width 214 height 34
click at [1361, 38] on div at bounding box center [1353, 51] width 41 height 41
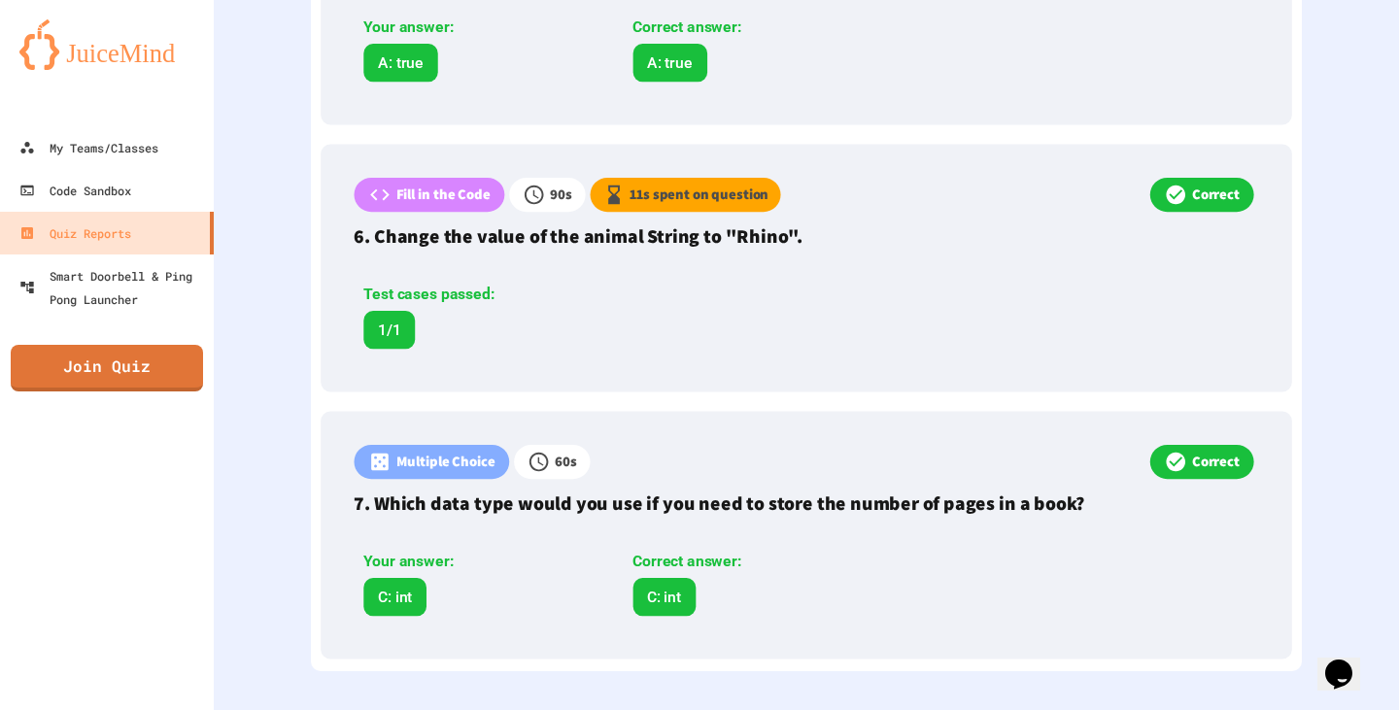
scroll to position [1832, 0]
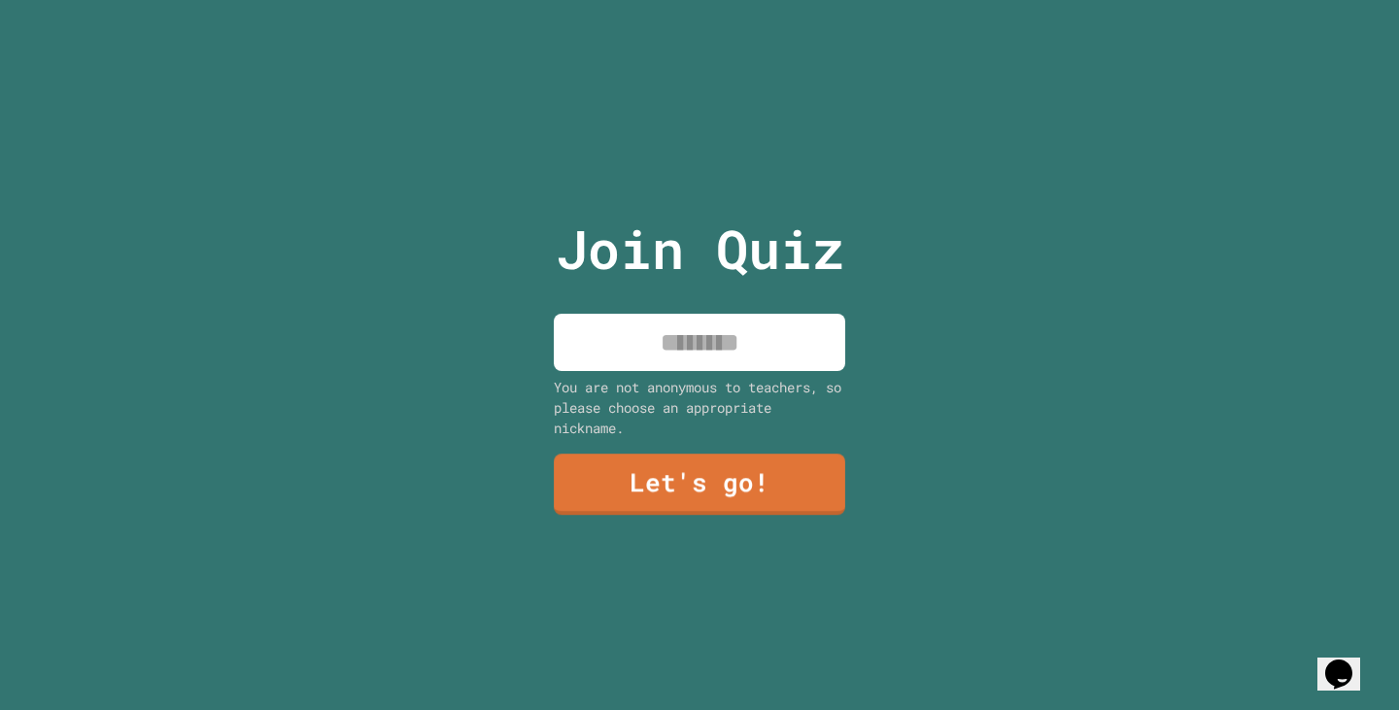
click at [669, 333] on input at bounding box center [699, 342] width 291 height 57
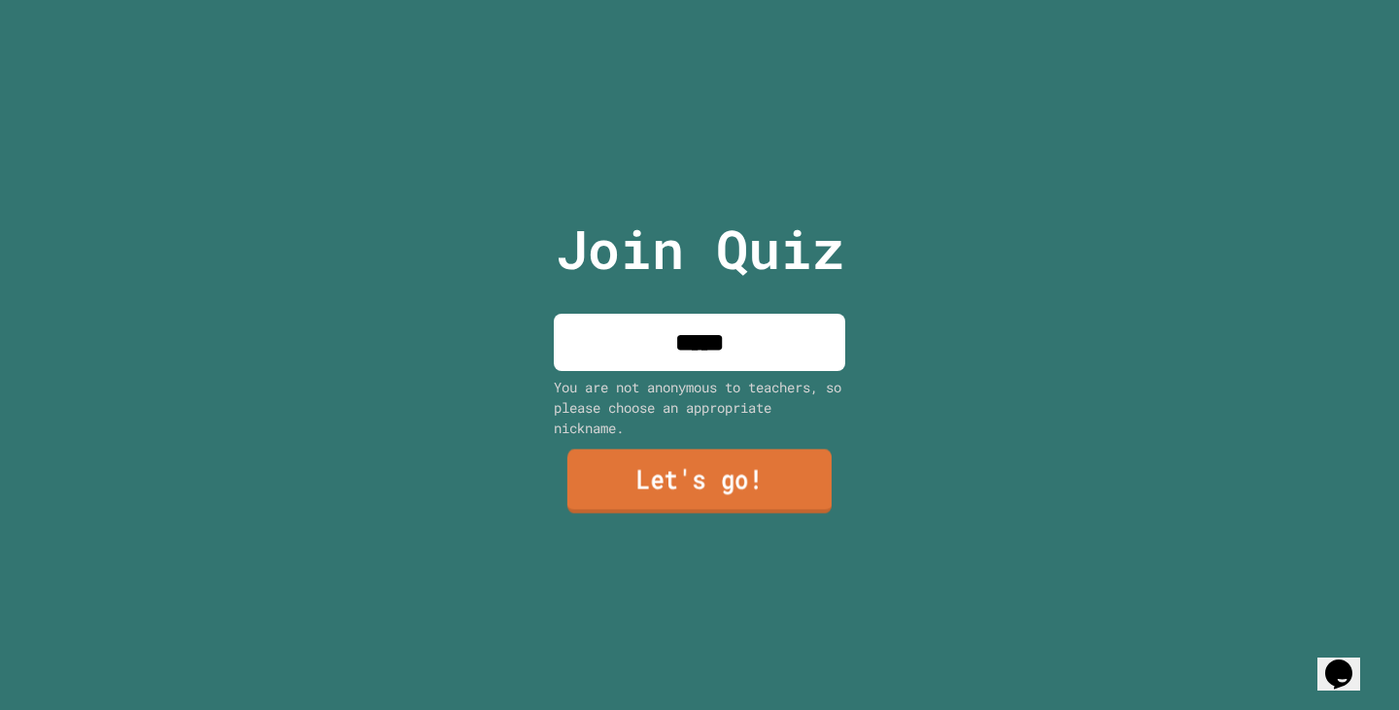
type input "*****"
click at [704, 489] on link "Let's go!" at bounding box center [699, 482] width 264 height 64
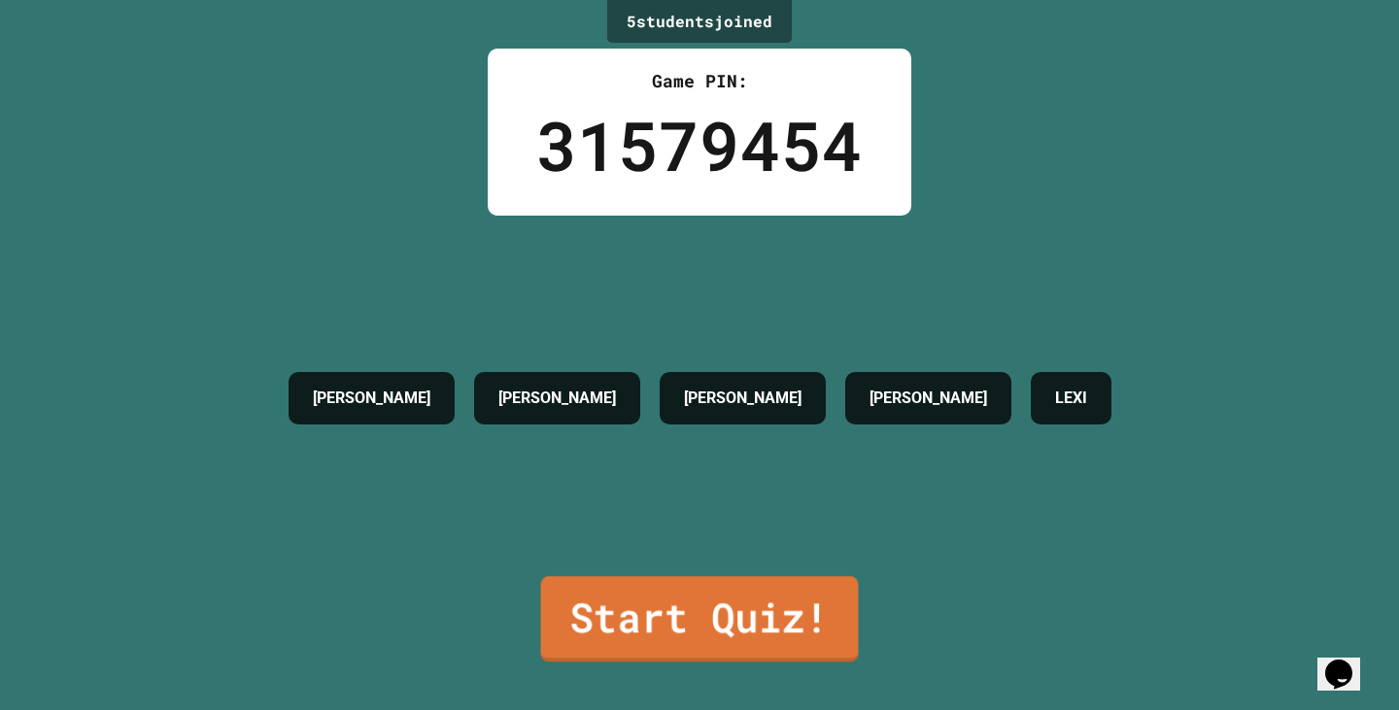
click at [700, 600] on link "Start Quiz!" at bounding box center [700, 618] width 318 height 85
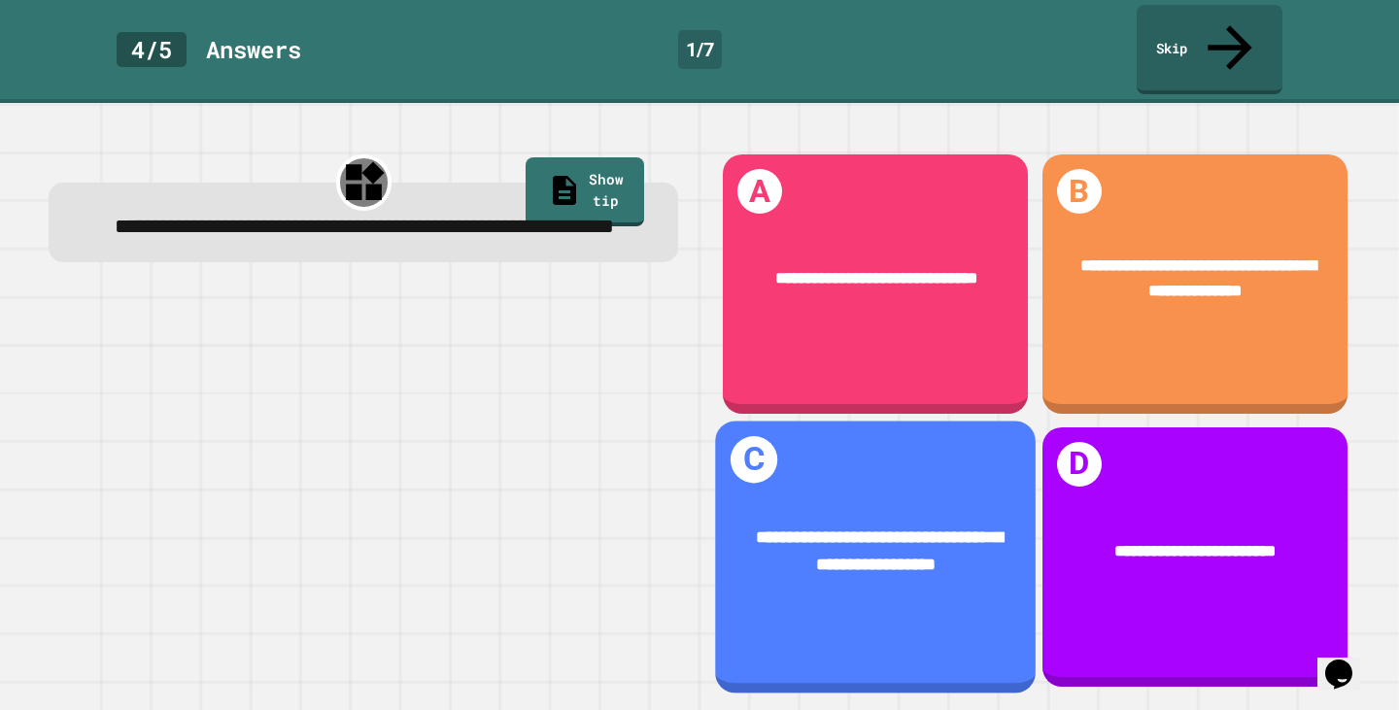
click at [813, 490] on div "**********" at bounding box center [876, 551] width 321 height 123
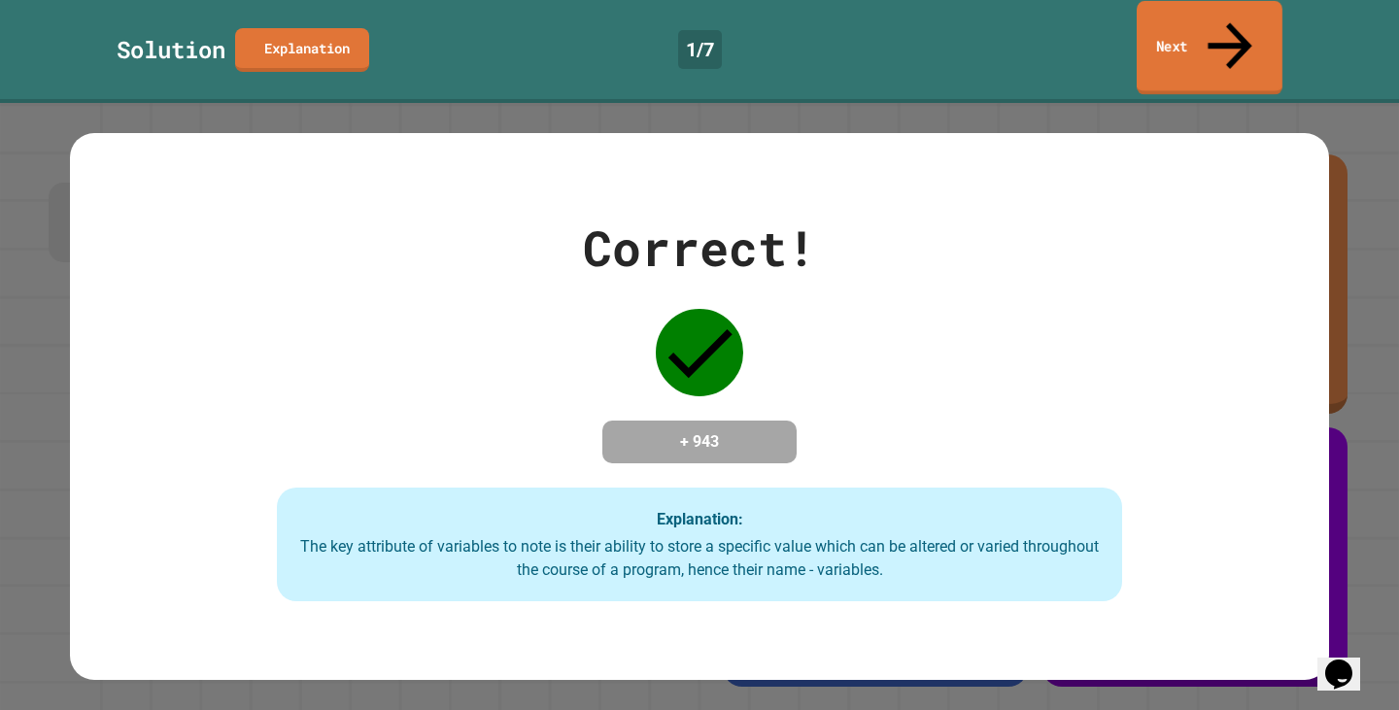
click at [1164, 19] on link "Next" at bounding box center [1209, 48] width 146 height 94
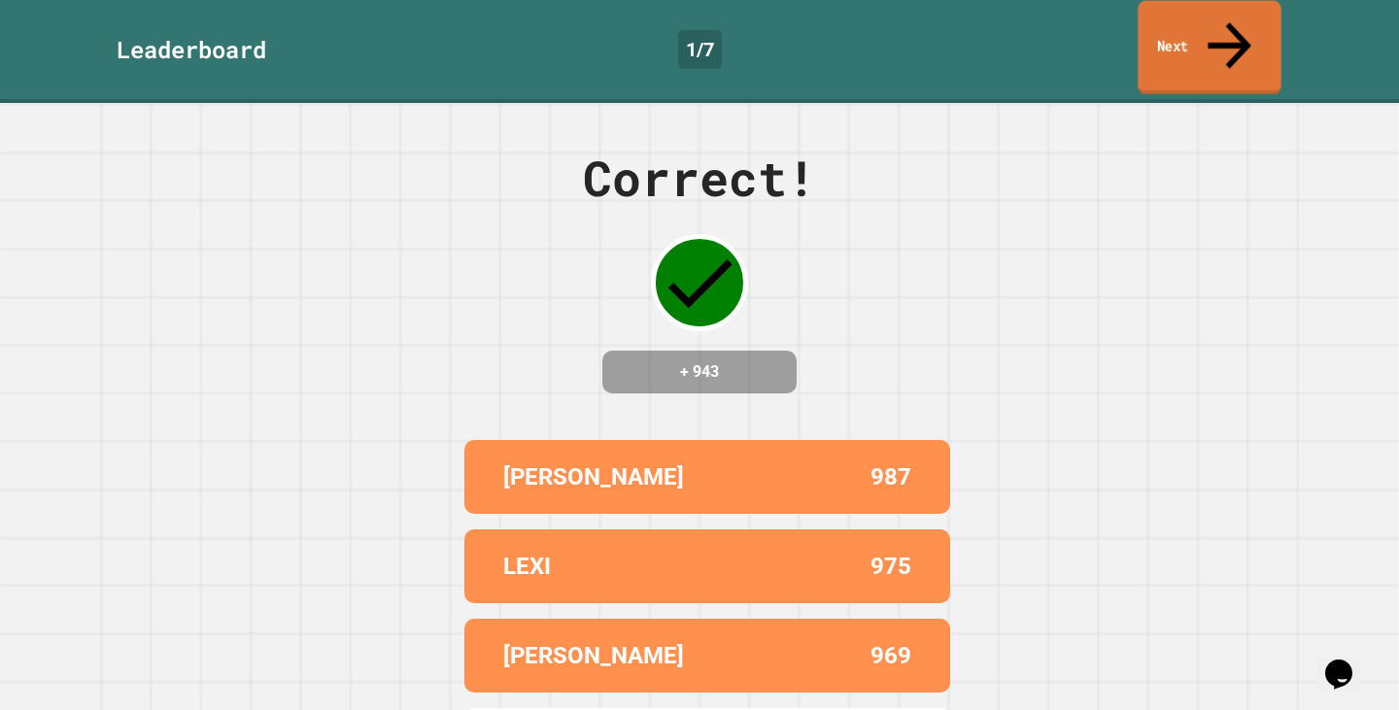
click at [1186, 18] on link "Next" at bounding box center [1208, 48] width 143 height 94
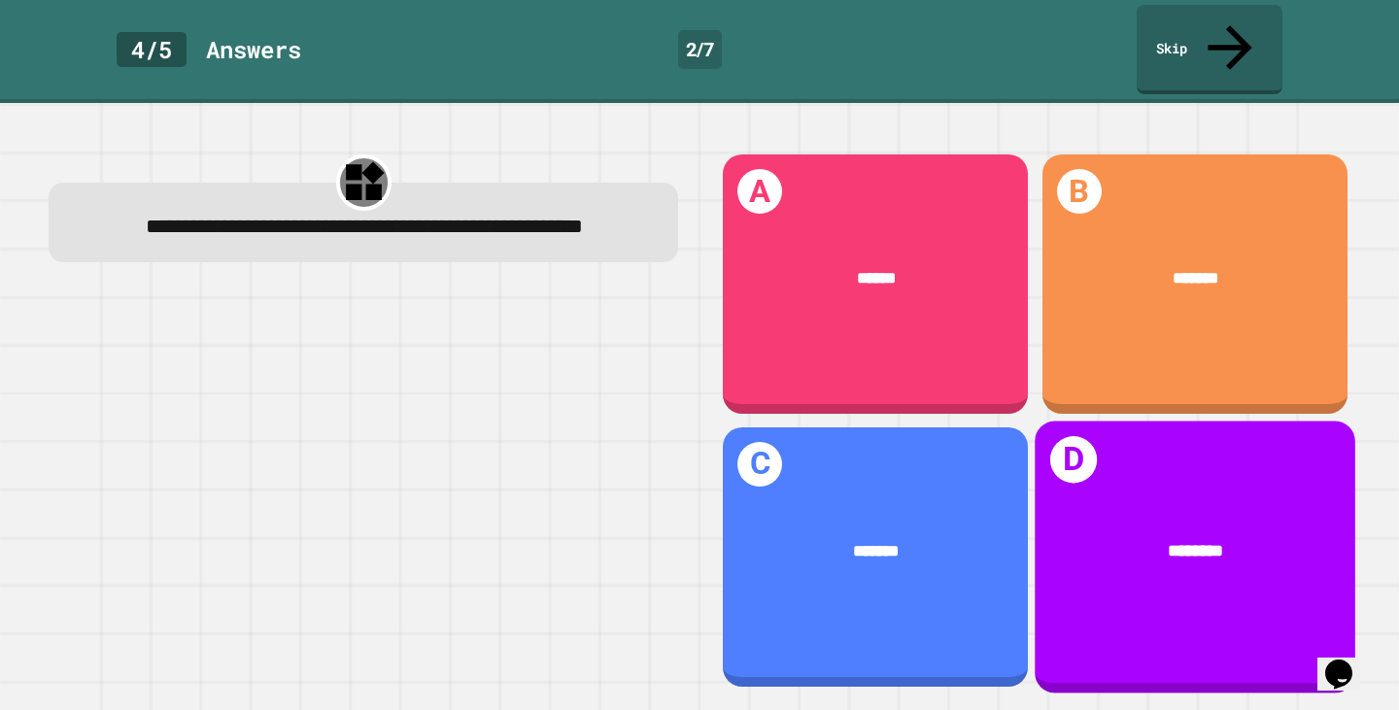
click at [1150, 465] on div "D ********" at bounding box center [1194, 557] width 321 height 272
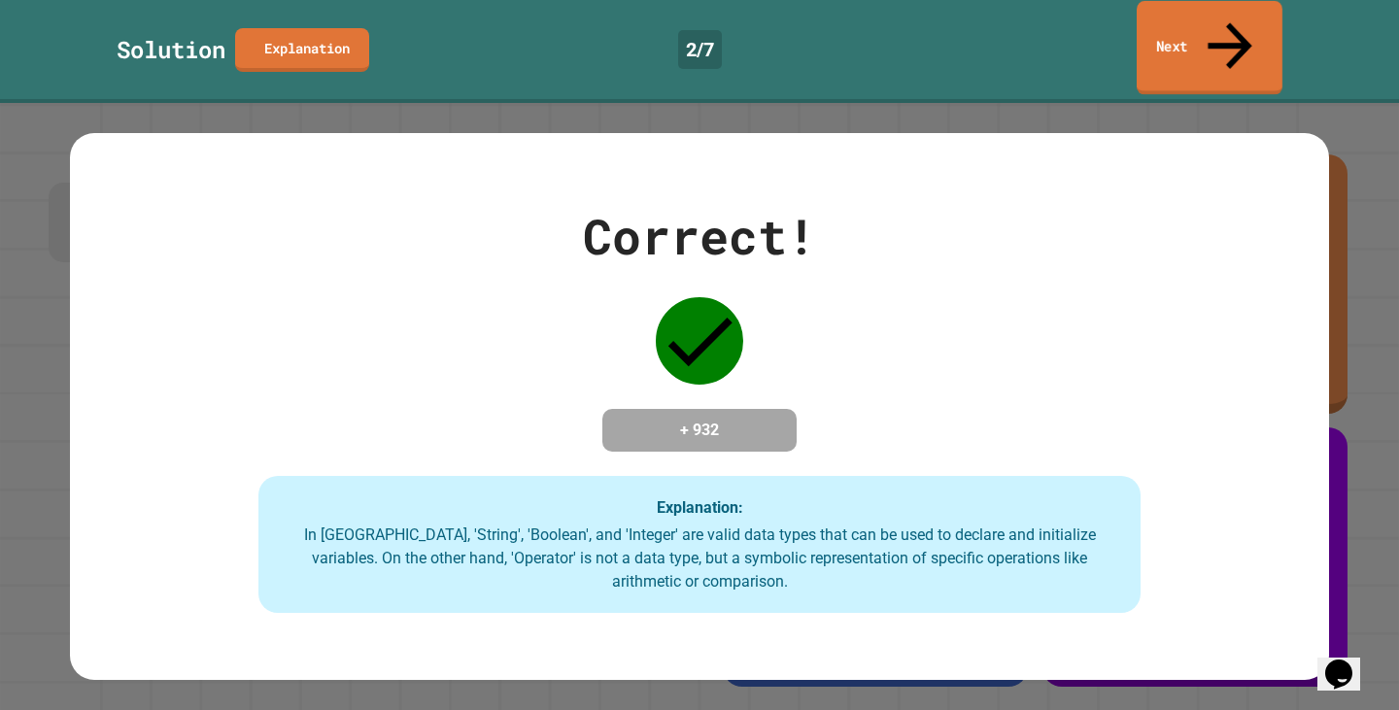
click at [1184, 1] on div "Solution Explanation 2 / 7 Next" at bounding box center [699, 51] width 1399 height 103
click at [1182, 14] on link "Next" at bounding box center [1209, 47] width 140 height 94
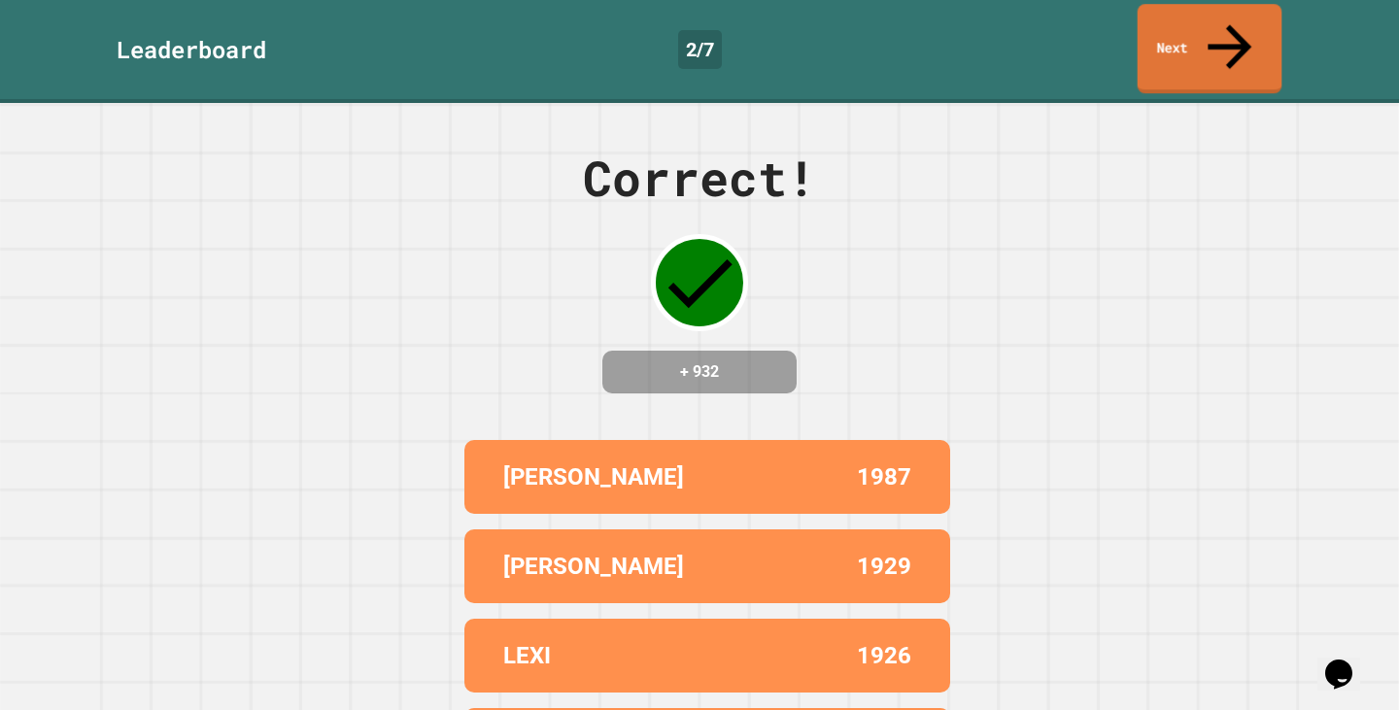
click at [1213, 266] on div "Correct! + 932 KEVIN 1987 LOGAN 1929 LEXI 1926 JACOB 1877 ERVIN 1875" at bounding box center [699, 406] width 1399 height 607
click at [1167, 3] on link "Next" at bounding box center [1208, 47] width 133 height 94
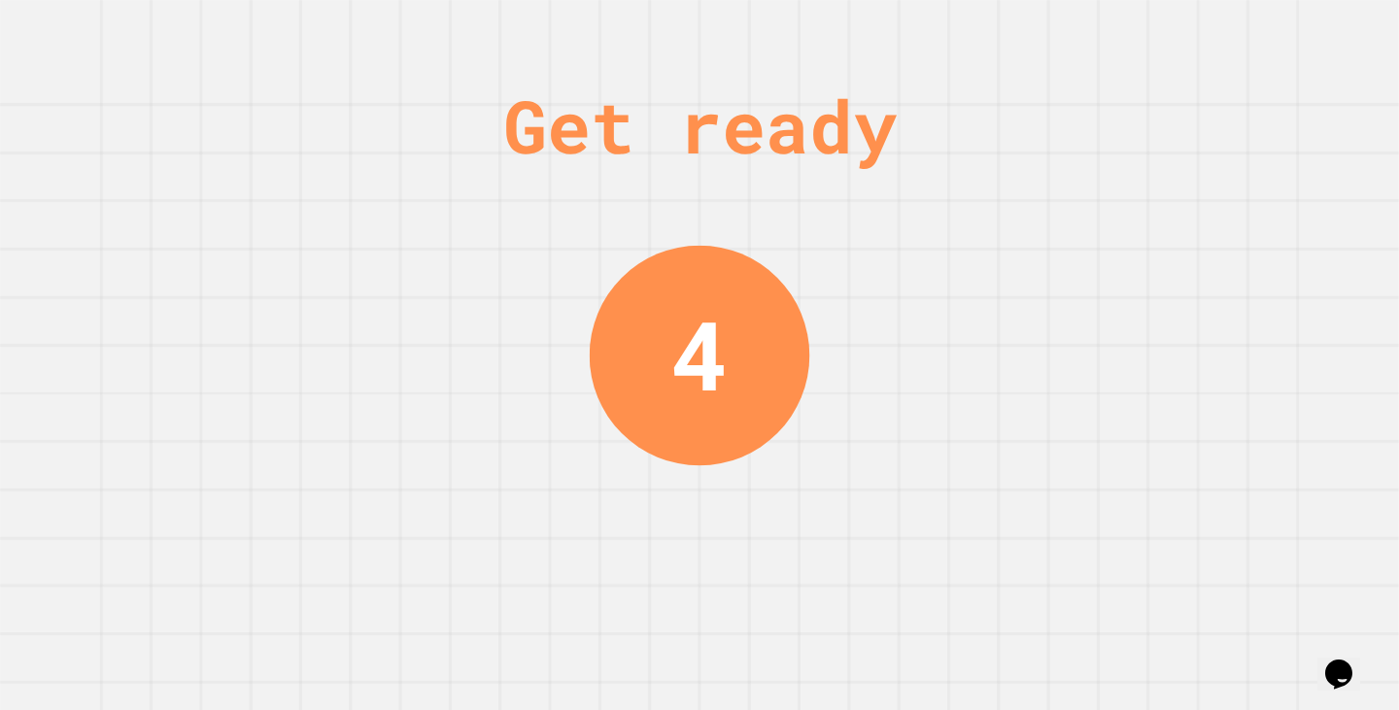
click at [1152, 194] on div "Get ready 4" at bounding box center [699, 355] width 1399 height 710
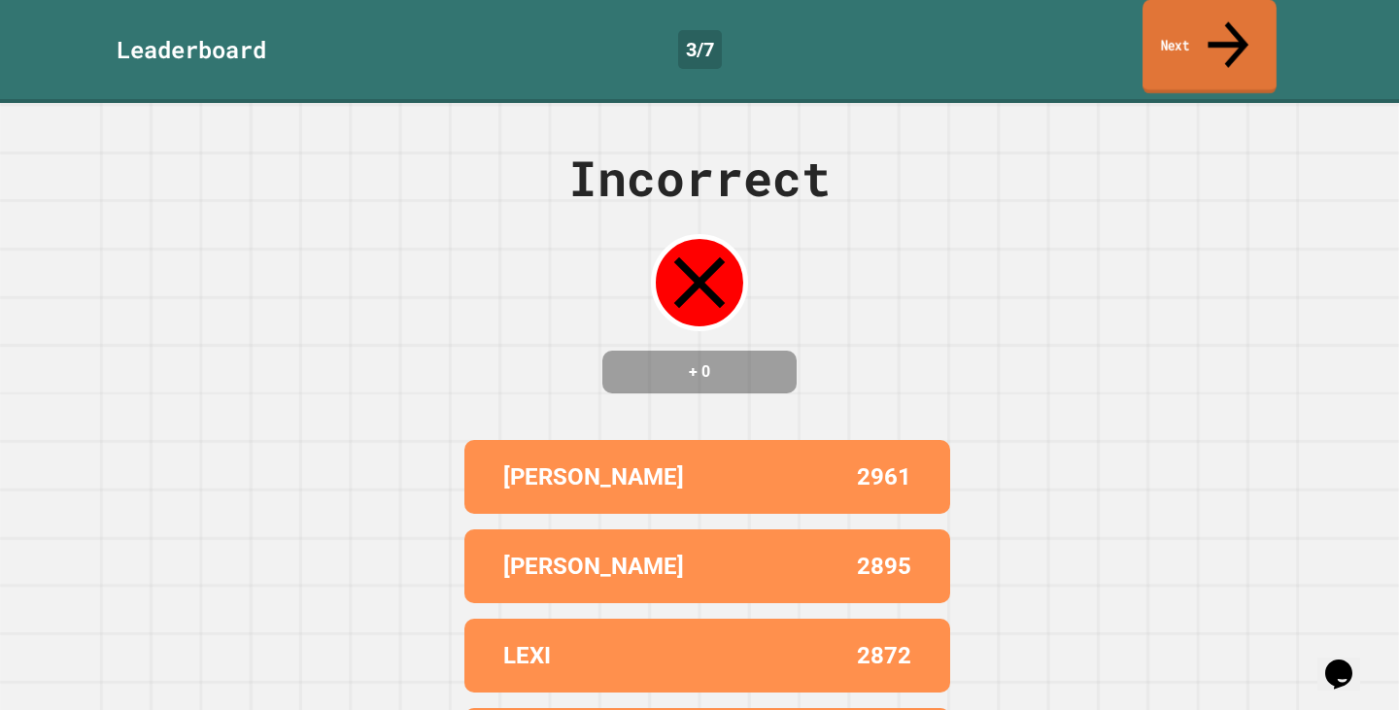
click at [1203, 32] on link "Next" at bounding box center [1209, 47] width 134 height 94
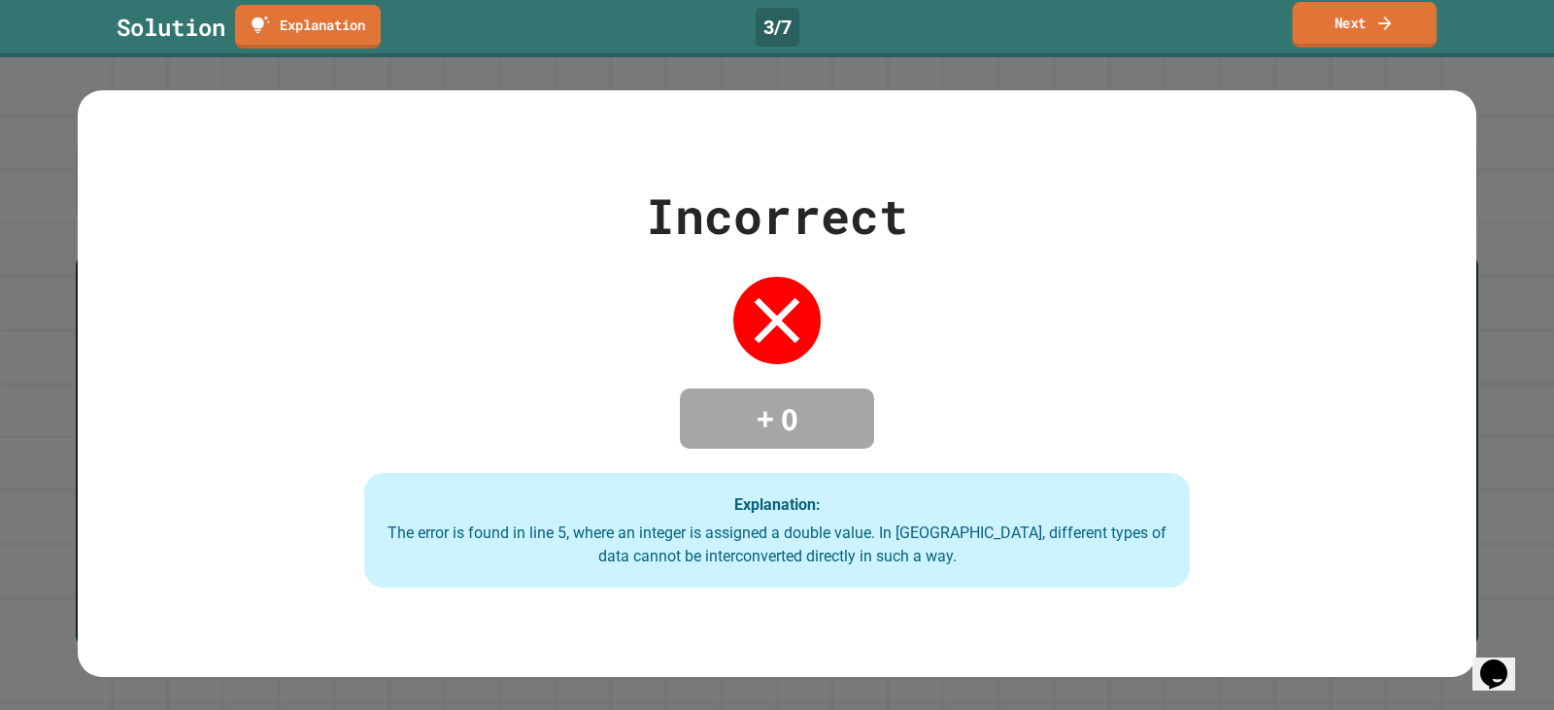
click at [1379, 25] on icon at bounding box center [1384, 23] width 19 height 20
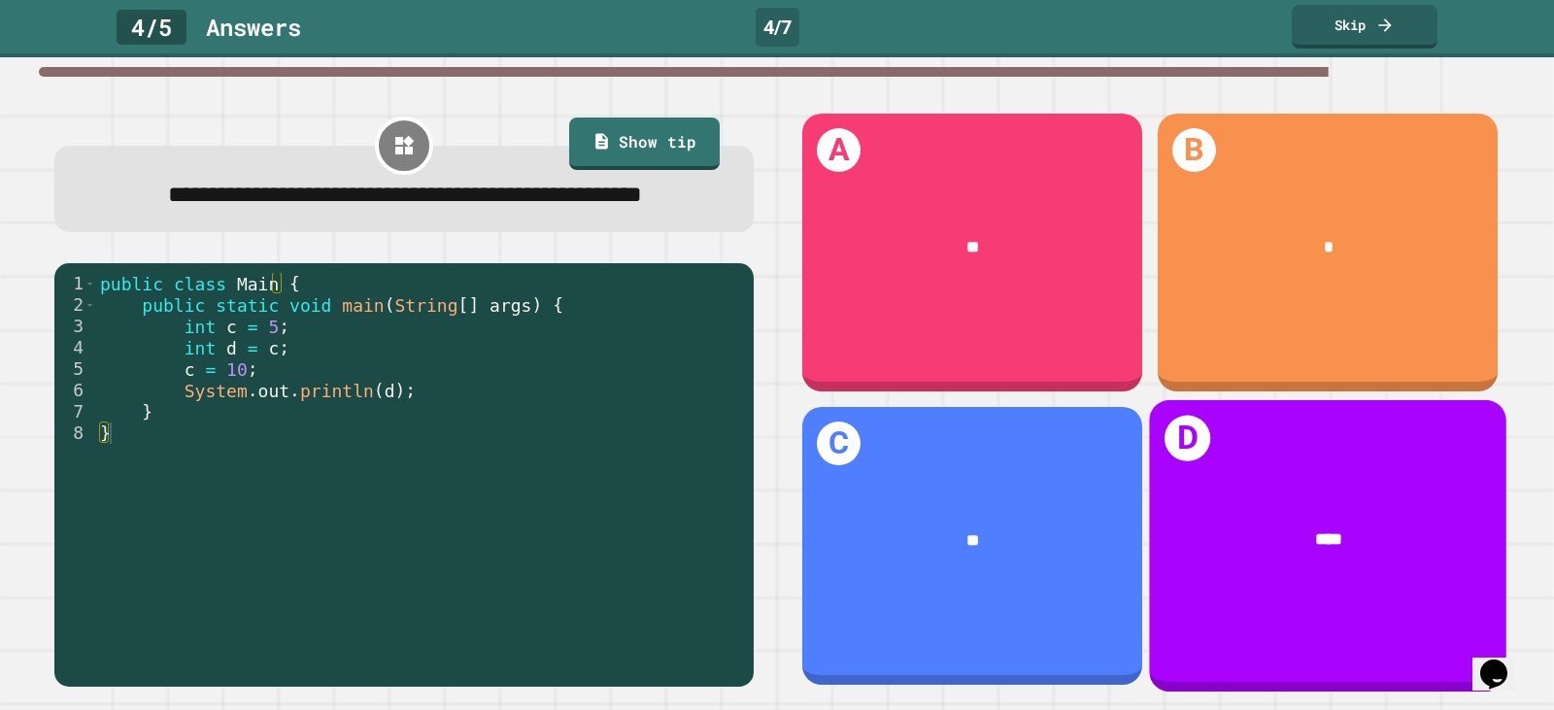
click at [1214, 527] on div "****" at bounding box center [1328, 540] width 287 height 26
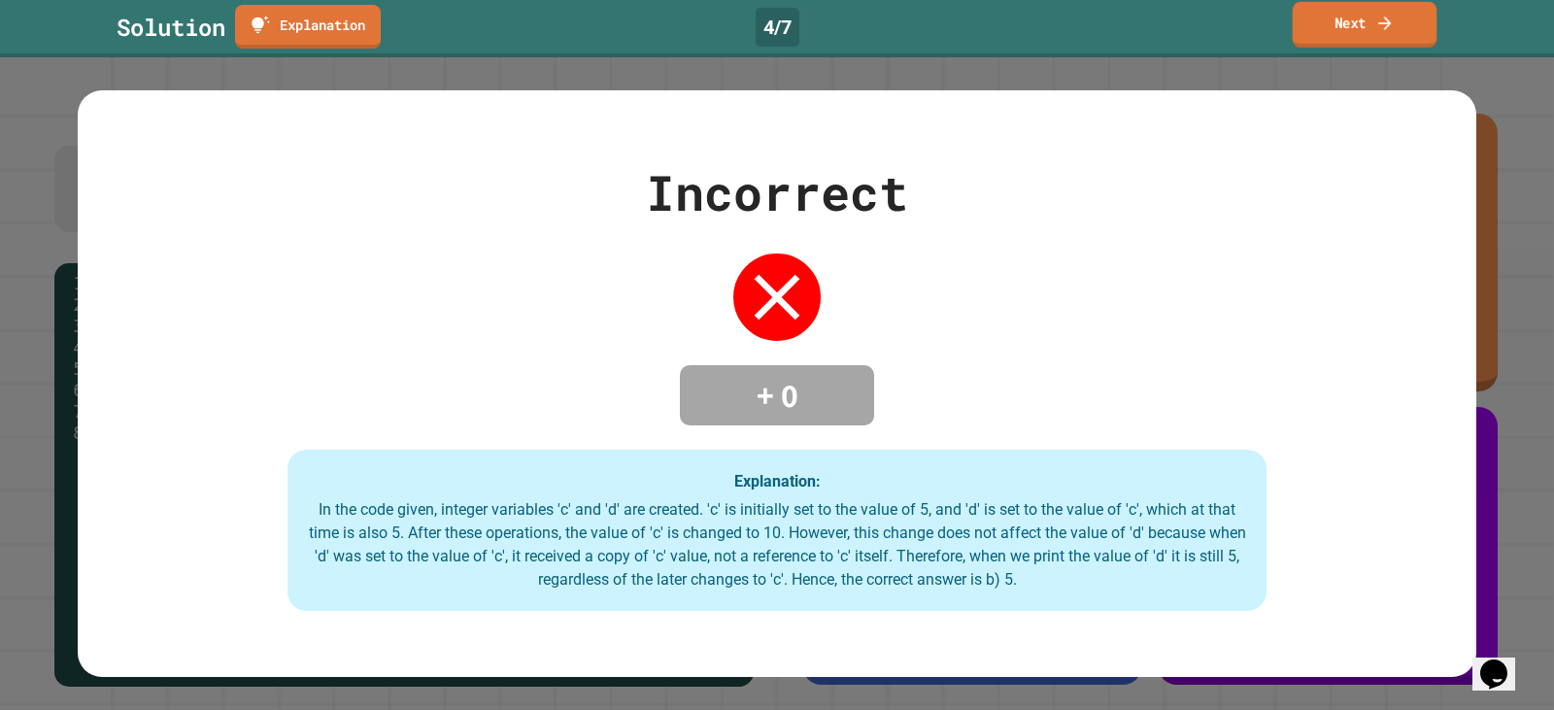
click at [1355, 18] on link "Next" at bounding box center [1365, 25] width 145 height 46
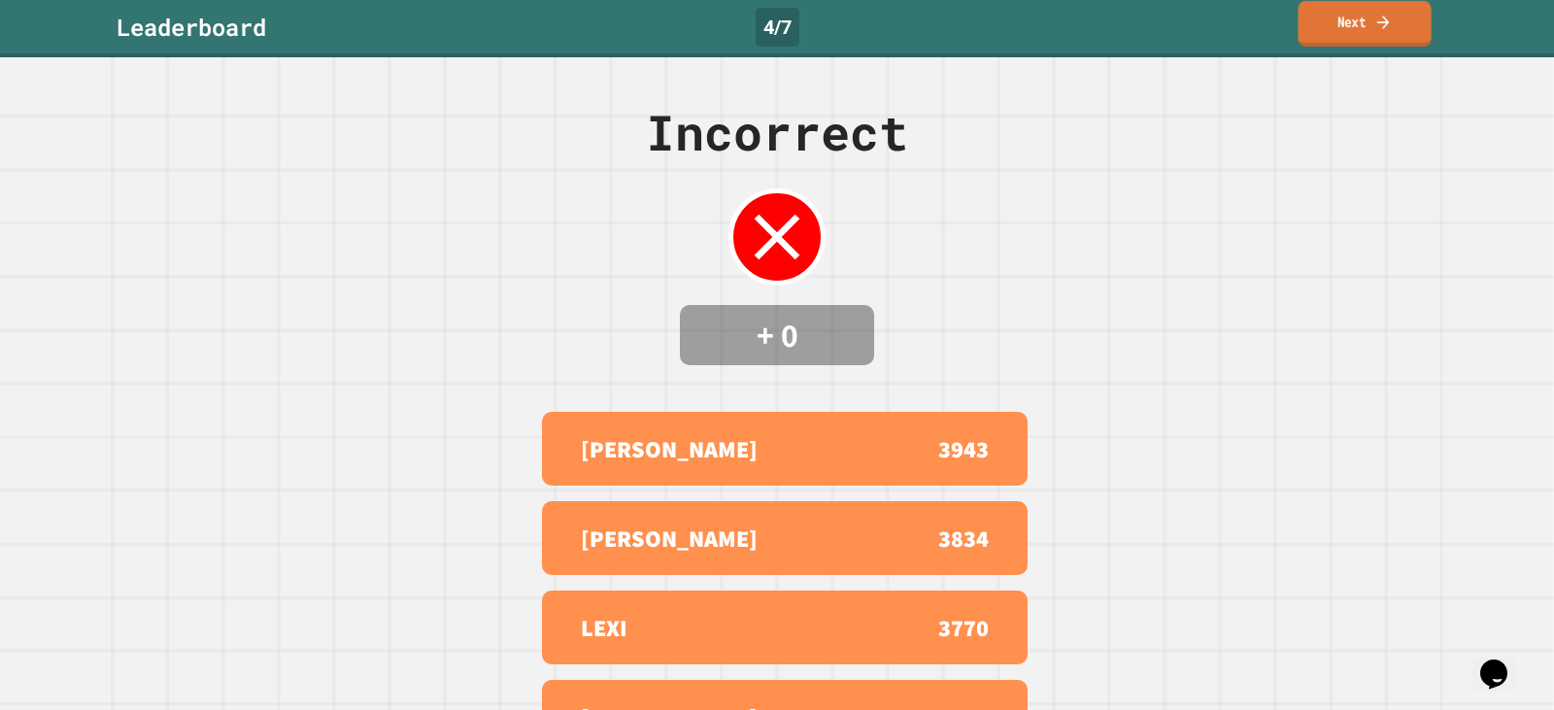
click at [1398, 14] on link "Next" at bounding box center [1364, 24] width 133 height 46
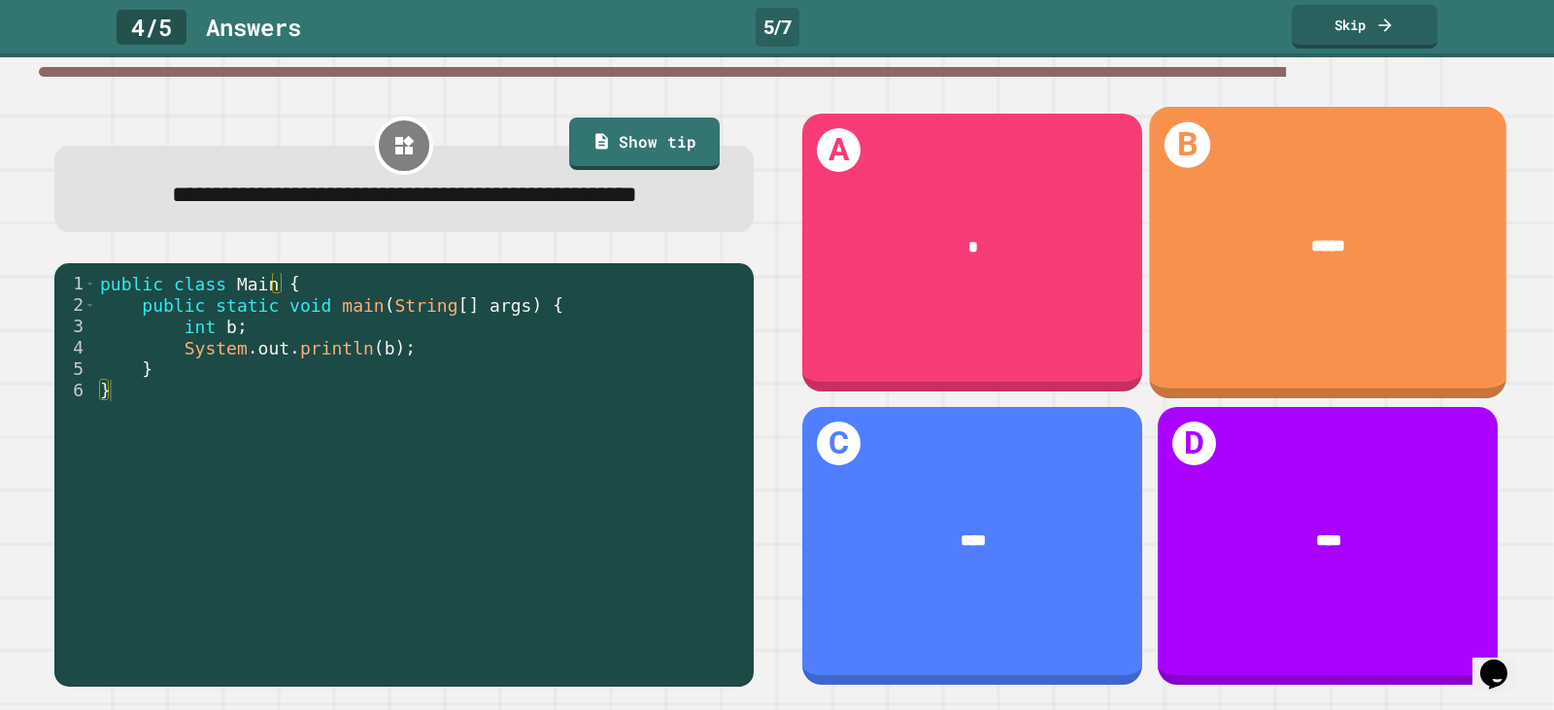
click at [1185, 296] on div "B *****" at bounding box center [1327, 252] width 357 height 291
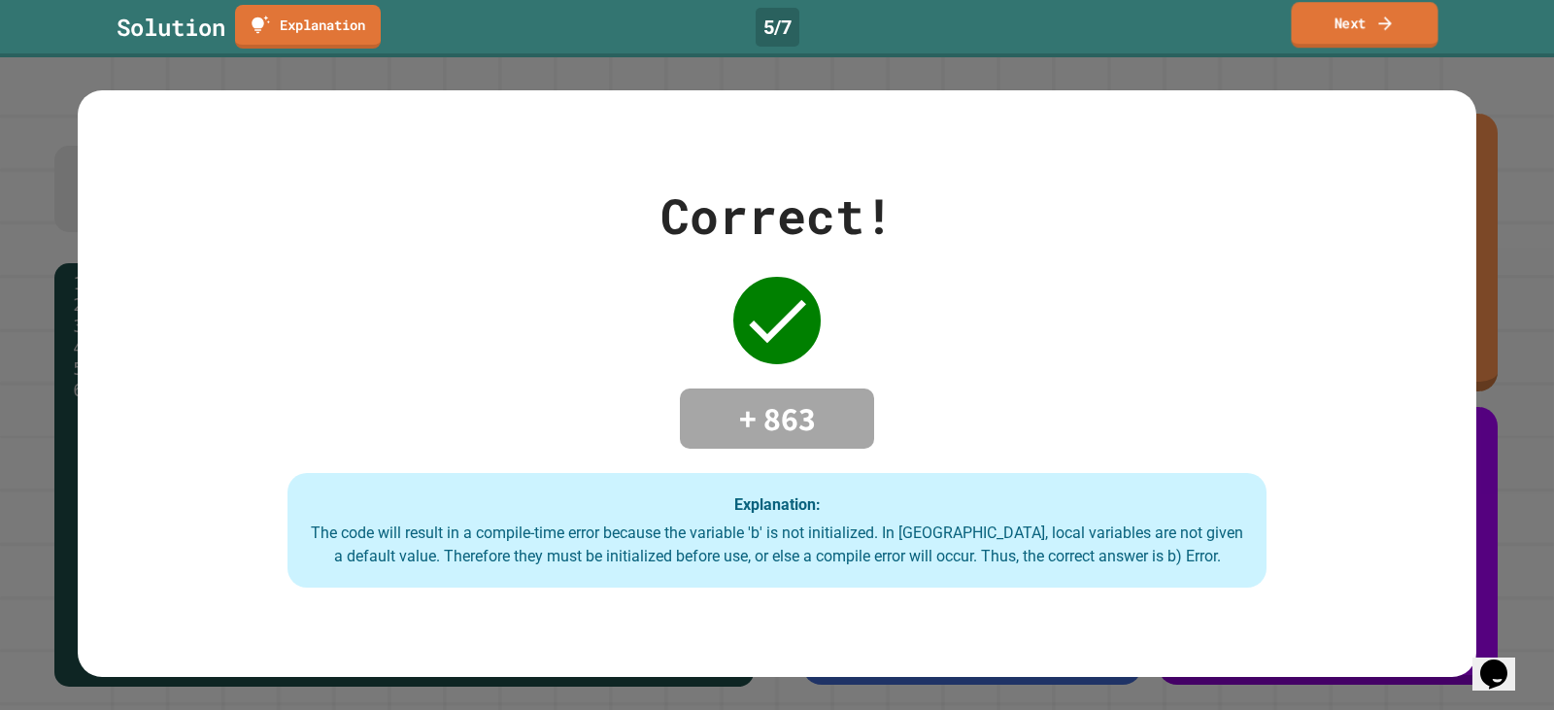
click at [1310, 23] on link "Next" at bounding box center [1364, 25] width 147 height 46
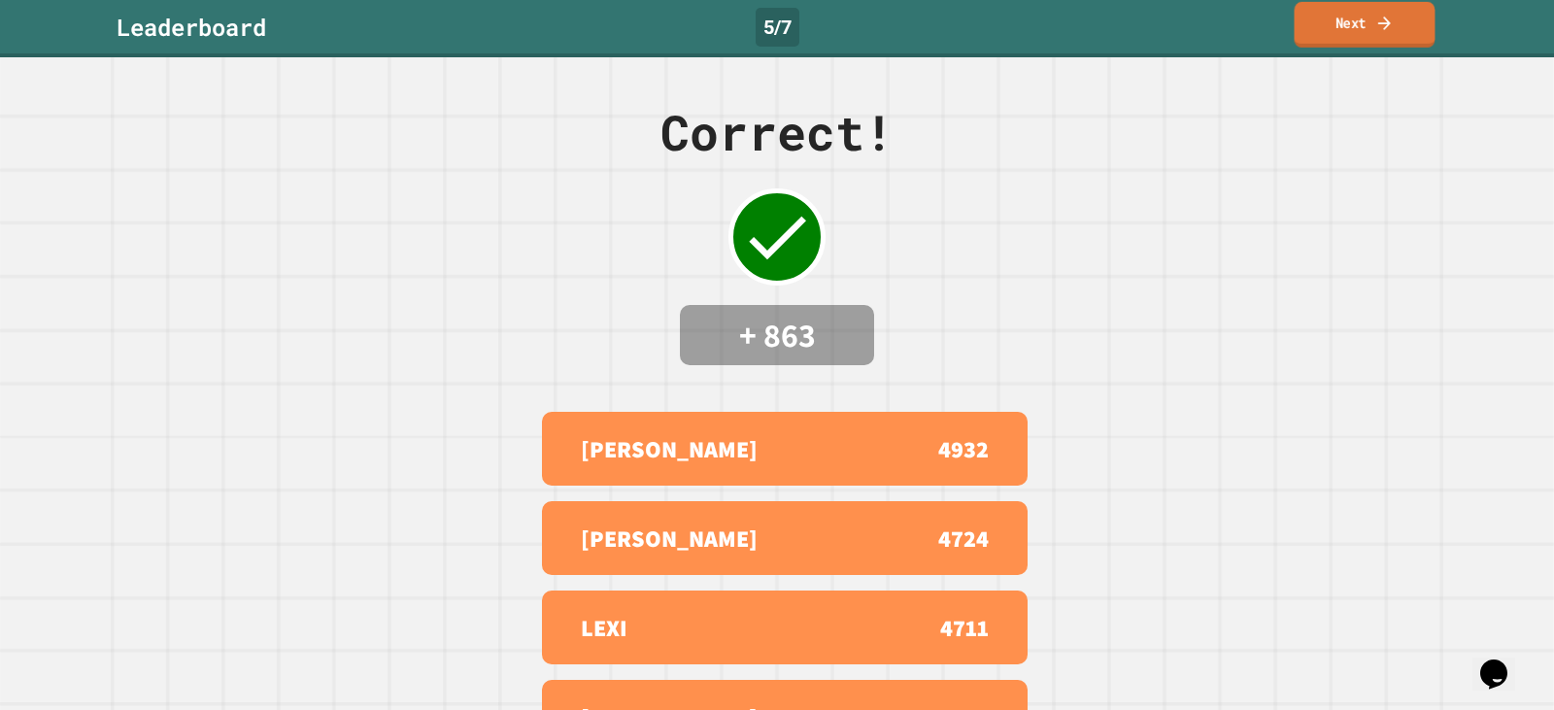
click at [1310, 23] on link "Next" at bounding box center [1365, 25] width 141 height 46
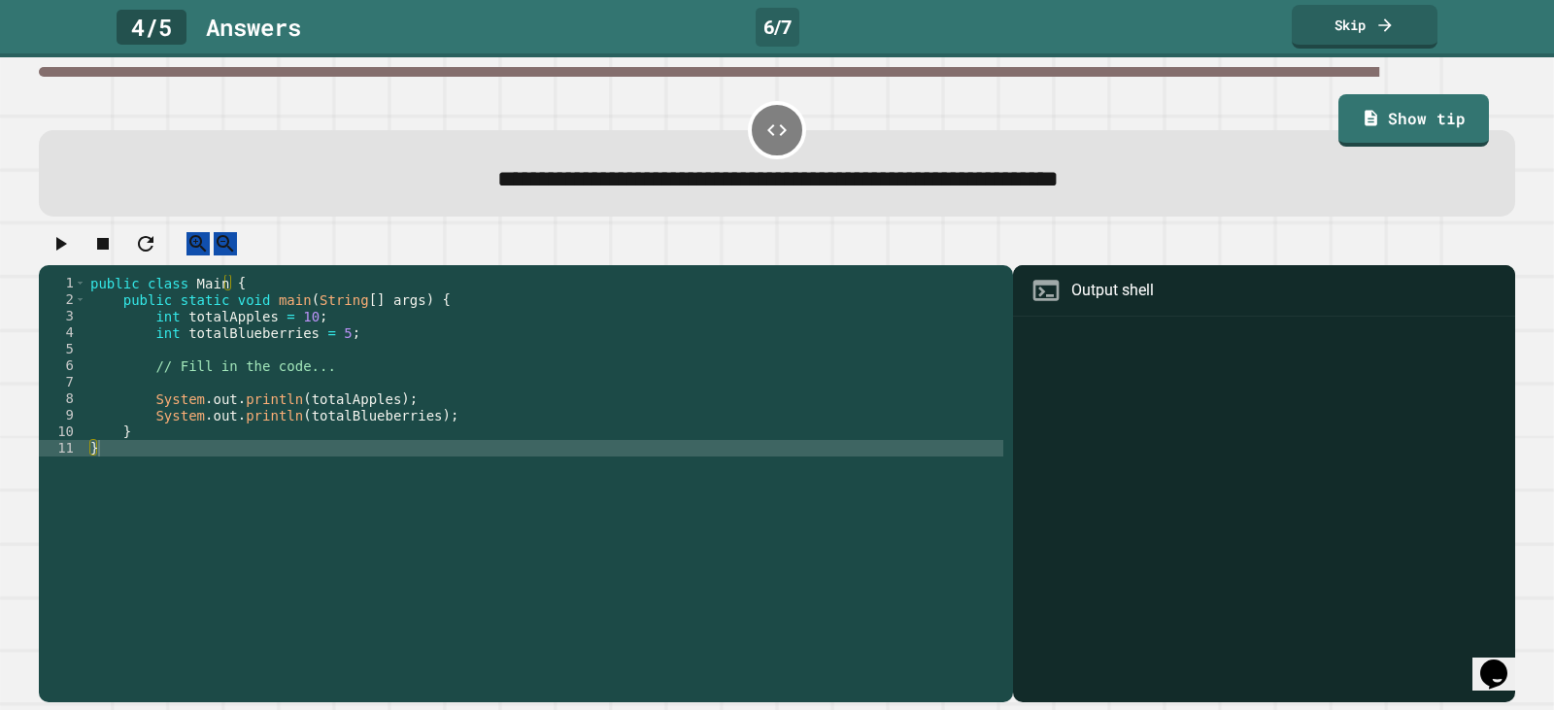
click at [288, 329] on div "public class Main { public static void main ( String [ ] args ) { int totalAppl…" at bounding box center [544, 465] width 917 height 380
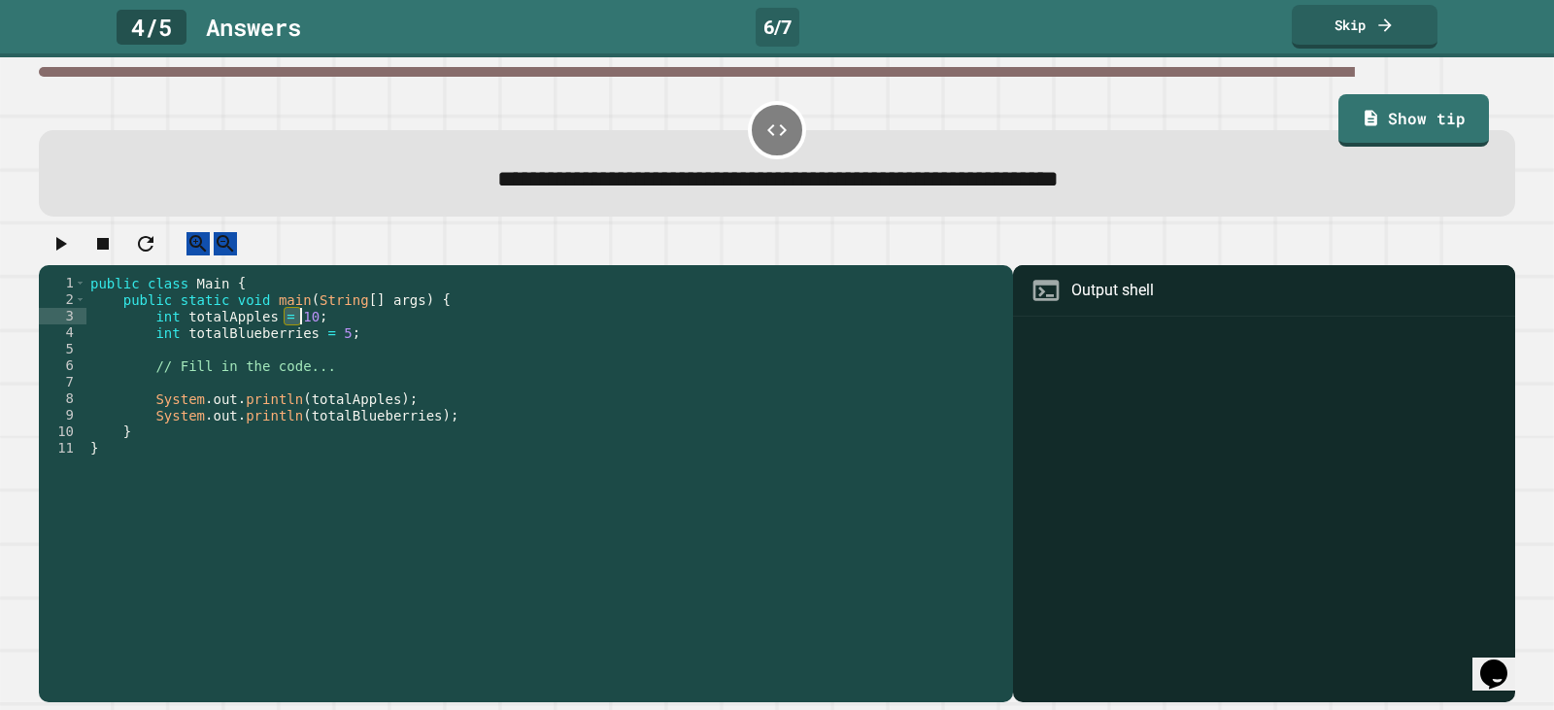
click at [288, 329] on div "public class Main { public static void main ( String [ ] args ) { int totalAppl…" at bounding box center [544, 465] width 917 height 380
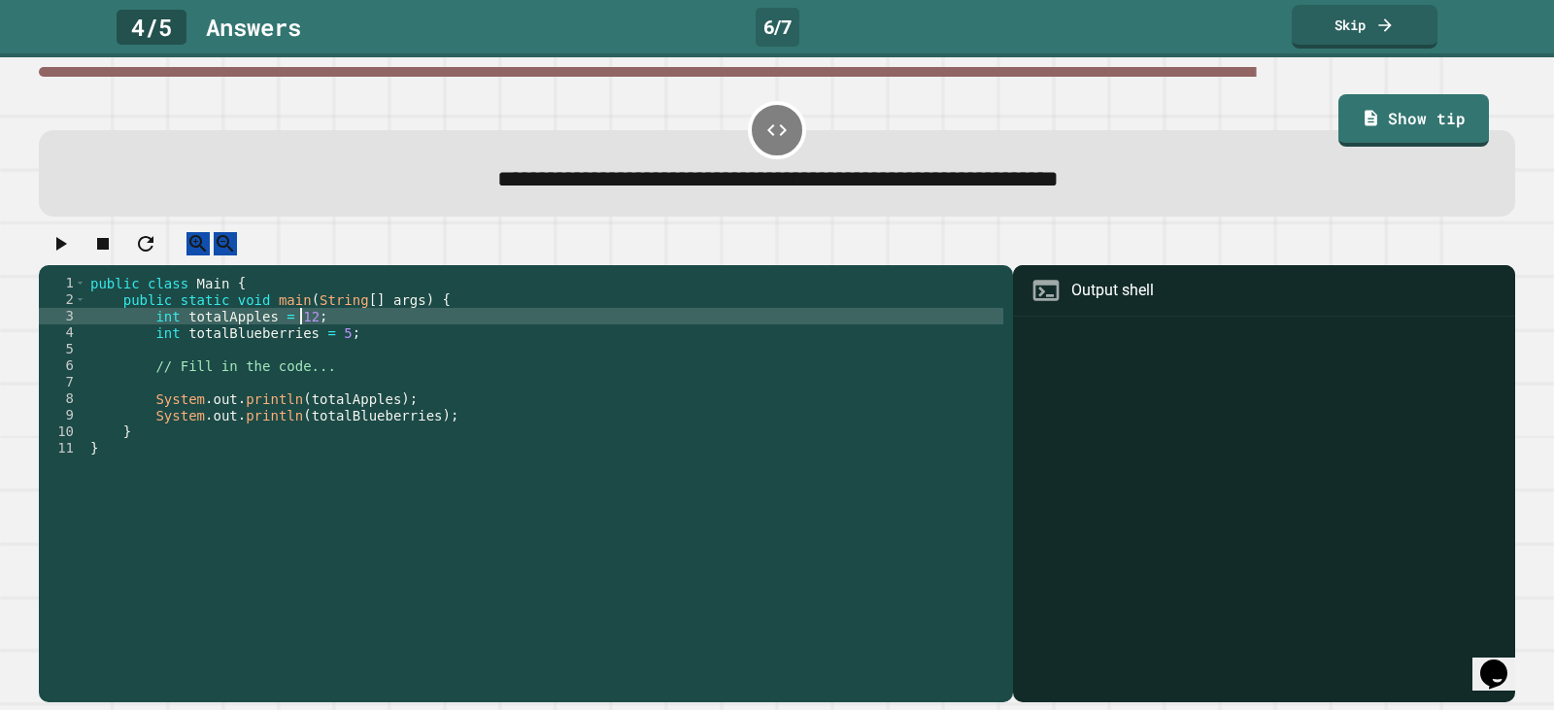
click at [322, 351] on div "public class Main { public static void main ( String [ ] args ) { int totalAppl…" at bounding box center [544, 465] width 917 height 380
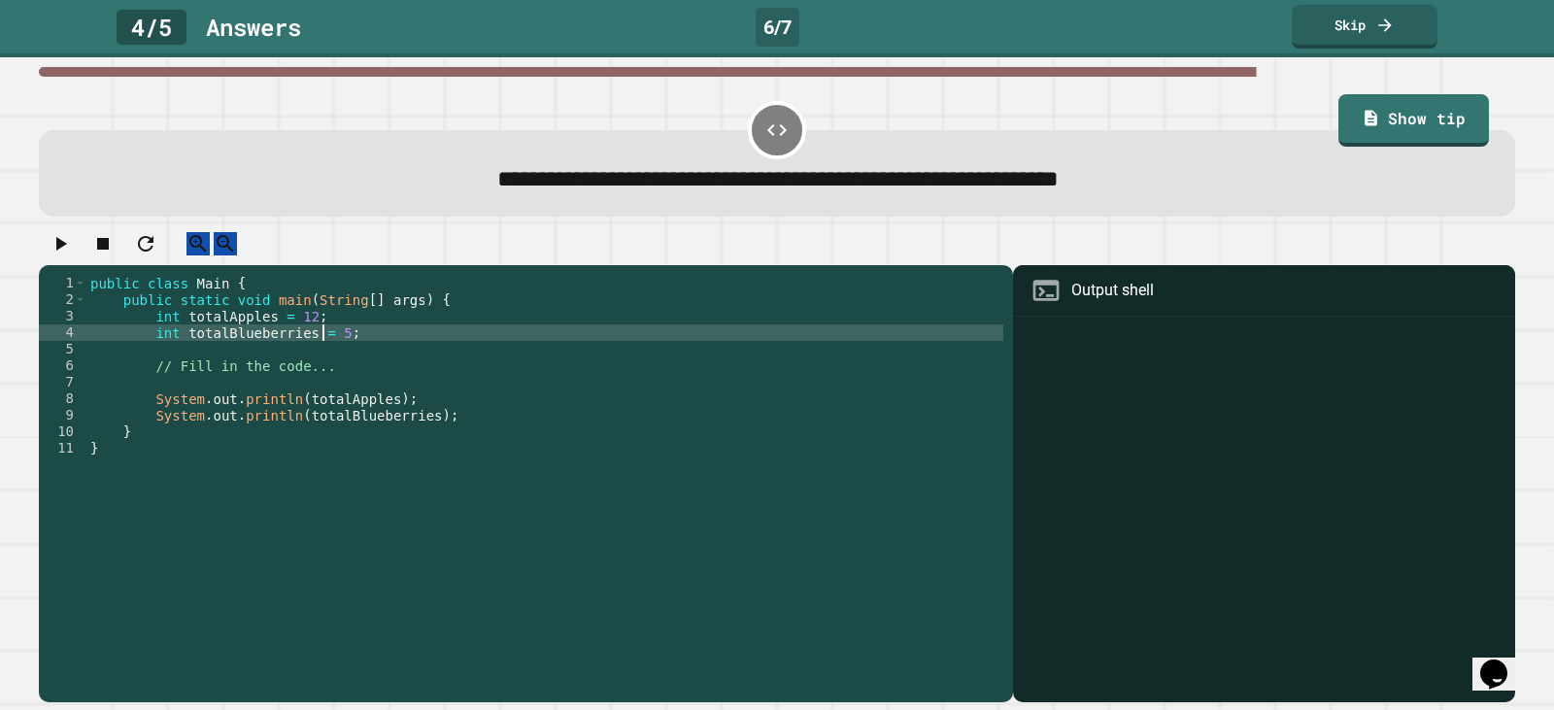
click at [322, 351] on div "public class Main { public static void main ( String [ ] args ) { int totalAppl…" at bounding box center [544, 465] width 917 height 380
type textarea "**********"
click at [69, 247] on icon "button" at bounding box center [60, 243] width 23 height 23
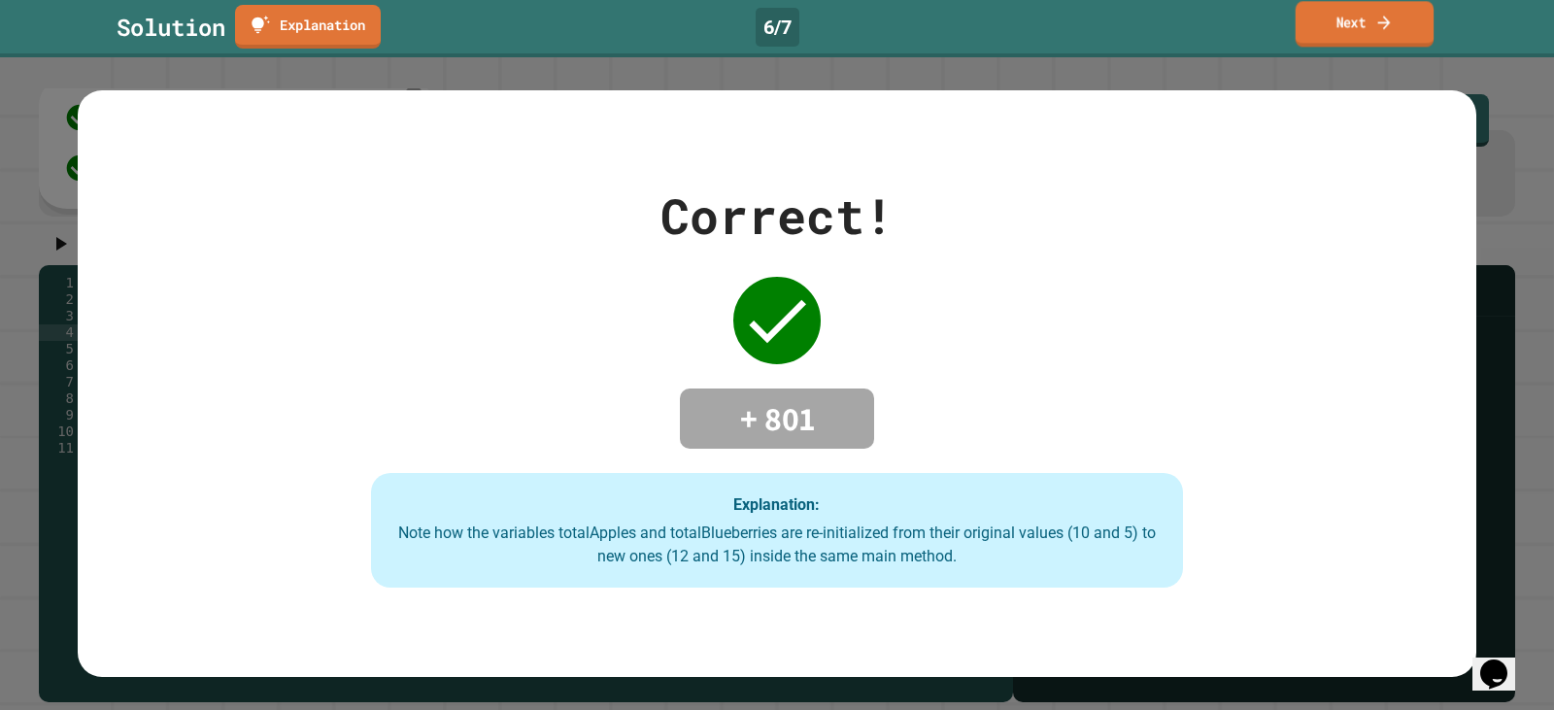
click at [1398, 29] on link "Next" at bounding box center [1365, 24] width 139 height 46
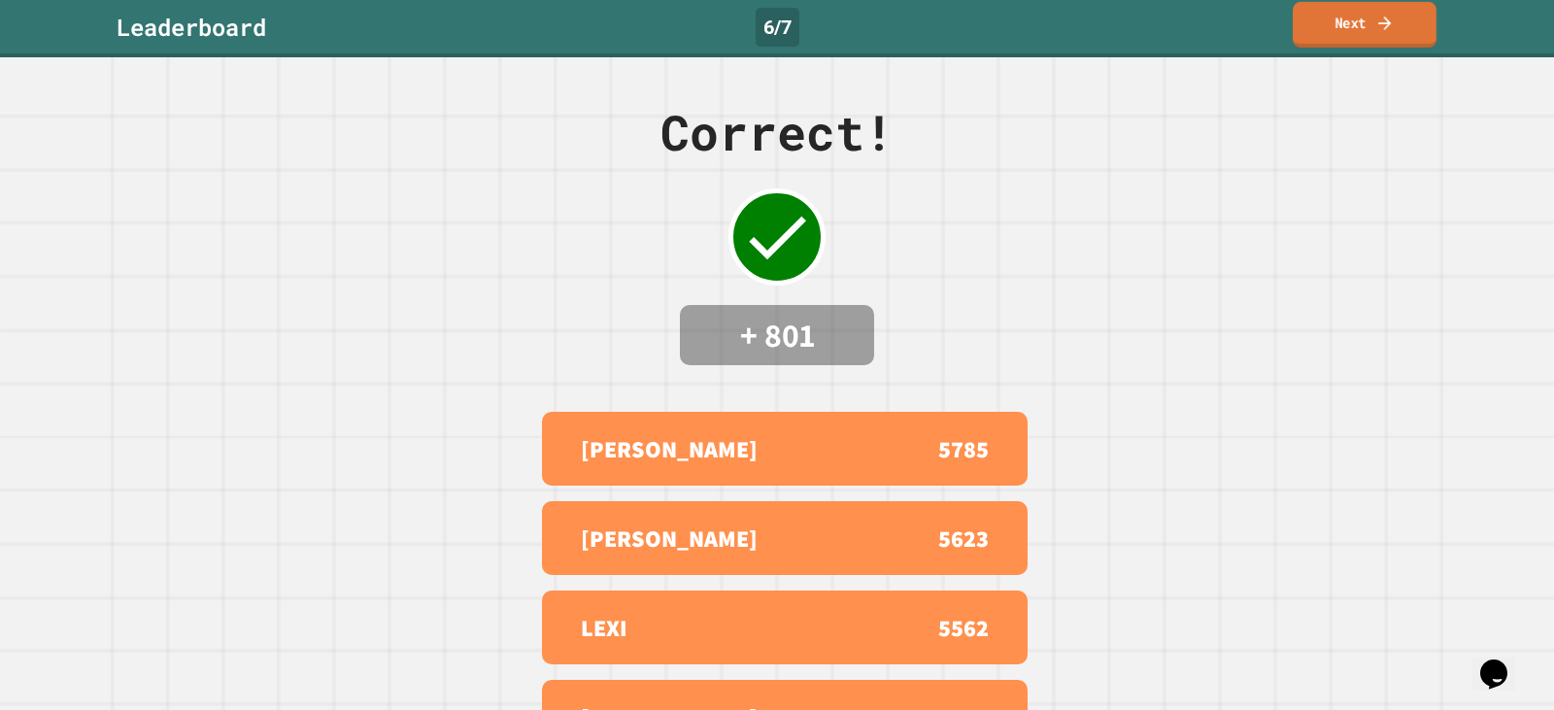
click at [1353, 15] on link "Next" at bounding box center [1365, 25] width 144 height 46
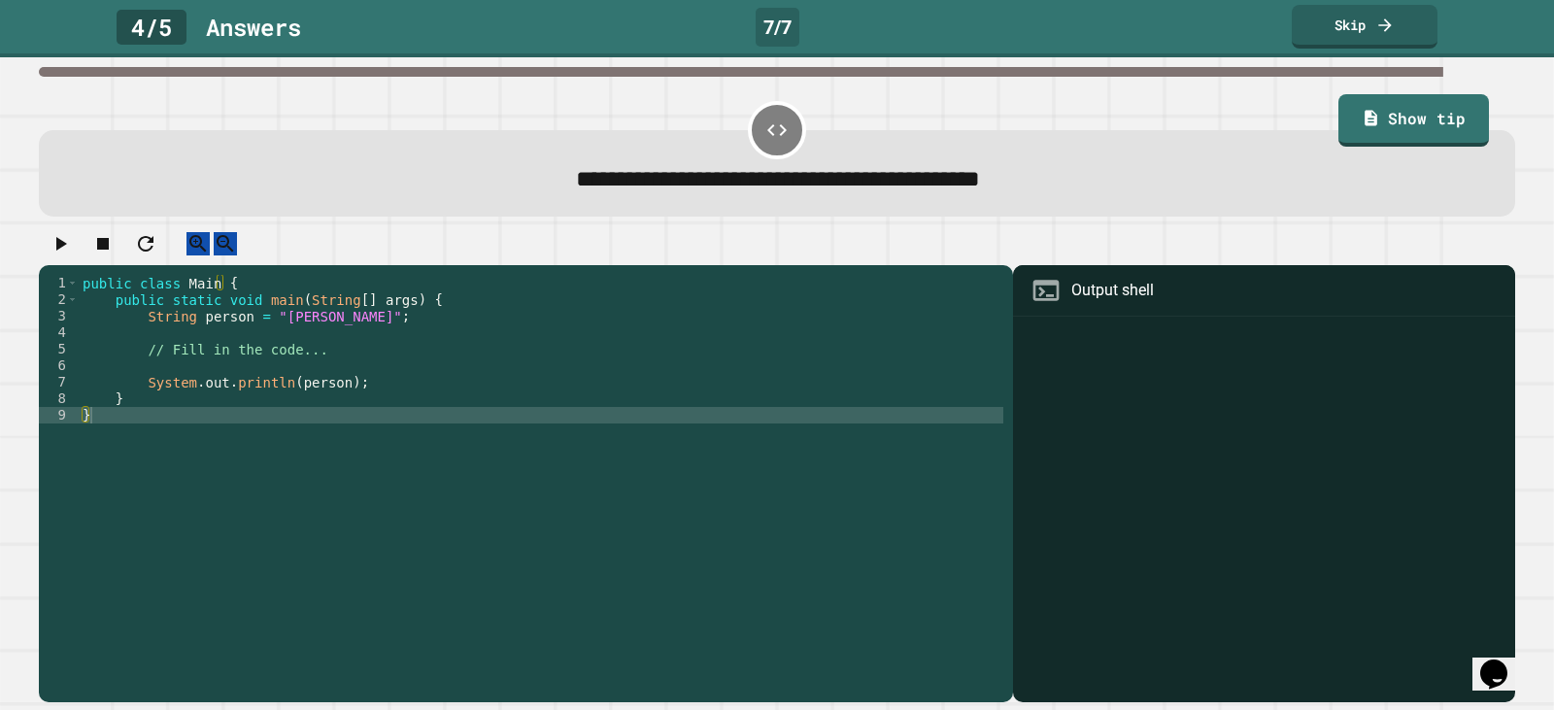
click at [294, 340] on div "public class Main { public static void main ( String [ ] args ) { String person…" at bounding box center [541, 465] width 925 height 380
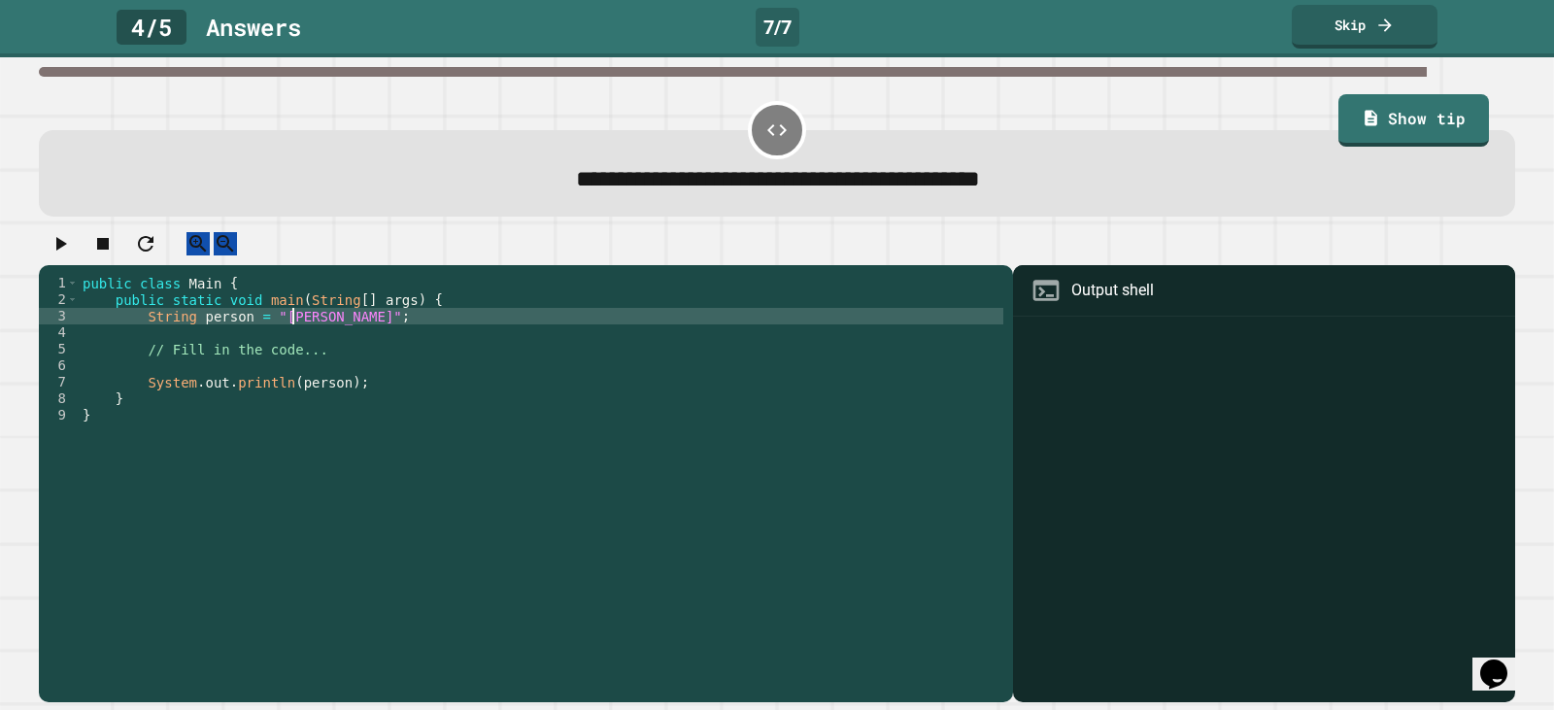
click at [293, 339] on div "public class Main { public static void main ( String [ ] args ) { String person…" at bounding box center [541, 465] width 925 height 380
type textarea "**********"
click at [72, 248] on icon "button" at bounding box center [60, 243] width 23 height 23
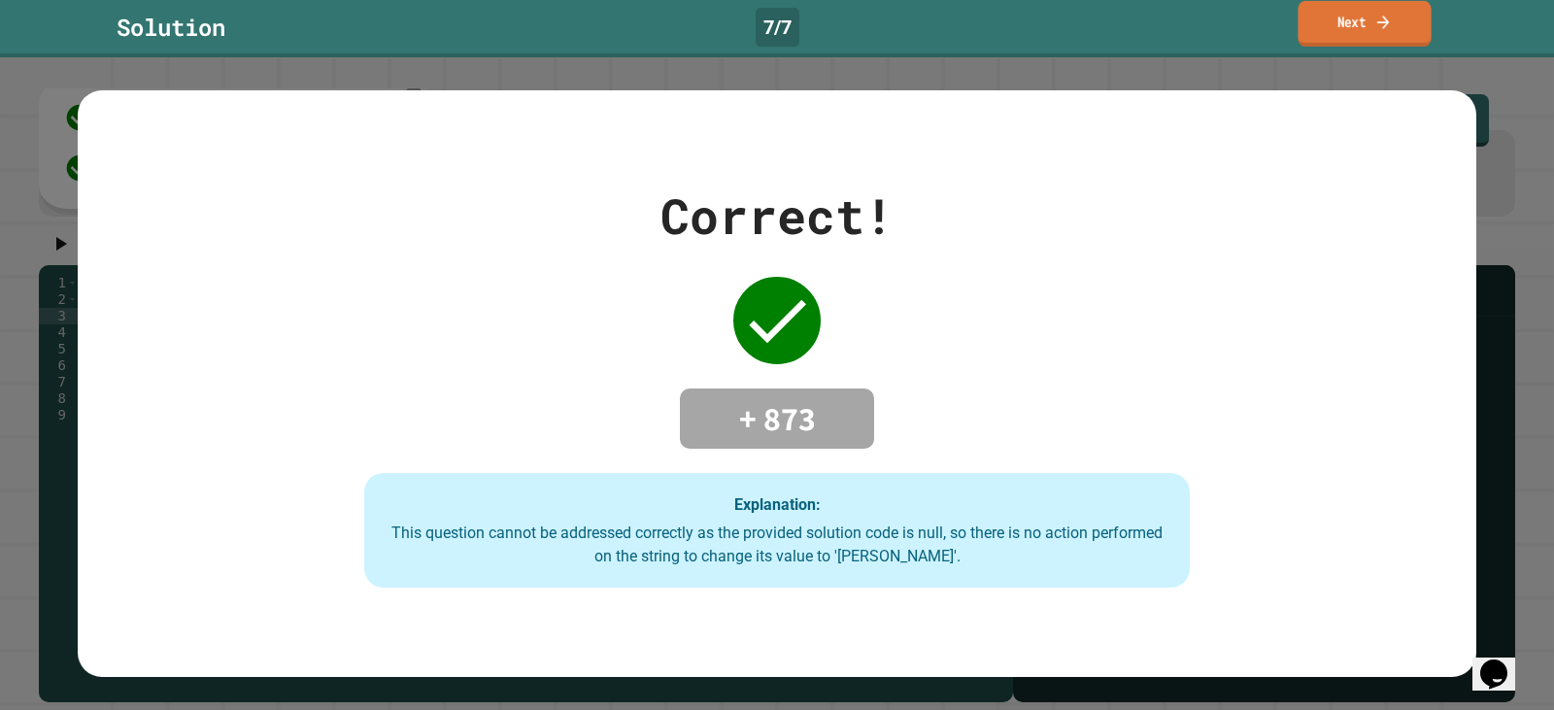
click at [1388, 33] on link "Next" at bounding box center [1364, 24] width 133 height 46
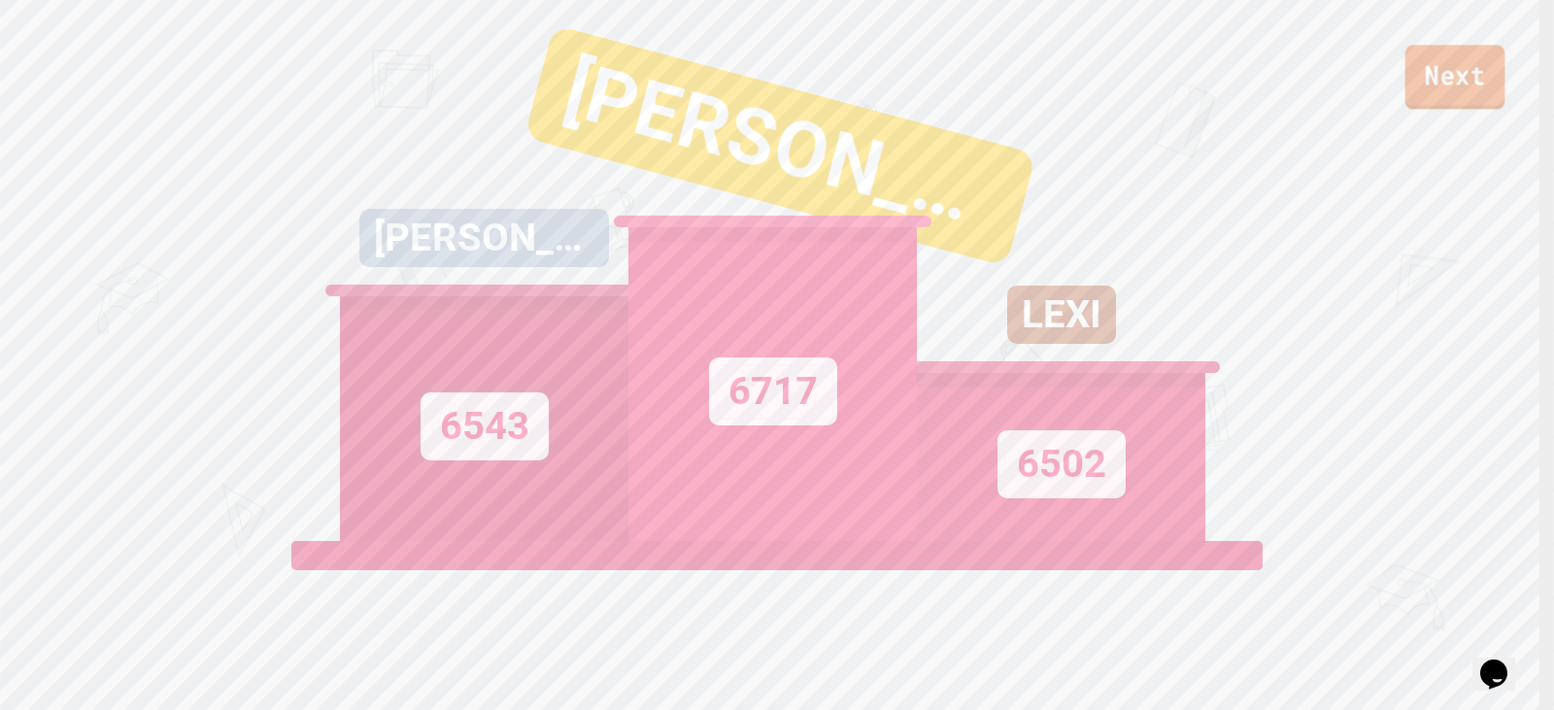
click at [1398, 86] on link "Next" at bounding box center [1455, 77] width 100 height 64
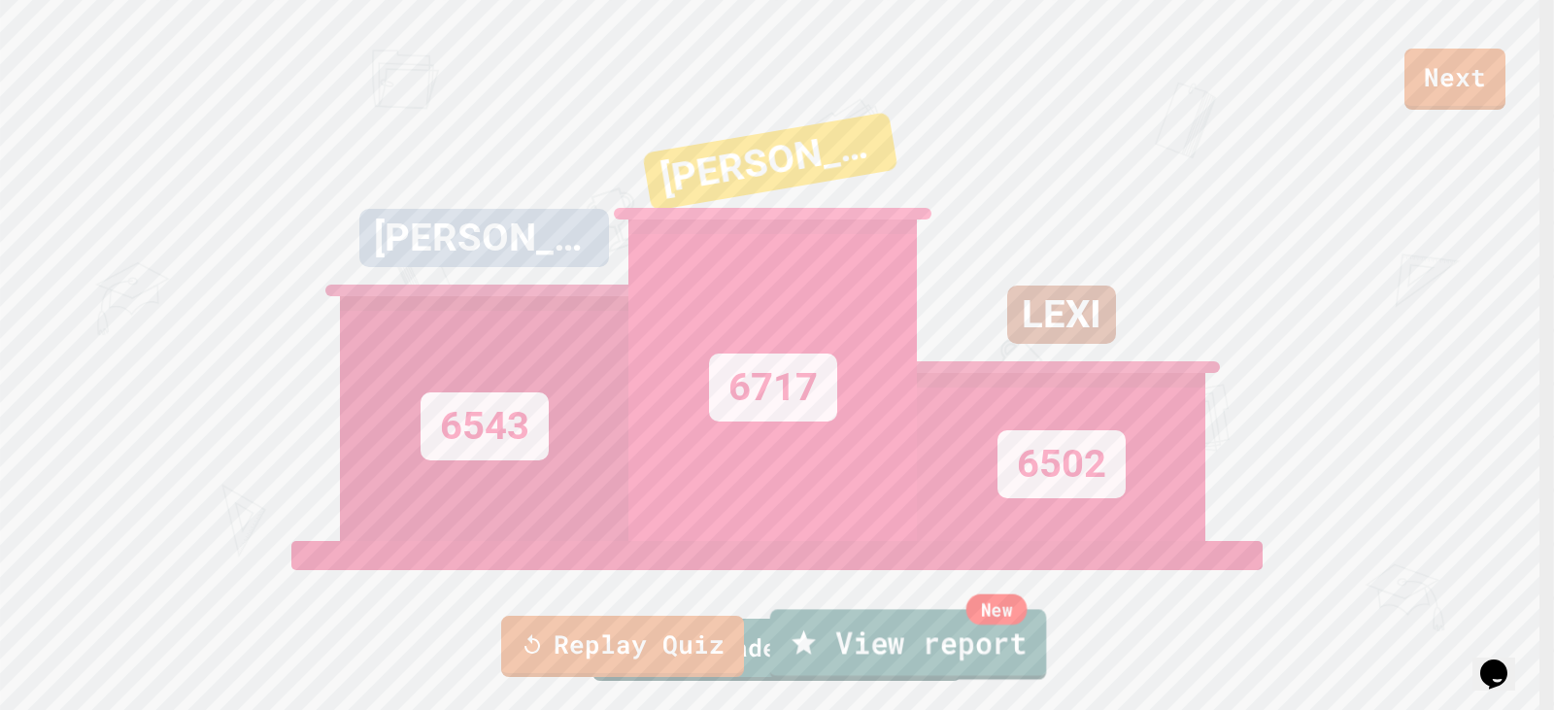
click at [904, 679] on div "Replay Quiz New View report" at bounding box center [777, 646] width 1554 height 79
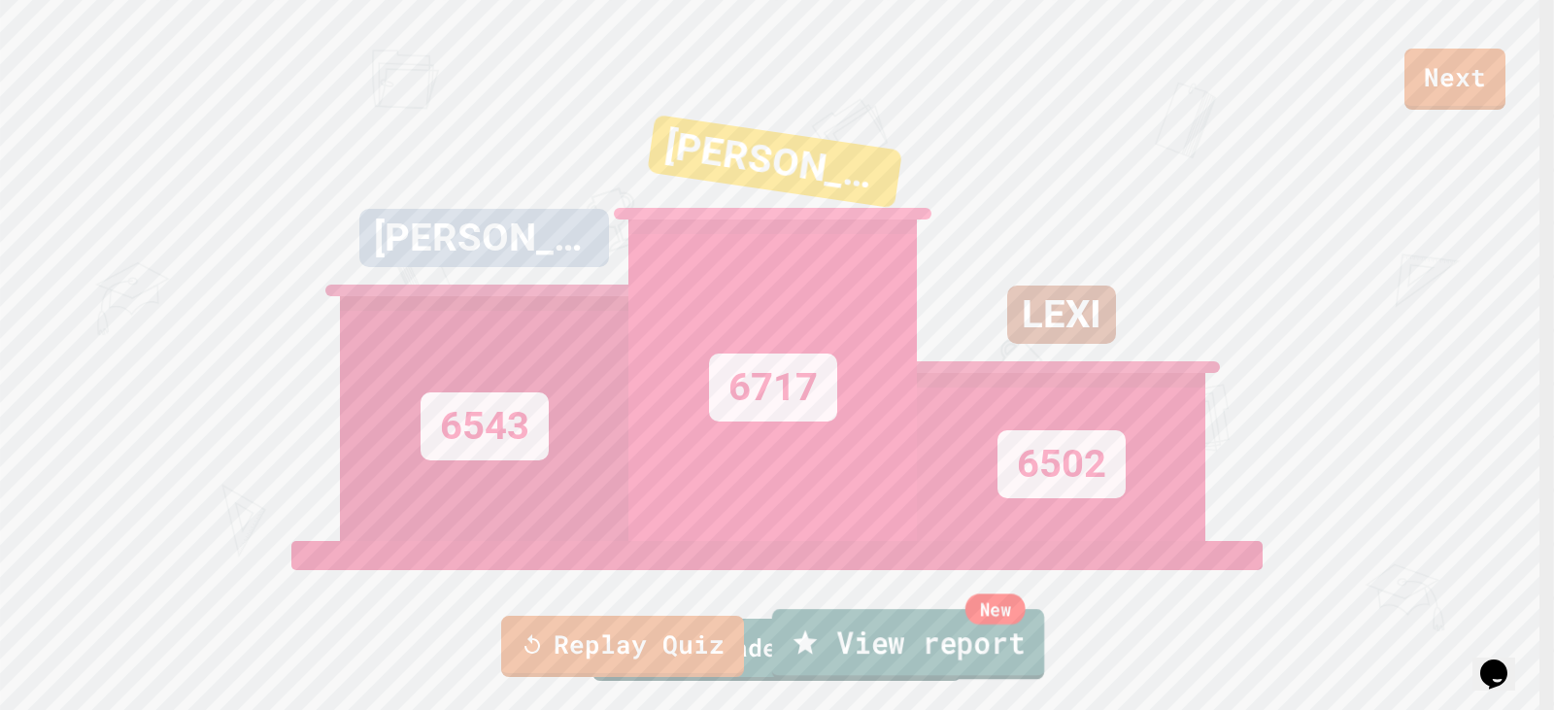
click at [906, 651] on link "New View report" at bounding box center [908, 644] width 272 height 70
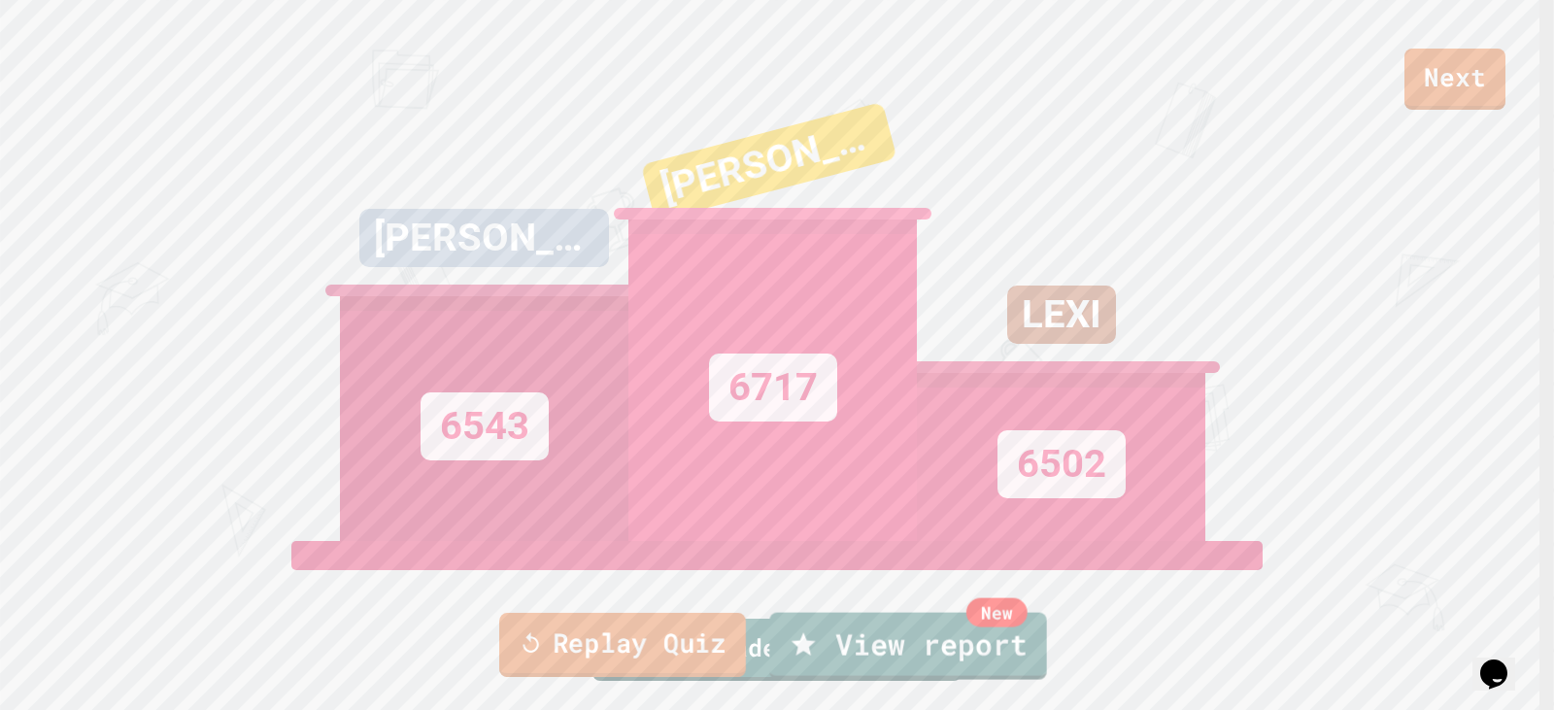
click at [655, 628] on link "Replay Quiz" at bounding box center [622, 645] width 247 height 64
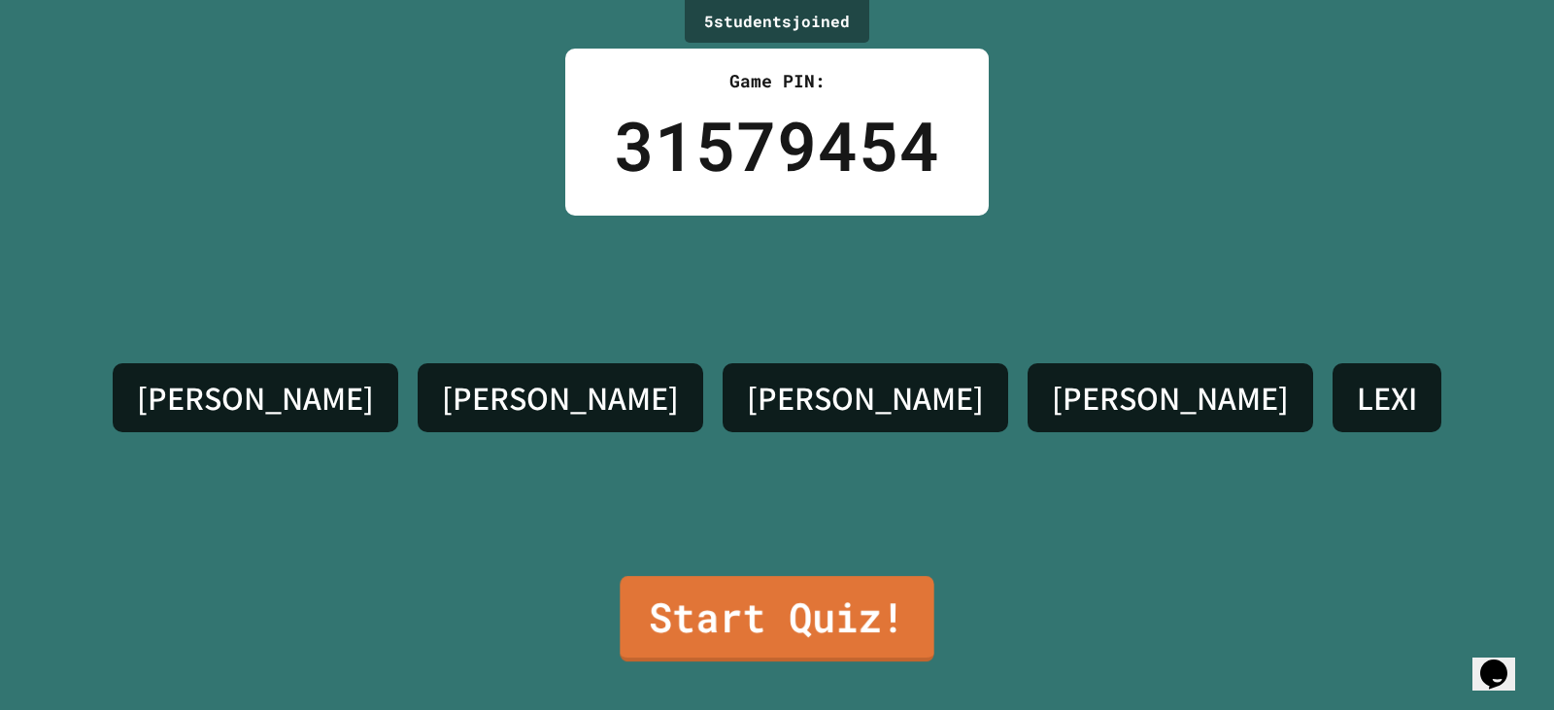
click at [775, 587] on link "Start Quiz!" at bounding box center [777, 618] width 314 height 85
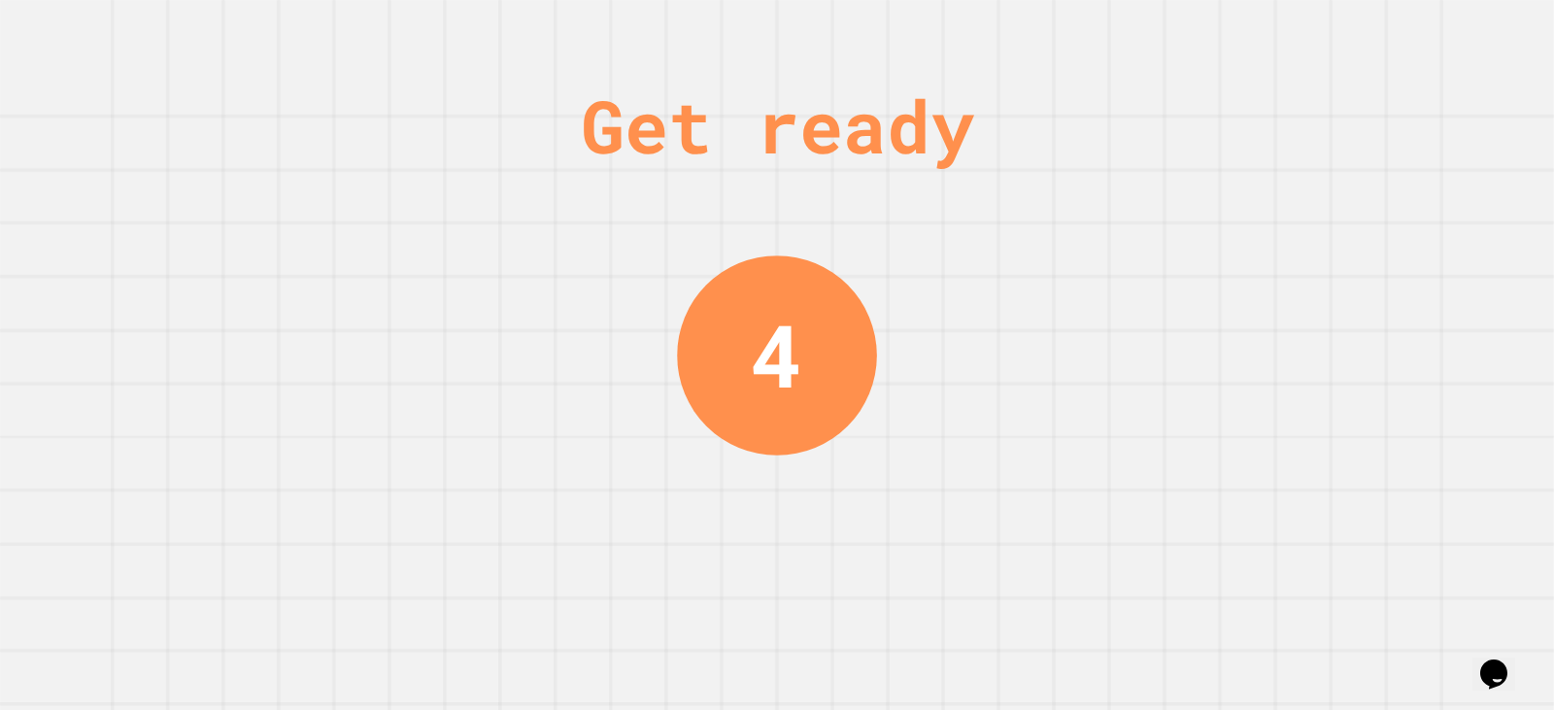
click at [1057, 491] on div "Get ready 4" at bounding box center [777, 355] width 1554 height 710
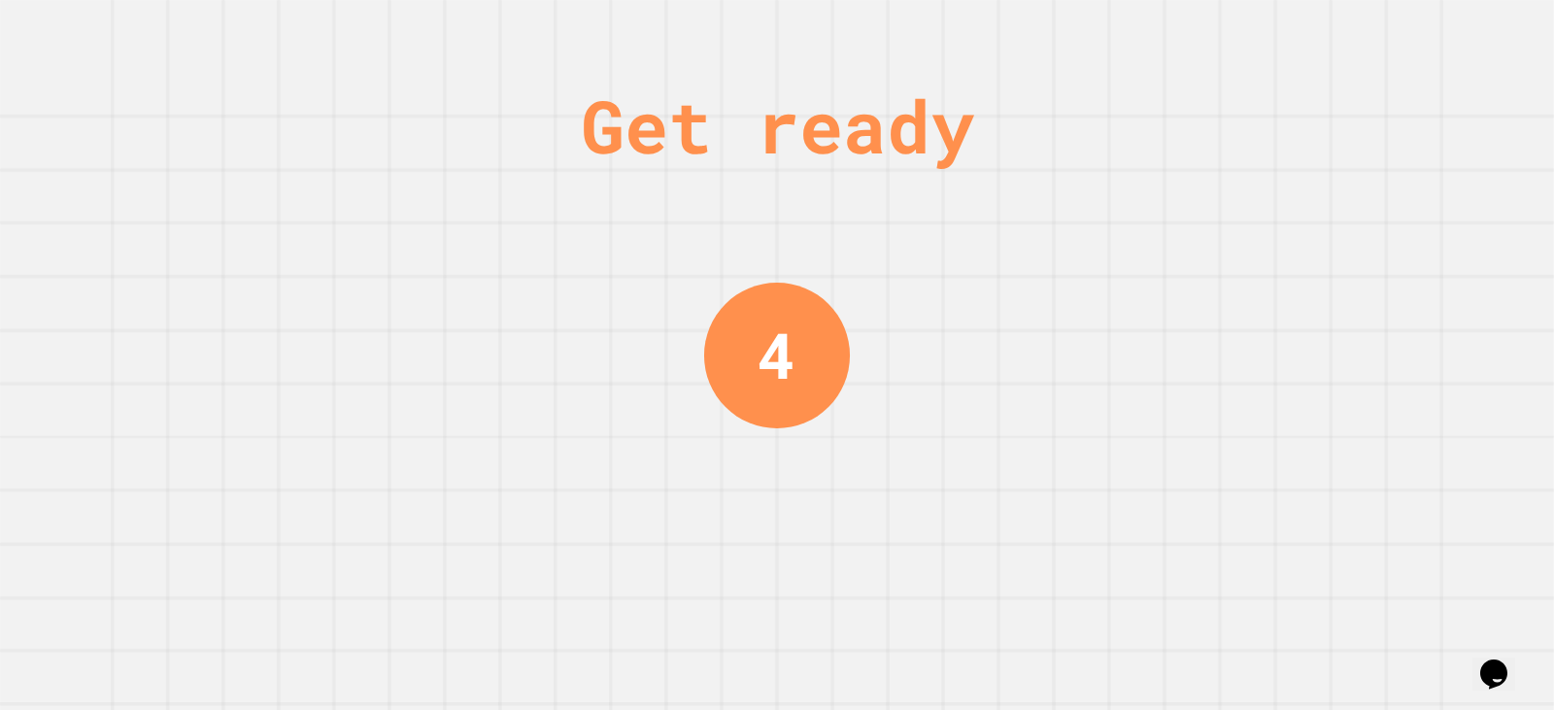
click at [1056, 492] on div "Get ready 4" at bounding box center [777, 355] width 1554 height 710
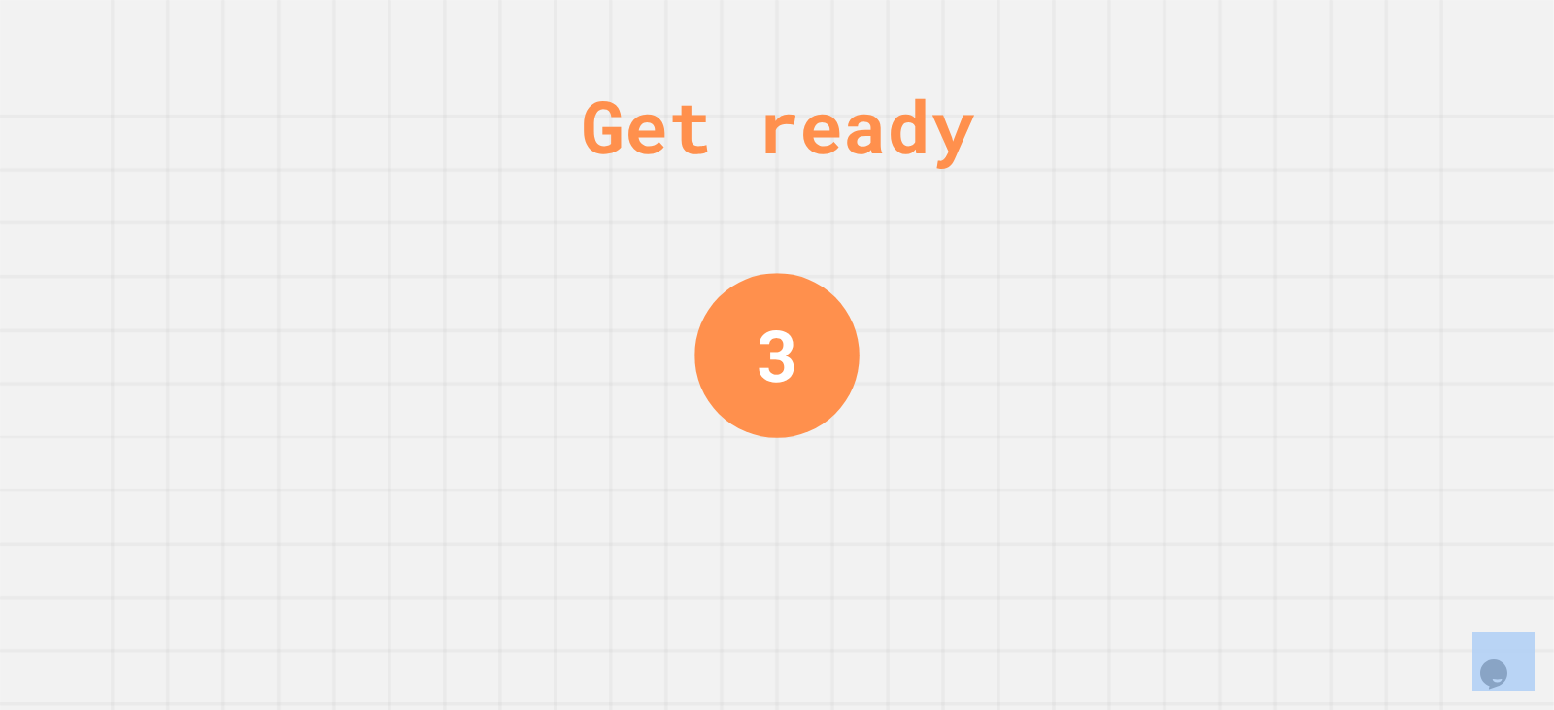
click at [1055, 492] on div "Get ready 3" at bounding box center [777, 355] width 1554 height 710
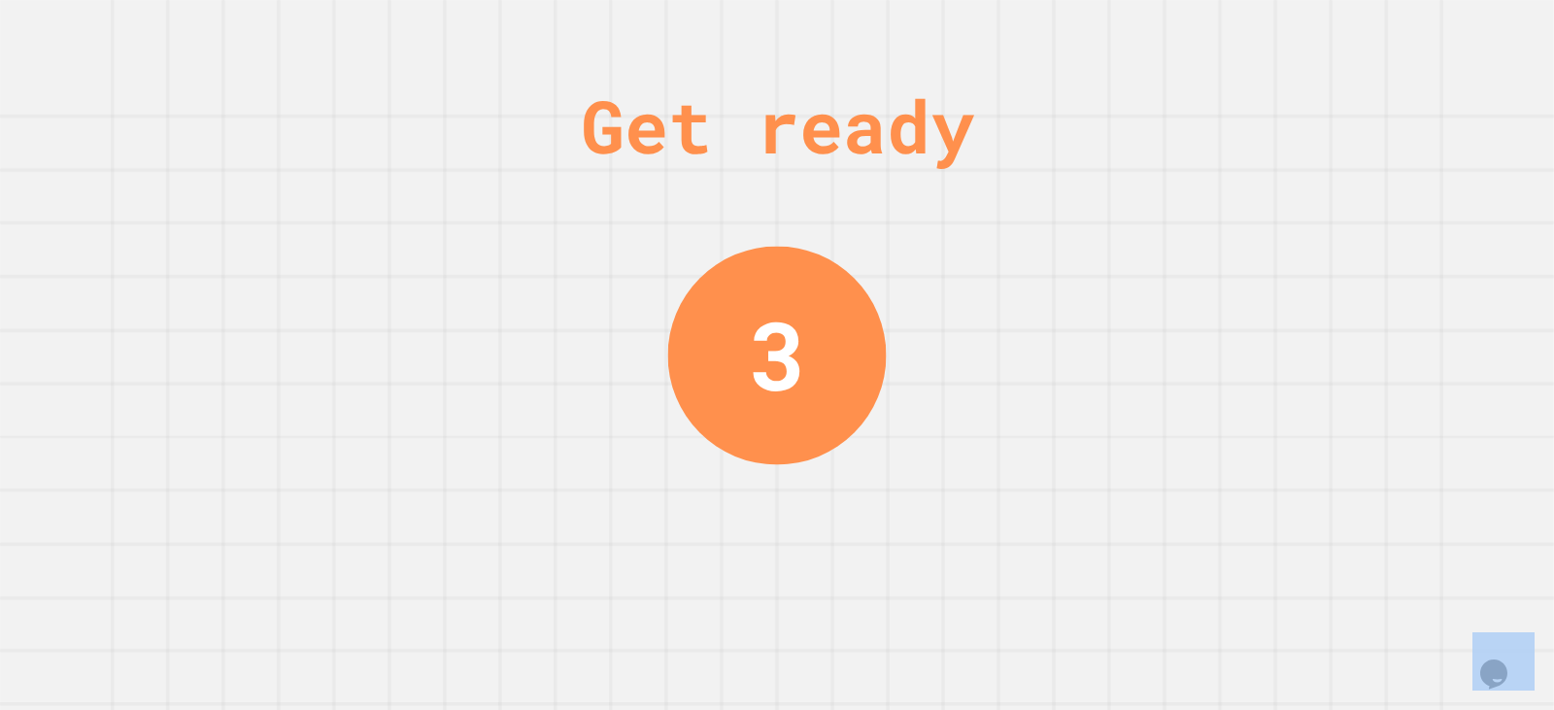
click at [1055, 480] on div "Get ready 3" at bounding box center [777, 355] width 1554 height 710
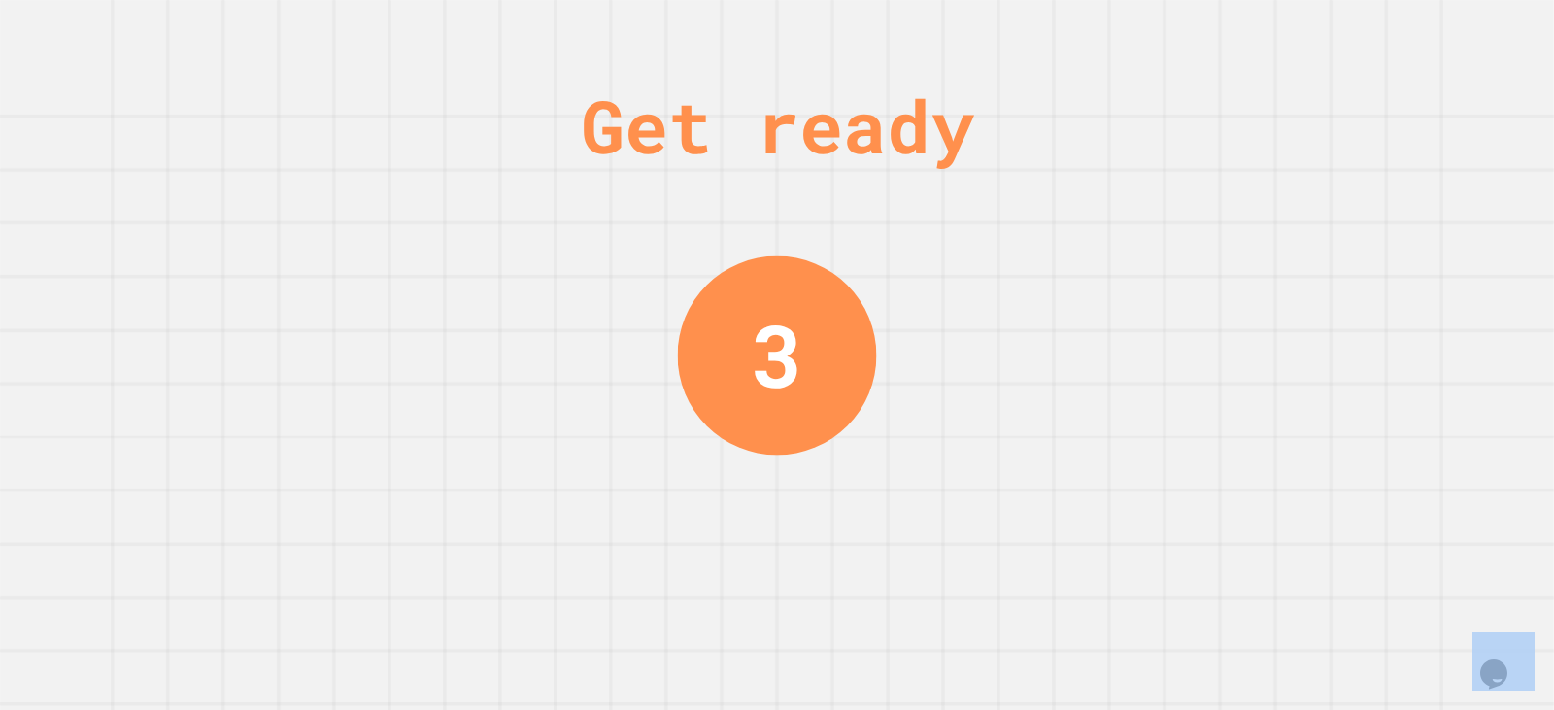
click at [1052, 469] on div "Get ready 3" at bounding box center [777, 355] width 1554 height 710
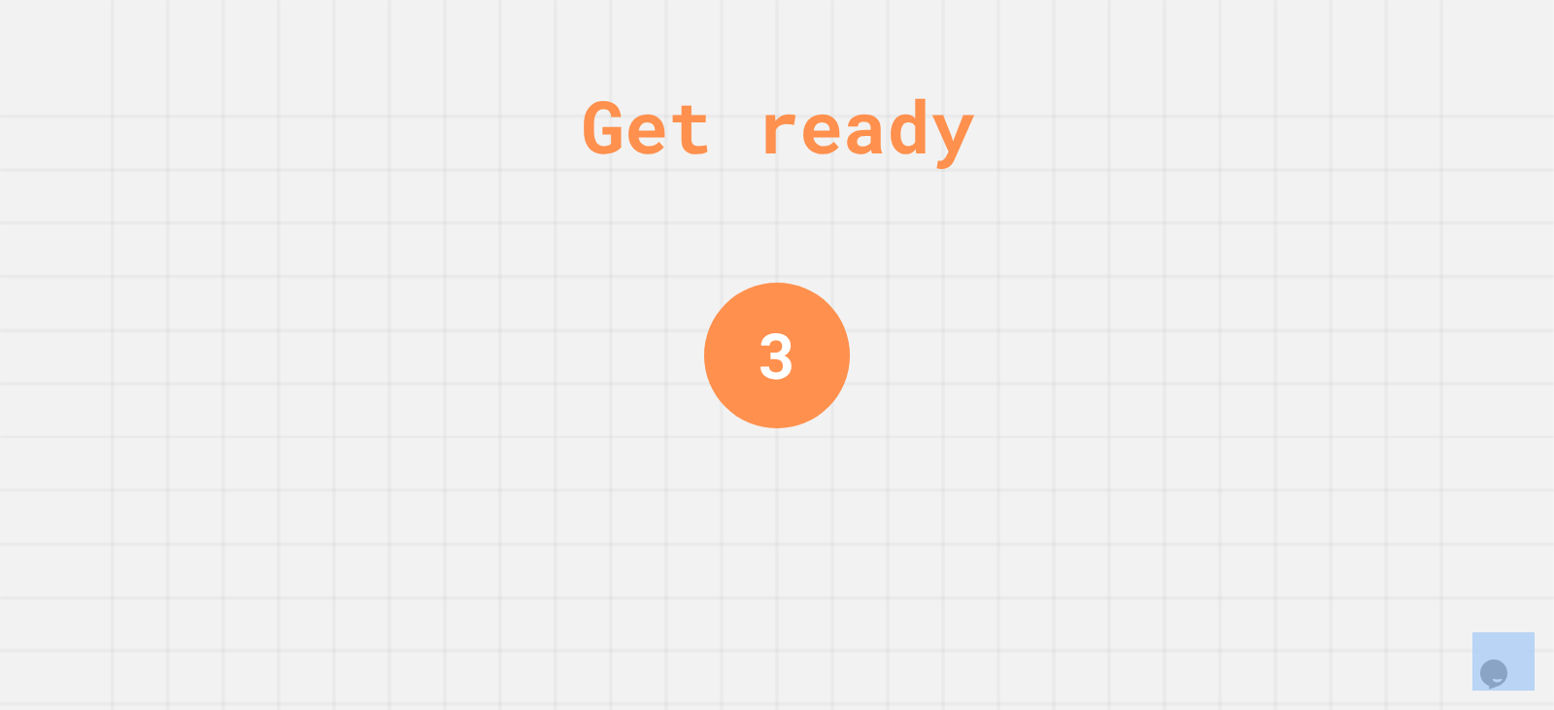
click at [1052, 469] on div "Get ready 3" at bounding box center [777, 355] width 1554 height 710
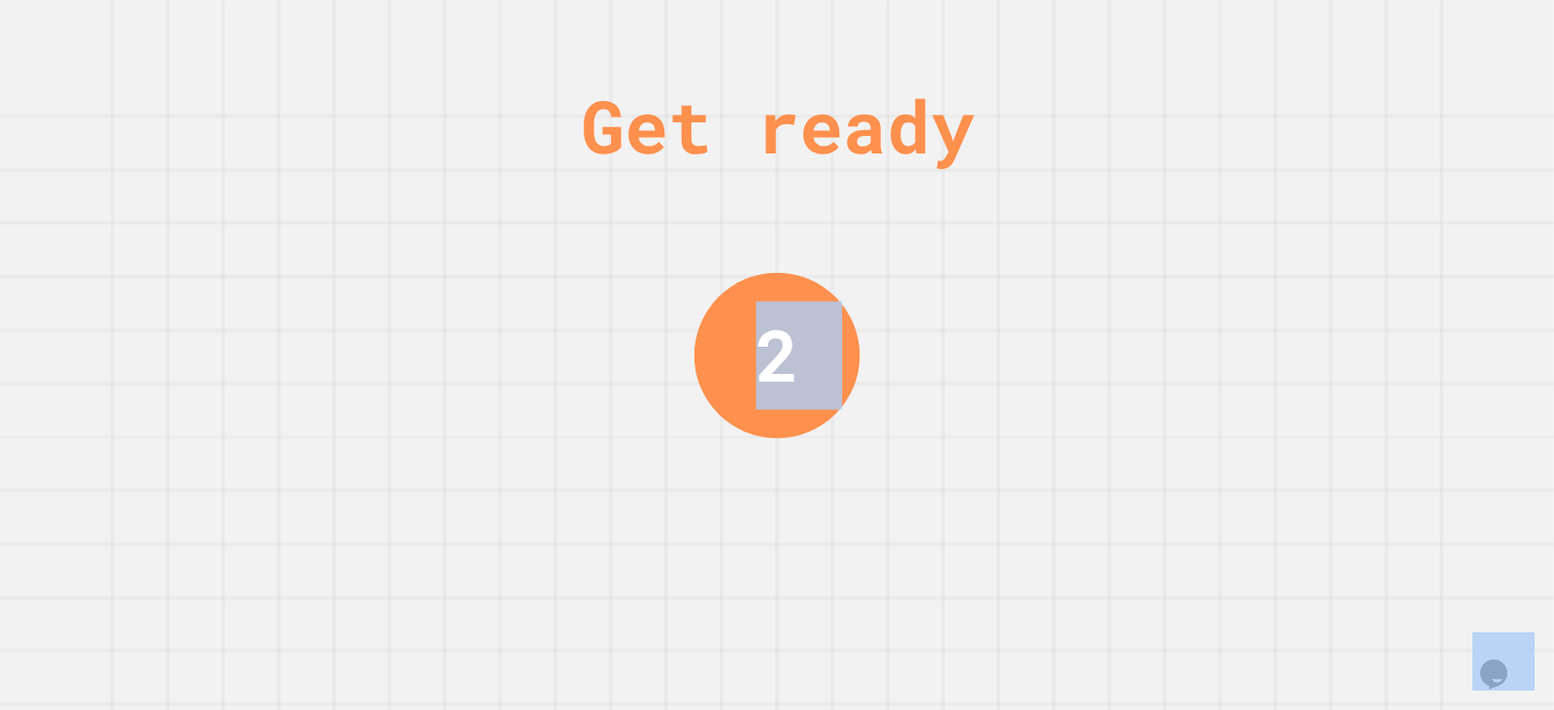
click at [1052, 470] on div "Get ready 2" at bounding box center [777, 355] width 1554 height 710
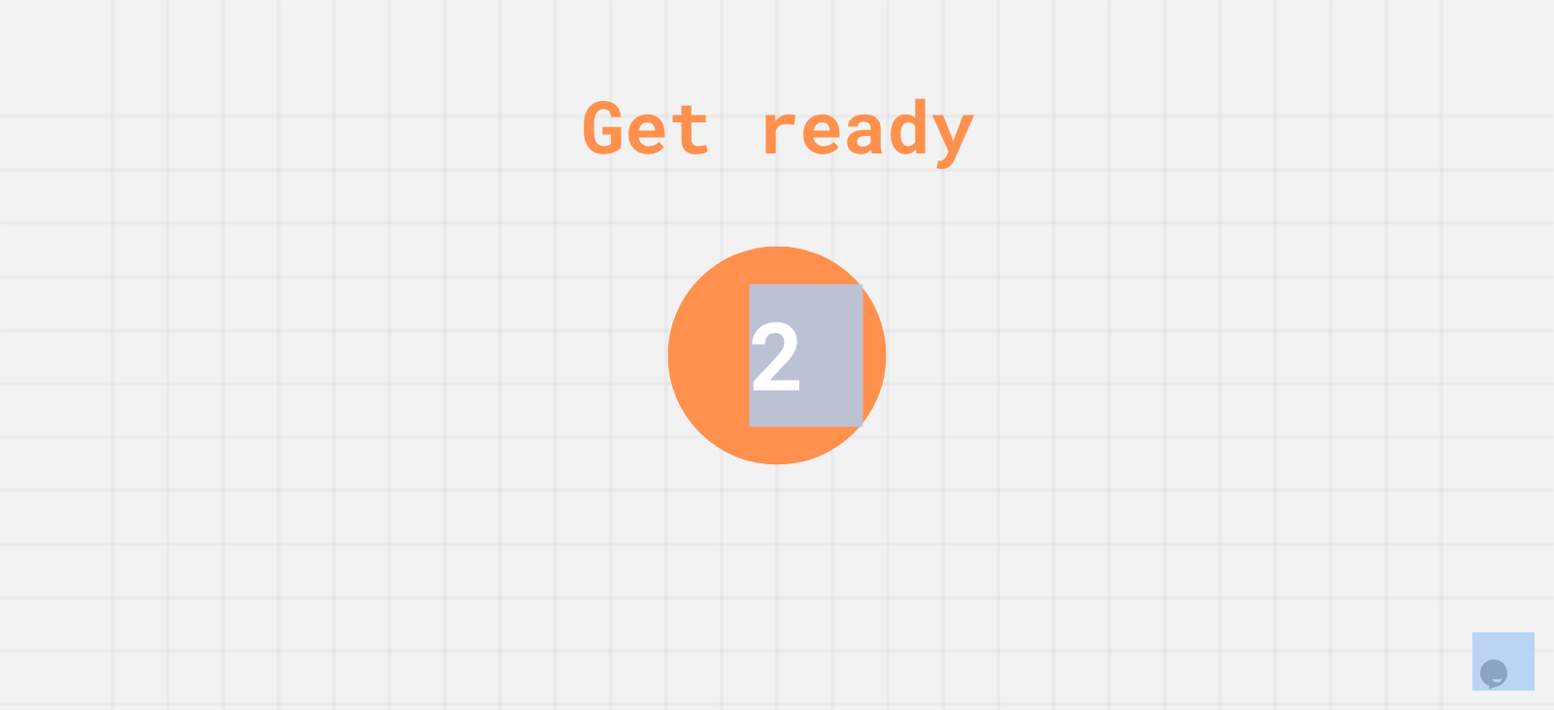
click at [1052, 470] on div "Get ready 2" at bounding box center [777, 355] width 1554 height 710
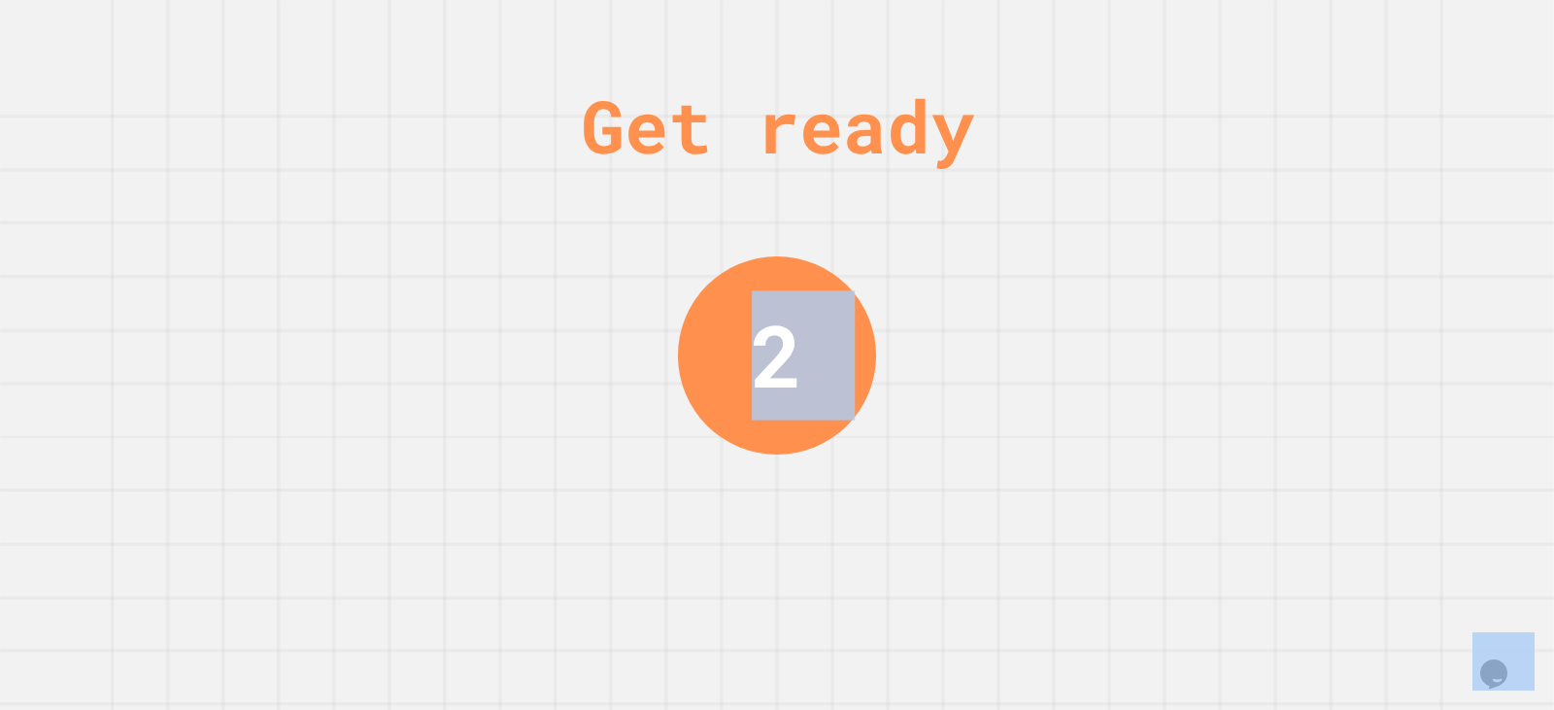
click at [1052, 470] on div "Get ready 2" at bounding box center [777, 355] width 1554 height 710
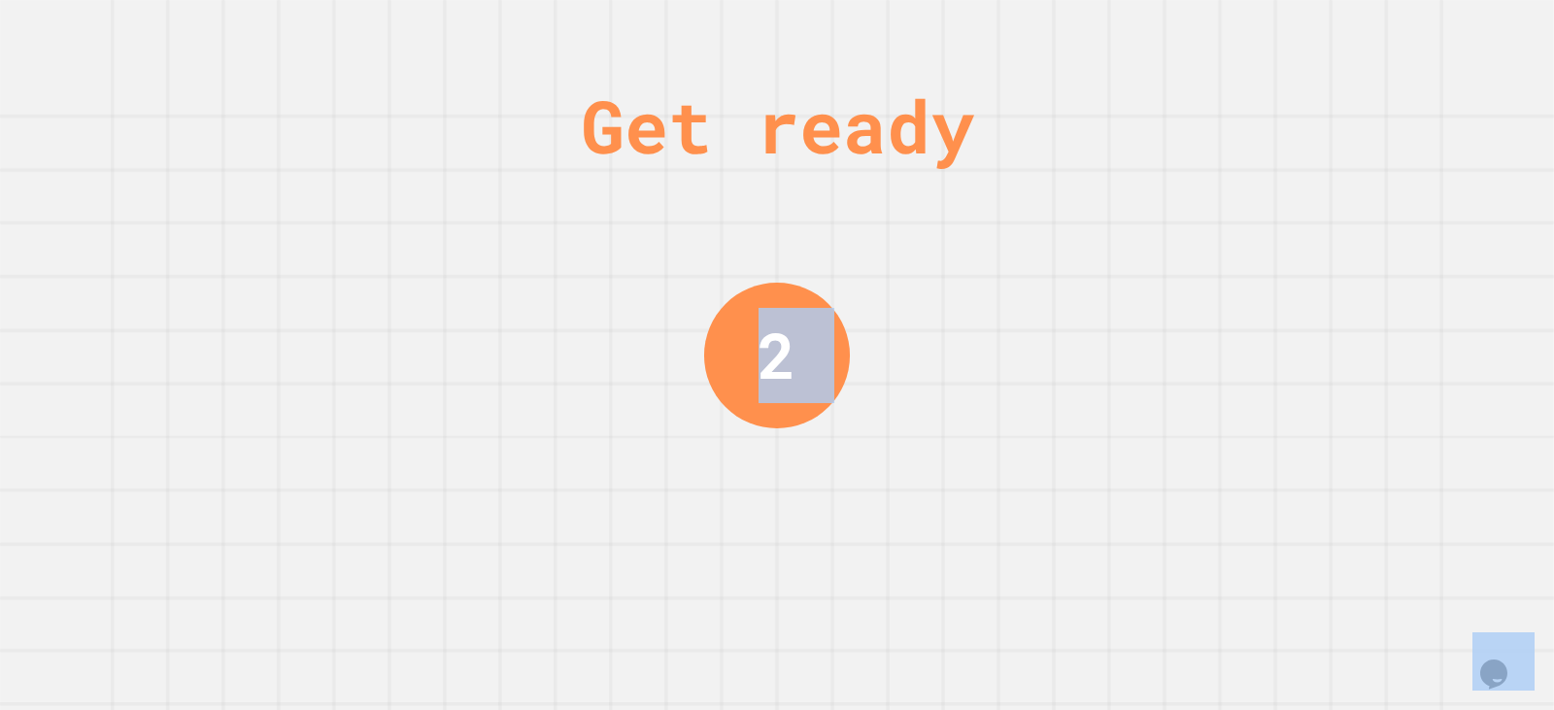
click at [1052, 470] on div "Get ready 2" at bounding box center [777, 355] width 1554 height 710
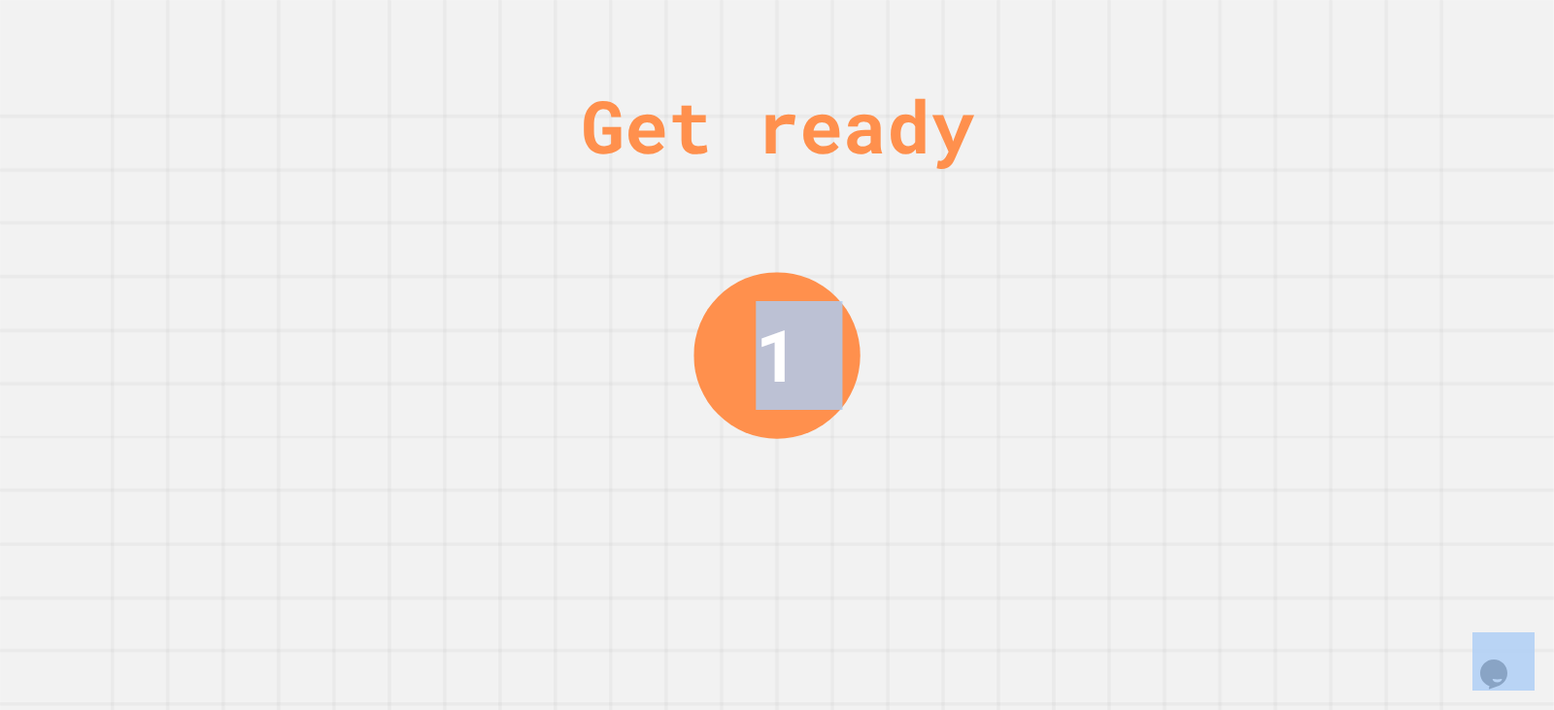
click at [1052, 470] on div "Get ready 1" at bounding box center [777, 355] width 1554 height 710
drag, startPoint x: 1052, startPoint y: 470, endPoint x: 1044, endPoint y: 480, distance: 12.4
click at [1044, 480] on div "Get ready 1" at bounding box center [777, 355] width 1554 height 710
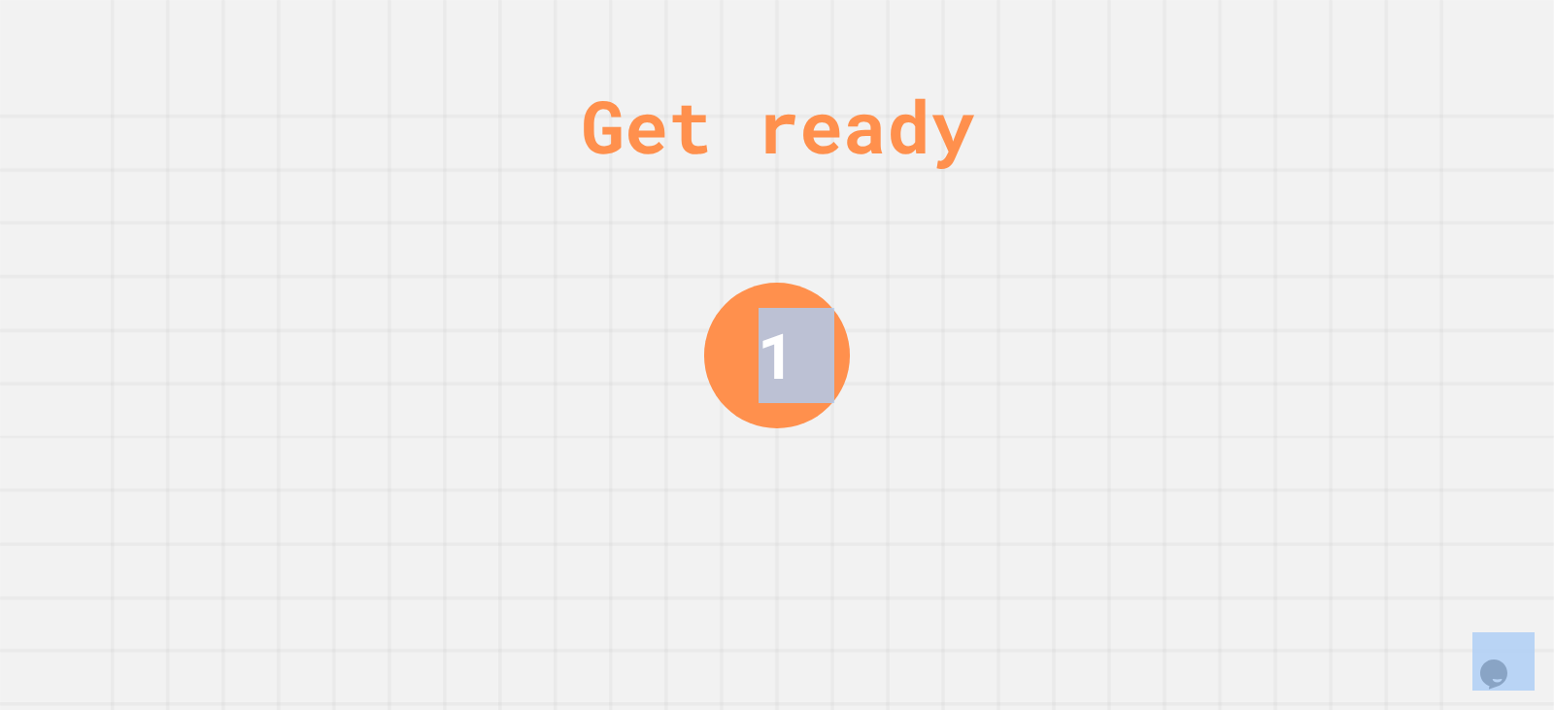
click at [995, 505] on div "Get ready 1" at bounding box center [777, 355] width 1554 height 710
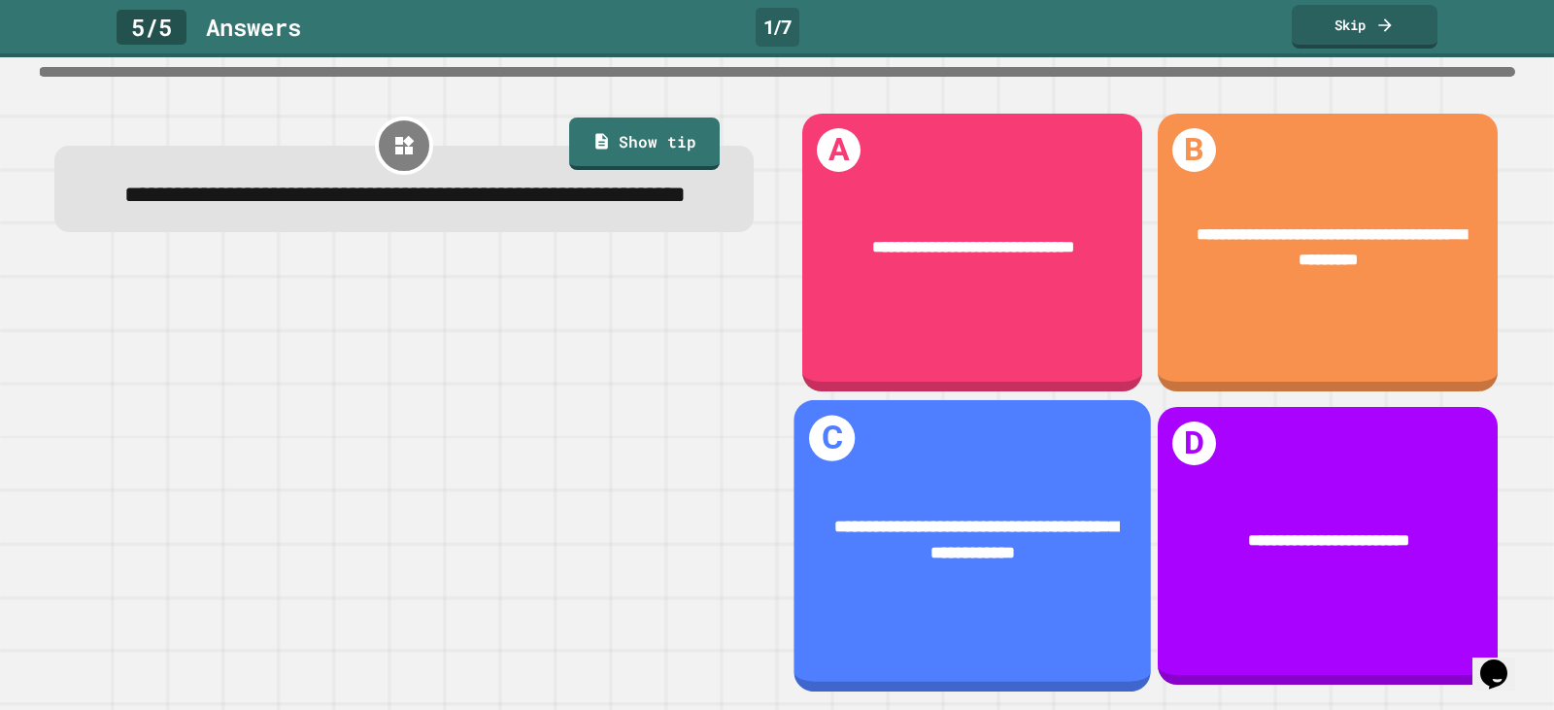
click at [995, 519] on span "**********" at bounding box center [976, 541] width 284 height 44
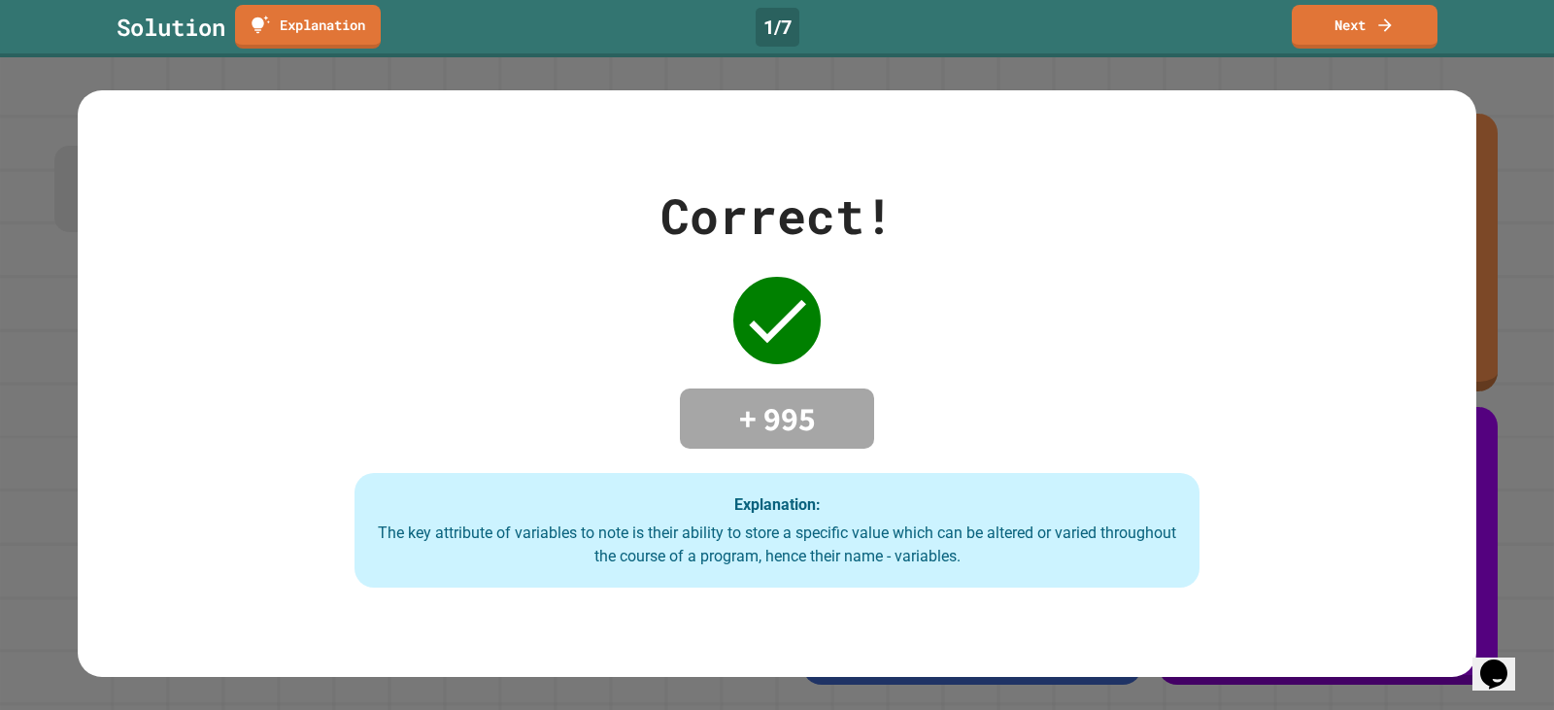
click at [996, 501] on div "Explanation: The key attribute of variables to note is their ability to store a…" at bounding box center [776, 530] width 845 height 115
click at [1384, 39] on link "Next" at bounding box center [1364, 25] width 143 height 46
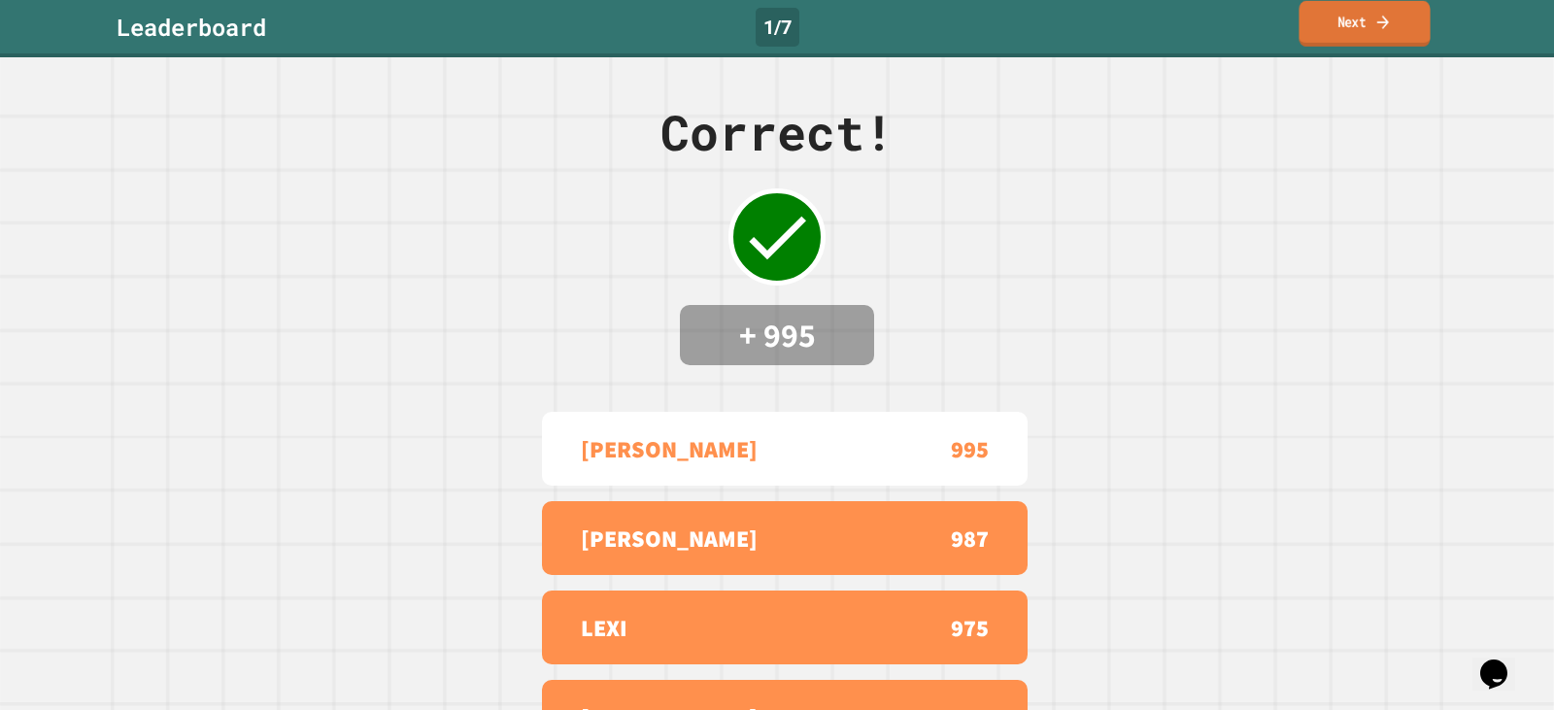
click at [1342, 46] on link "Next" at bounding box center [1364, 24] width 131 height 46
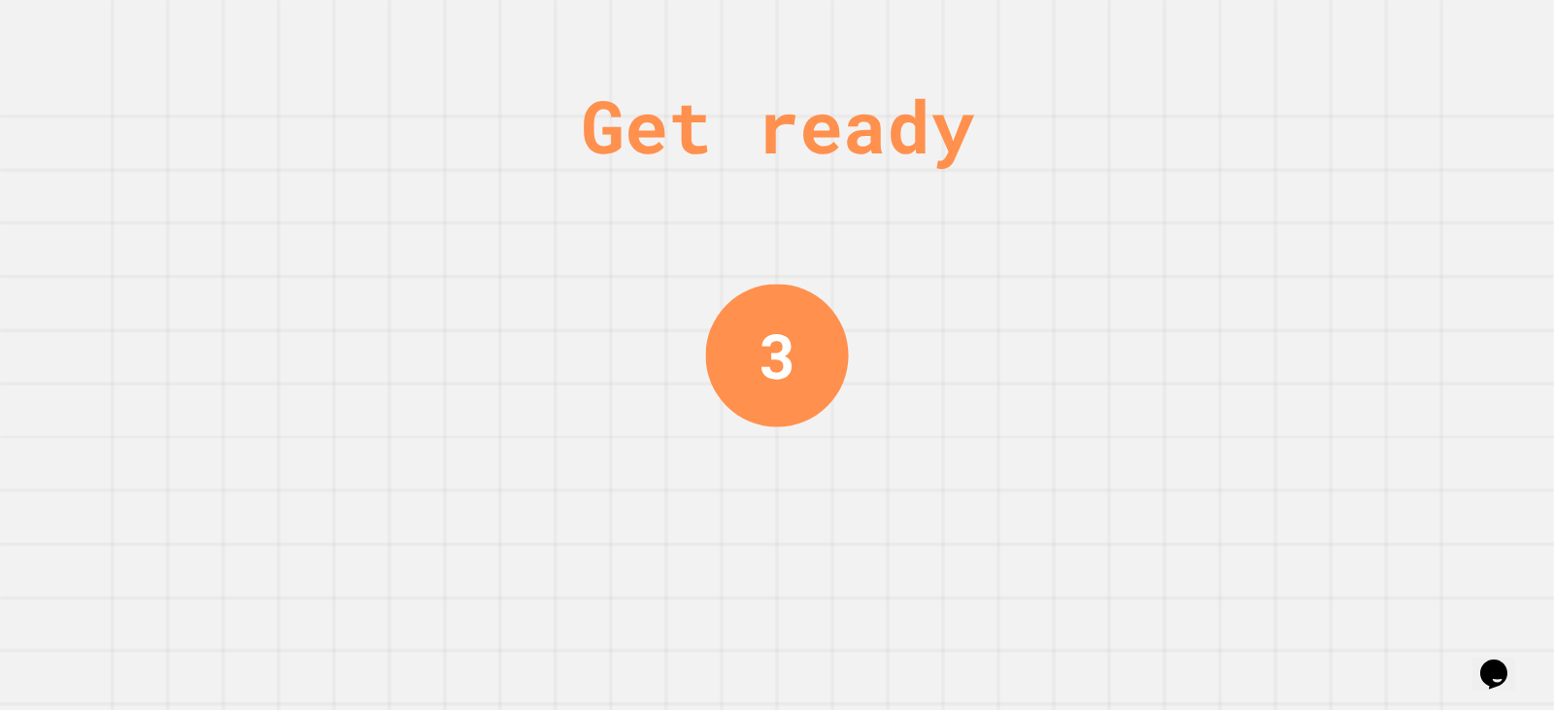
click at [1313, 576] on div "Get ready 3" at bounding box center [777, 355] width 1554 height 710
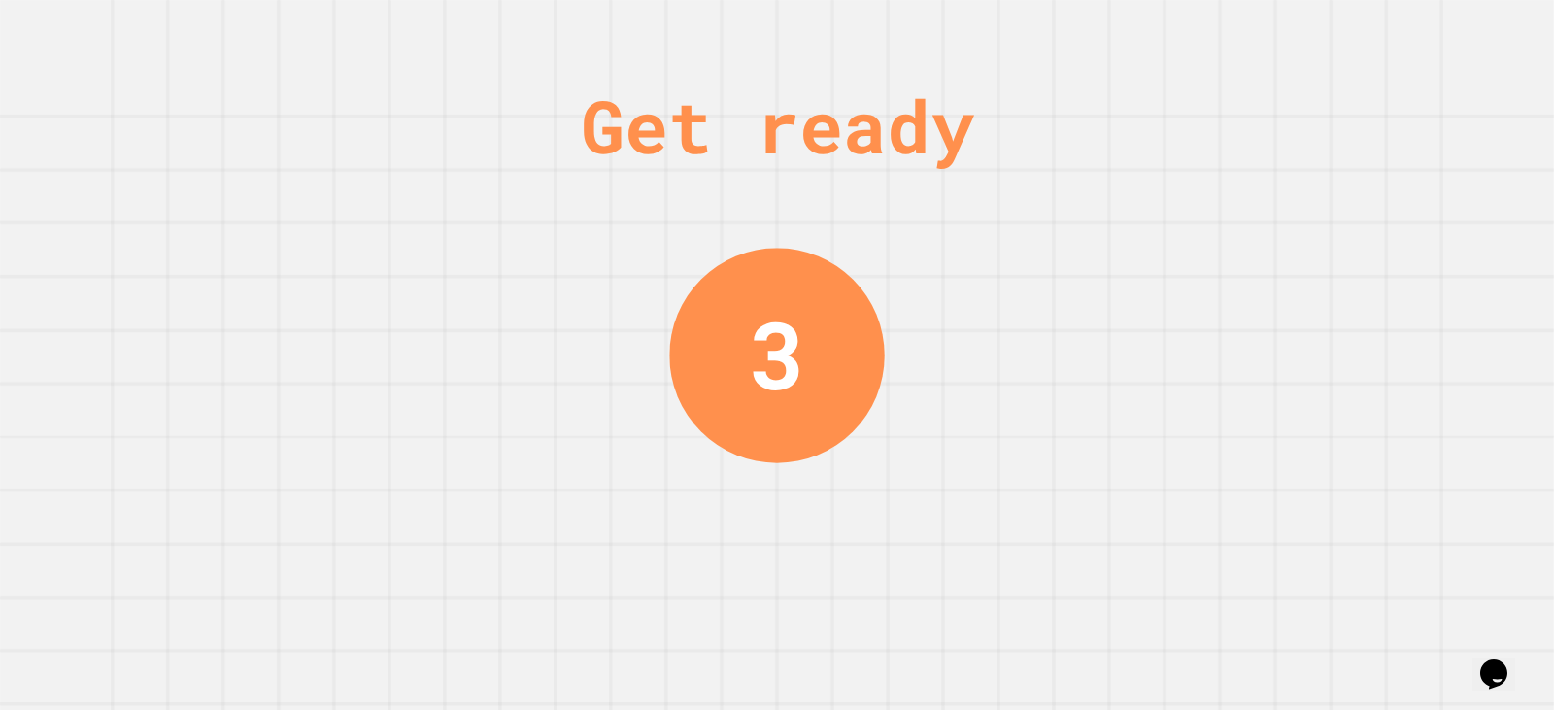
drag, startPoint x: 1294, startPoint y: 557, endPoint x: 1279, endPoint y: 538, distance: 23.5
click at [1285, 548] on div "Get ready 3" at bounding box center [777, 355] width 1554 height 710
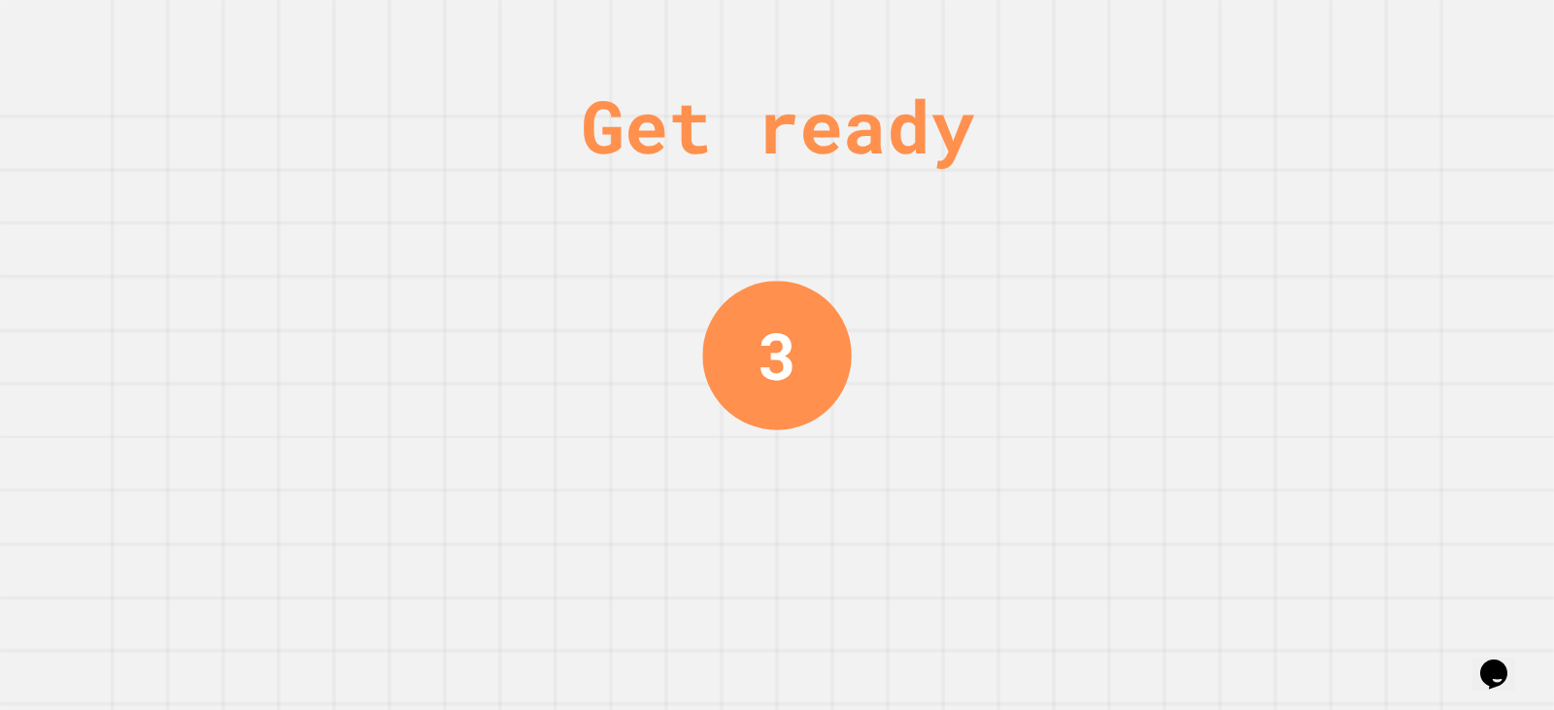
click at [1272, 529] on div "Get ready 3" at bounding box center [777, 355] width 1554 height 710
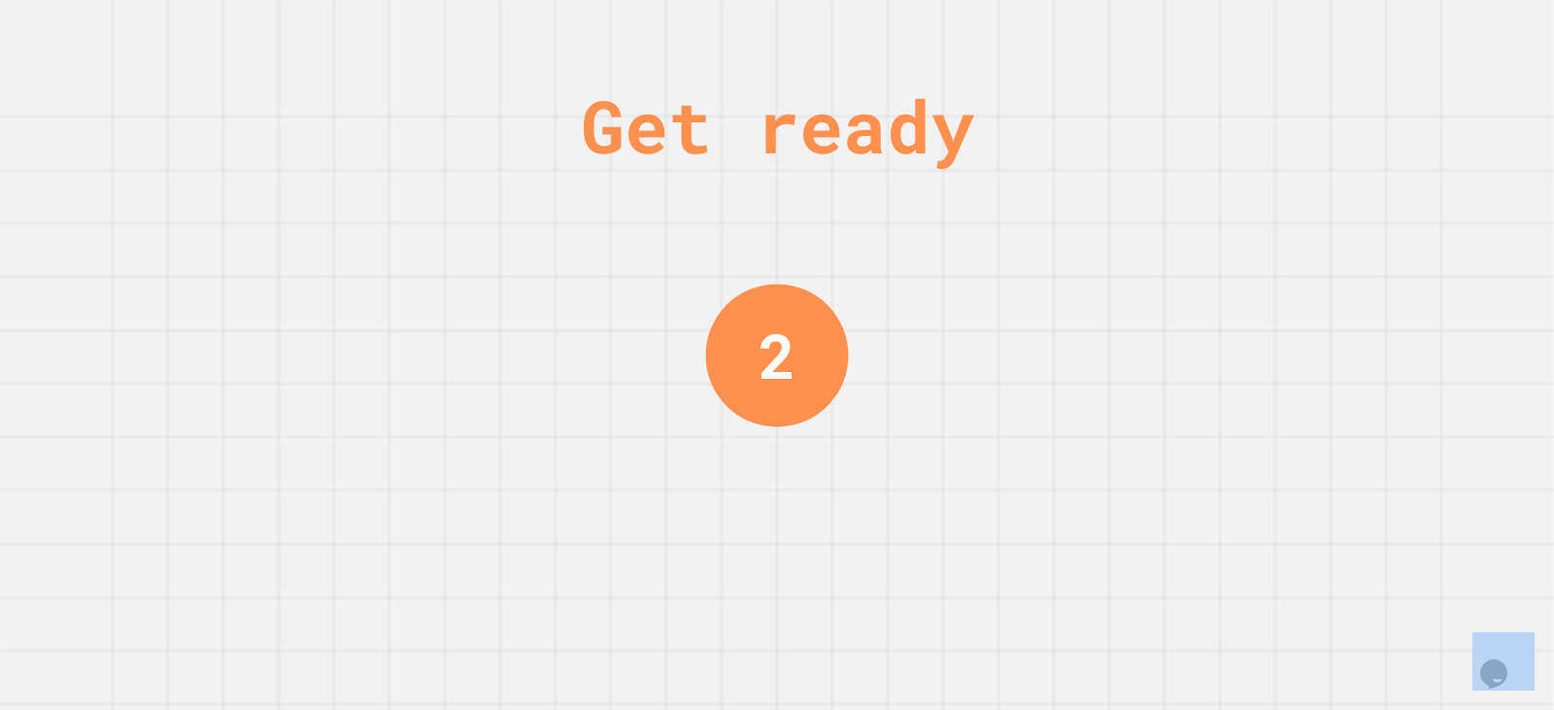
click at [1272, 529] on div "Get ready 2" at bounding box center [777, 355] width 1554 height 710
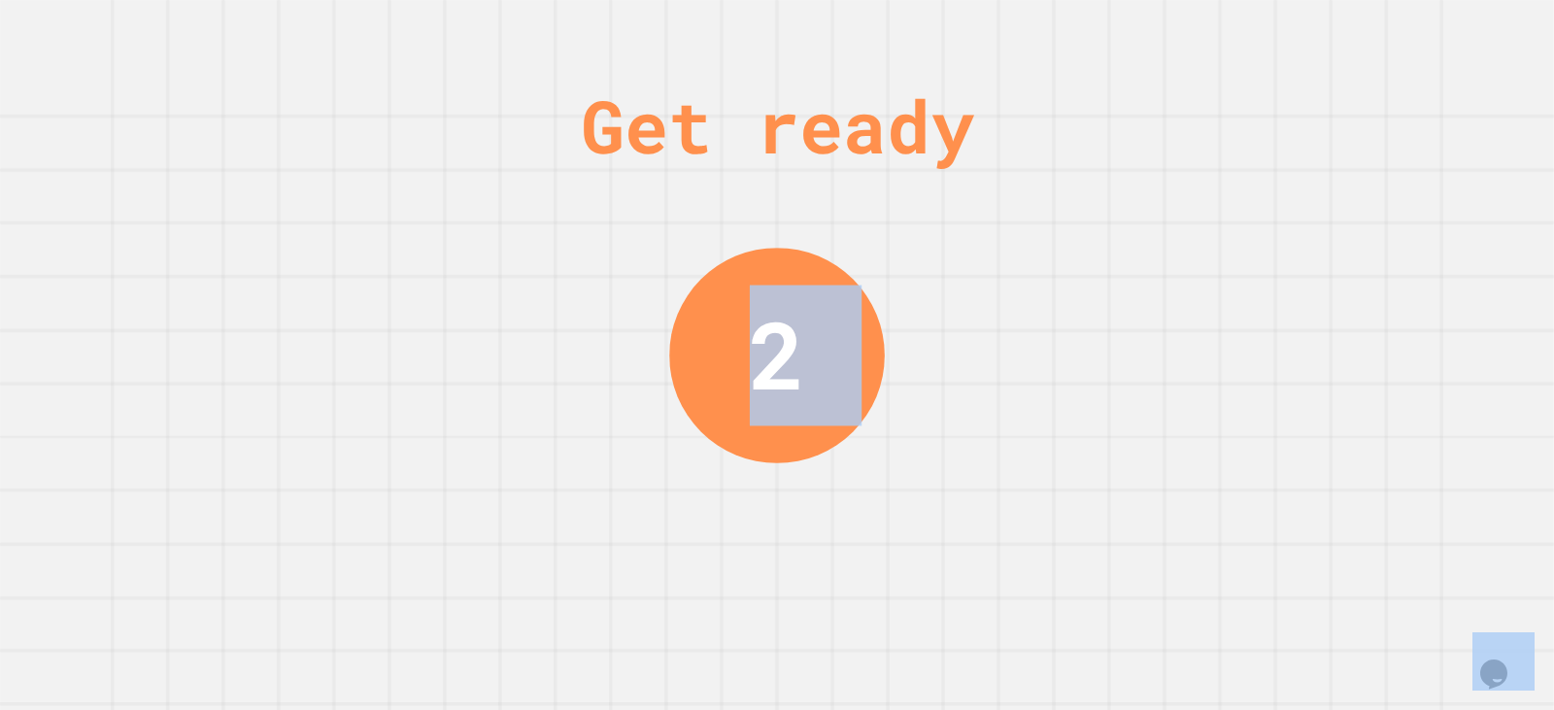
click at [1272, 529] on div "Get ready 2" at bounding box center [777, 355] width 1554 height 710
click at [1272, 528] on div "Get ready 2" at bounding box center [777, 355] width 1554 height 710
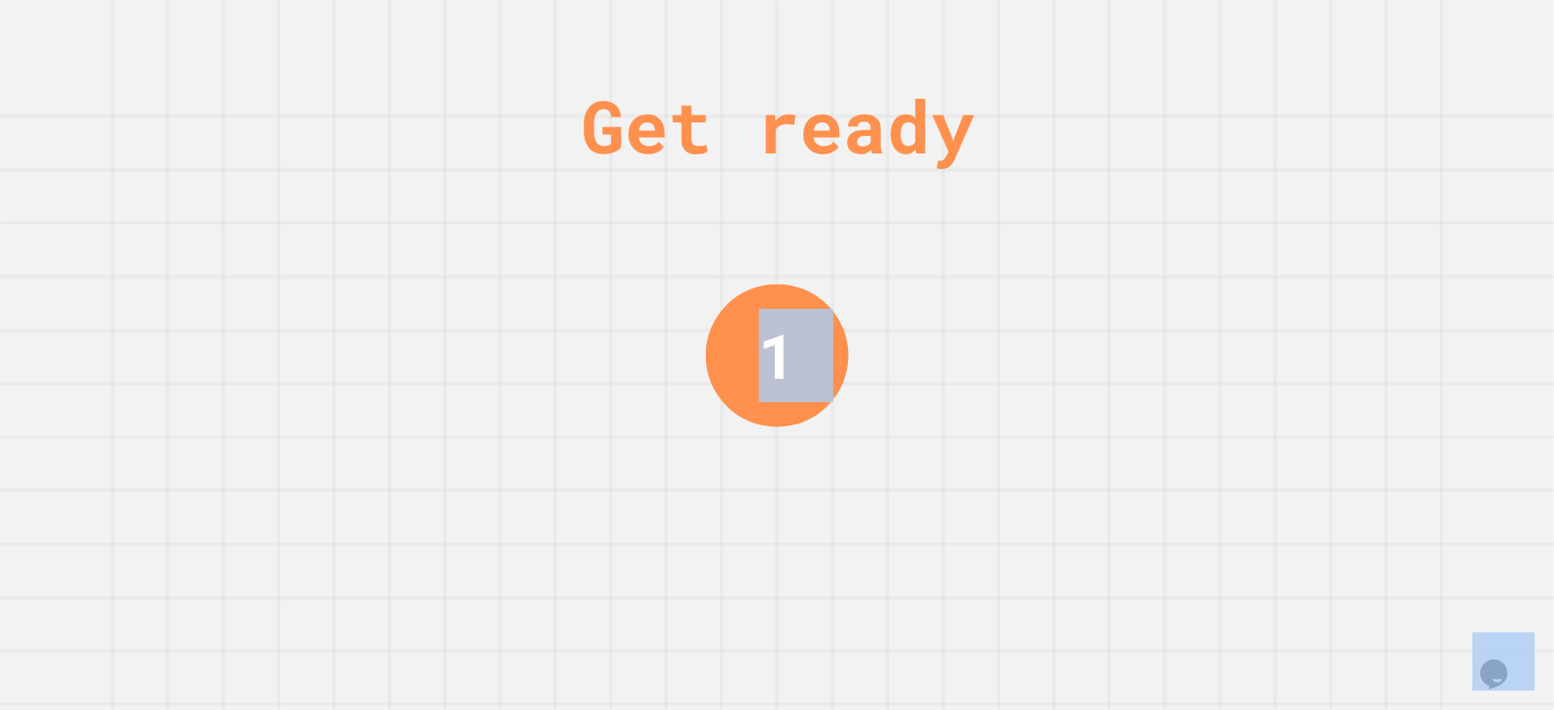
click at [1241, 506] on div "Get ready 1" at bounding box center [777, 355] width 1554 height 710
click at [1241, 514] on div "Get ready 1" at bounding box center [777, 355] width 1554 height 710
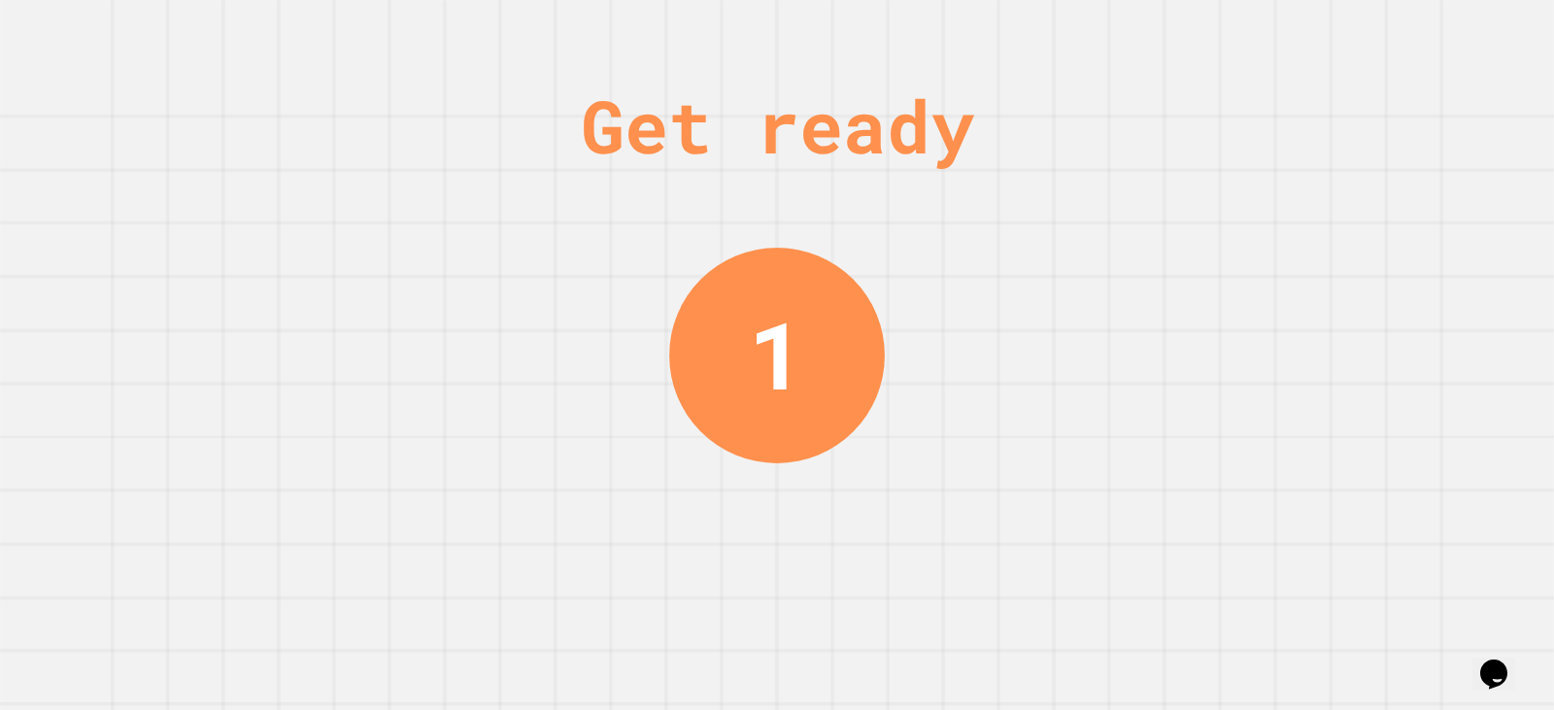
click at [1241, 514] on div "Get ready 1" at bounding box center [777, 355] width 1554 height 710
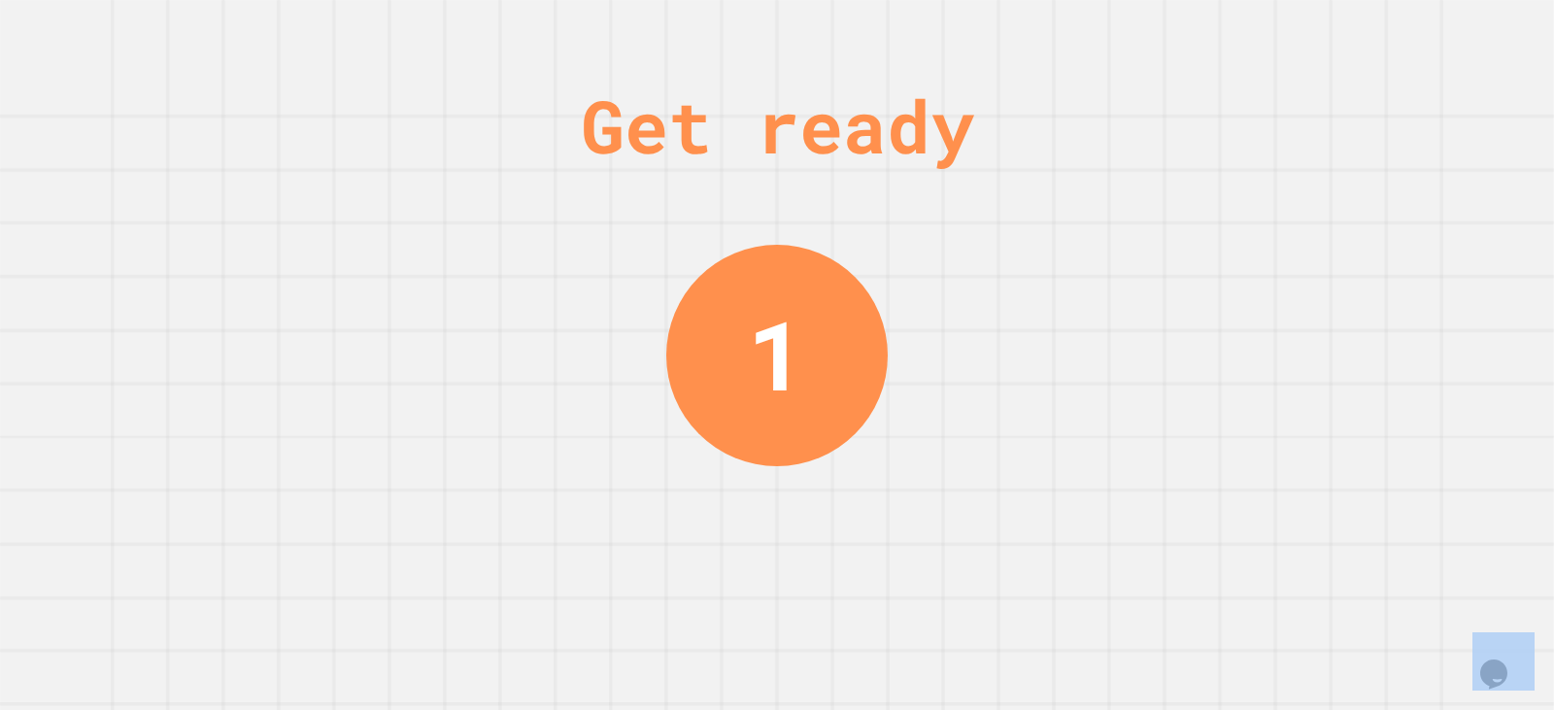
click at [1241, 516] on div "Get ready 1" at bounding box center [777, 355] width 1554 height 710
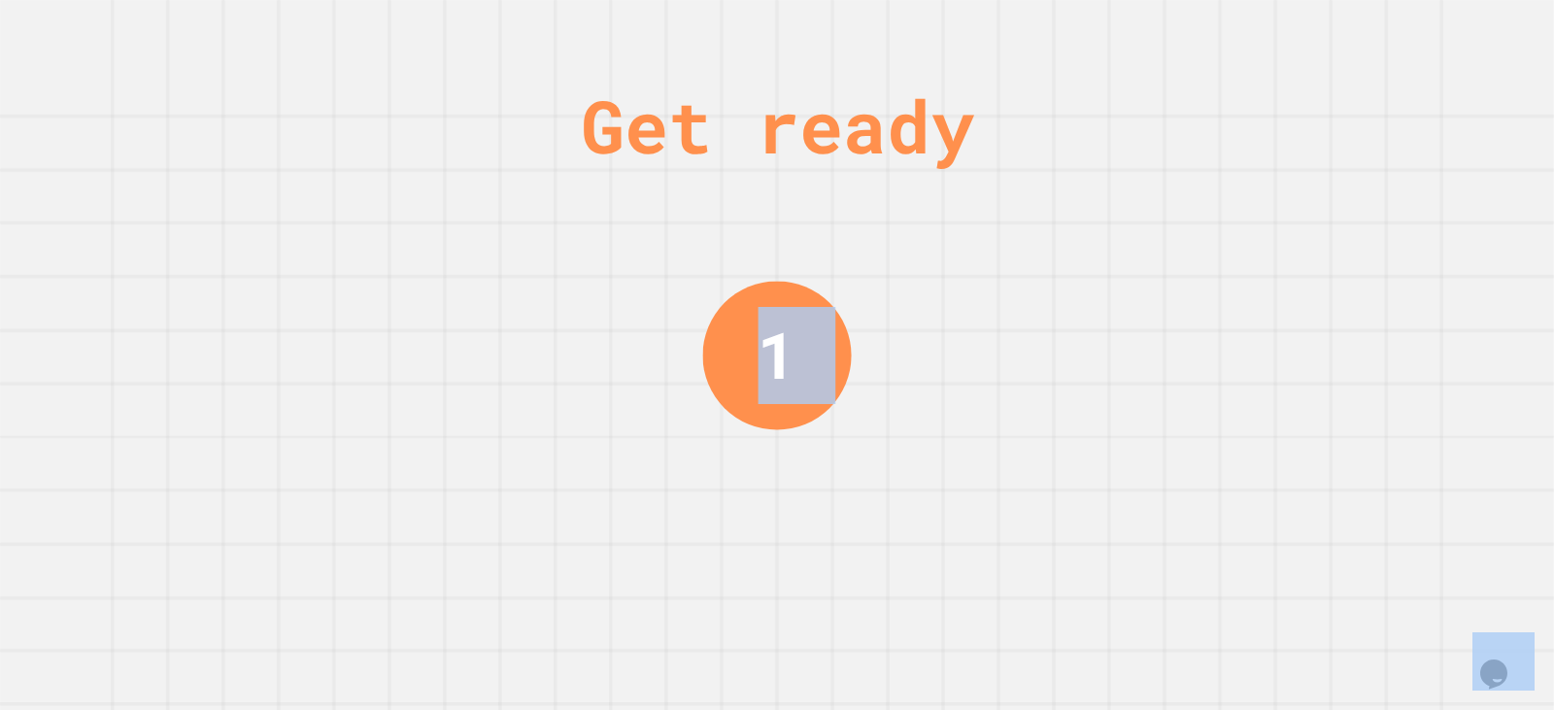
click at [1241, 516] on div "Get ready 1" at bounding box center [777, 355] width 1554 height 710
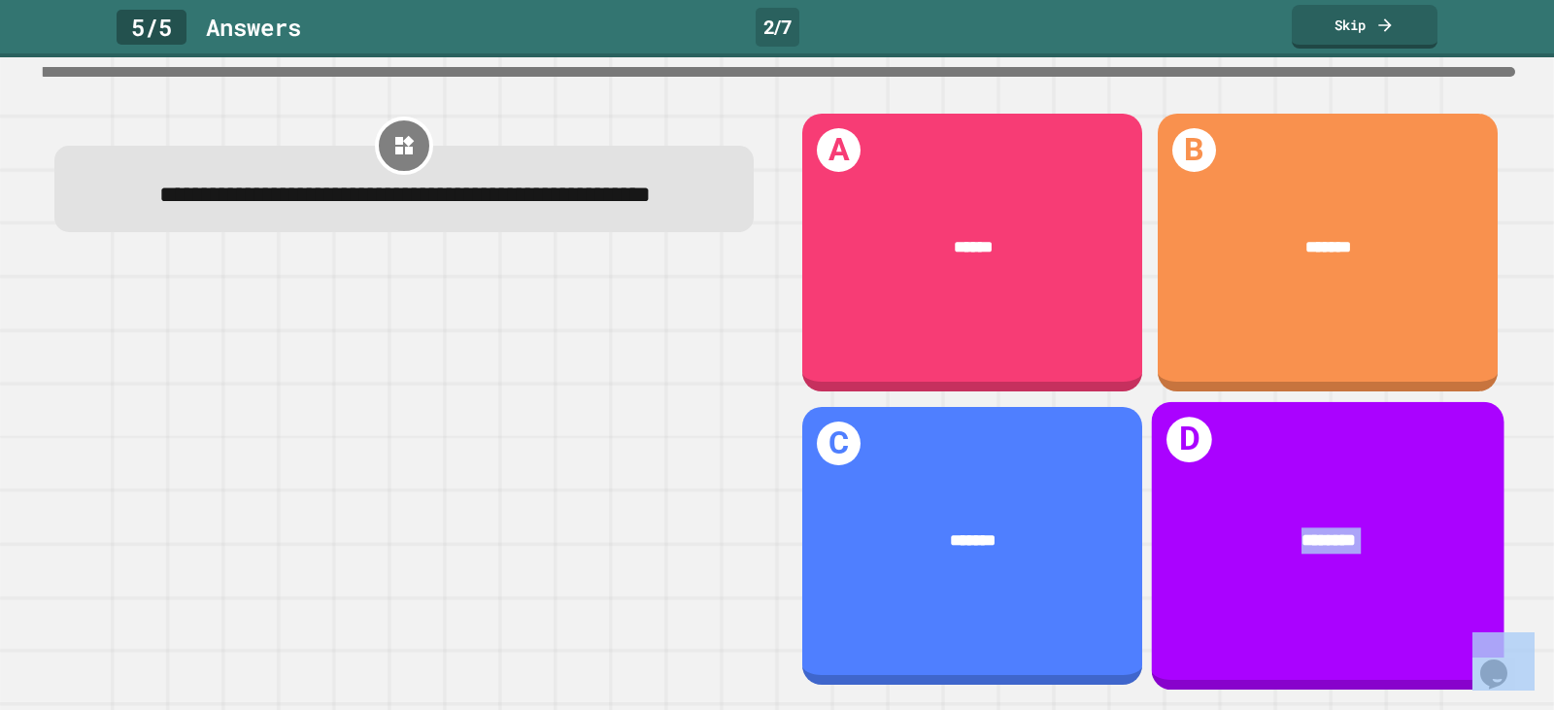
click at [1241, 527] on div "********" at bounding box center [1329, 540] width 284 height 26
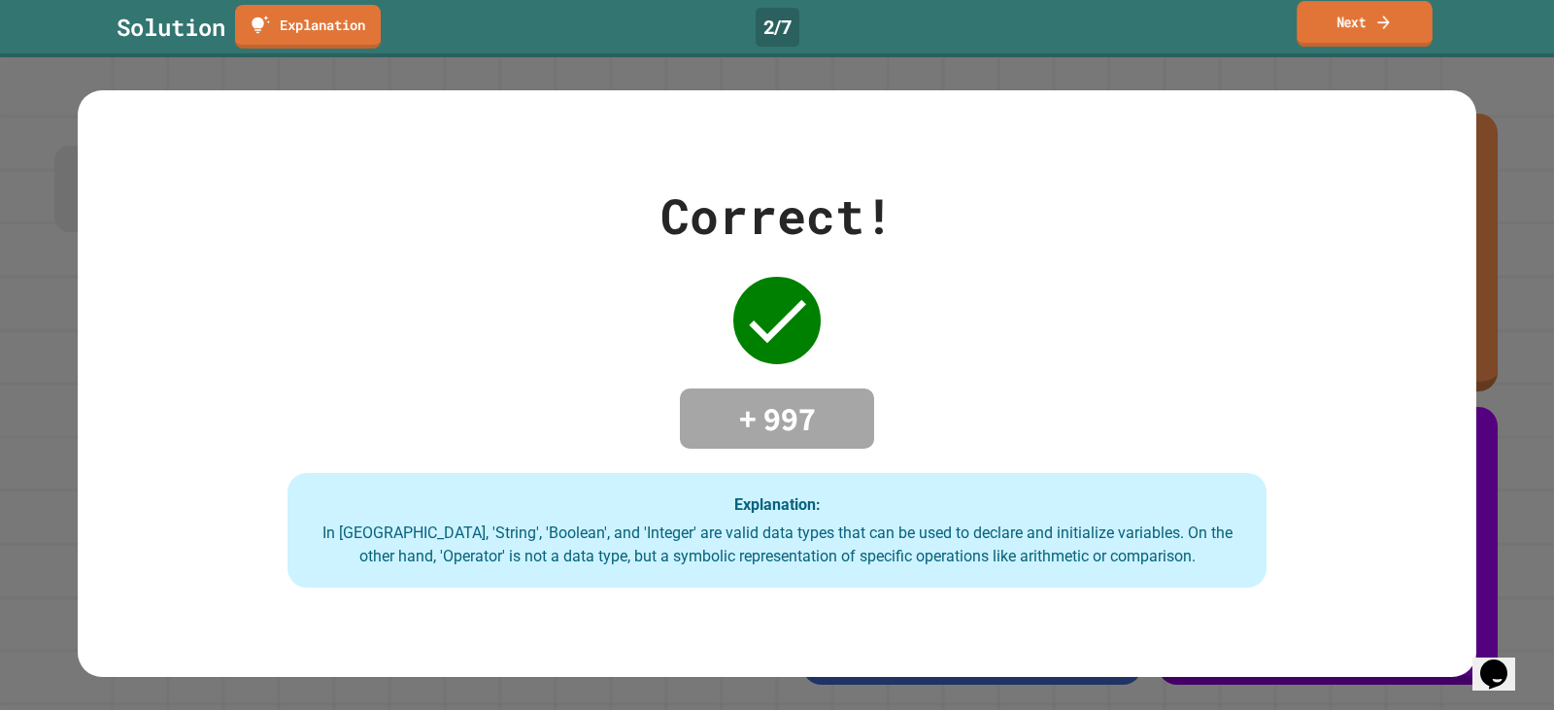
click at [1324, 44] on link "Next" at bounding box center [1364, 24] width 135 height 46
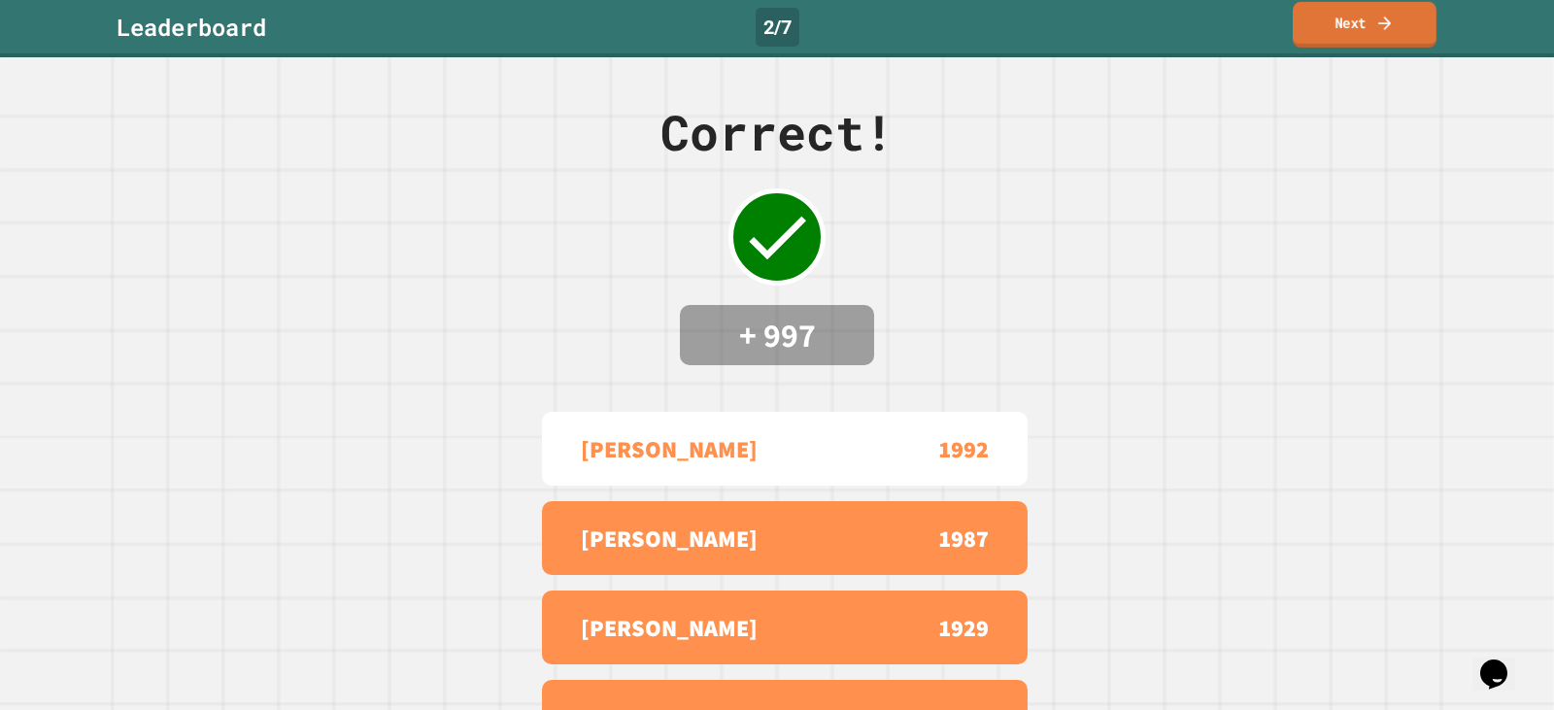
click at [1350, 36] on link "Next" at bounding box center [1365, 25] width 144 height 46
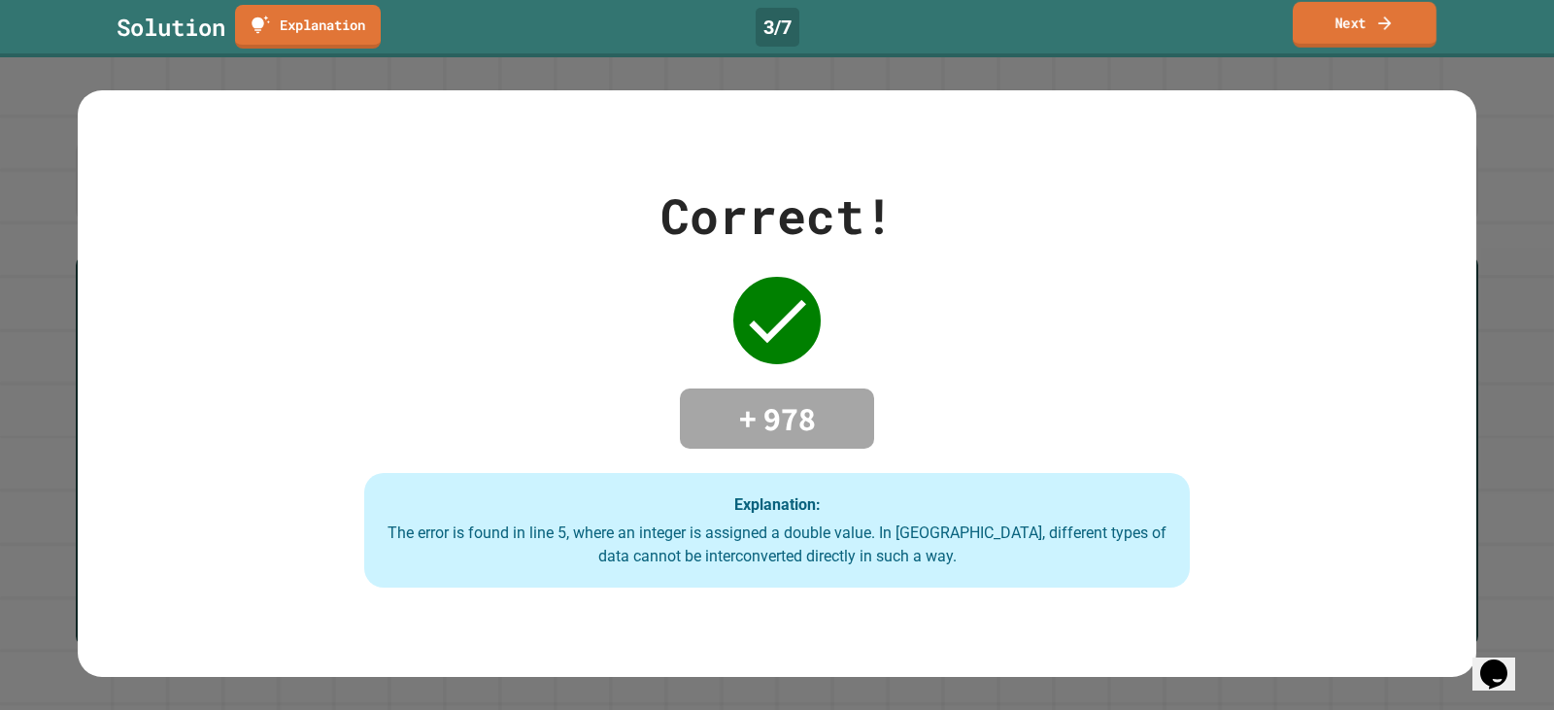
click at [1376, 32] on icon at bounding box center [1384, 23] width 19 height 20
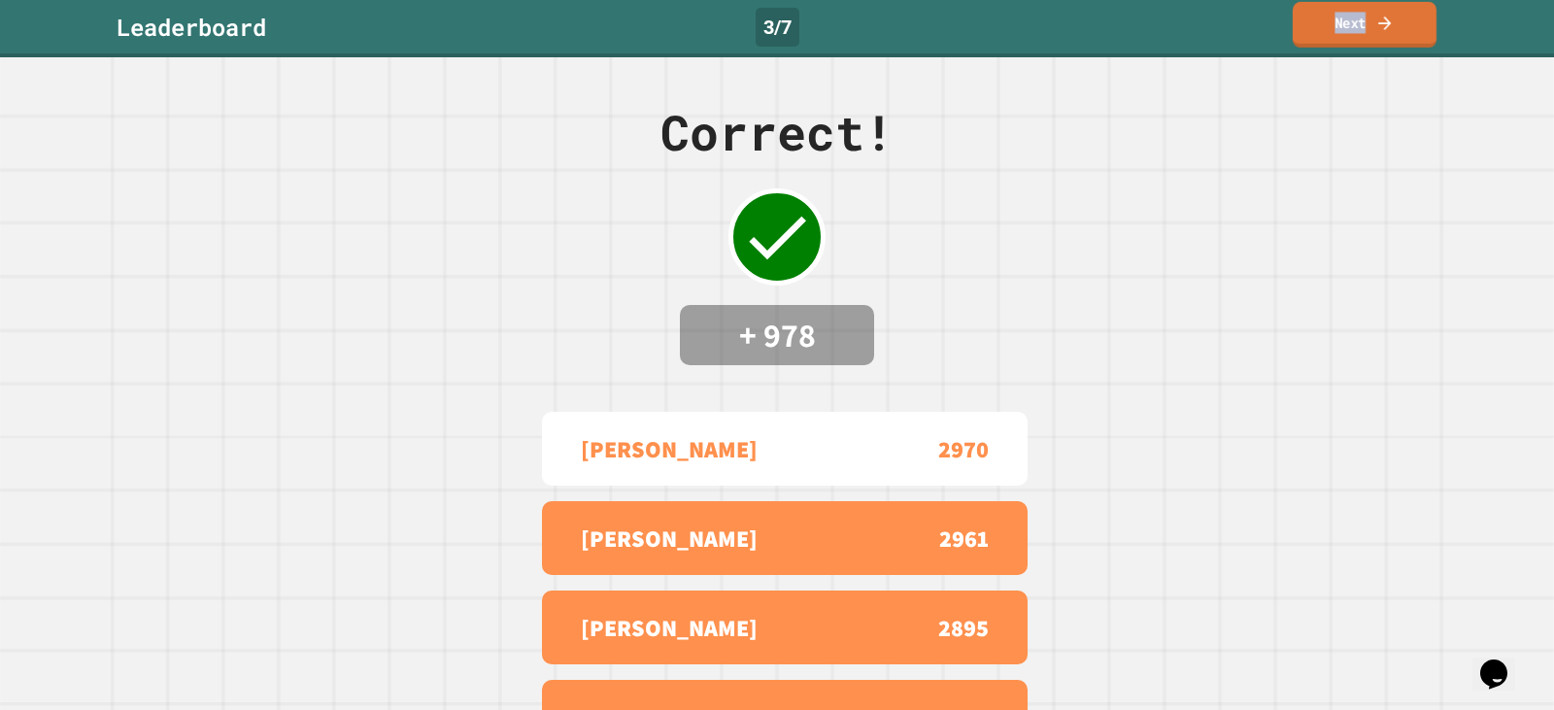
click at [1304, 30] on link "Next" at bounding box center [1365, 25] width 144 height 46
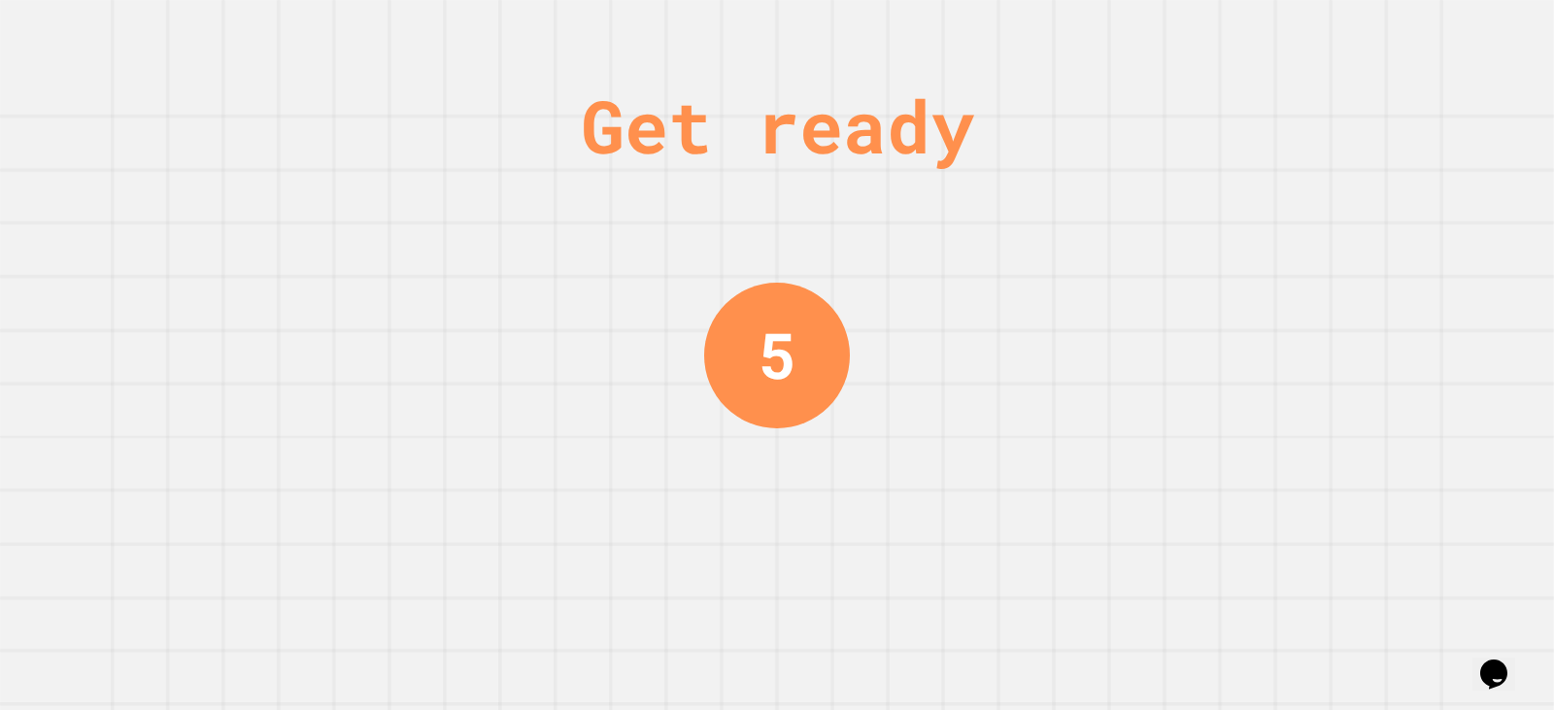
drag, startPoint x: 1308, startPoint y: 239, endPoint x: 1295, endPoint y: 232, distance: 15.2
click at [1305, 239] on div "Get ready 5" at bounding box center [777, 355] width 1554 height 710
click at [1294, 232] on div "Get ready 5" at bounding box center [777, 355] width 1554 height 710
click at [1279, 222] on div "Get ready 5" at bounding box center [777, 355] width 1554 height 710
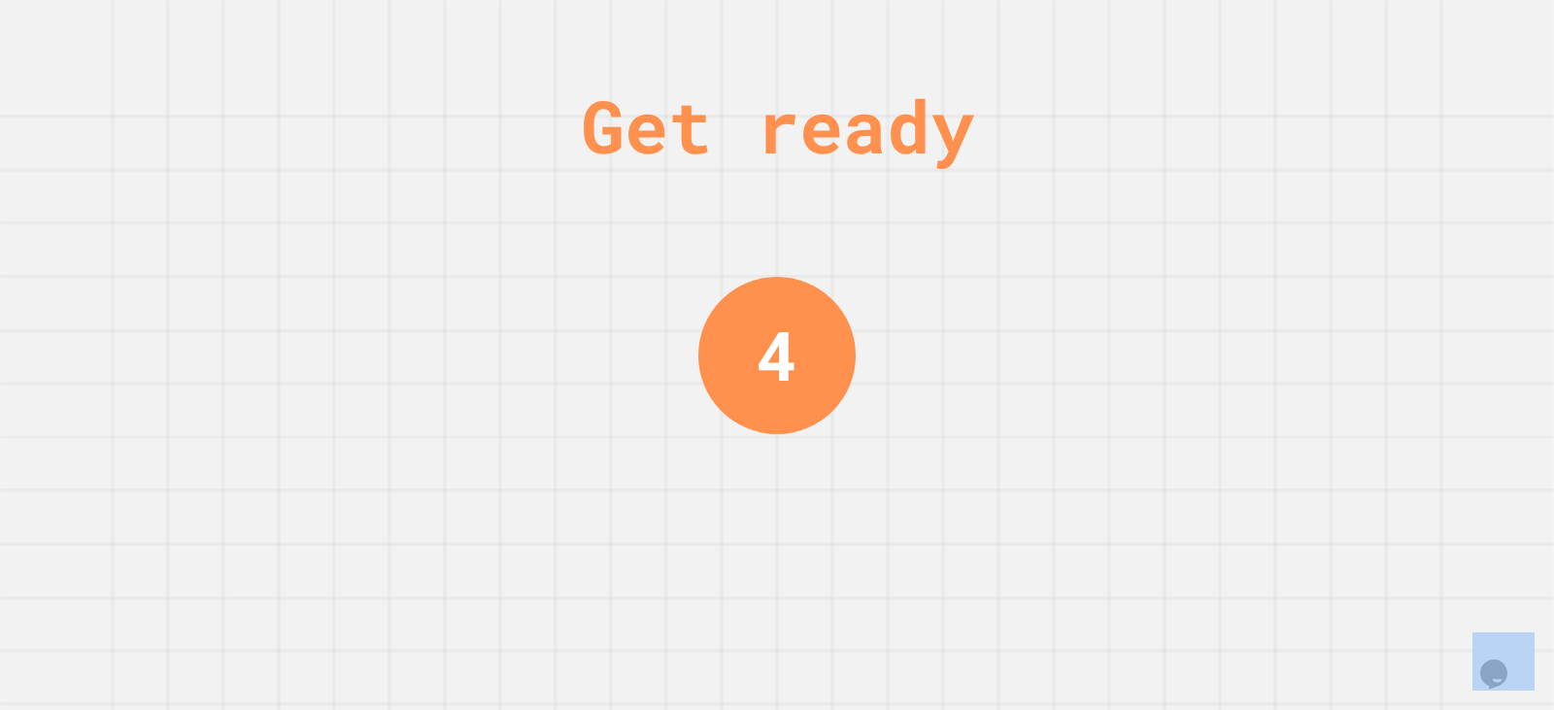
click at [1276, 222] on div "Get ready 4" at bounding box center [777, 355] width 1554 height 710
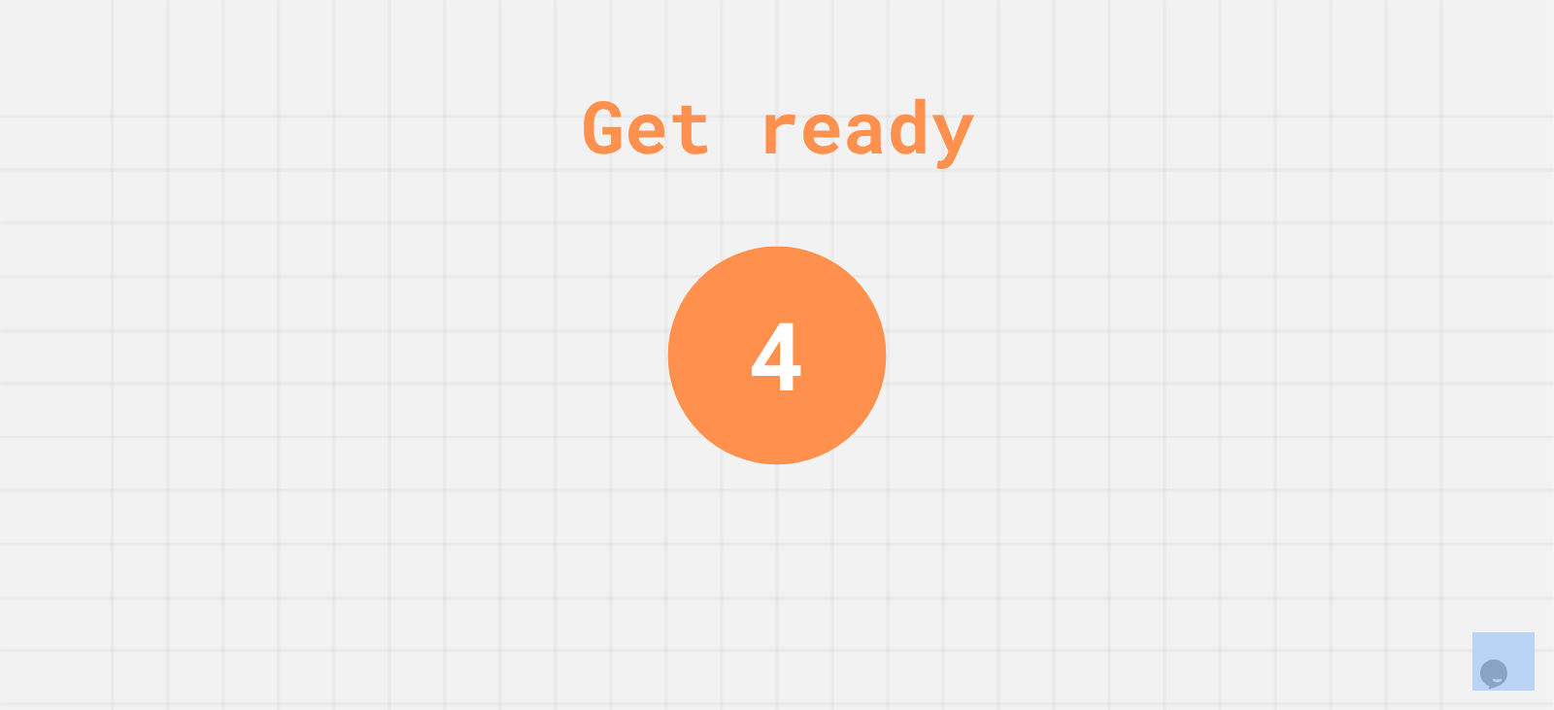
click at [1273, 217] on div "Get ready 4" at bounding box center [777, 355] width 1554 height 710
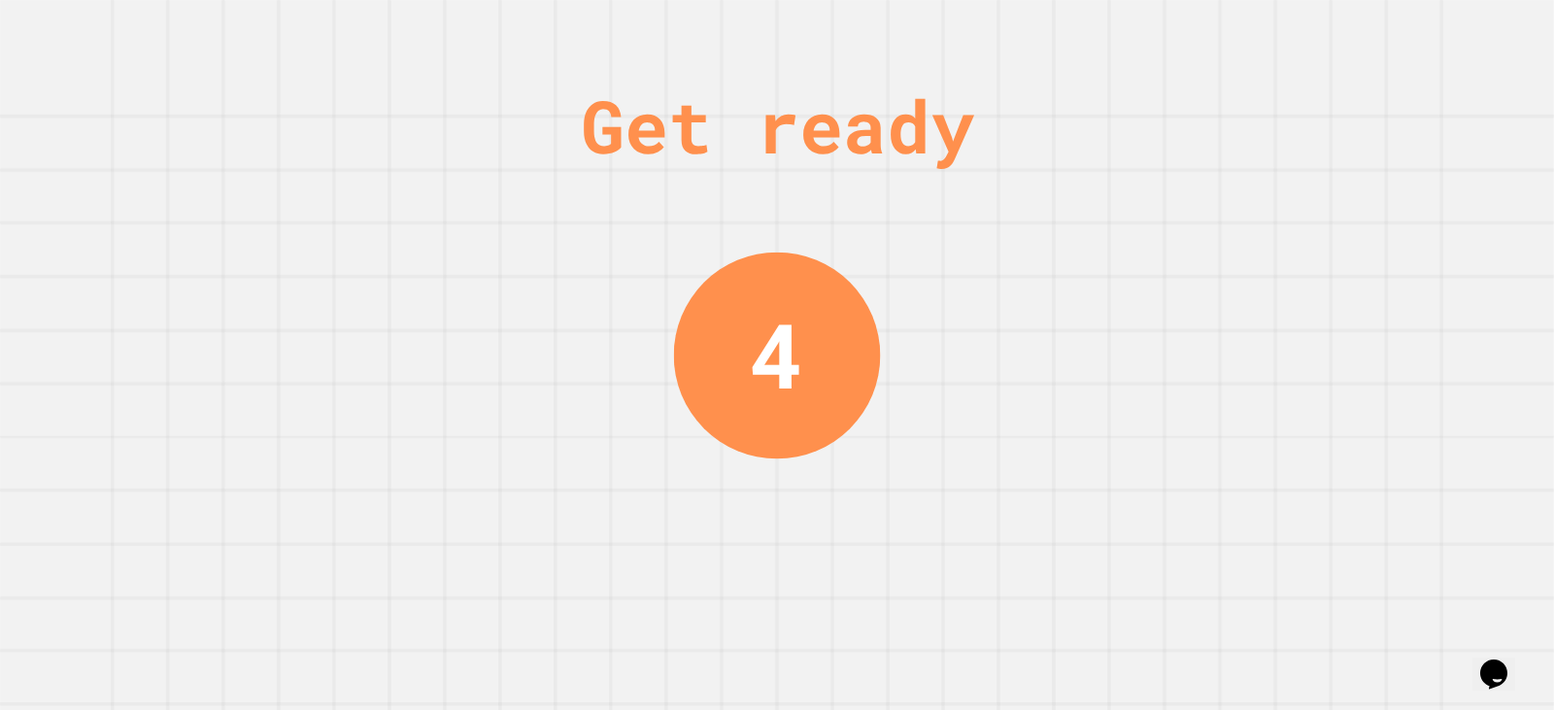
click at [1273, 212] on div "Get ready 4" at bounding box center [777, 355] width 1554 height 710
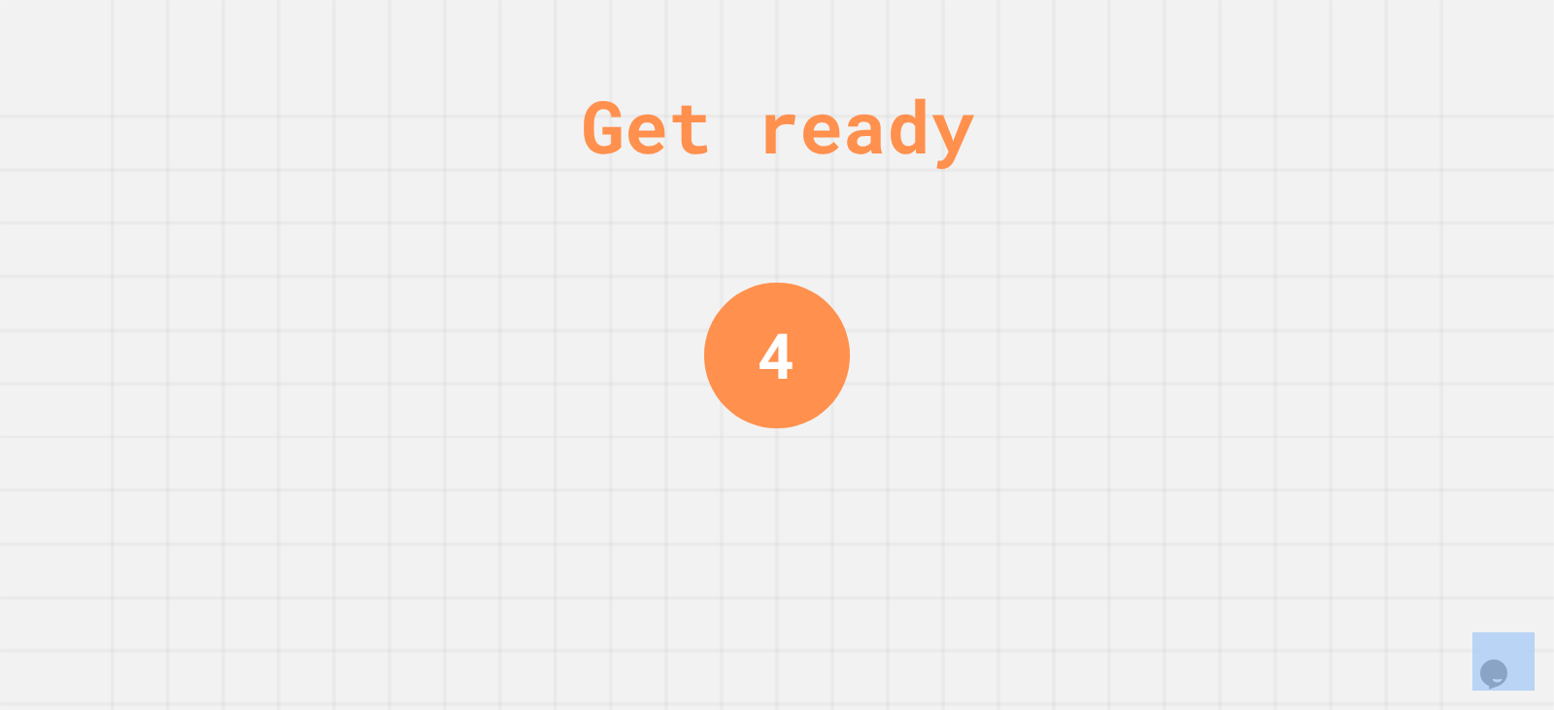
click at [1274, 211] on div "Get ready 4" at bounding box center [777, 355] width 1554 height 710
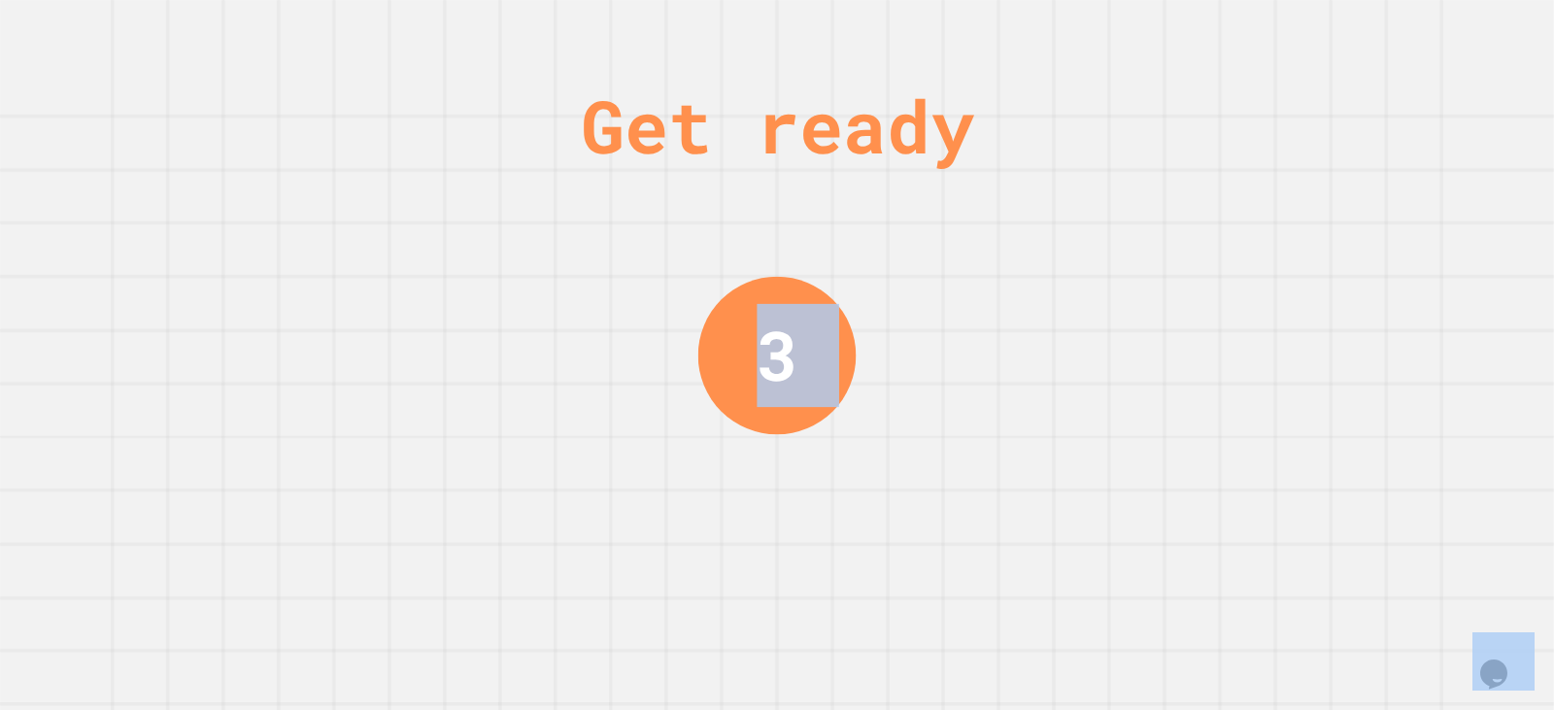
click at [1274, 211] on div "Get ready 3" at bounding box center [777, 355] width 1554 height 710
click at [1275, 211] on div "Get ready 3" at bounding box center [777, 355] width 1554 height 710
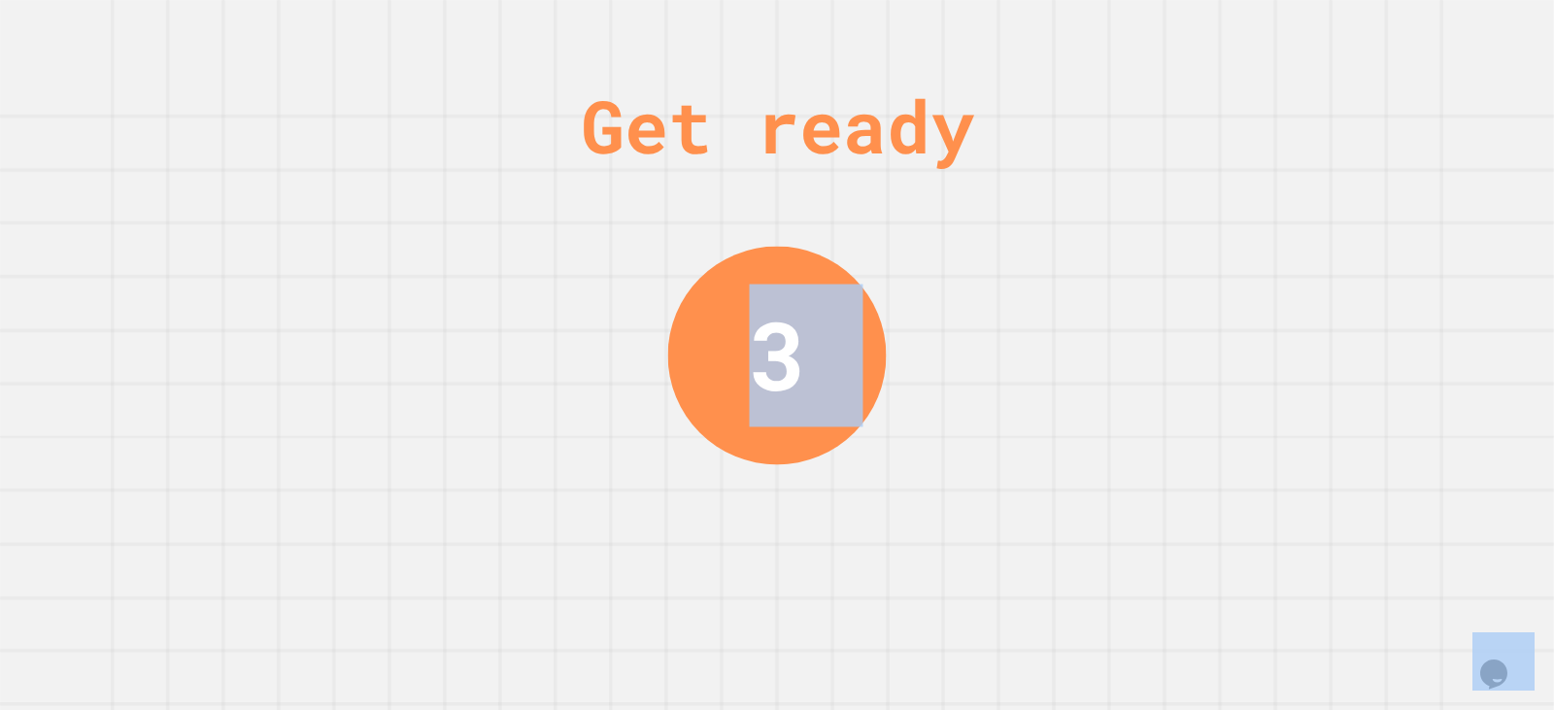
click at [1276, 211] on div "Get ready 3" at bounding box center [777, 355] width 1554 height 710
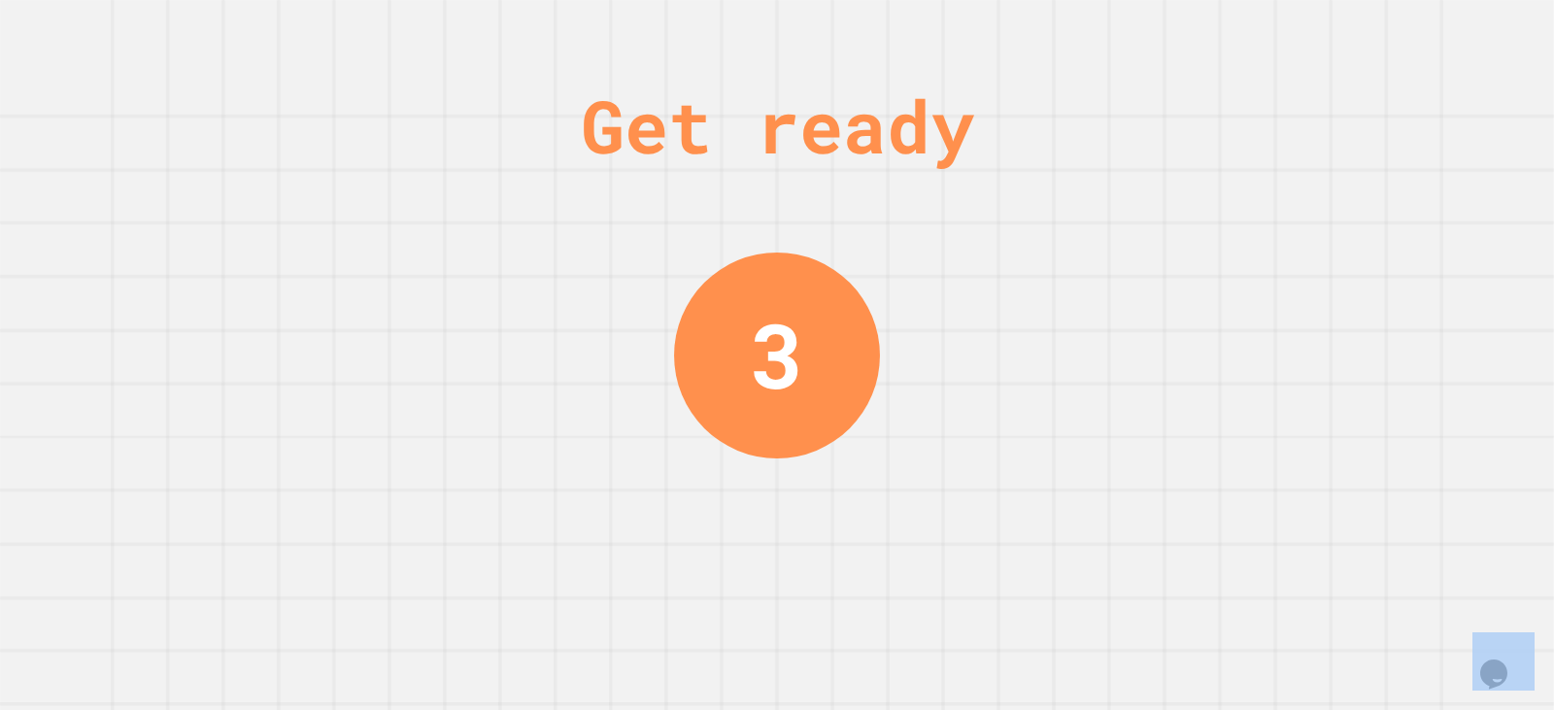
click at [1276, 211] on div "Get ready 3" at bounding box center [777, 355] width 1554 height 710
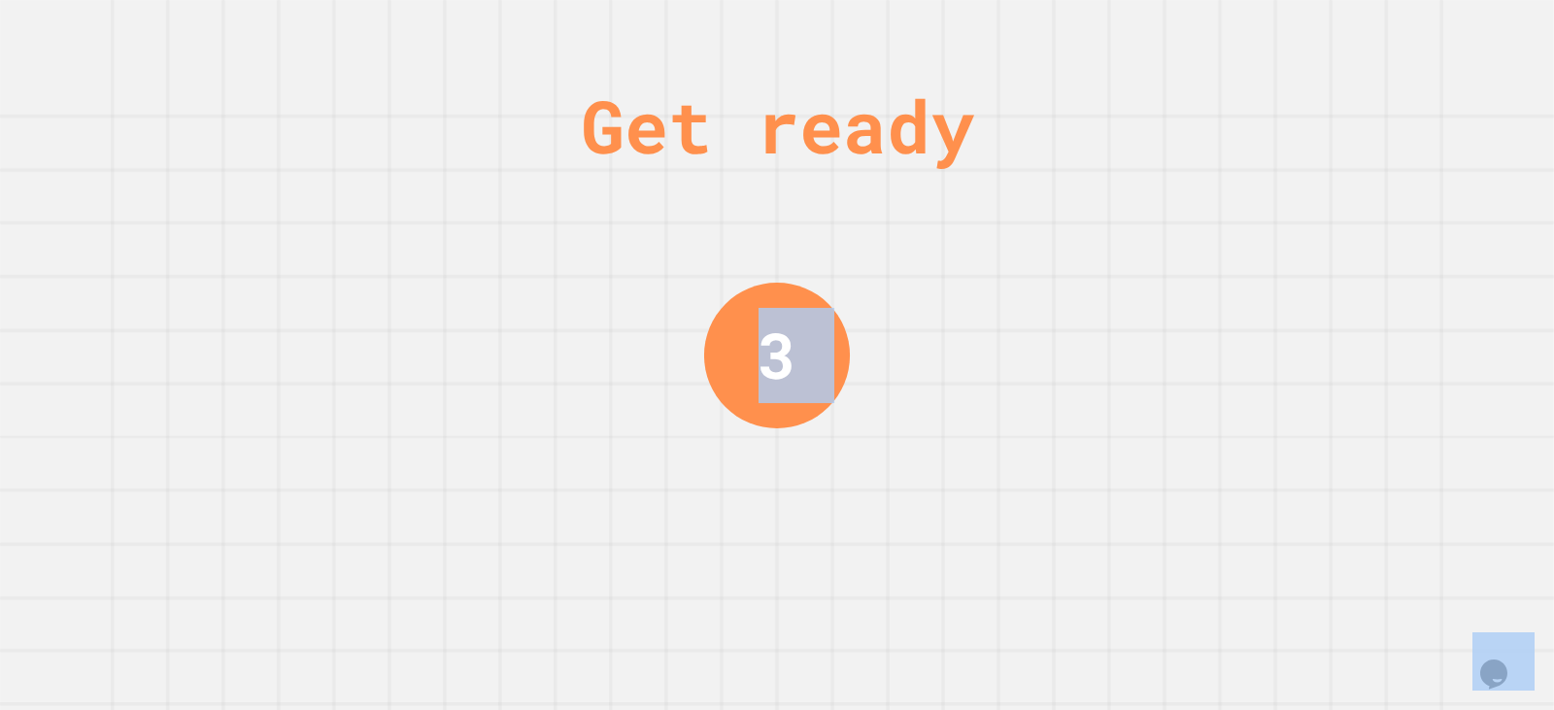
click at [1276, 211] on div "Get ready 3" at bounding box center [777, 355] width 1554 height 710
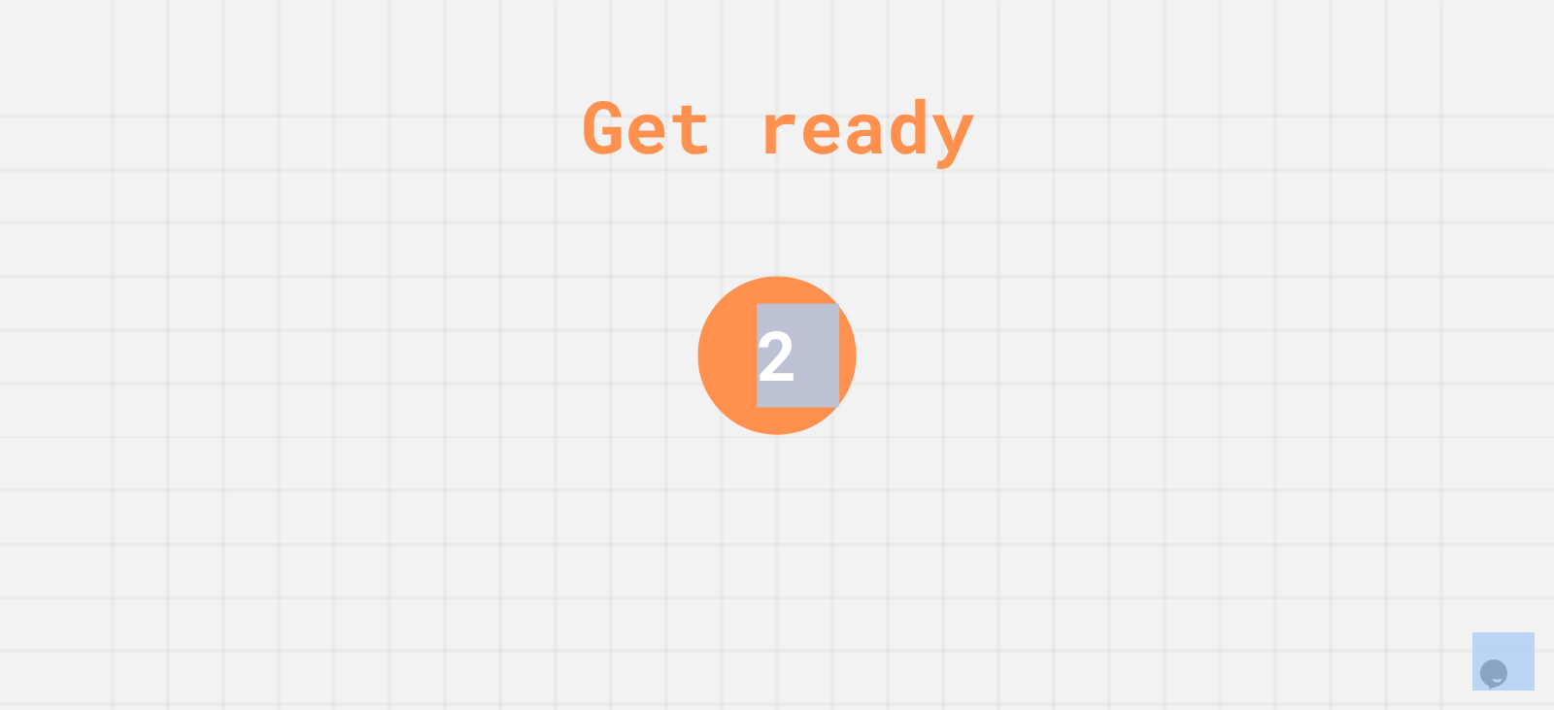
click at [1276, 211] on div "Get ready 2" at bounding box center [777, 355] width 1554 height 710
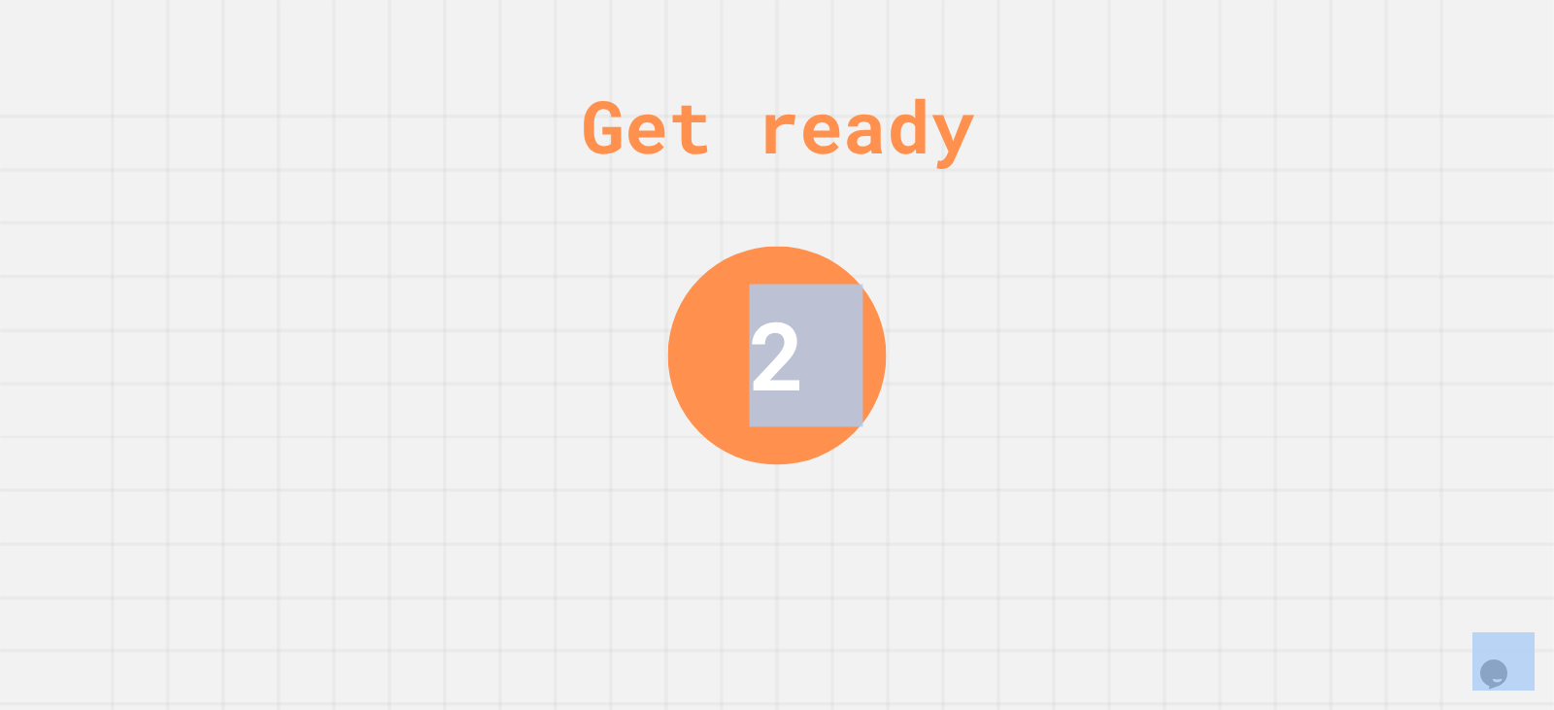
click at [1276, 211] on div "Get ready 2" at bounding box center [777, 355] width 1554 height 710
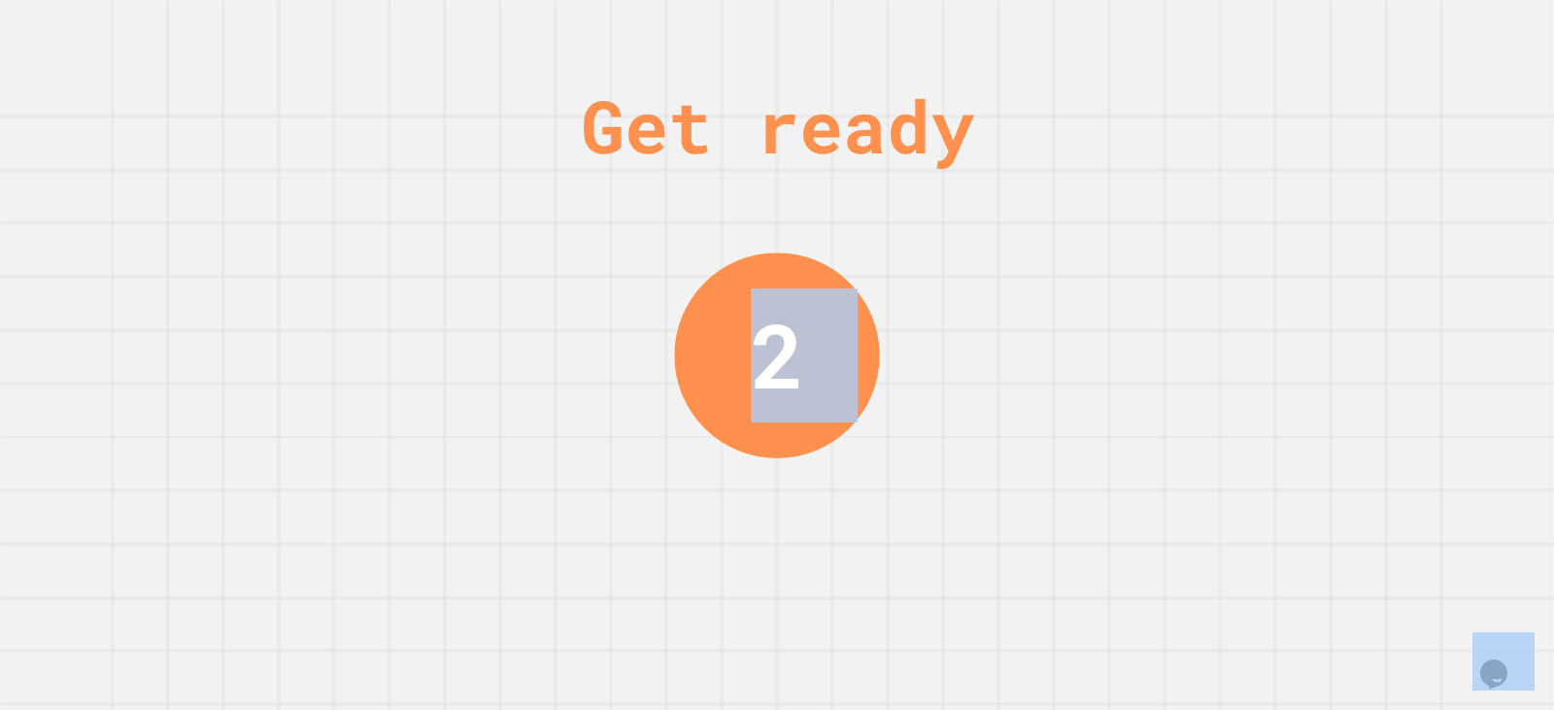
click at [1269, 214] on div "Get ready 2" at bounding box center [777, 355] width 1554 height 710
click at [1259, 217] on div "Get ready 1" at bounding box center [777, 355] width 1554 height 710
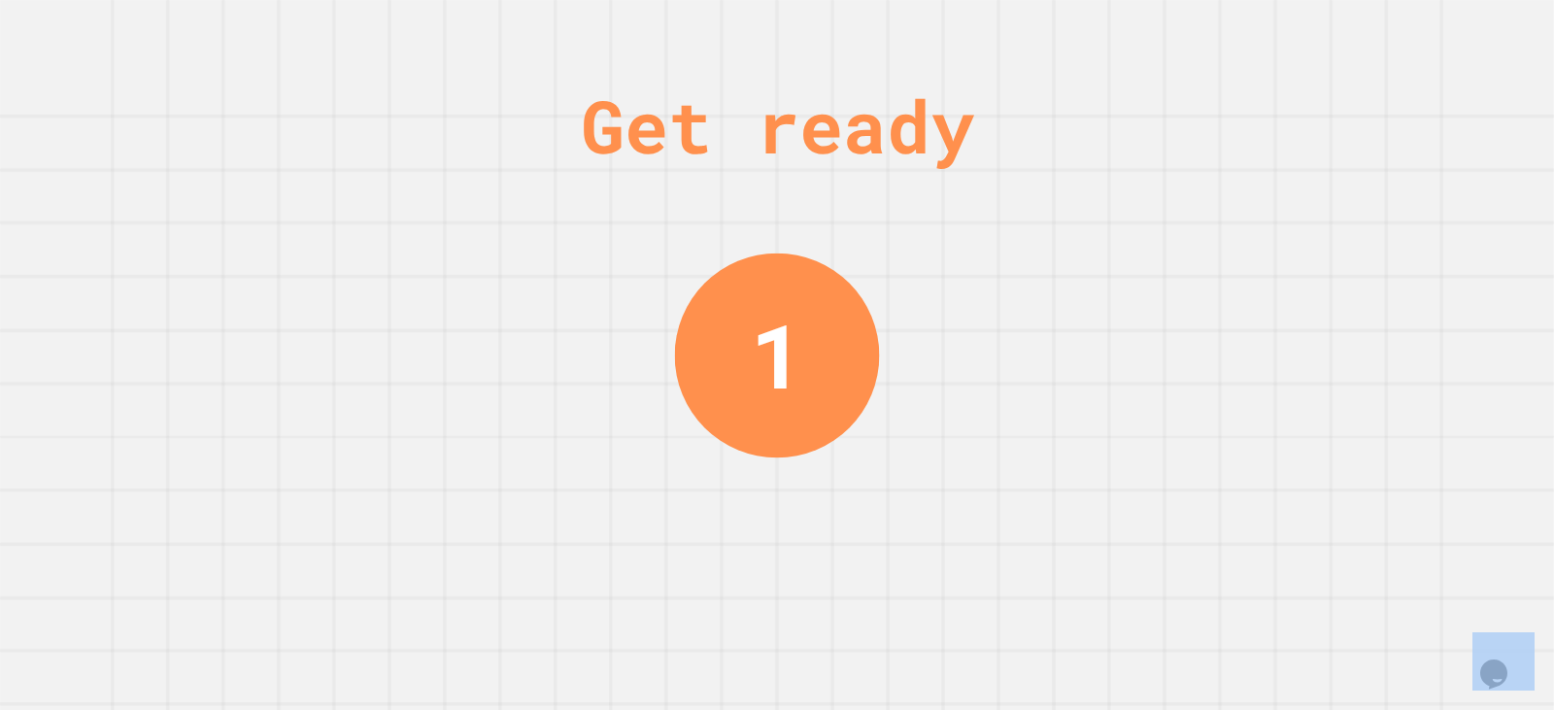
click at [1258, 218] on div "Get ready 1" at bounding box center [777, 355] width 1554 height 710
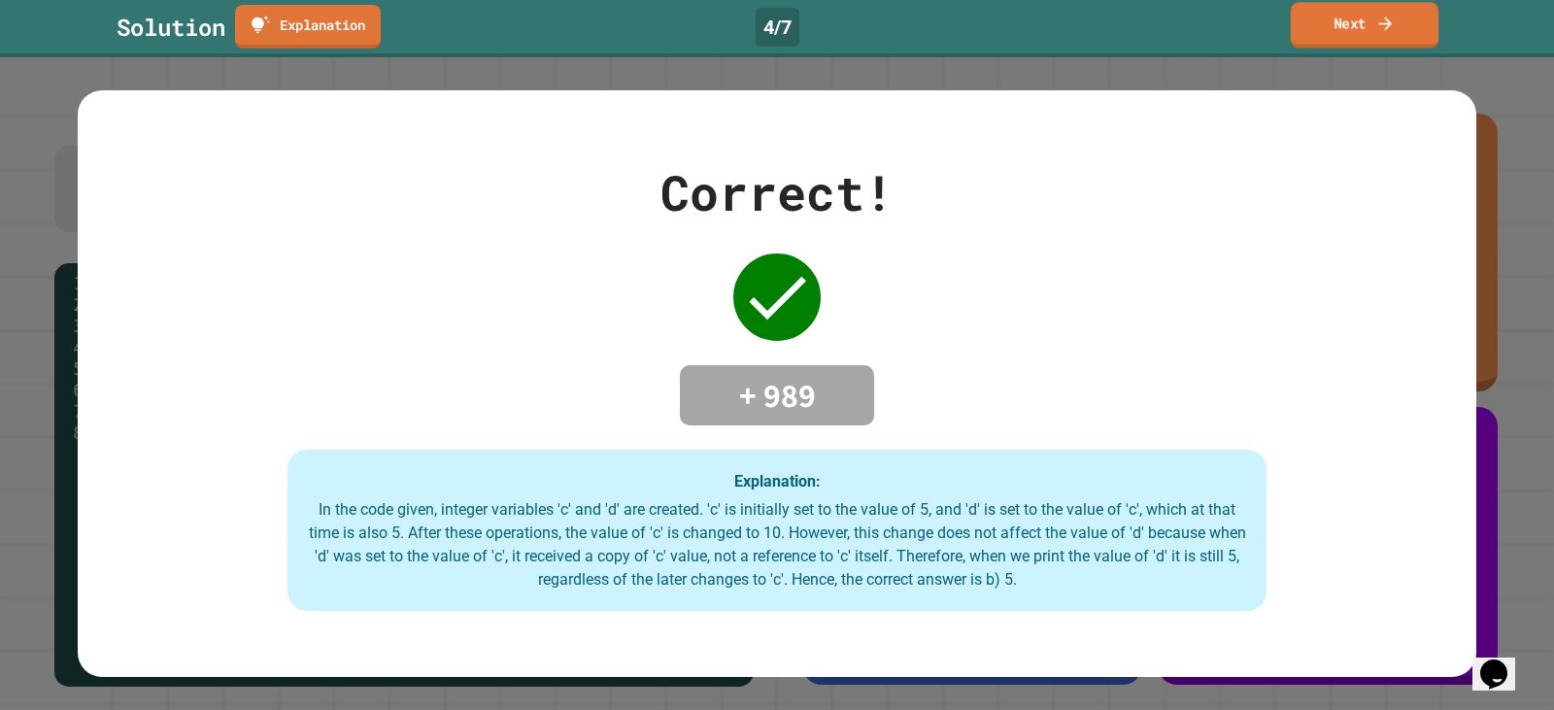
click at [1334, 10] on link "Next" at bounding box center [1365, 25] width 148 height 46
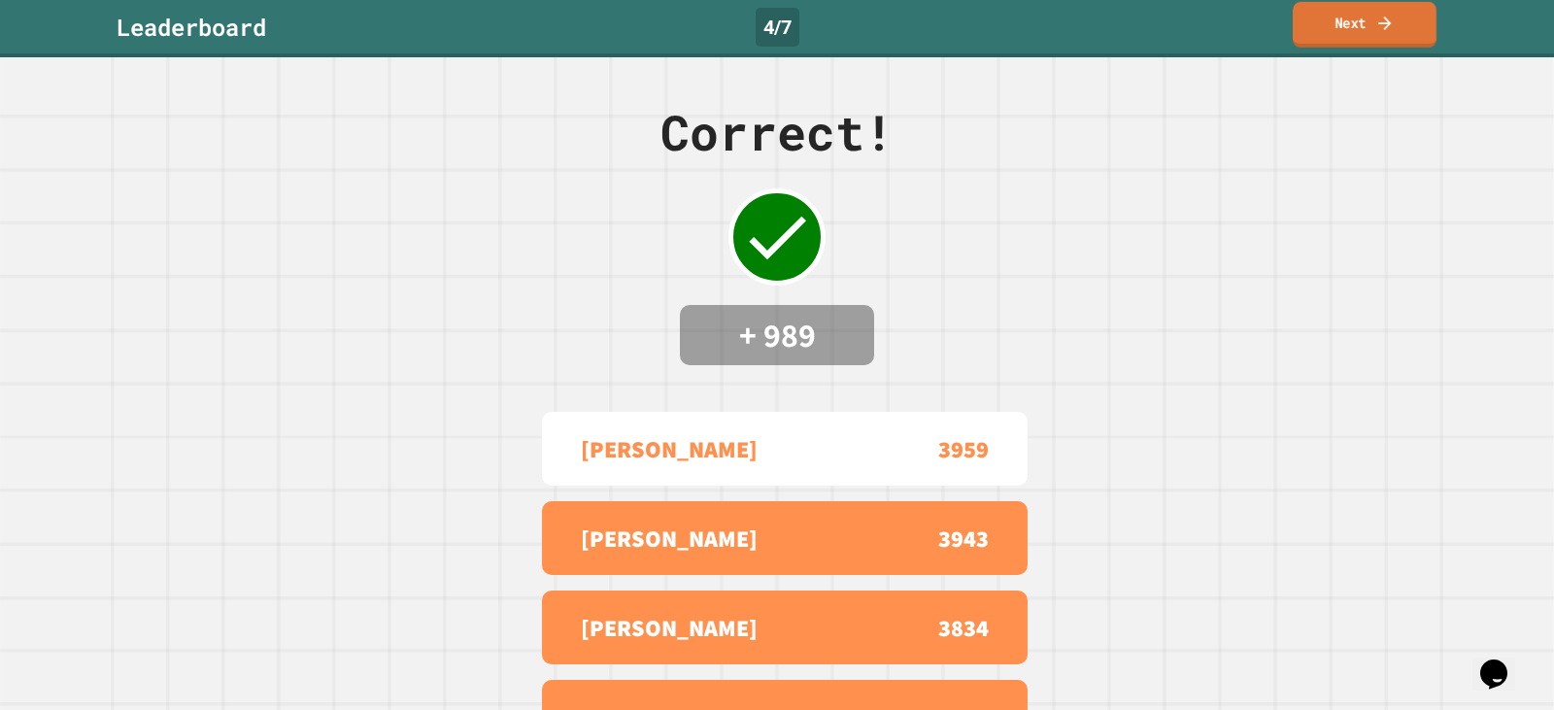
click at [1377, 13] on icon at bounding box center [1384, 23] width 19 height 20
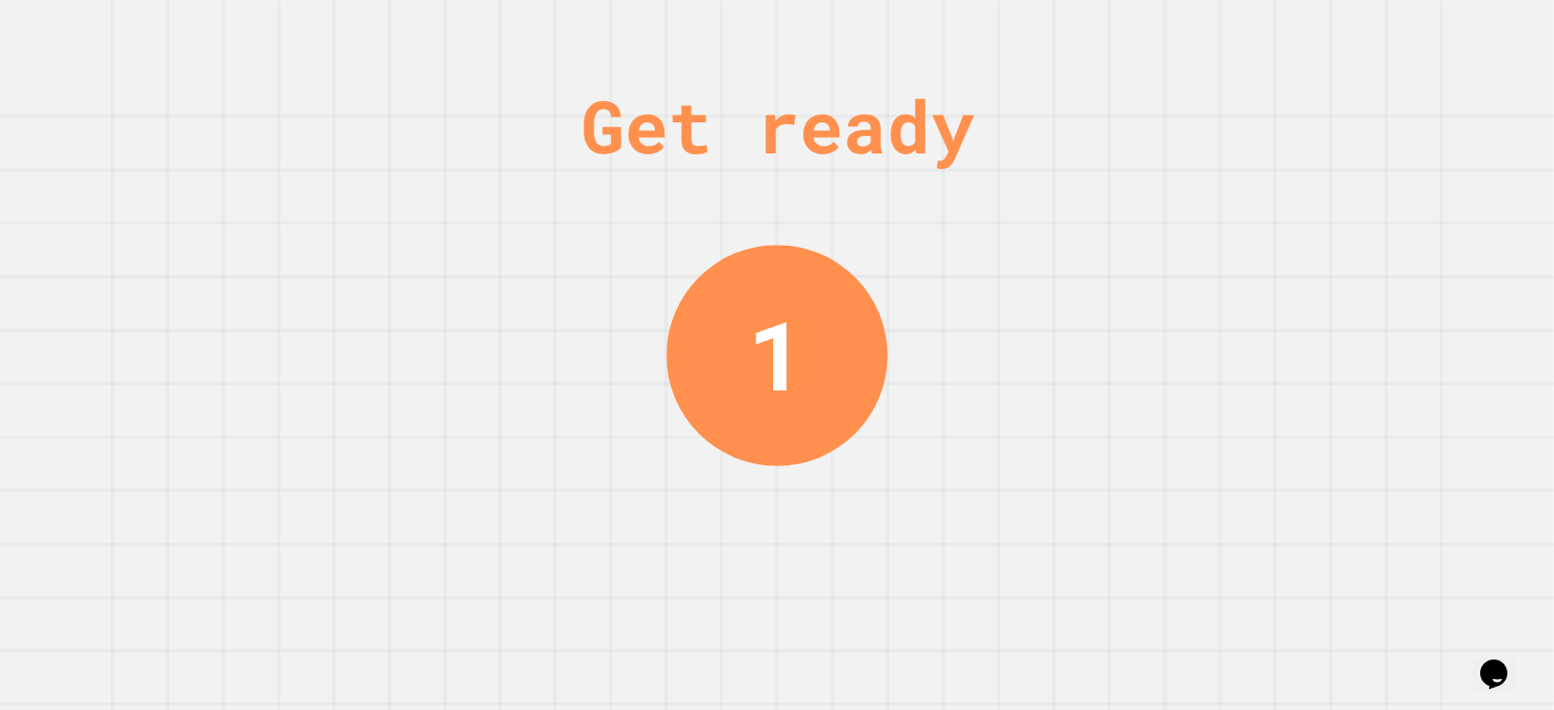
click at [1281, 194] on div "Get ready 1" at bounding box center [777, 355] width 1554 height 710
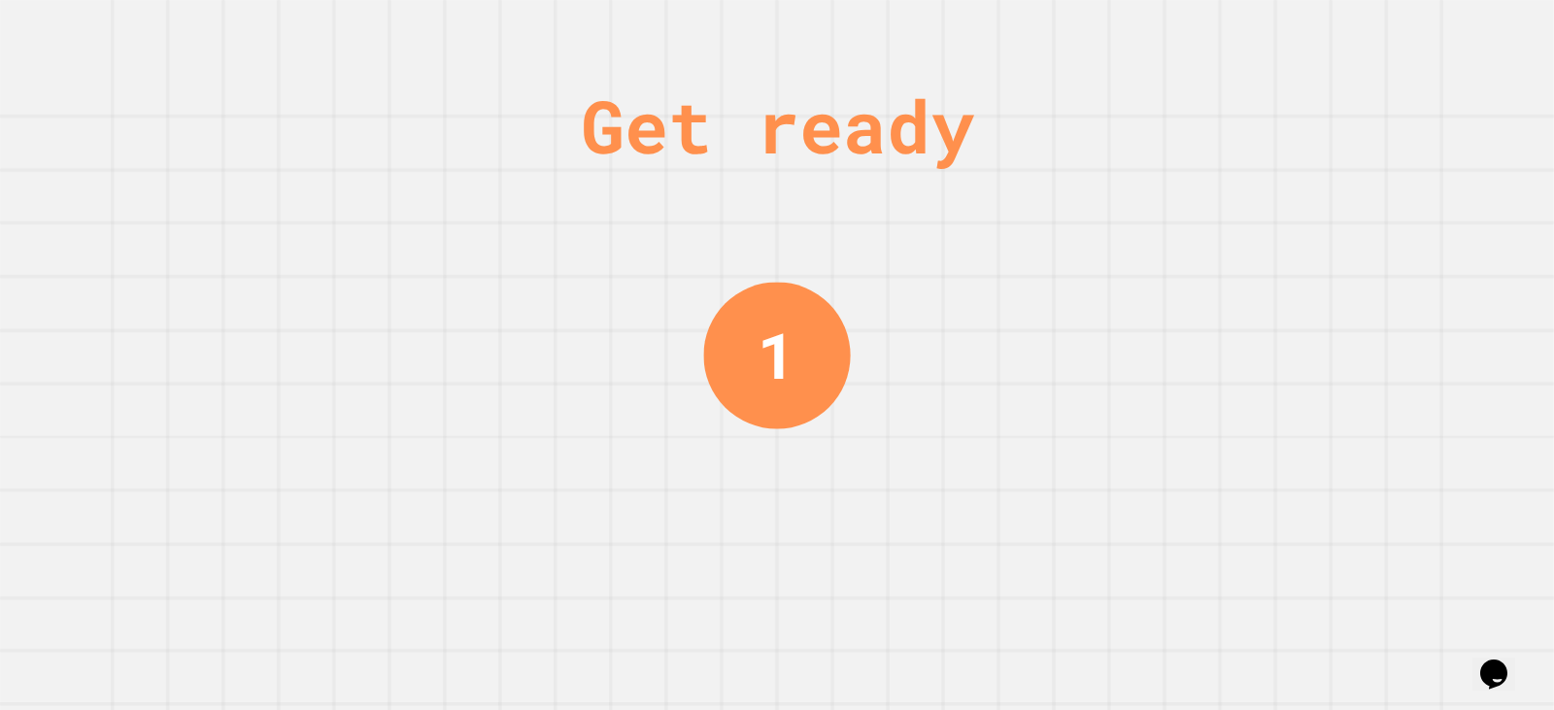
click at [1270, 206] on div "Get ready 1" at bounding box center [777, 355] width 1554 height 710
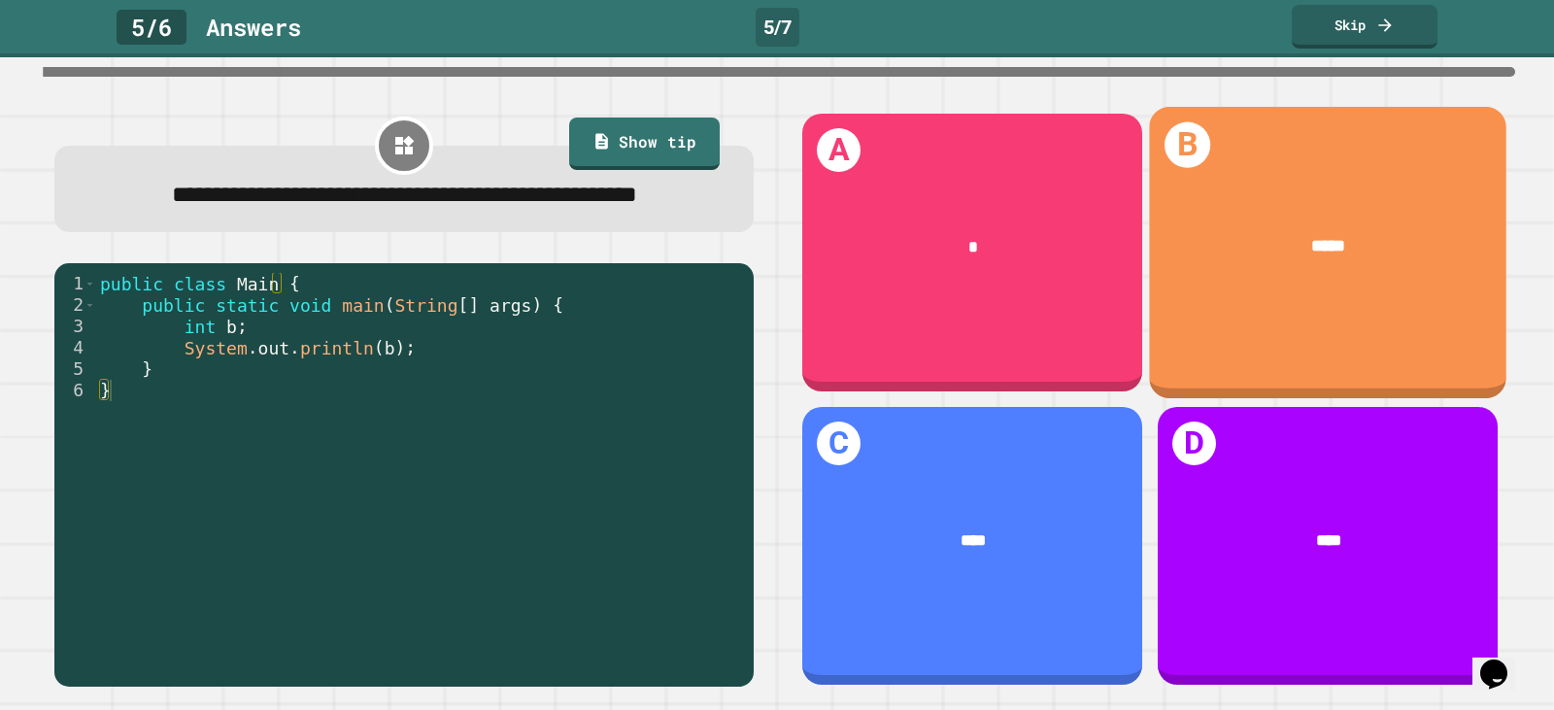
click at [1267, 206] on div "*****" at bounding box center [1327, 247] width 357 height 96
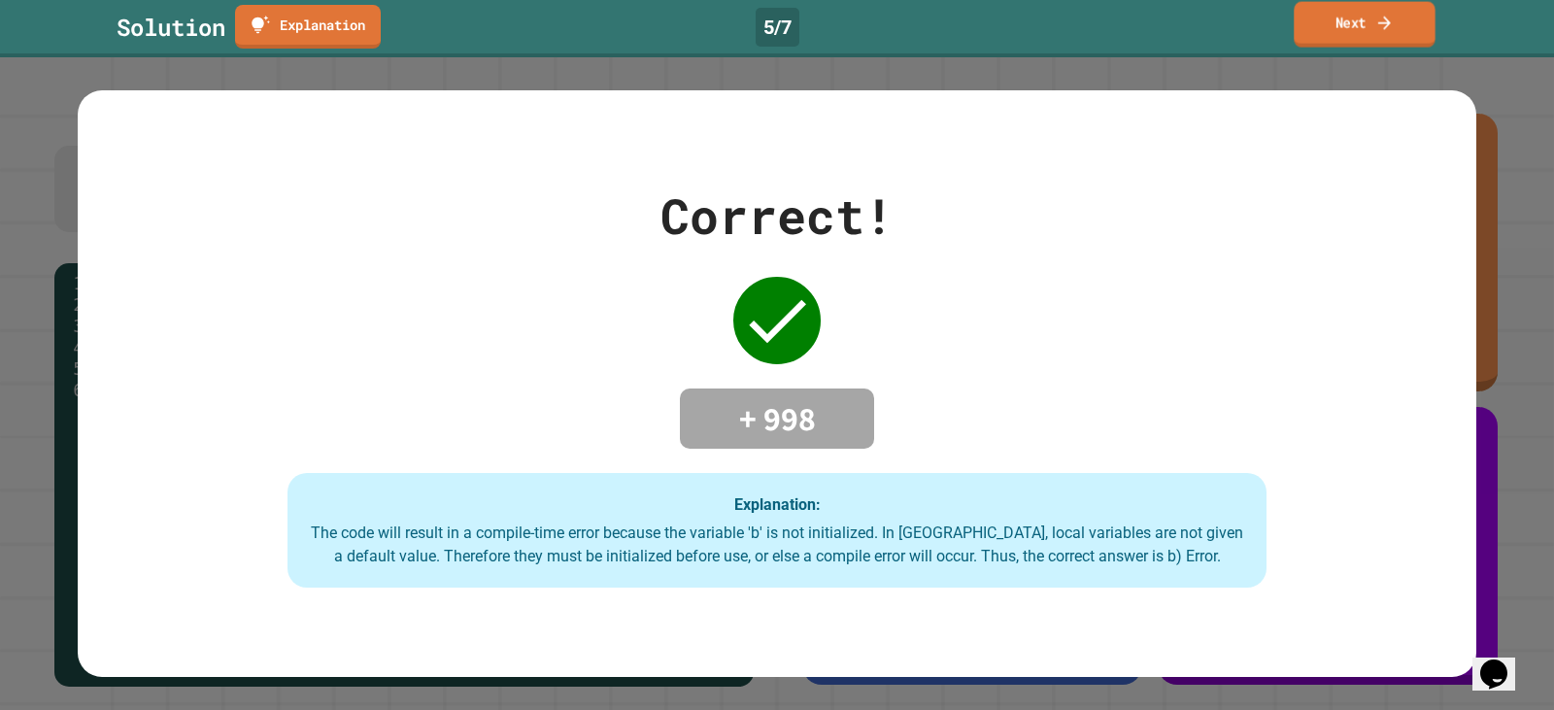
click at [1373, 18] on link "Next" at bounding box center [1364, 25] width 141 height 46
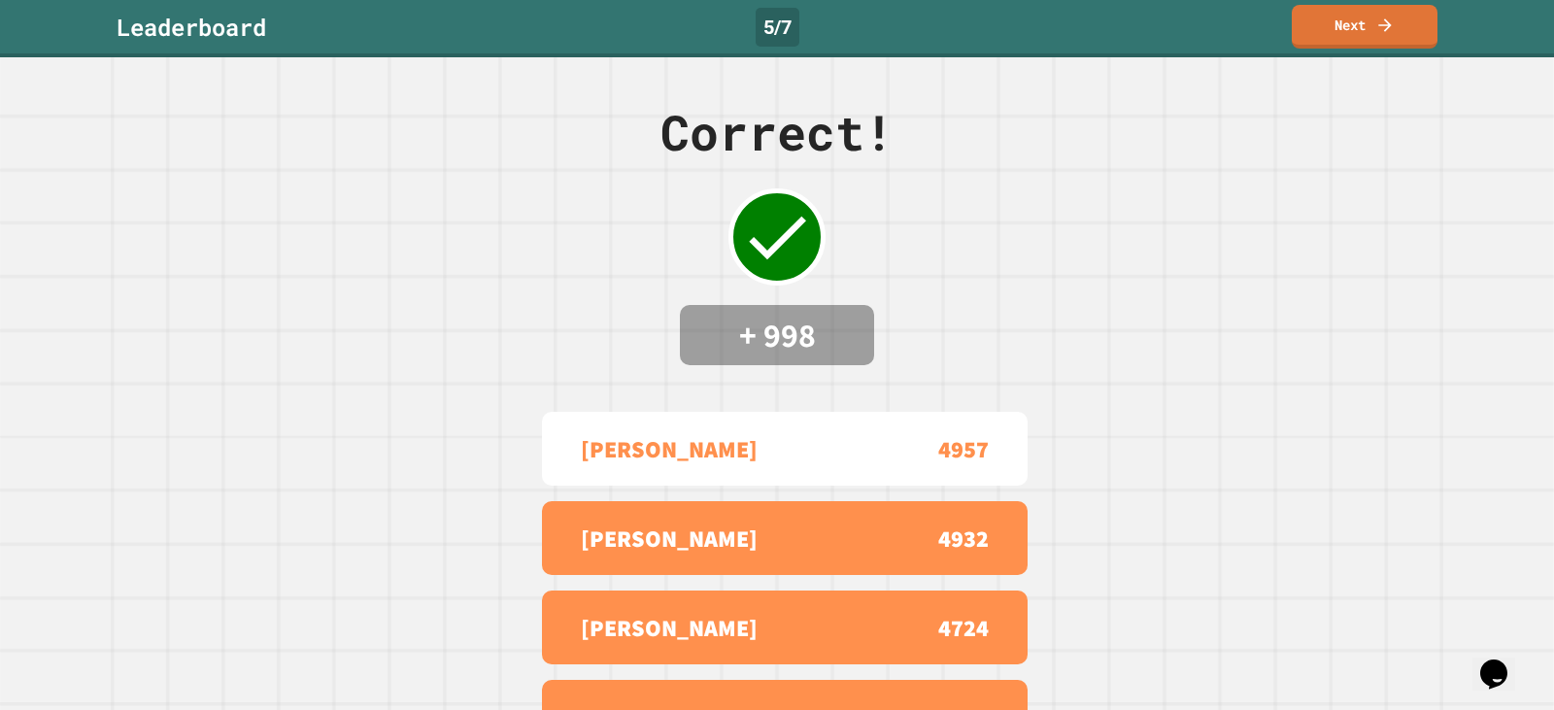
click at [1323, 50] on div "Leaderboard 5 / 7 Next" at bounding box center [777, 28] width 1554 height 57
click at [1327, 31] on link "Next" at bounding box center [1364, 24] width 133 height 46
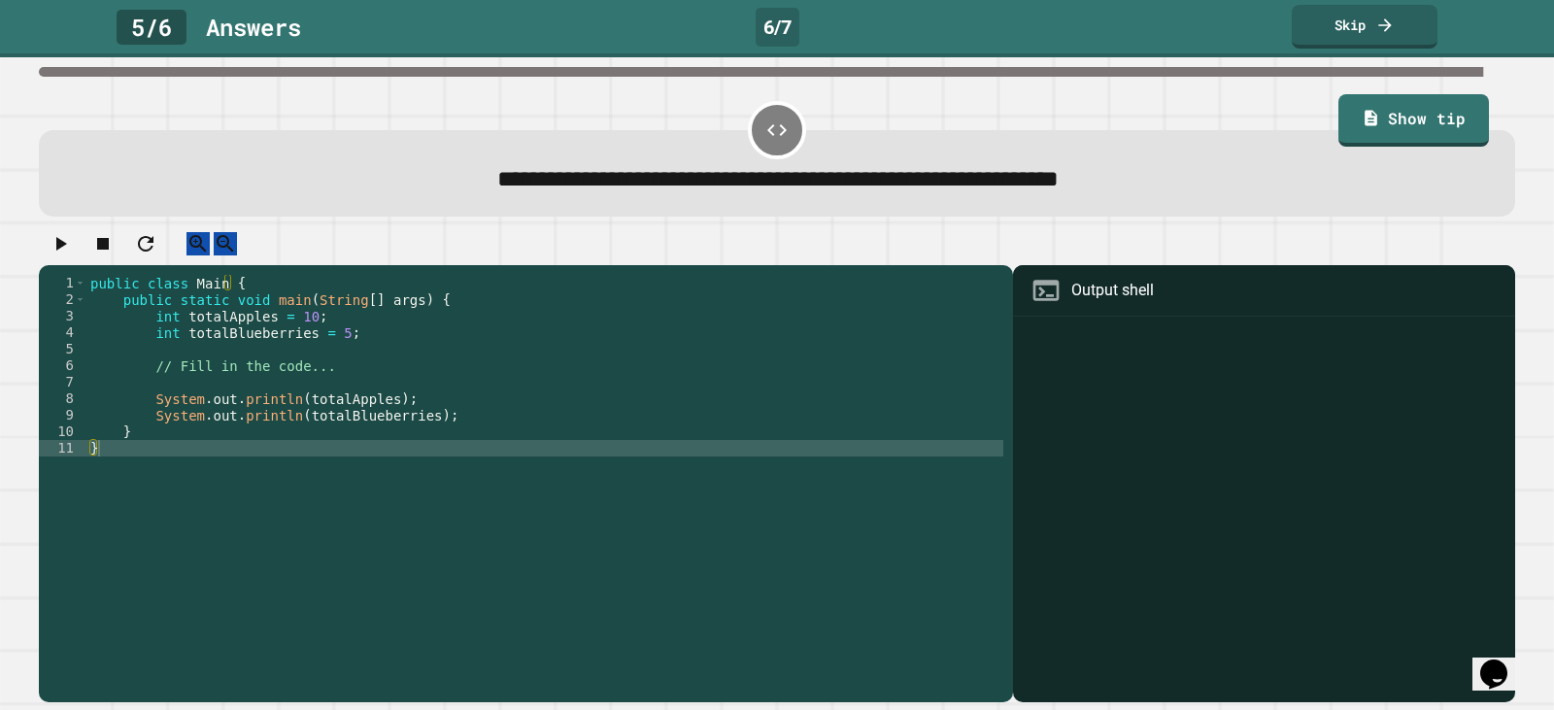
click at [293, 336] on div "public class Main { public static void main ( String [ ] args ) { int totalAppl…" at bounding box center [544, 465] width 917 height 380
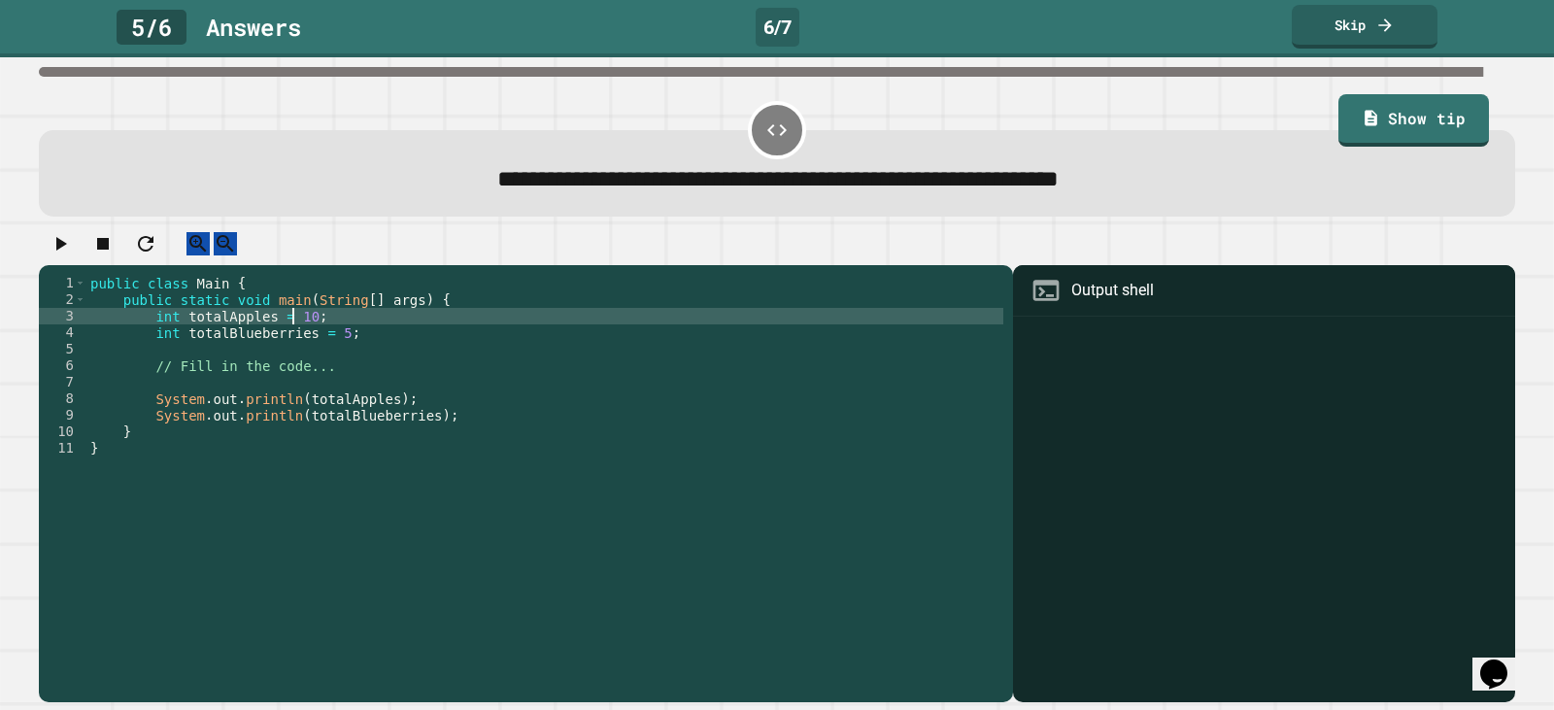
click at [293, 336] on div "public class Main { public static void main ( String [ ] args ) { int totalAppl…" at bounding box center [544, 465] width 917 height 380
click at [323, 351] on div "public class Main { public static void main ( String [ ] args ) { int totalAppl…" at bounding box center [544, 465] width 917 height 380
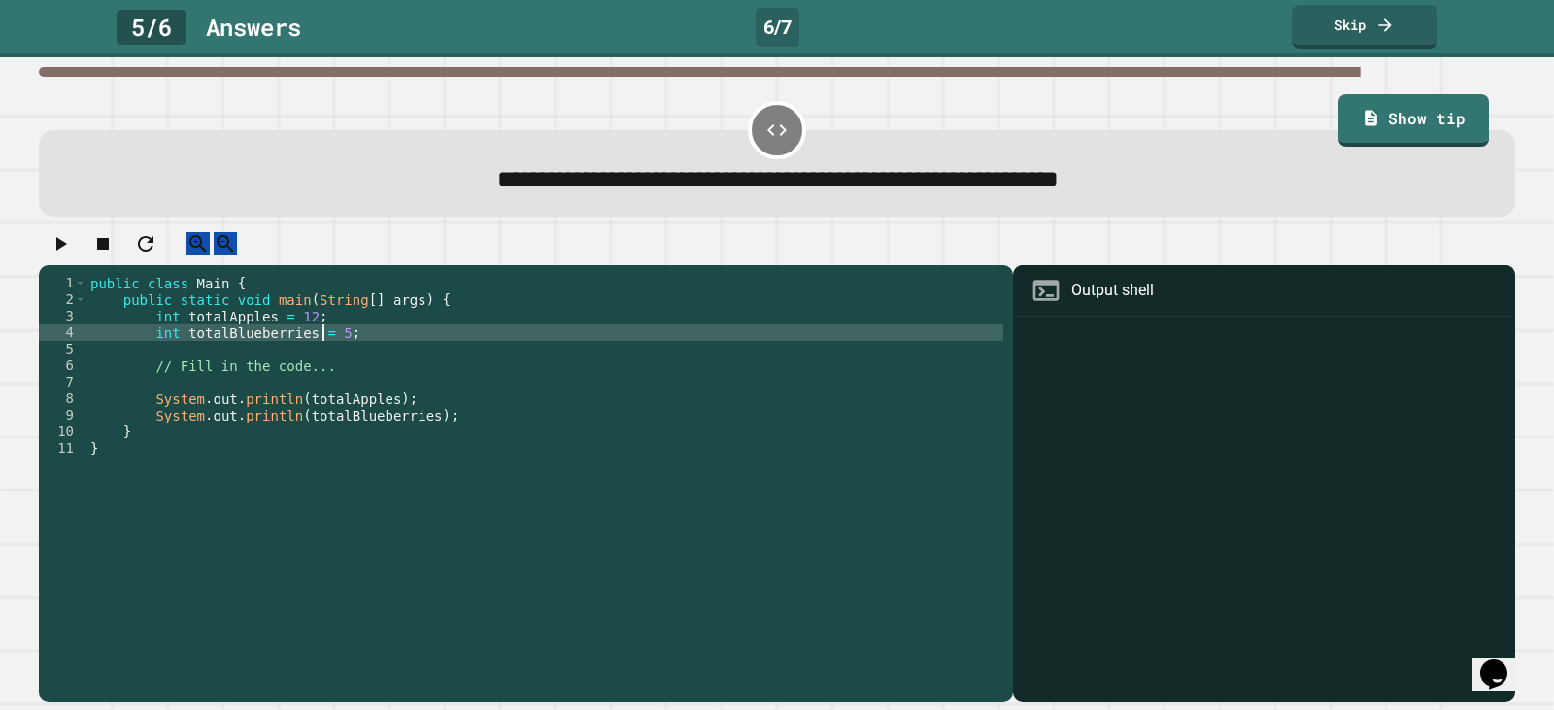
click at [323, 351] on div "public class Main { public static void main ( String [ ] args ) { int totalAppl…" at bounding box center [544, 465] width 917 height 380
type textarea "**********"
click at [72, 252] on icon "button" at bounding box center [60, 243] width 23 height 23
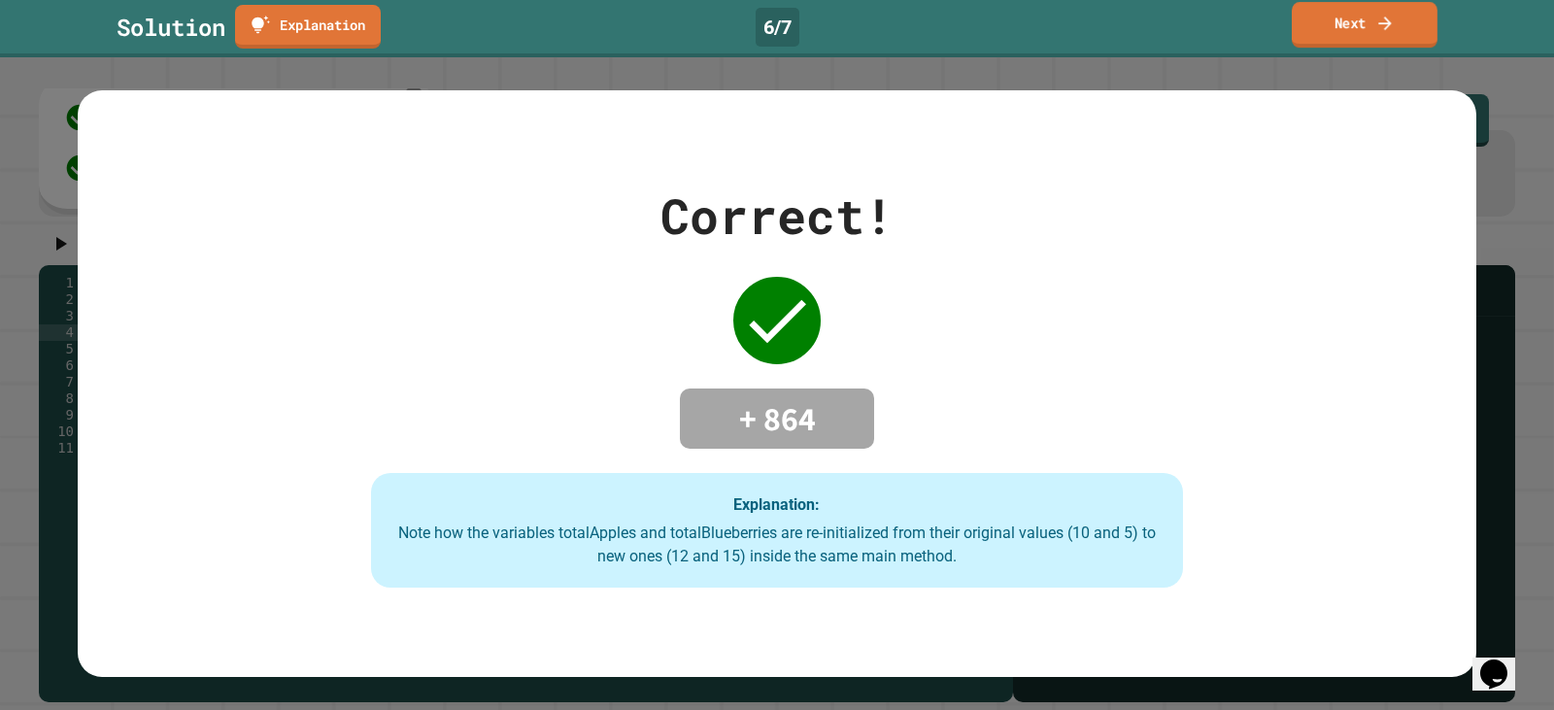
click at [1346, 17] on link "Next" at bounding box center [1365, 25] width 146 height 46
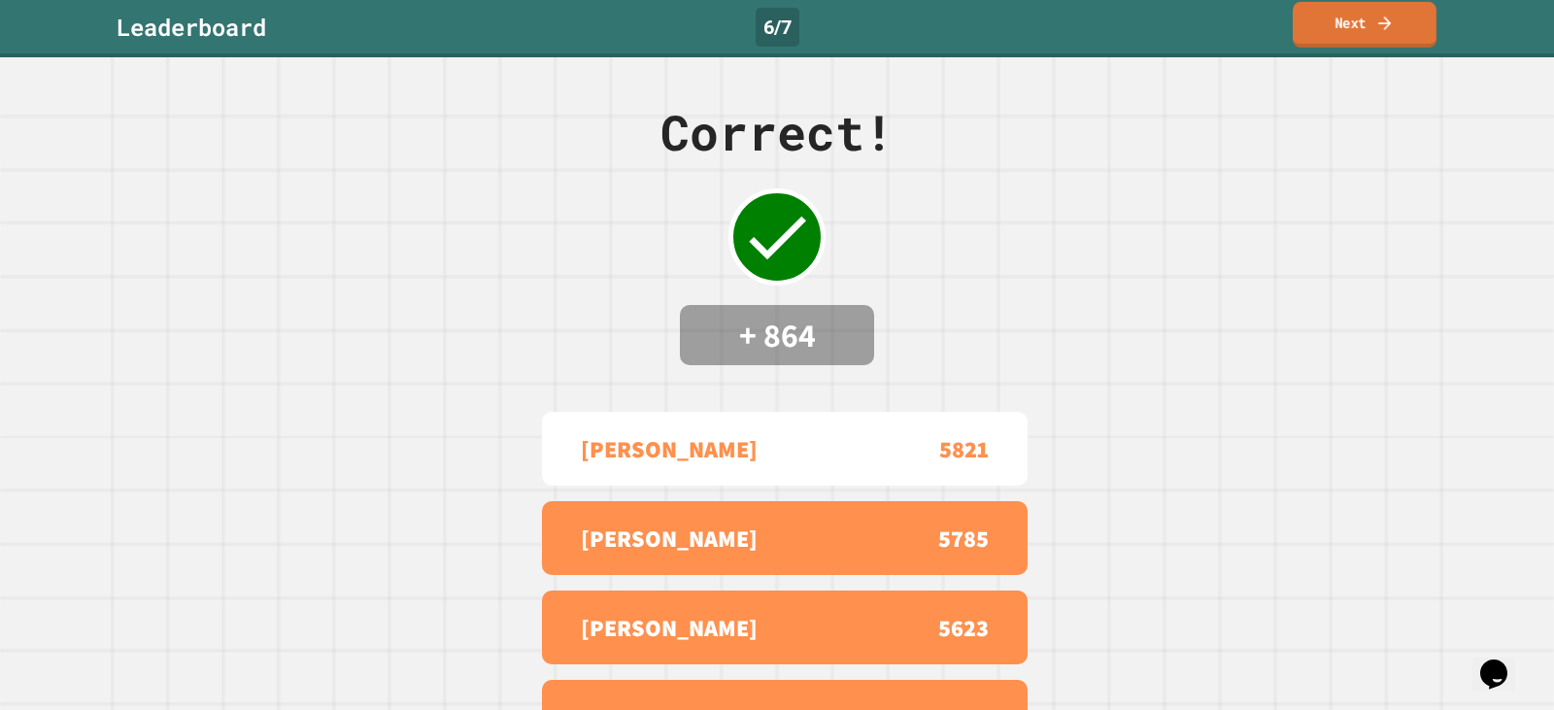
click at [1389, 34] on link "Next" at bounding box center [1365, 25] width 144 height 46
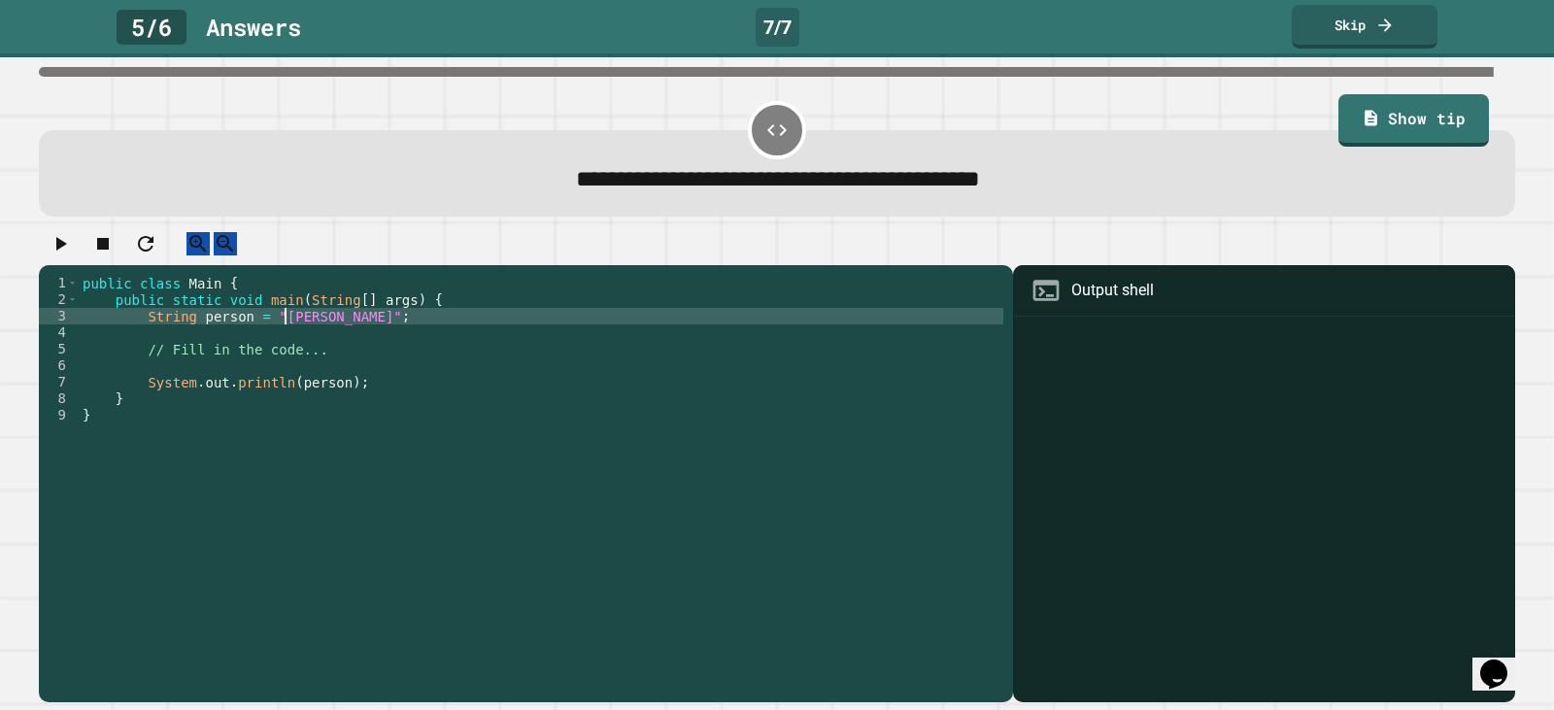
click at [287, 342] on div "public class Main { public static void main ( String [ ] args ) { String person…" at bounding box center [541, 465] width 925 height 380
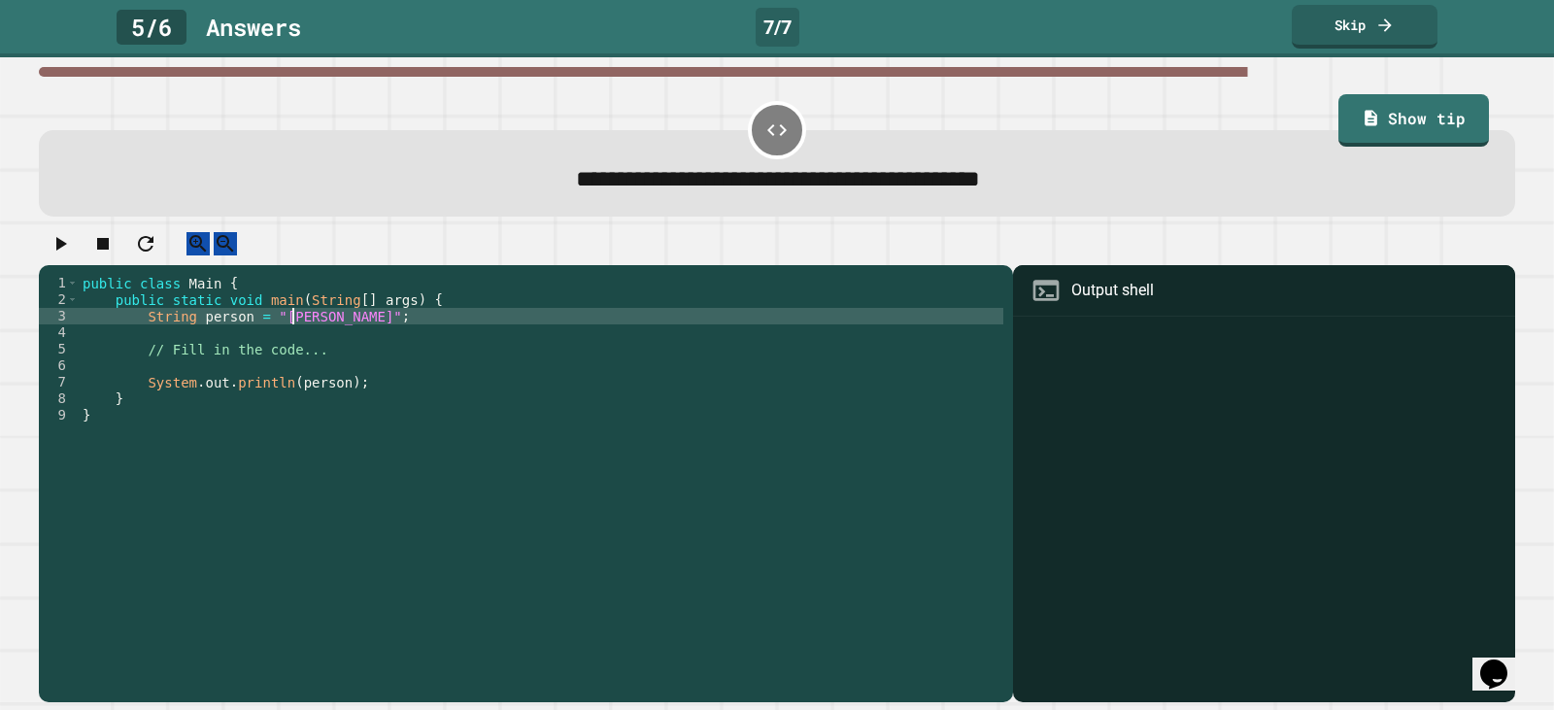
type textarea "**********"
click at [67, 250] on icon "button" at bounding box center [60, 243] width 23 height 23
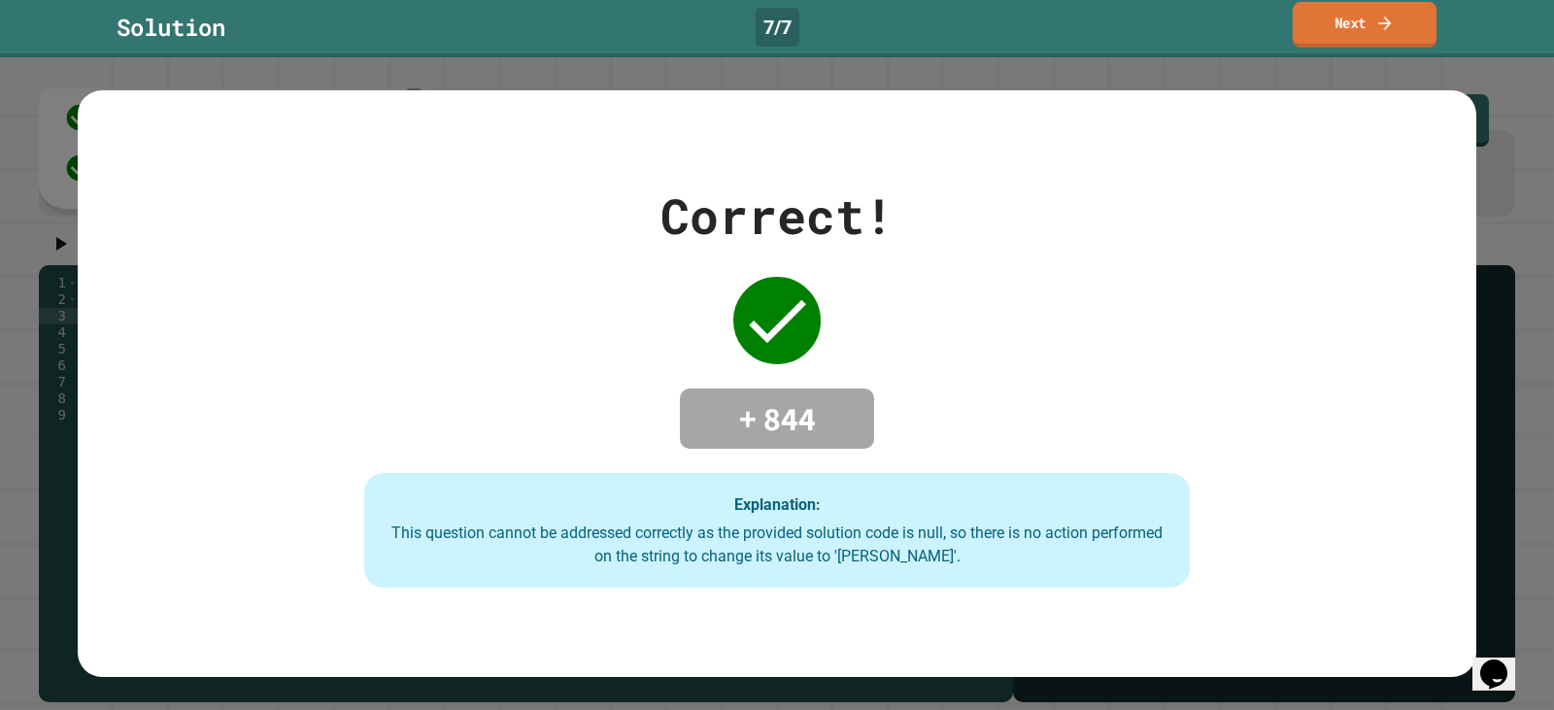
click at [1351, 39] on link "Next" at bounding box center [1365, 25] width 144 height 46
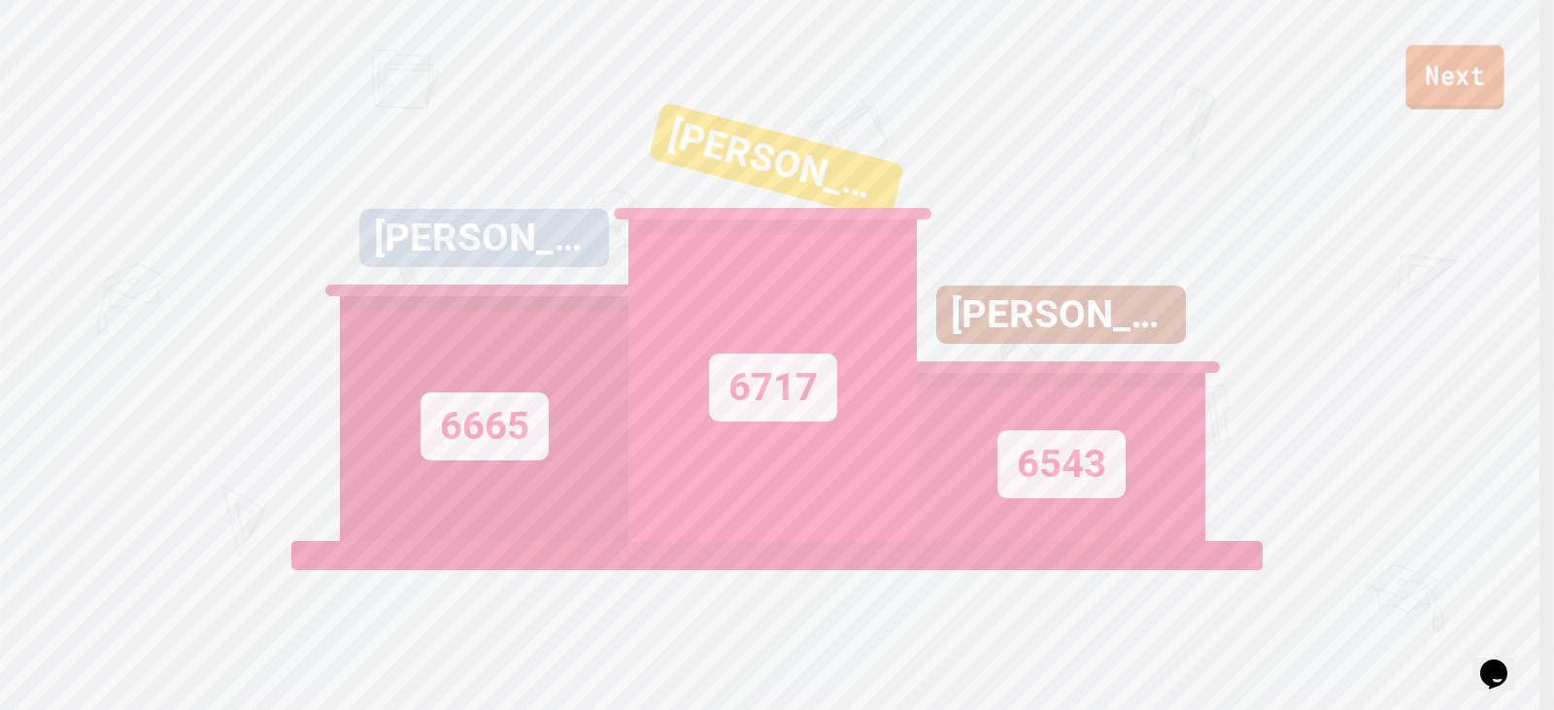
click at [1398, 78] on link "Next" at bounding box center [1454, 77] width 98 height 64
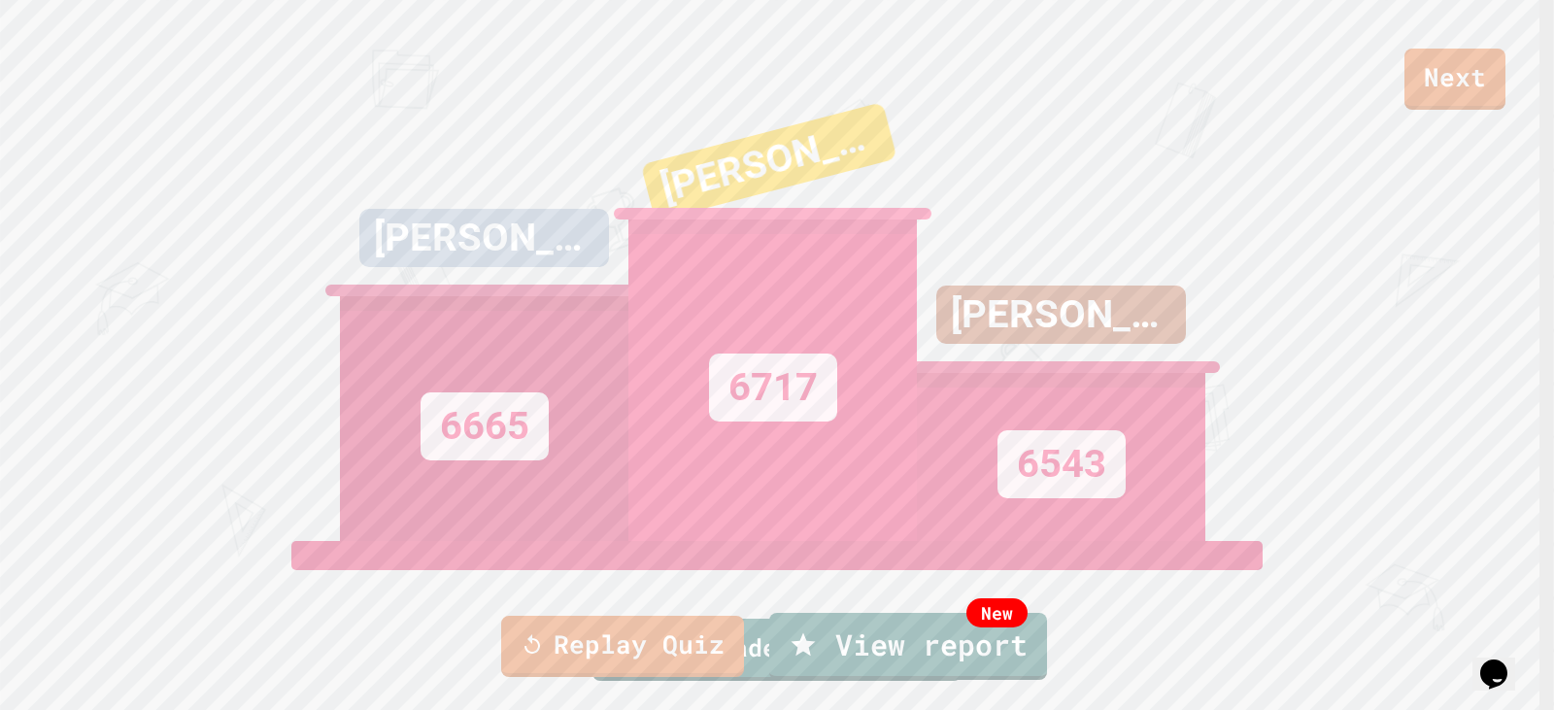
drag, startPoint x: 1077, startPoint y: 154, endPoint x: 1079, endPoint y: 191, distance: 37.0
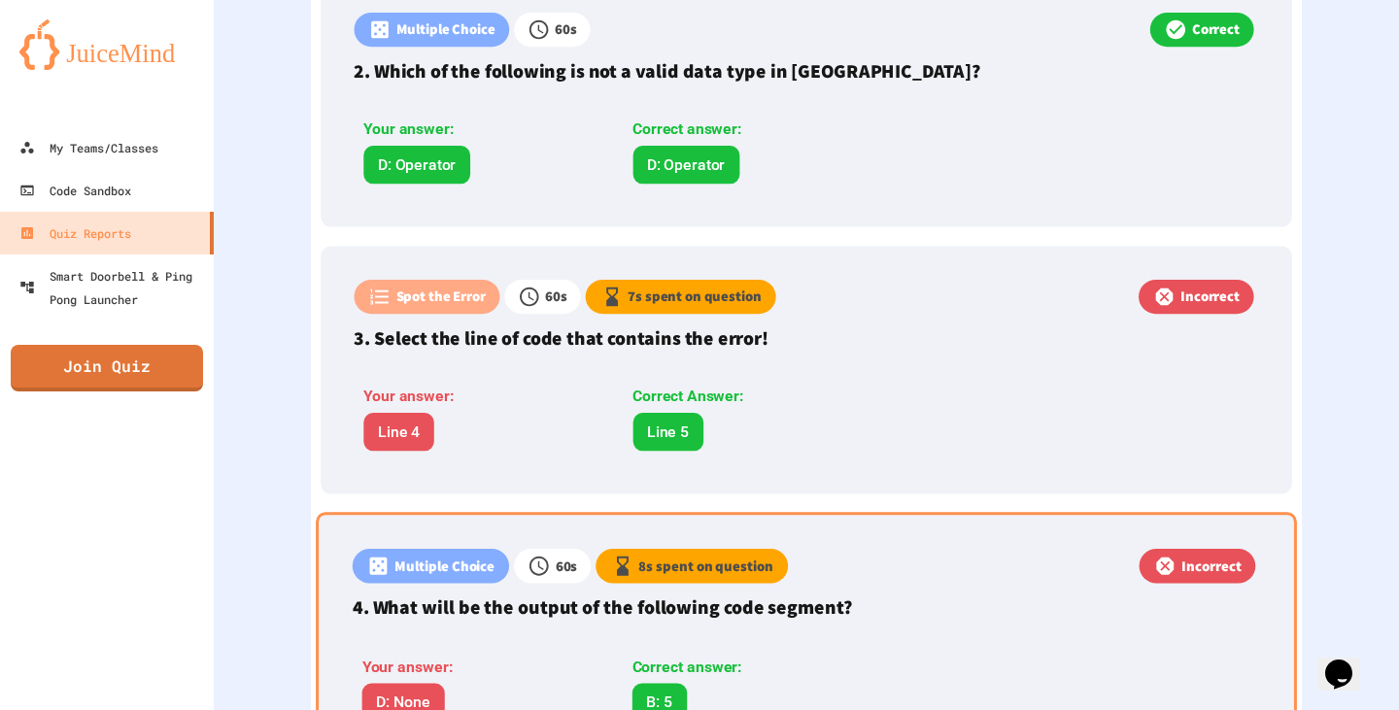
scroll to position [971, 0]
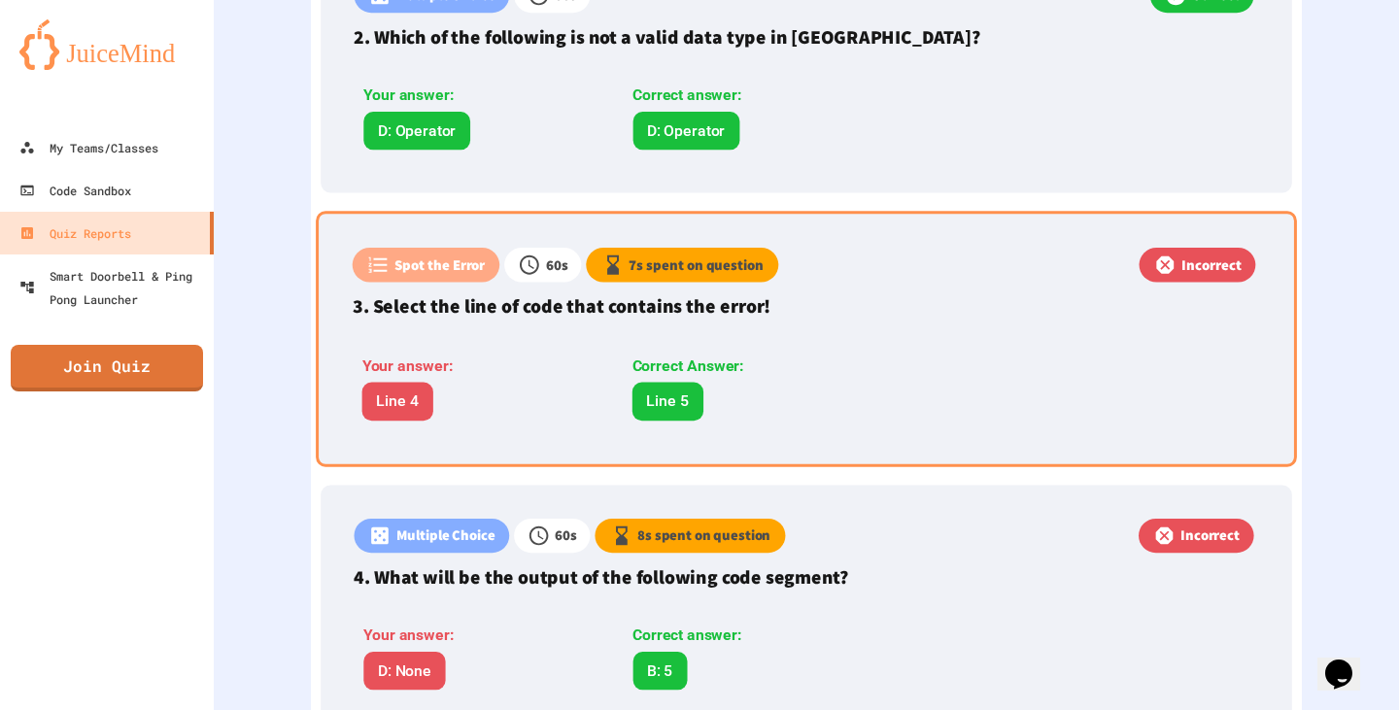
click at [749, 421] on div "Your answer: Line 4 Correct Answer: Line 5" at bounding box center [625, 382] width 545 height 95
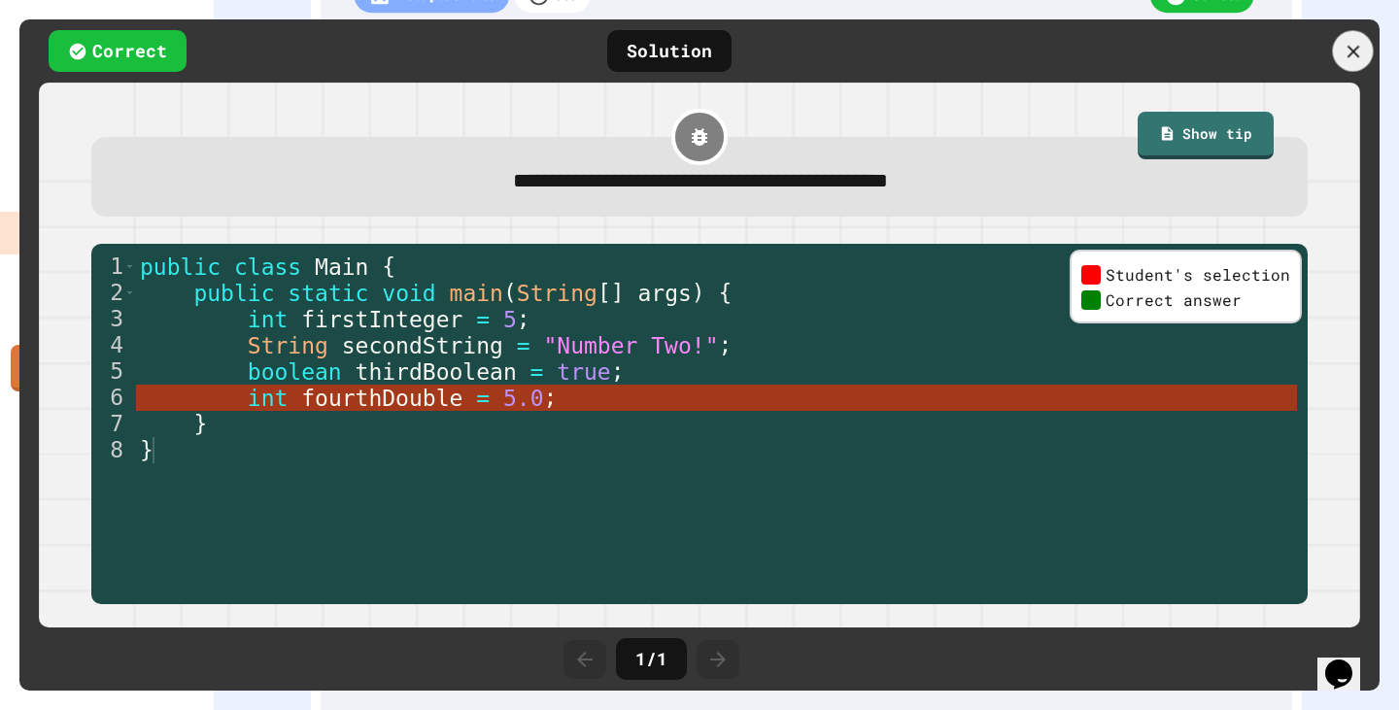
click at [1359, 35] on div at bounding box center [1353, 51] width 41 height 41
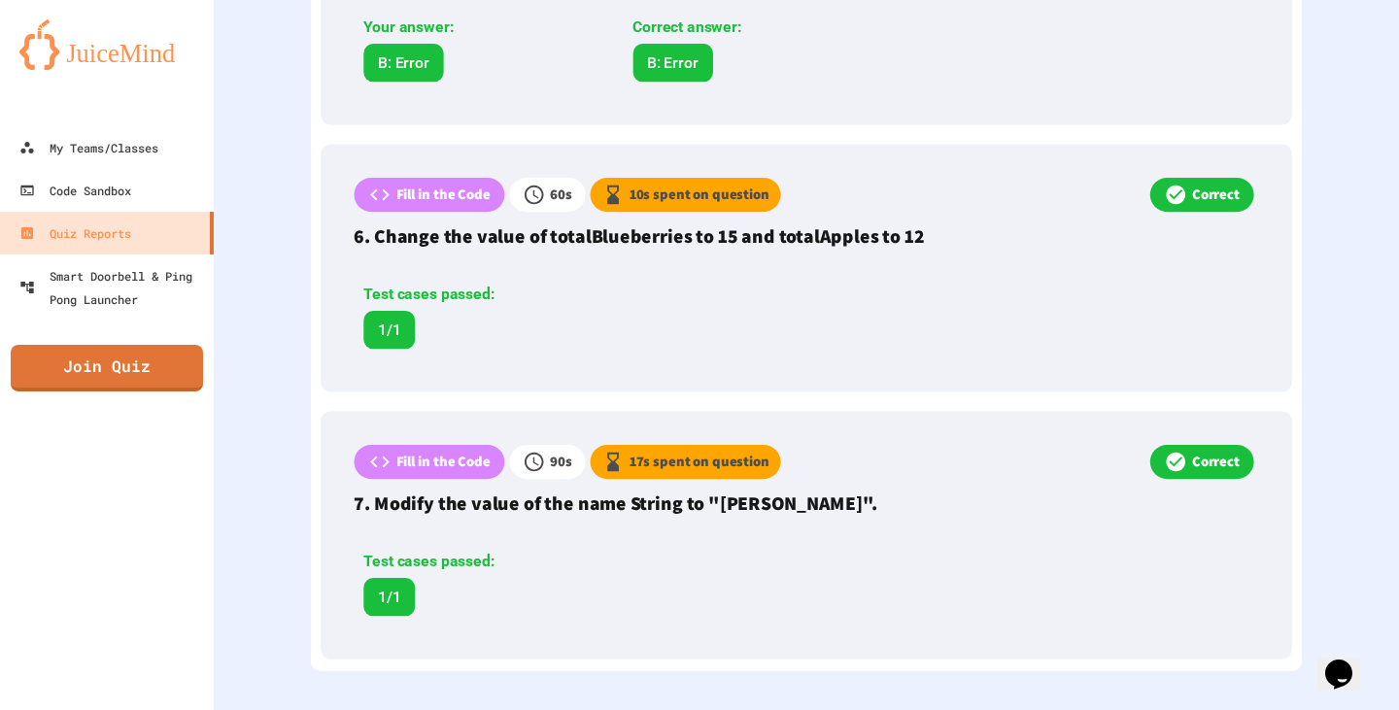
scroll to position [1855, 0]
click at [51, 221] on div "Quiz Reports" at bounding box center [74, 233] width 115 height 24
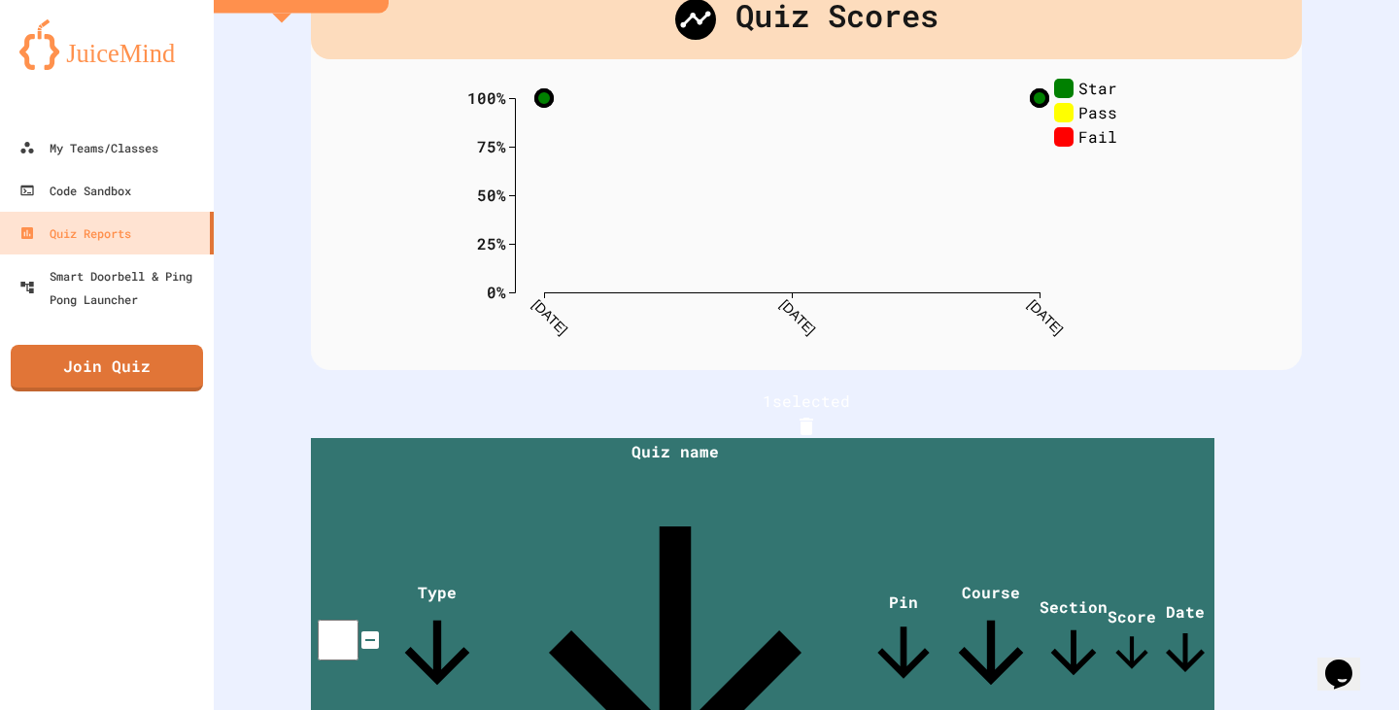
scroll to position [121, 0]
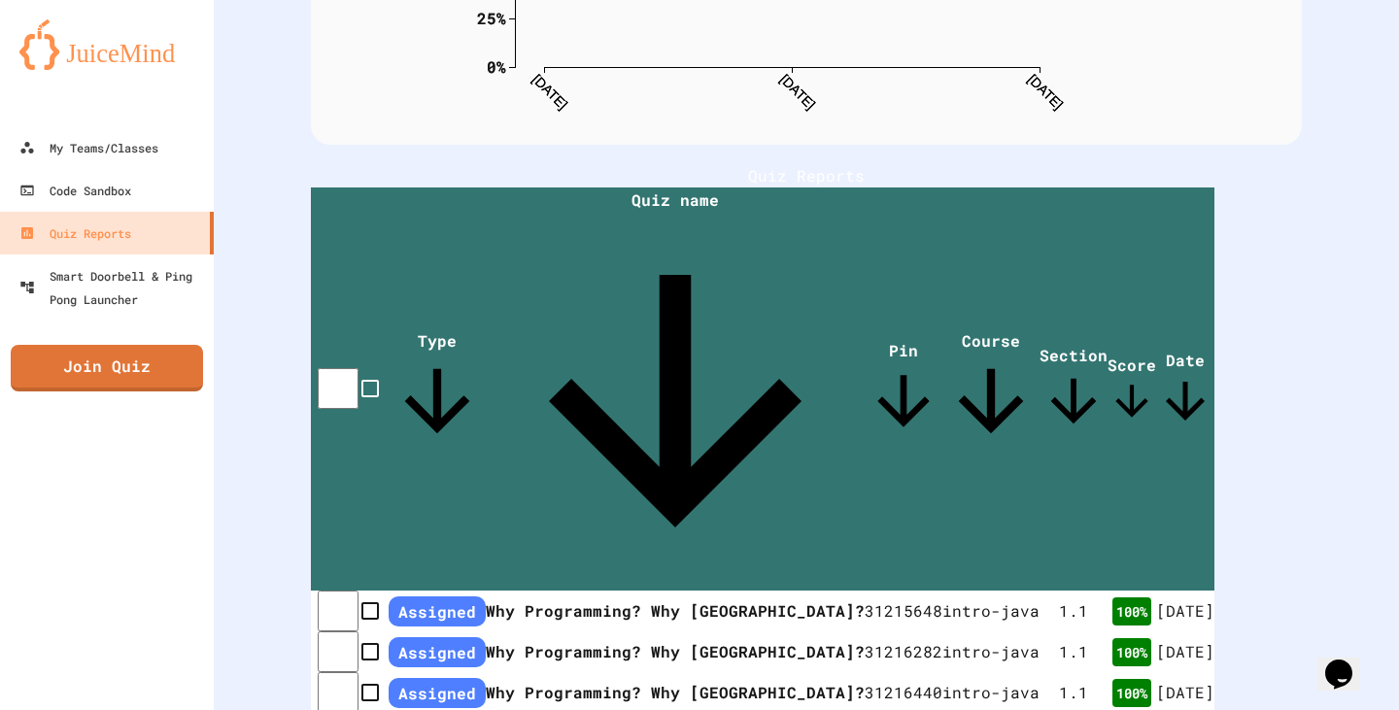
scroll to position [388, 0]
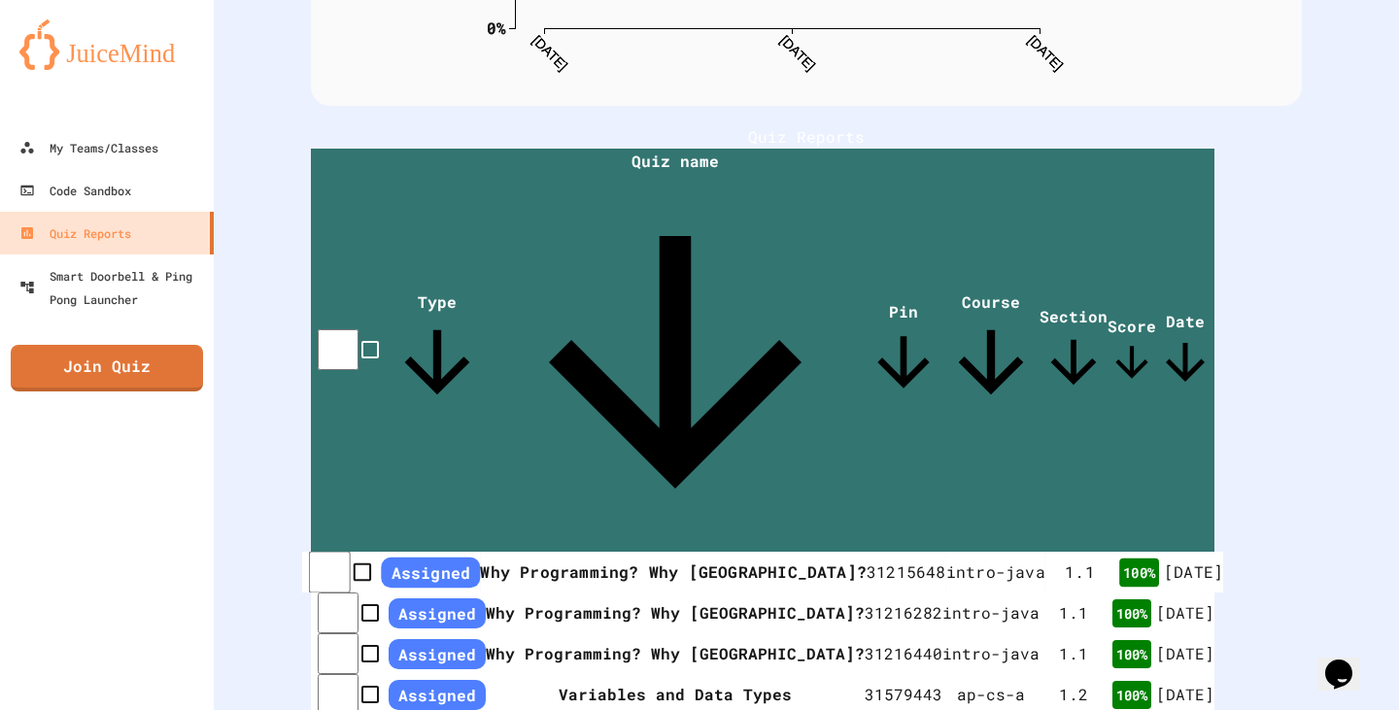
click at [866, 552] on td "31215648" at bounding box center [906, 573] width 80 height 42
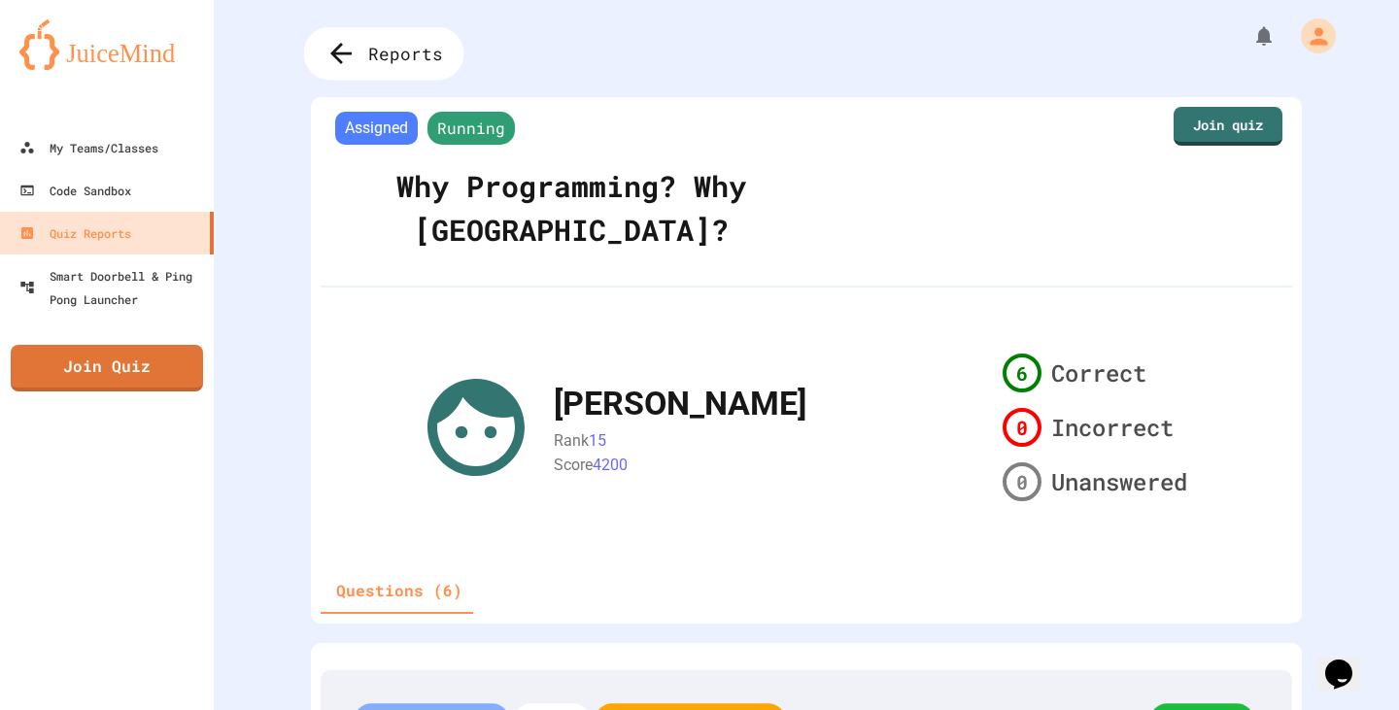
click at [341, 57] on icon at bounding box center [341, 54] width 32 height 32
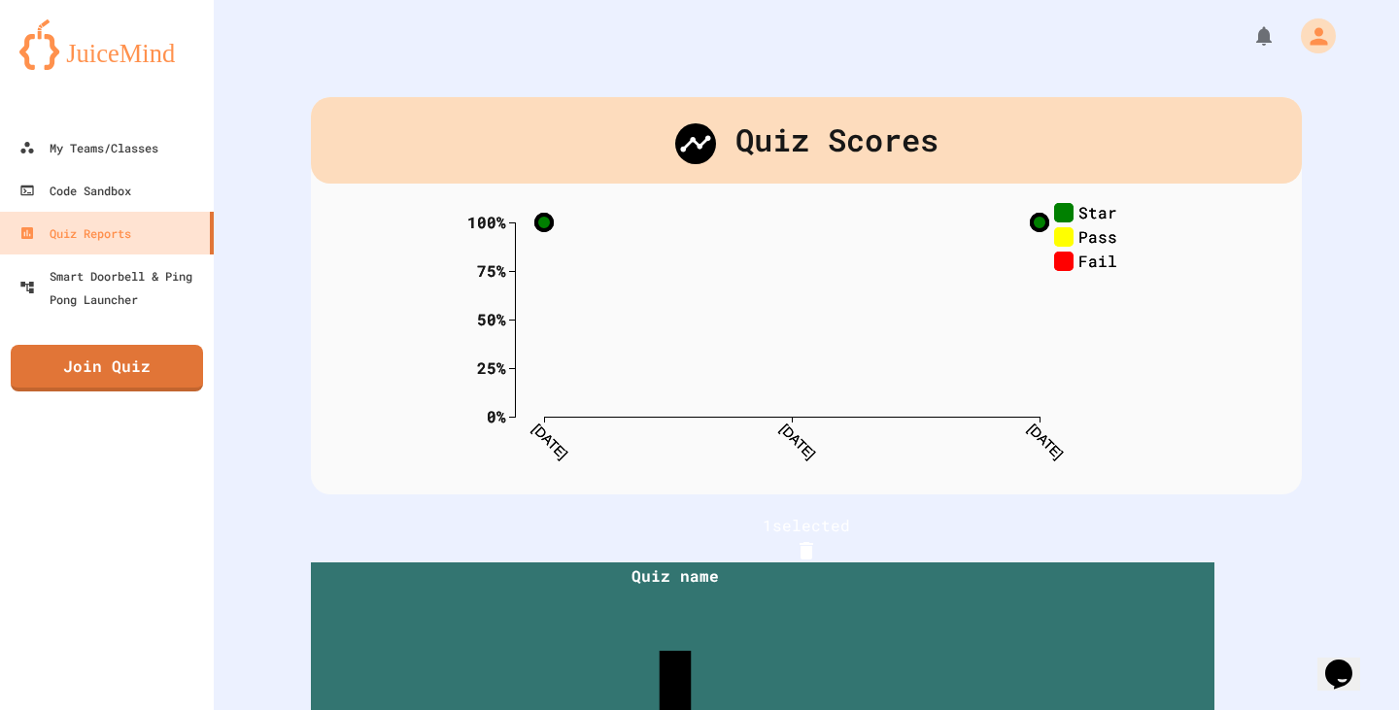
click at [1063, 233] on rect at bounding box center [1063, 236] width 19 height 19
click at [1065, 271] on icon "0% 25% 50% 75% 100% 8/14/25 8/19/25 8/23/25 Star Pass Fail 0% 25% 50% 75% 100% …" at bounding box center [806, 339] width 680 height 272
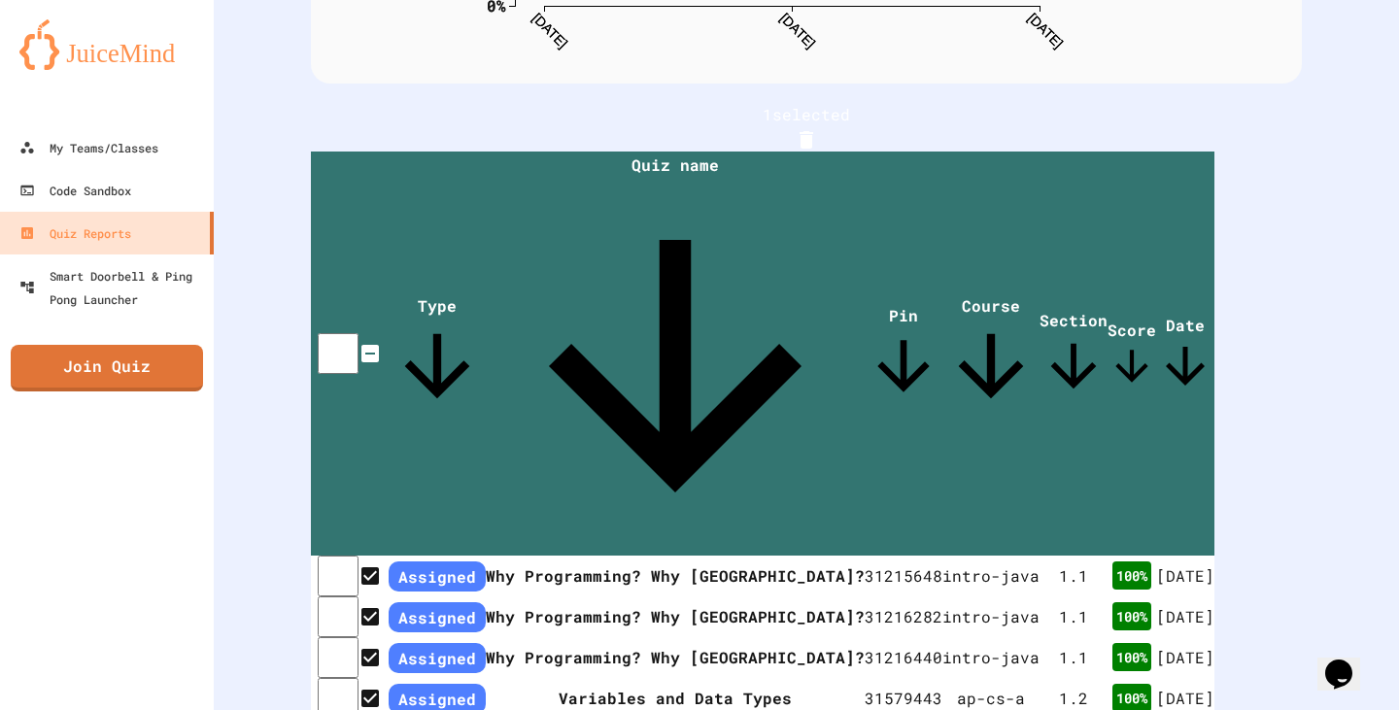
scroll to position [425, 0]
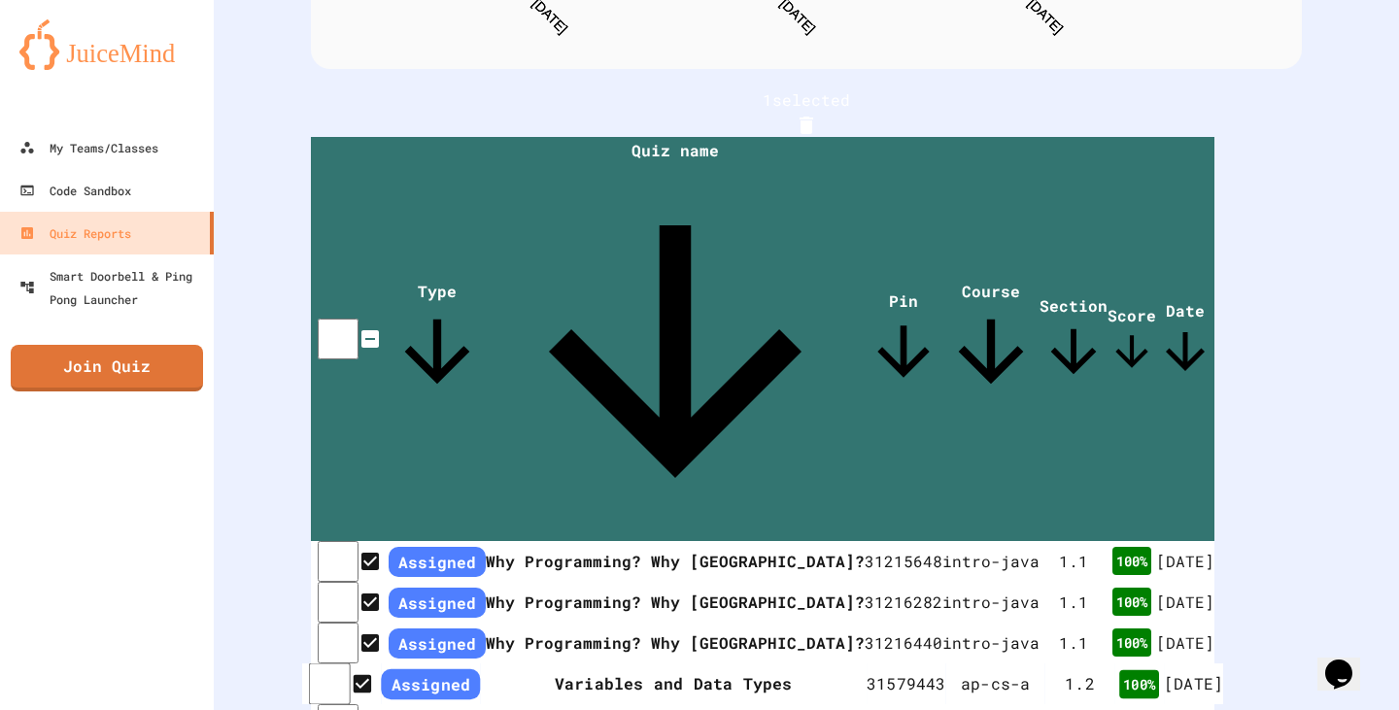
click at [946, 672] on div "ap-cs-a" at bounding box center [995, 683] width 99 height 23
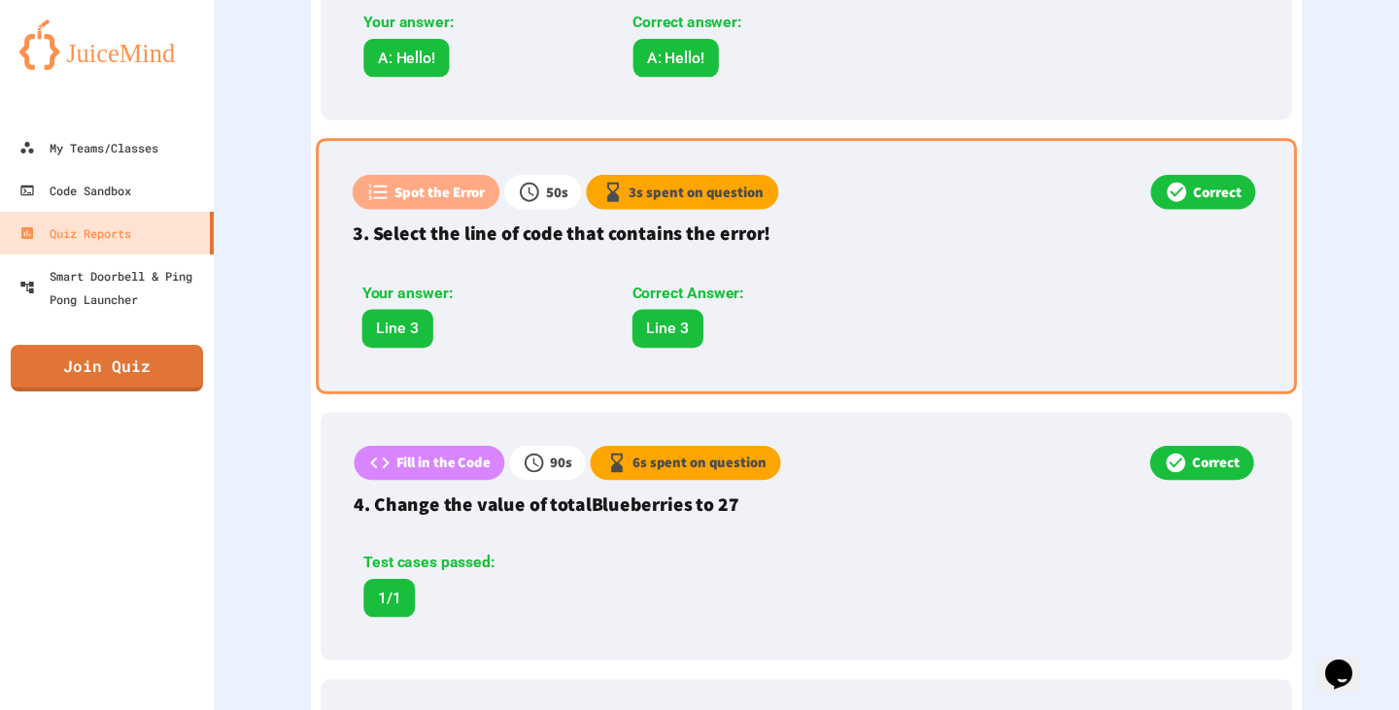
scroll to position [1165, 0]
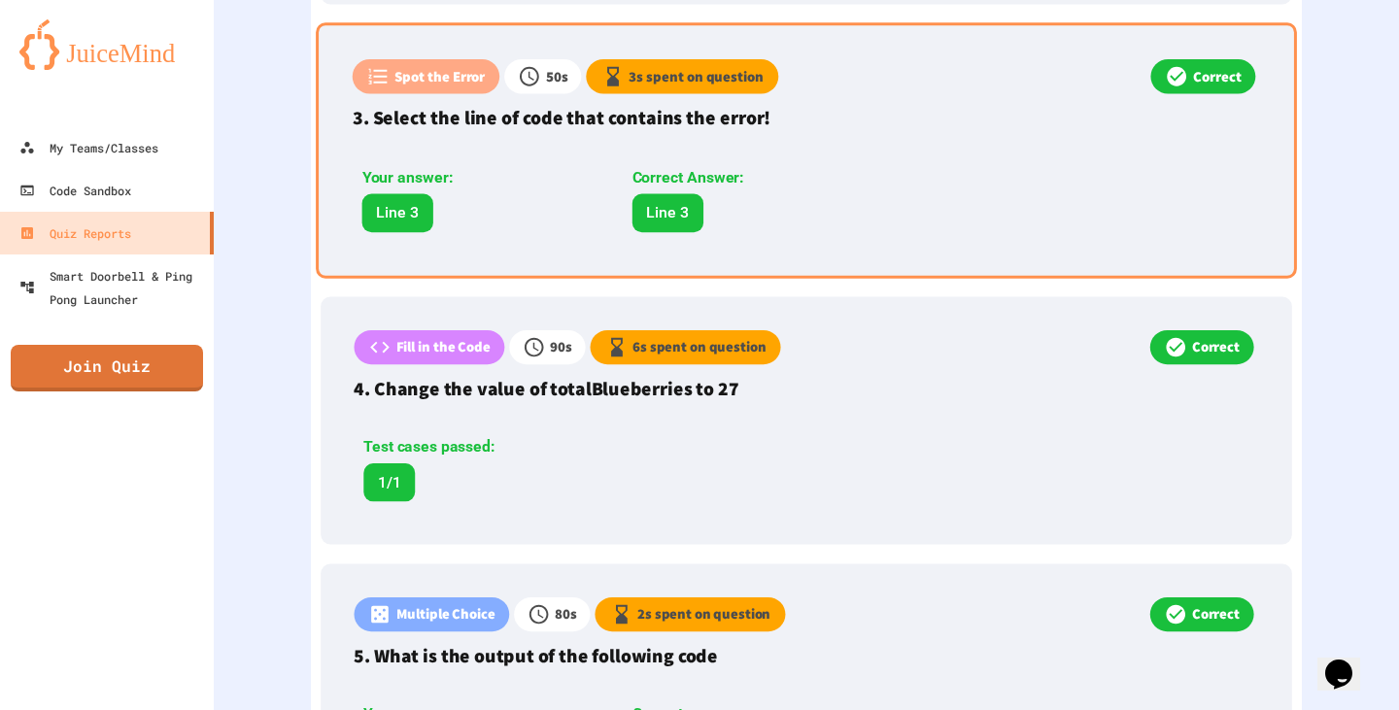
click at [564, 60] on div "50 s" at bounding box center [542, 76] width 77 height 35
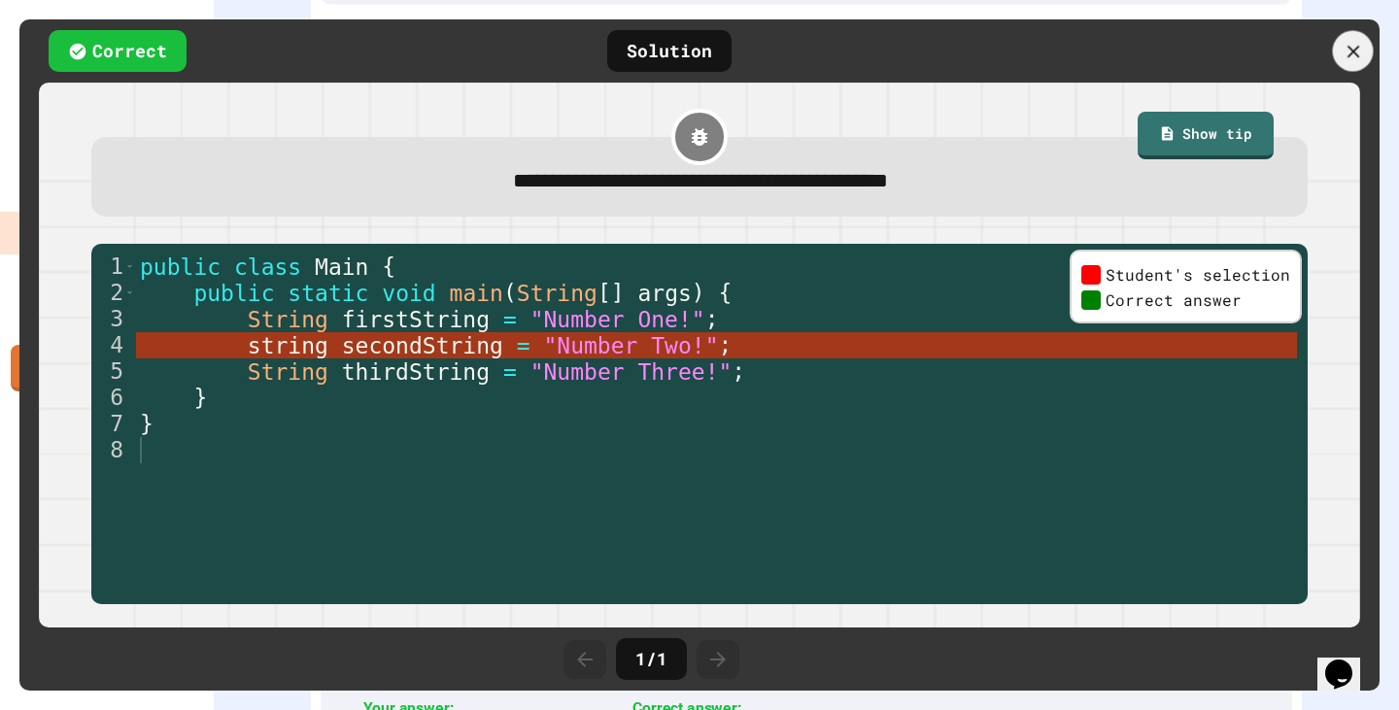
click at [1342, 48] on icon at bounding box center [1352, 51] width 21 height 21
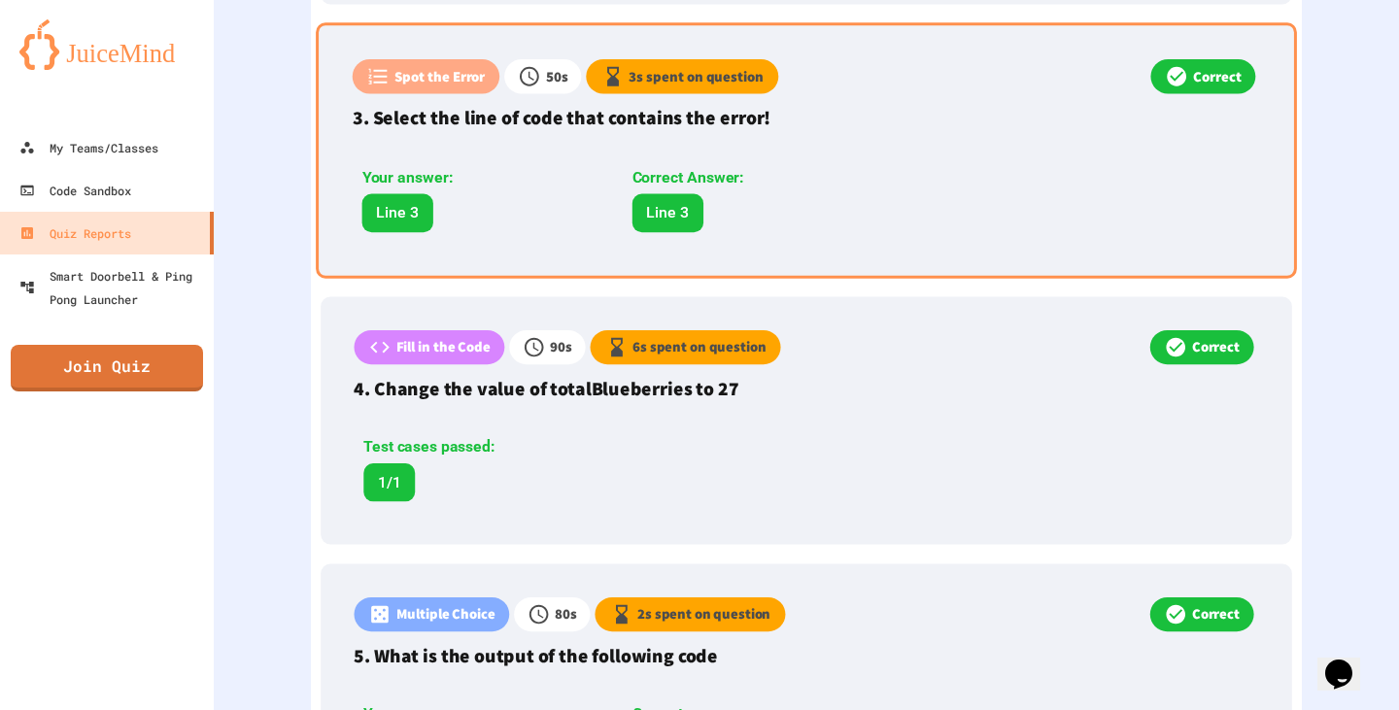
click at [422, 66] on p "Spot the Error" at bounding box center [439, 76] width 90 height 21
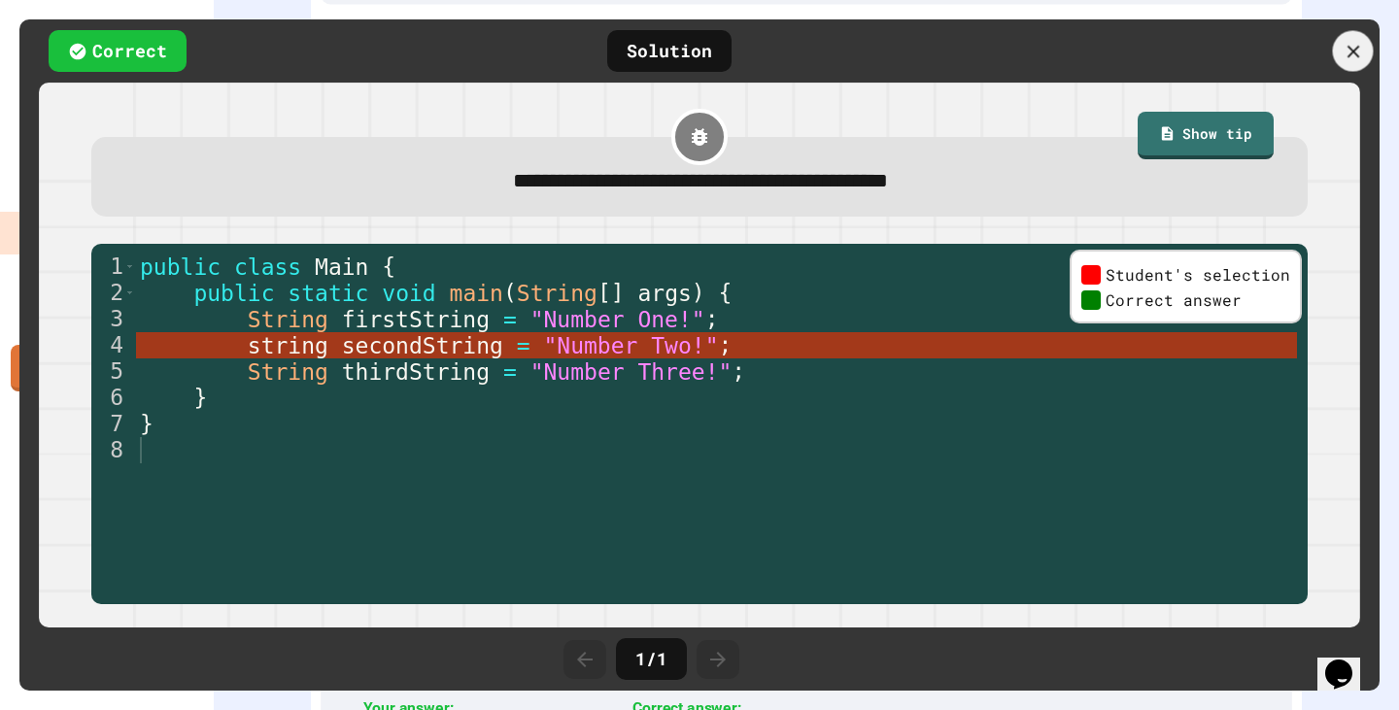
click at [1343, 46] on icon at bounding box center [1352, 51] width 21 height 21
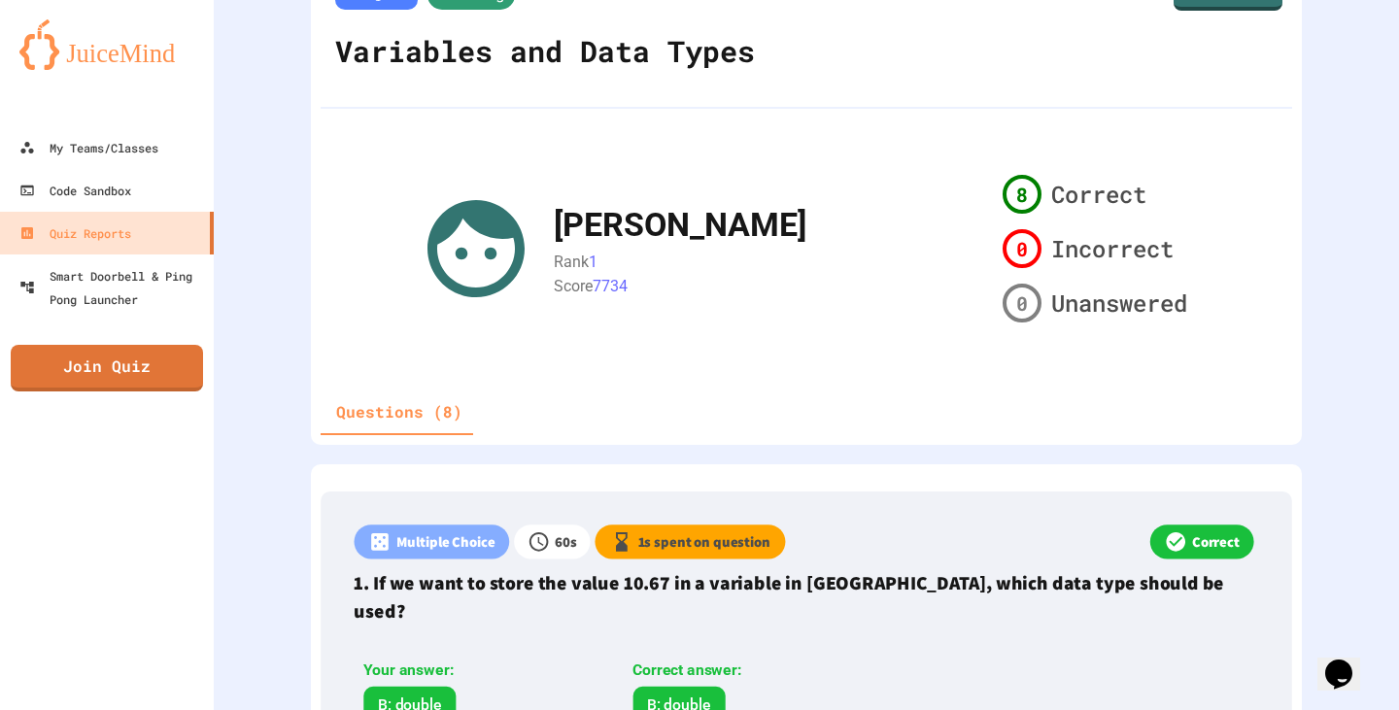
scroll to position [0, 0]
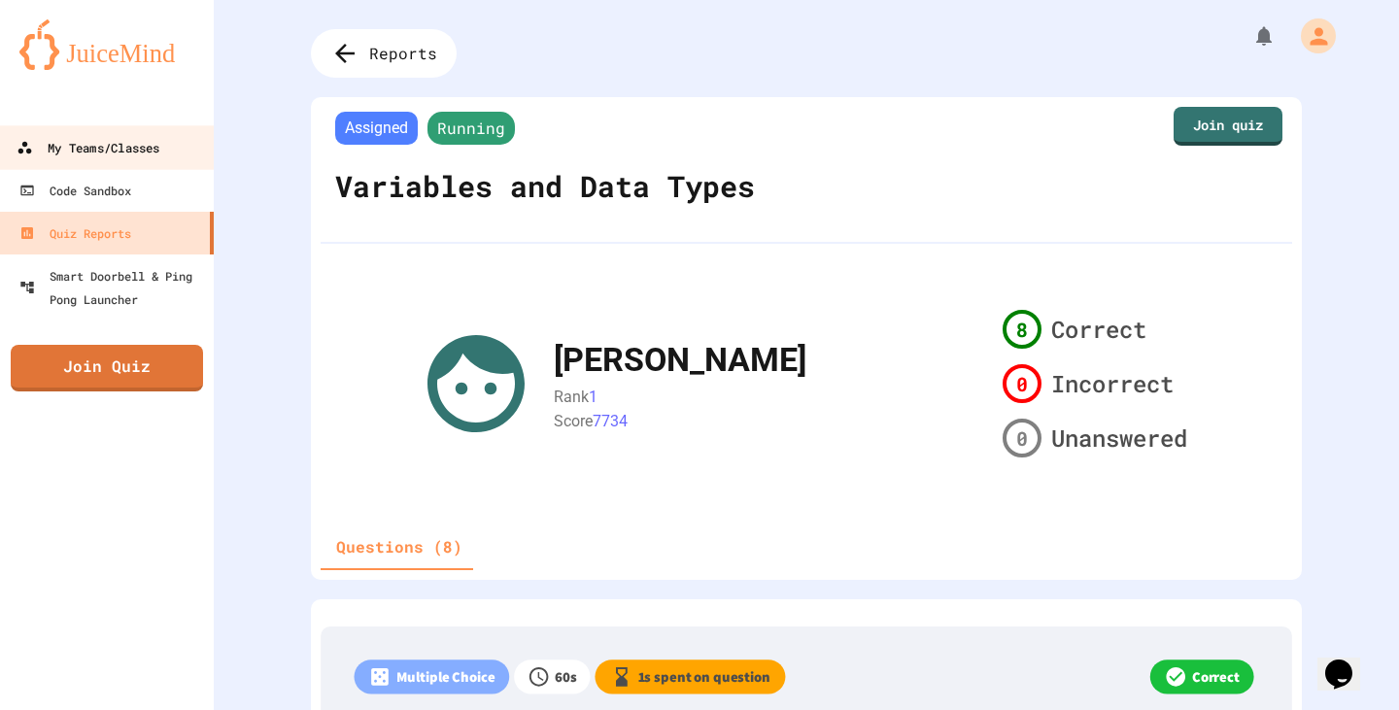
click at [70, 147] on div "My Teams/Classes" at bounding box center [88, 148] width 143 height 24
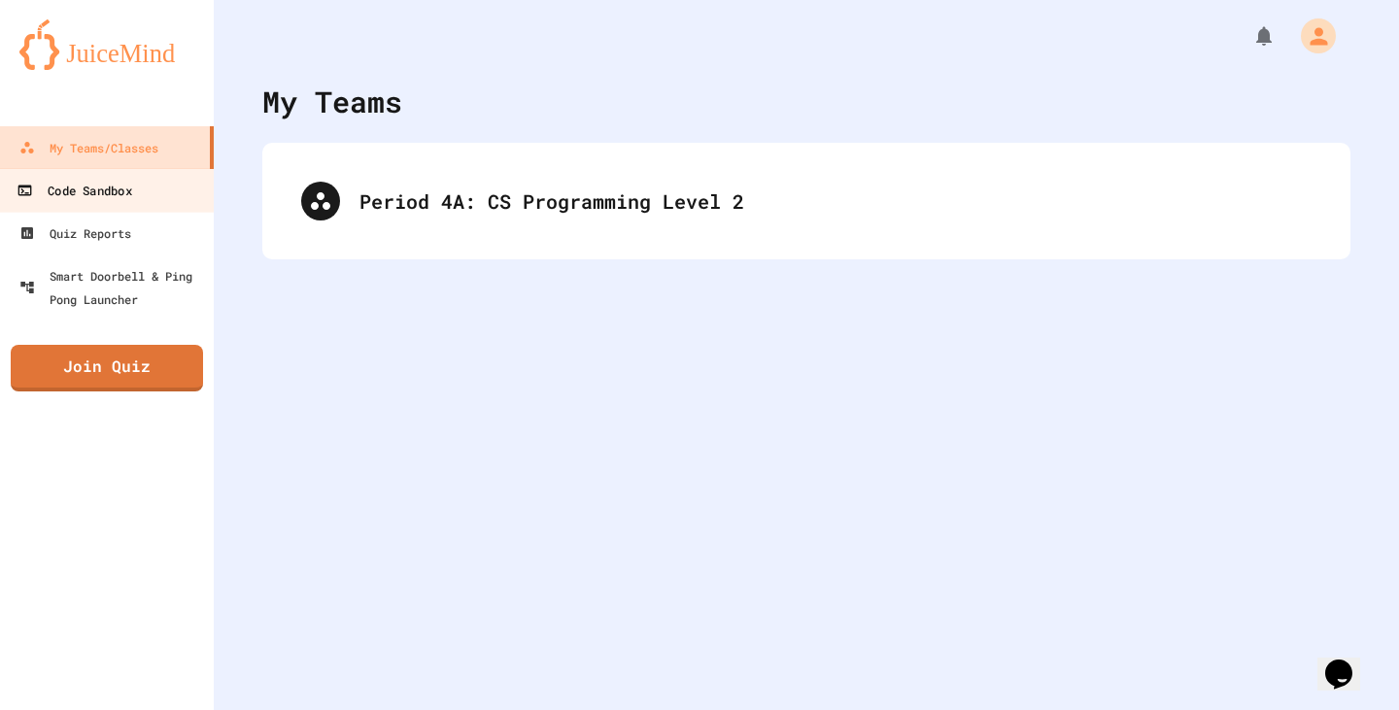
click at [93, 188] on div "Code Sandbox" at bounding box center [74, 191] width 115 height 24
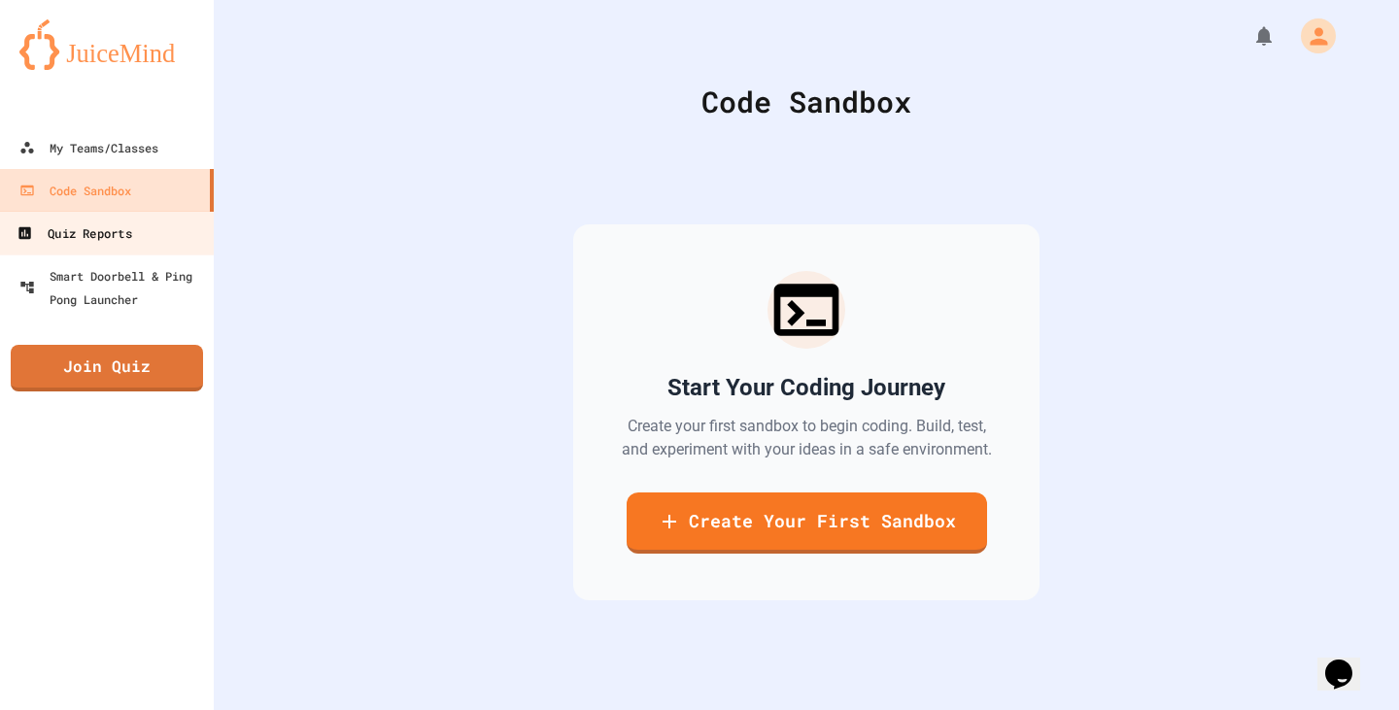
click at [123, 228] on div "Quiz Reports" at bounding box center [74, 233] width 115 height 24
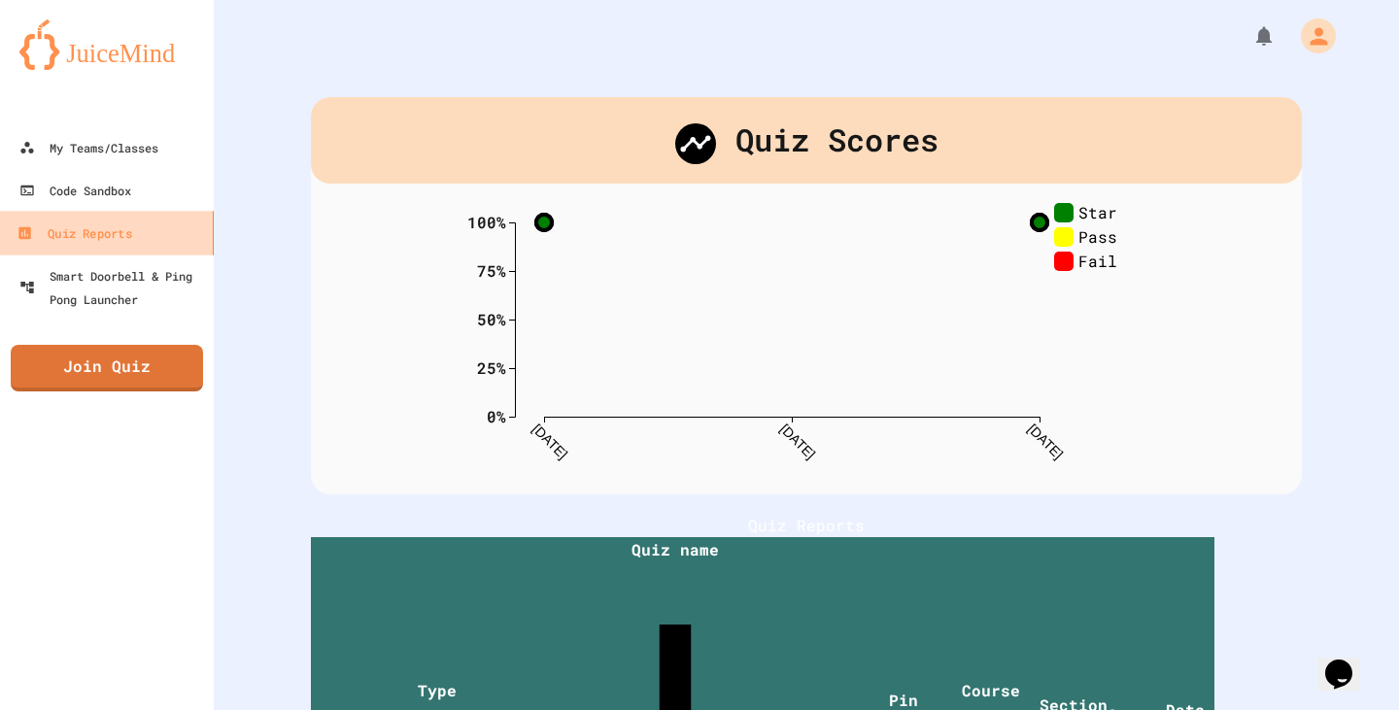
click at [123, 228] on div "Quiz Reports" at bounding box center [74, 233] width 115 height 24
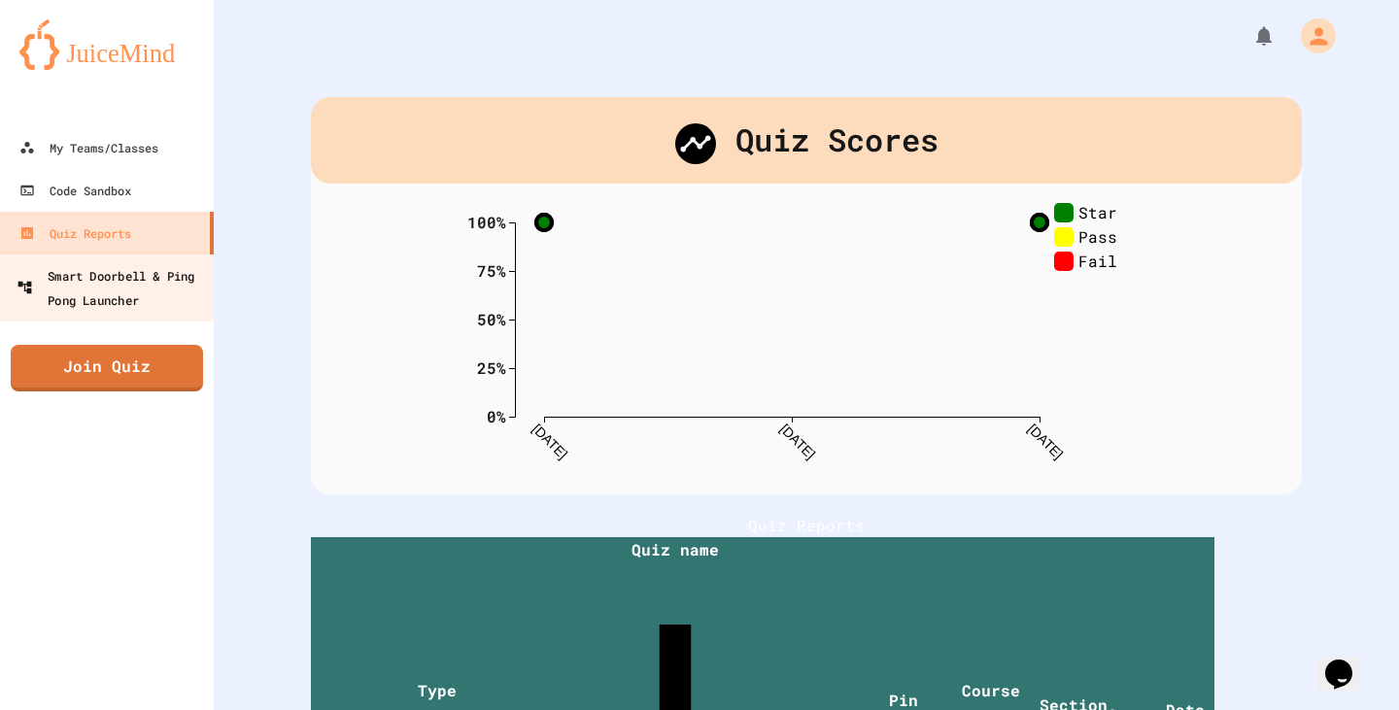
click at [146, 281] on div "Smart Doorbell & Ping Pong Launcher" at bounding box center [113, 287] width 192 height 48
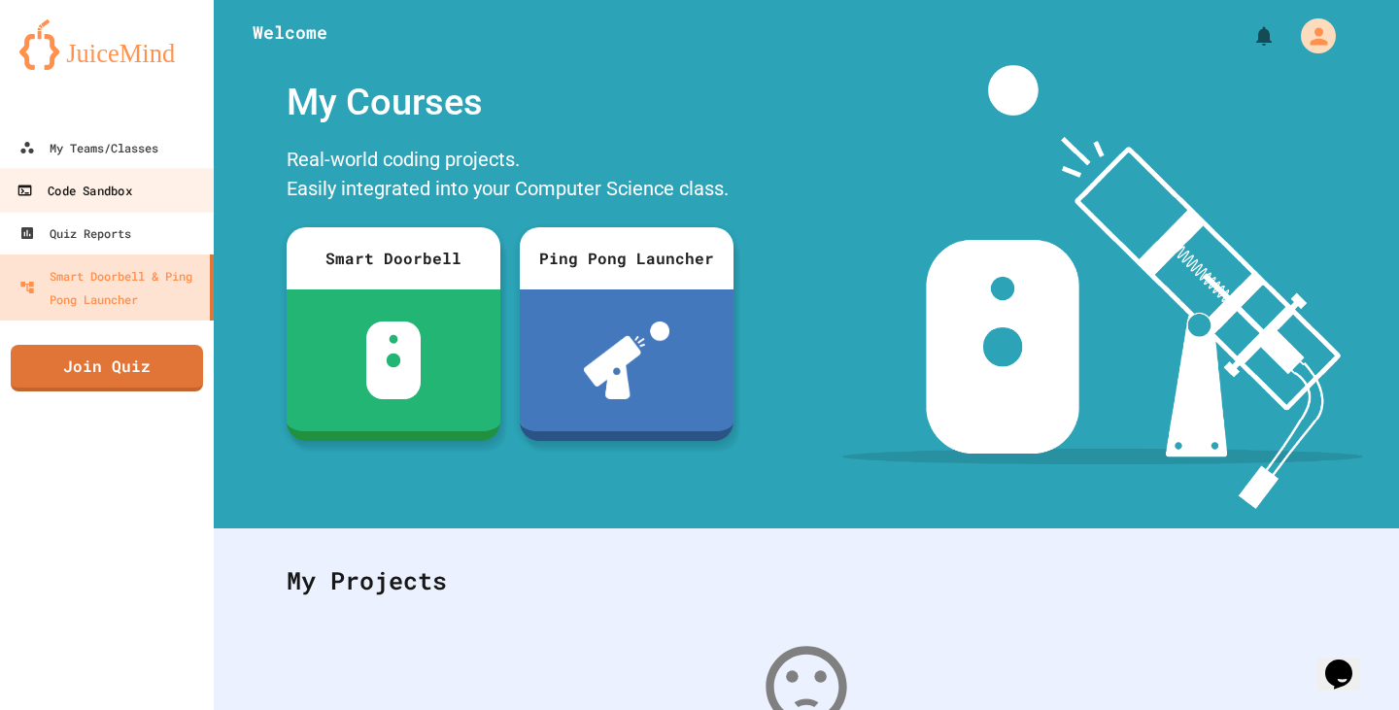
click at [128, 207] on link "Code Sandbox" at bounding box center [107, 190] width 220 height 44
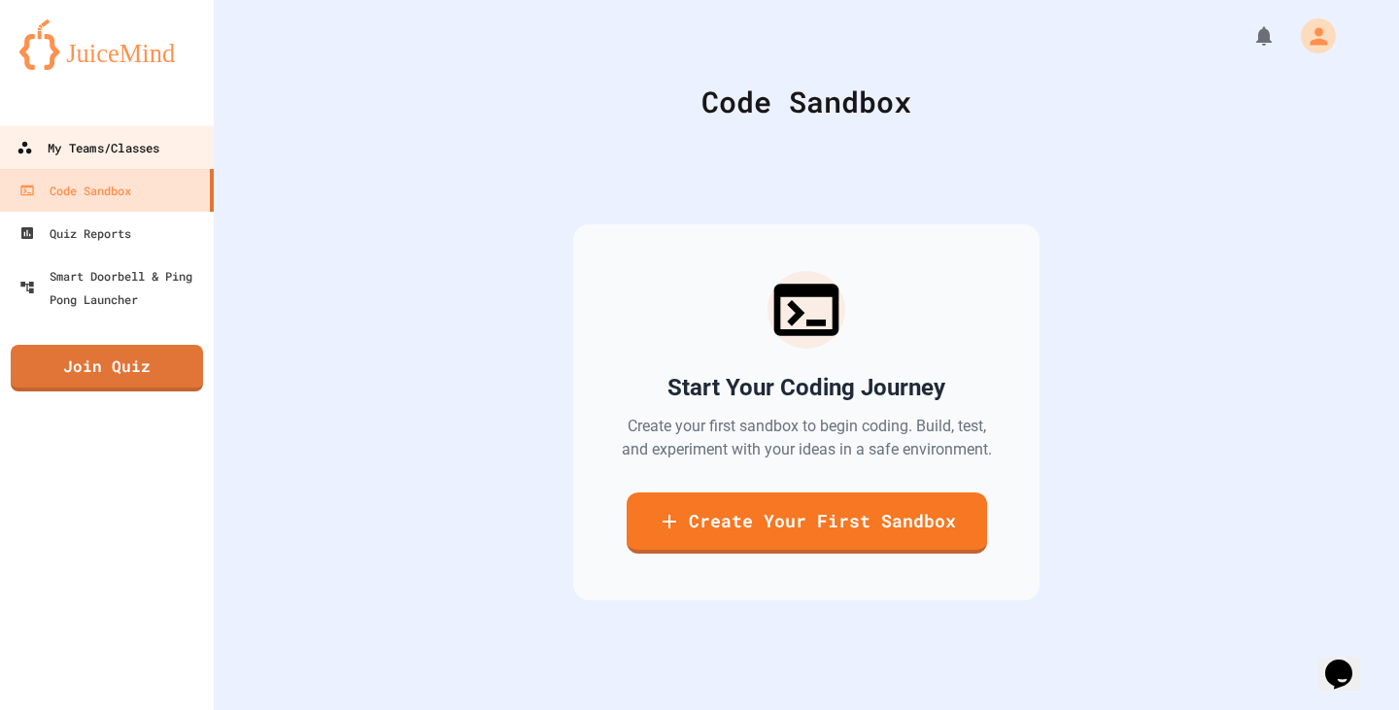
click at [114, 143] on div "My Teams/Classes" at bounding box center [88, 148] width 143 height 24
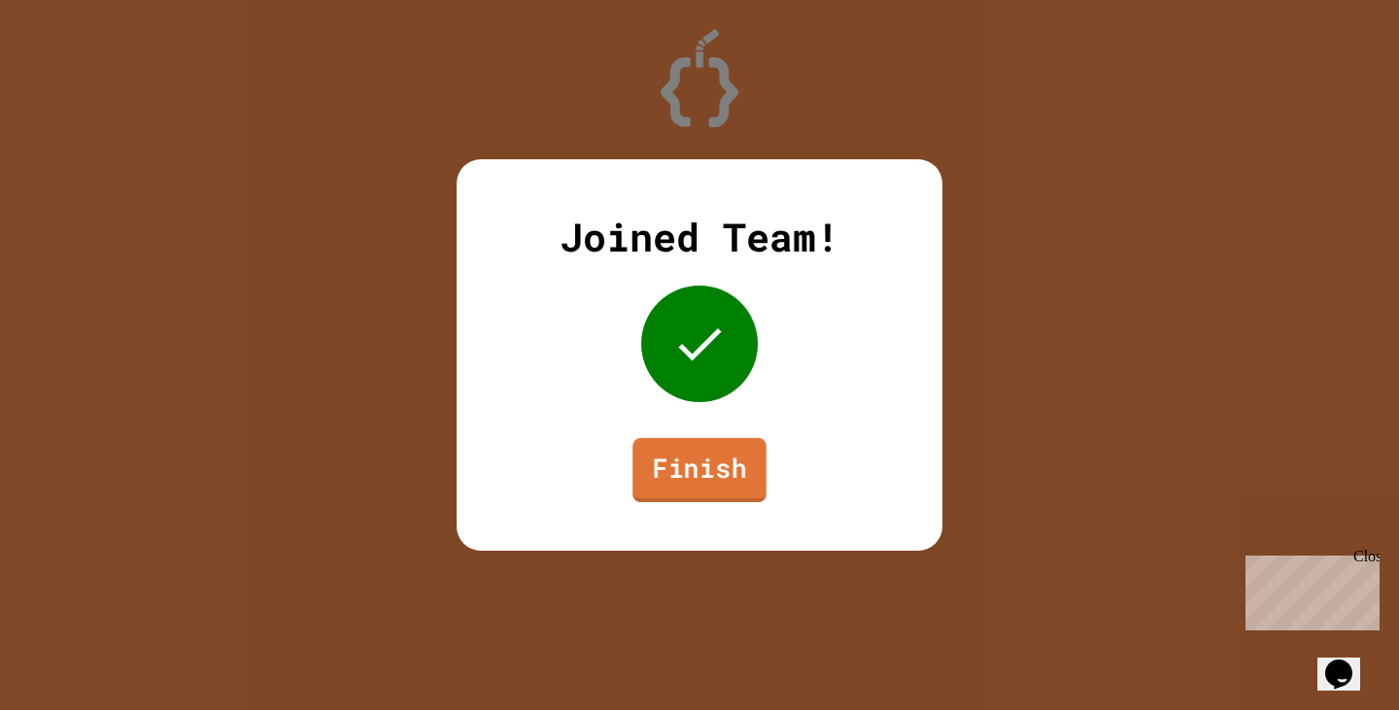
click at [672, 495] on link "Finish" at bounding box center [699, 470] width 134 height 64
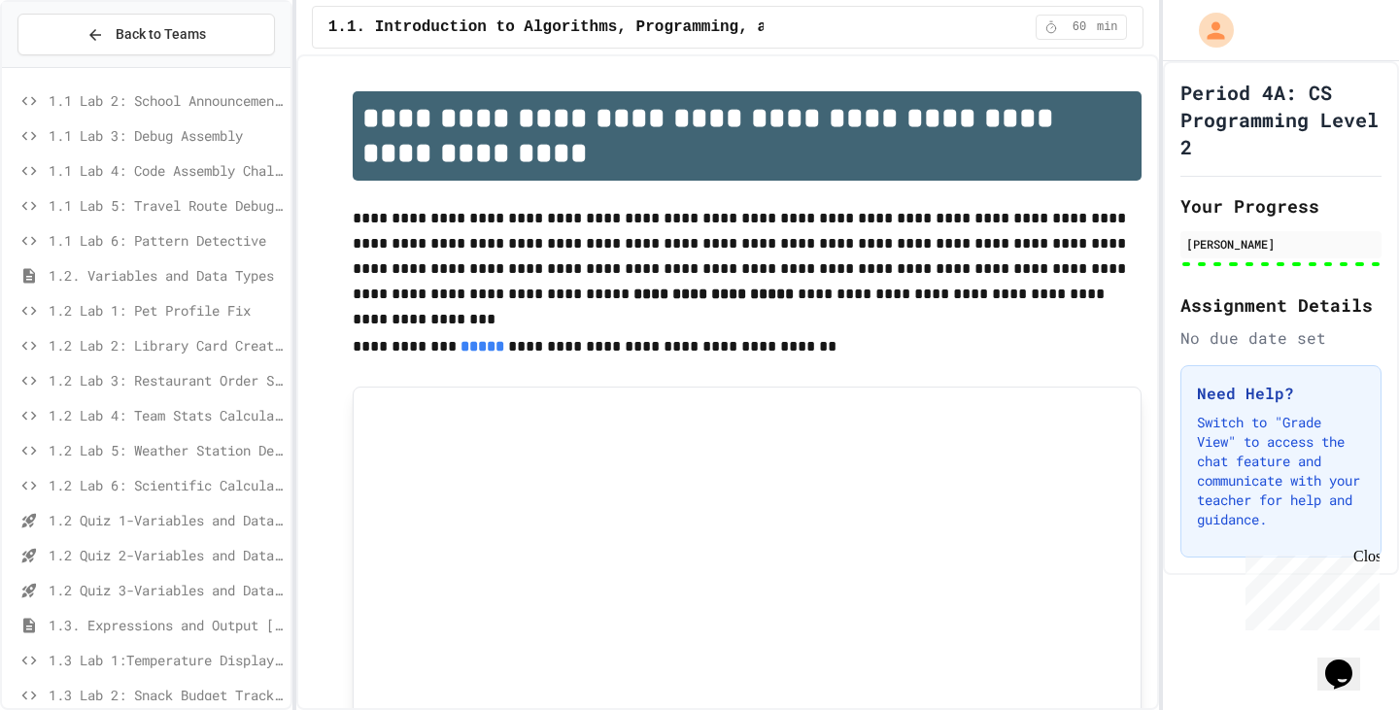
scroll to position [97, 0]
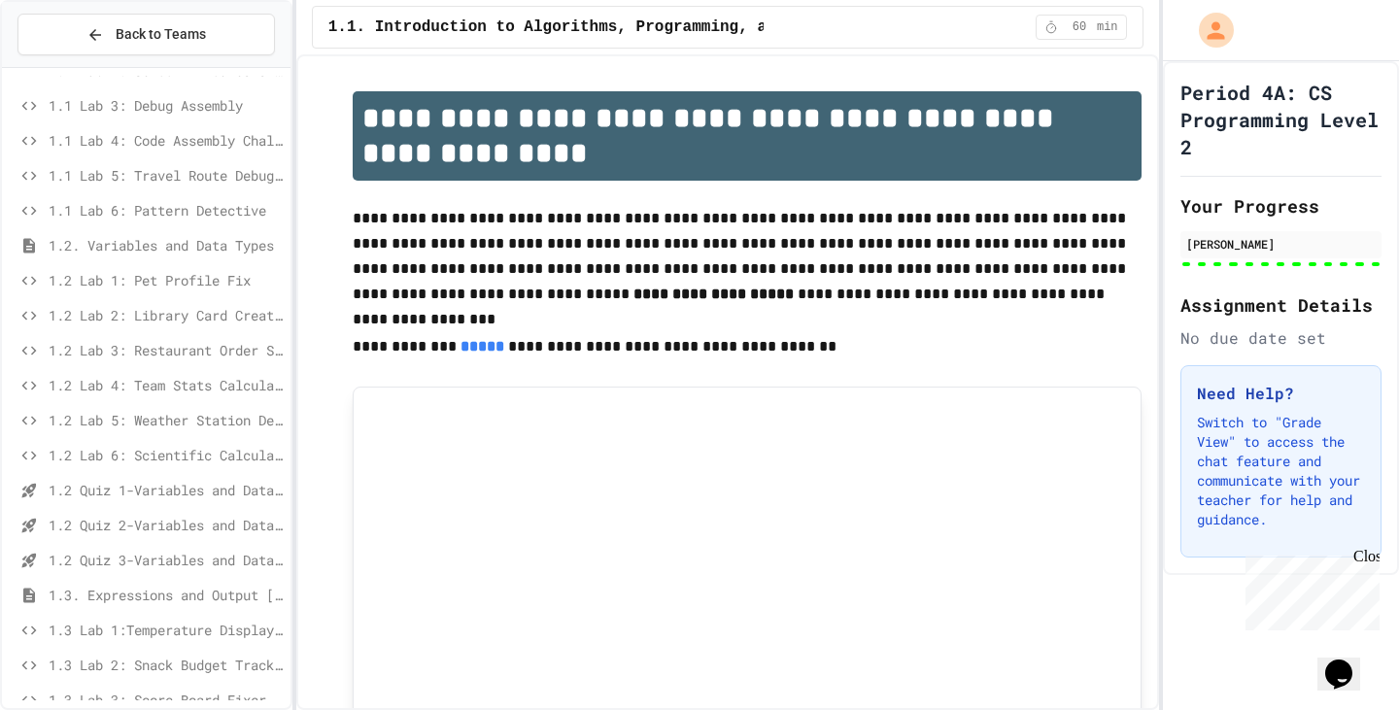
click at [103, 587] on span "1.3. Expressions and Output [New]" at bounding box center [166, 595] width 234 height 20
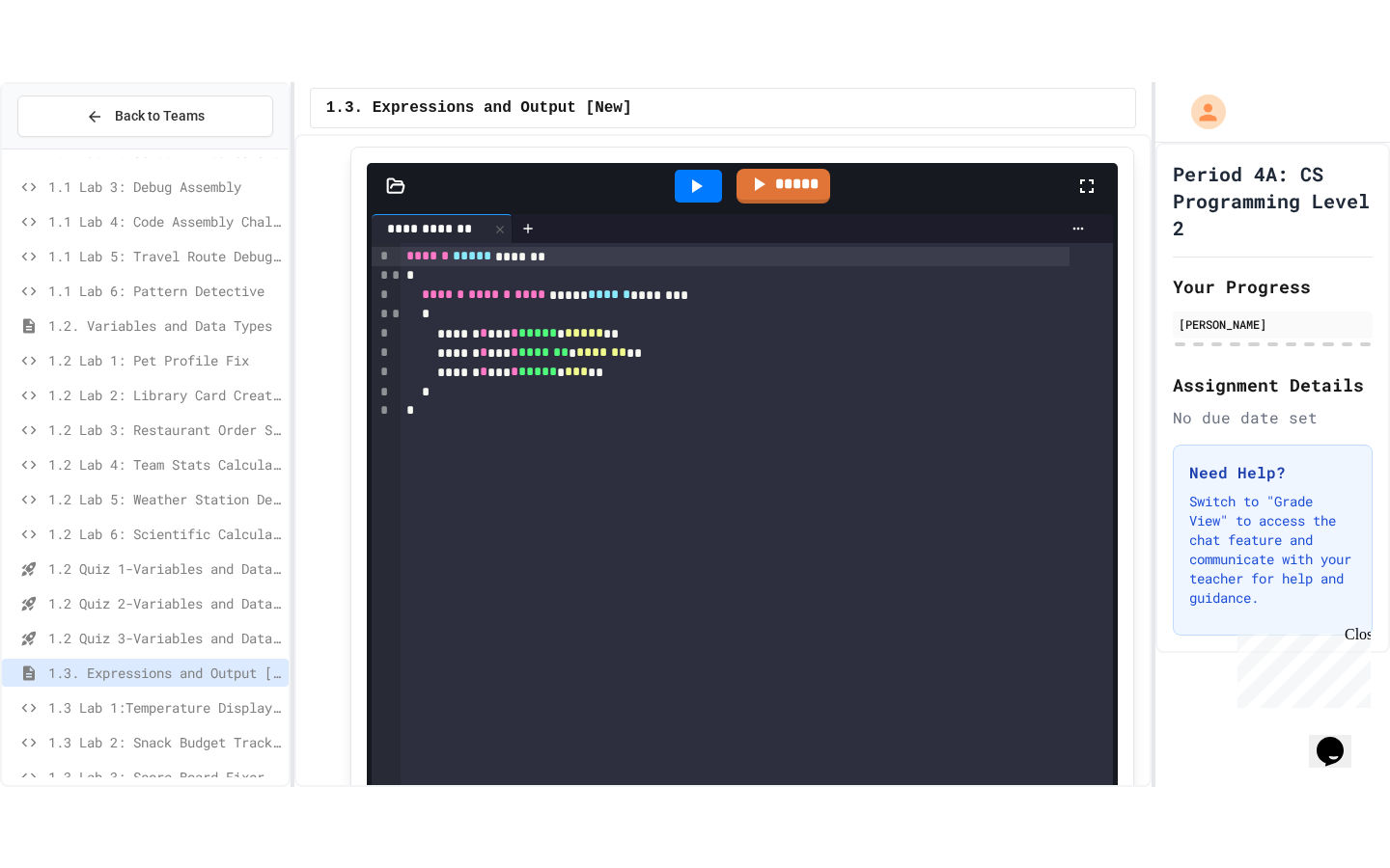
scroll to position [483, 0]
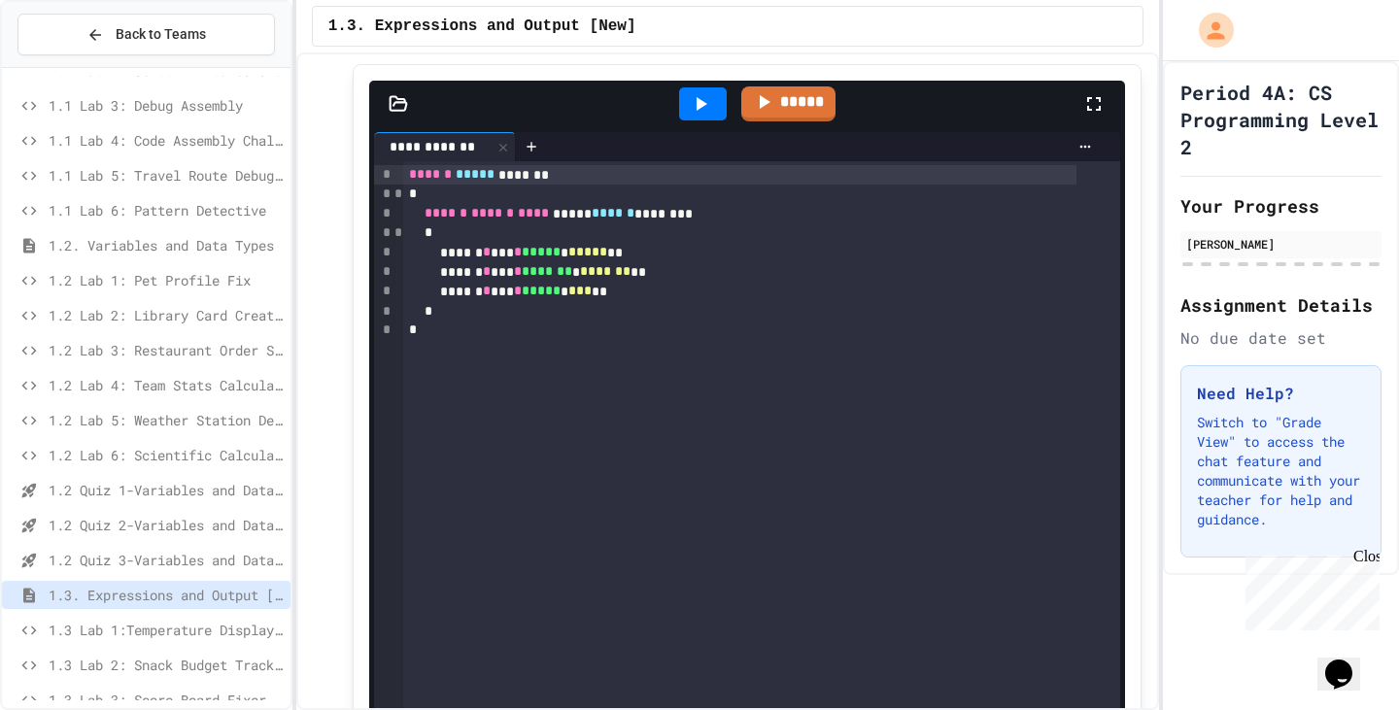
drag, startPoint x: 1069, startPoint y: 93, endPoint x: 1069, endPoint y: 213, distance: 119.5
click at [1082, 95] on div at bounding box center [1103, 104] width 43 height 52
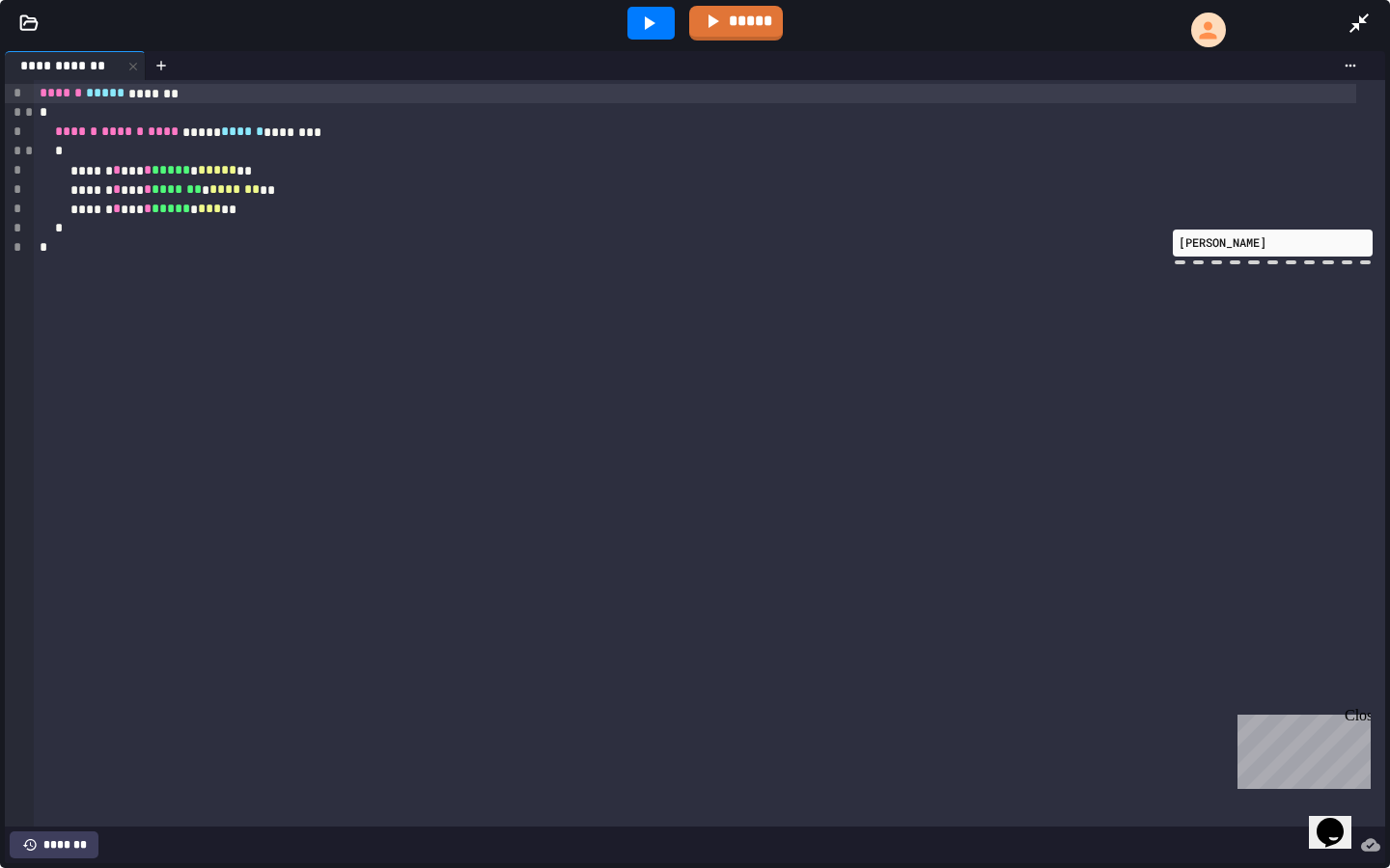
click at [637, 16] on icon at bounding box center [648, 23] width 23 height 23
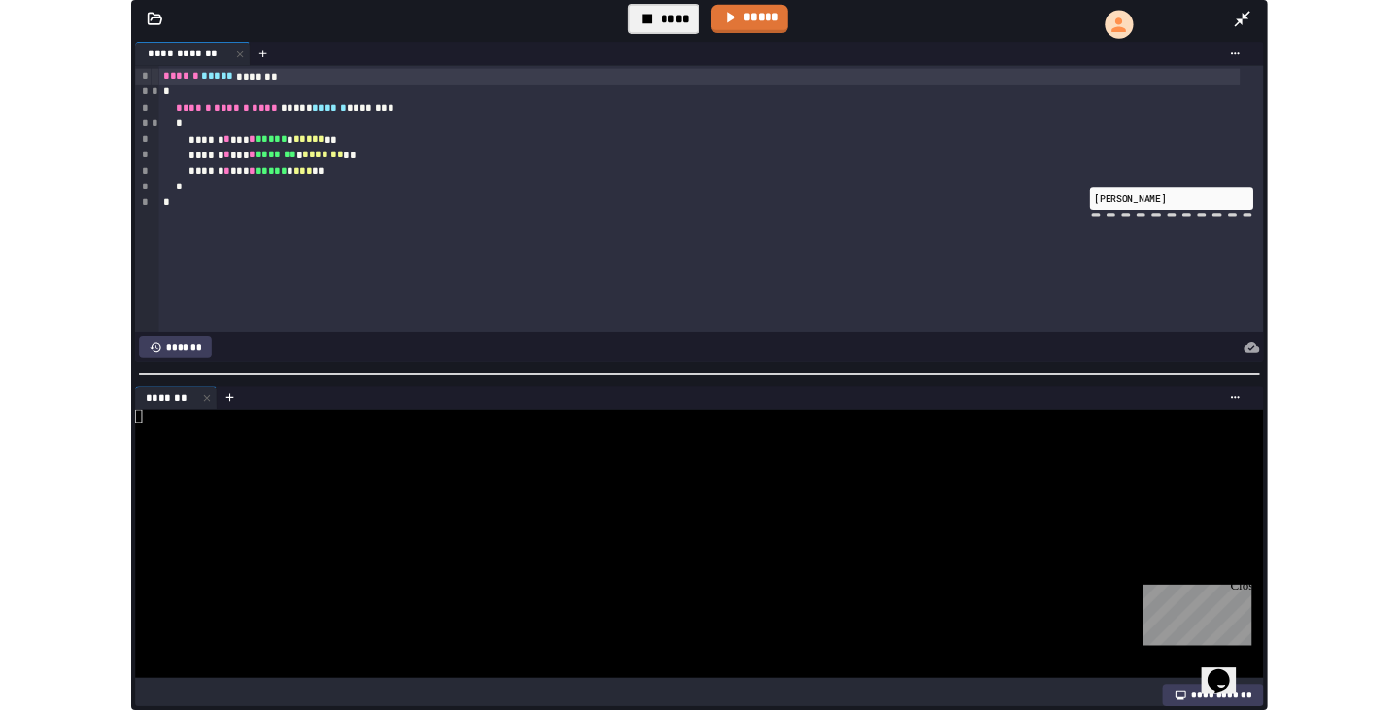
scroll to position [66, 0]
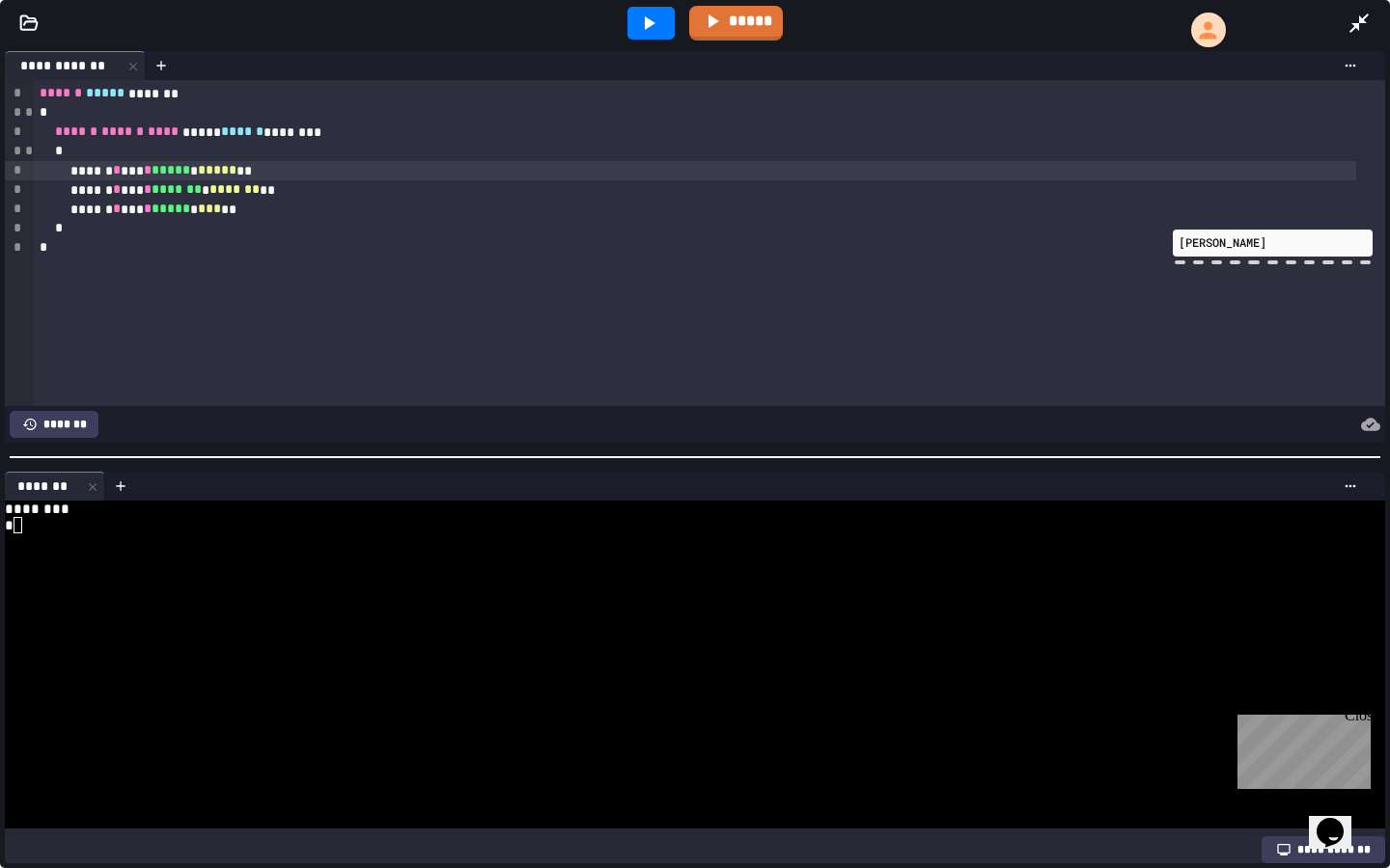
click at [129, 172] on div "****** * *** * ***** * ***** **" at bounding box center [695, 170] width 1322 height 19
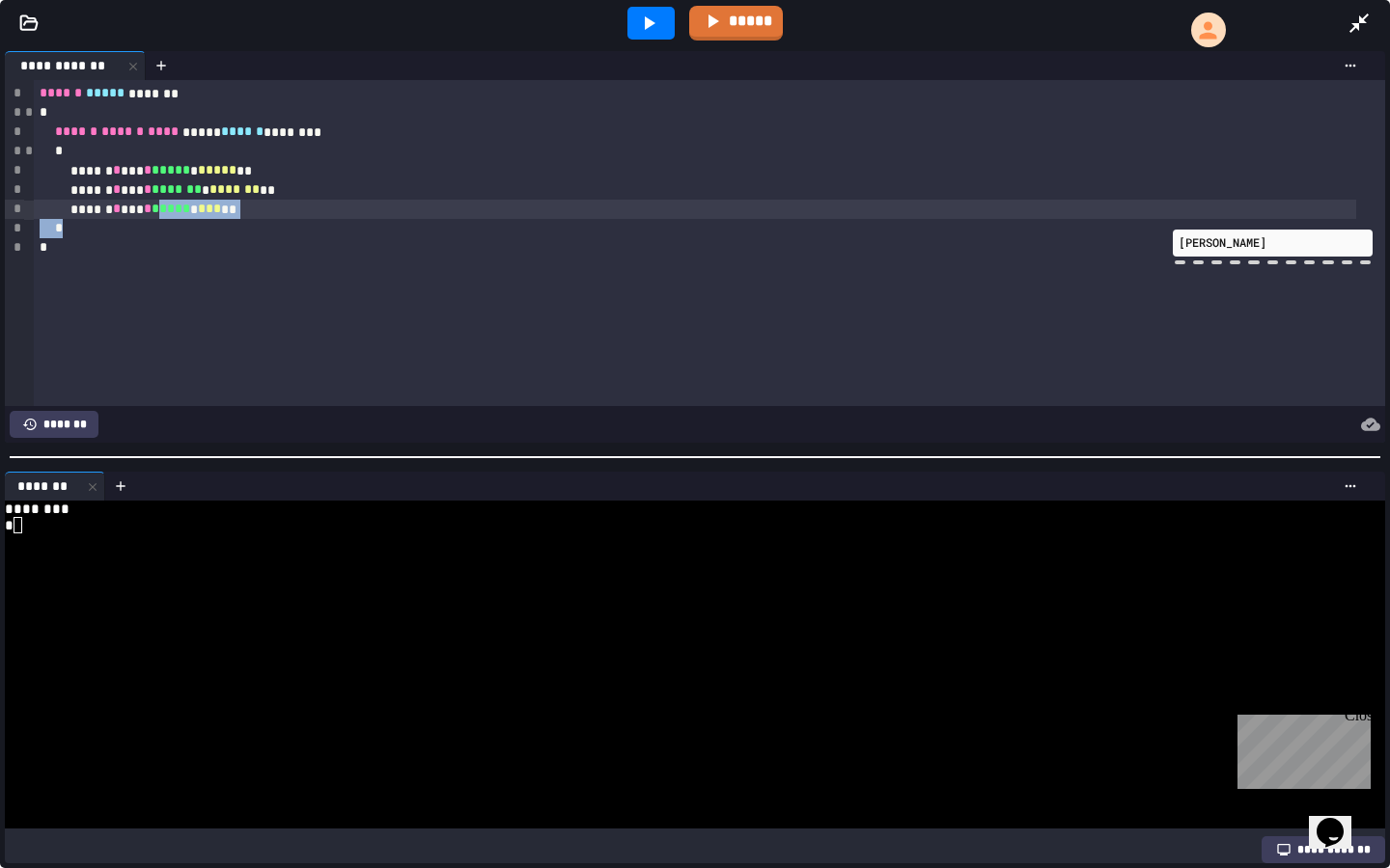
drag, startPoint x: 217, startPoint y: 225, endPoint x: 189, endPoint y: 219, distance: 28.6
click at [189, 219] on div "*" at bounding box center [695, 227] width 1322 height 19
click at [291, 200] on div "****** * *** * ******* * ******* **" at bounding box center [695, 190] width 1322 height 19
click at [283, 209] on div "****** * *** * ***** * *** **" at bounding box center [695, 209] width 1322 height 19
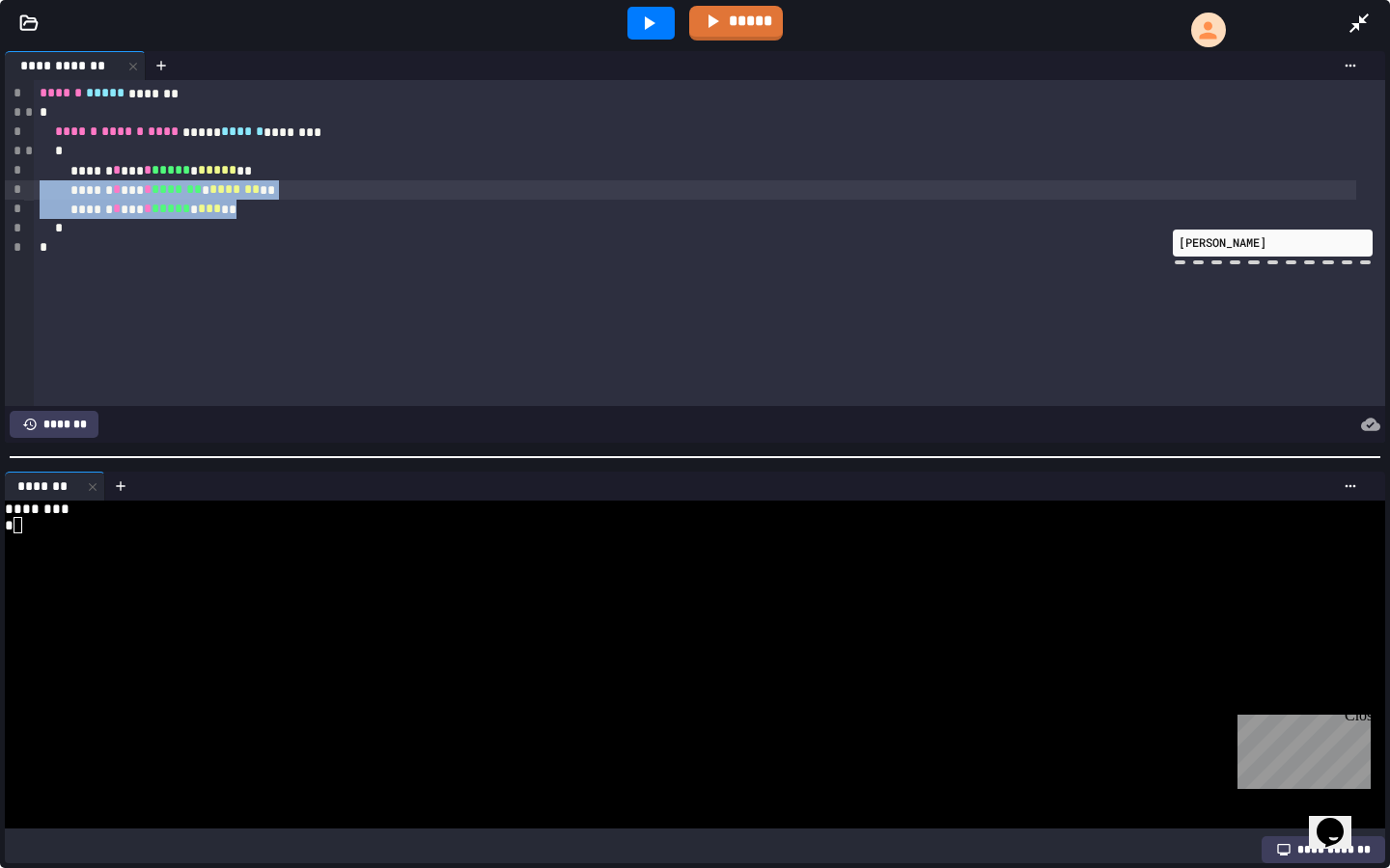
drag, startPoint x: 283, startPoint y: 209, endPoint x: 94, endPoint y: 185, distance: 190.5
click at [94, 185] on div "****** ***** ******* * ****** ****** **** ***** ****** ******** * ****** * *** …" at bounding box center [709, 243] width 1351 height 326
click at [252, 161] on div "****** * *** * ***** * ***** **" at bounding box center [695, 170] width 1322 height 19
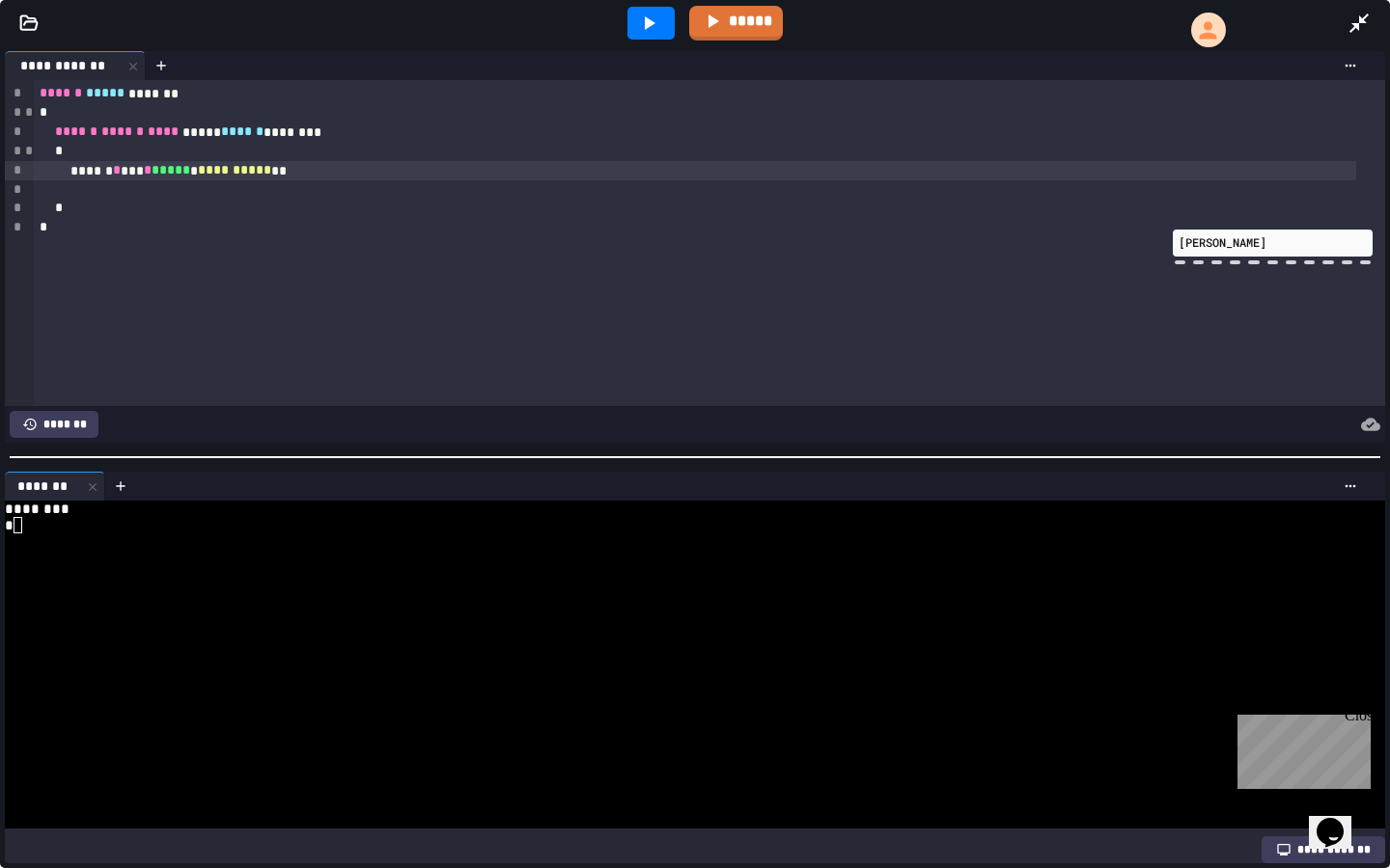
click at [627, 22] on div at bounding box center [651, 23] width 48 height 33
click at [761, 7] on link "*****" at bounding box center [735, 20] width 84 height 37
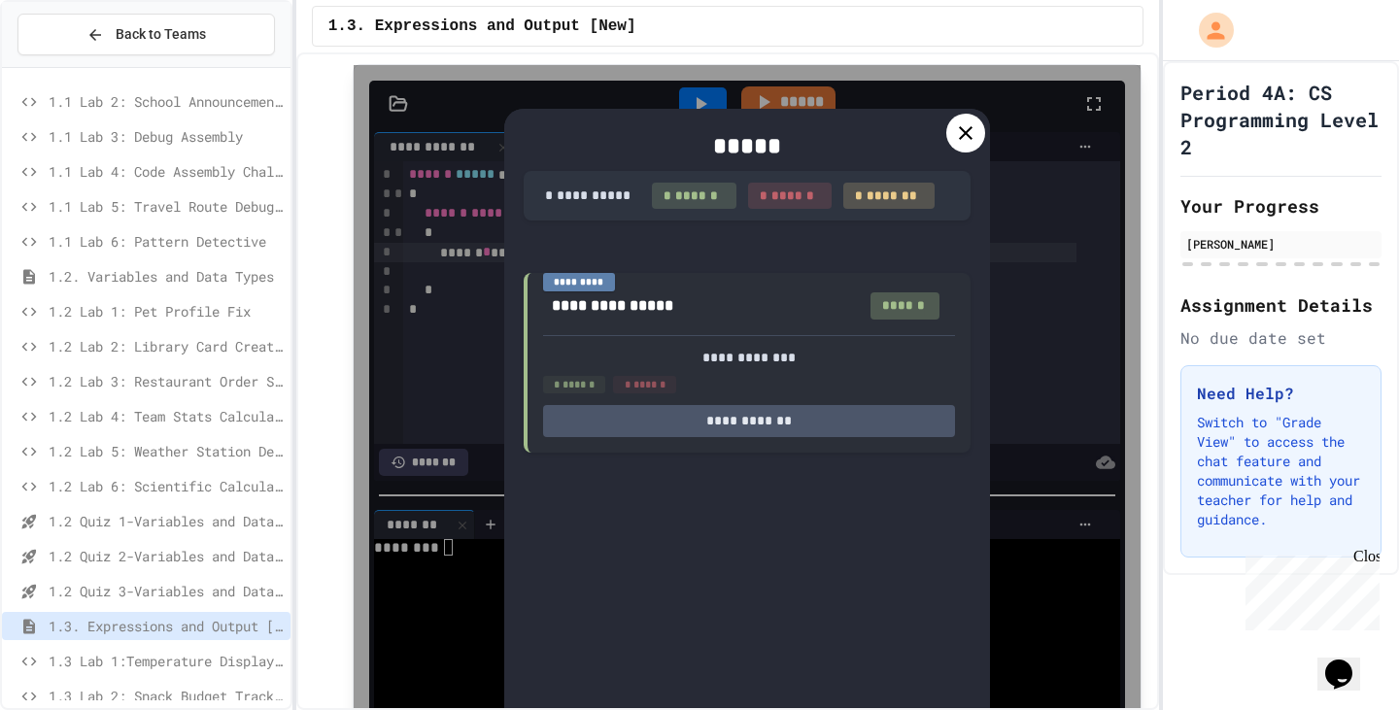
click at [955, 125] on icon at bounding box center [965, 132] width 23 height 23
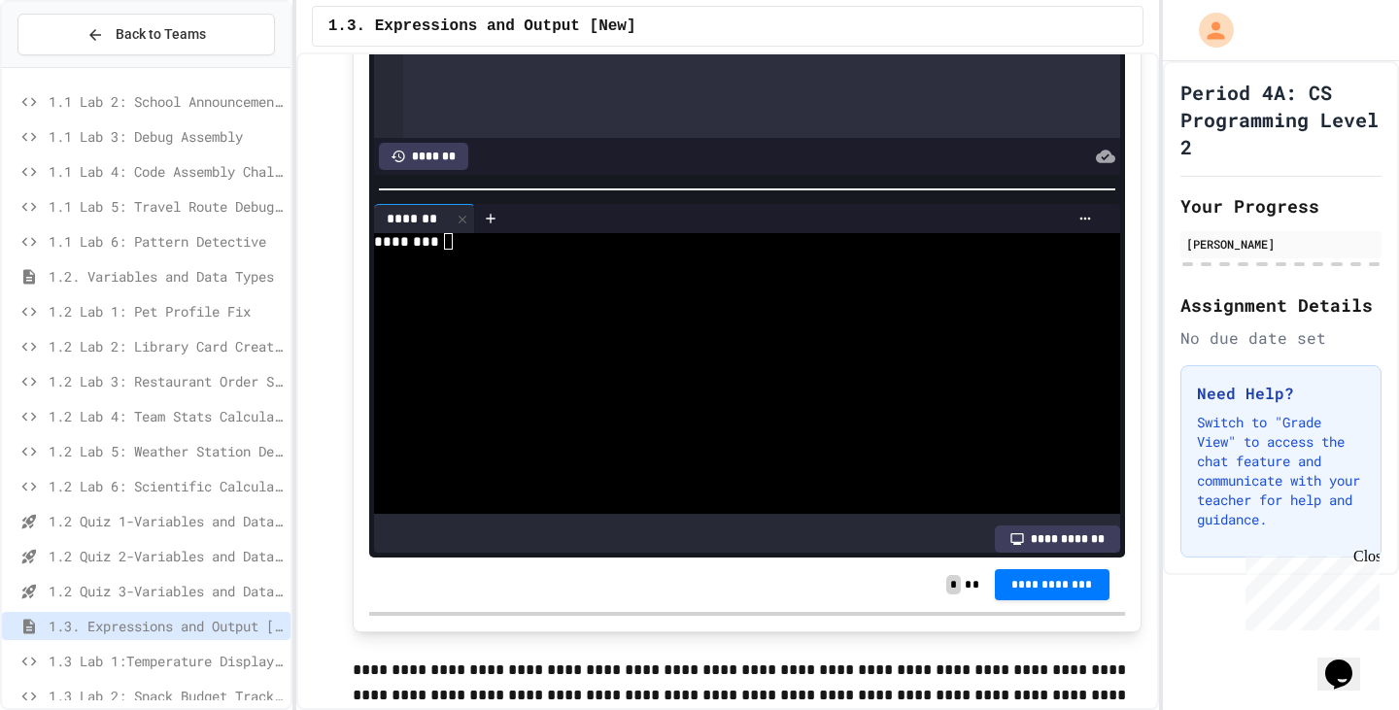
scroll to position [1068, 0]
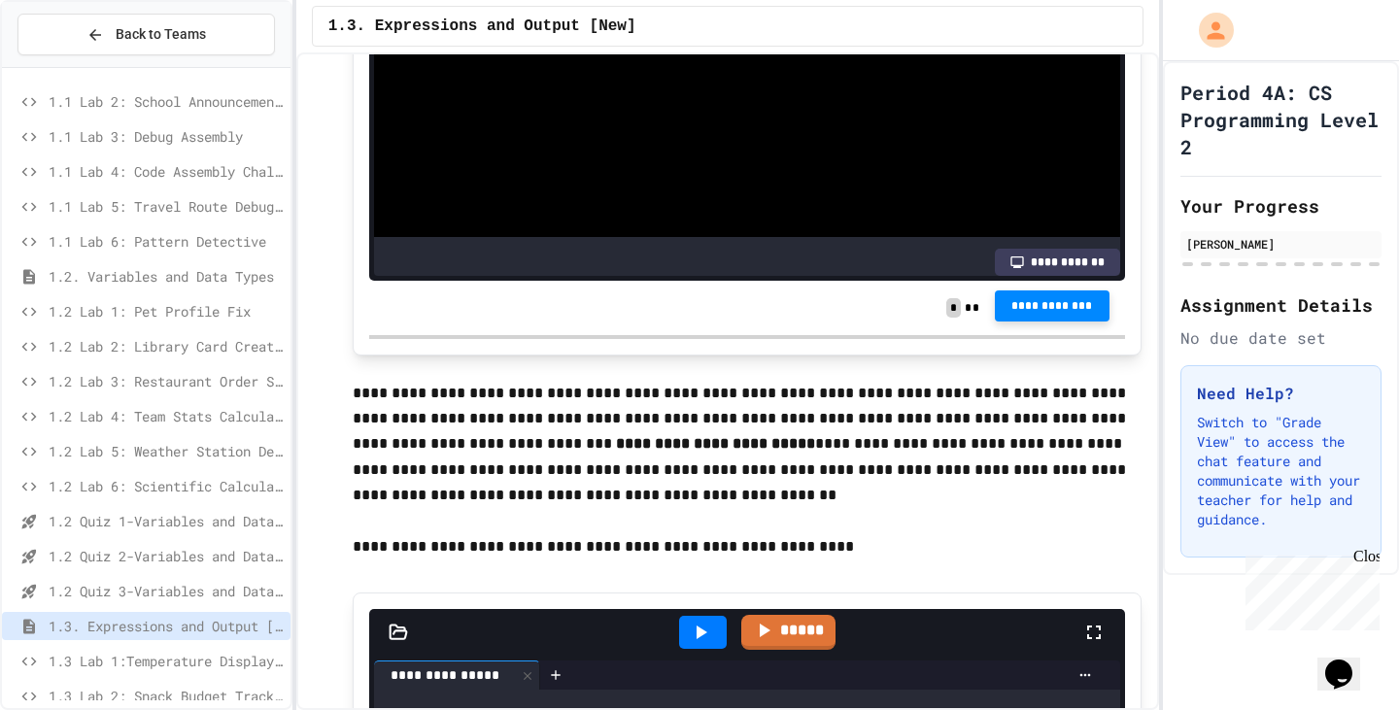
click at [1038, 321] on button "**********" at bounding box center [1052, 305] width 115 height 31
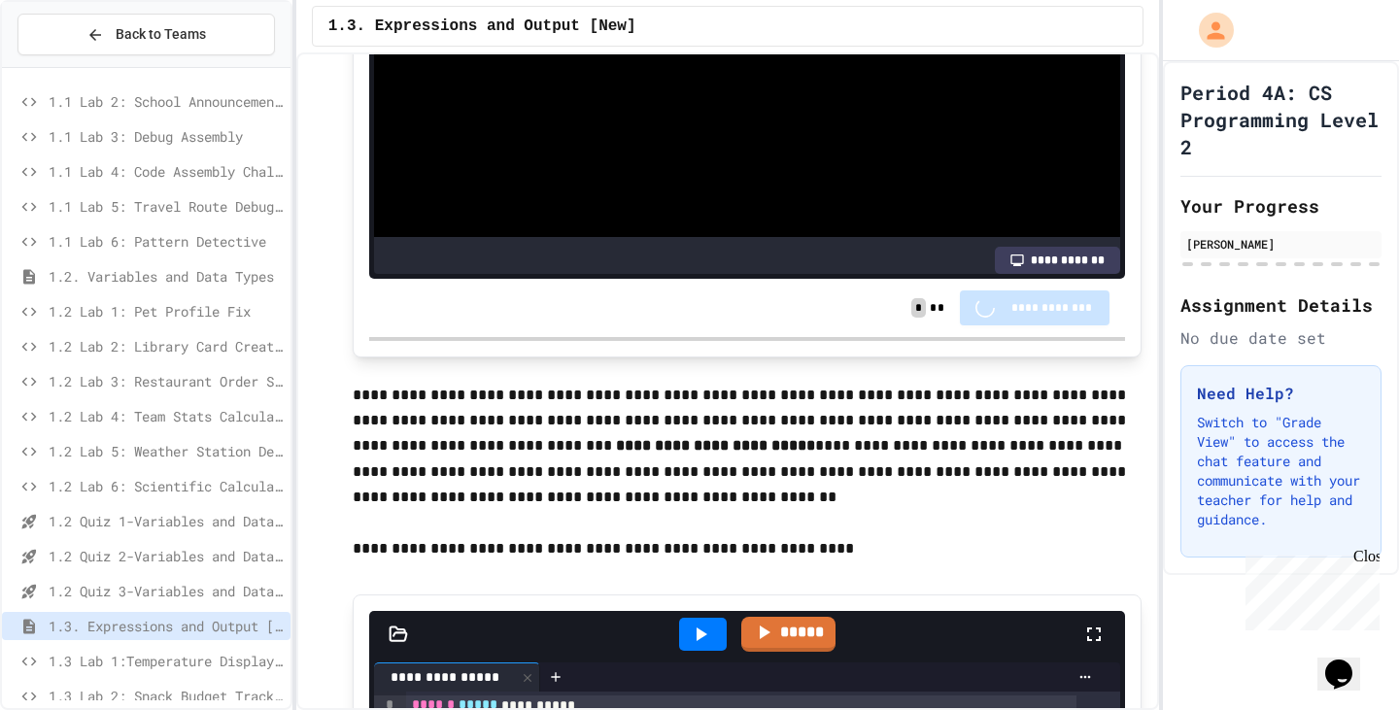
scroll to position [1067, 0]
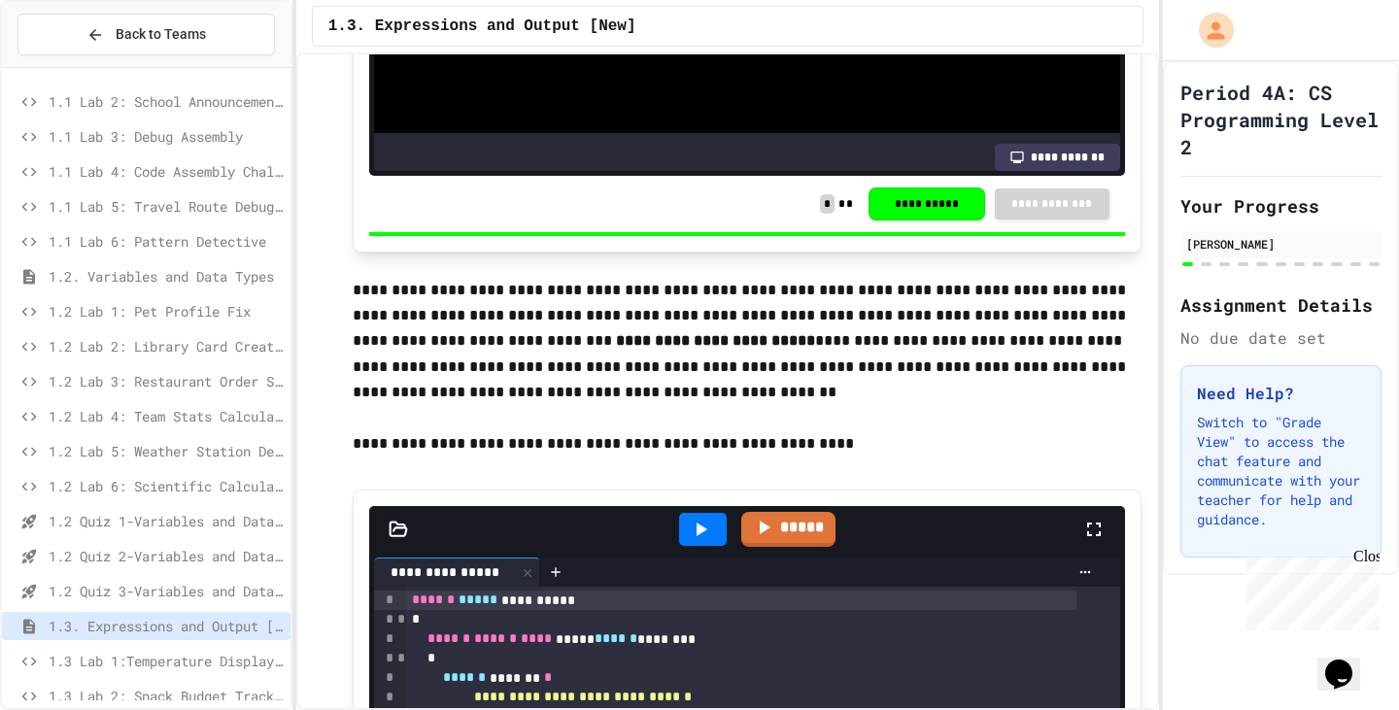
scroll to position [1553, 0]
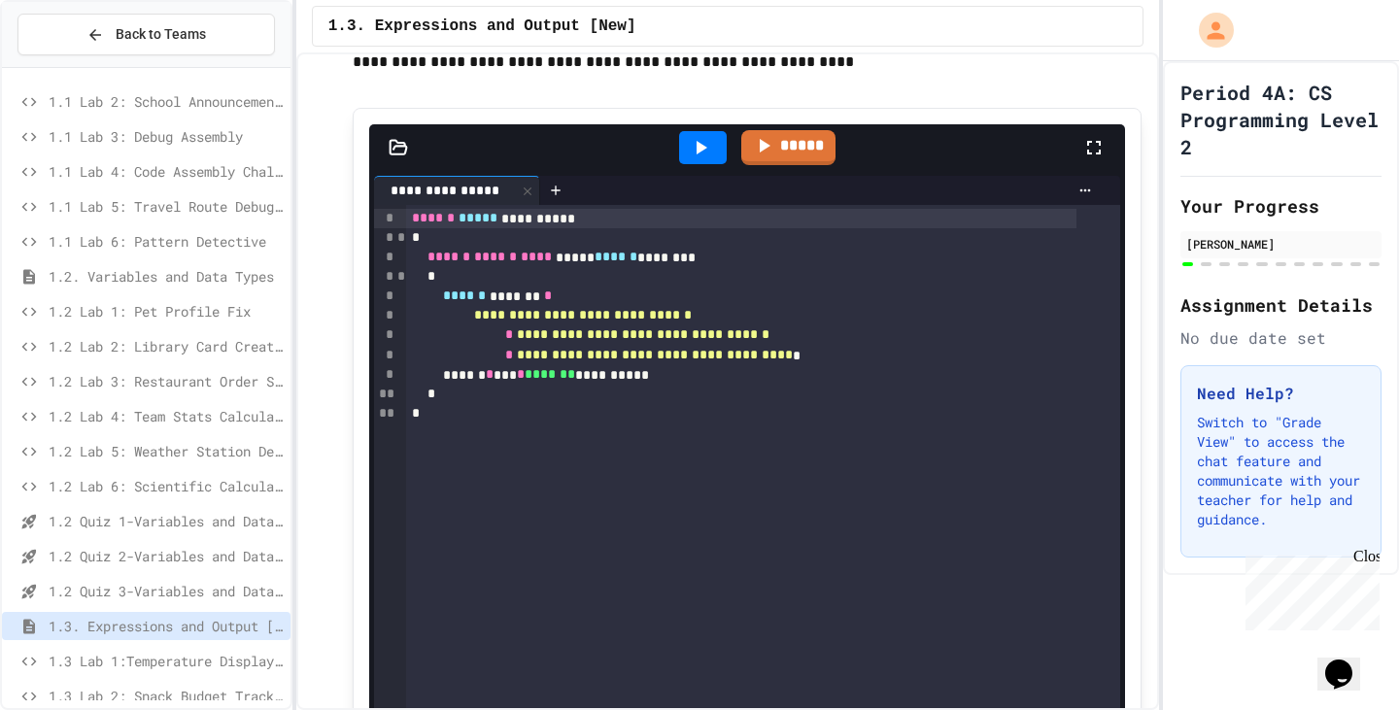
drag, startPoint x: 1090, startPoint y: 152, endPoint x: 1089, endPoint y: 269, distance: 117.5
click at [1089, 152] on icon at bounding box center [1093, 147] width 23 height 23
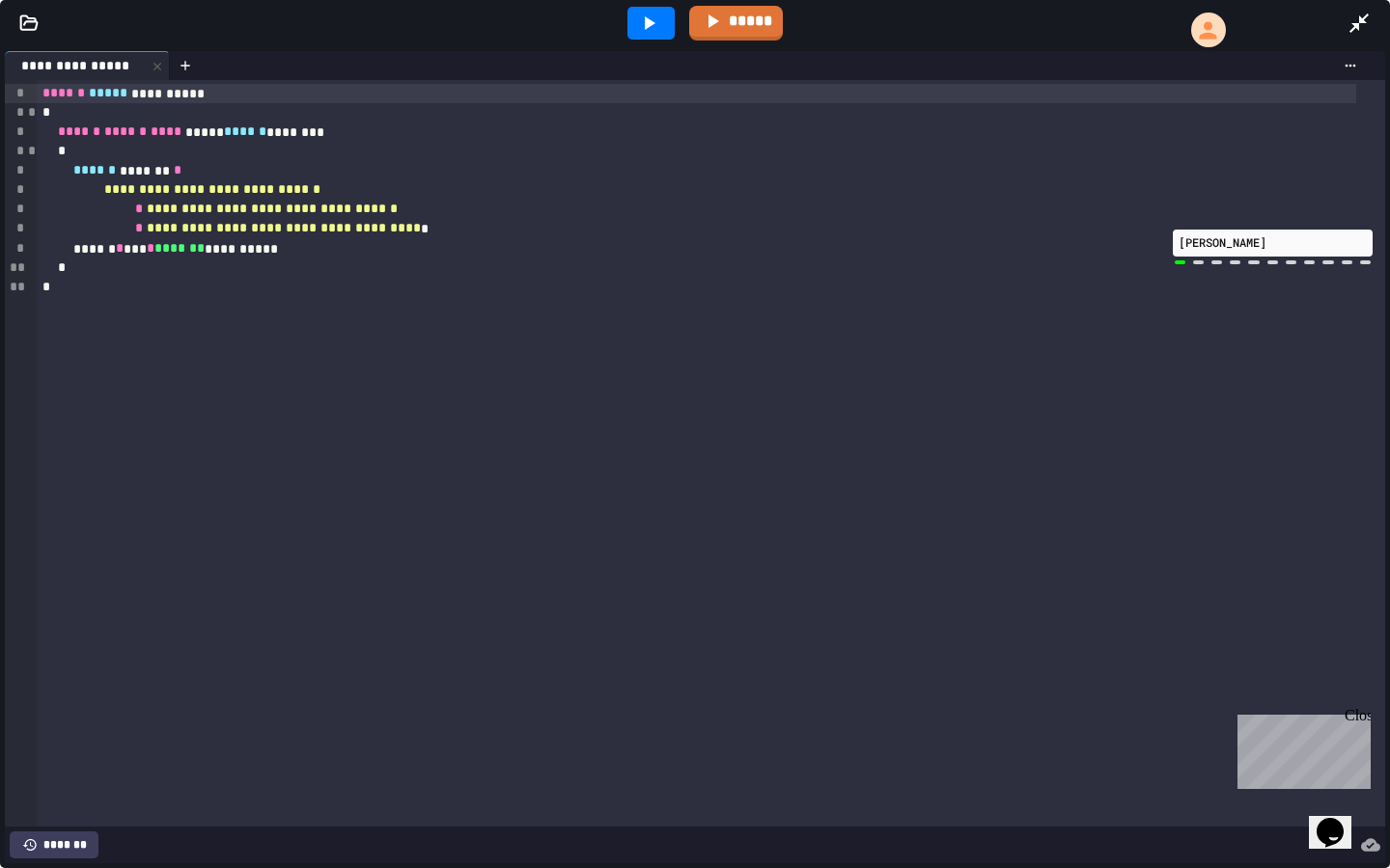
click at [214, 347] on div "**********" at bounding box center [710, 454] width 1348 height 747
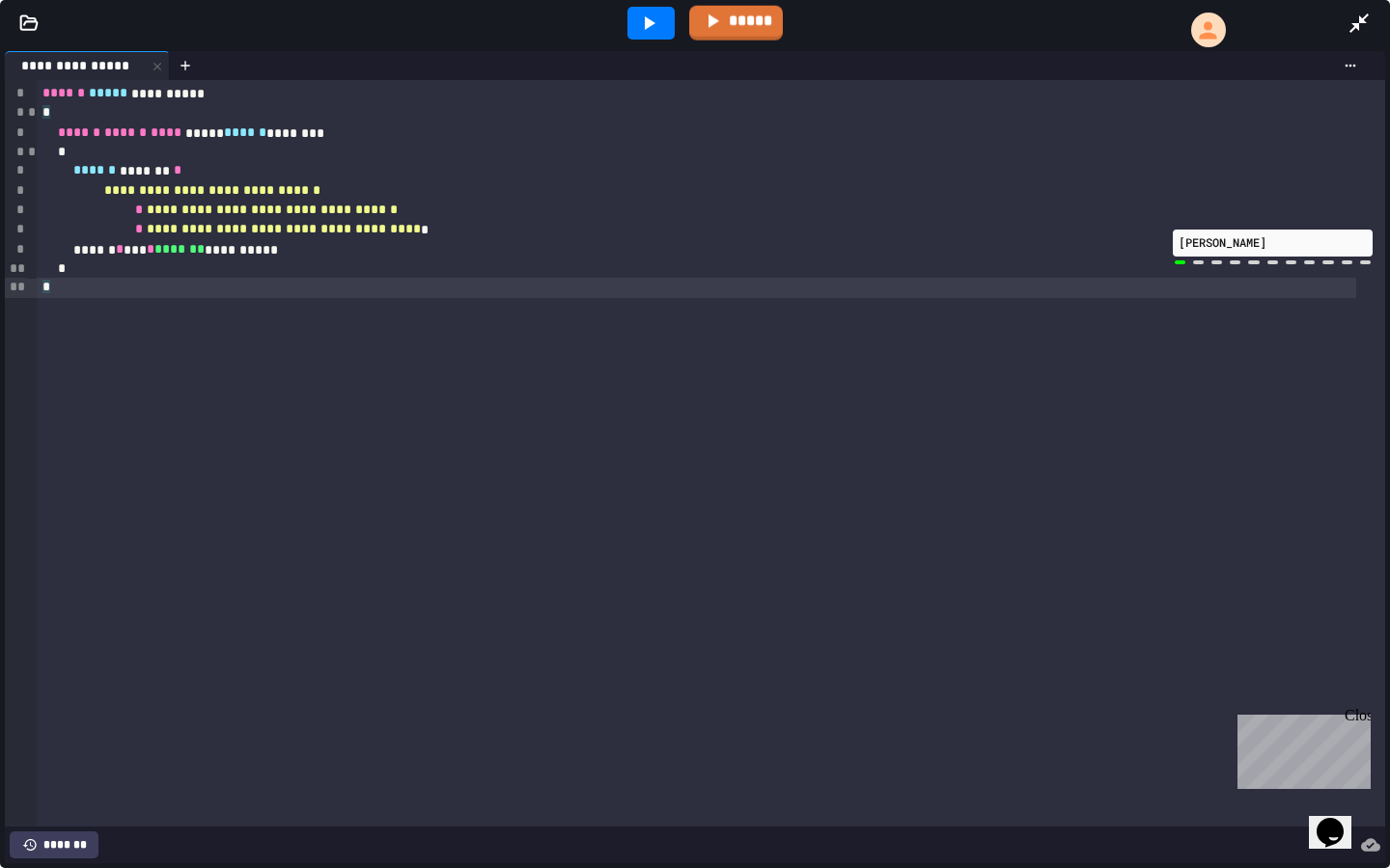
click at [651, 24] on icon at bounding box center [650, 24] width 11 height 14
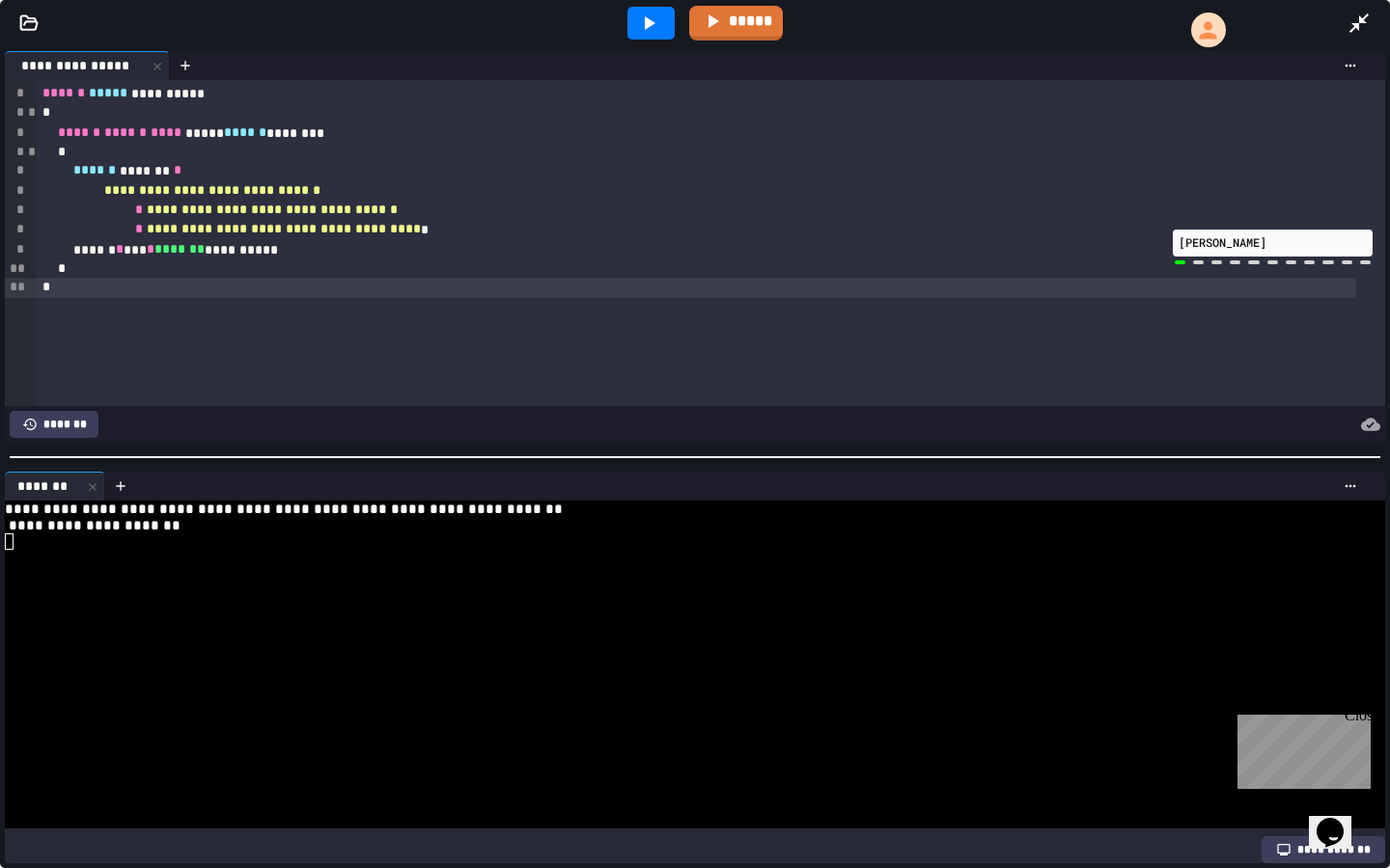
click at [417, 180] on div "****** ******* *" at bounding box center [696, 170] width 1319 height 19
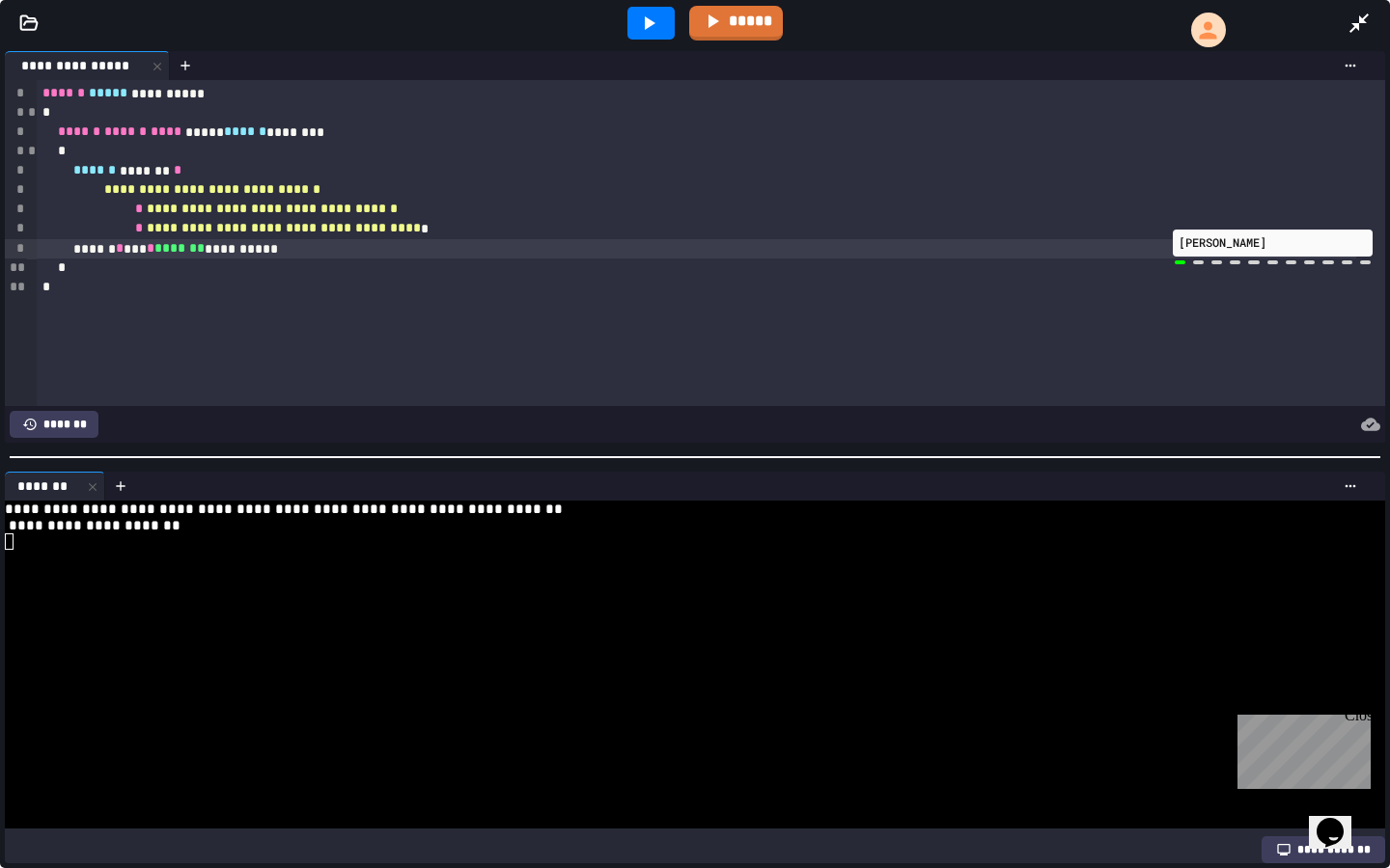
click at [268, 241] on div "**********" at bounding box center [696, 248] width 1319 height 19
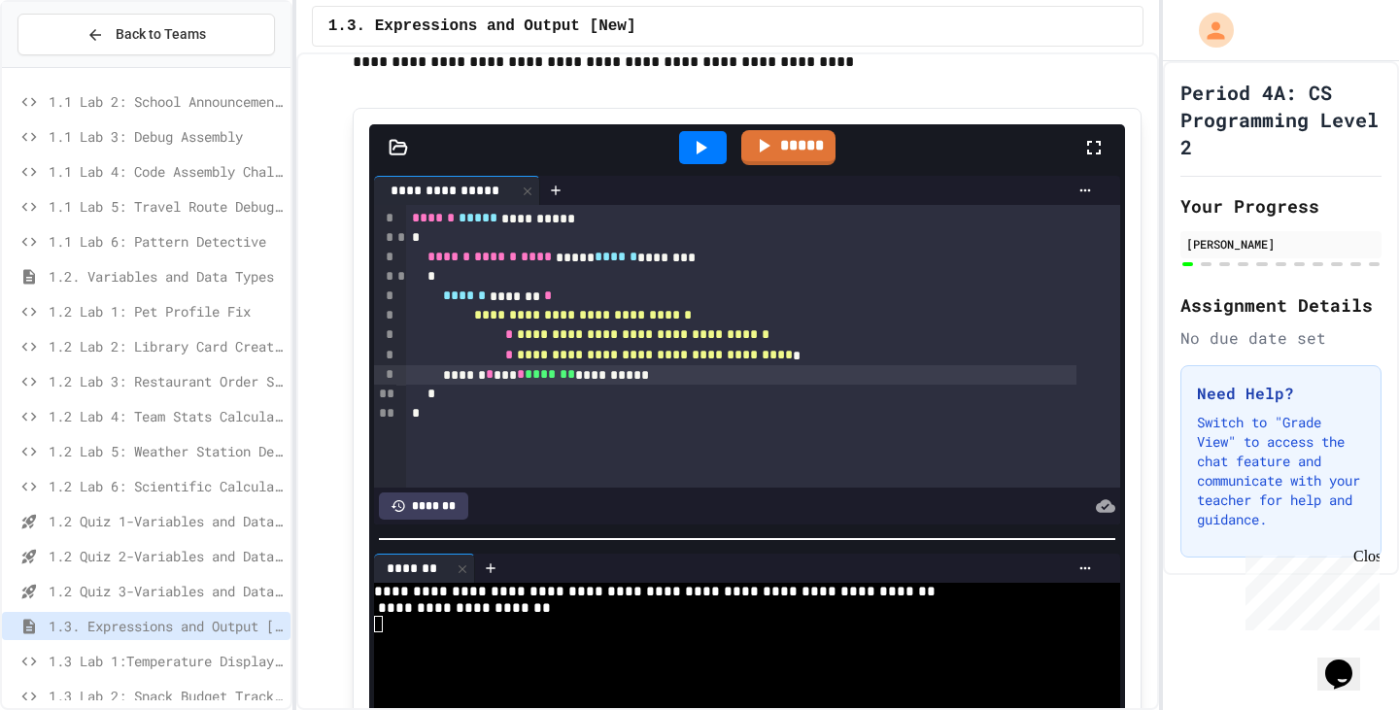
drag, startPoint x: 302, startPoint y: 314, endPoint x: 572, endPoint y: 349, distance: 272.3
click at [572, 349] on div "**********" at bounding box center [727, 381] width 862 height 658
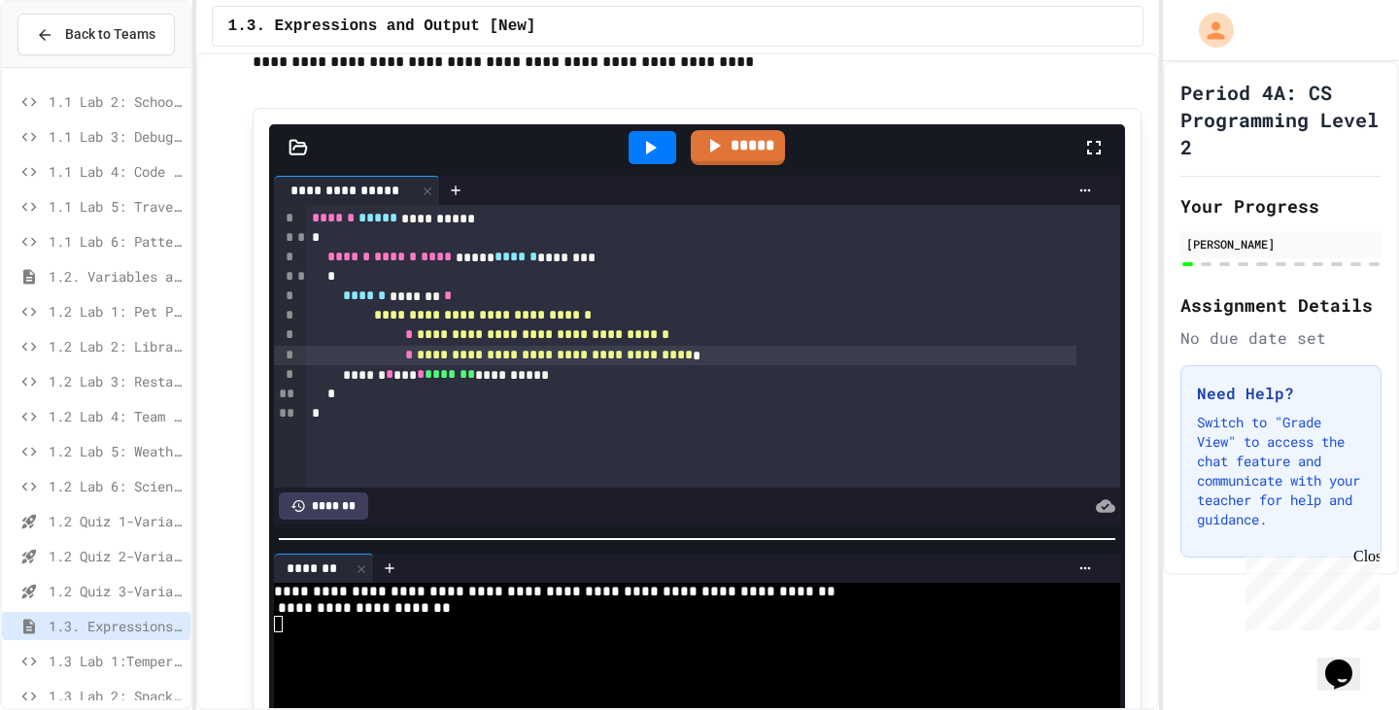
click at [197, 367] on div "**********" at bounding box center [699, 355] width 1399 height 710
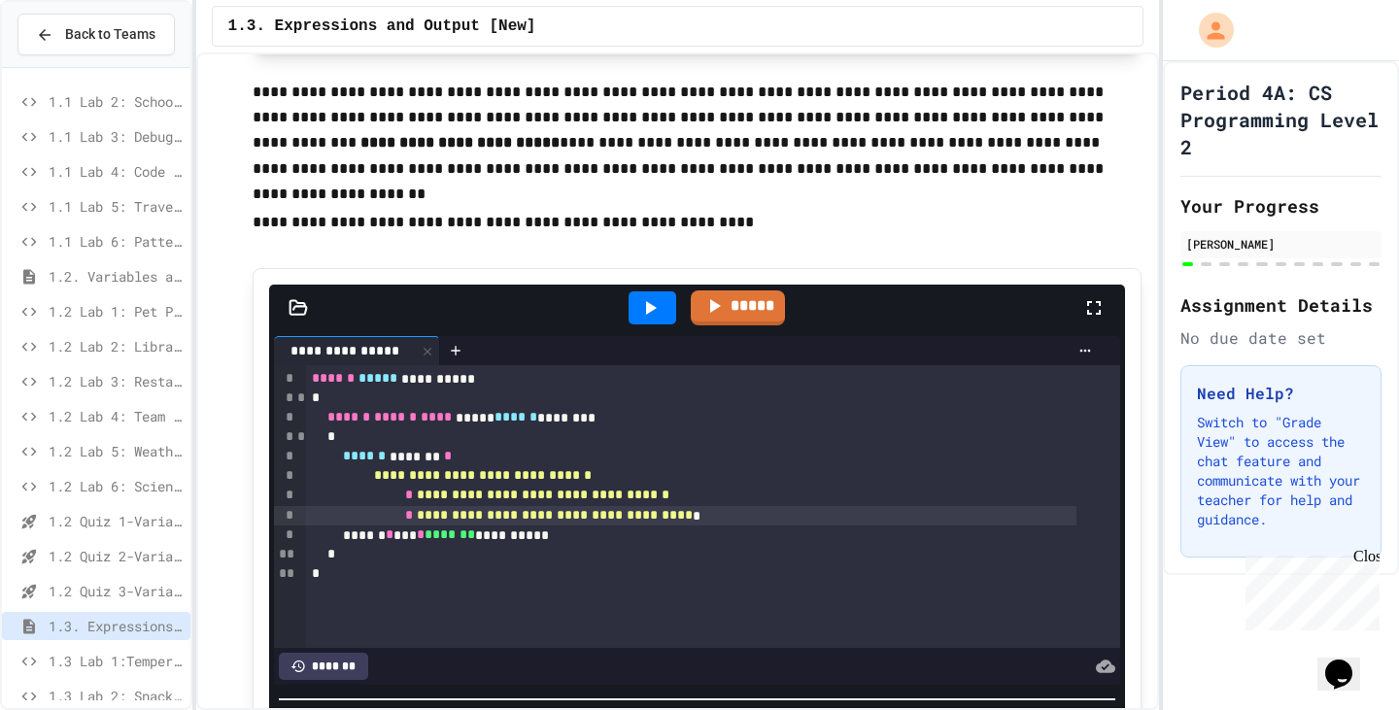
scroll to position [1310, 0]
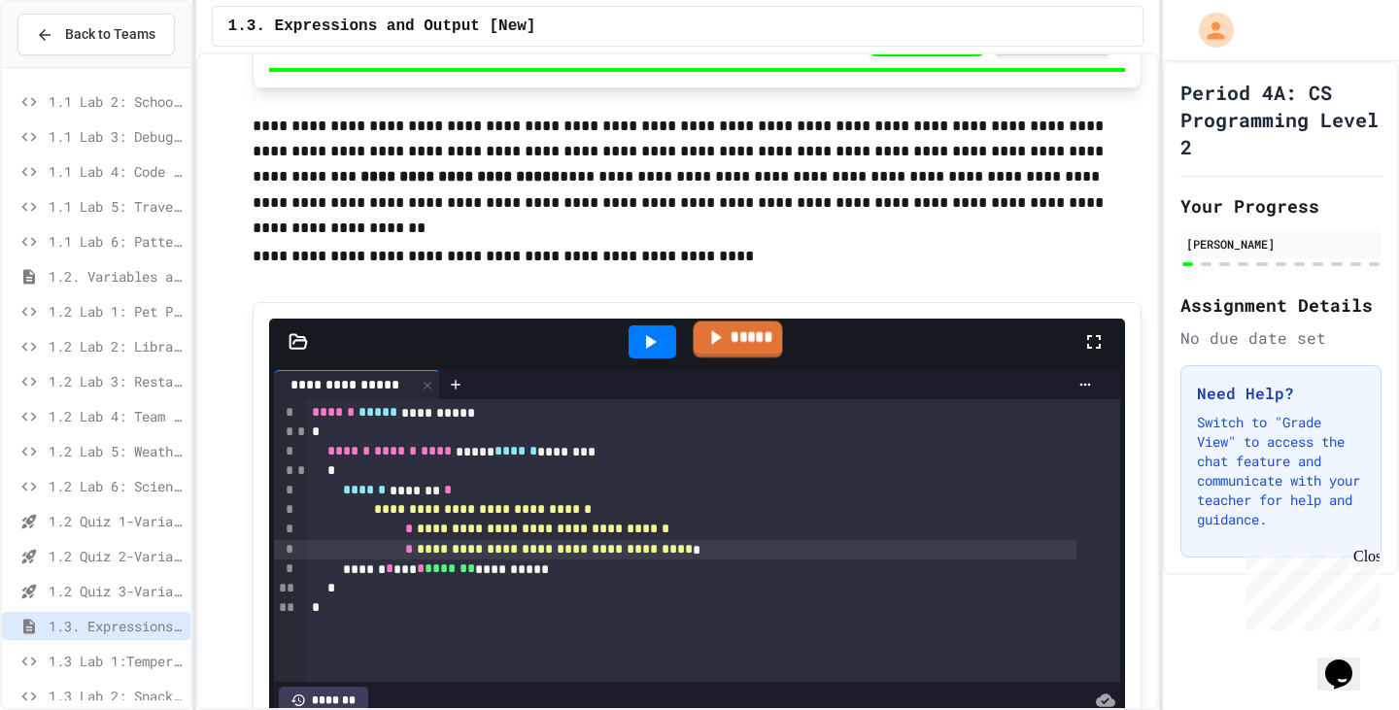
click at [767, 345] on link "*****" at bounding box center [737, 339] width 89 height 37
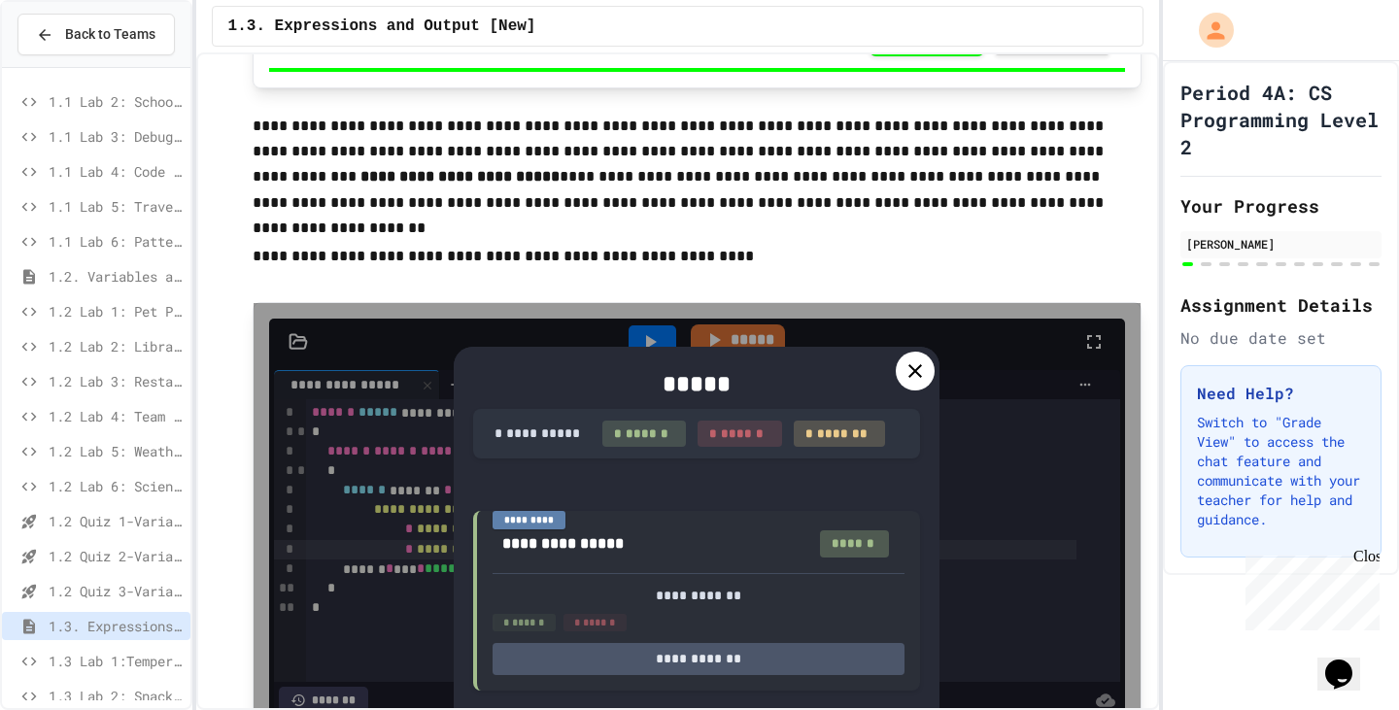
click at [903, 375] on icon at bounding box center [914, 370] width 23 height 23
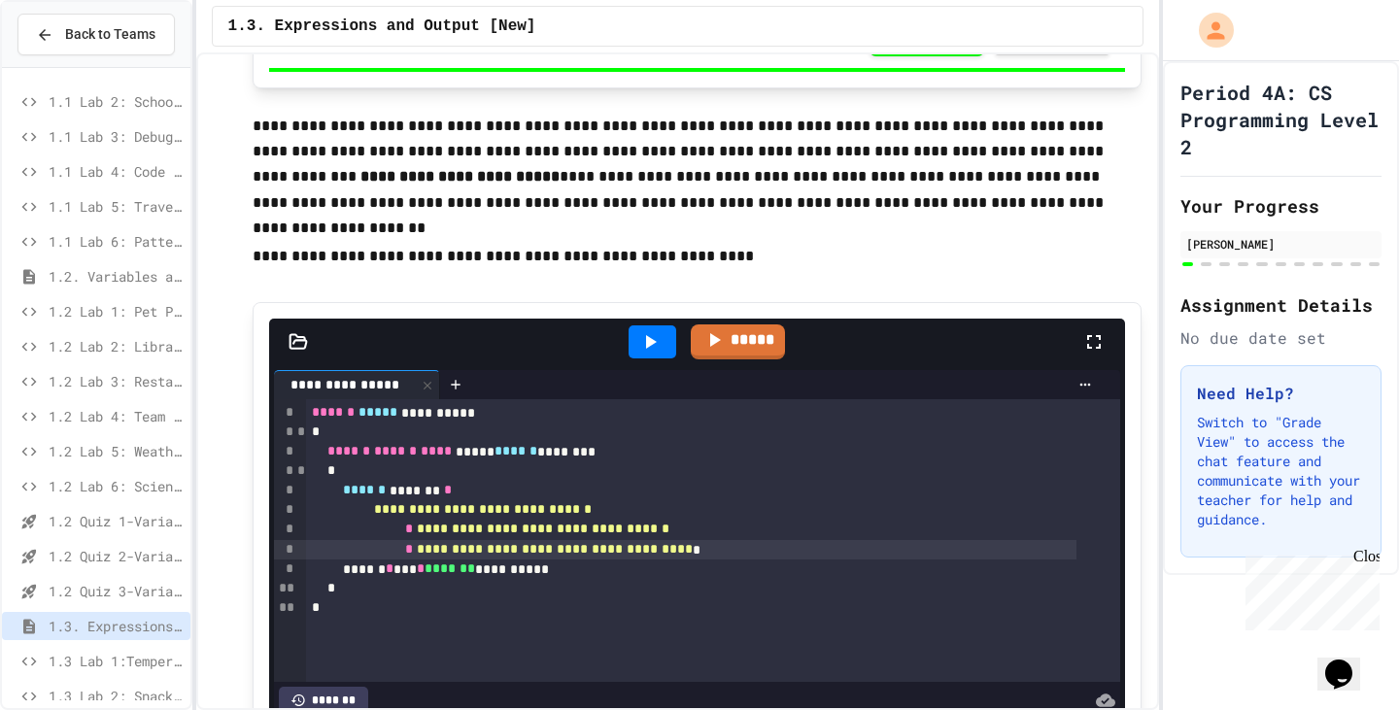
click at [904, 374] on div at bounding box center [770, 384] width 660 height 29
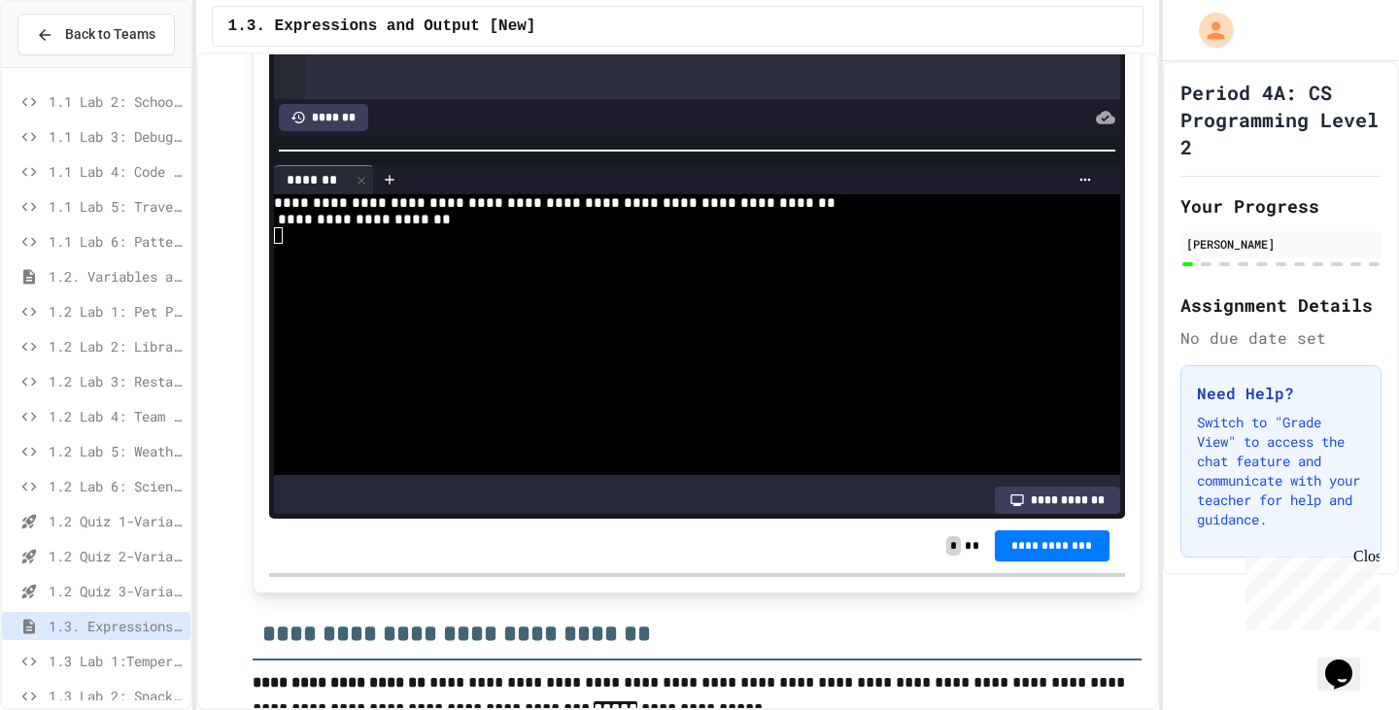
scroll to position [1990, 0]
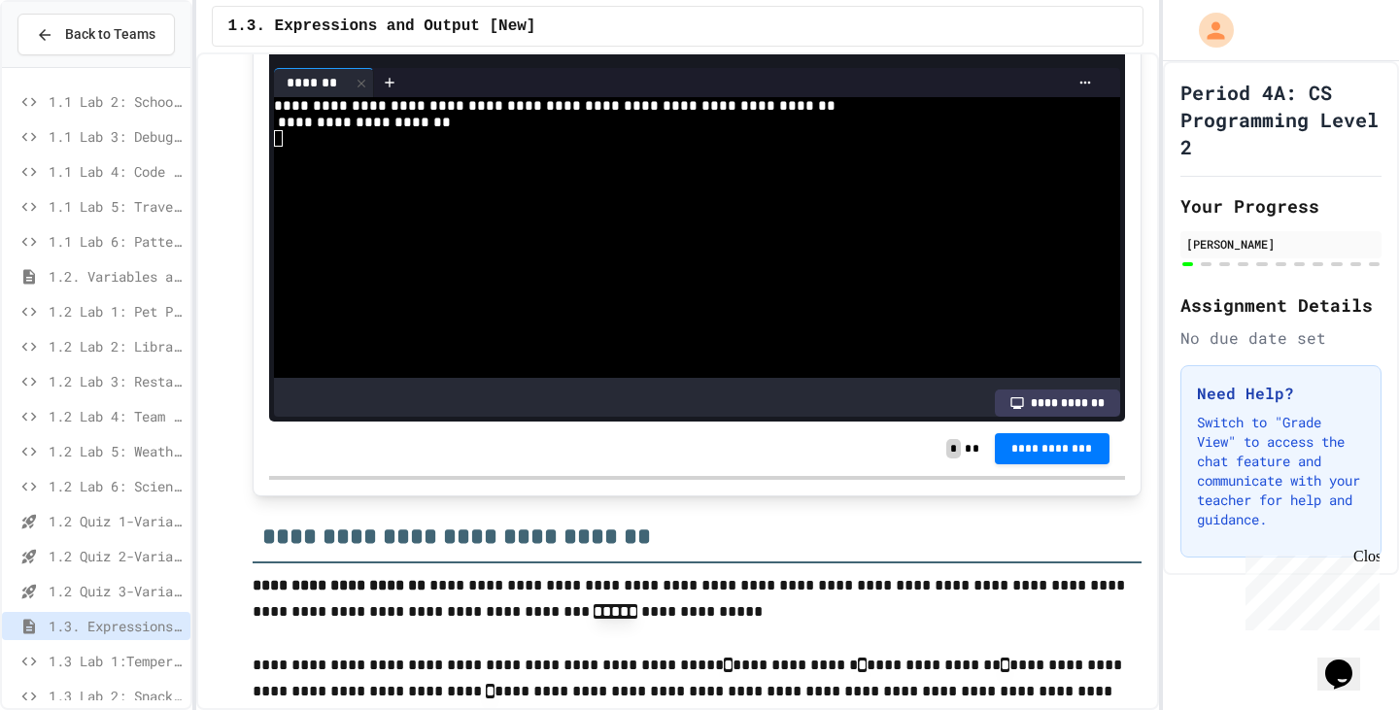
click at [1041, 465] on div "**********" at bounding box center [697, 449] width 856 height 54
click at [1041, 459] on button "**********" at bounding box center [1052, 446] width 115 height 31
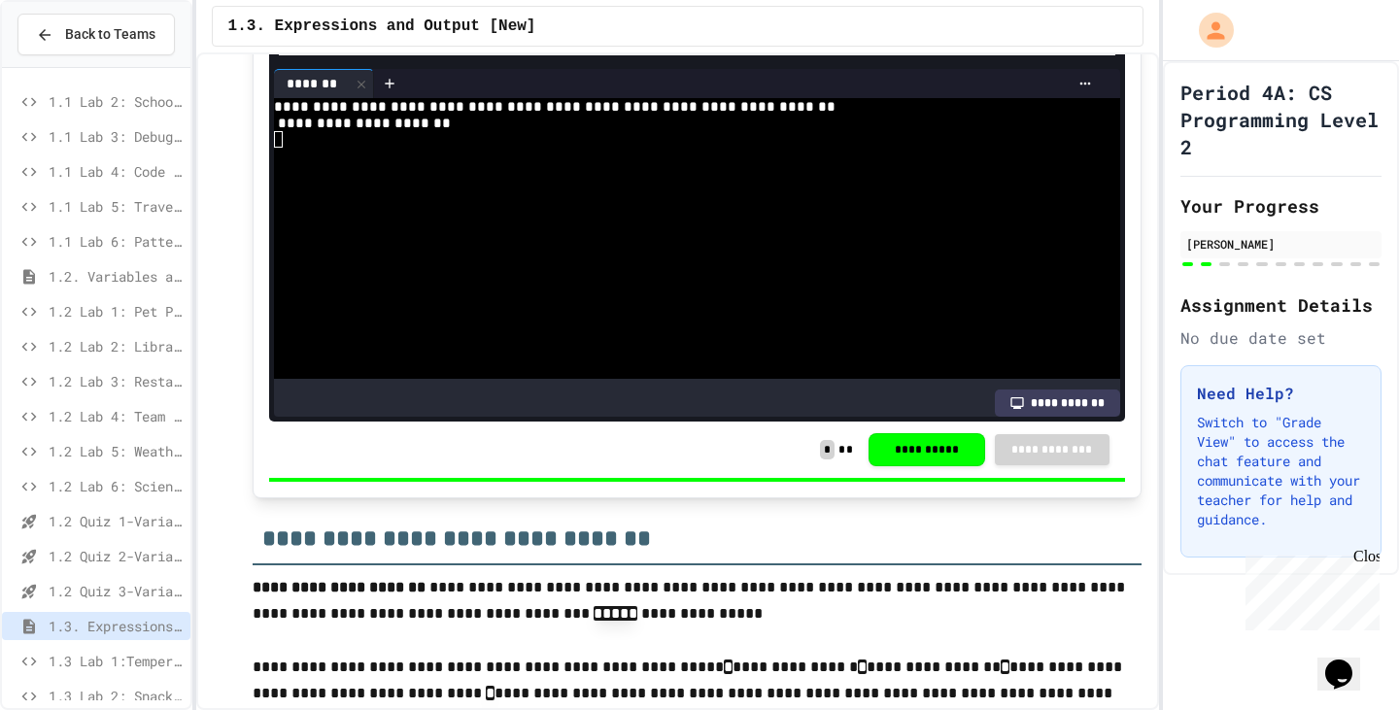
scroll to position [1989, 0]
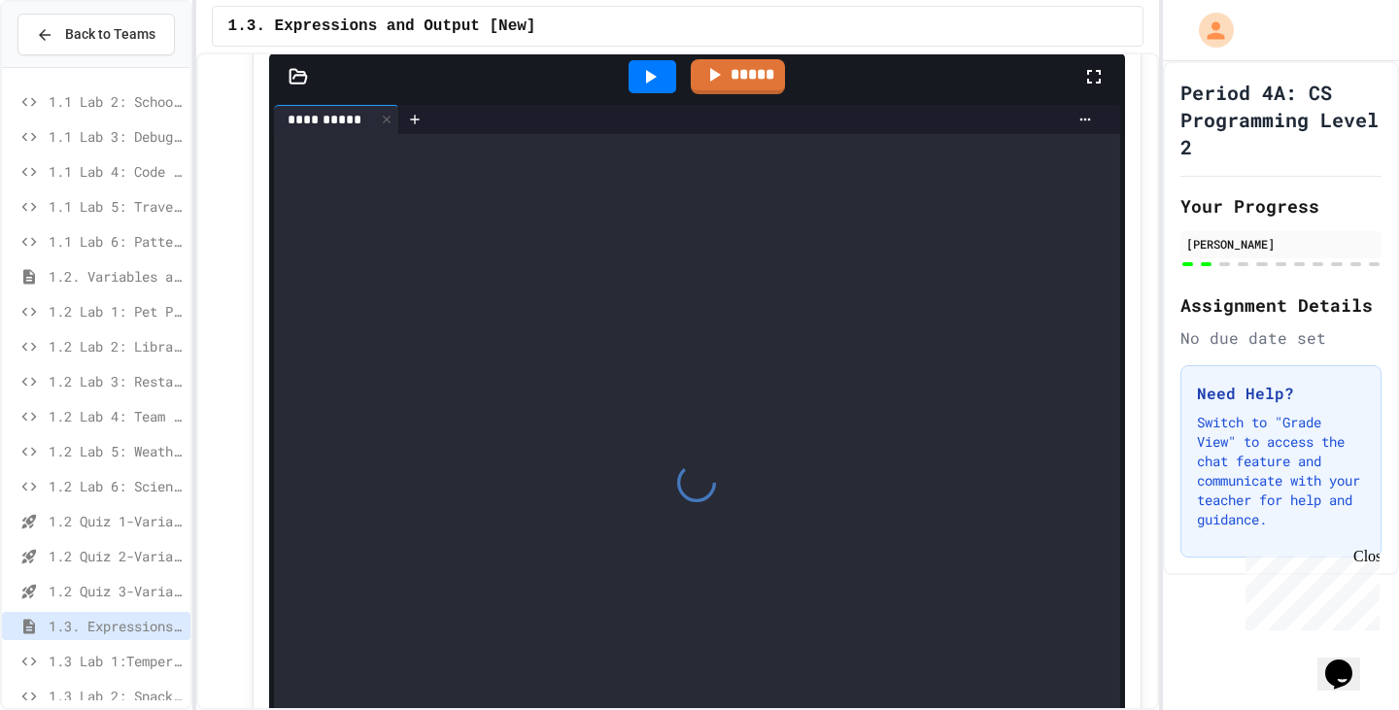
scroll to position [2960, 0]
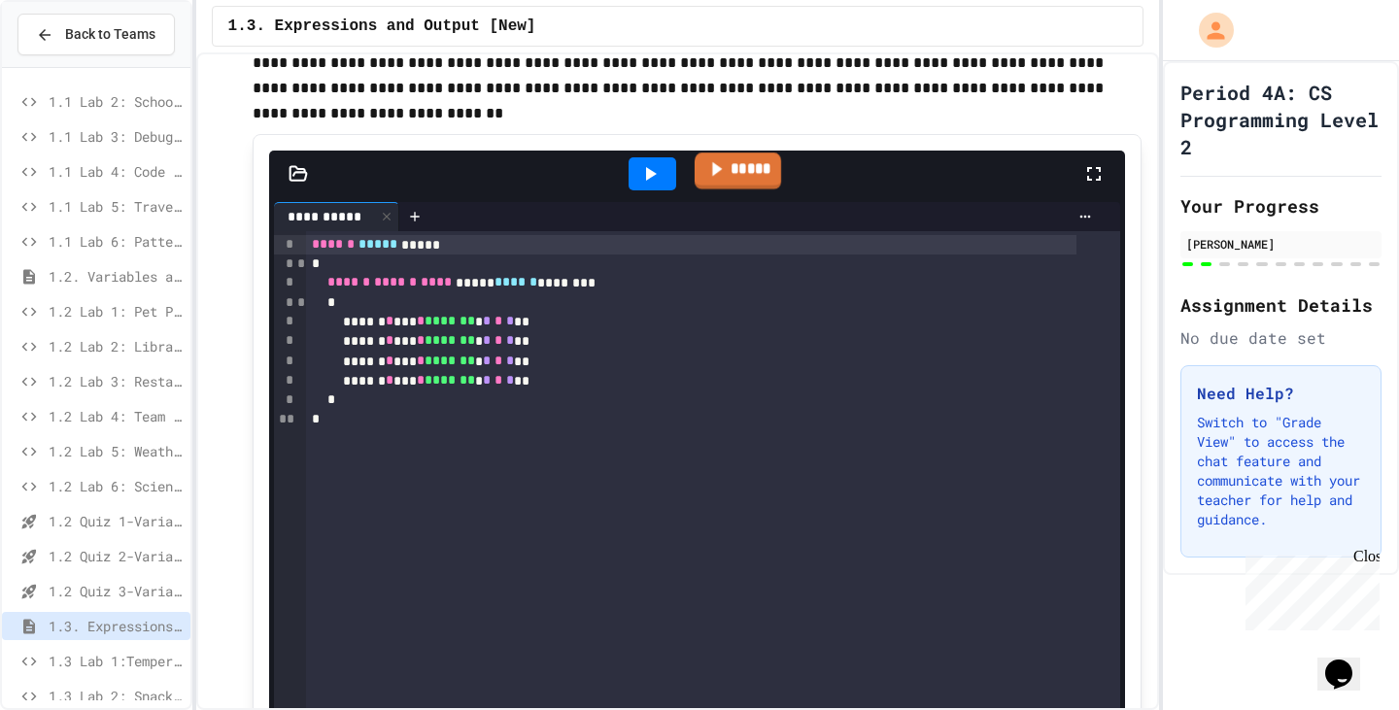
click at [745, 183] on link "*****" at bounding box center [737, 170] width 86 height 37
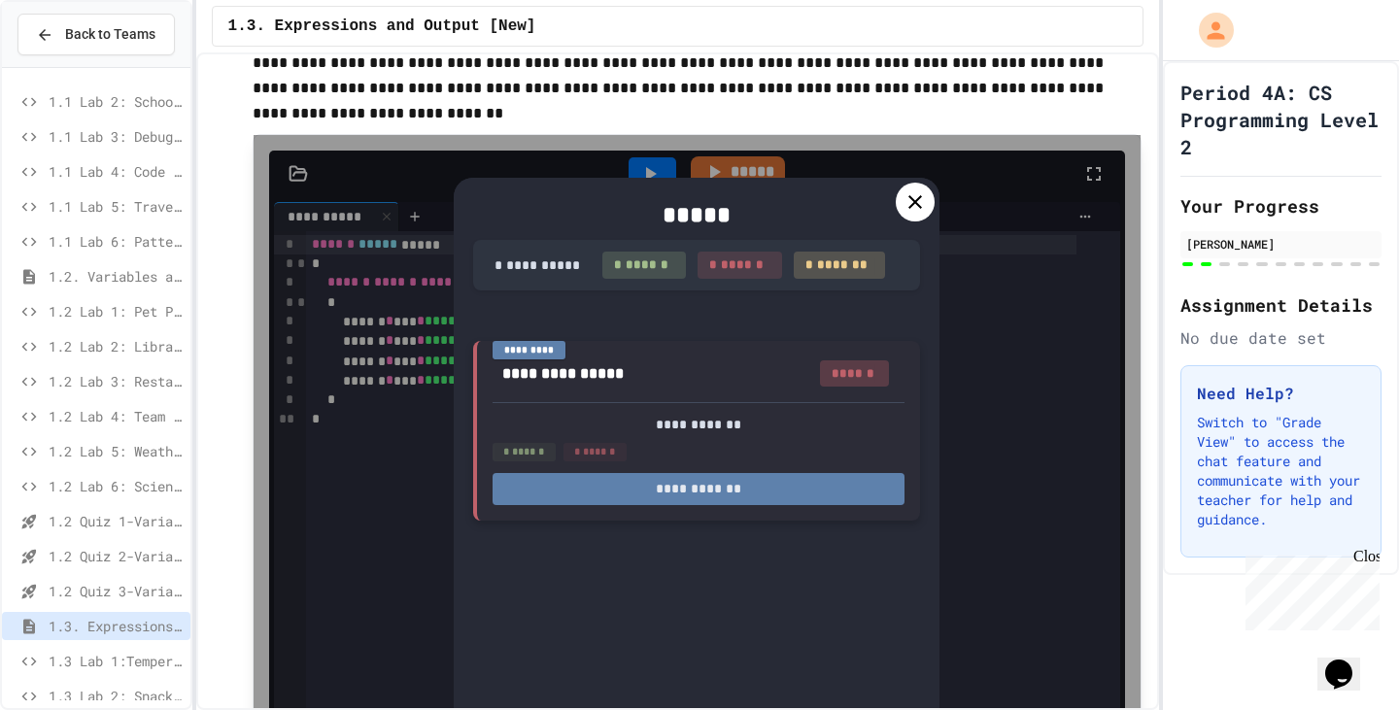
click at [682, 484] on button "**********" at bounding box center [698, 489] width 412 height 32
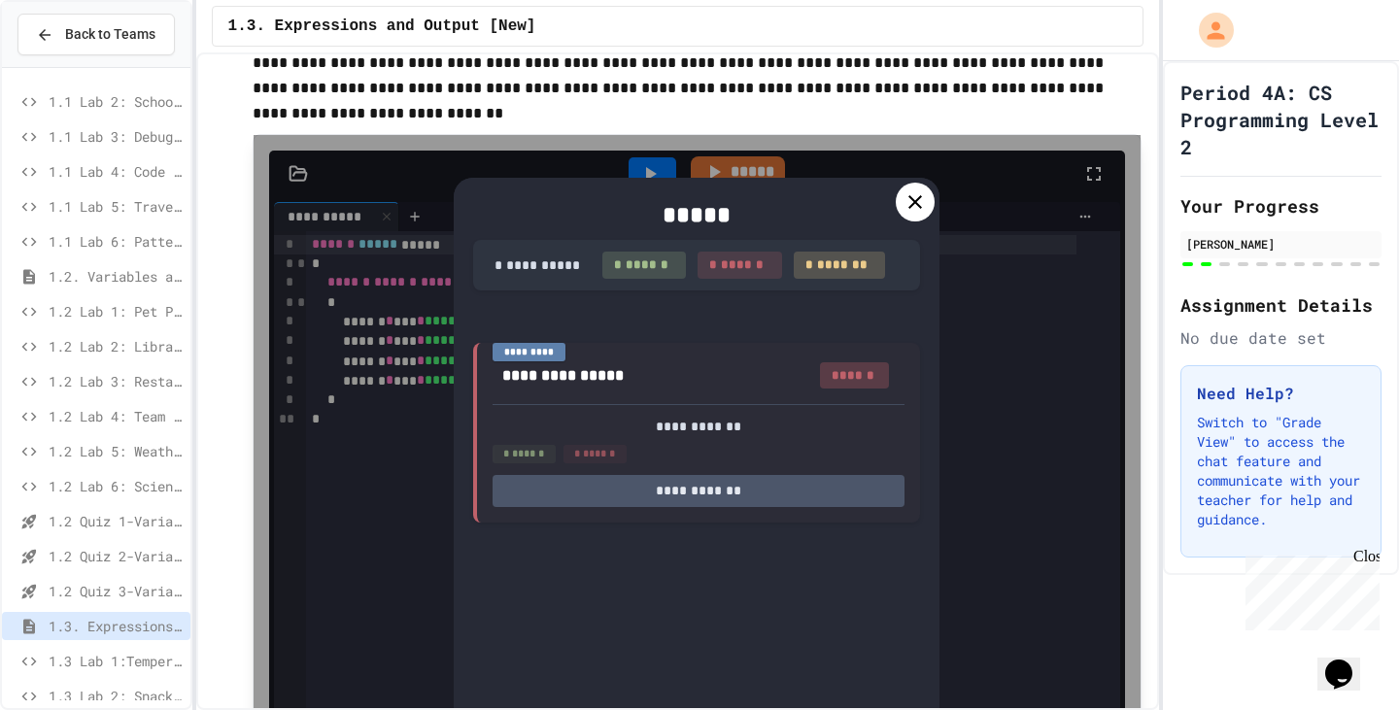
click at [924, 205] on div at bounding box center [914, 202] width 39 height 39
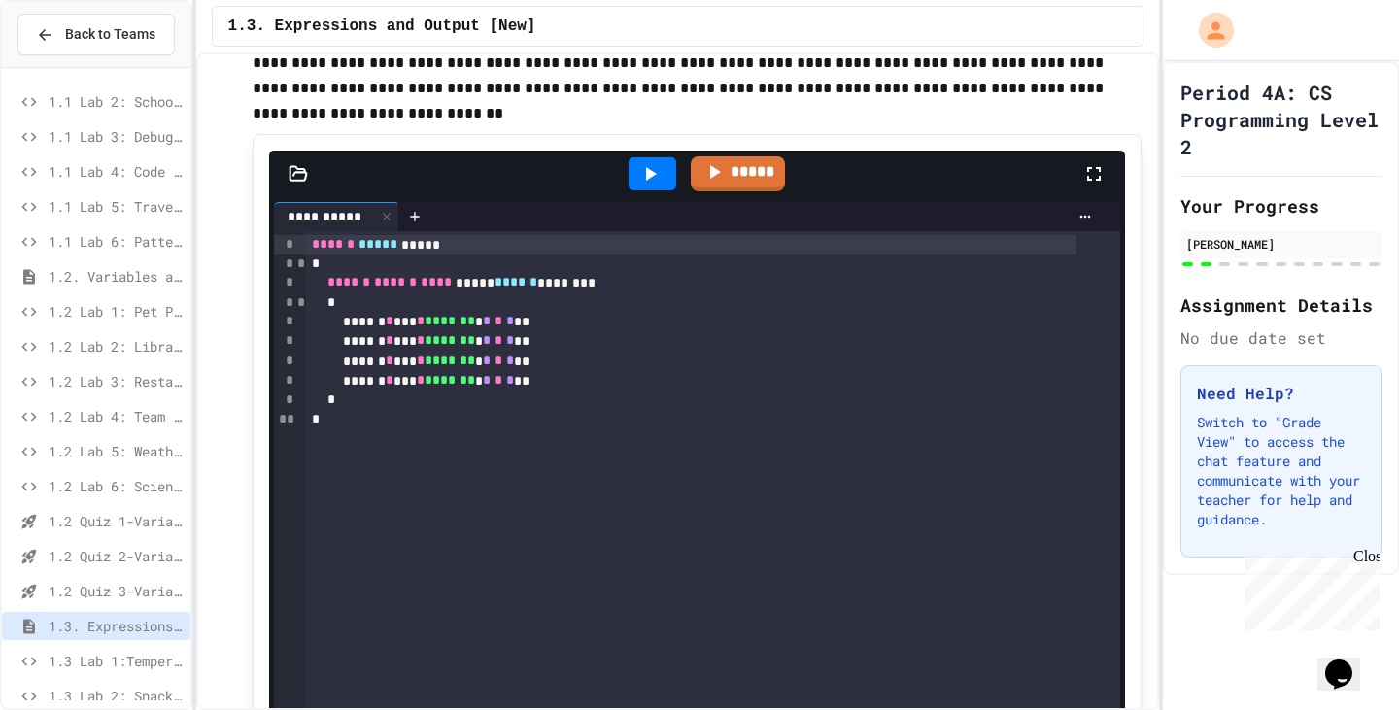
click at [473, 347] on span "*******" at bounding box center [449, 340] width 51 height 14
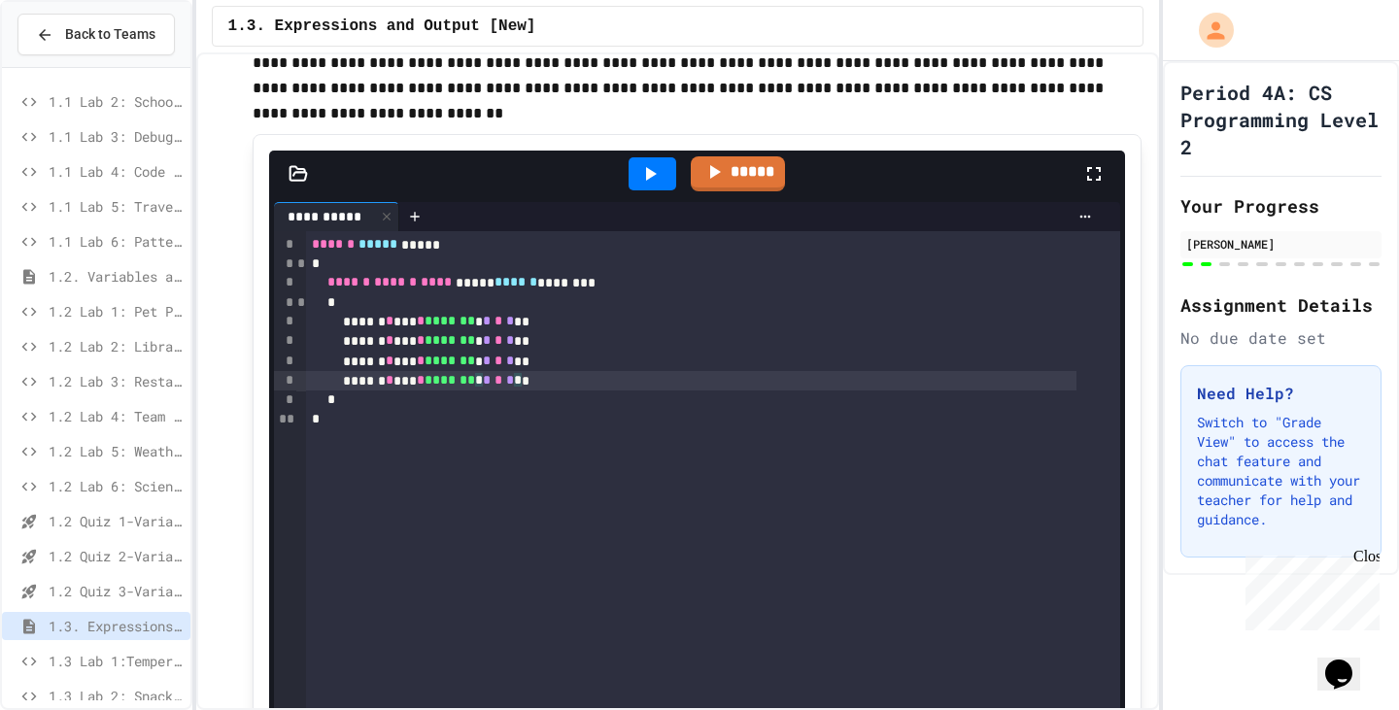
click at [517, 390] on div "****** * *** * ******* * * * * * *" at bounding box center [691, 380] width 770 height 19
click at [538, 384] on div "****** * *** * ******* * * * * **" at bounding box center [691, 380] width 770 height 19
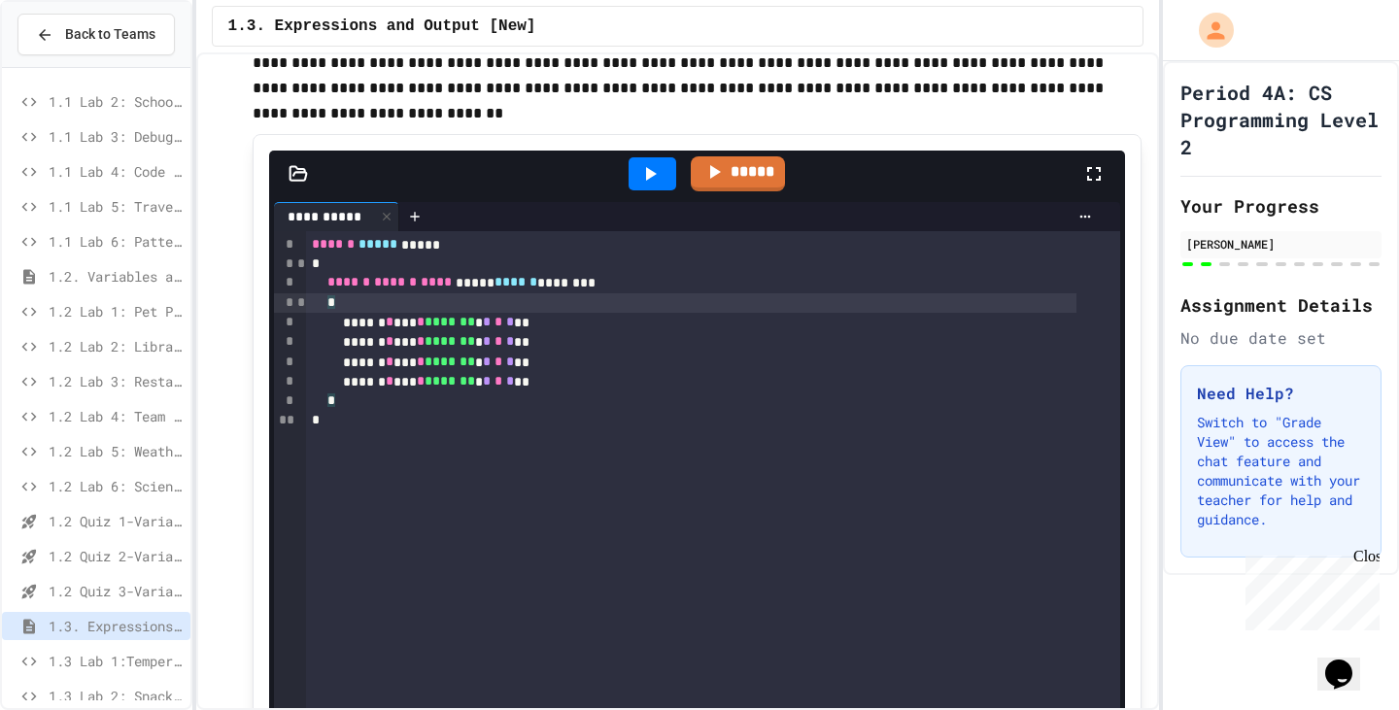
click at [382, 300] on div "*" at bounding box center [691, 302] width 770 height 19
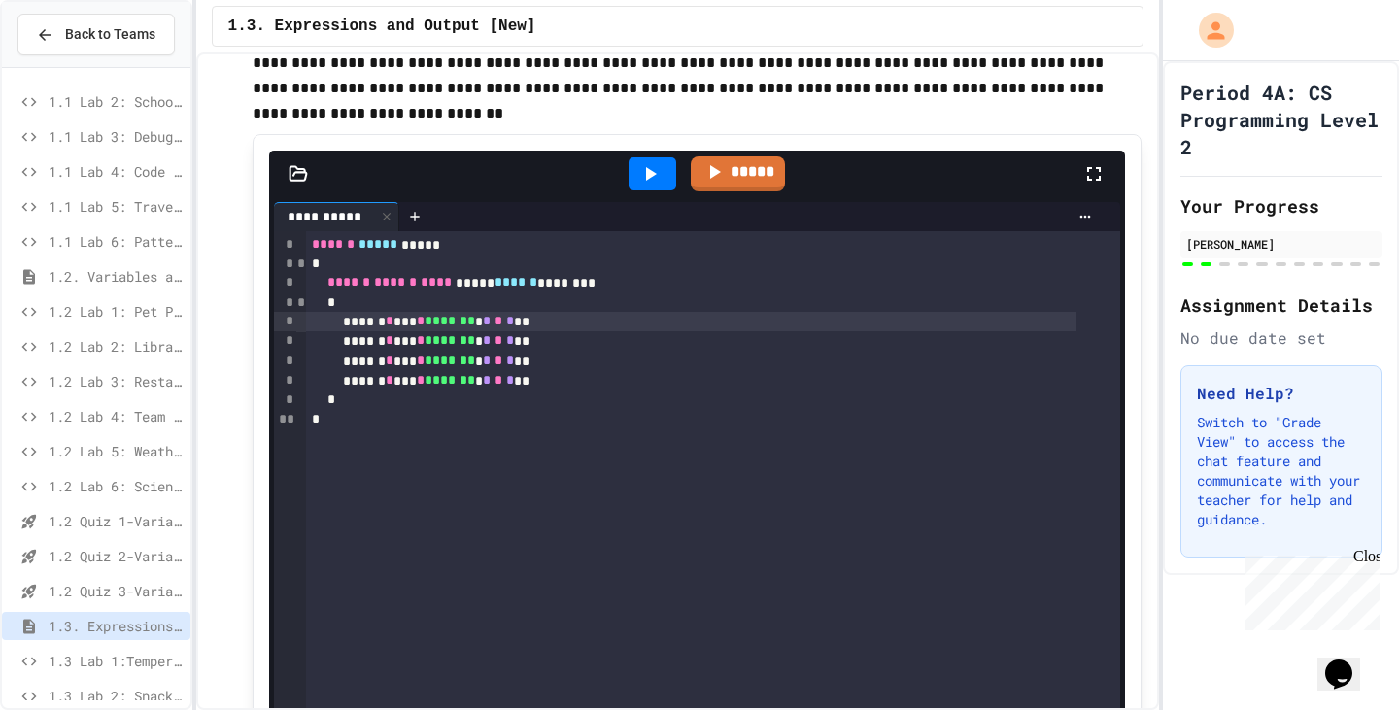
click at [616, 321] on div "****** * *** * ******* * * * * **" at bounding box center [691, 321] width 770 height 19
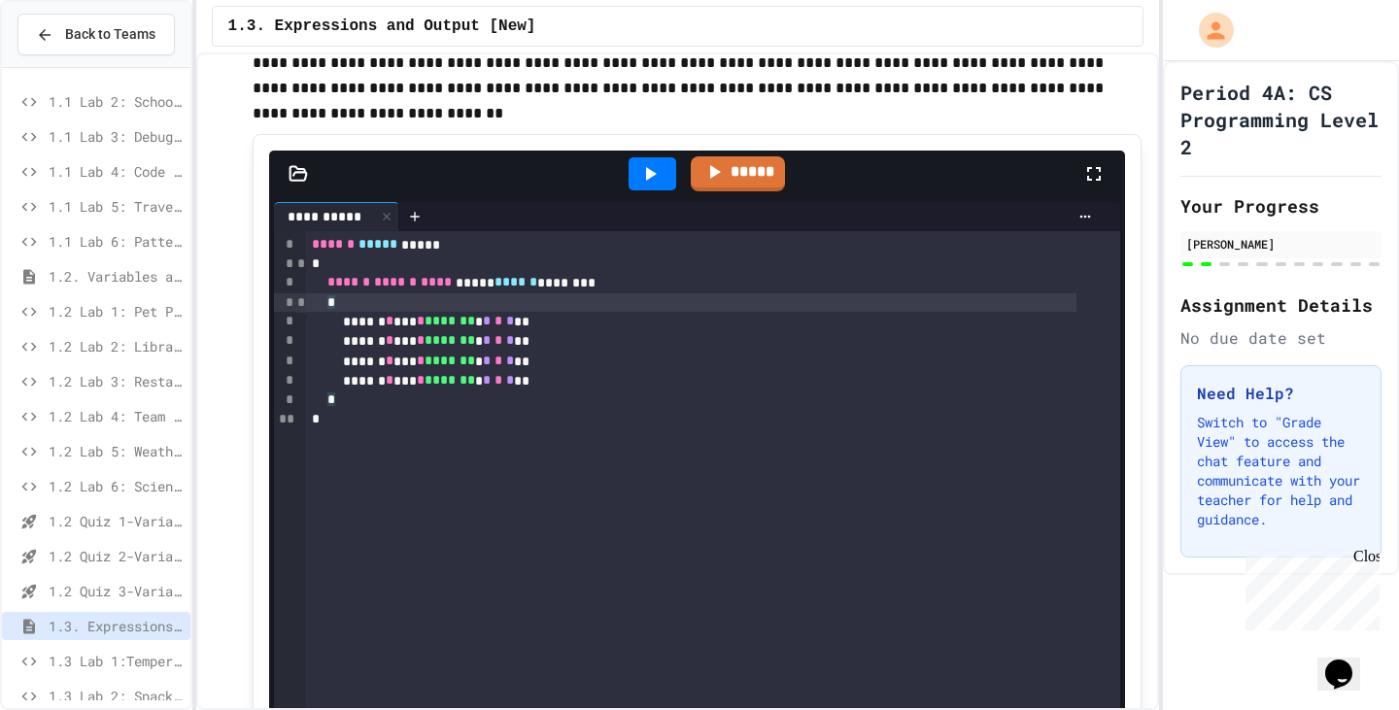
click at [632, 297] on div "*" at bounding box center [691, 302] width 770 height 19
click at [629, 304] on div "*" at bounding box center [691, 302] width 770 height 19
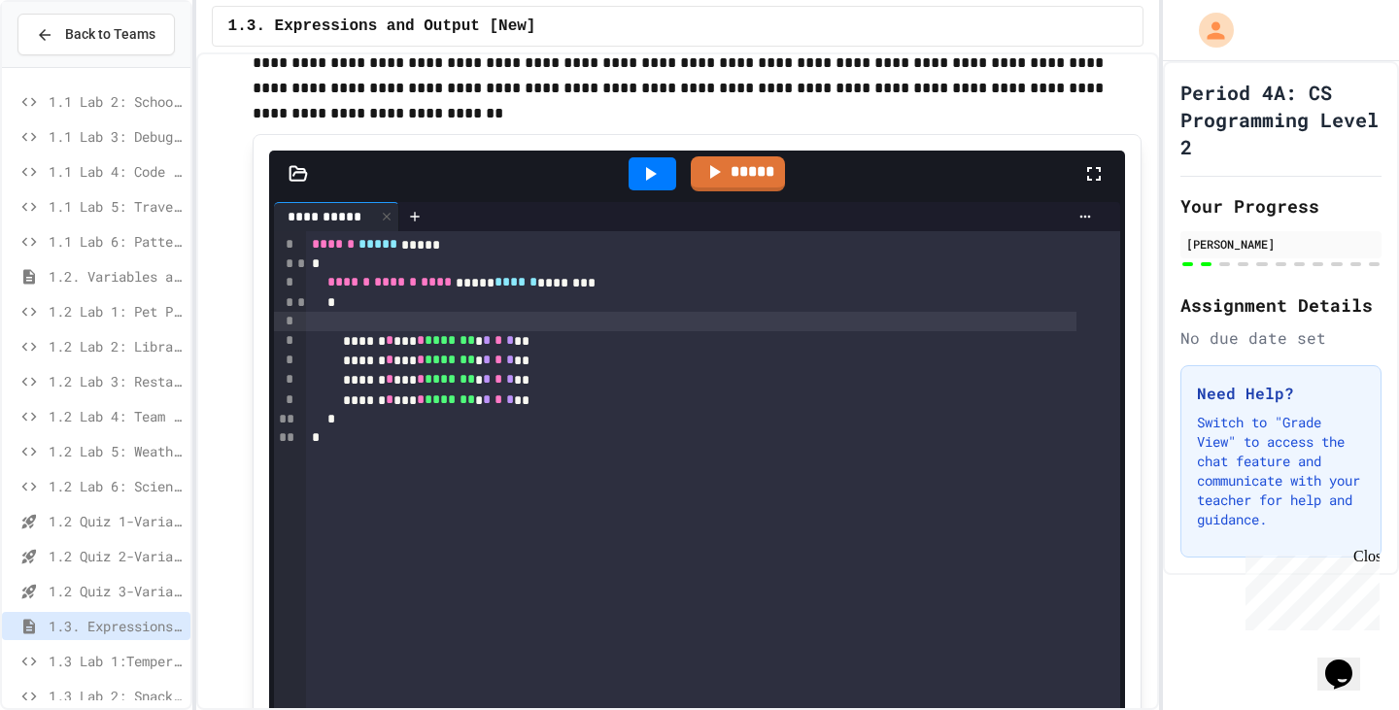
click at [638, 174] on icon at bounding box center [649, 173] width 23 height 23
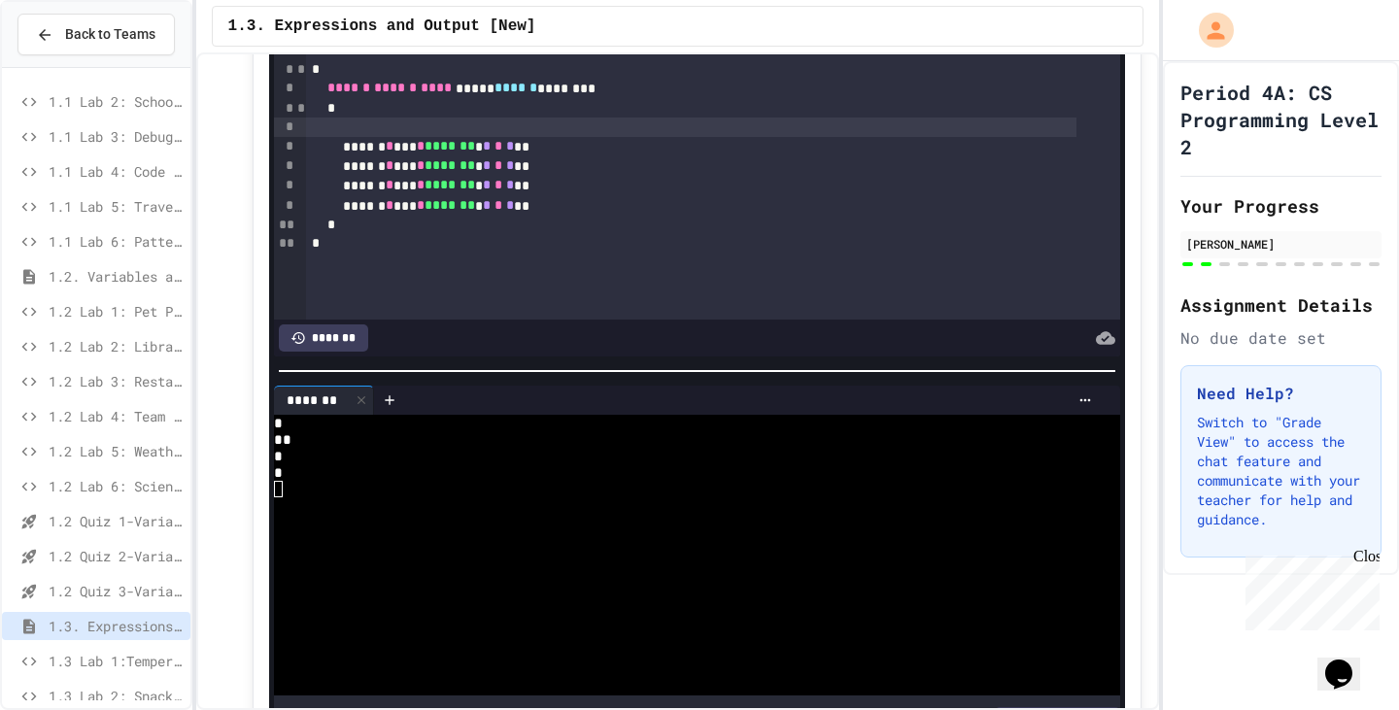
scroll to position [3057, 0]
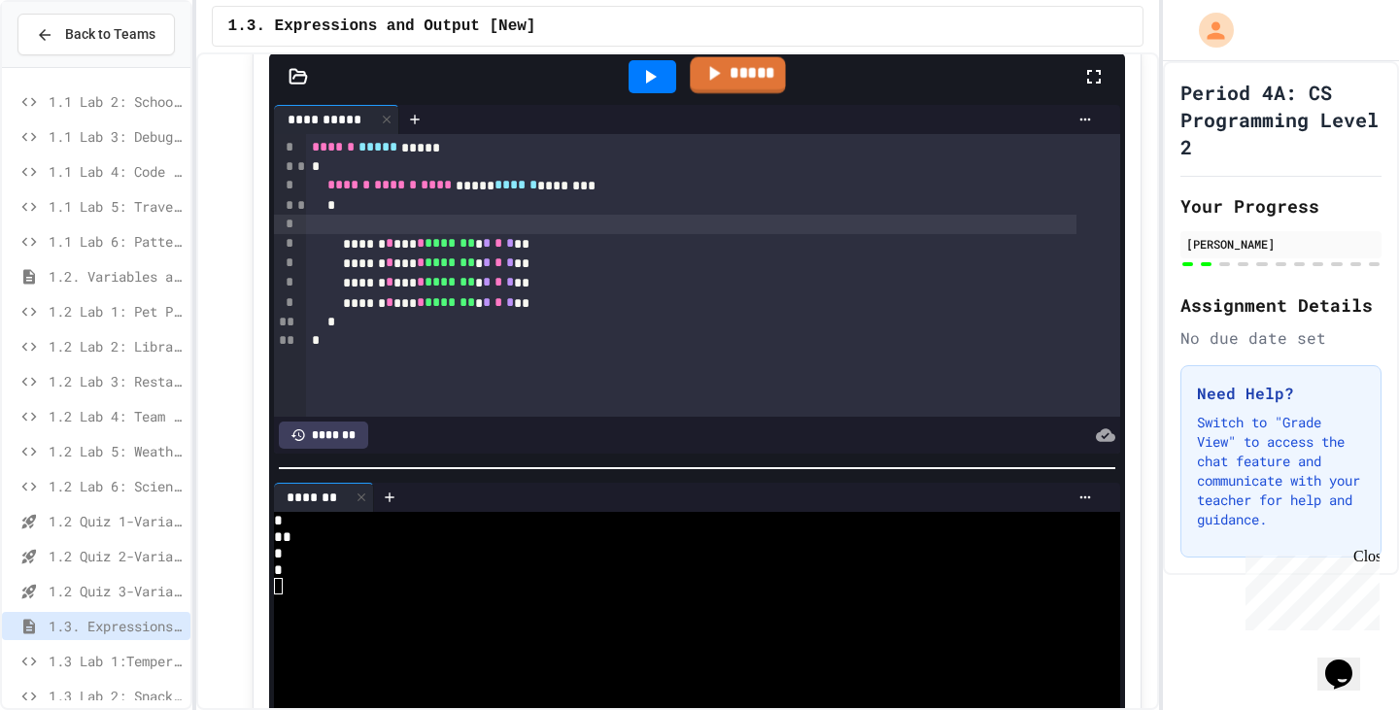
click at [719, 75] on link "*****" at bounding box center [737, 74] width 95 height 37
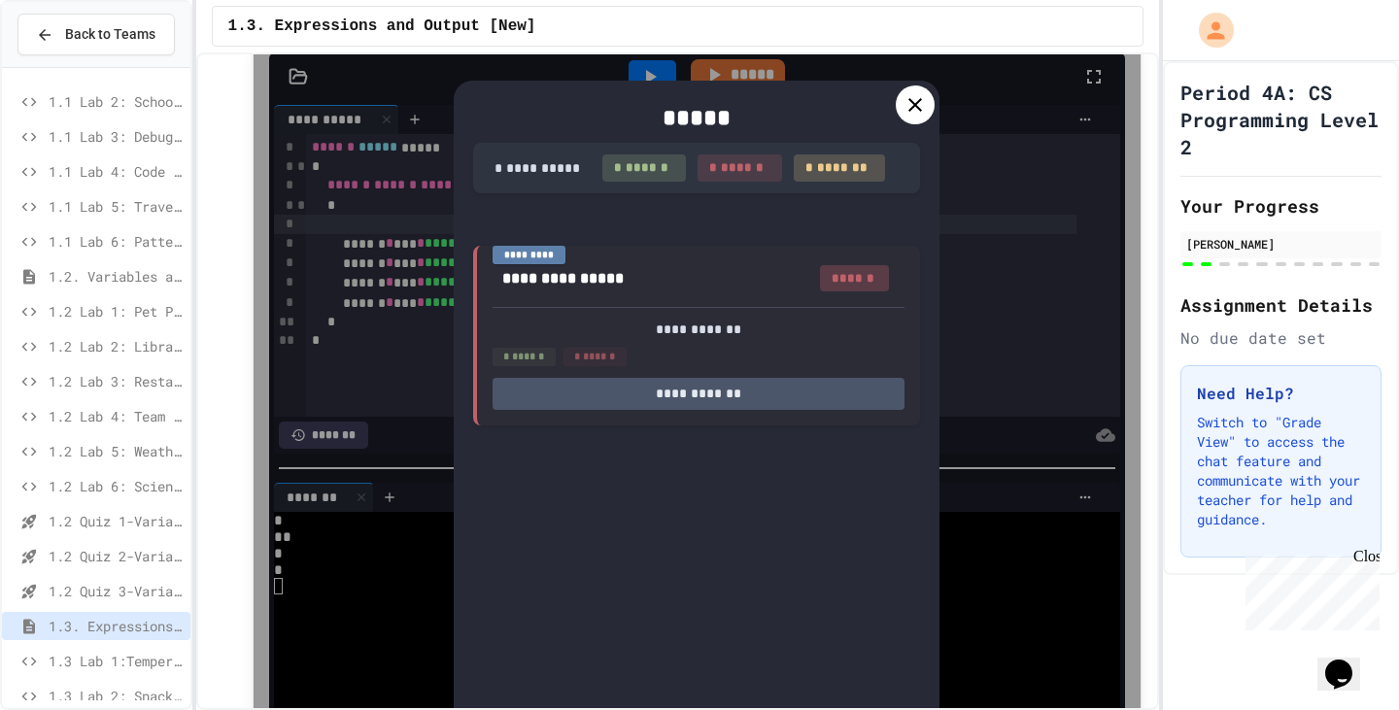
click at [903, 117] on icon at bounding box center [914, 104] width 23 height 23
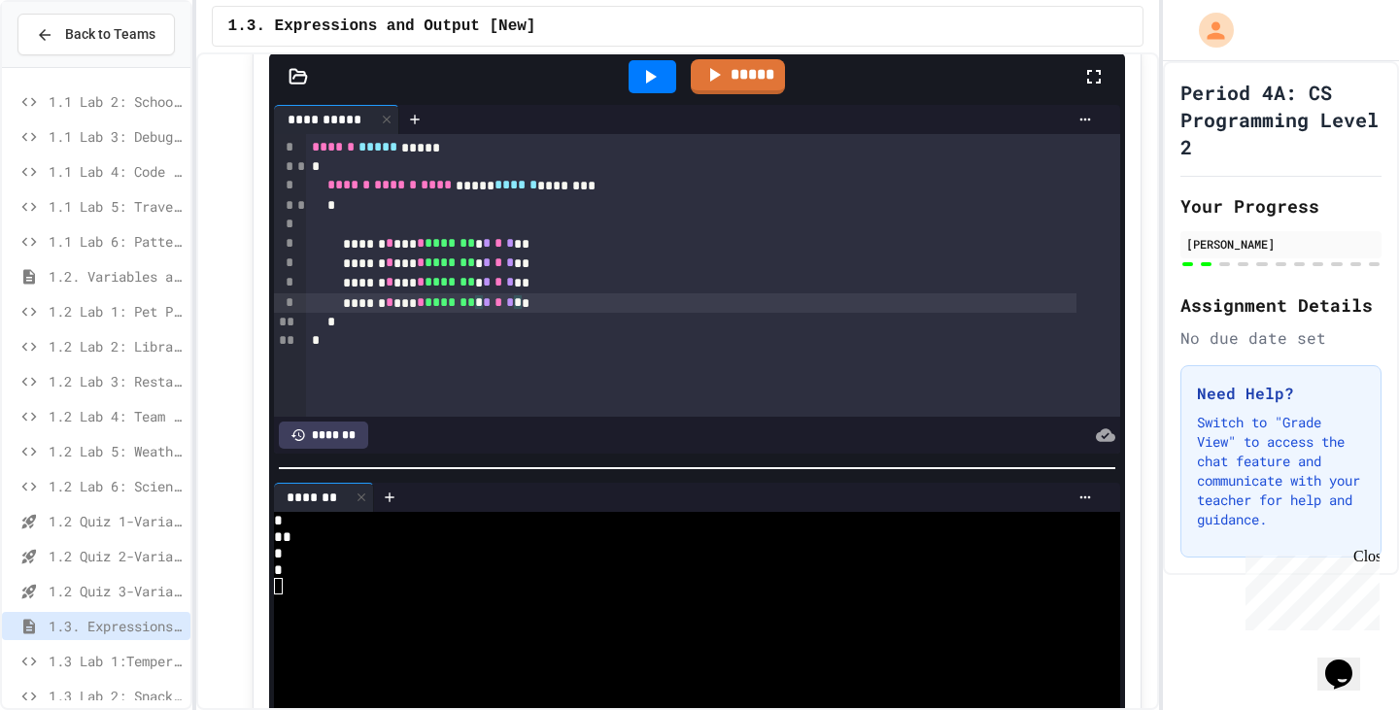
click at [508, 313] on div "****** * *** * ******* * * * * * *" at bounding box center [691, 302] width 770 height 19
click at [694, 82] on link "*****" at bounding box center [737, 73] width 86 height 37
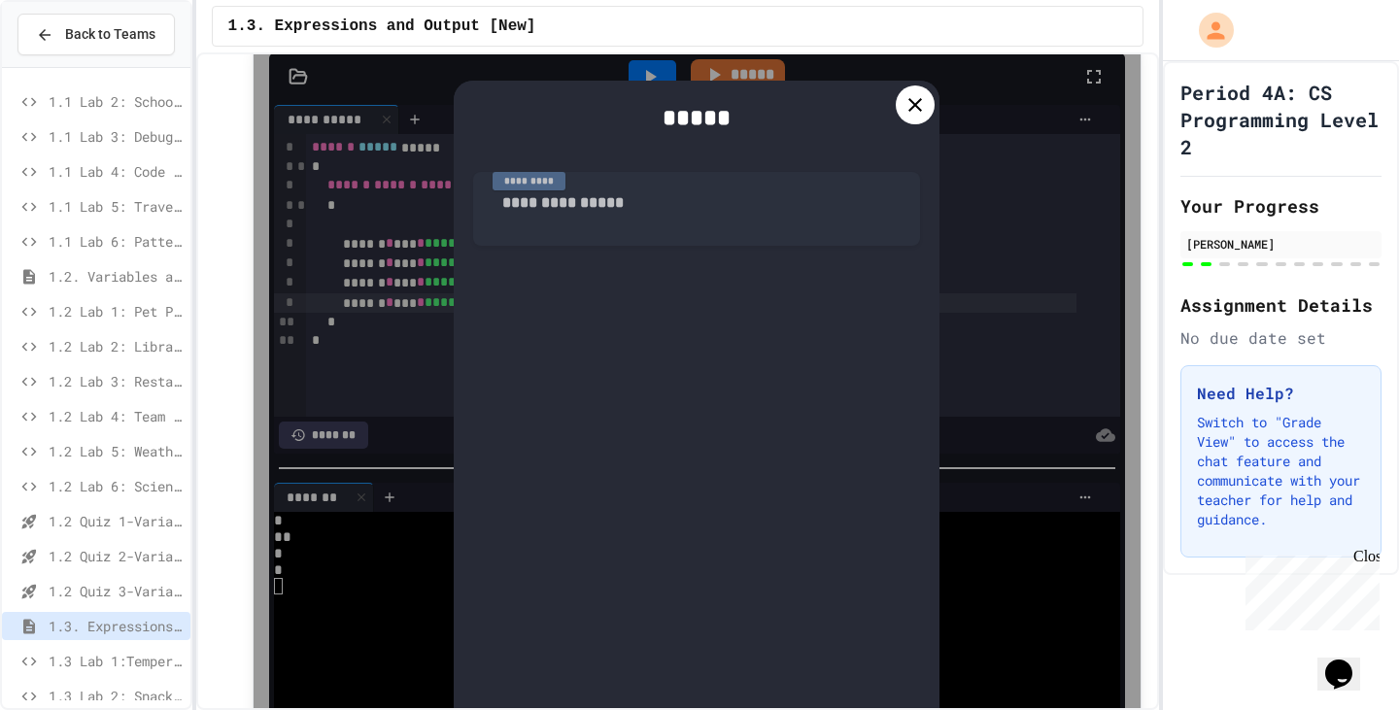
click at [918, 114] on icon at bounding box center [914, 104] width 23 height 23
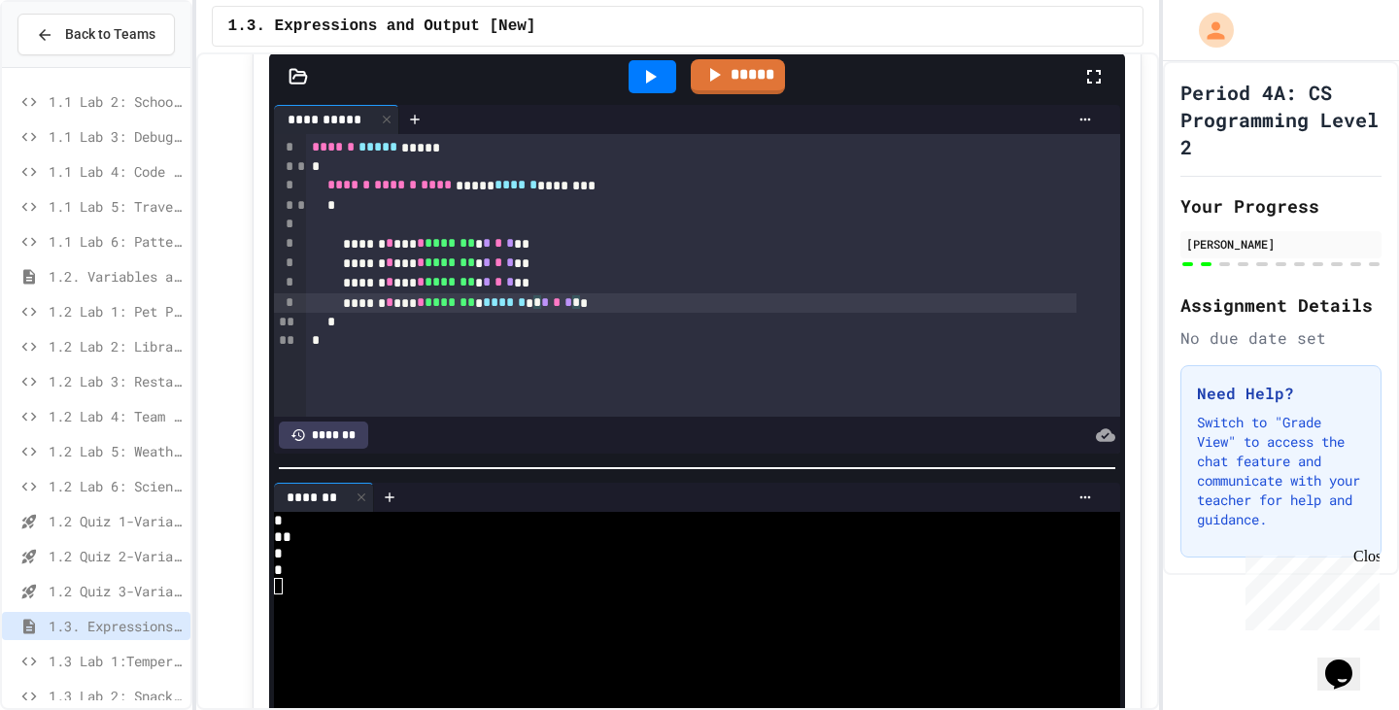
click at [572, 305] on div "****** * *** * ******* * ****** * * * * * * *" at bounding box center [691, 302] width 770 height 19
click at [731, 74] on link "*****" at bounding box center [738, 74] width 94 height 37
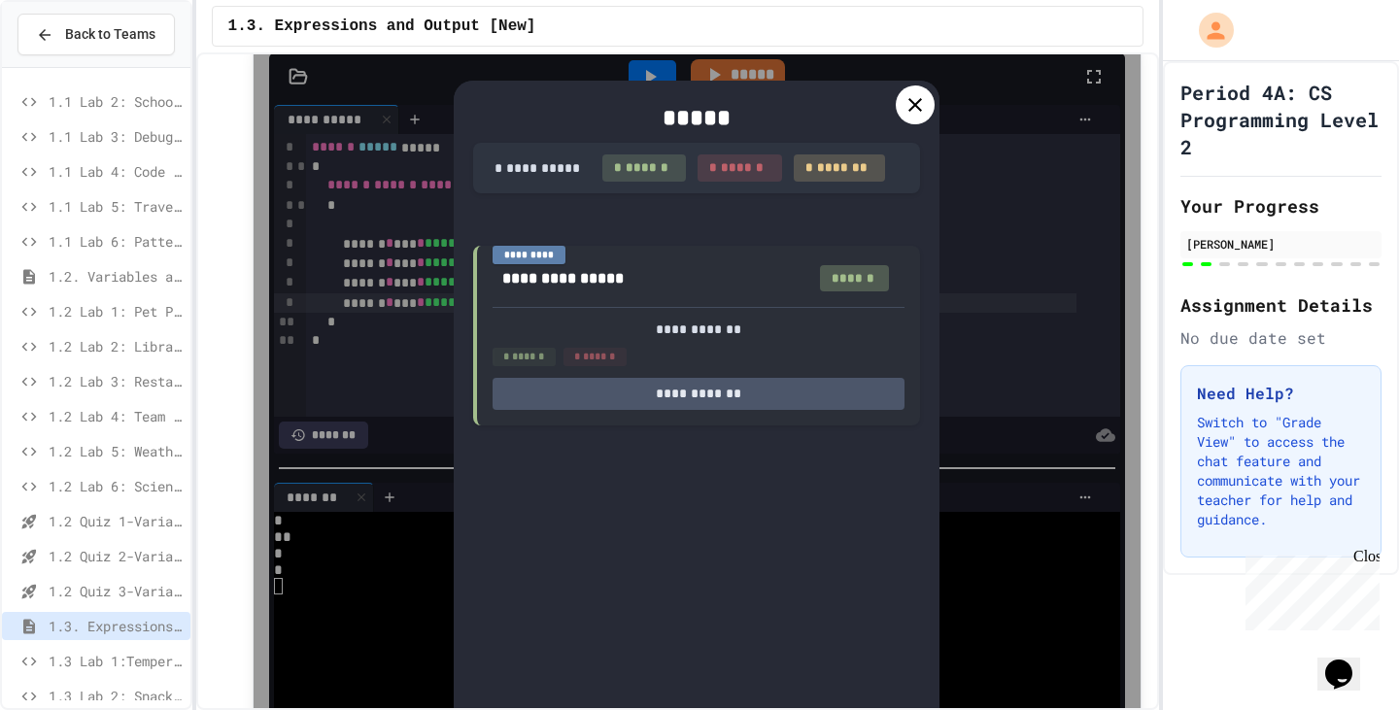
click at [865, 92] on div "**********" at bounding box center [697, 473] width 486 height 785
click at [910, 96] on icon at bounding box center [914, 104] width 23 height 23
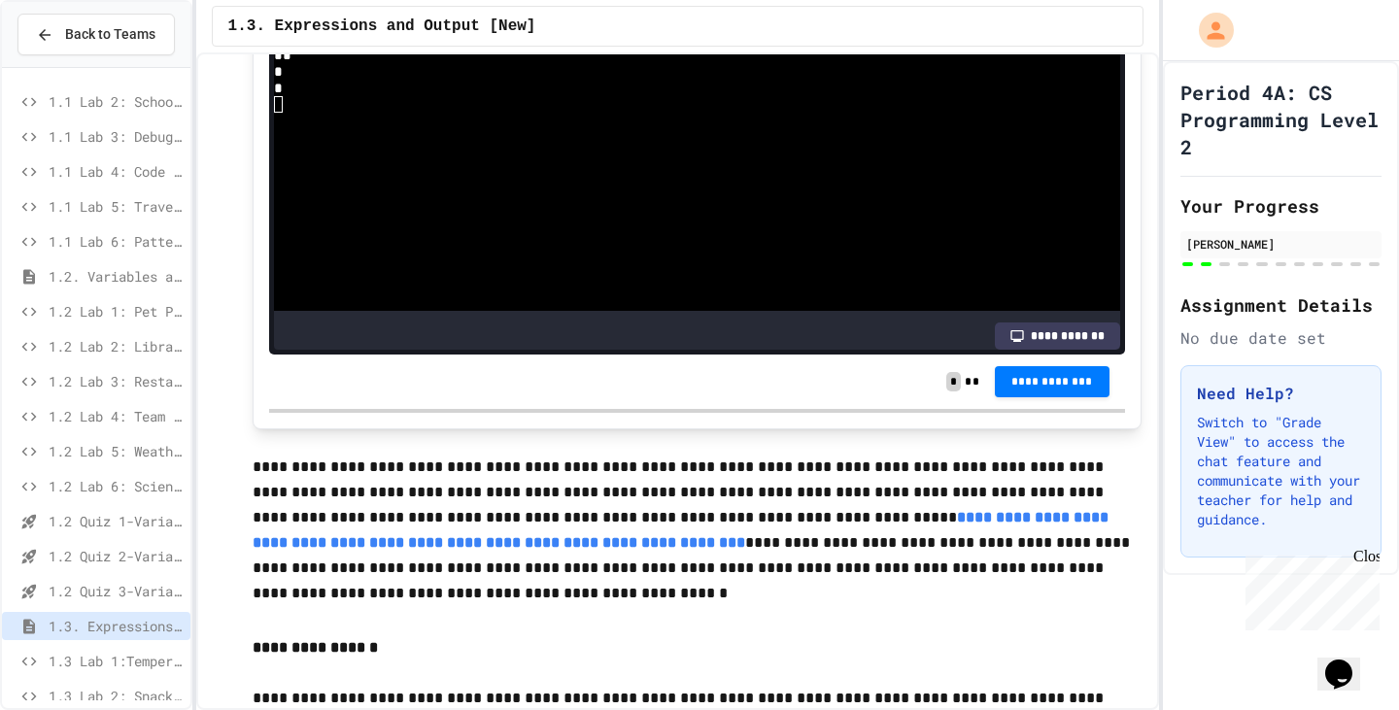
scroll to position [3543, 0]
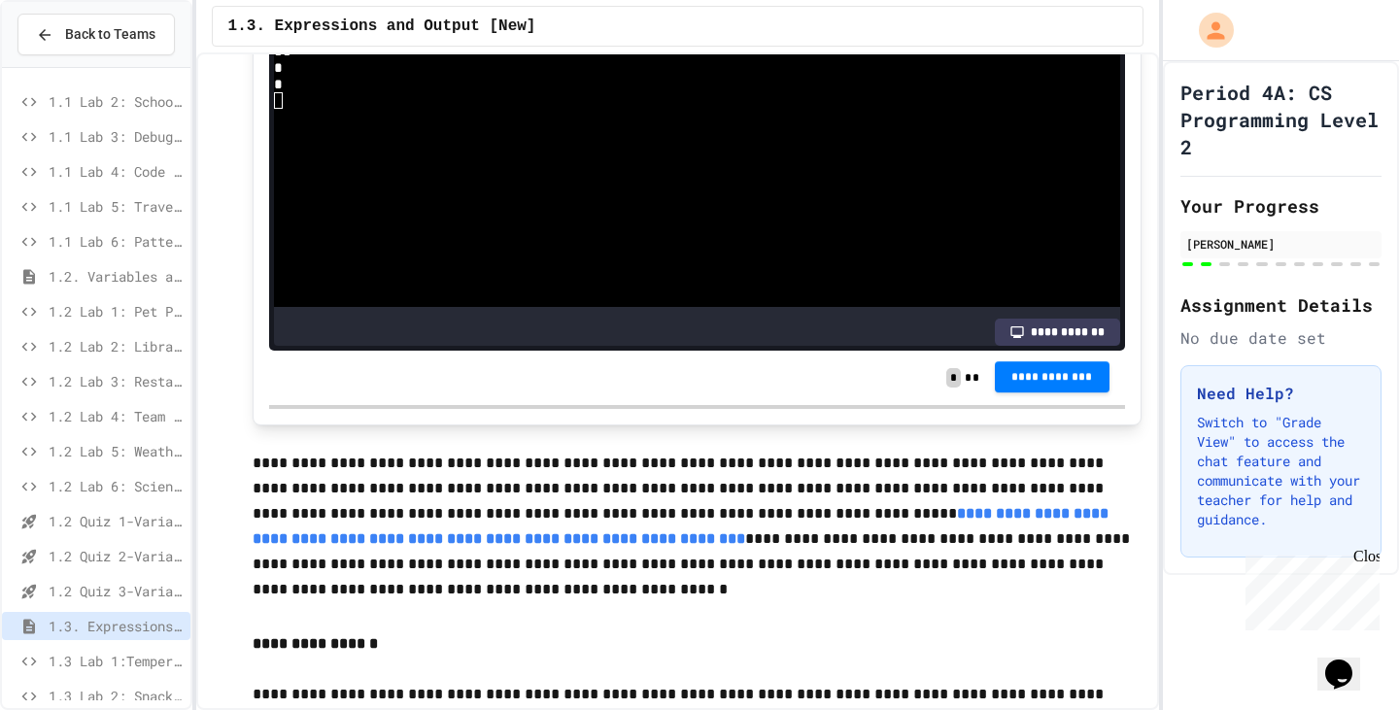
click at [1049, 390] on button "**********" at bounding box center [1052, 376] width 115 height 31
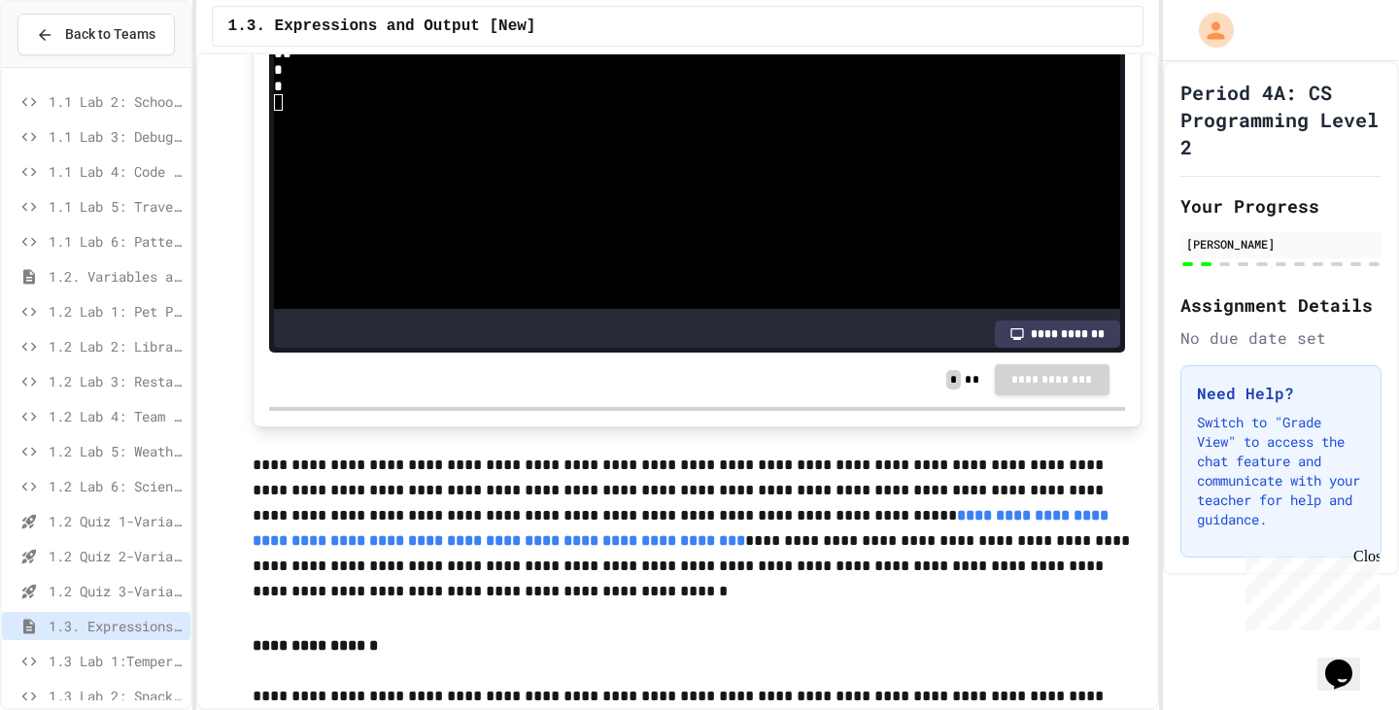
scroll to position [3542, 0]
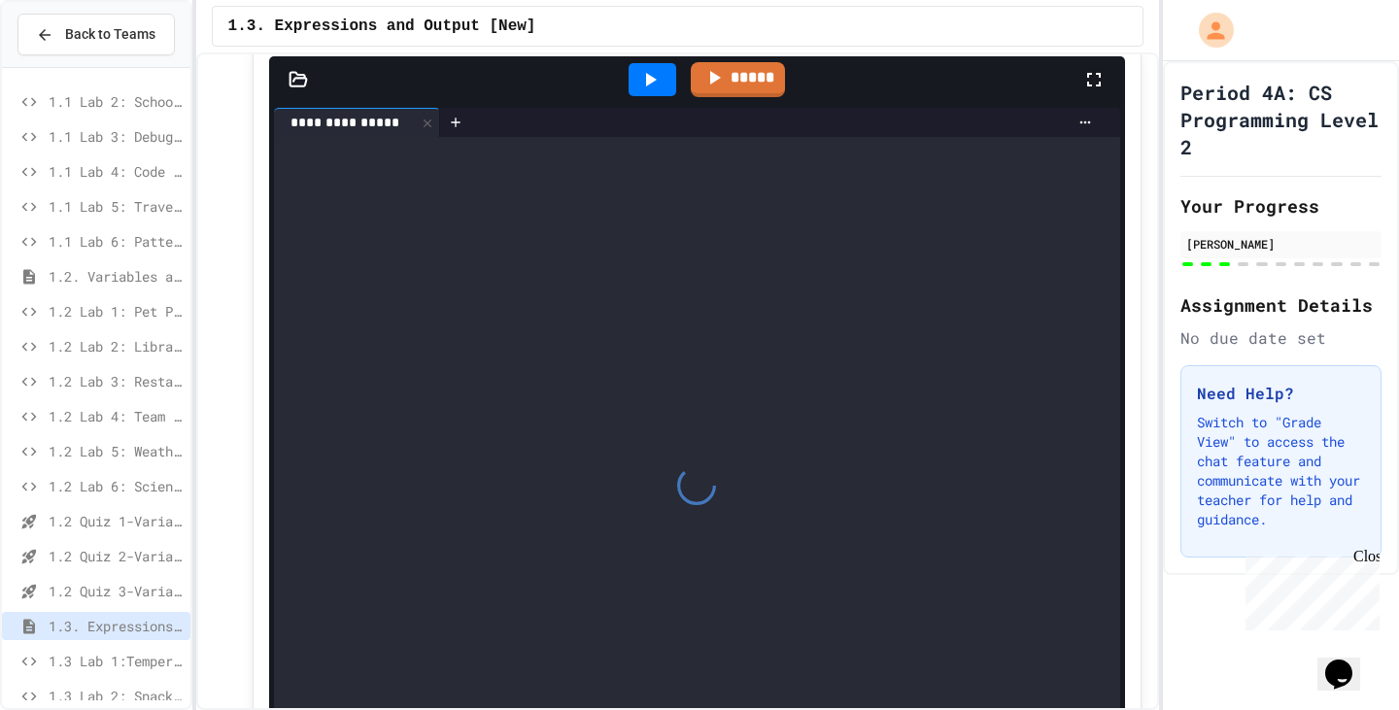
scroll to position [4222, 0]
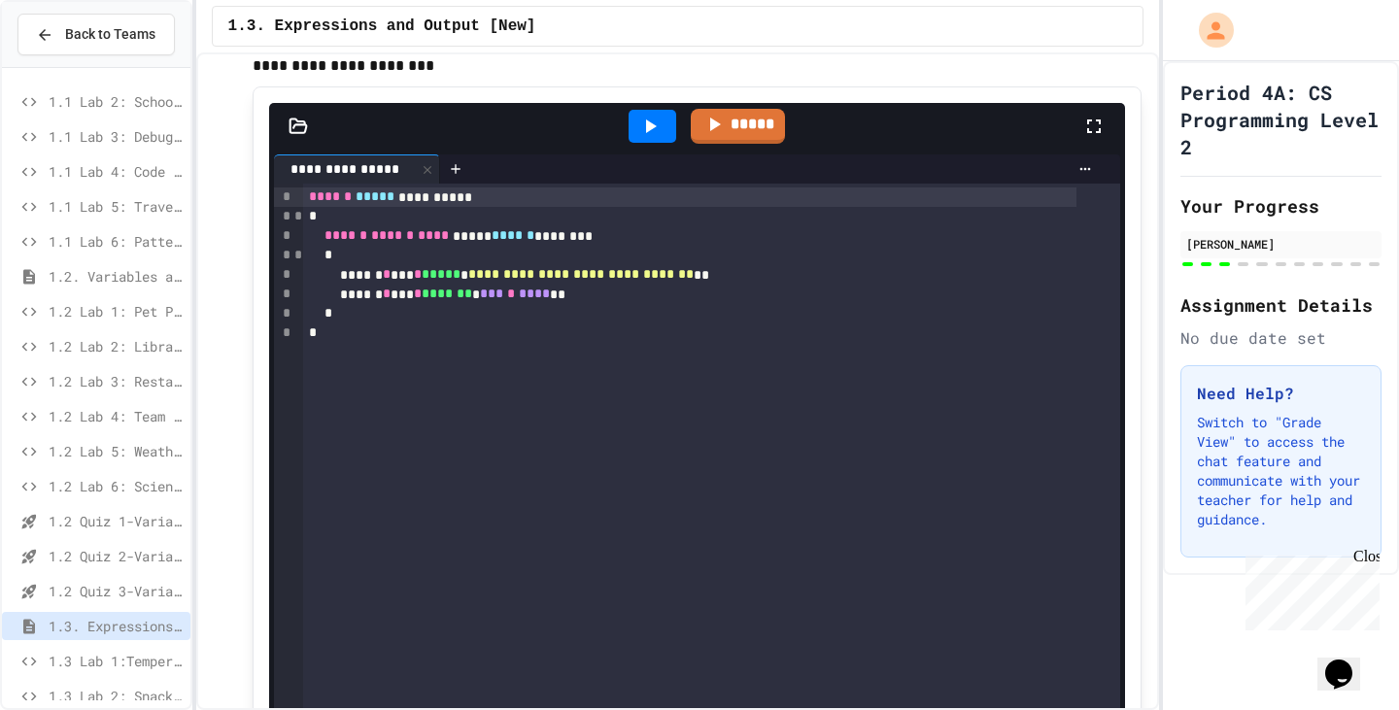
click at [1087, 138] on icon at bounding box center [1093, 126] width 23 height 23
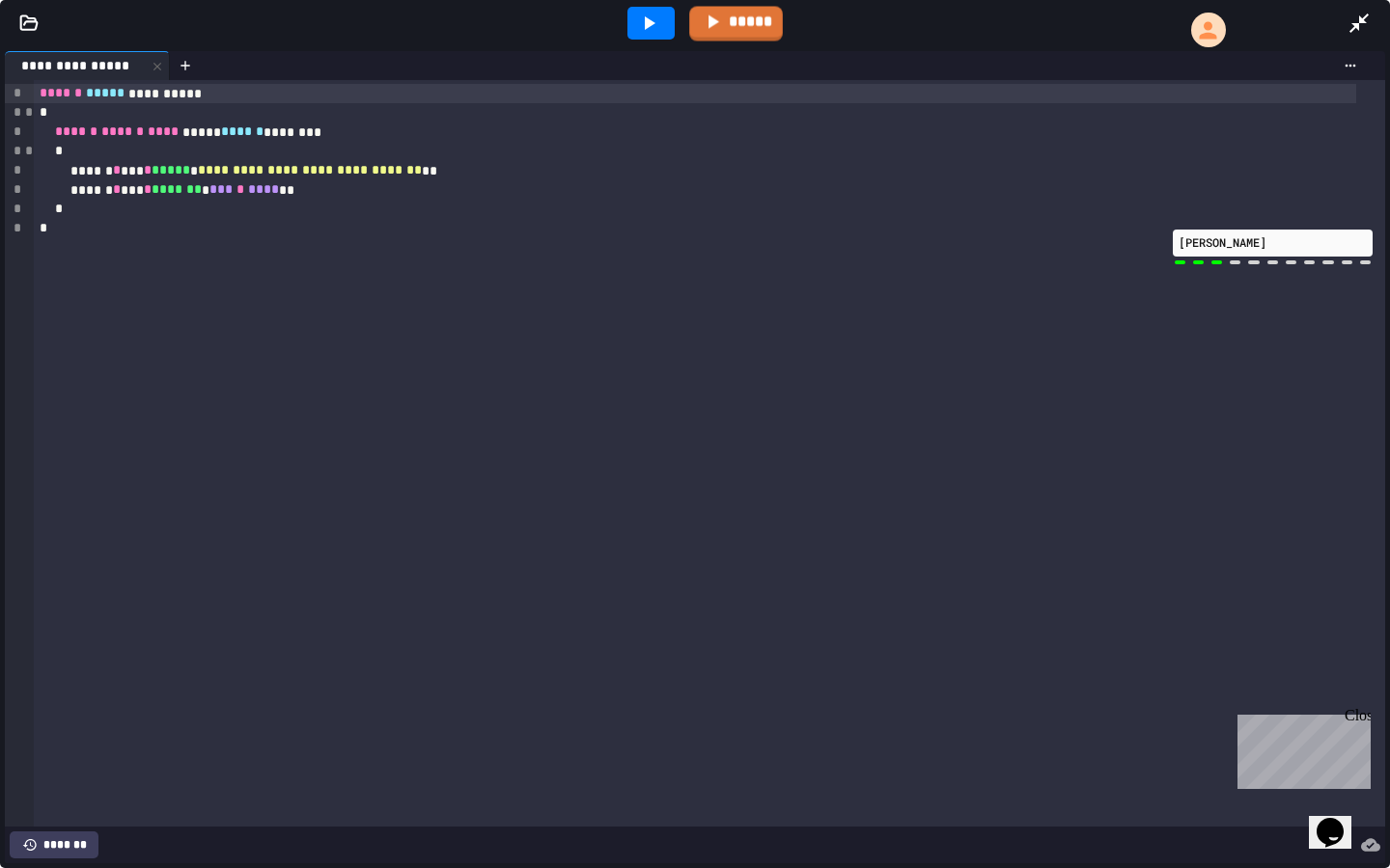
click at [653, 17] on icon at bounding box center [648, 23] width 23 height 23
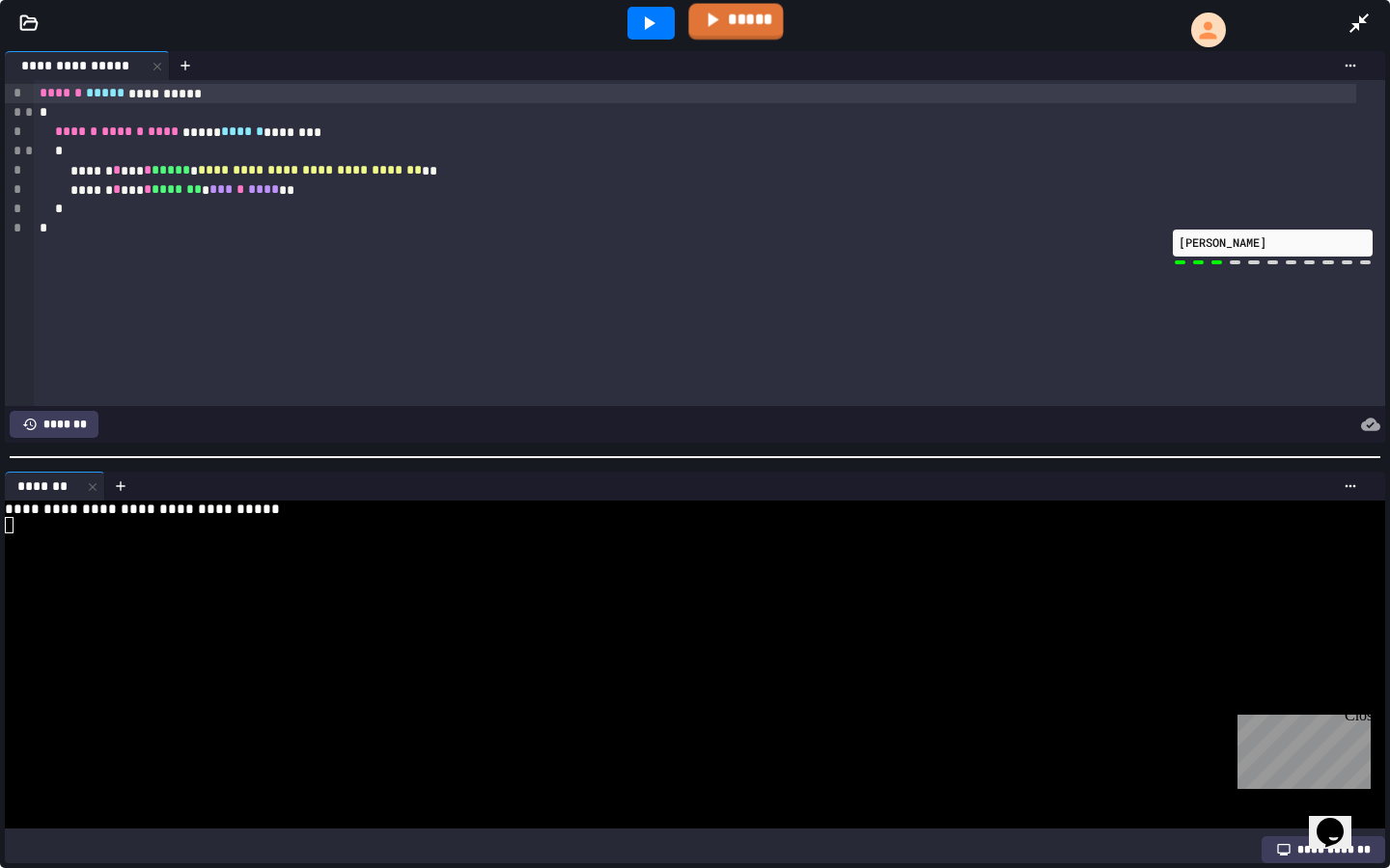
click at [748, 17] on link "*****" at bounding box center [734, 22] width 94 height 37
click at [728, 25] on link "*****" at bounding box center [735, 21] width 93 height 37
click at [726, 33] on link "*****" at bounding box center [735, 20] width 85 height 37
click at [726, 33] on link "*****" at bounding box center [734, 21] width 92 height 37
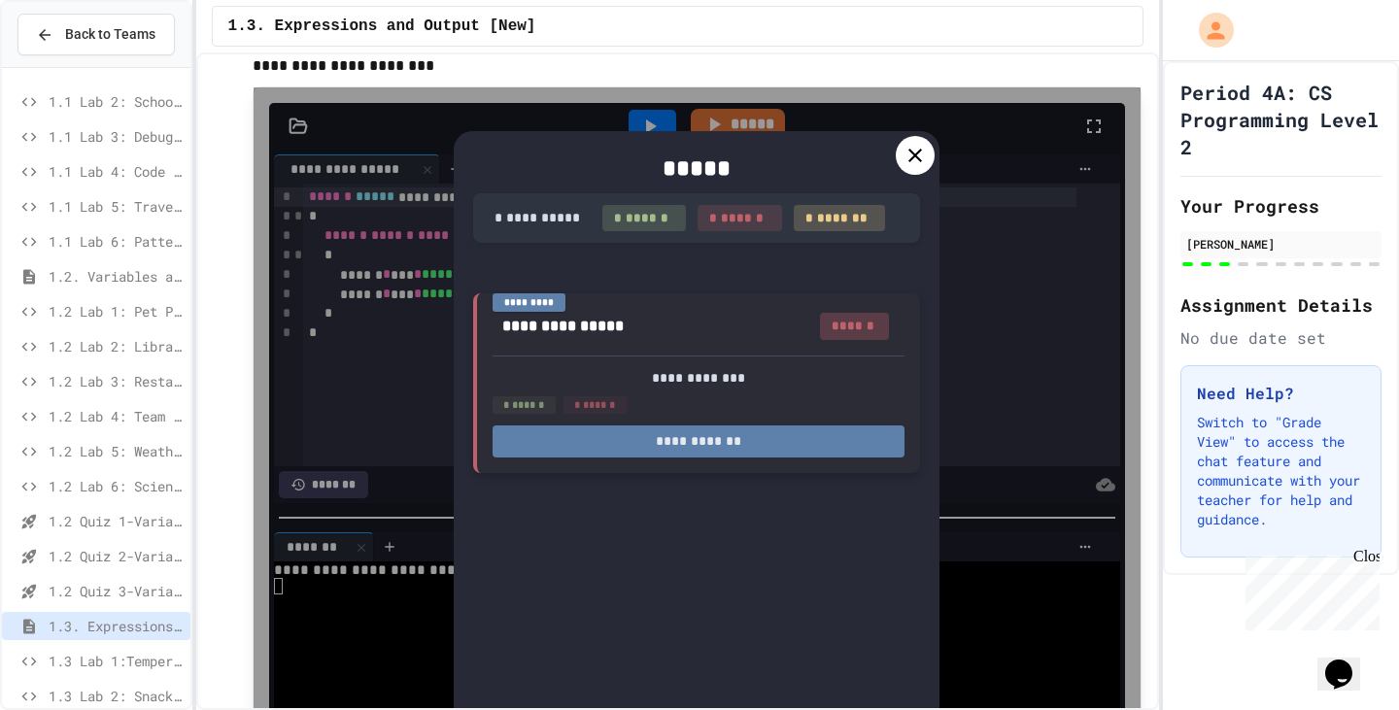
click at [740, 457] on button "**********" at bounding box center [698, 441] width 412 height 32
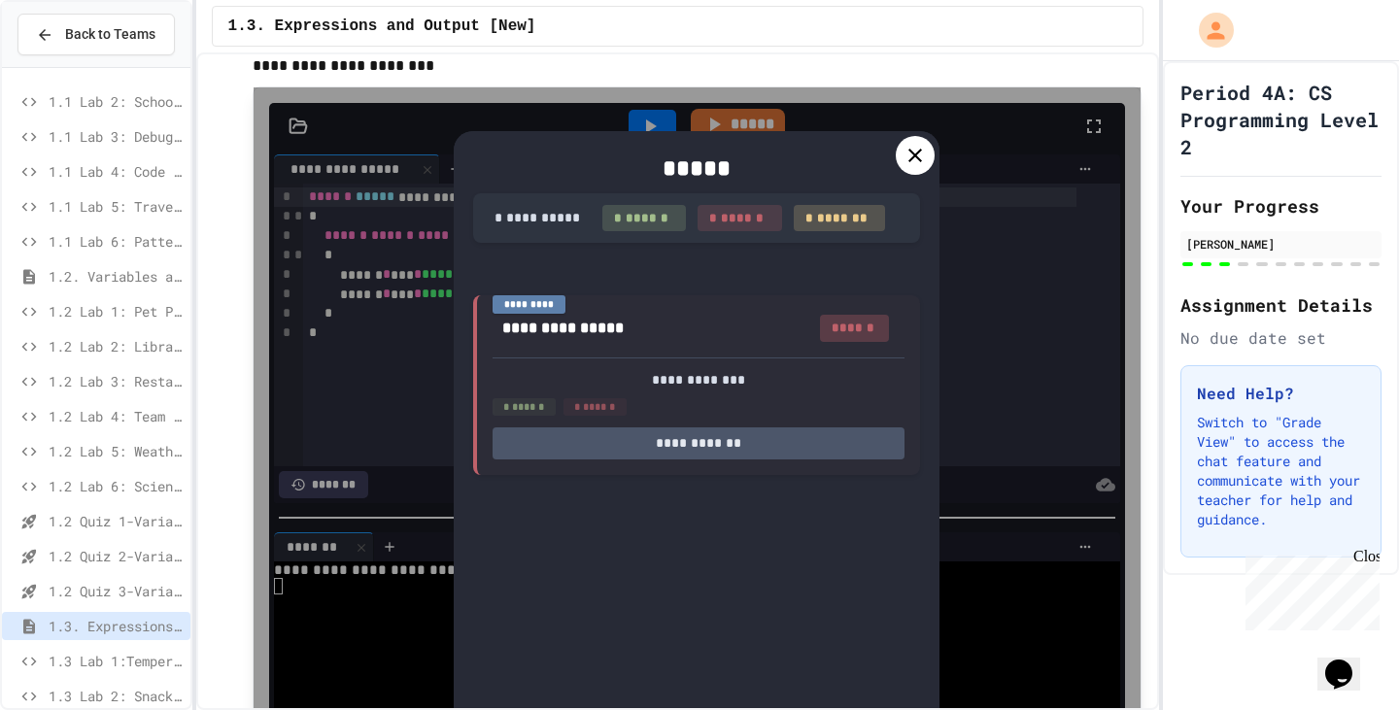
drag, startPoint x: 751, startPoint y: 440, endPoint x: 489, endPoint y: 438, distance: 261.3
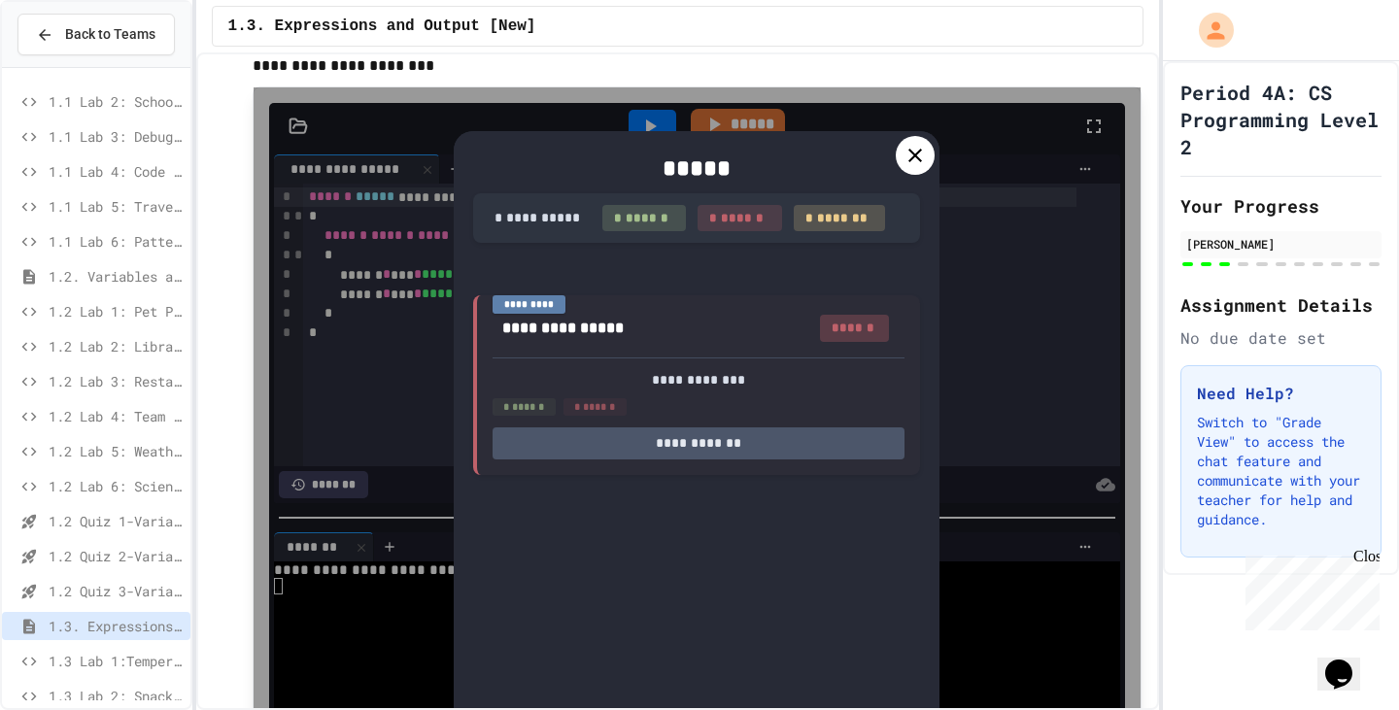
click at [903, 160] on icon at bounding box center [914, 155] width 23 height 23
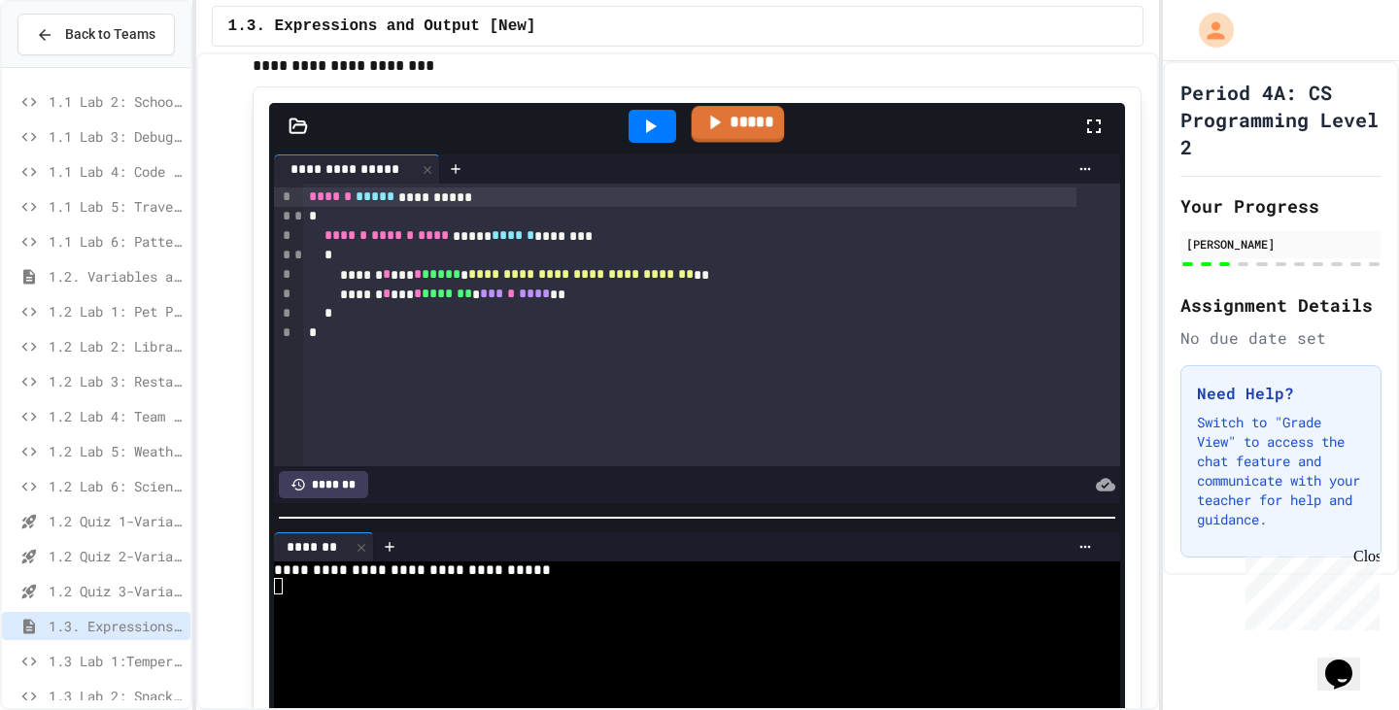
click at [718, 114] on link "*****" at bounding box center [738, 124] width 93 height 37
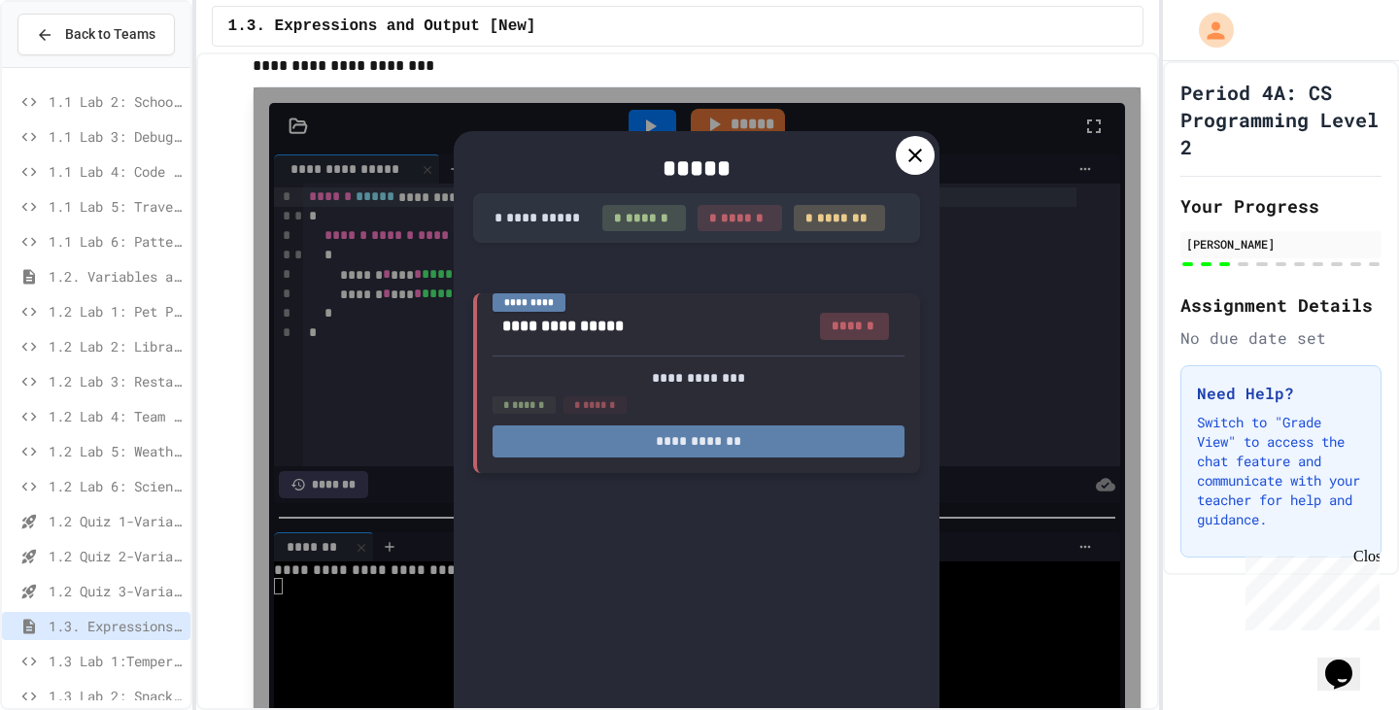
click at [714, 447] on button "**********" at bounding box center [698, 441] width 412 height 32
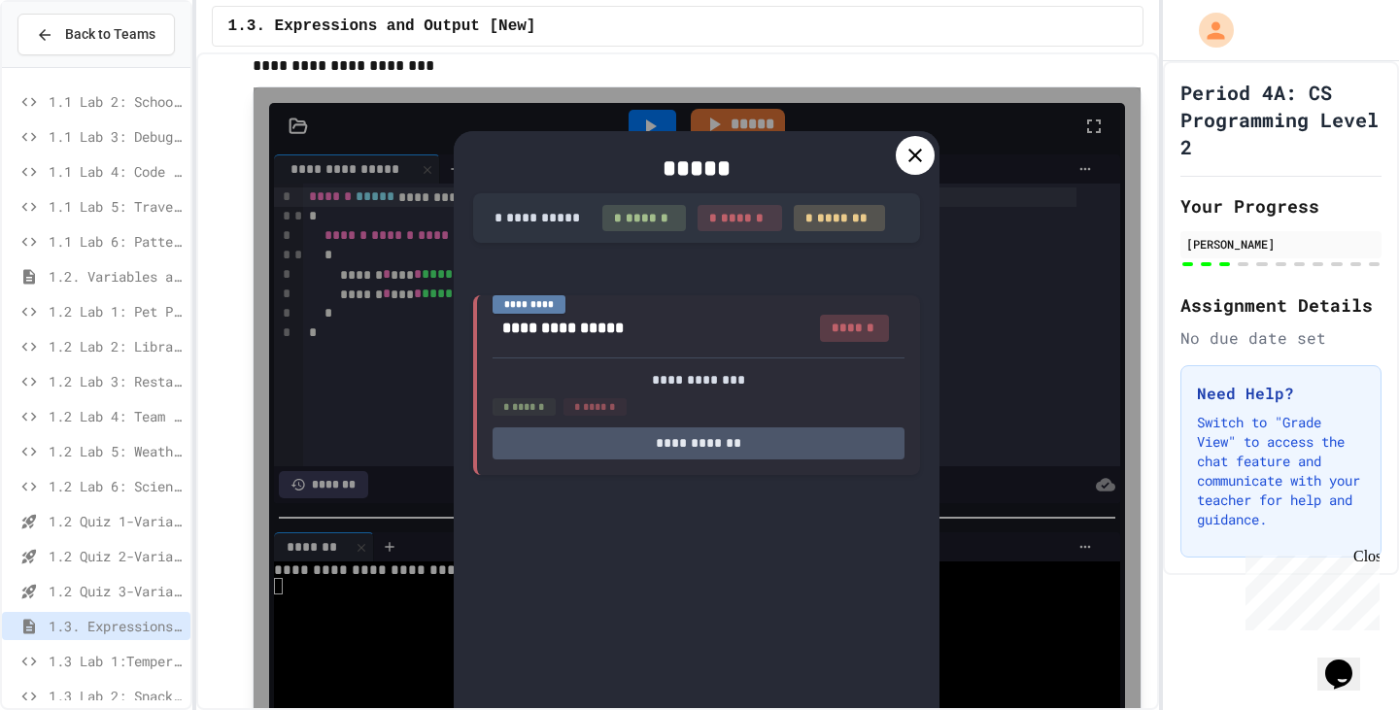
click at [903, 157] on icon at bounding box center [914, 155] width 23 height 23
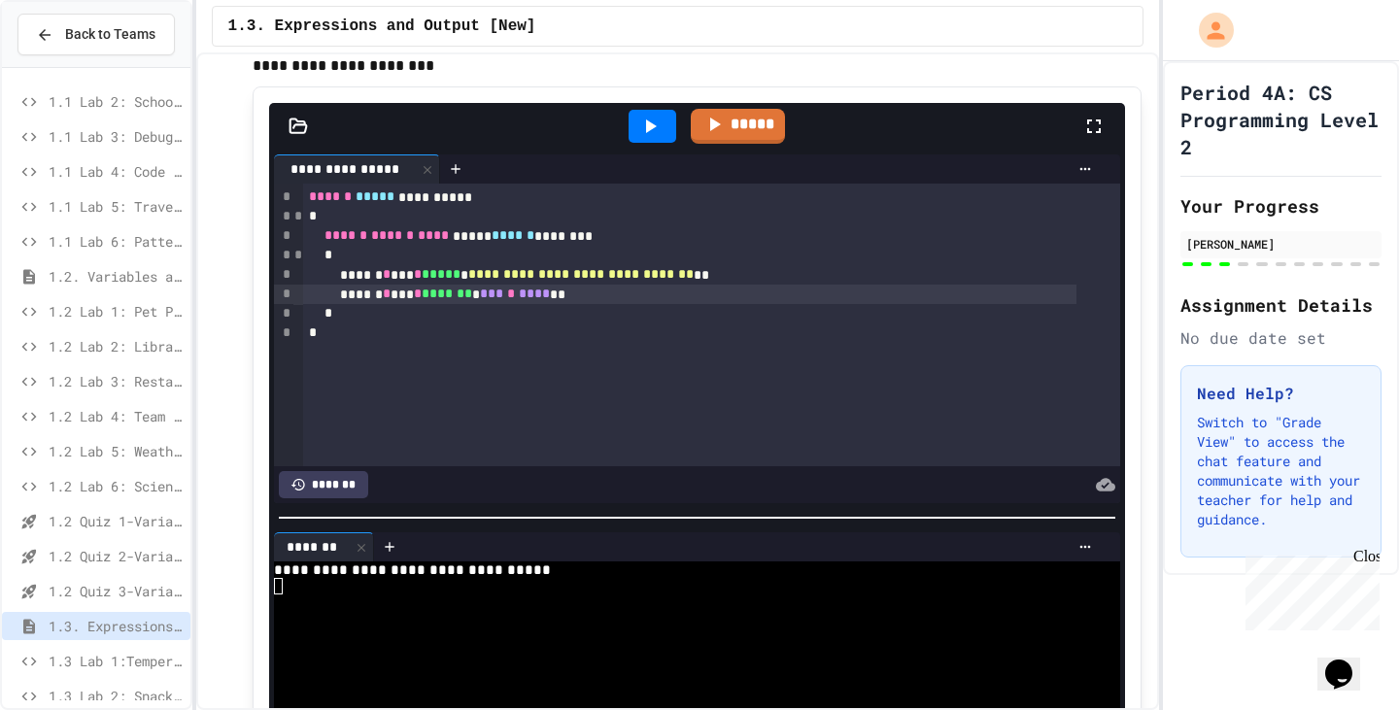
click at [547, 302] on div "****** * *** * ******* * *** * **** **" at bounding box center [689, 294] width 773 height 19
click at [751, 114] on link "*****" at bounding box center [737, 125] width 95 height 37
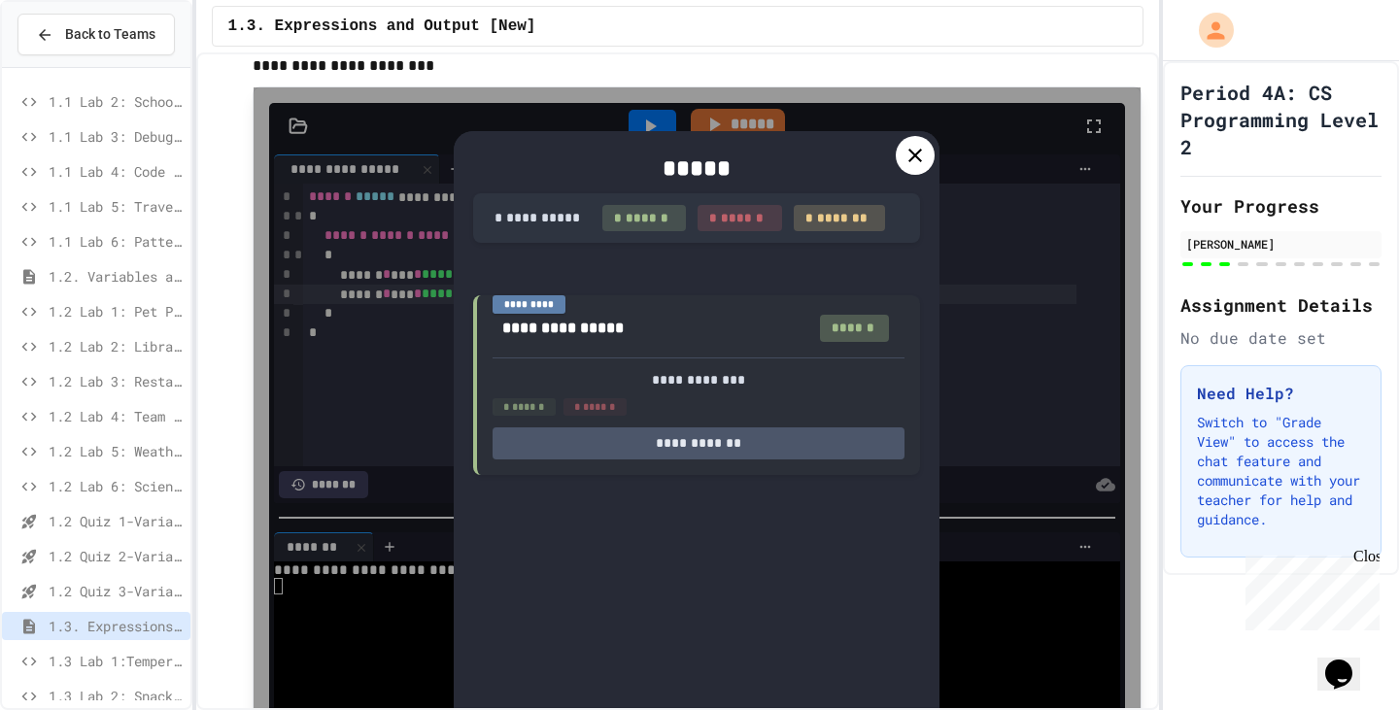
click at [921, 154] on div at bounding box center [914, 155] width 39 height 39
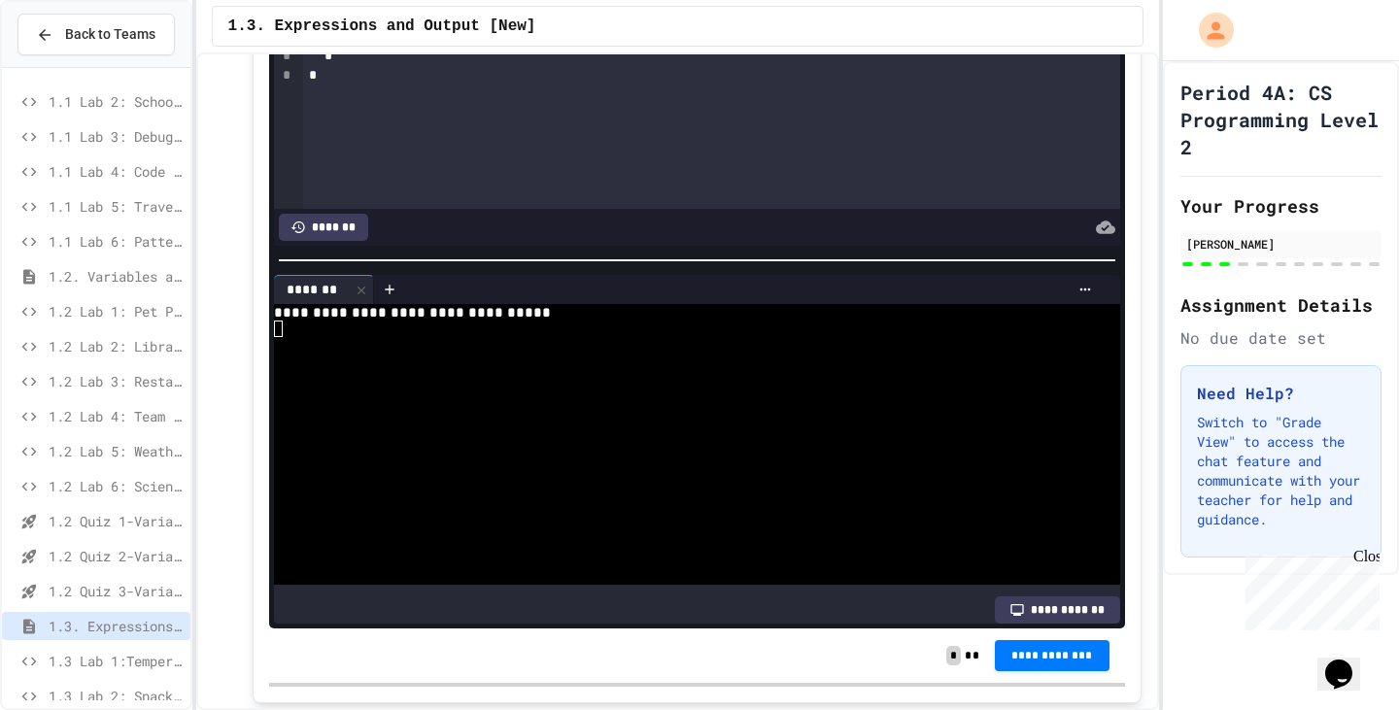
scroll to position [4805, 0]
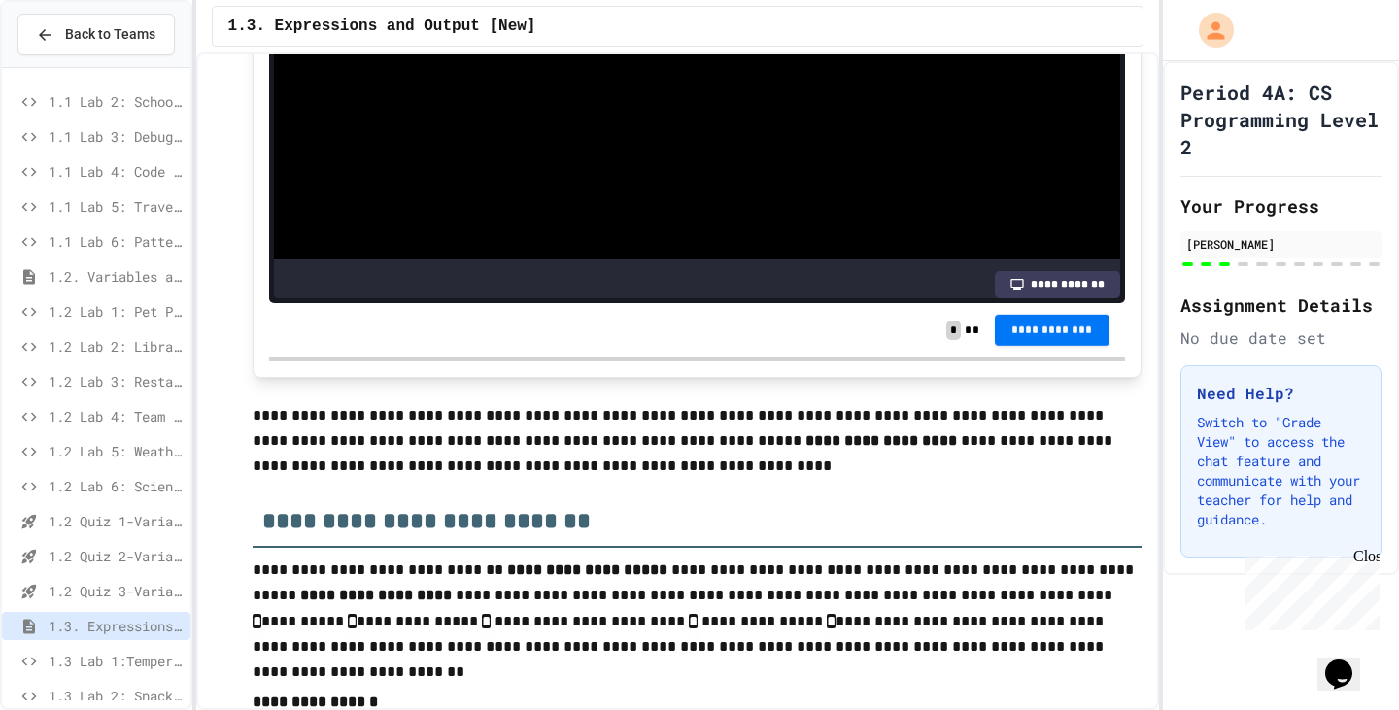
click at [1020, 328] on span "**********" at bounding box center [1052, 330] width 84 height 16
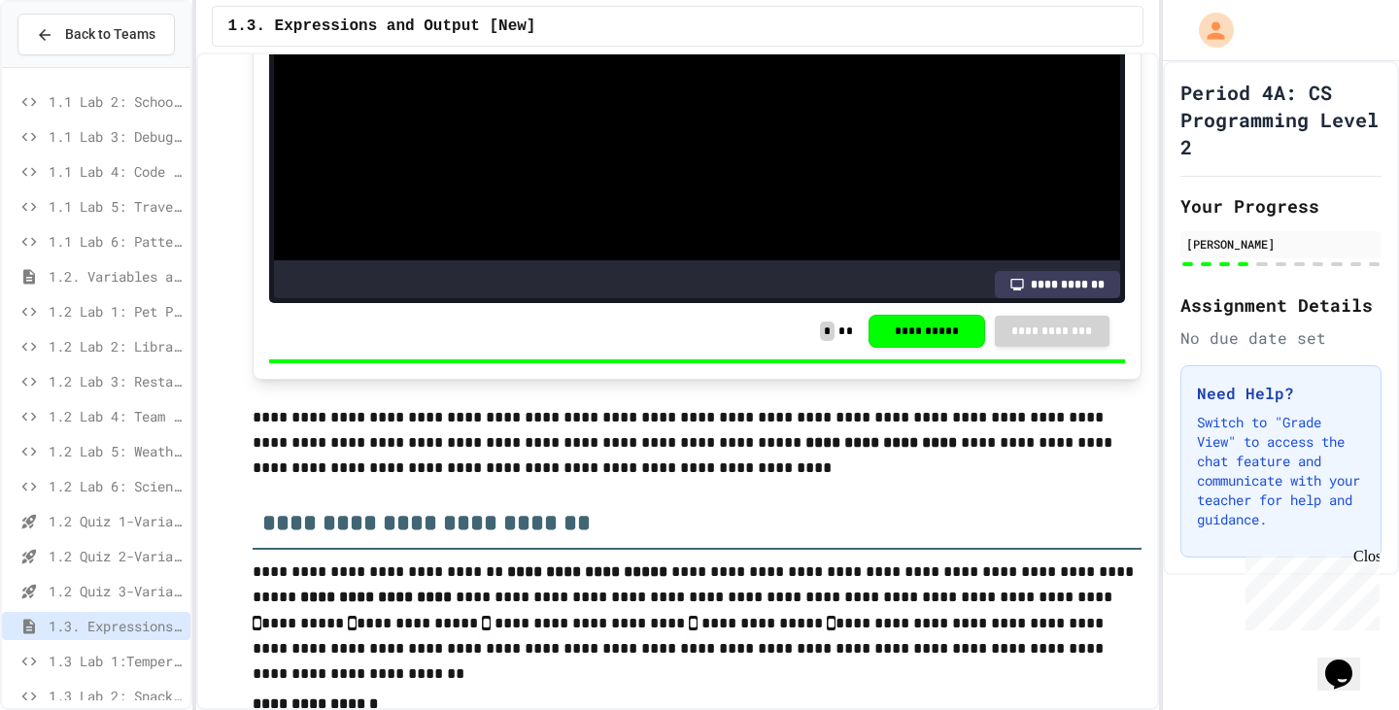
scroll to position [4804, 0]
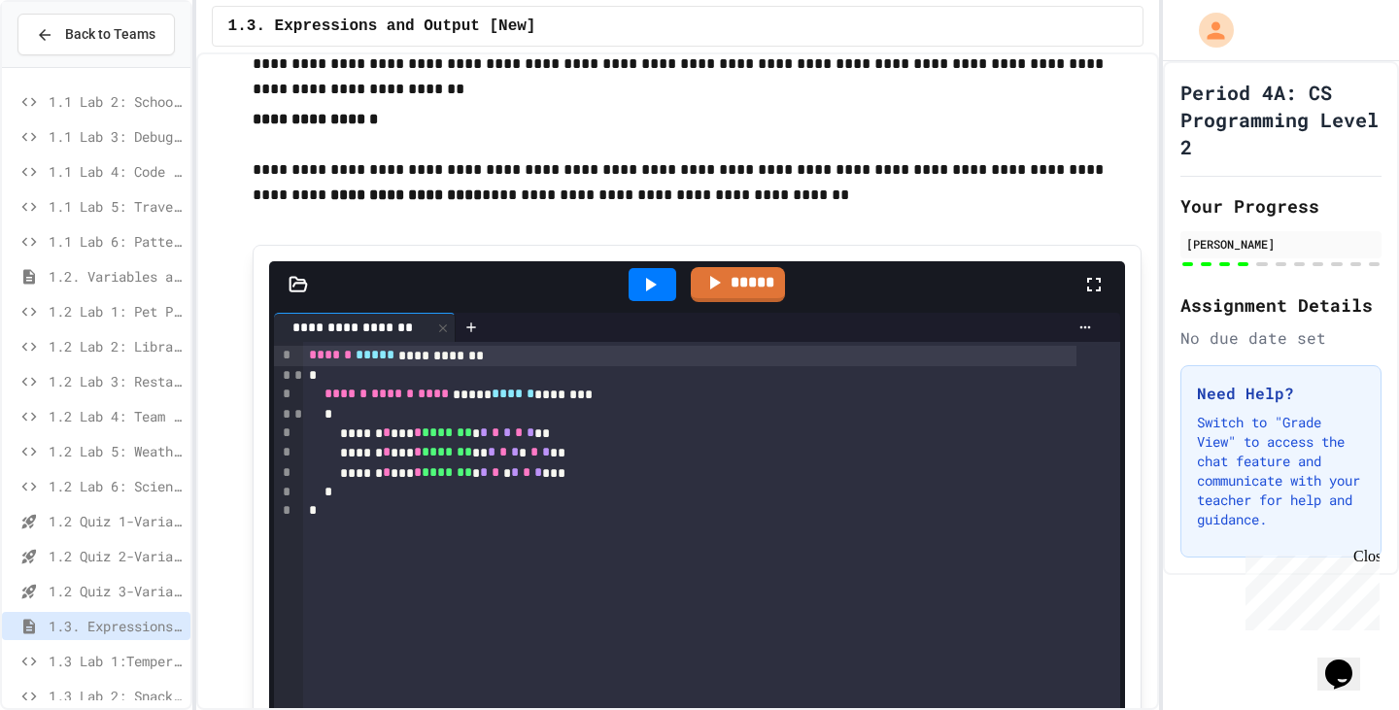
scroll to position [5386, 0]
click at [628, 294] on div at bounding box center [652, 285] width 48 height 33
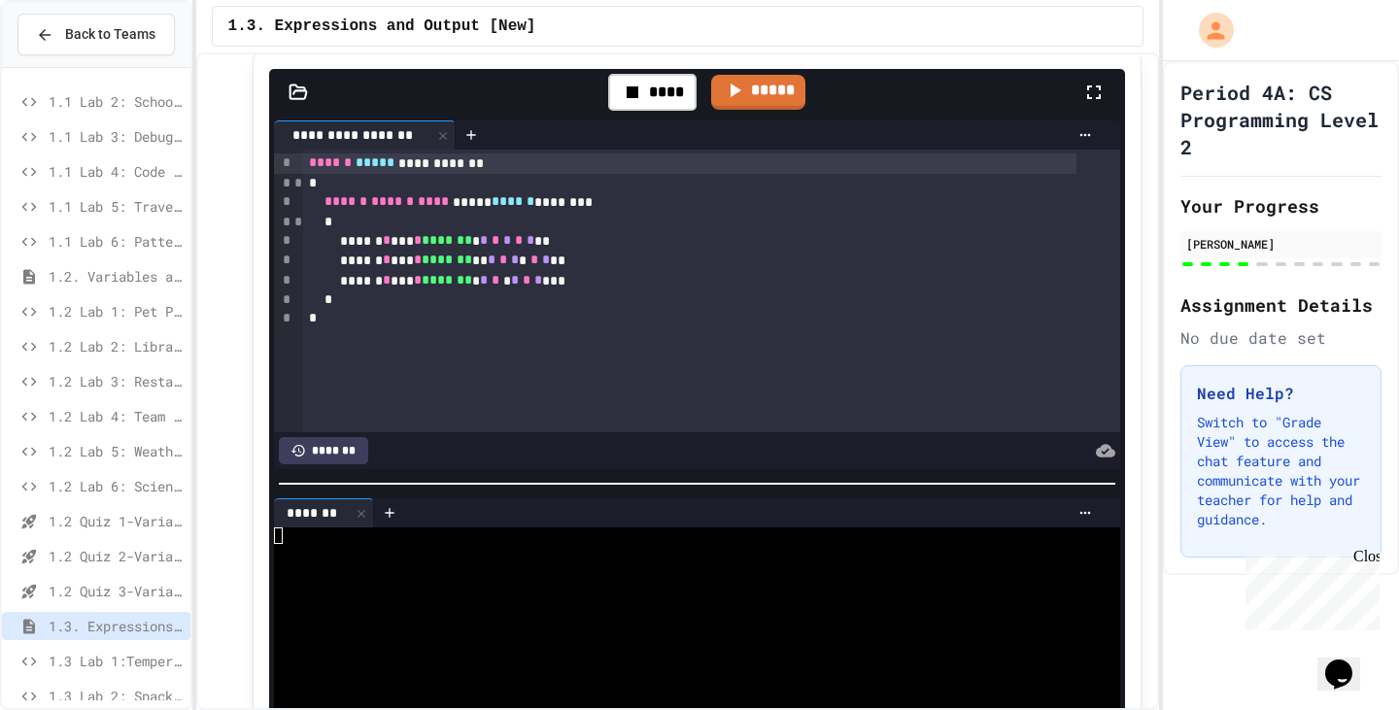
scroll to position [5581, 0]
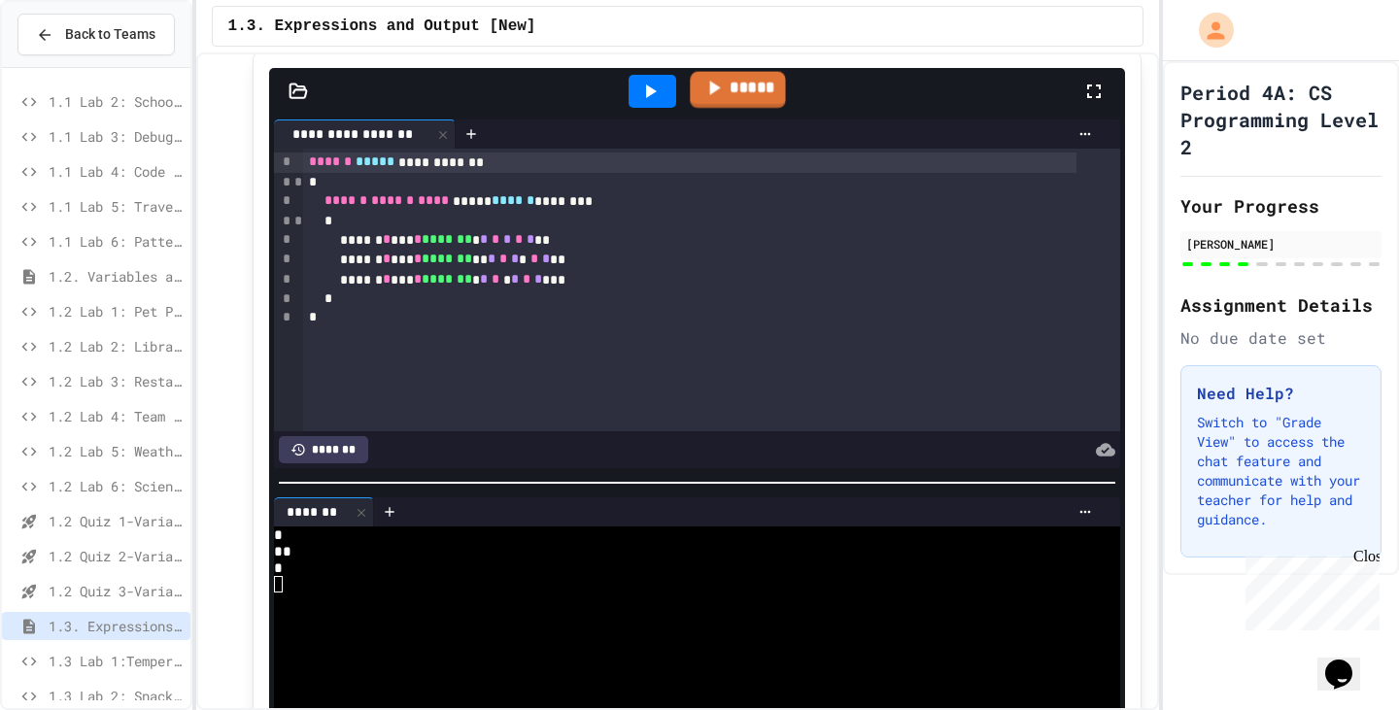
click at [730, 108] on link "*****" at bounding box center [737, 90] width 95 height 37
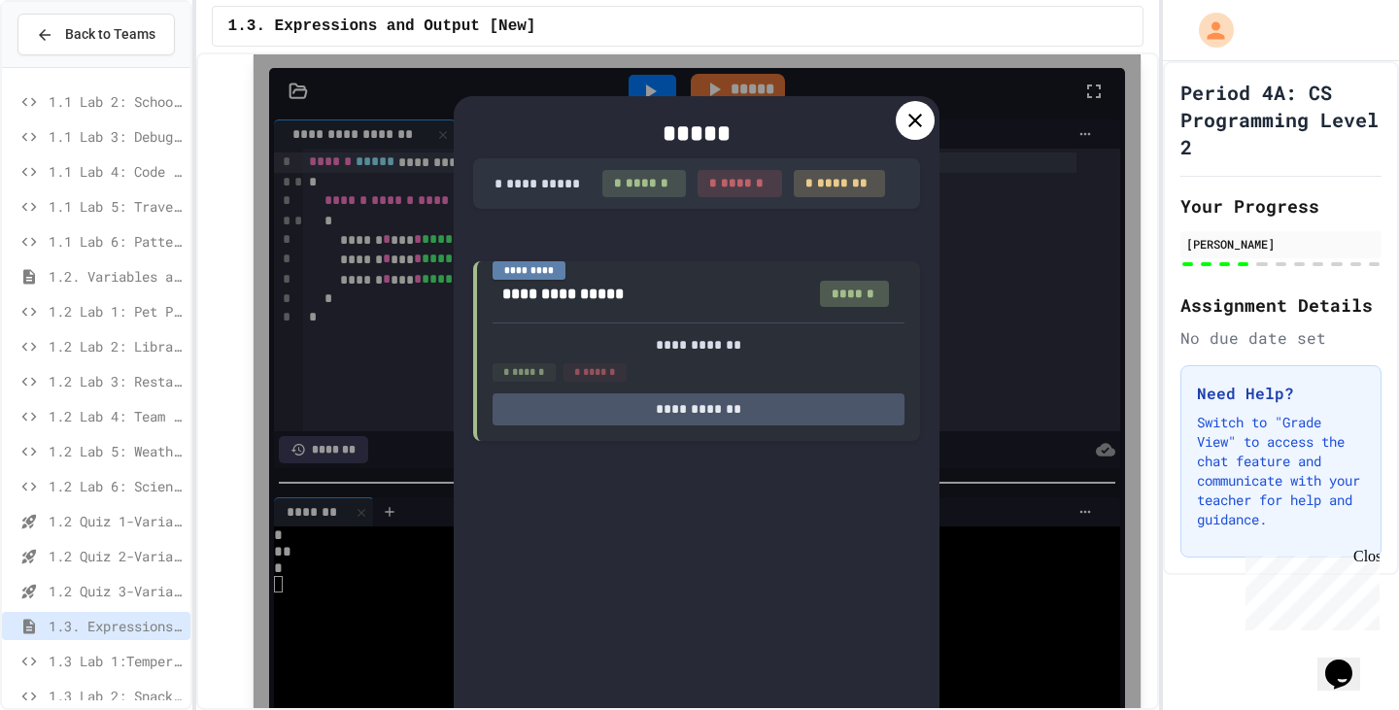
click at [895, 129] on div at bounding box center [914, 120] width 39 height 39
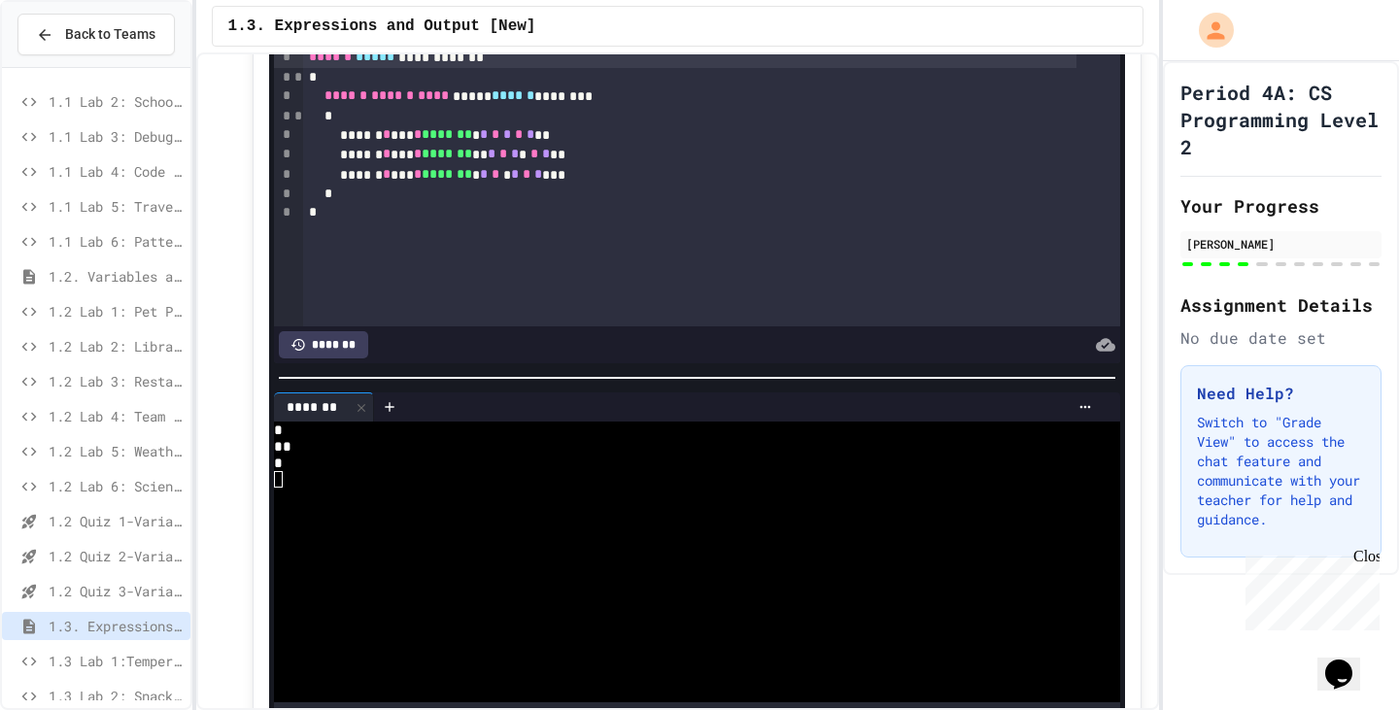
scroll to position [5969, 0]
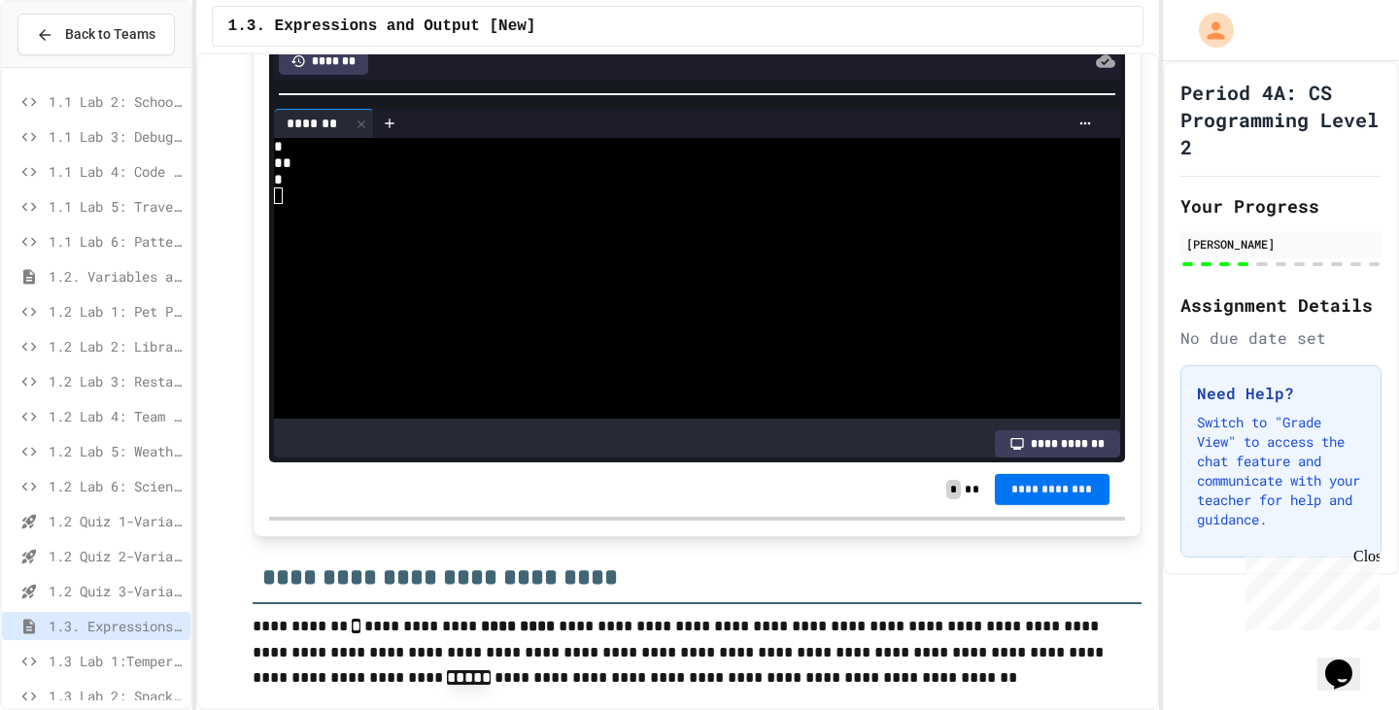
click at [1016, 489] on span "**********" at bounding box center [1052, 490] width 84 height 16
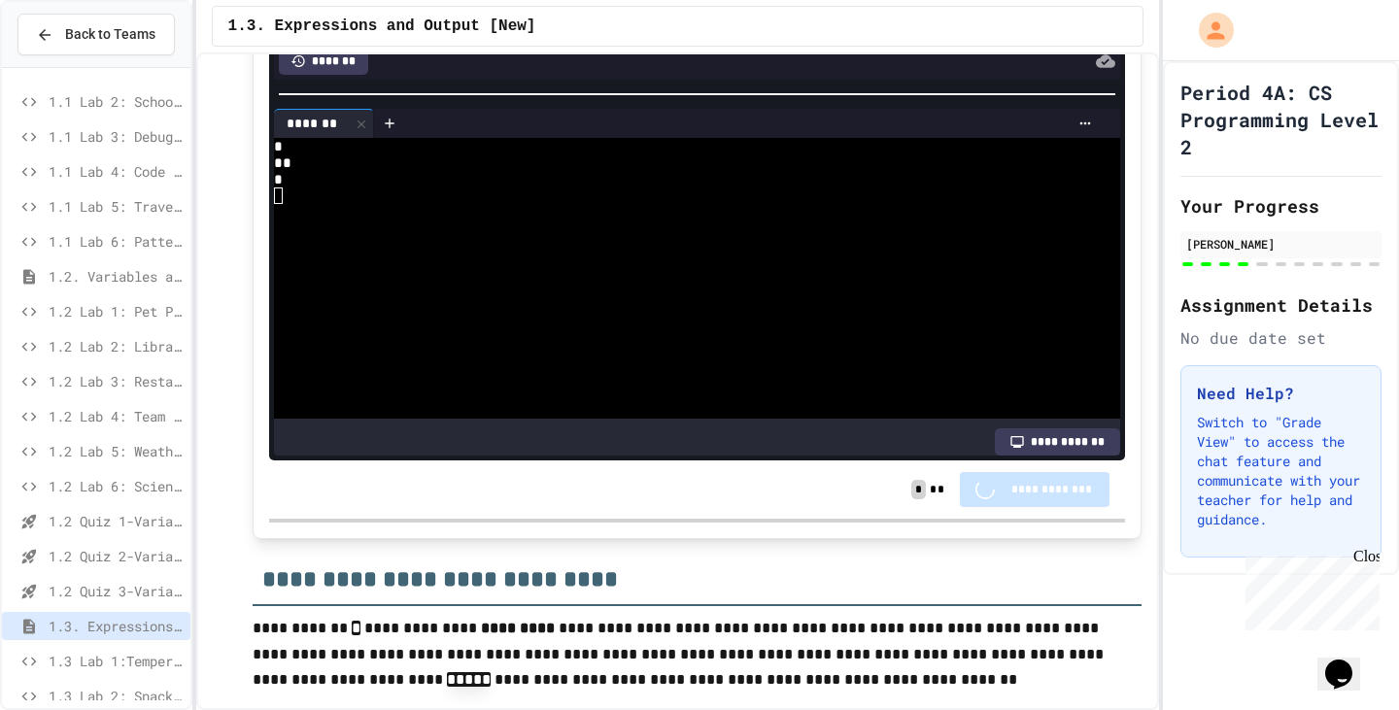
scroll to position [5968, 0]
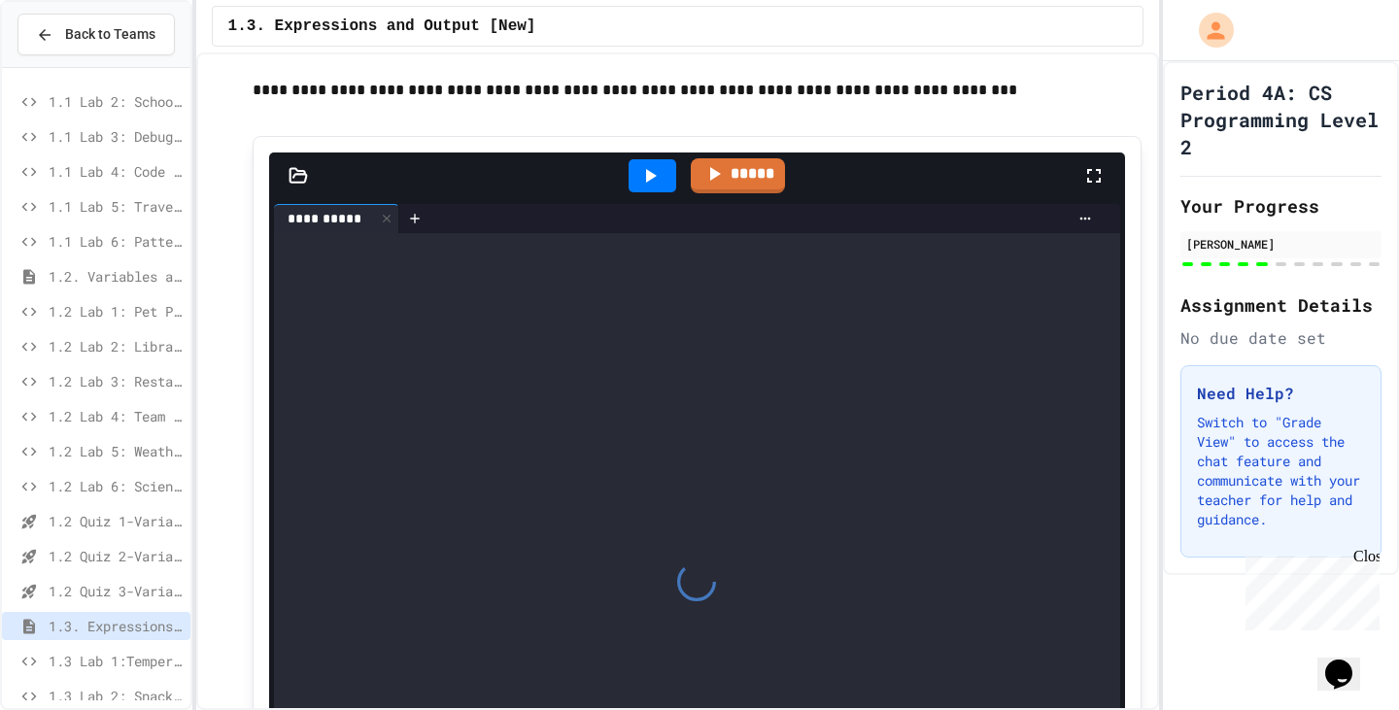
scroll to position [7813, 0]
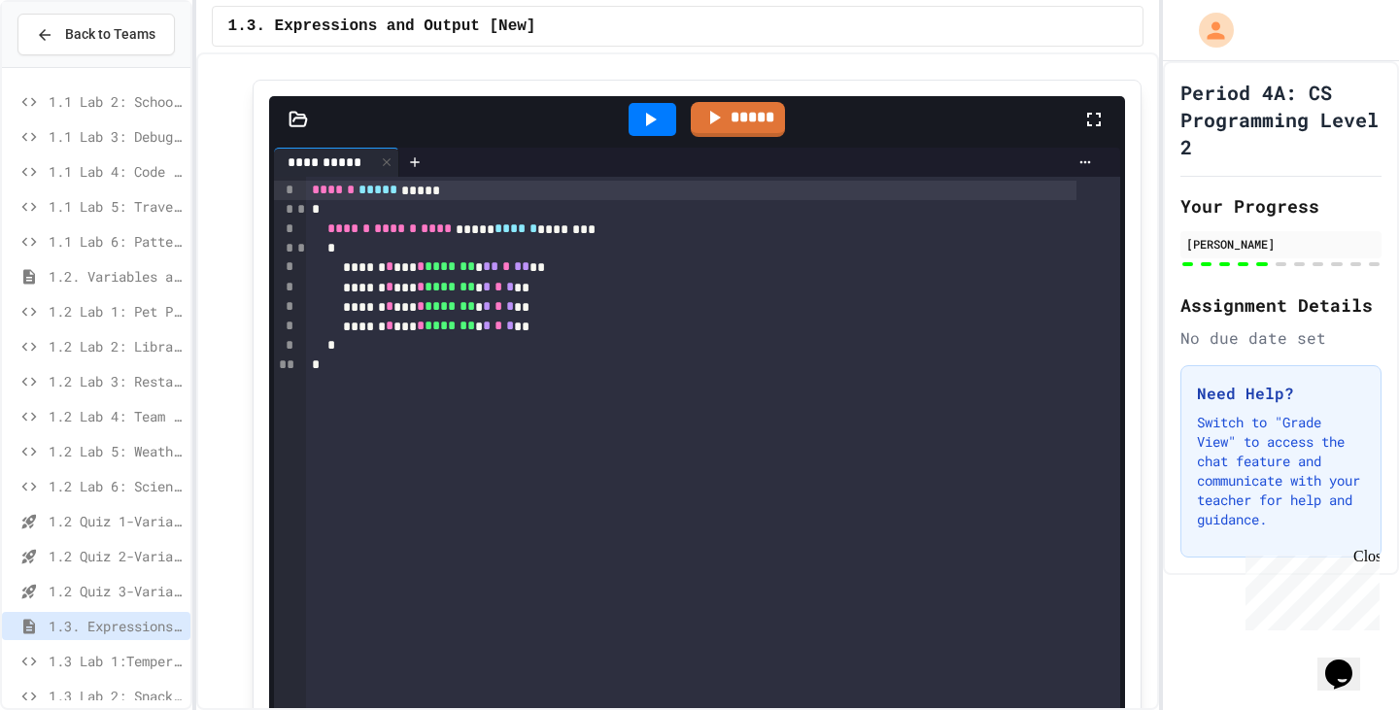
click at [1082, 129] on icon at bounding box center [1093, 119] width 23 height 23
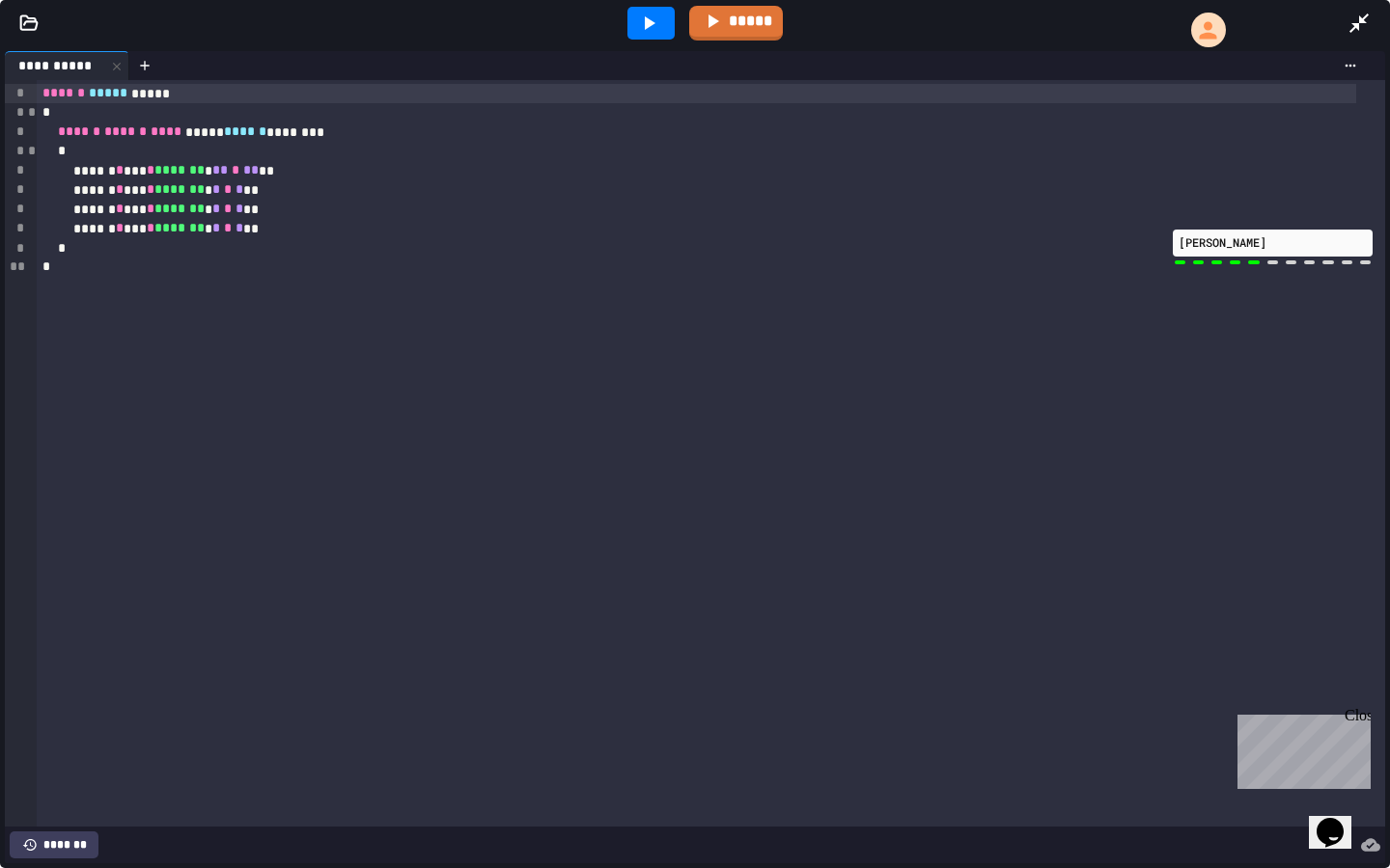
click at [663, 10] on div at bounding box center [651, 23] width 48 height 33
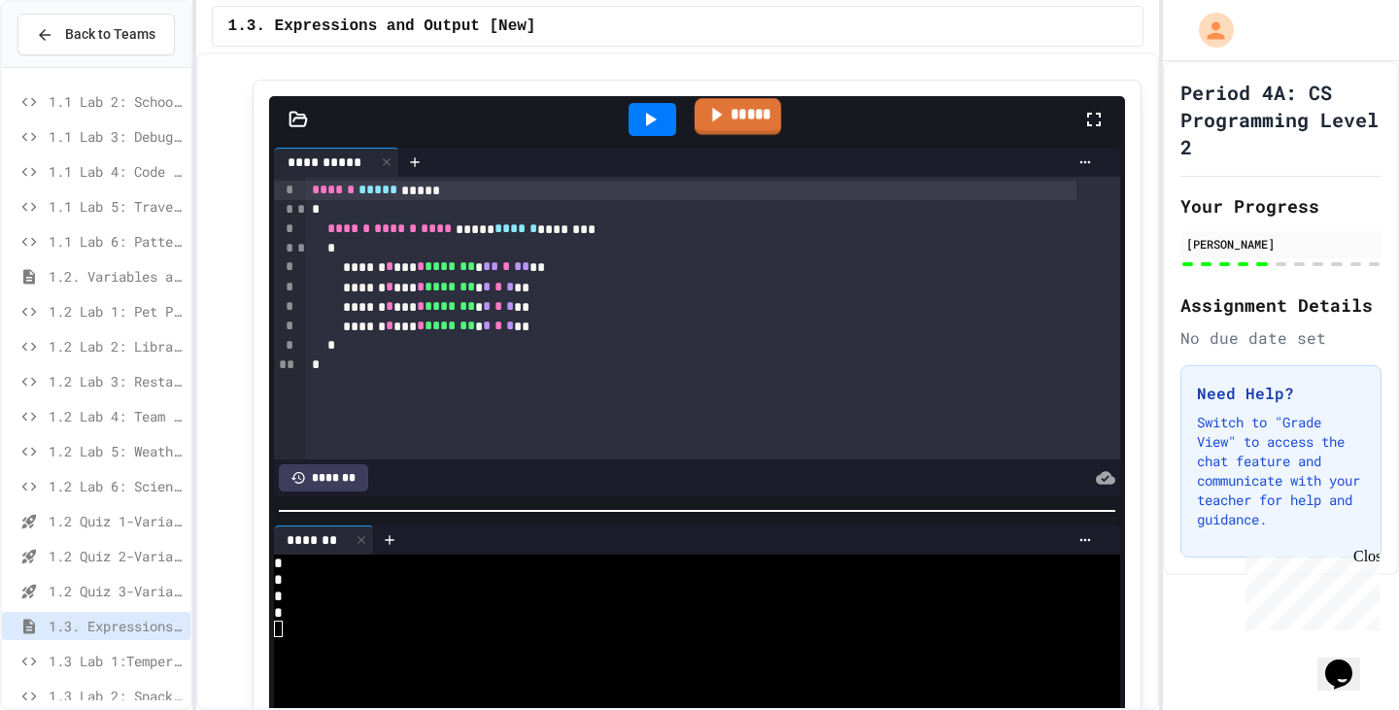
click at [753, 131] on link "*****" at bounding box center [737, 116] width 86 height 37
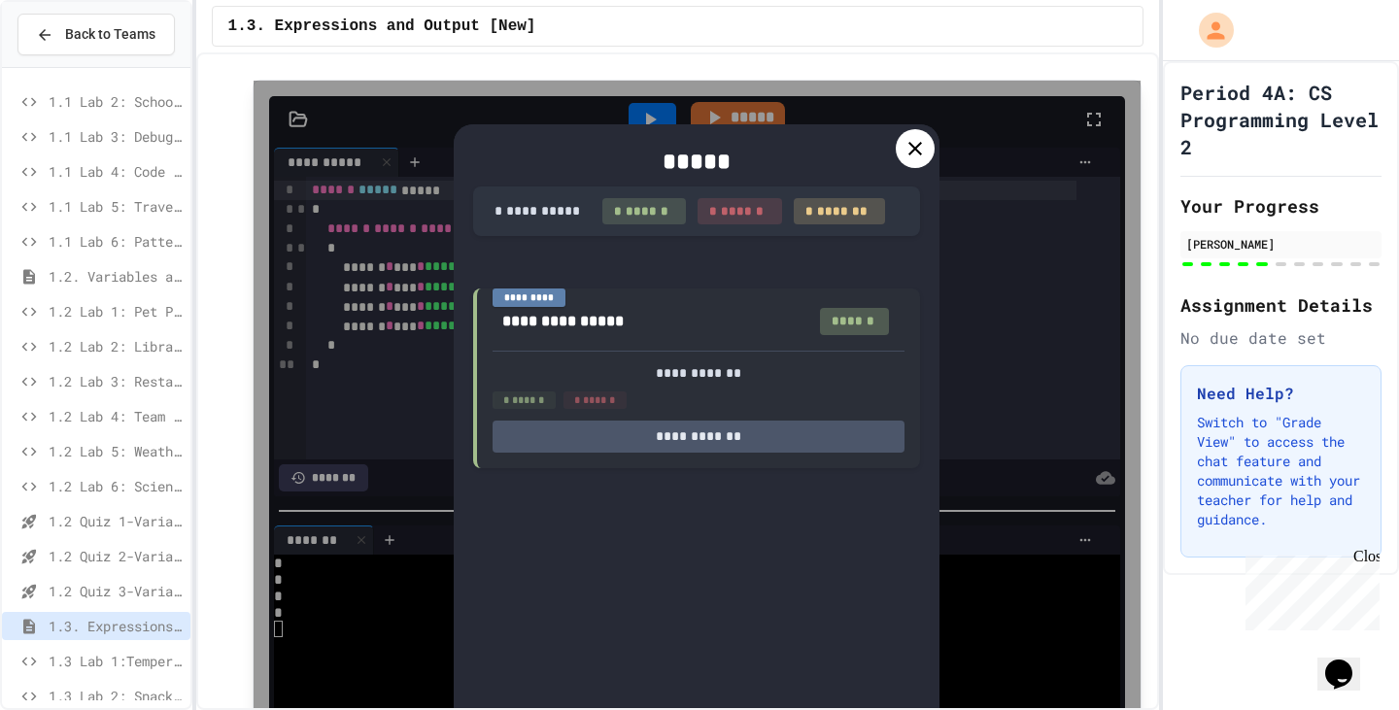
click at [887, 155] on div "*****" at bounding box center [696, 161] width 447 height 35
click at [895, 157] on div at bounding box center [914, 148] width 39 height 39
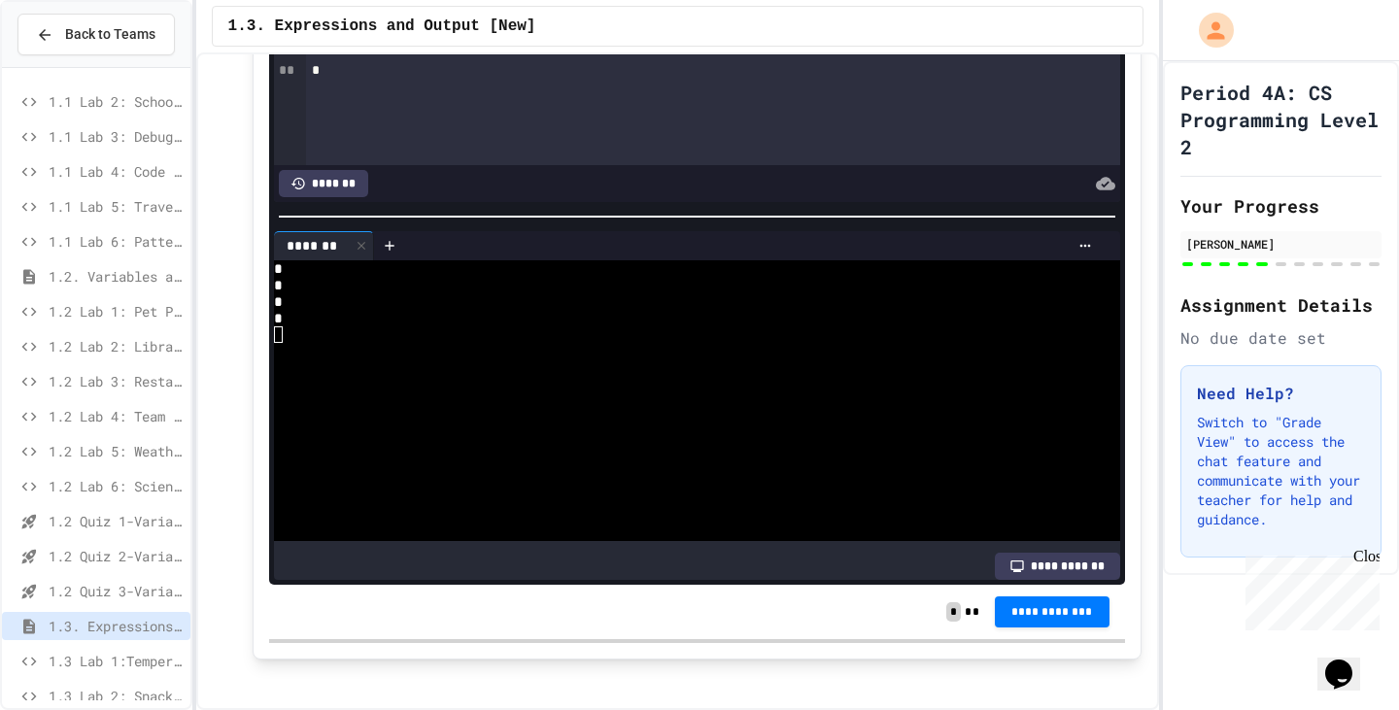
scroll to position [8299, 0]
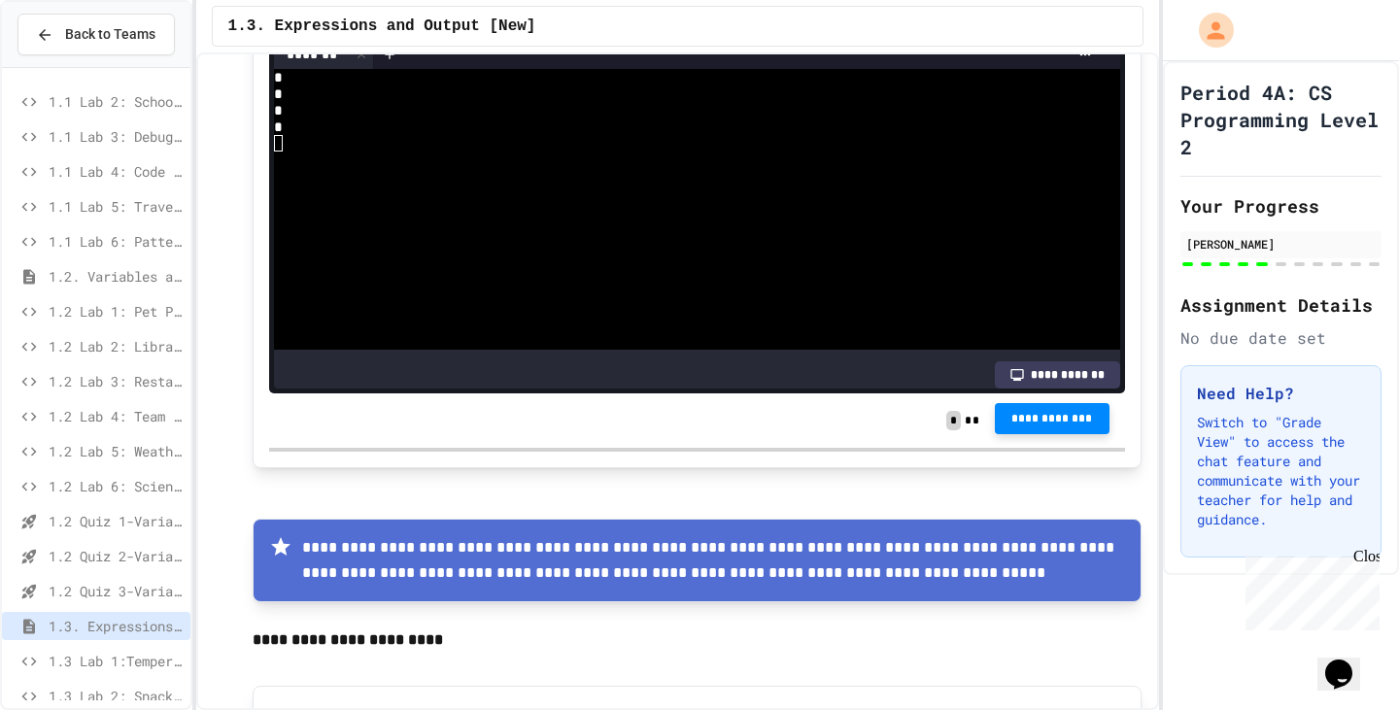
click at [1010, 426] on span "**********" at bounding box center [1052, 419] width 84 height 16
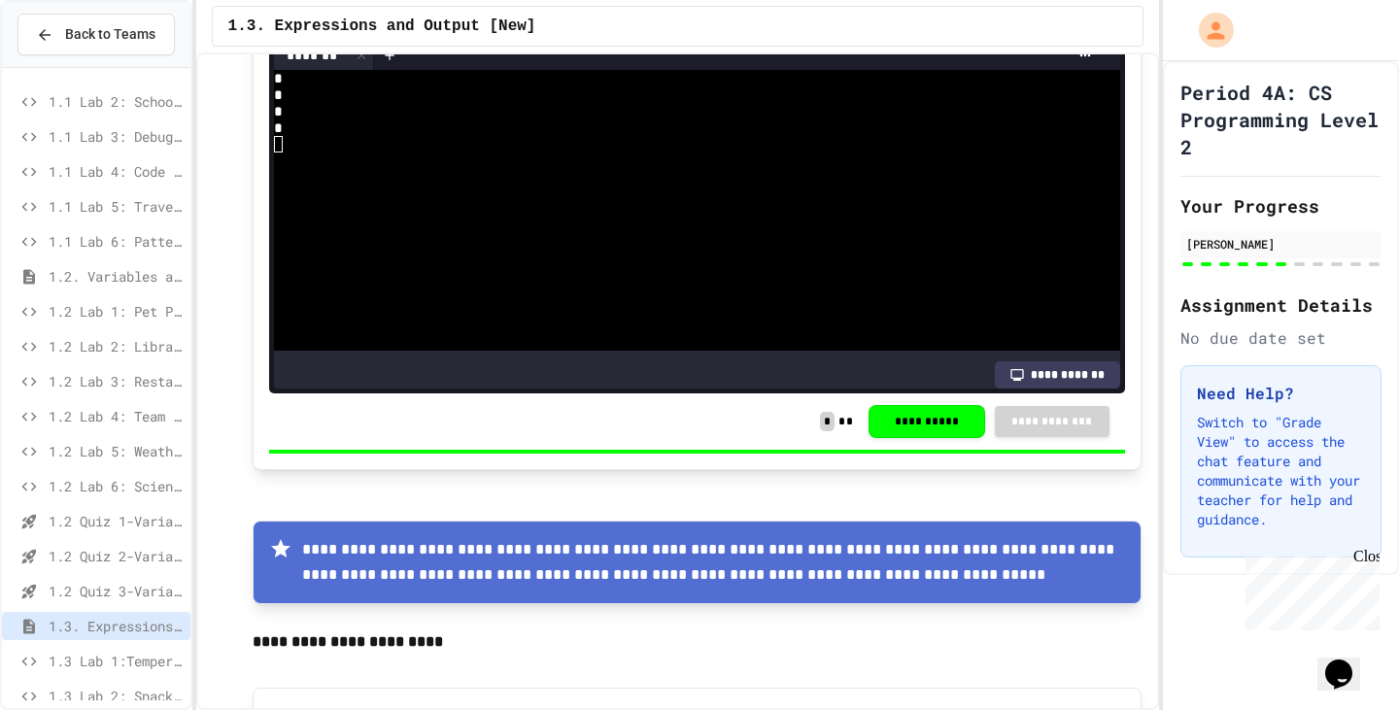
scroll to position [8298, 0]
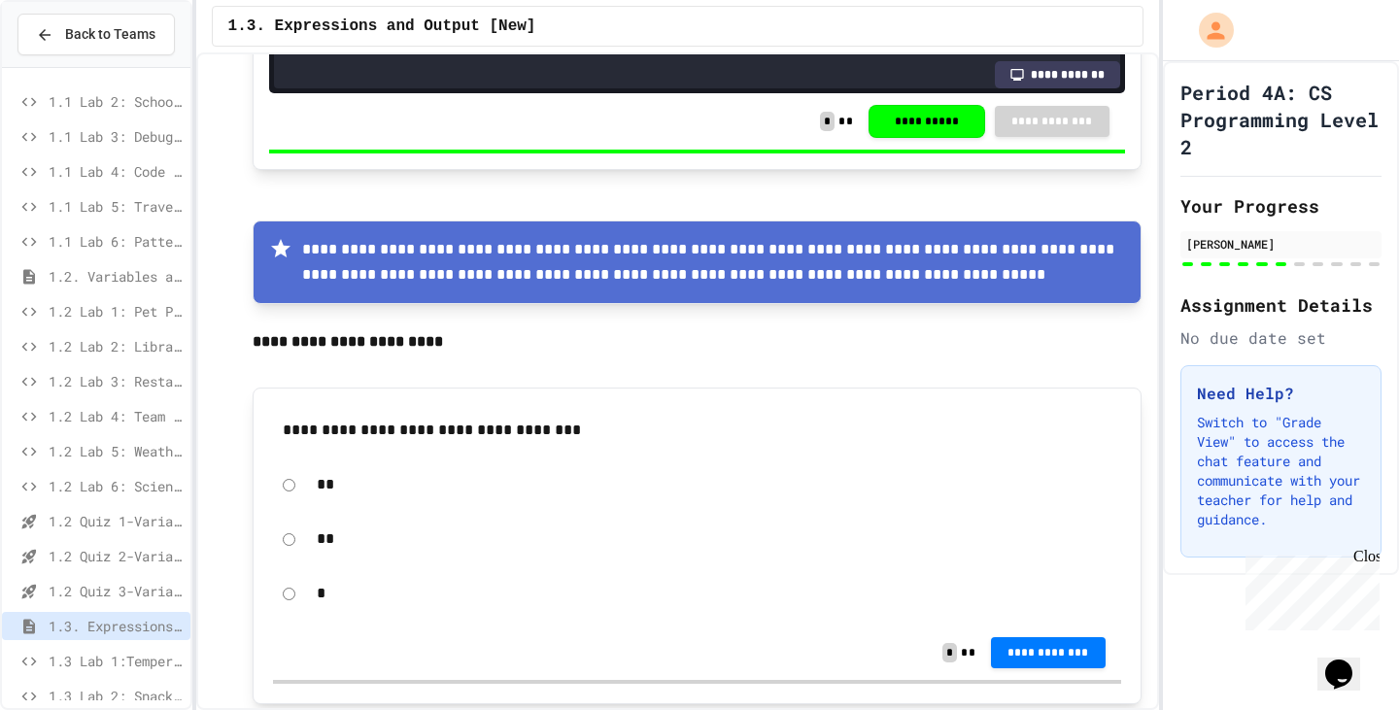
scroll to position [8687, 0]
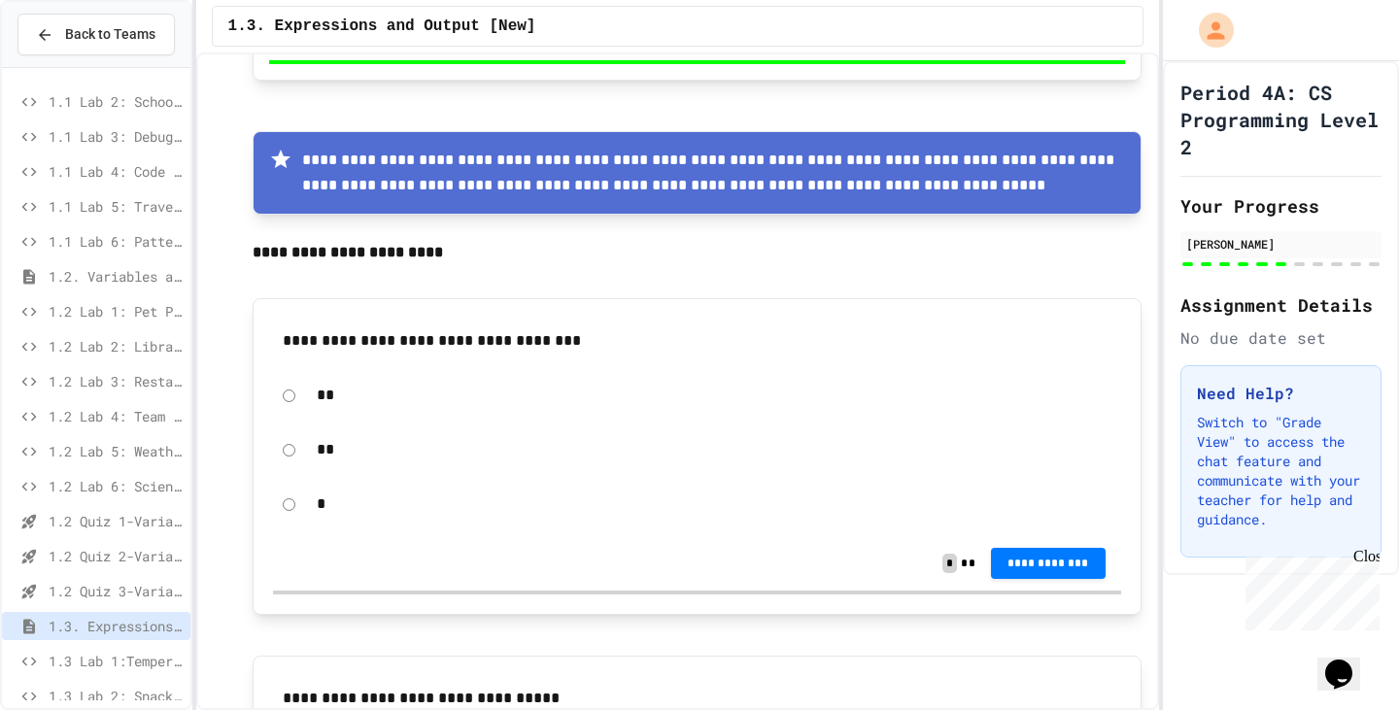
drag, startPoint x: 544, startPoint y: 351, endPoint x: 484, endPoint y: 346, distance: 60.4
click at [484, 346] on p "**********" at bounding box center [697, 340] width 828 height 25
click at [1032, 571] on span "**********" at bounding box center [1048, 564] width 84 height 16
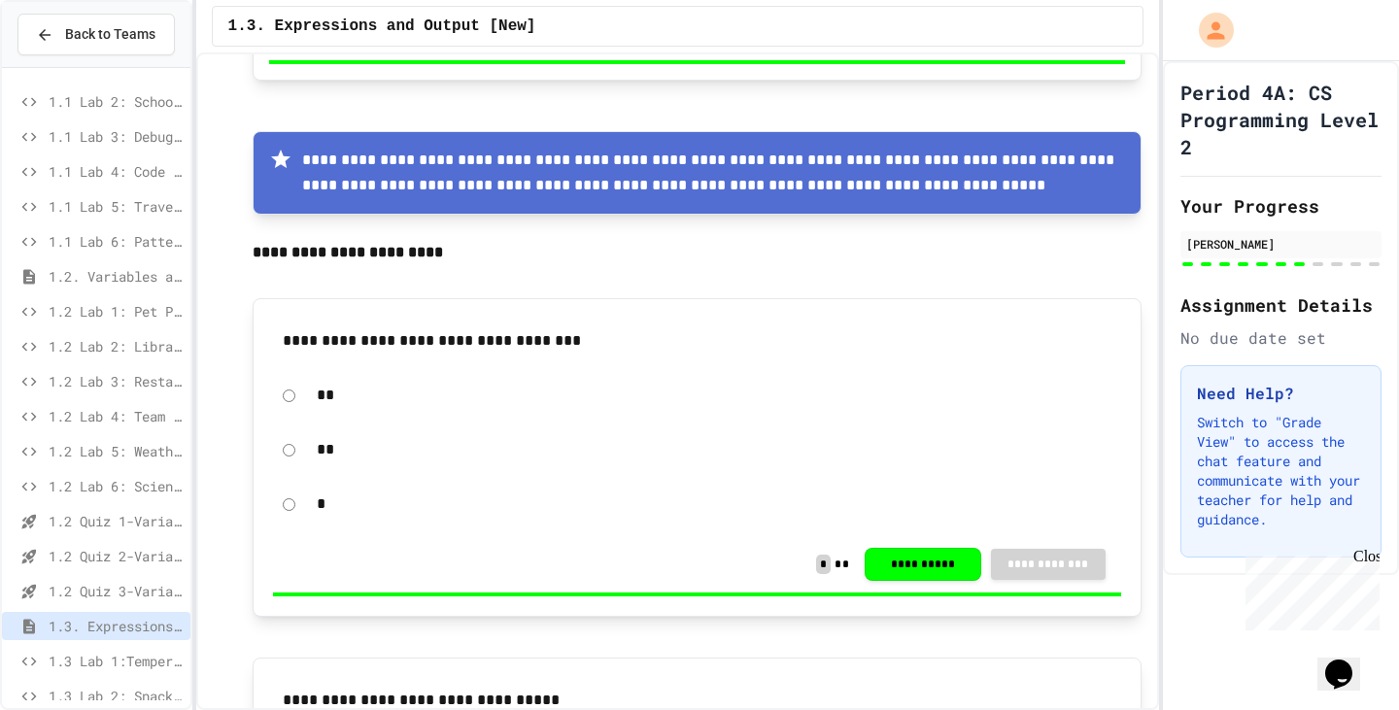
drag, startPoint x: 1281, startPoint y: 236, endPoint x: 1026, endPoint y: 352, distance: 280.4
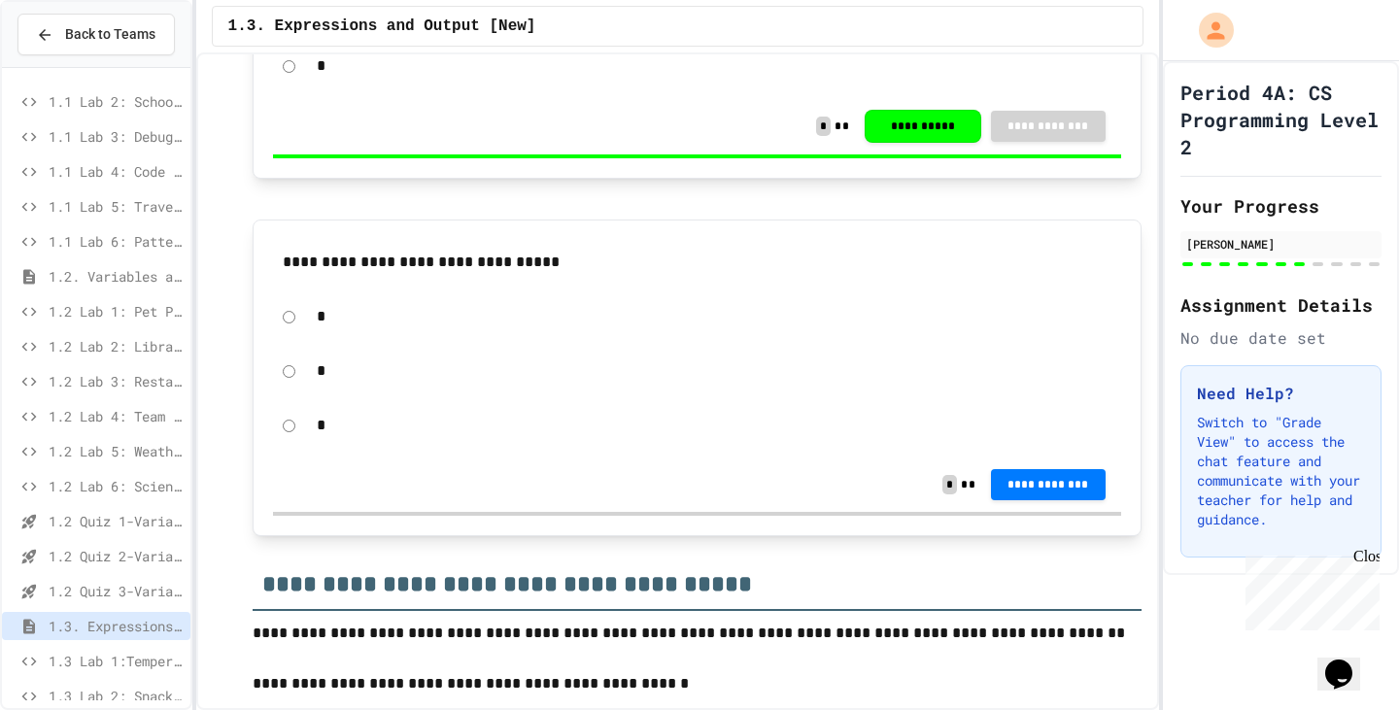
scroll to position [9172, 0]
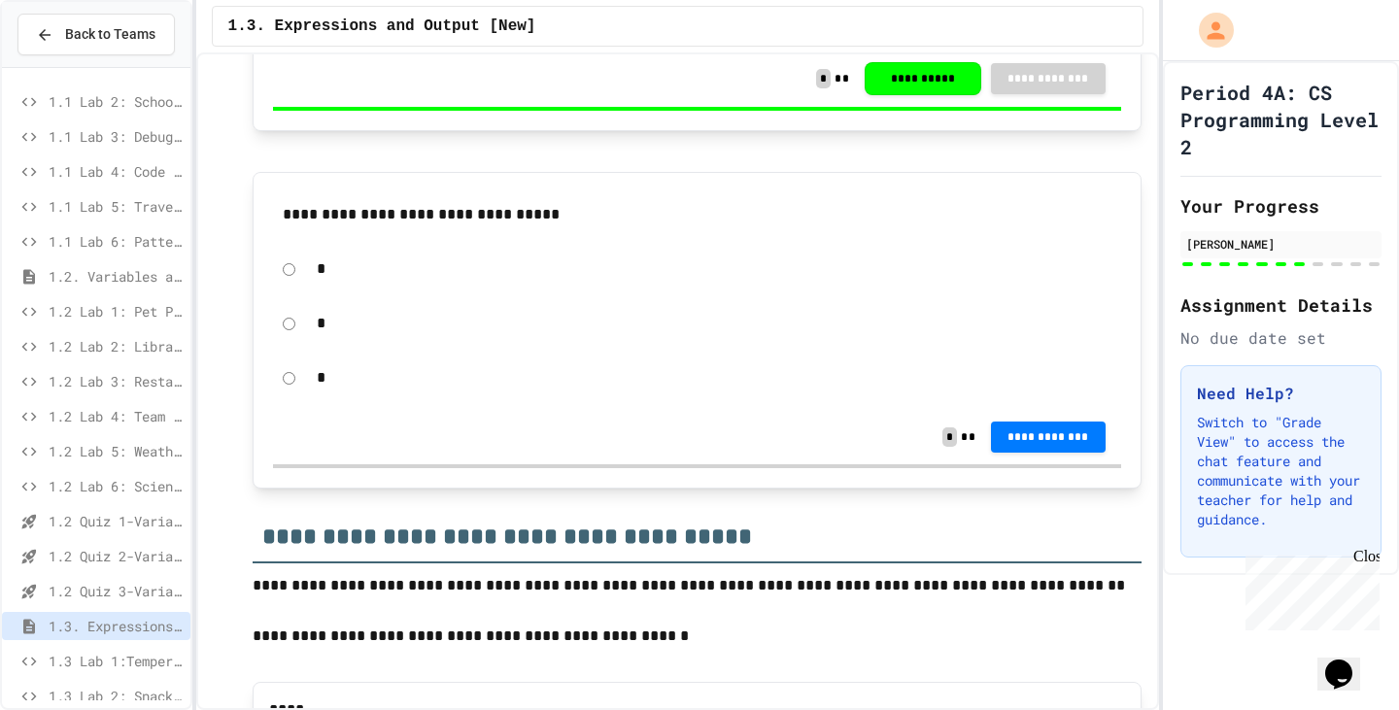
drag, startPoint x: 532, startPoint y: 229, endPoint x: 404, endPoint y: 232, distance: 128.2
click at [404, 227] on p "**********" at bounding box center [697, 214] width 828 height 25
click at [1010, 452] on button "**********" at bounding box center [1048, 436] width 115 height 31
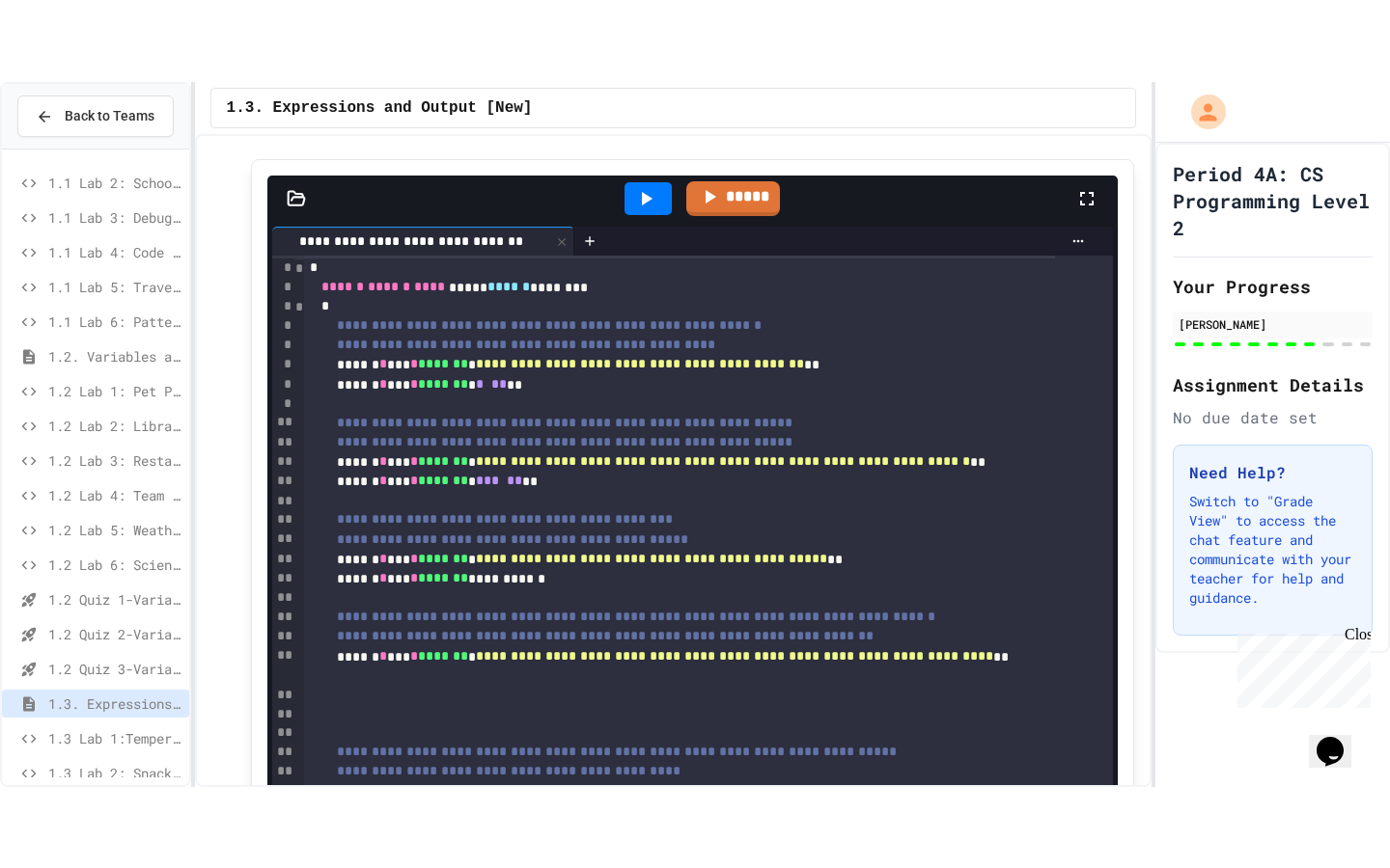
scroll to position [9592, 0]
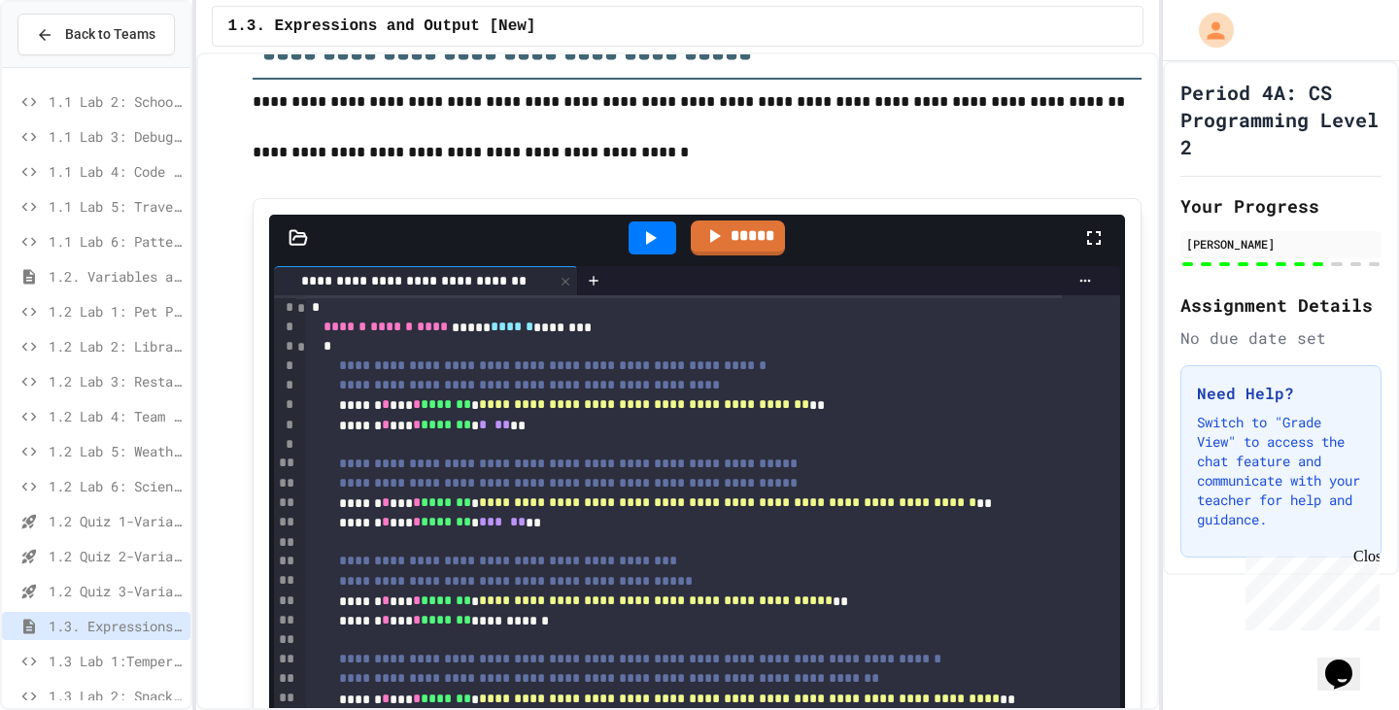
click at [1091, 250] on div at bounding box center [1103, 238] width 43 height 52
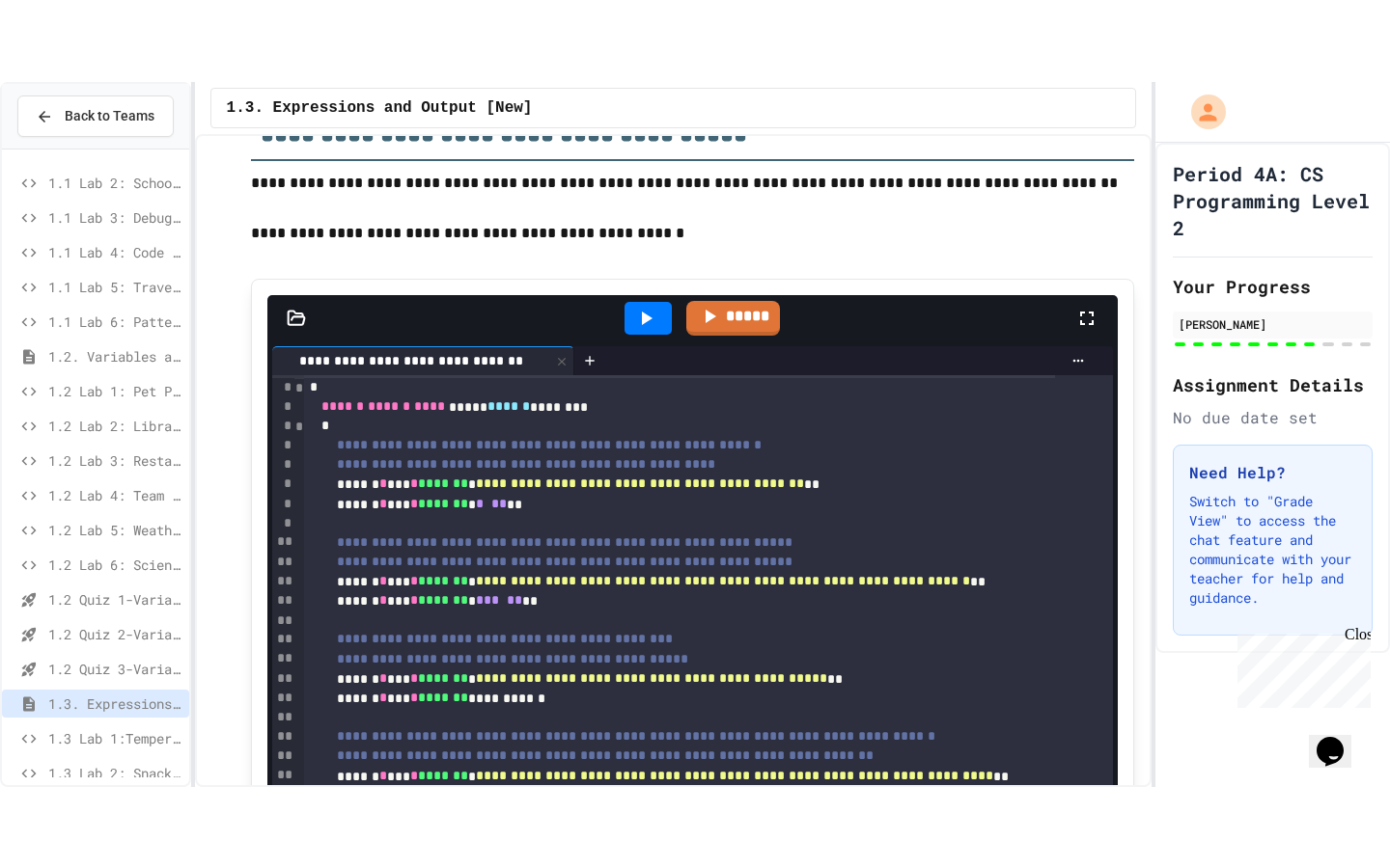
scroll to position [0, 0]
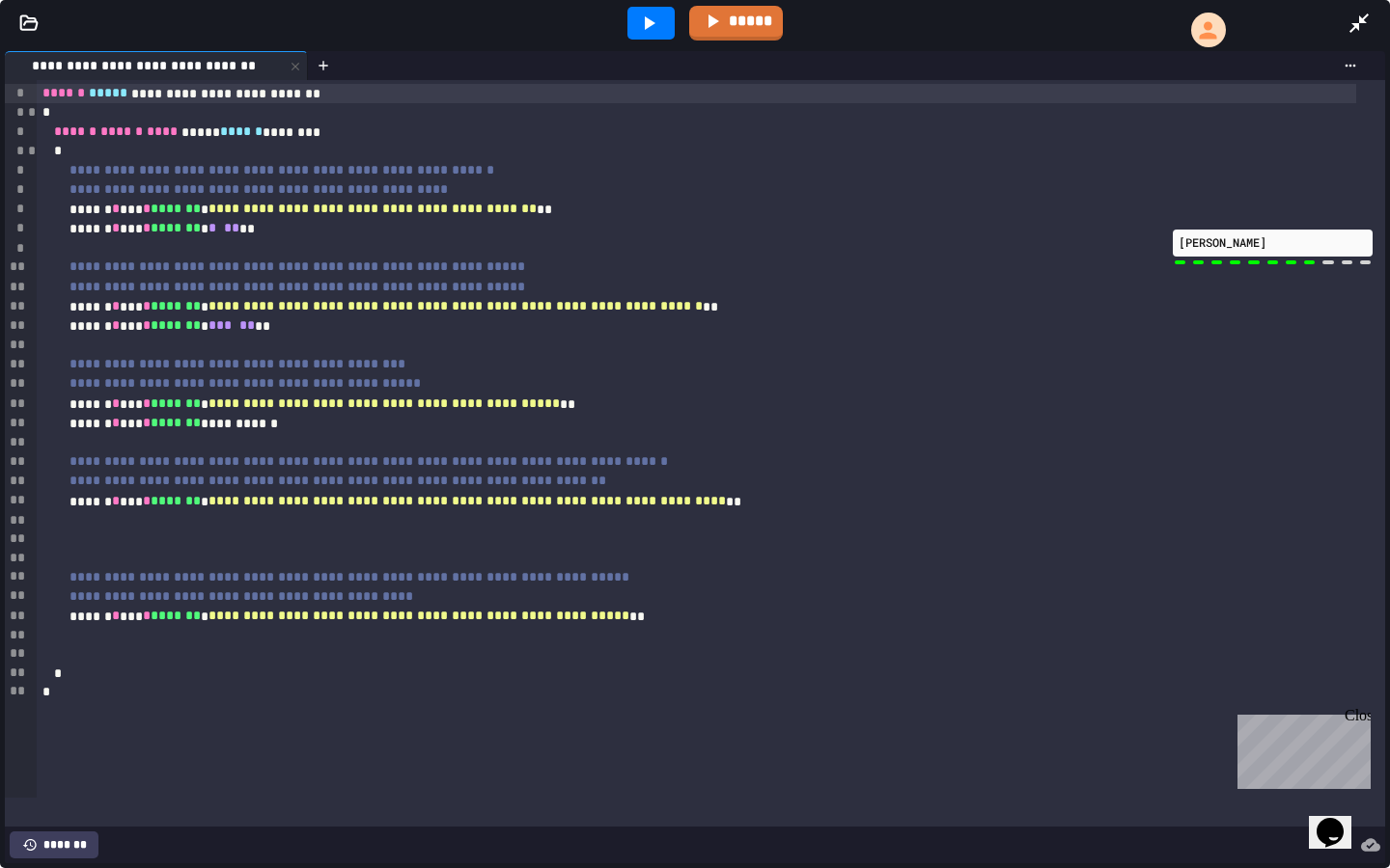
click at [635, 25] on div at bounding box center [651, 23] width 48 height 33
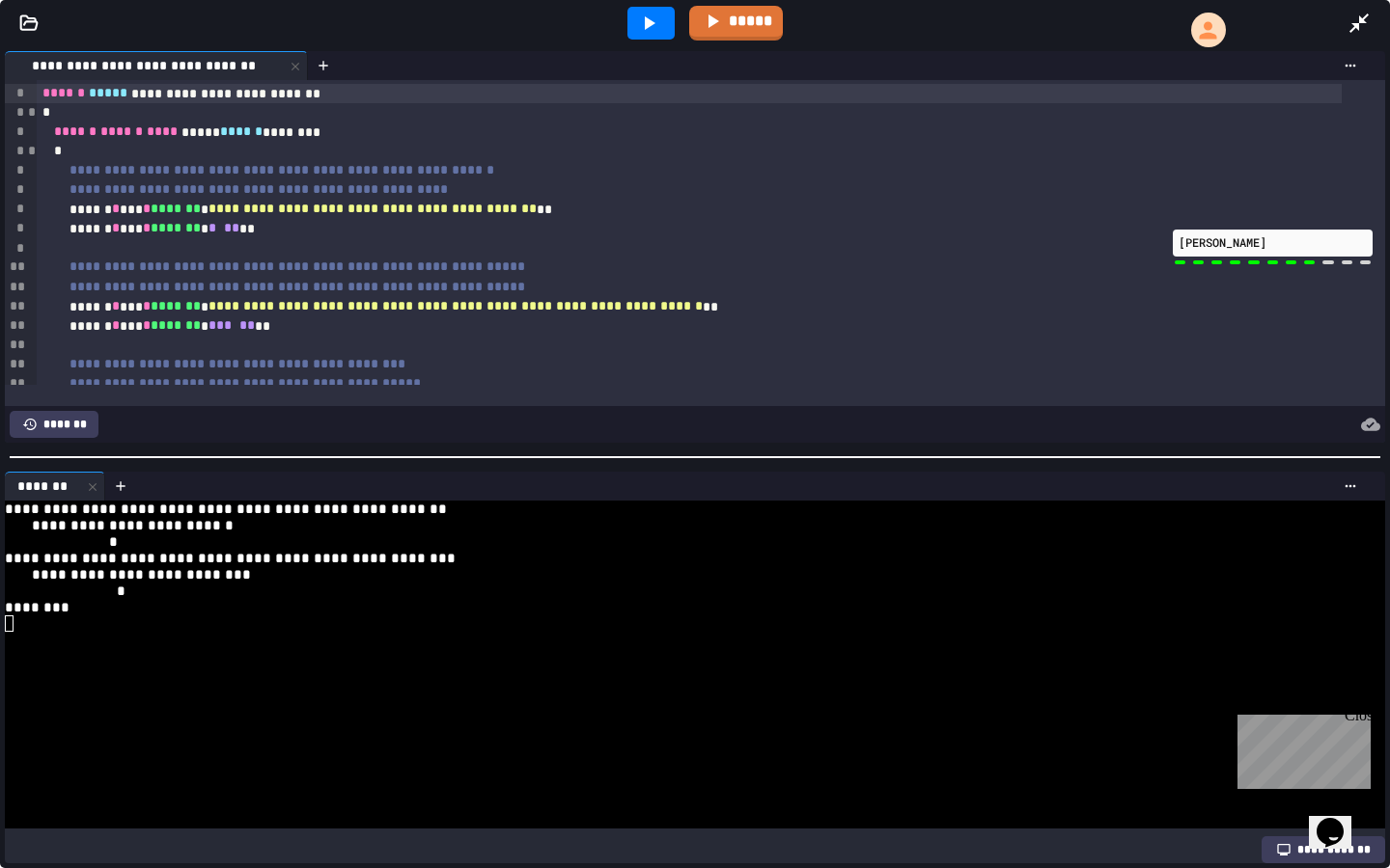
click at [239, 234] on span "**" at bounding box center [232, 227] width 16 height 14
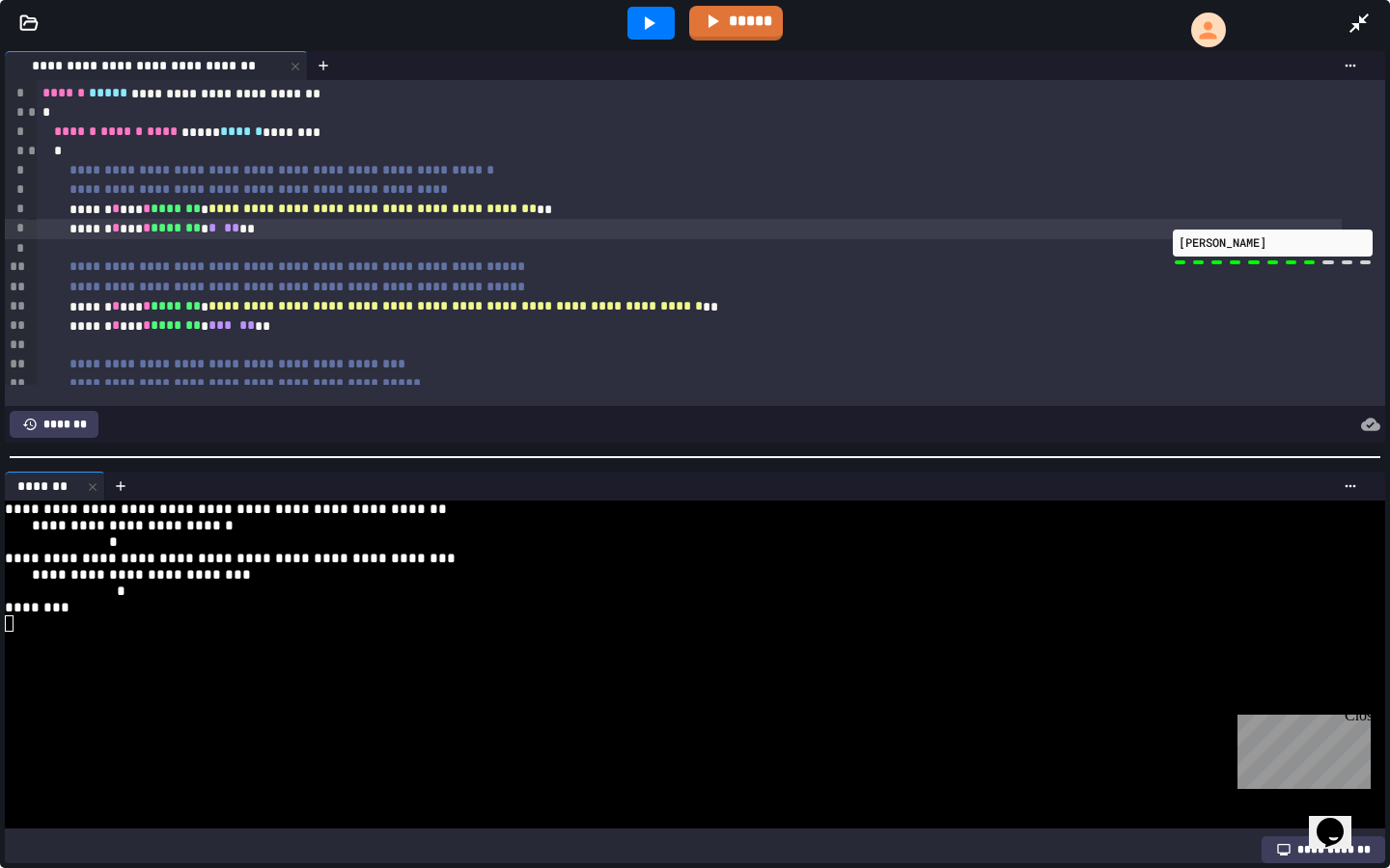
click at [254, 235] on div "****** * *** * ******* * * ** **" at bounding box center [689, 227] width 1305 height 19
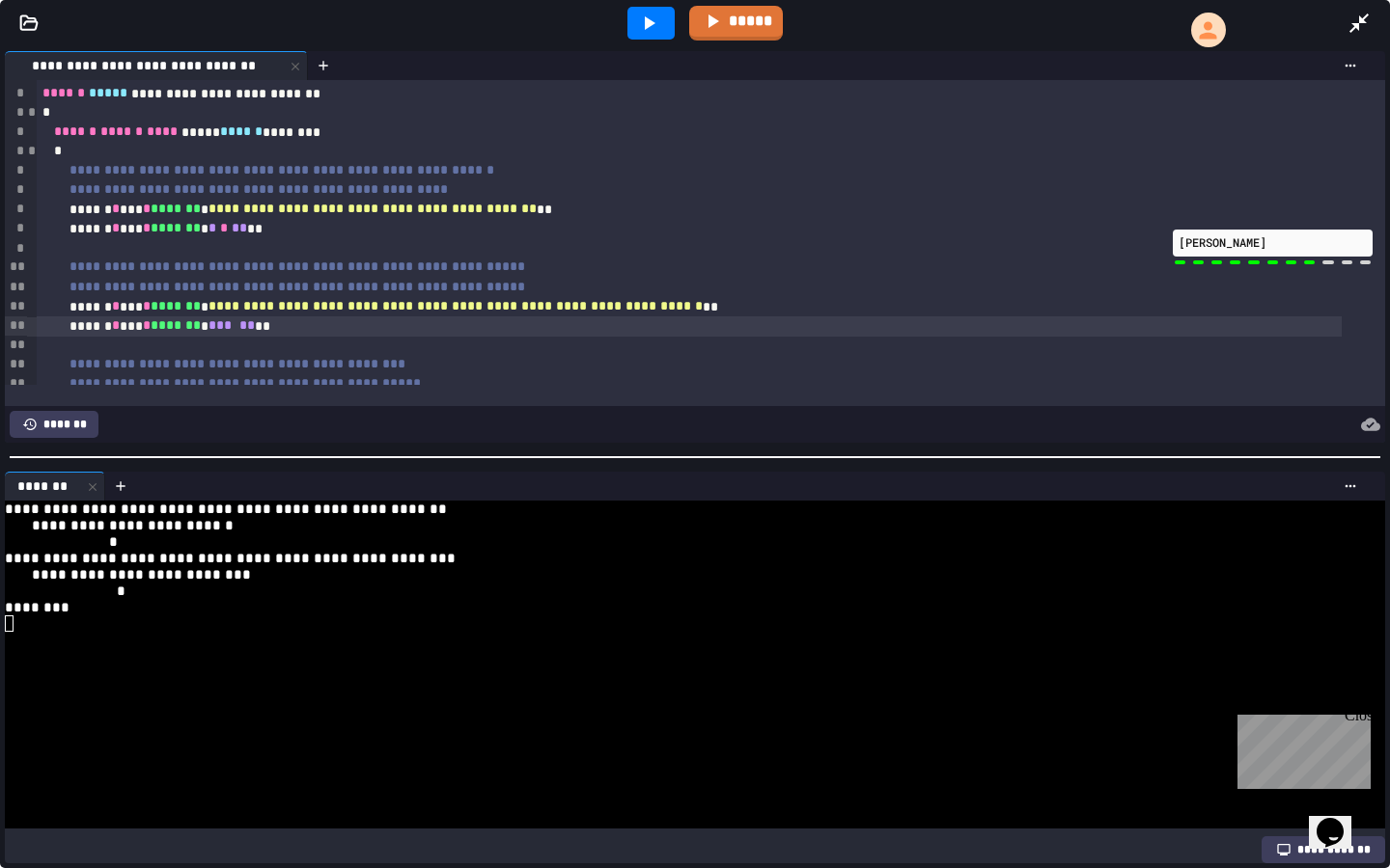
click at [262, 328] on div "****** * *** * ******* * *** ** **" at bounding box center [689, 326] width 1305 height 19
click at [656, 36] on div at bounding box center [651, 23] width 48 height 33
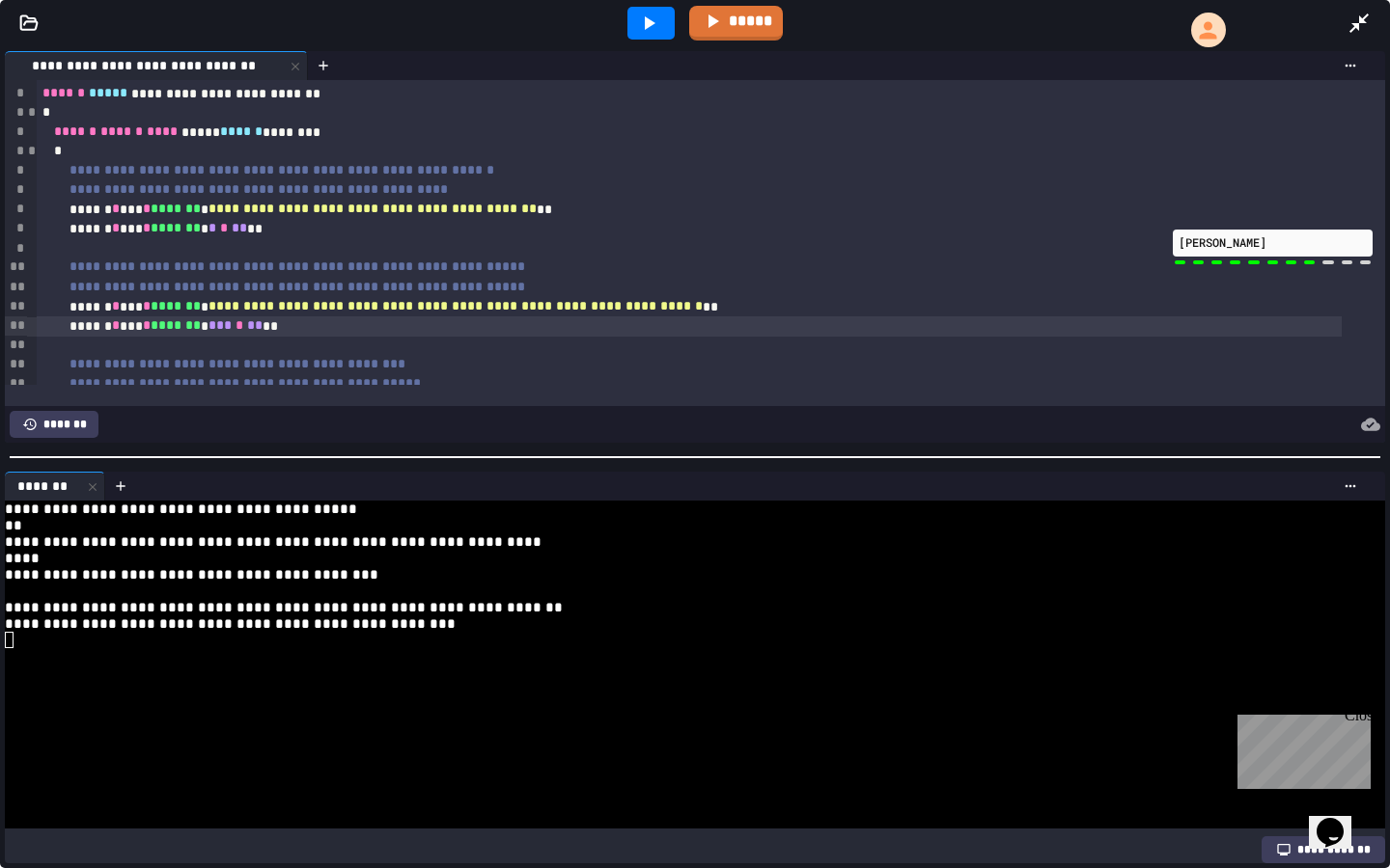
click at [262, 330] on span "**" at bounding box center [255, 326] width 16 height 14
click at [232, 328] on span "***" at bounding box center [220, 326] width 23 height 14
click at [273, 320] on div "****** * *** * ******* * *** * ** **" at bounding box center [689, 326] width 1305 height 19
click at [646, 20] on icon at bounding box center [648, 23] width 23 height 23
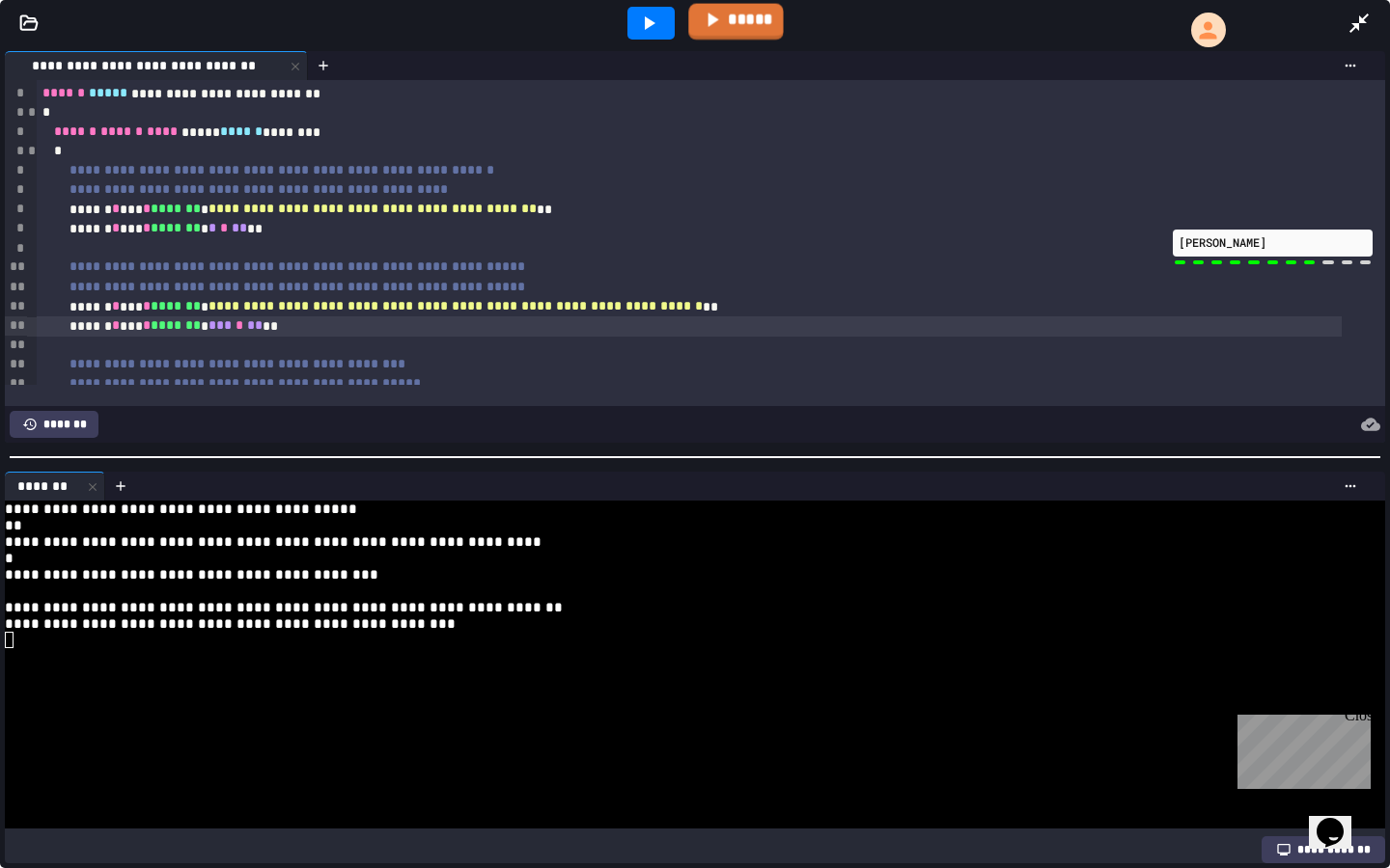
click at [751, 16] on link "*****" at bounding box center [734, 22] width 94 height 37
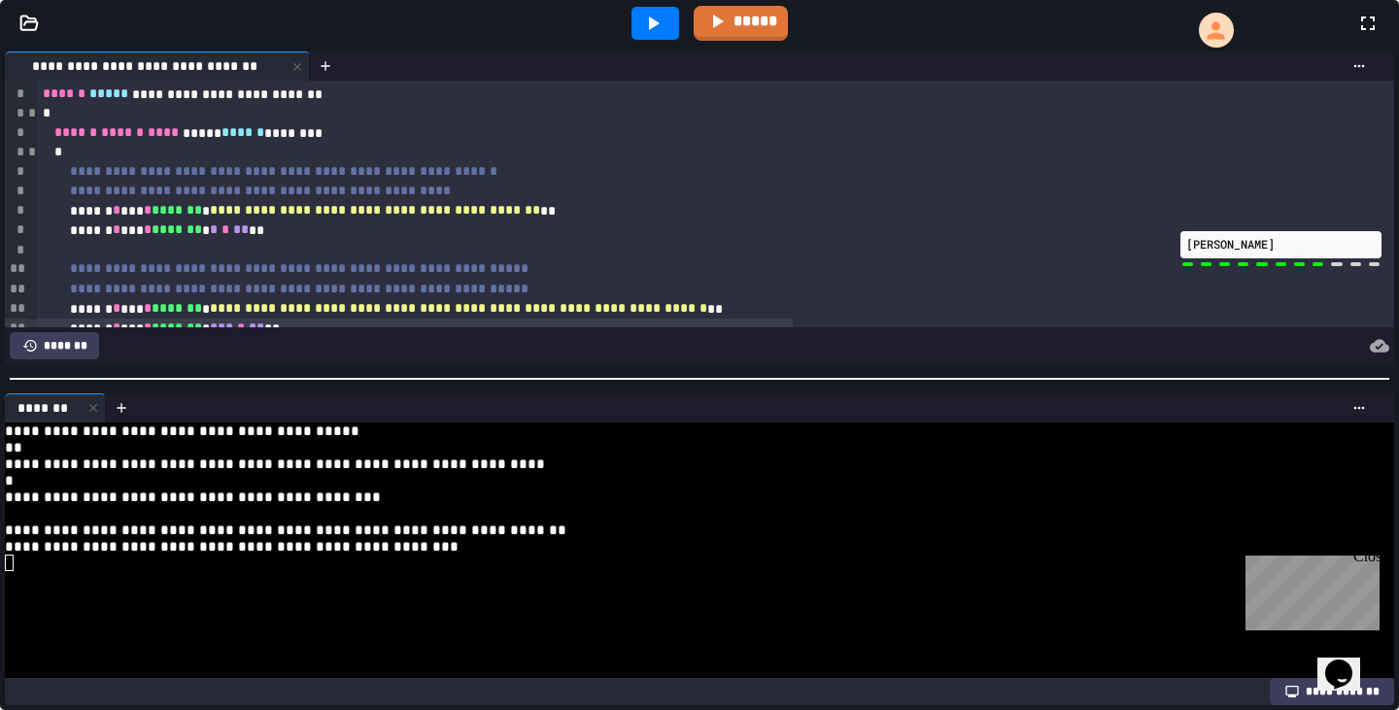
scroll to position [9852, 0]
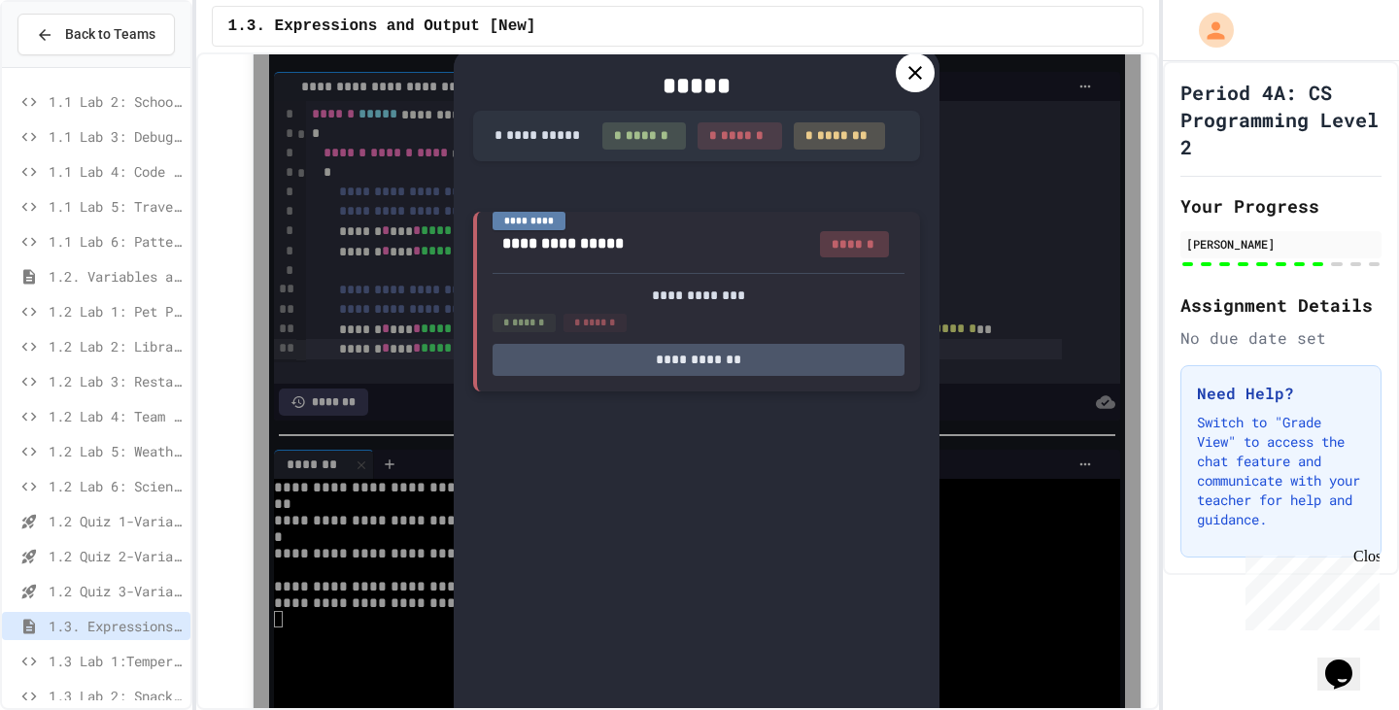
click at [706, 388] on div "**********" at bounding box center [696, 302] width 447 height 180
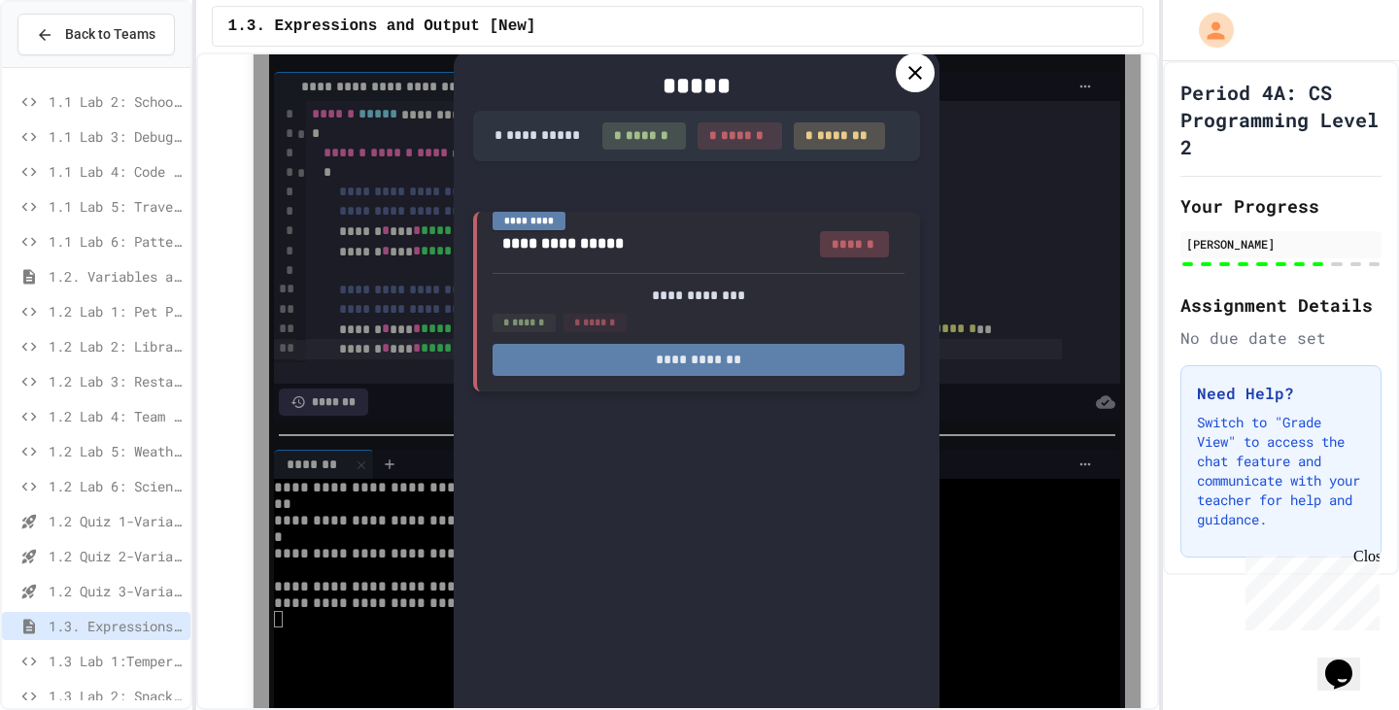
click at [709, 376] on button "**********" at bounding box center [698, 360] width 412 height 32
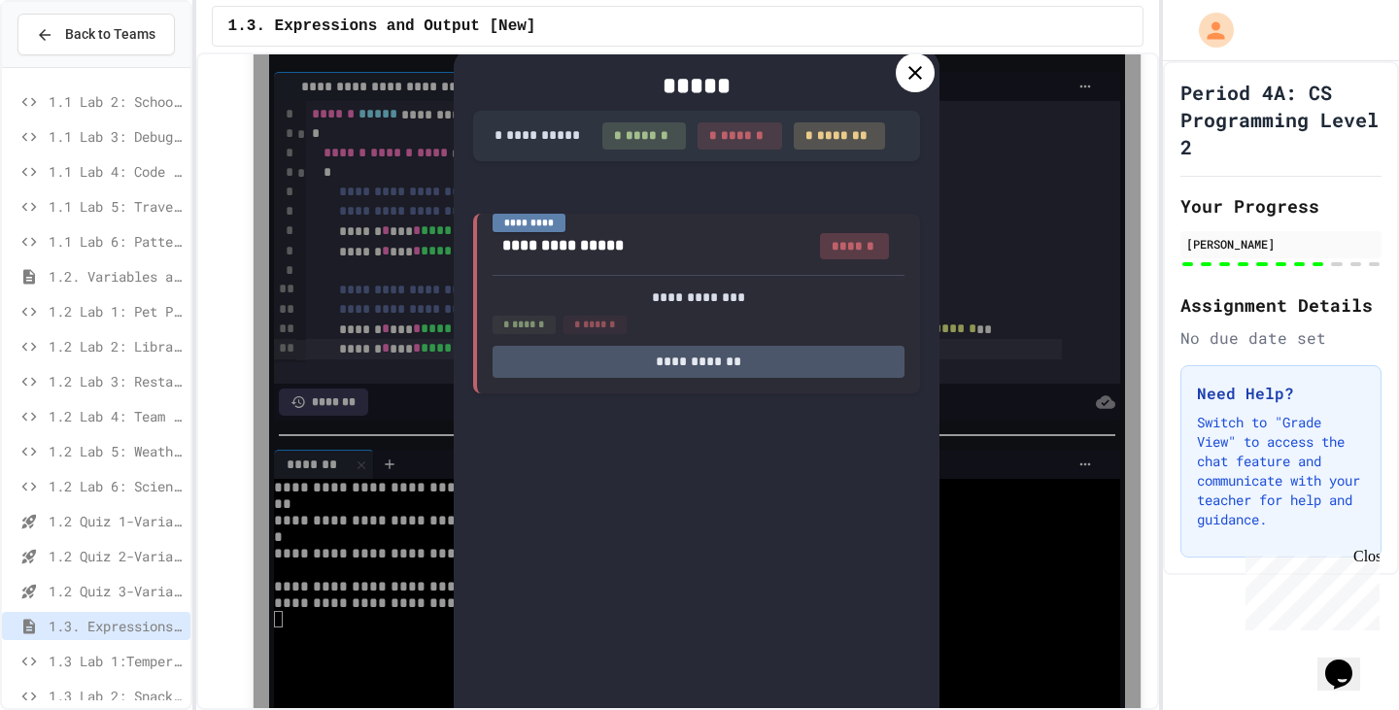
click at [914, 83] on icon at bounding box center [914, 72] width 23 height 23
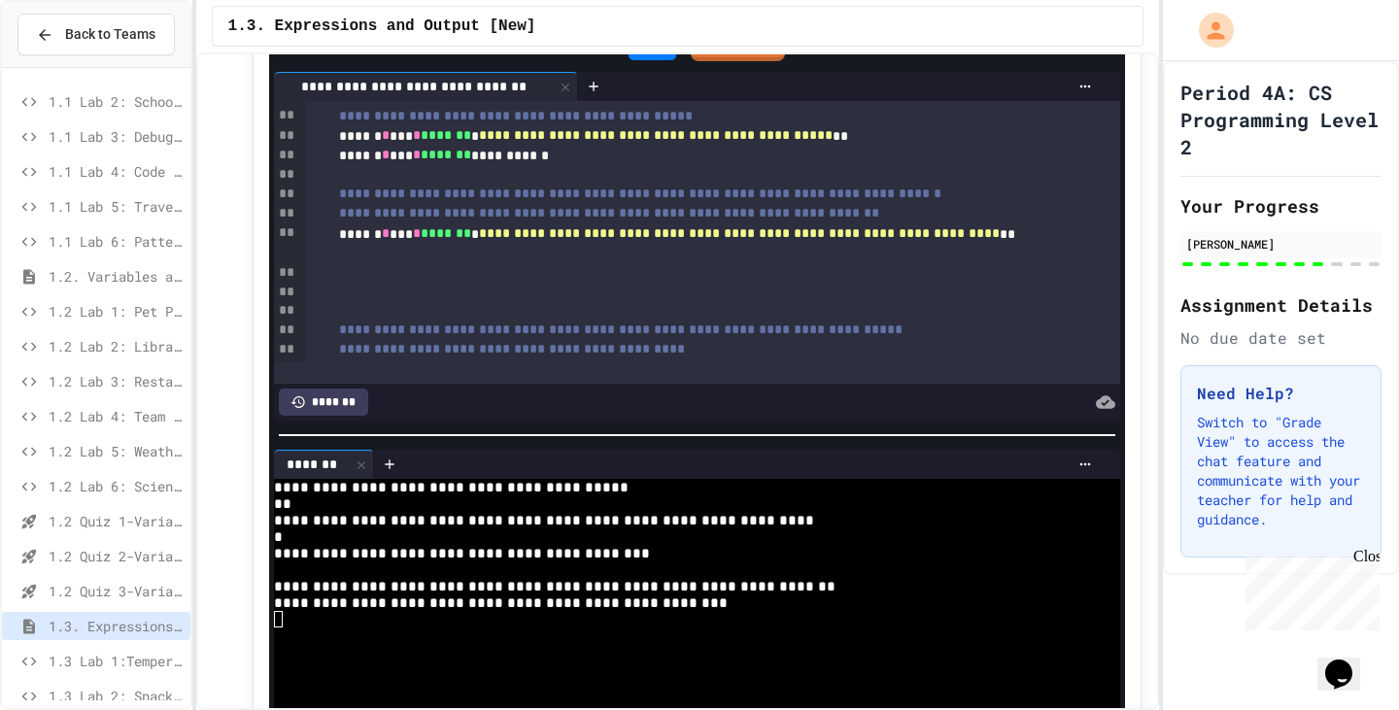
scroll to position [194, 0]
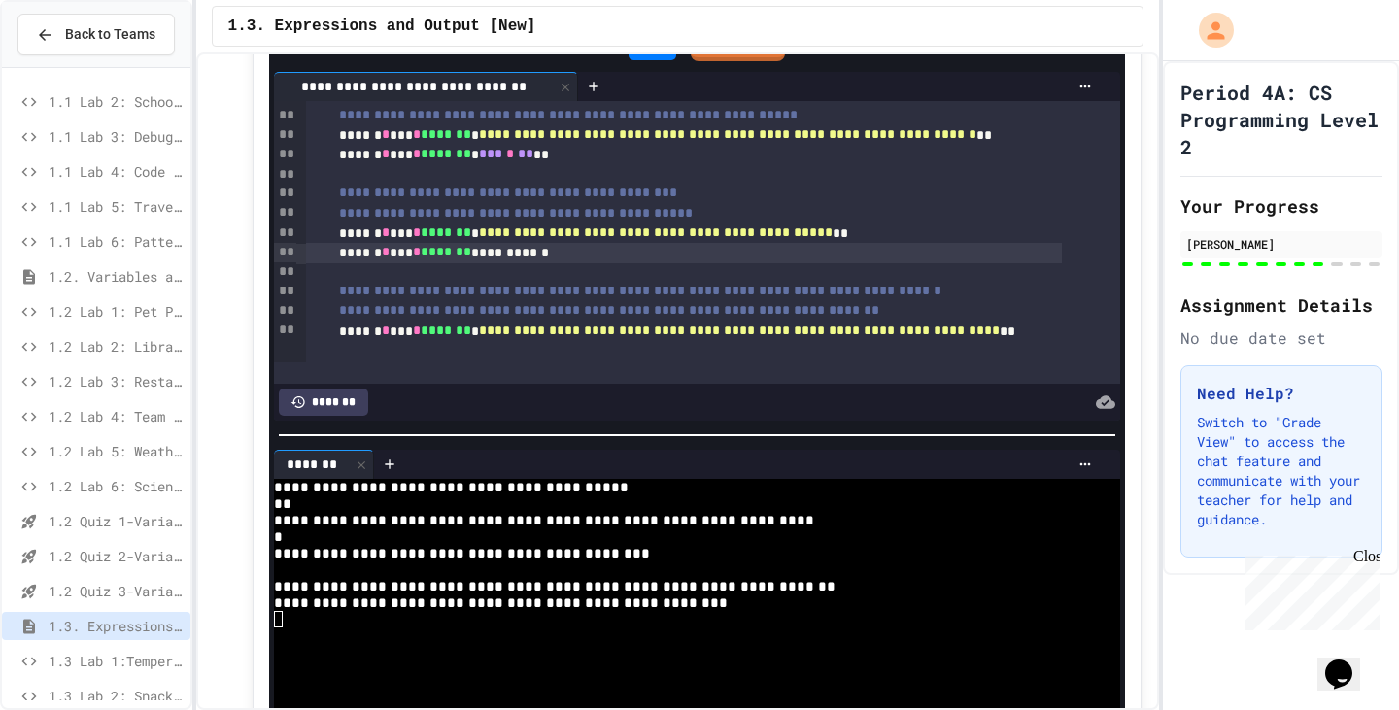
click at [533, 262] on div "**********" at bounding box center [684, 252] width 756 height 19
click at [525, 262] on div "**********" at bounding box center [684, 252] width 756 height 19
click at [508, 262] on div "****** * *** * ******* * * *" at bounding box center [684, 252] width 756 height 19
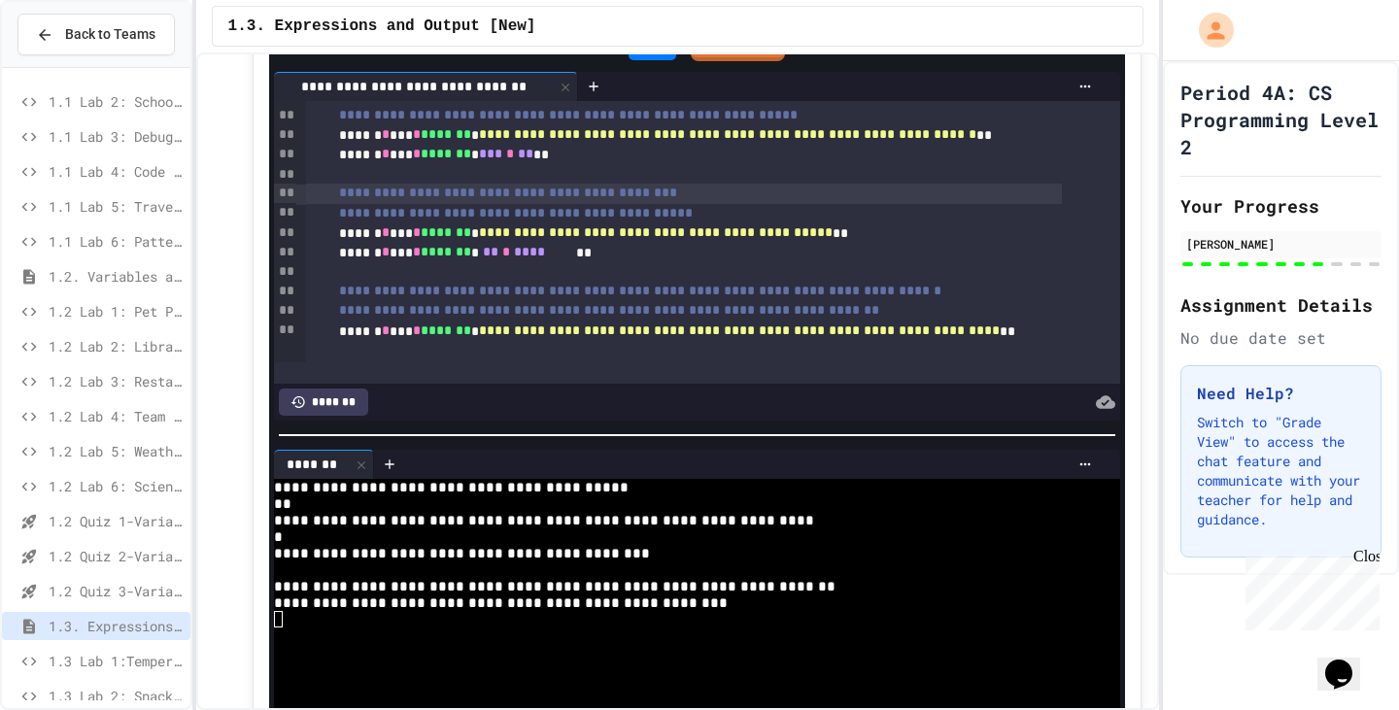
click at [577, 199] on span "**********" at bounding box center [508, 193] width 338 height 14
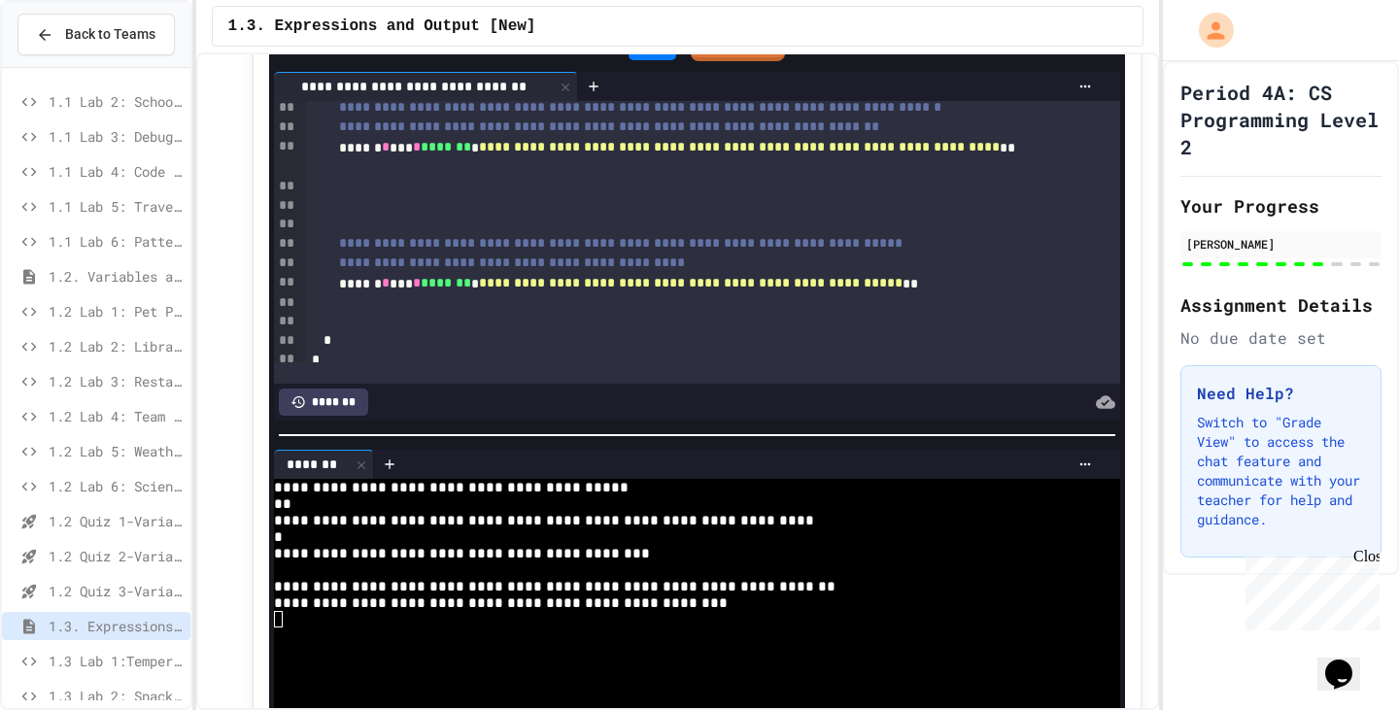
scroll to position [388, 0]
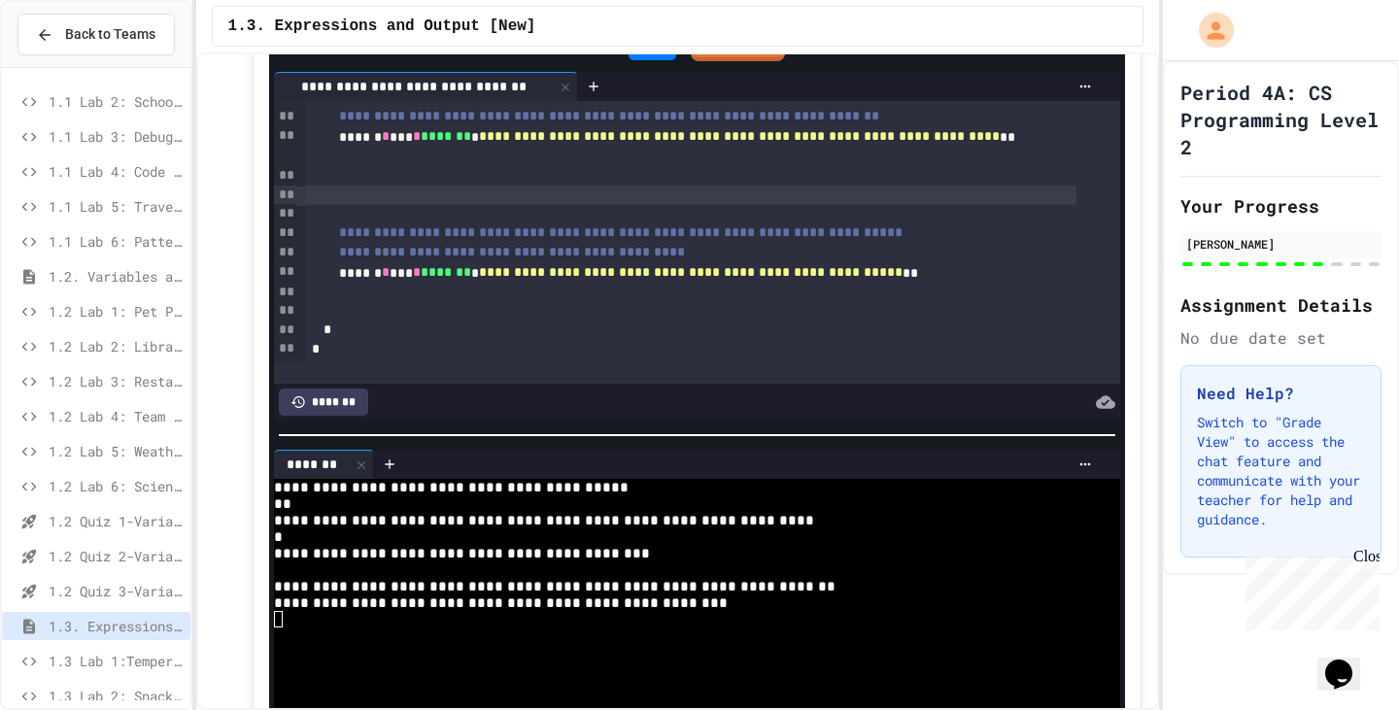
click at [435, 201] on div at bounding box center [691, 195] width 770 height 19
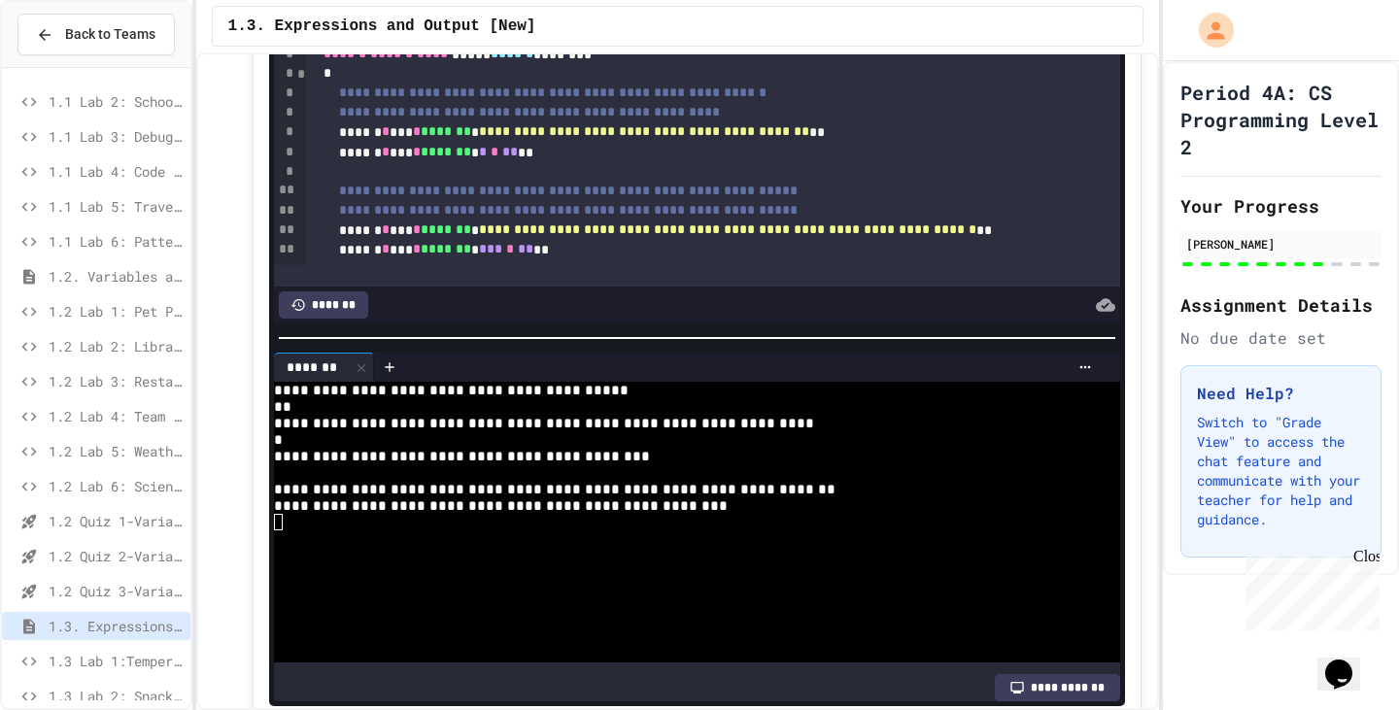
scroll to position [0, 0]
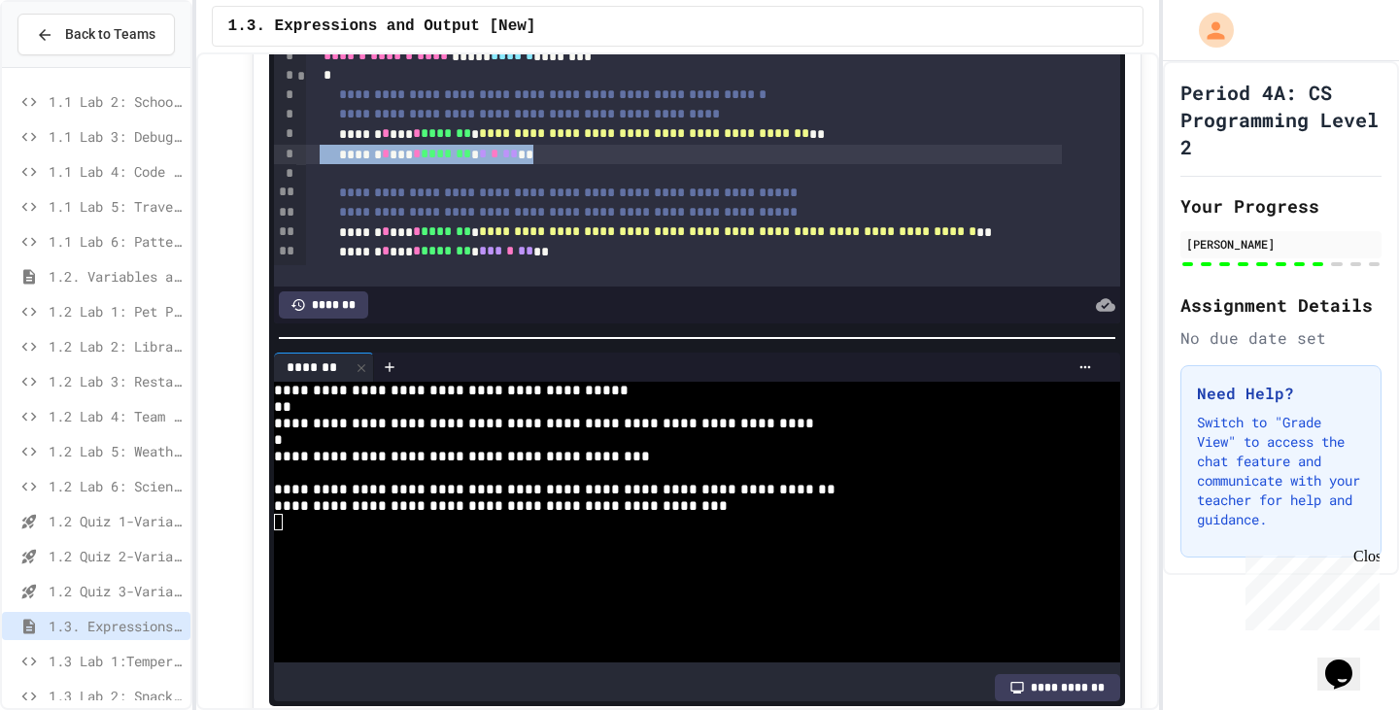
drag, startPoint x: 574, startPoint y: 163, endPoint x: 328, endPoint y: 166, distance: 245.7
click at [328, 164] on div "****** * *** * ******* * * * ** **" at bounding box center [684, 154] width 756 height 19
copy div "**** * *** * ******* * * * ** **"
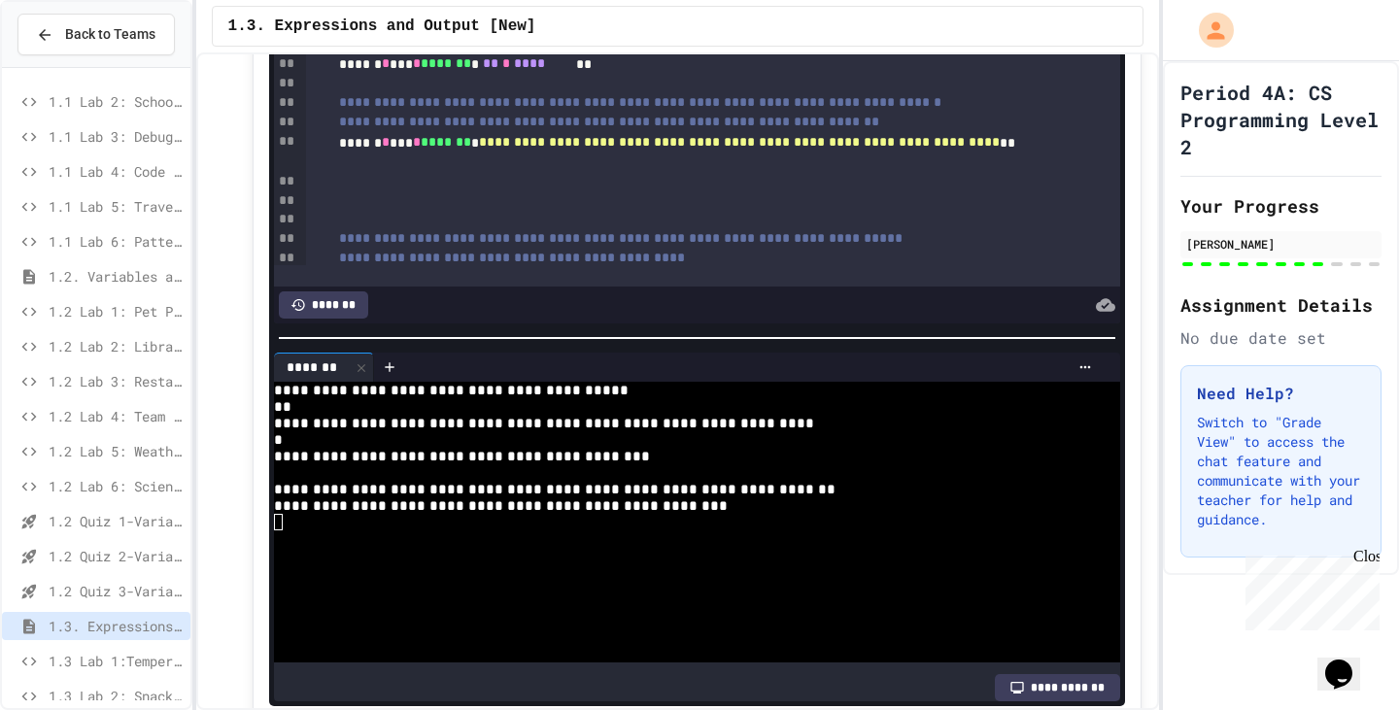
scroll to position [291, 0]
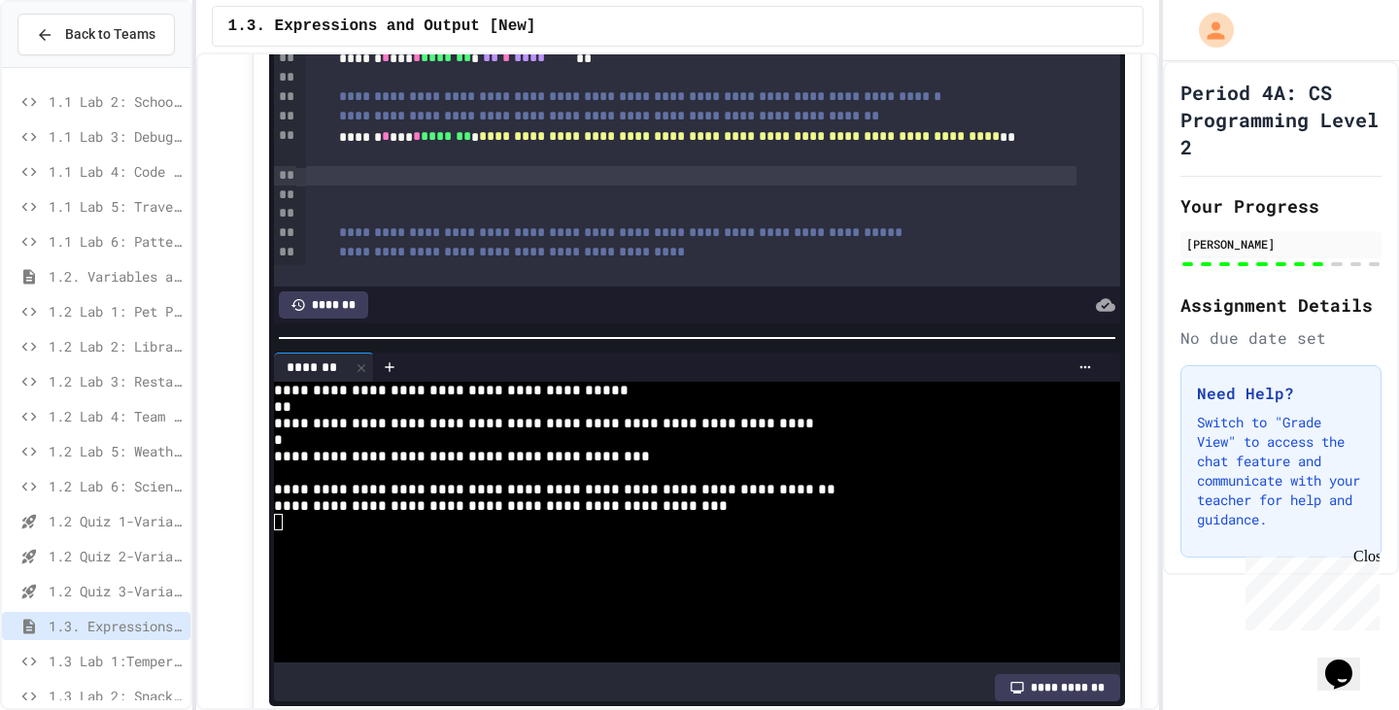
click at [454, 186] on div at bounding box center [691, 175] width 770 height 19
click at [483, 182] on span "*" at bounding box center [479, 175] width 8 height 14
click at [702, 177] on div "****** * *** * ******* * *** * **" at bounding box center [684, 173] width 756 height 19
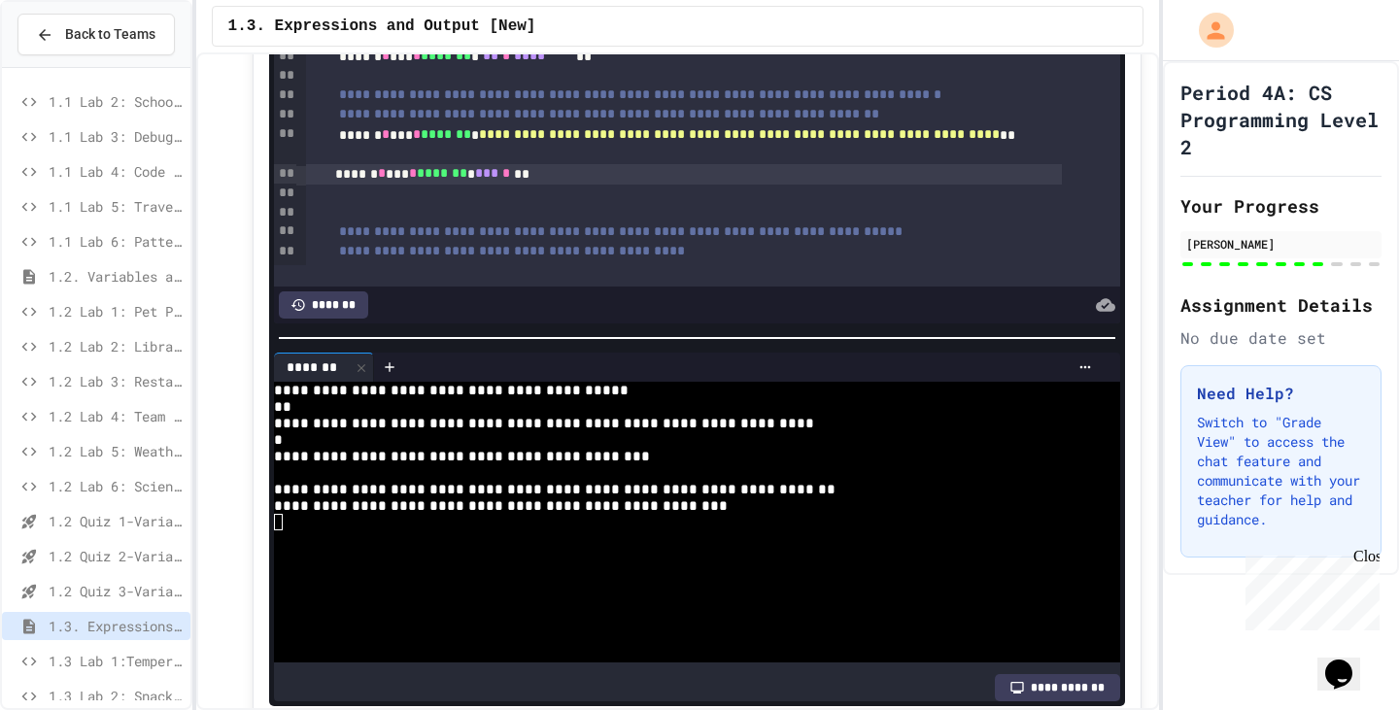
click at [510, 180] on span "*" at bounding box center [506, 173] width 8 height 14
click at [536, 181] on div "****** * *** * ******* * *** * **" at bounding box center [684, 173] width 756 height 19
click at [551, 183] on div "****** * *** * ******* * *** * **" at bounding box center [684, 173] width 756 height 19
click at [527, 182] on div "****** * *** * ******* * *** * **" at bounding box center [684, 173] width 756 height 19
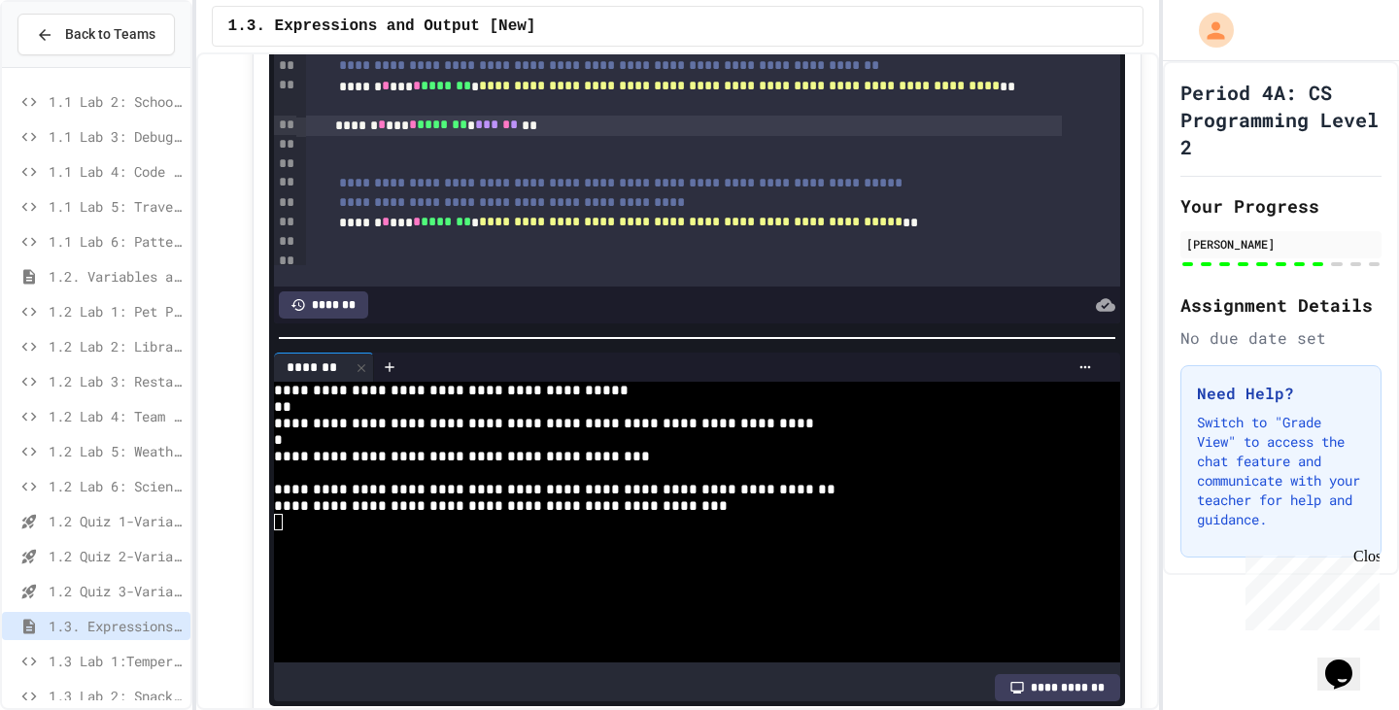
scroll to position [390, 0]
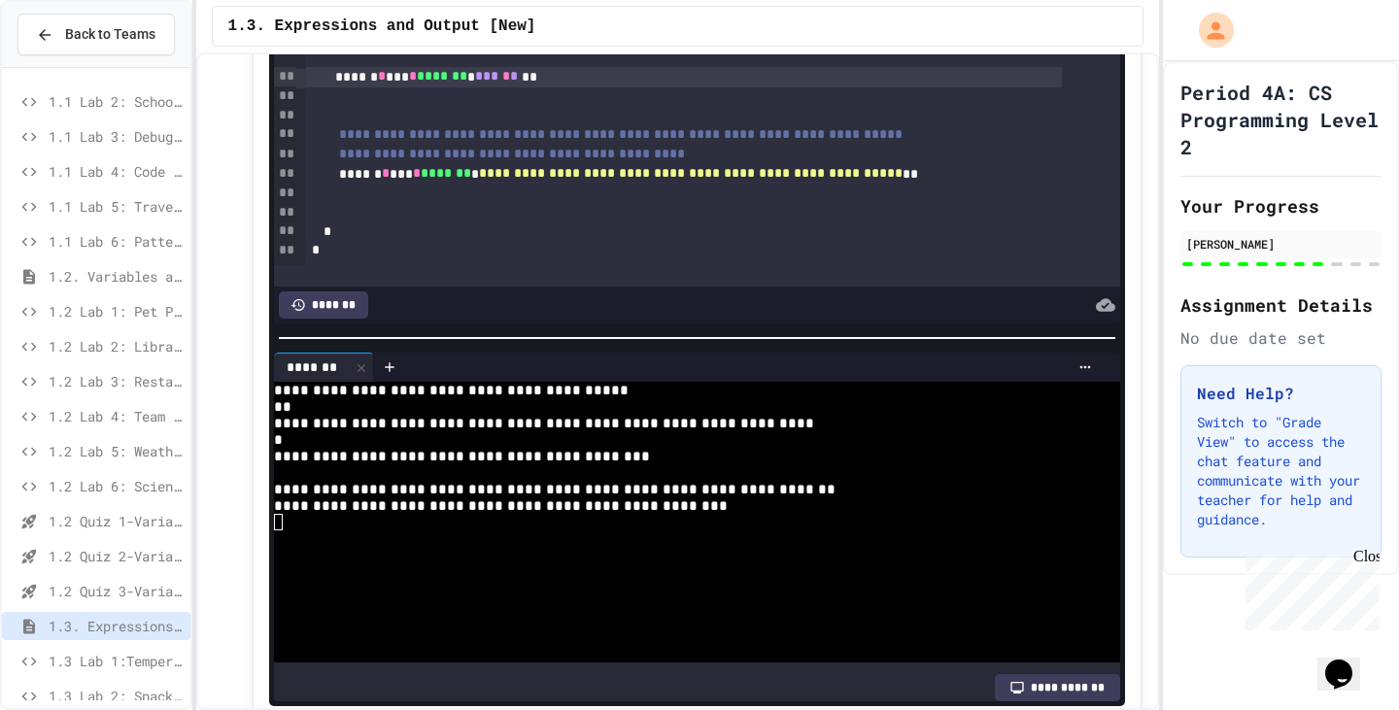
click at [574, 199] on div at bounding box center [691, 194] width 770 height 19
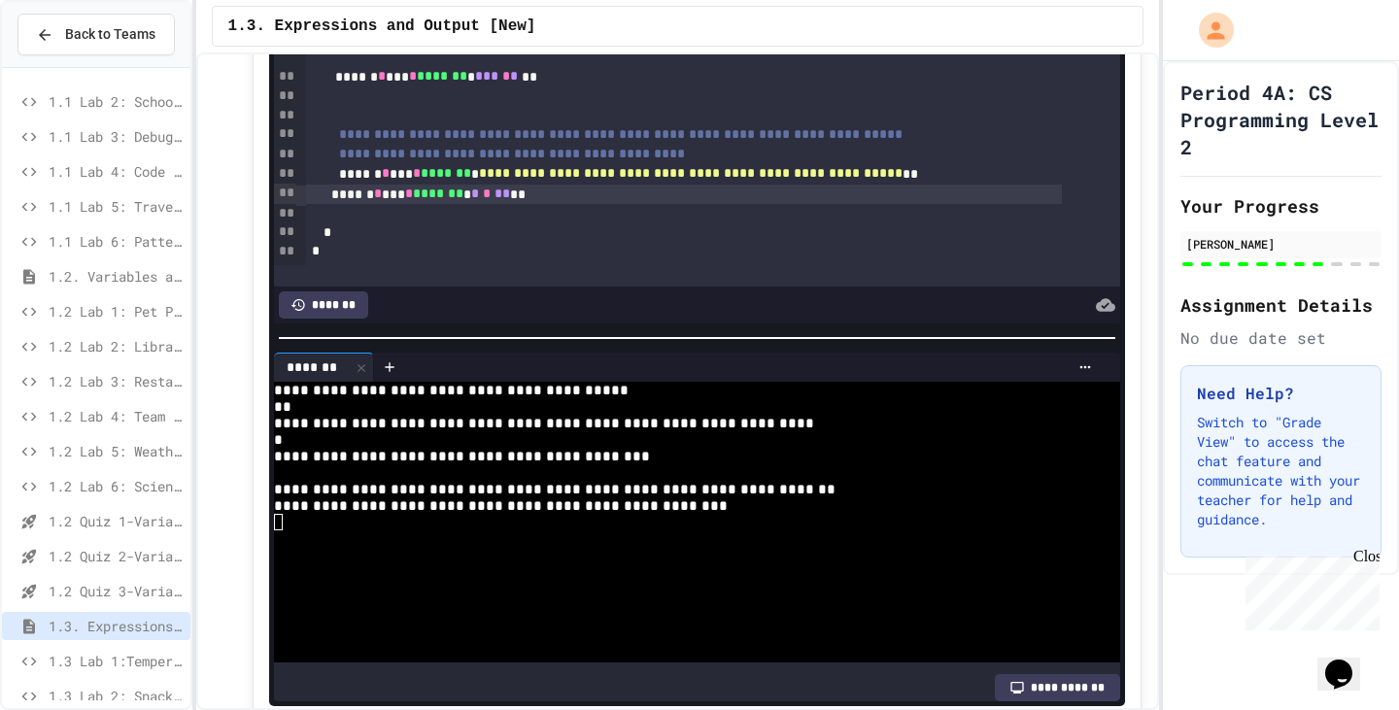
click at [500, 204] on div "****** * *** * ******* * * * ** **" at bounding box center [684, 194] width 756 height 19
click at [479, 200] on span "*" at bounding box center [475, 193] width 8 height 14
click at [519, 197] on div "****** * *** * ******* * * * ** * *" at bounding box center [684, 194] width 756 height 19
click at [519, 197] on div "****** * *** * ******* * * * ** **" at bounding box center [684, 194] width 756 height 19
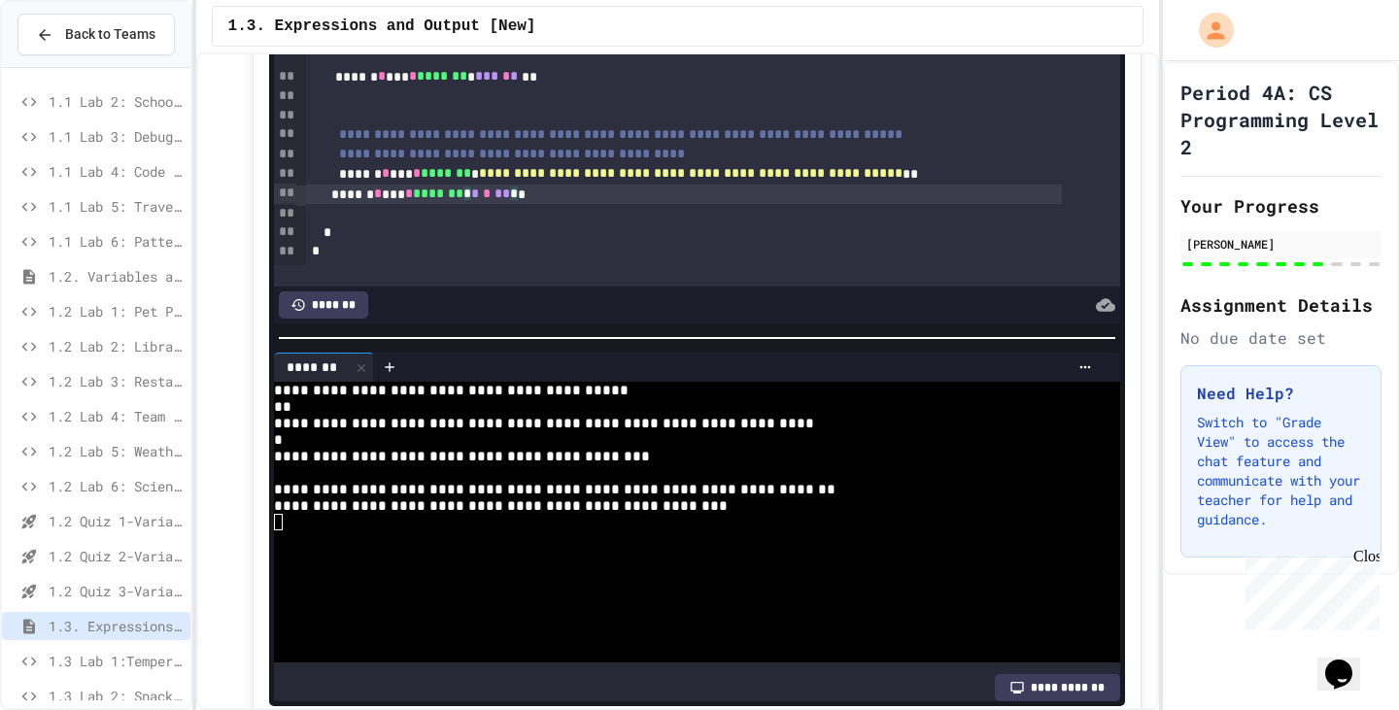
click at [538, 204] on div "****** * *** * ******* * * * ** * *" at bounding box center [684, 194] width 756 height 19
drag, startPoint x: 538, startPoint y: 205, endPoint x: 489, endPoint y: 215, distance: 50.5
drag, startPoint x: 1319, startPoint y: 186, endPoint x: 1374, endPoint y: 202, distance: 57.8
click at [1324, 191] on div "Period 4A: CS Programming Level 2 Your Progress [PERSON_NAME] Assignment Detail…" at bounding box center [1281, 318] width 236 height 514
click at [541, 204] on div "****** * *** * ******* *" at bounding box center [684, 194] width 756 height 19
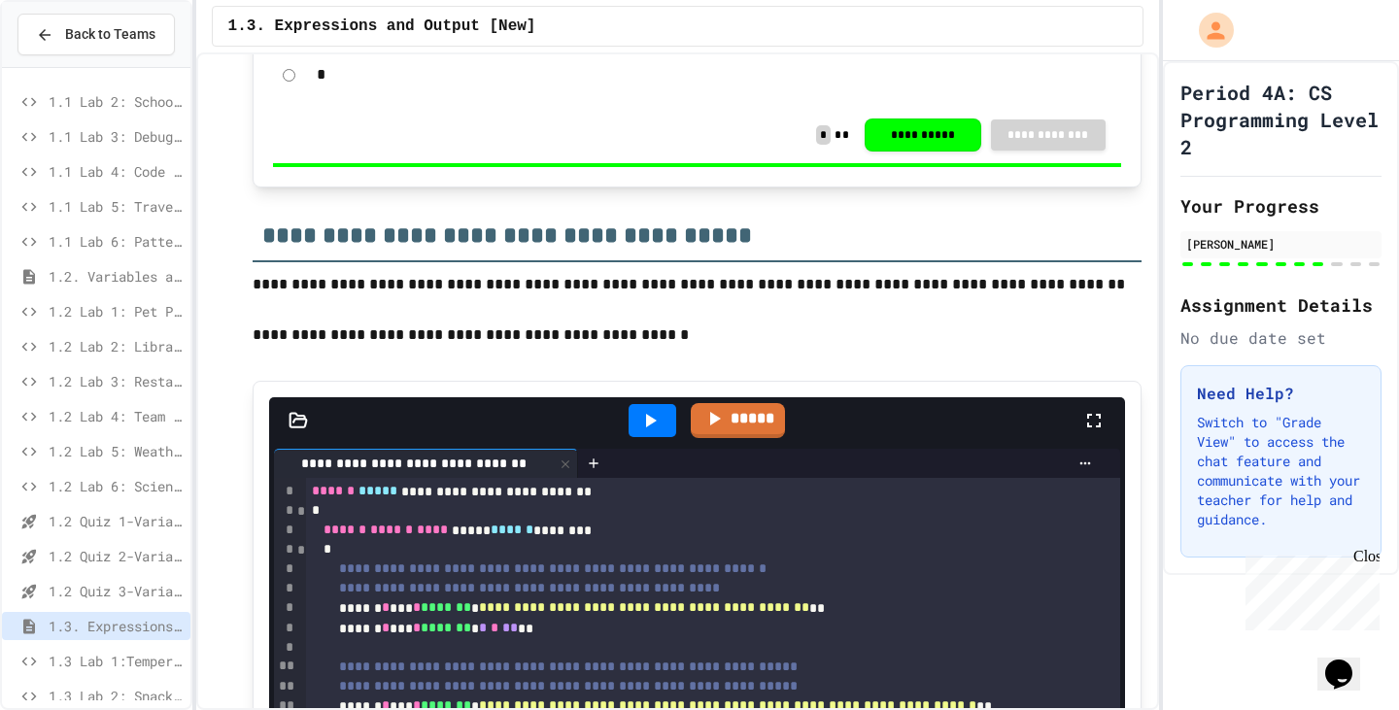
scroll to position [9464, 0]
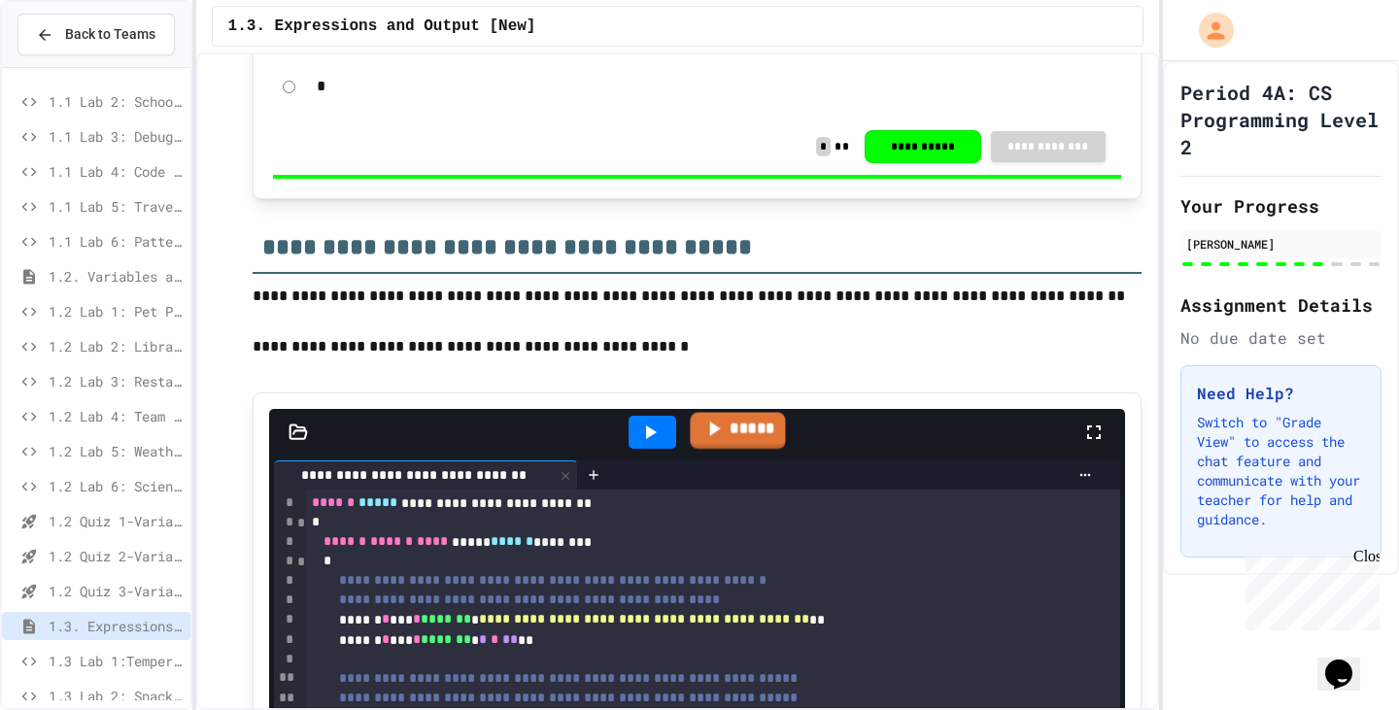
click at [712, 441] on icon at bounding box center [712, 429] width 23 height 24
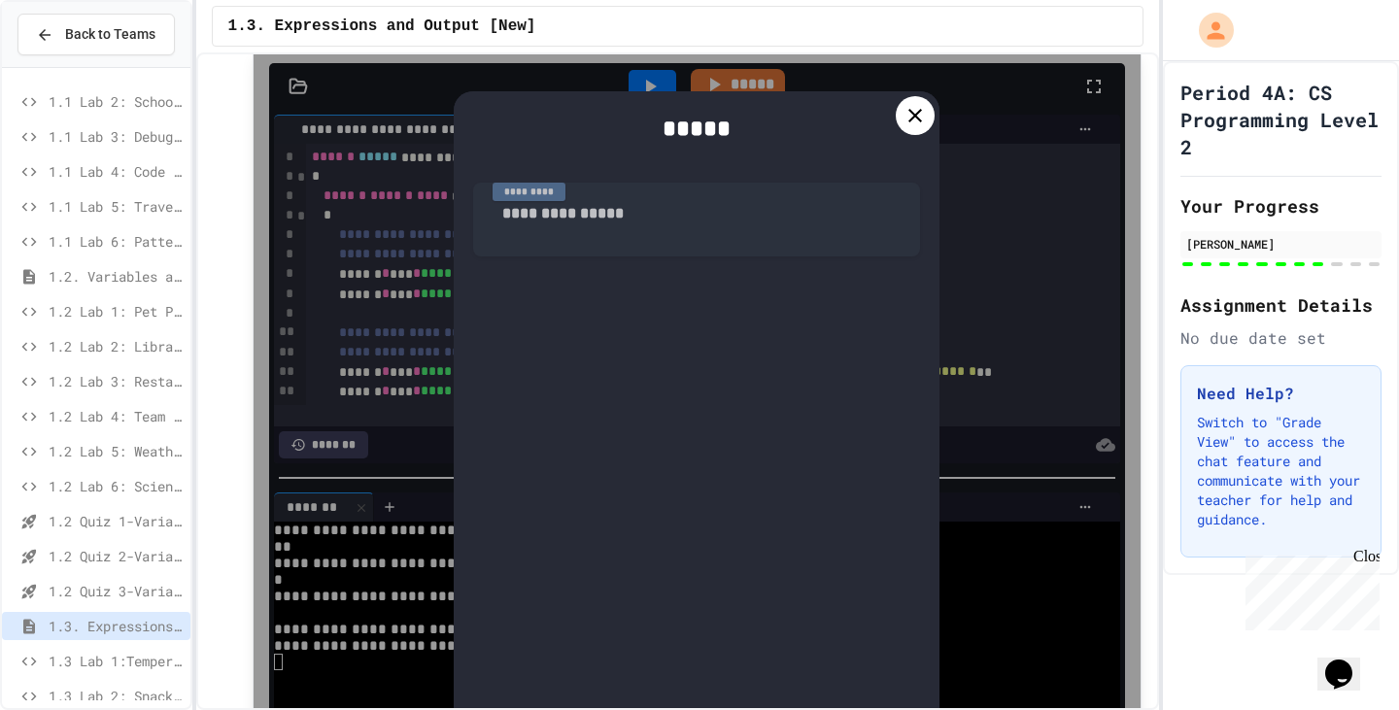
scroll to position [9852, 0]
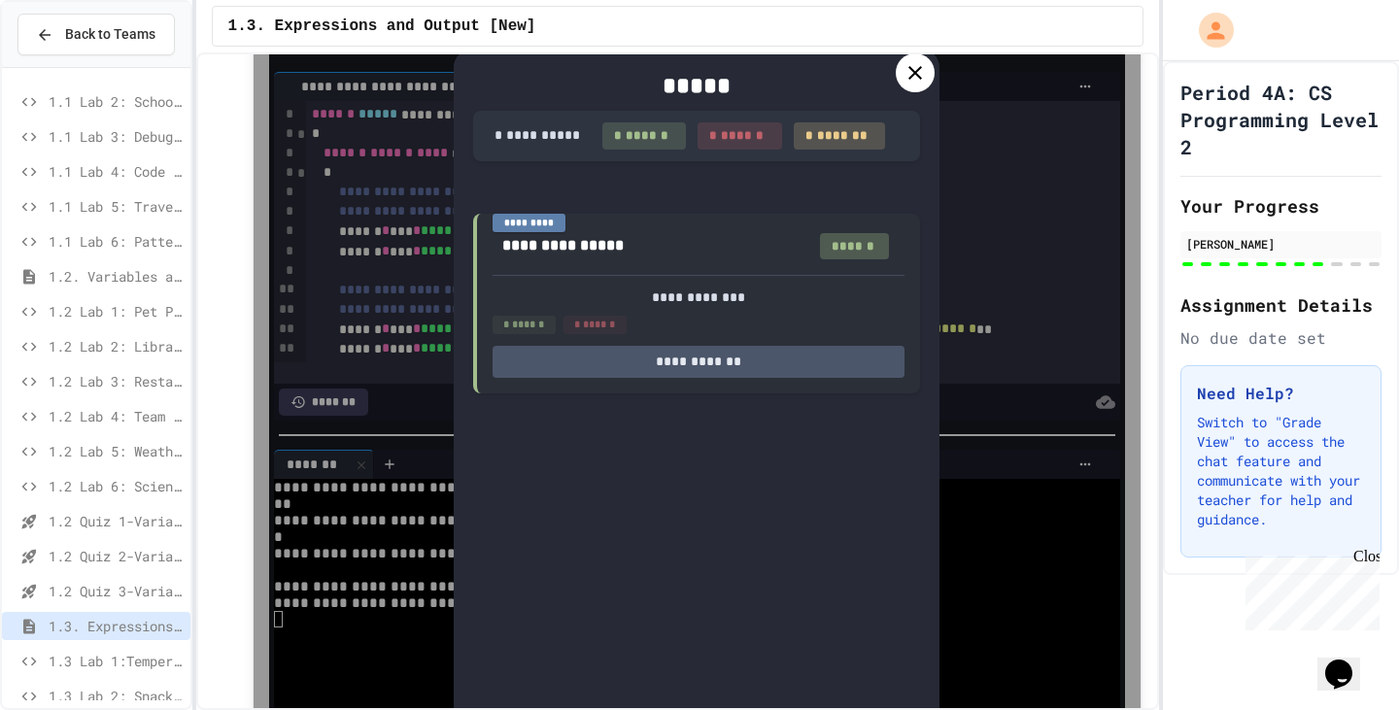
click at [921, 72] on div at bounding box center [914, 72] width 39 height 39
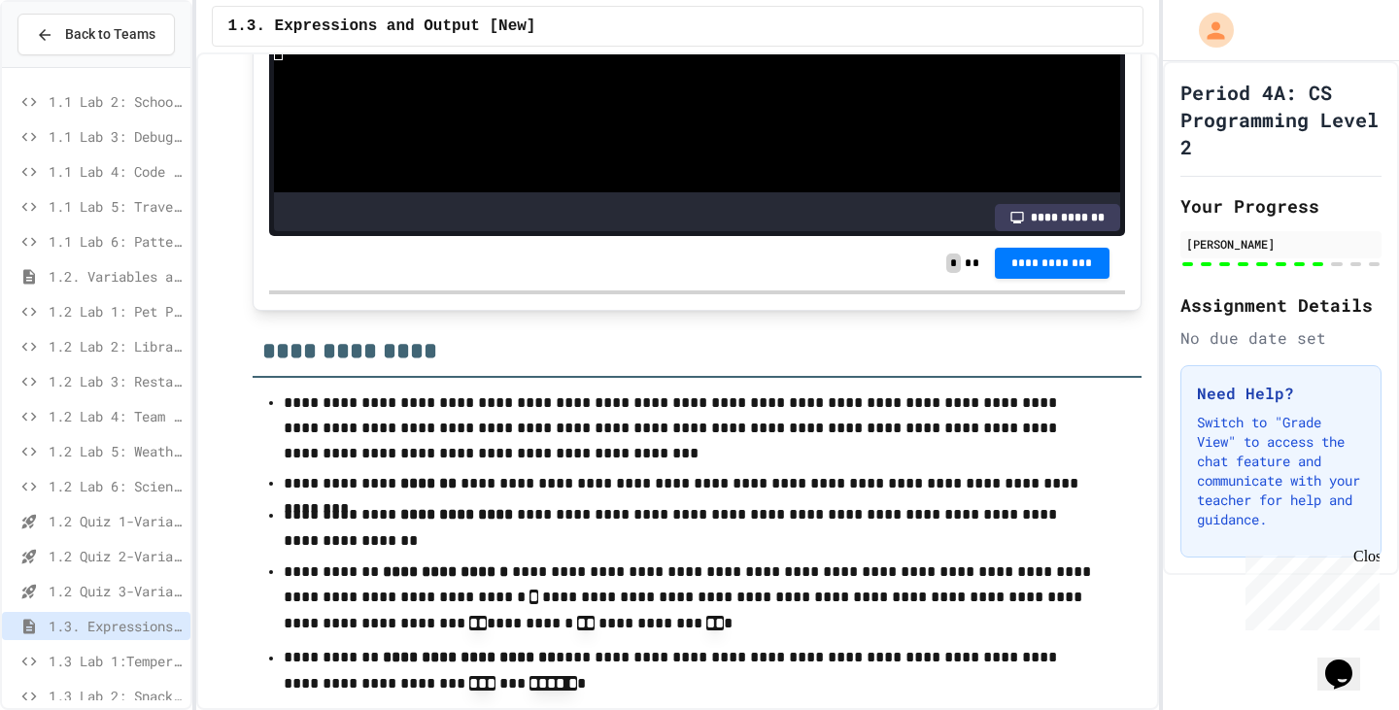
scroll to position [10532, 0]
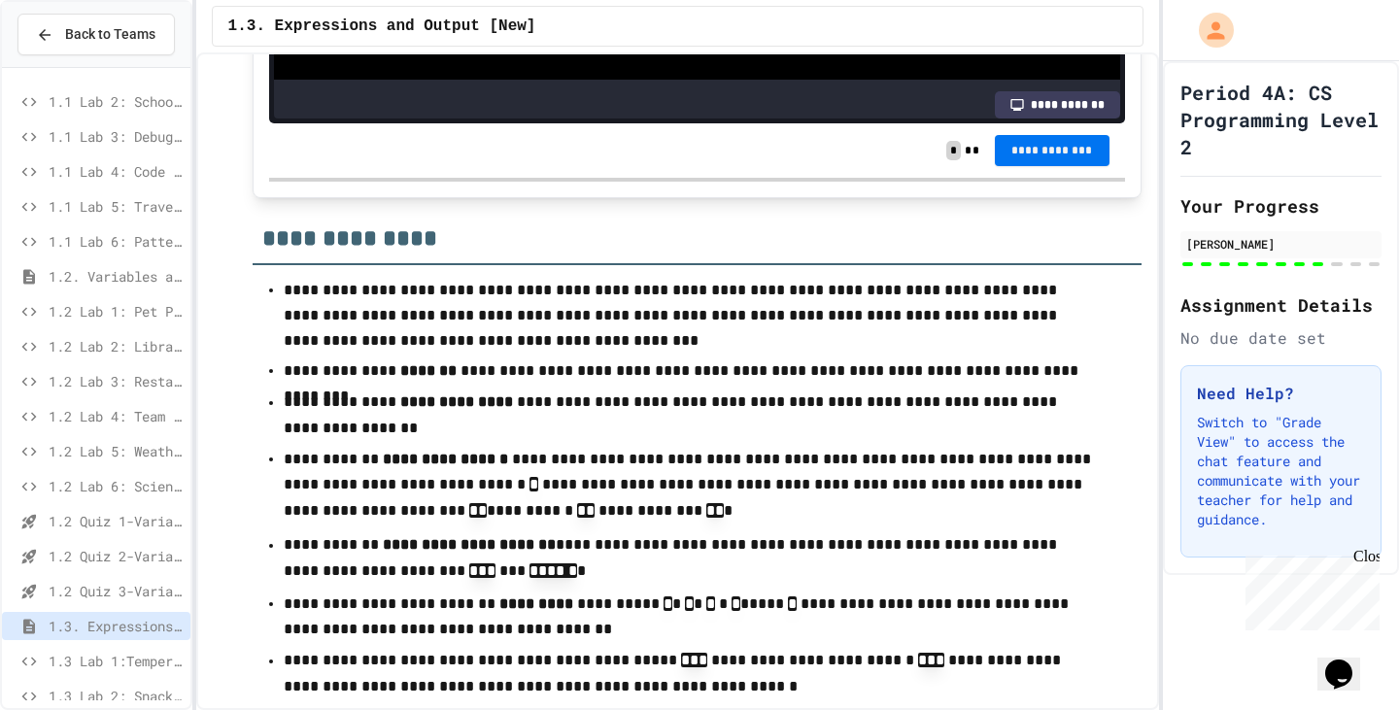
click at [1063, 166] on button "**********" at bounding box center [1052, 150] width 115 height 31
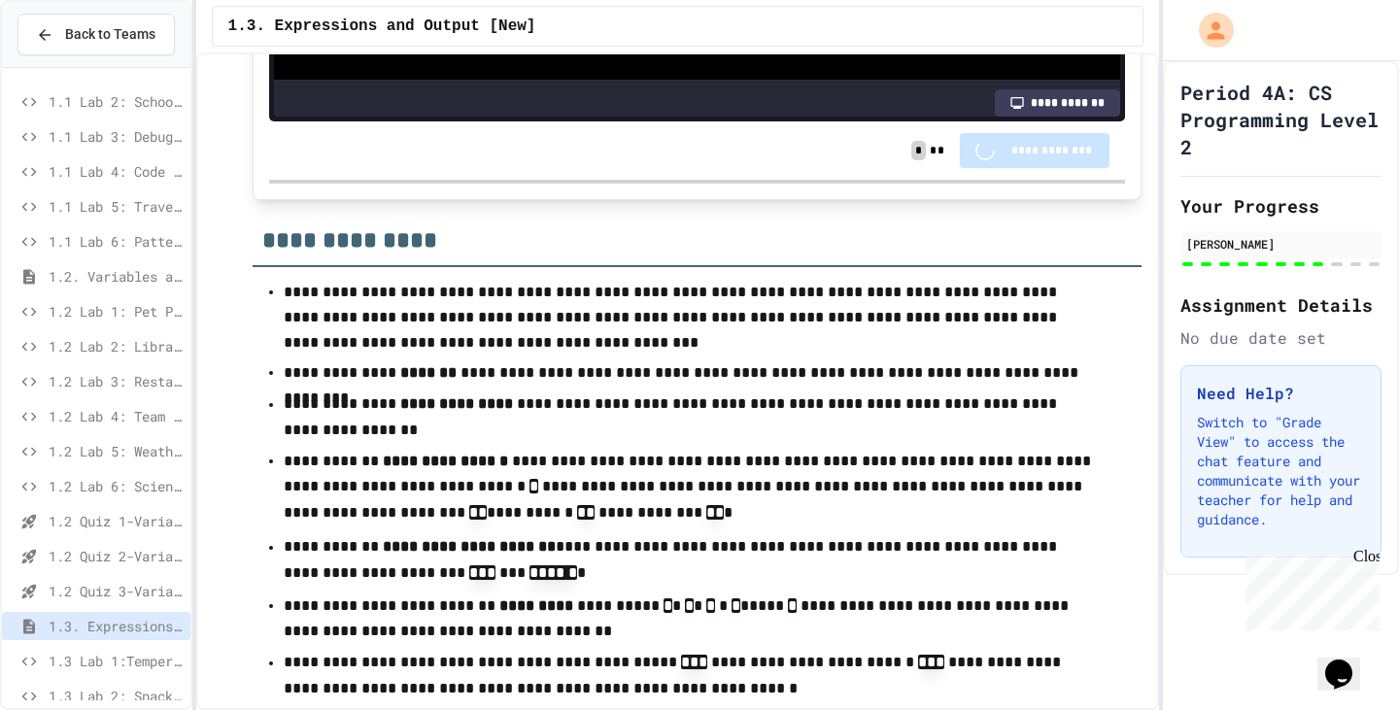
scroll to position [10531, 0]
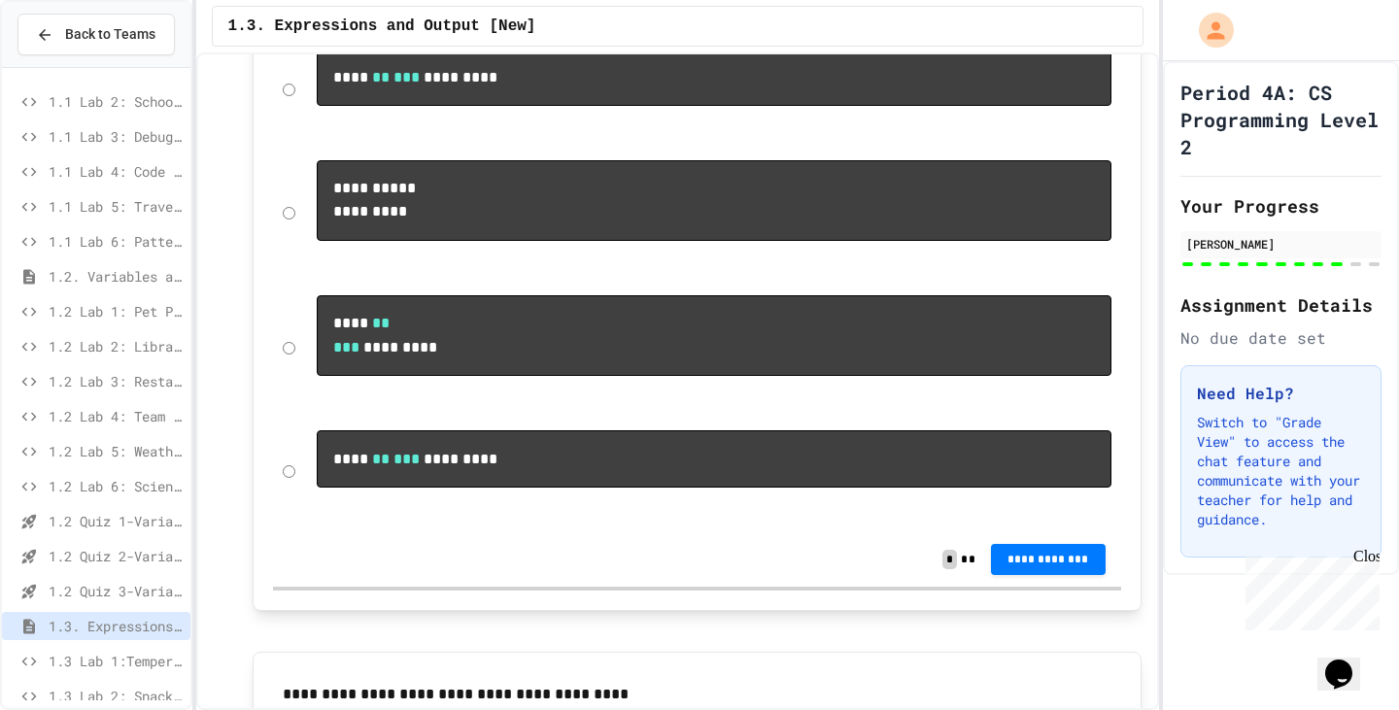
scroll to position [11891, 0]
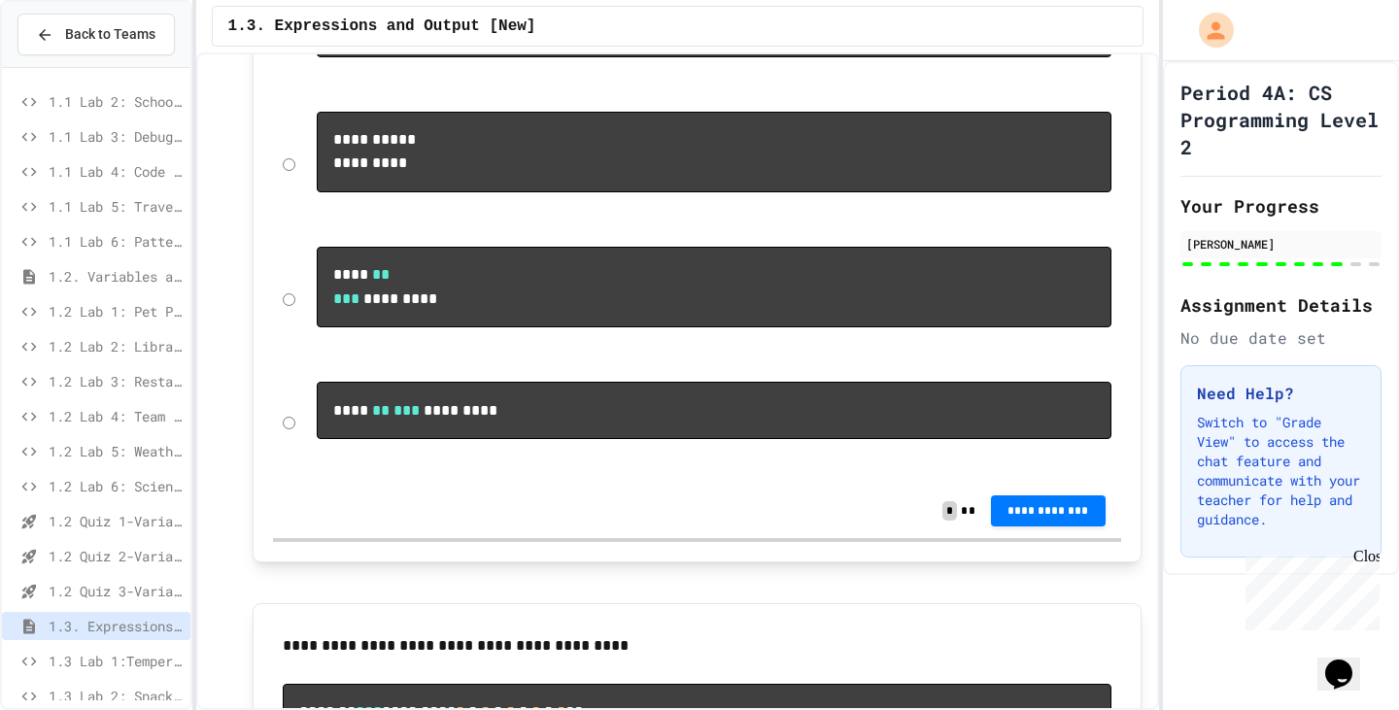
click at [523, 439] on pre "**** ** *** *********" at bounding box center [714, 410] width 794 height 57
click at [284, 474] on div "**** ** *** *********" at bounding box center [697, 423] width 848 height 102
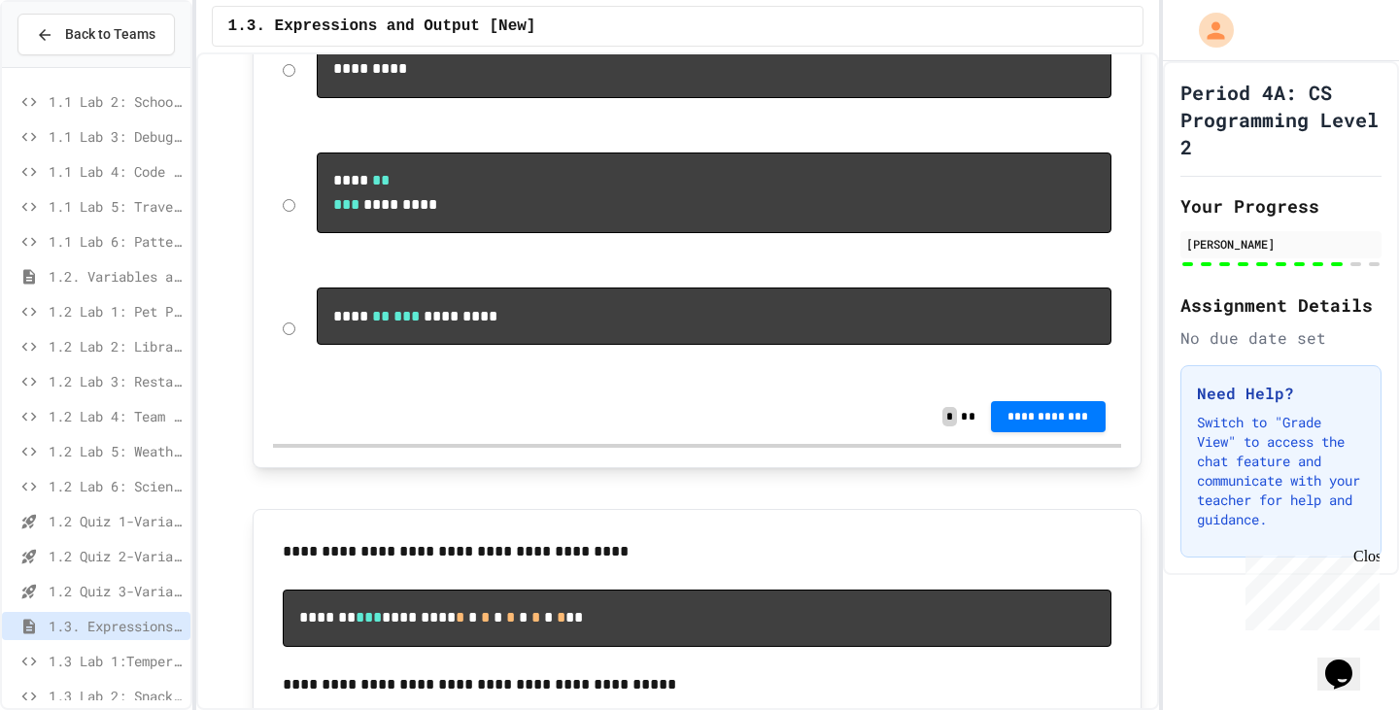
scroll to position [11988, 0]
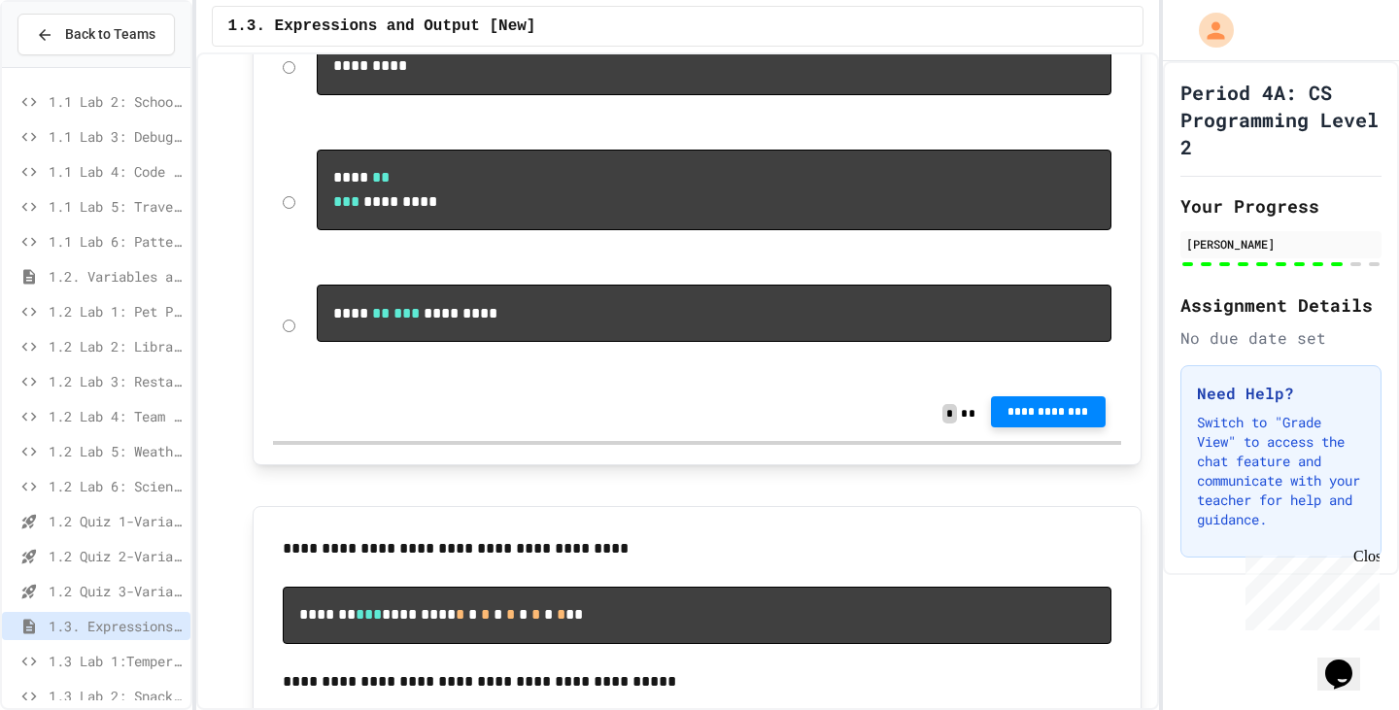
click at [1021, 427] on button "**********" at bounding box center [1048, 411] width 115 height 31
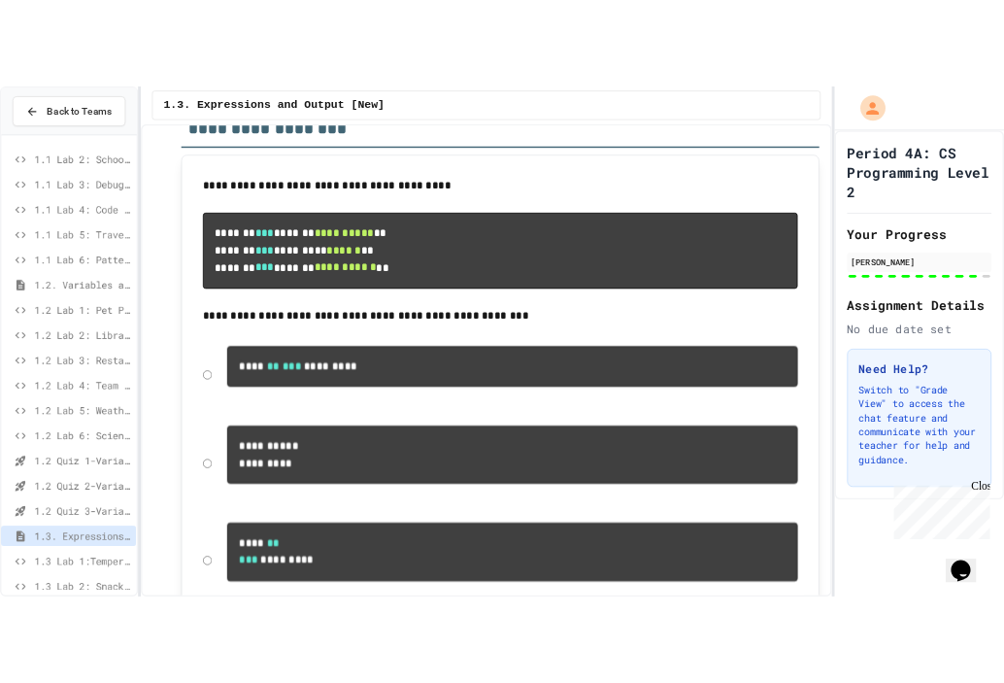
scroll to position [13415, 0]
